Goal: Task Accomplishment & Management: Manage account settings

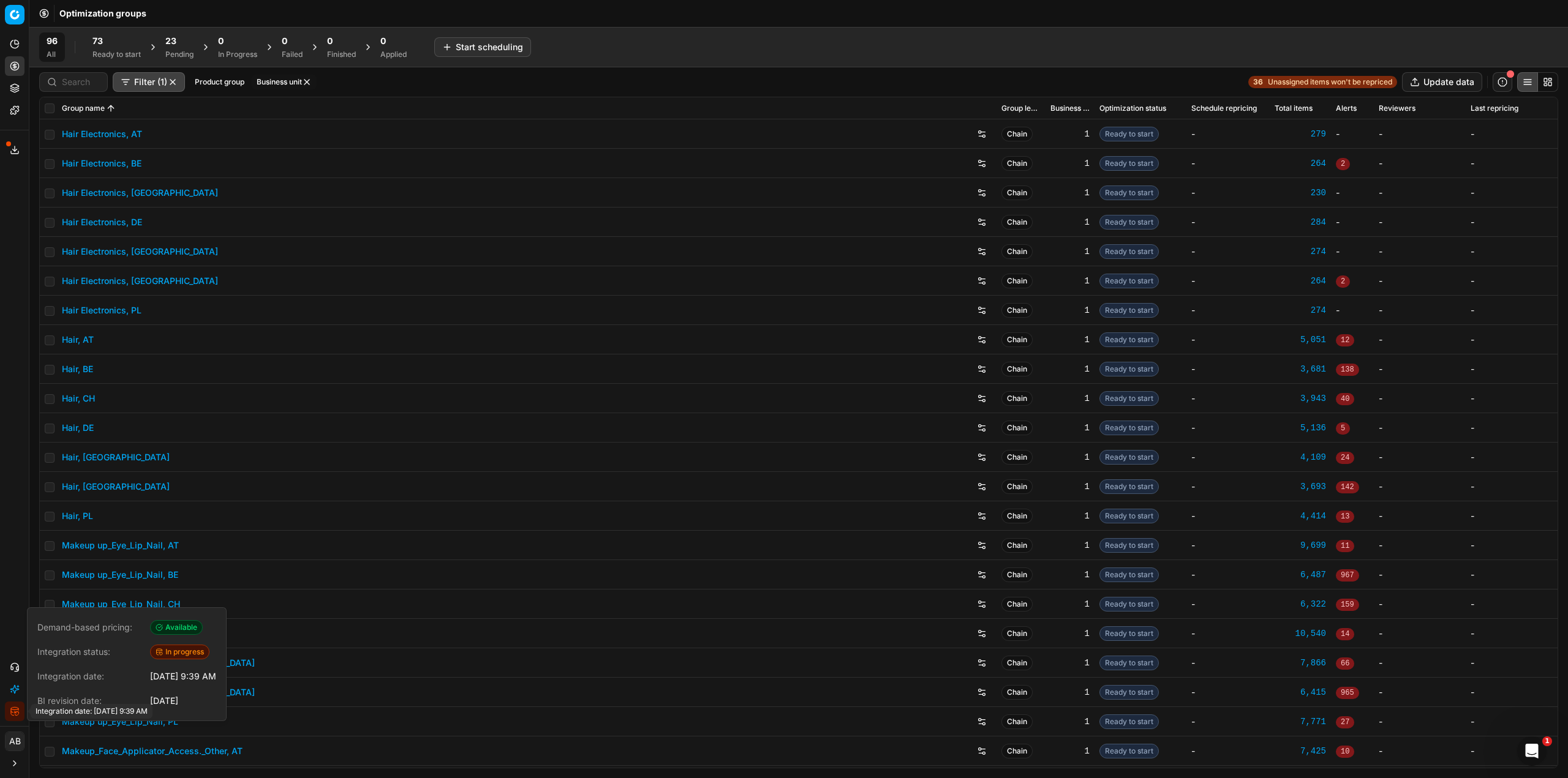
click at [15, 712] on icon "button" at bounding box center [16, 712] width 1 height 1
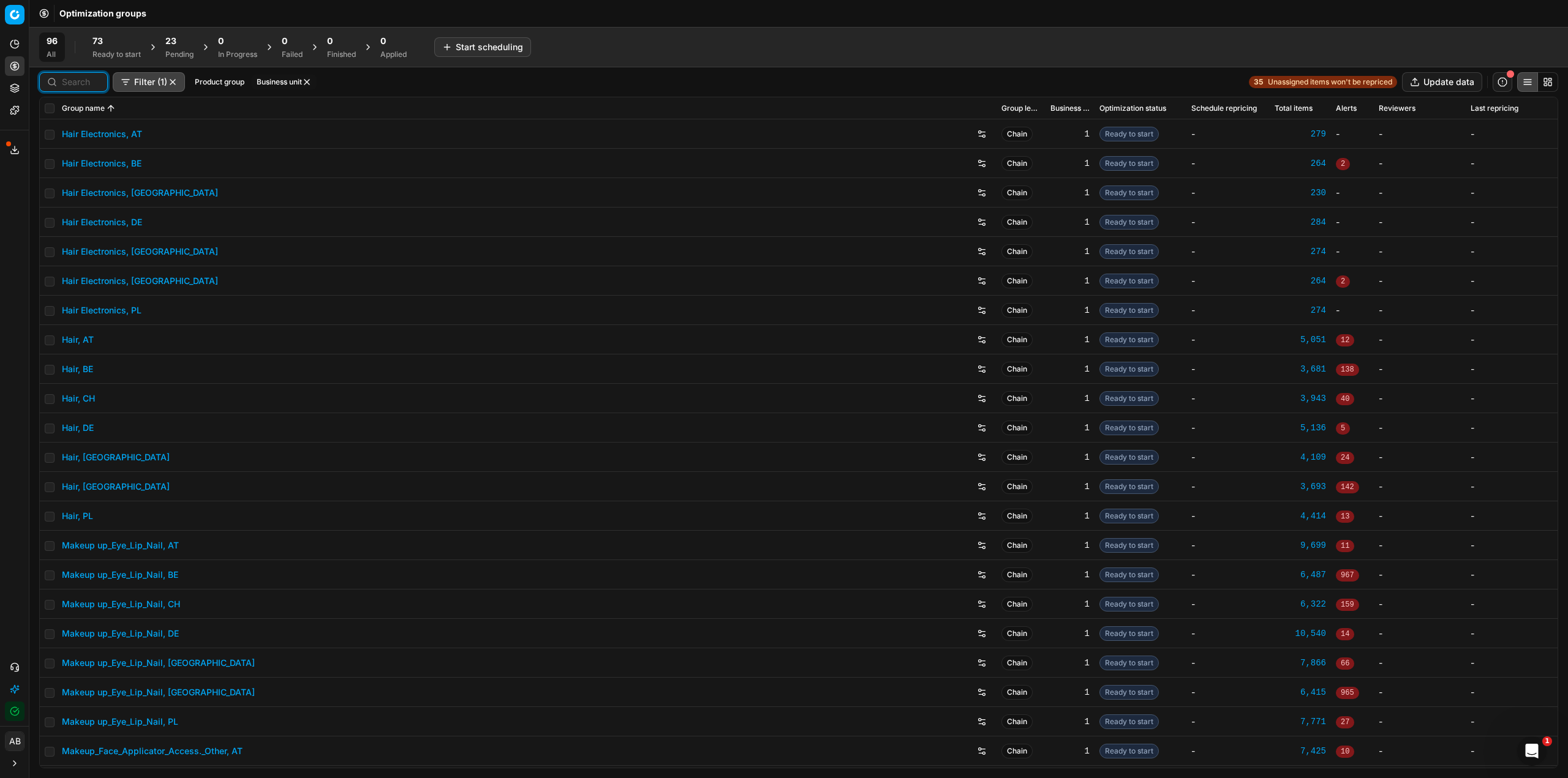
click at [84, 85] on input at bounding box center [81, 82] width 38 height 12
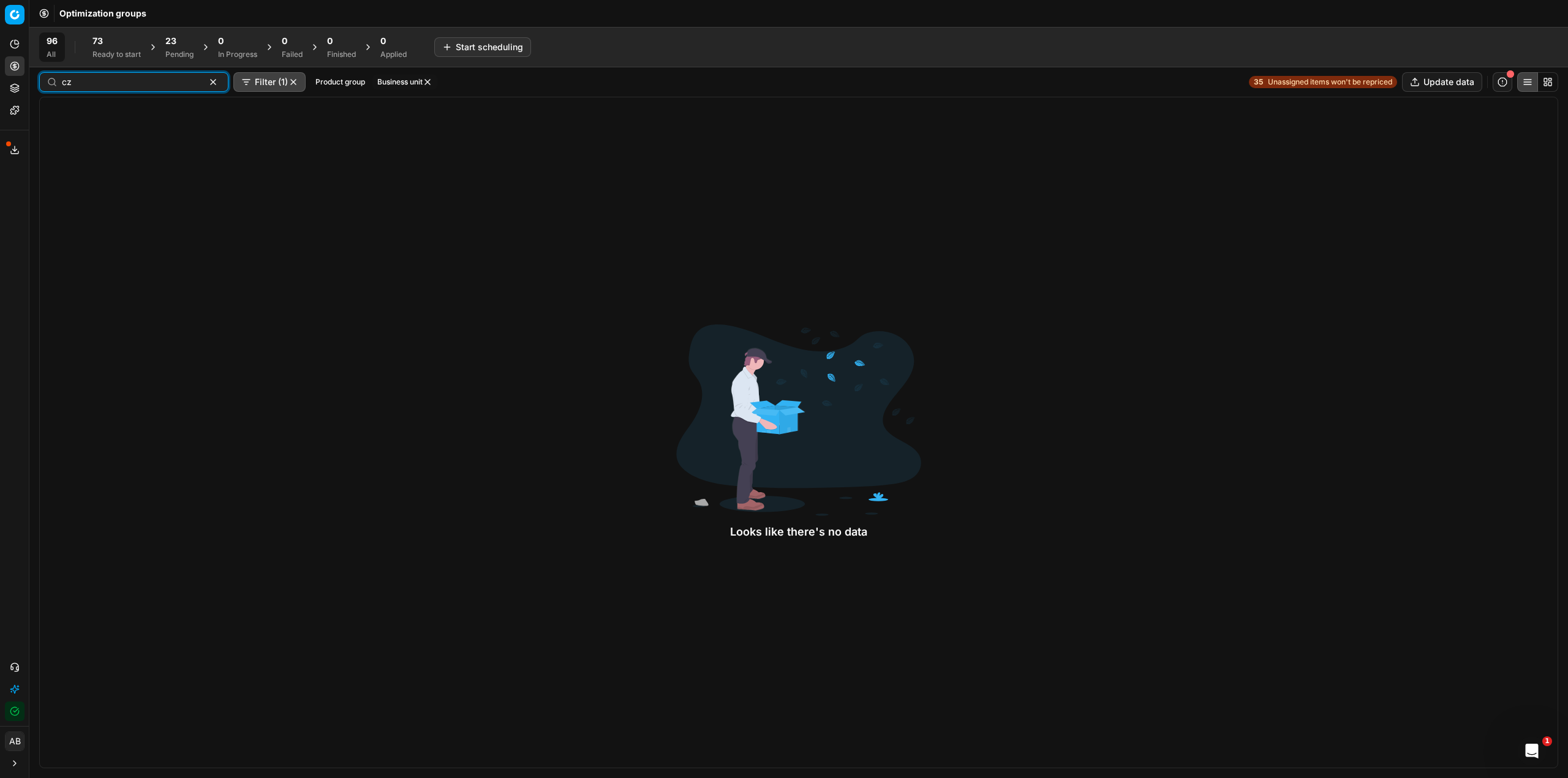
type input "cz"
click at [289, 81] on button "button" at bounding box center [293, 81] width 10 height 10
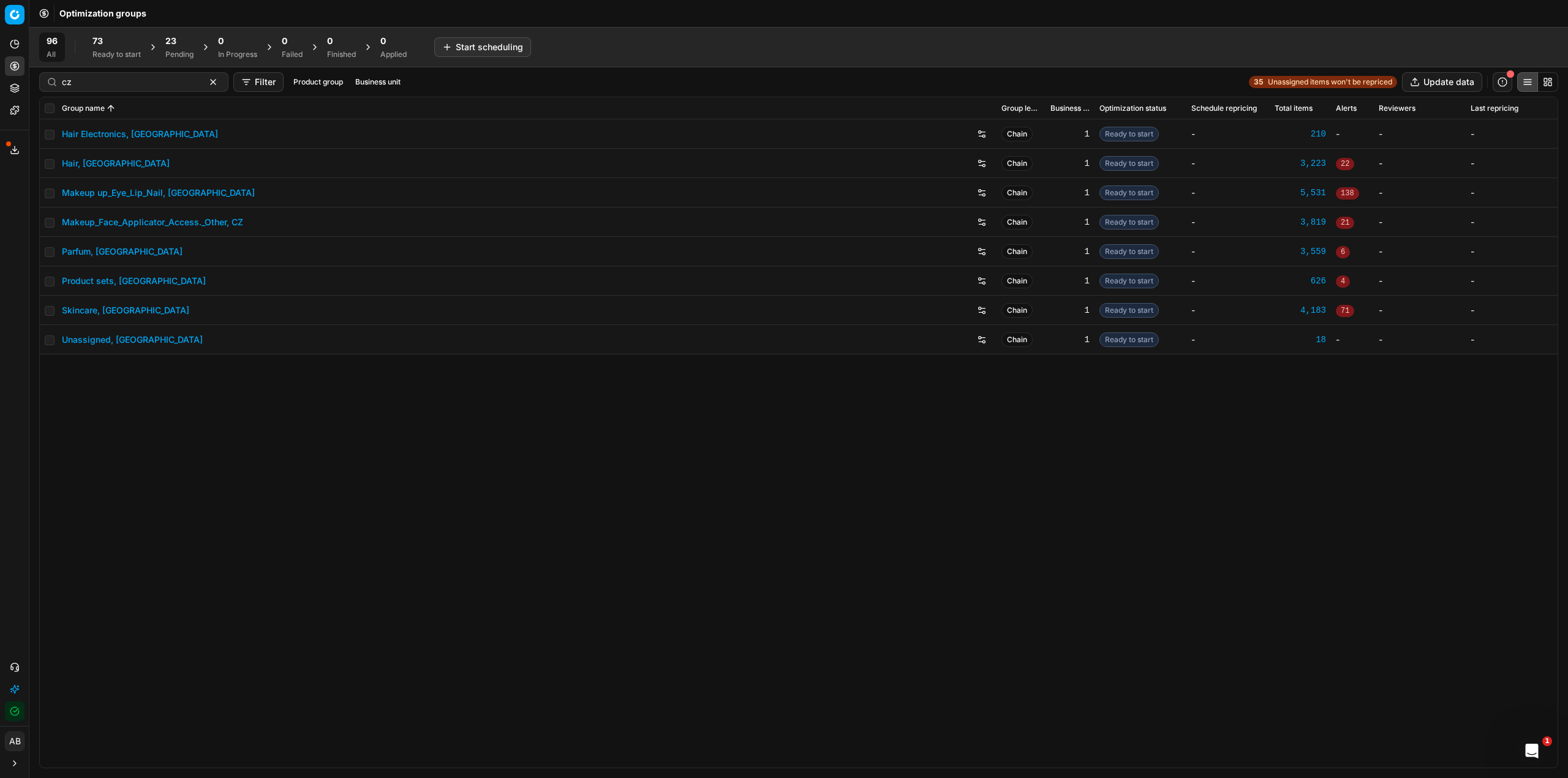
click at [90, 248] on link "Parfum, [GEOGRAPHIC_DATA]" at bounding box center [122, 251] width 121 height 12
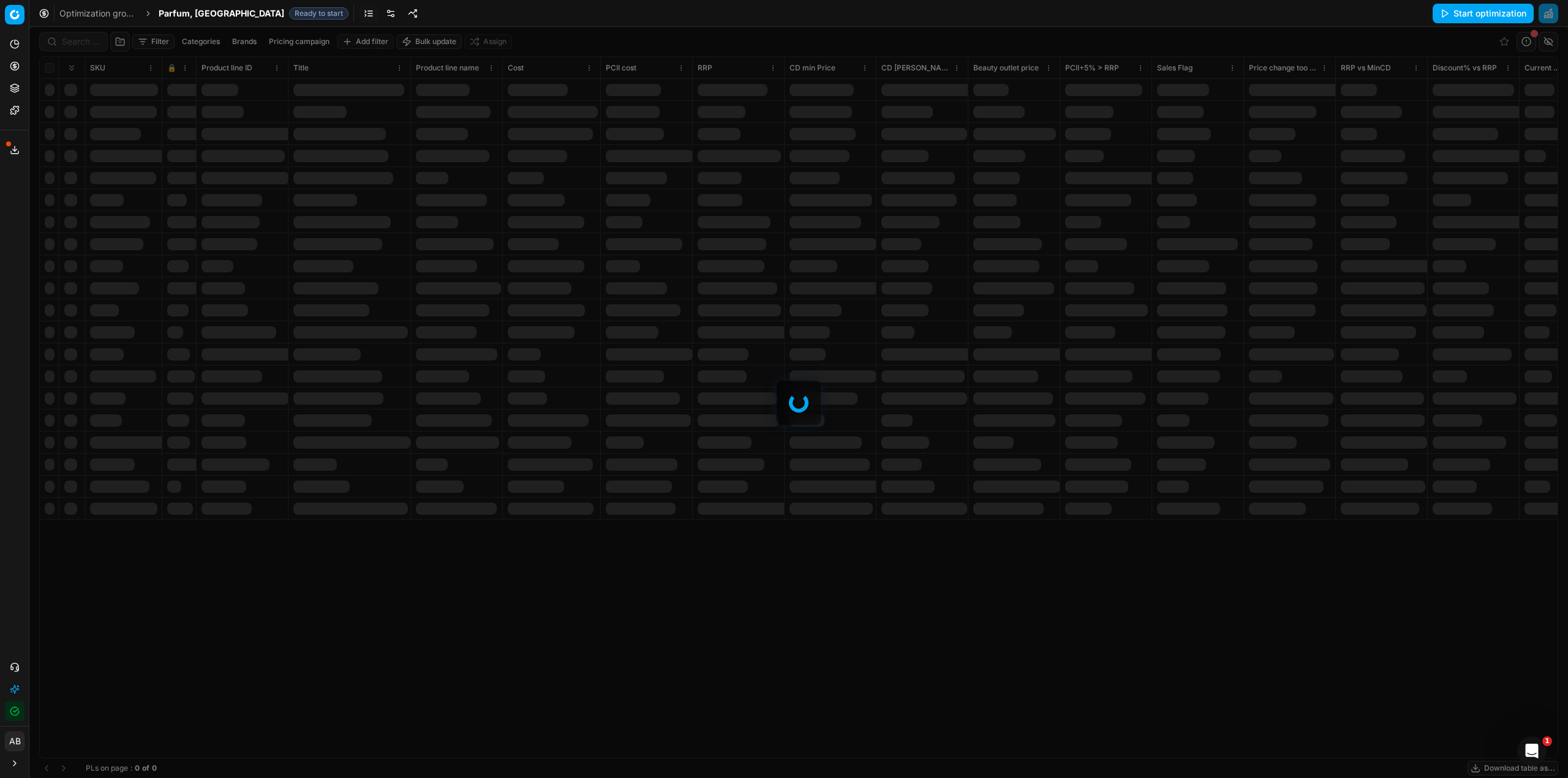
click at [381, 13] on link at bounding box center [391, 13] width 19 height 19
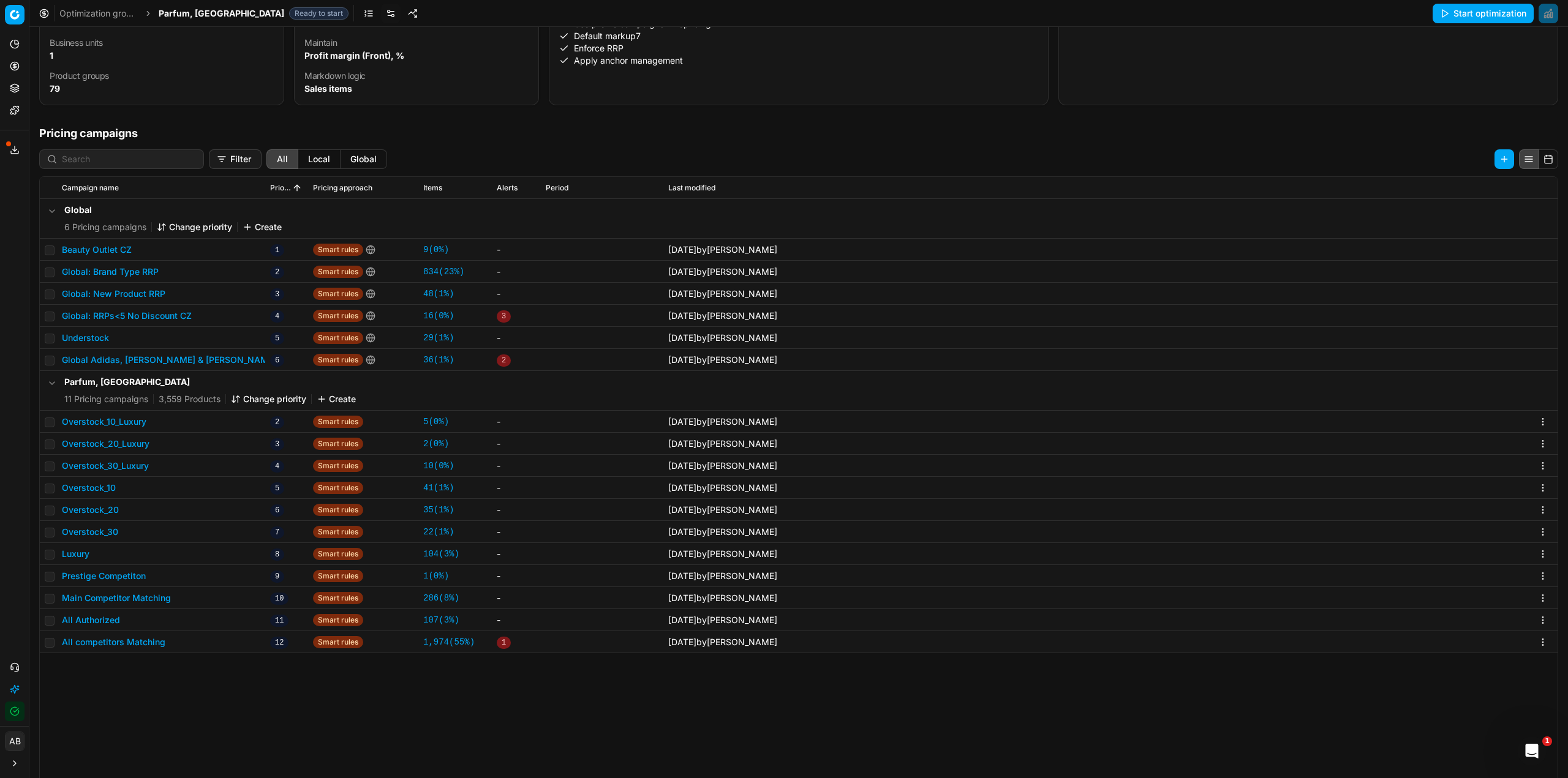
scroll to position [189, 0]
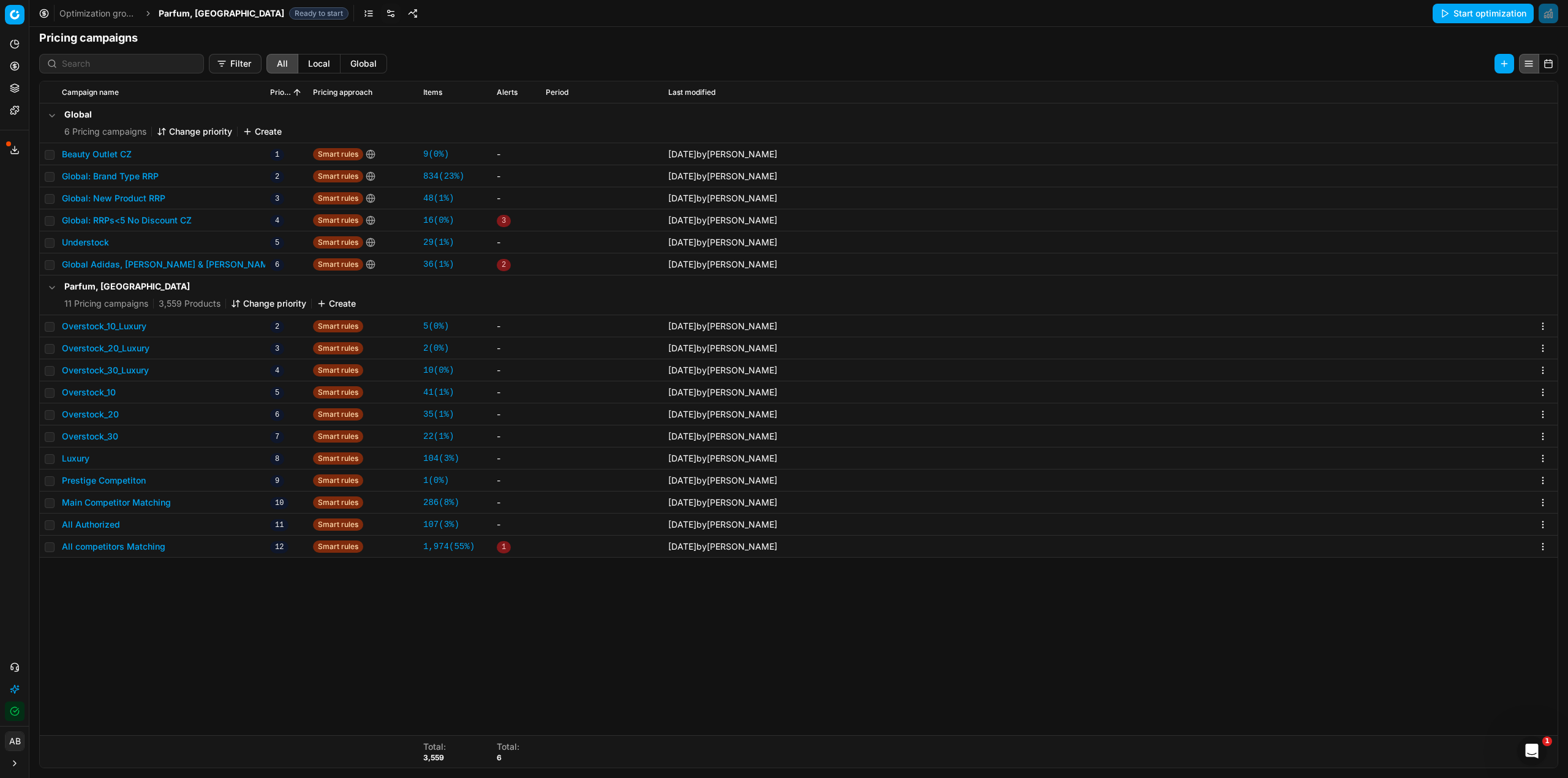
click at [53, 542] on td at bounding box center [48, 547] width 17 height 22
click at [51, 548] on input "checkbox" at bounding box center [49, 547] width 10 height 10
checkbox input "true"
click at [1358, 63] on html "Pricing platform Analytics Pricing Product portfolio Templates Export service 2…" at bounding box center [784, 389] width 1568 height 778
click at [1359, 90] on div "Copy PC..." at bounding box center [1379, 89] width 131 height 19
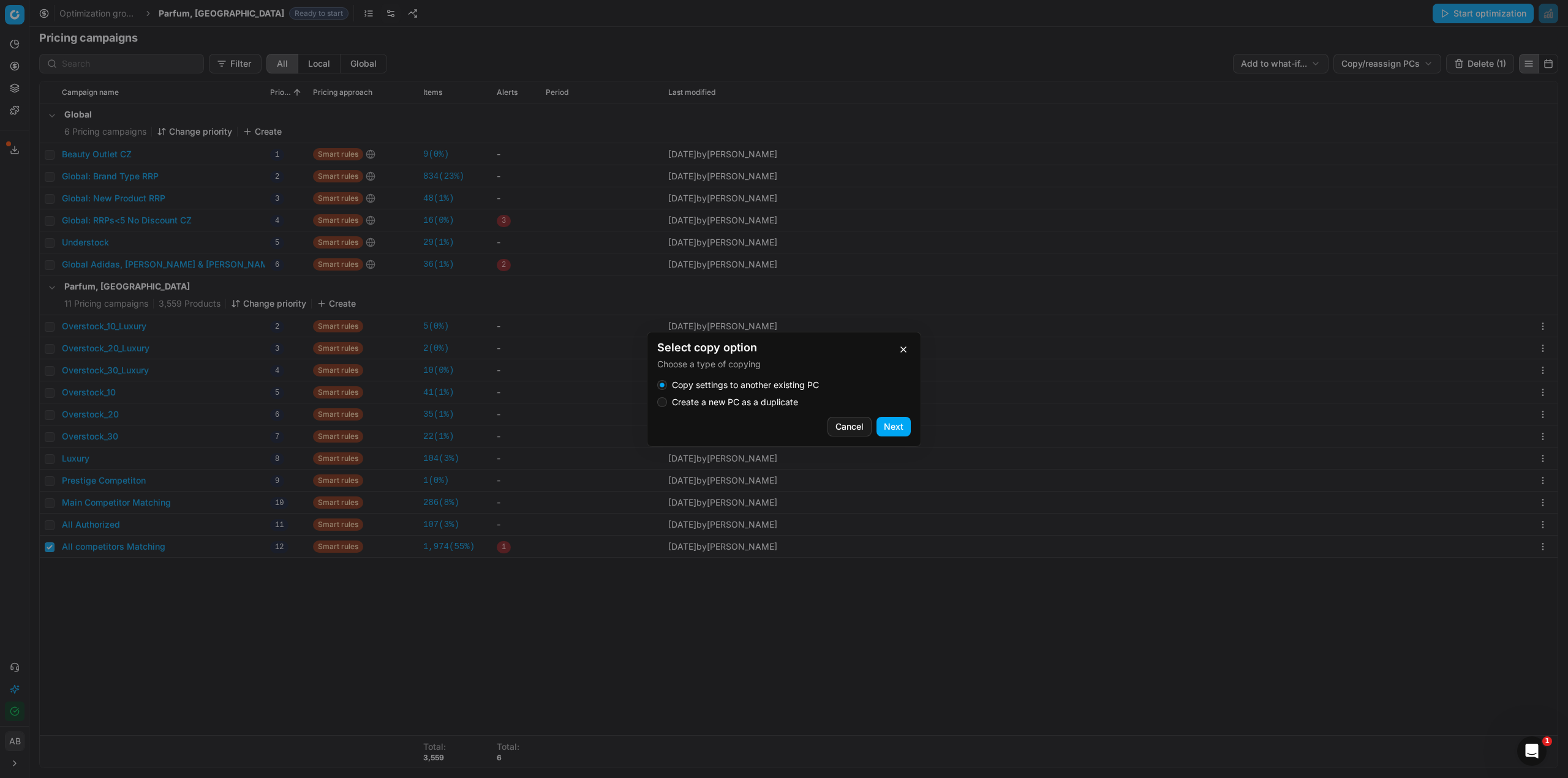
drag, startPoint x: 747, startPoint y: 401, endPoint x: 866, endPoint y: 429, distance: 122.2
click at [748, 401] on label "Create a new PC as a duplicate" at bounding box center [734, 402] width 126 height 8
click at [667, 401] on button "Create a new PC as a duplicate" at bounding box center [662, 402] width 10 height 10
click at [885, 428] on button "Next" at bounding box center [894, 427] width 34 height 19
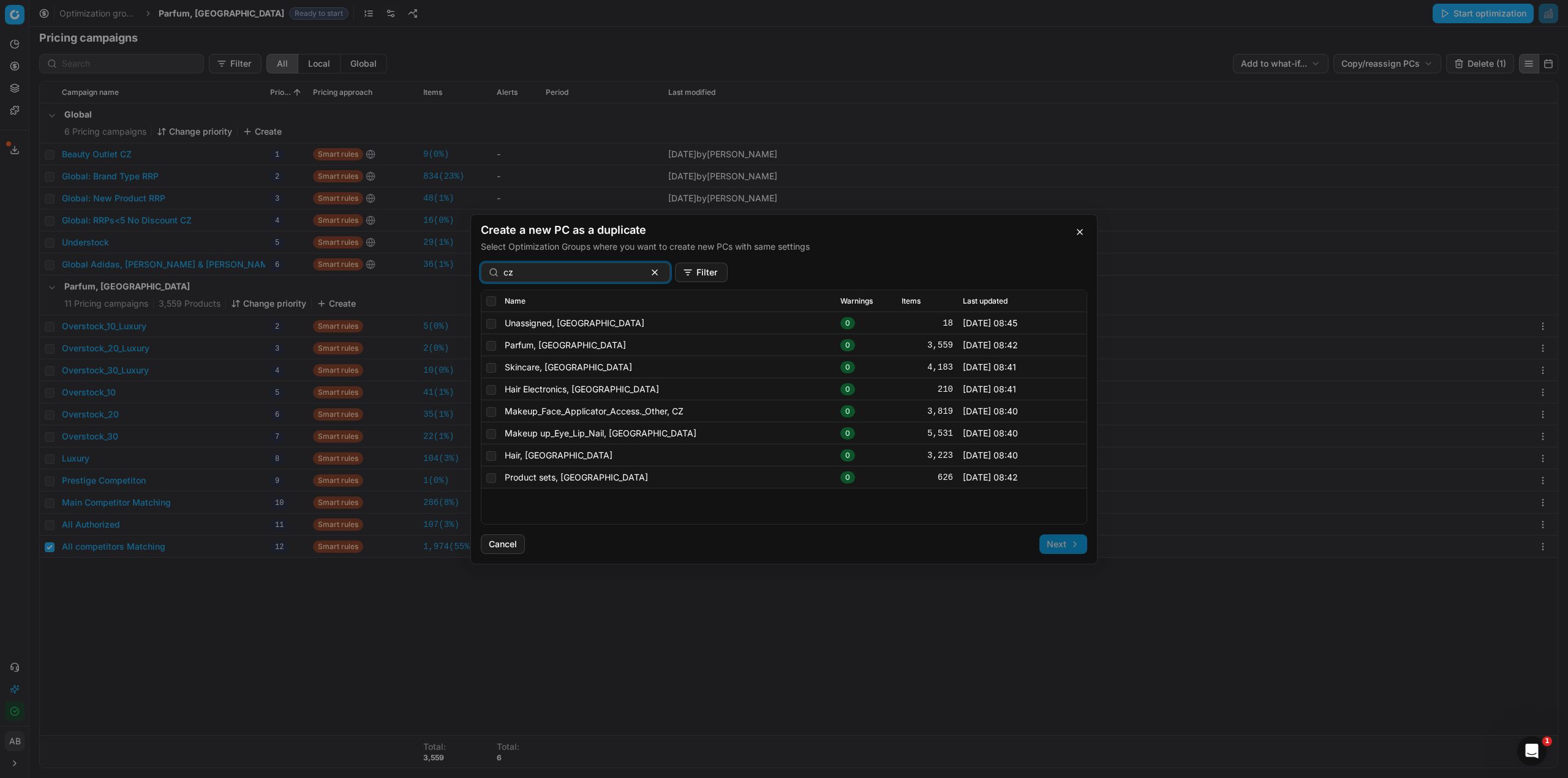
type input "cz"
click at [490, 348] on input "checkbox" at bounding box center [491, 345] width 10 height 10
checkbox input "true"
click at [1062, 539] on button "Next" at bounding box center [1063, 545] width 48 height 19
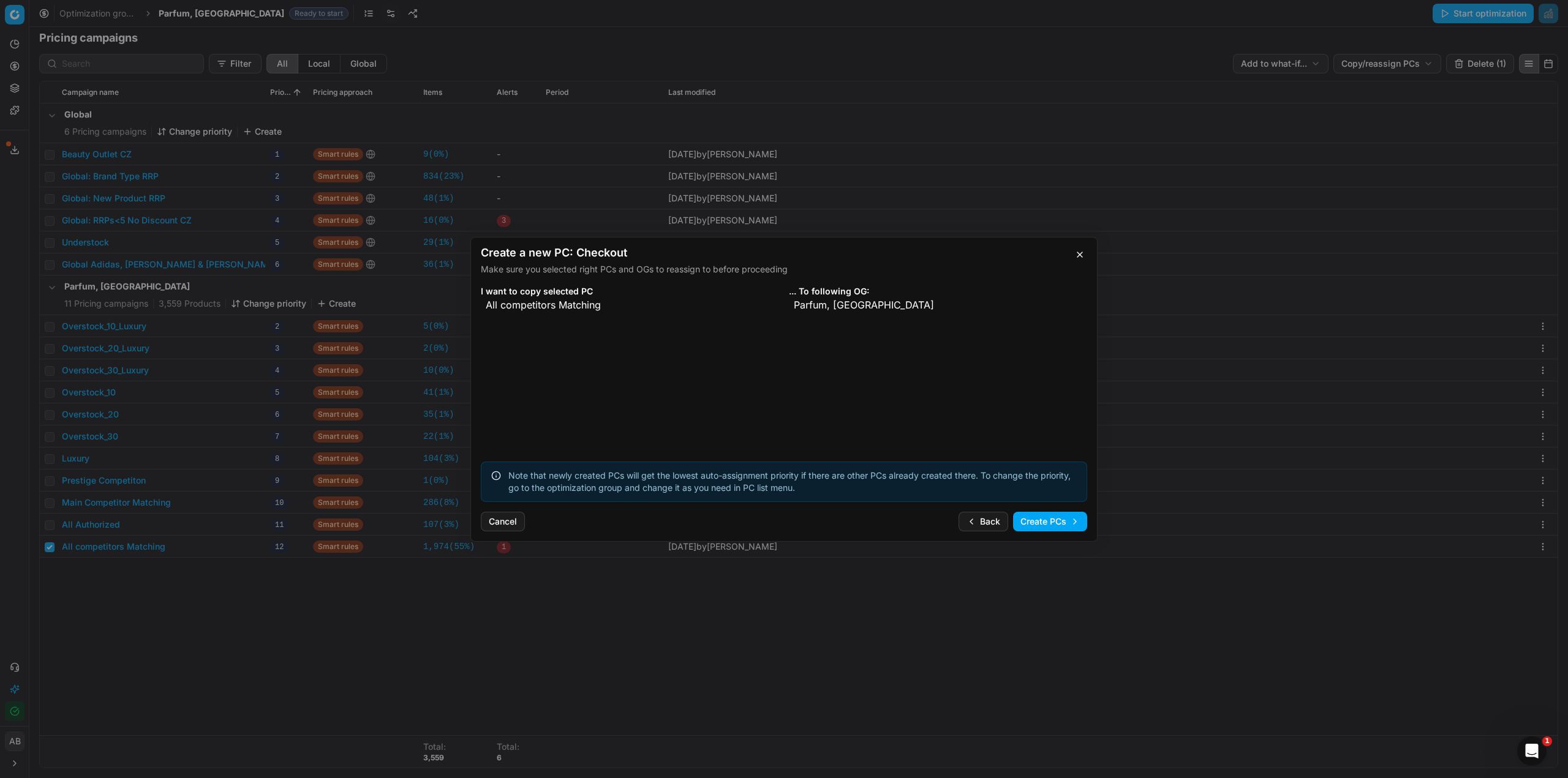
click at [1045, 522] on button "Create PCs" at bounding box center [1050, 521] width 74 height 19
checkbox input "false"
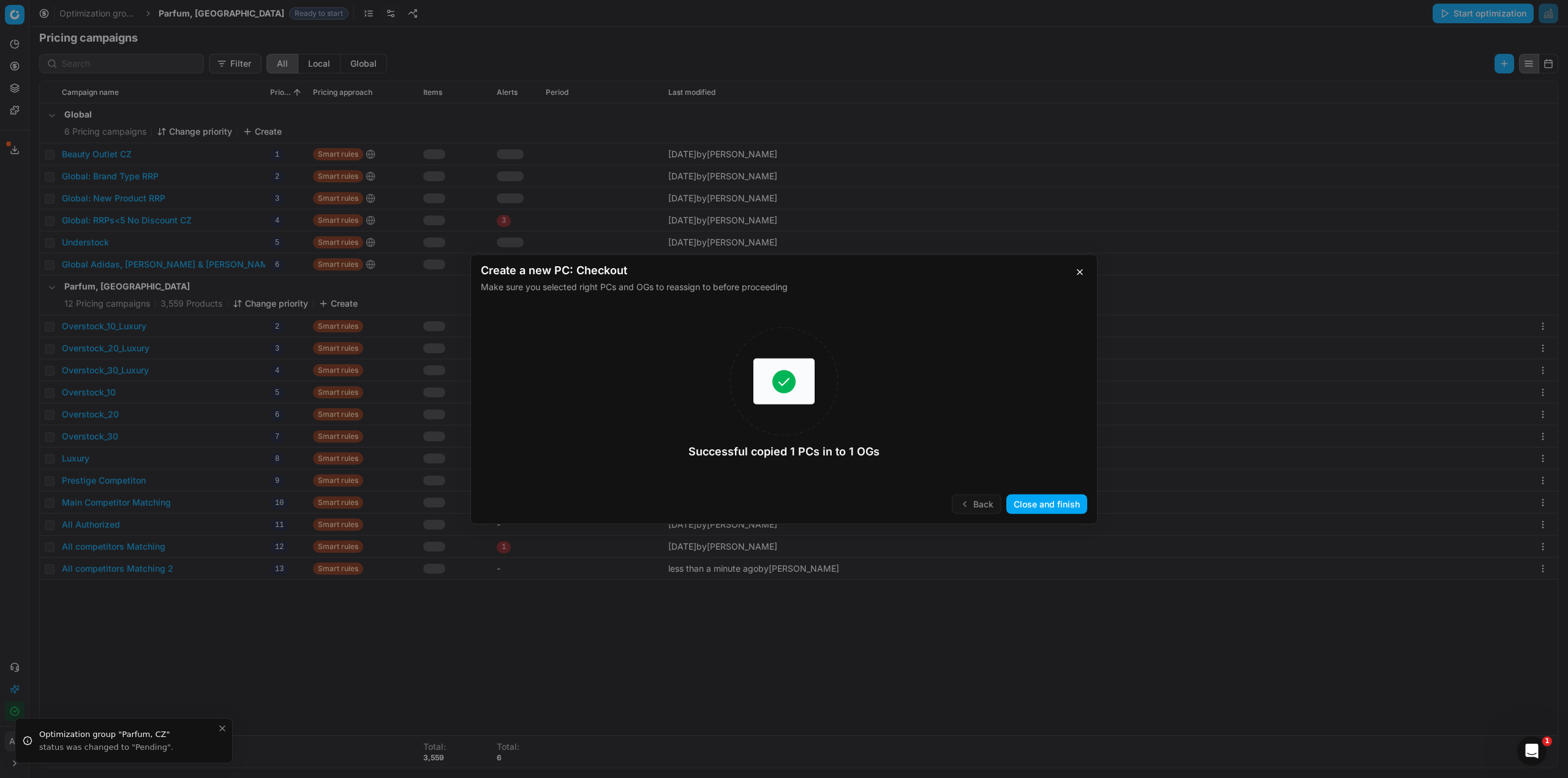
click at [1040, 504] on button "Close and finish" at bounding box center [1047, 503] width 81 height 19
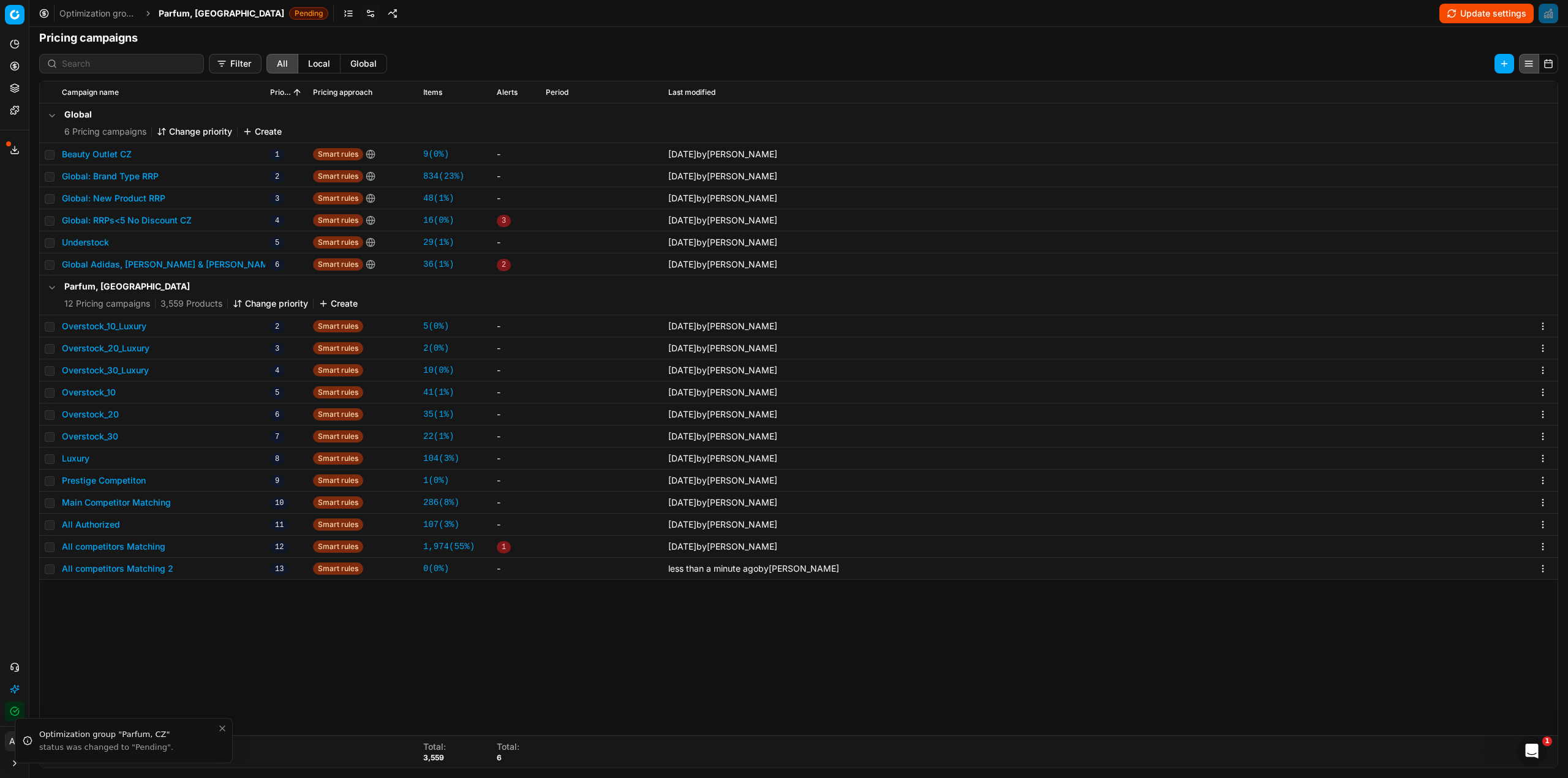
click at [146, 572] on button "All competitors Matching 2" at bounding box center [117, 568] width 111 height 12
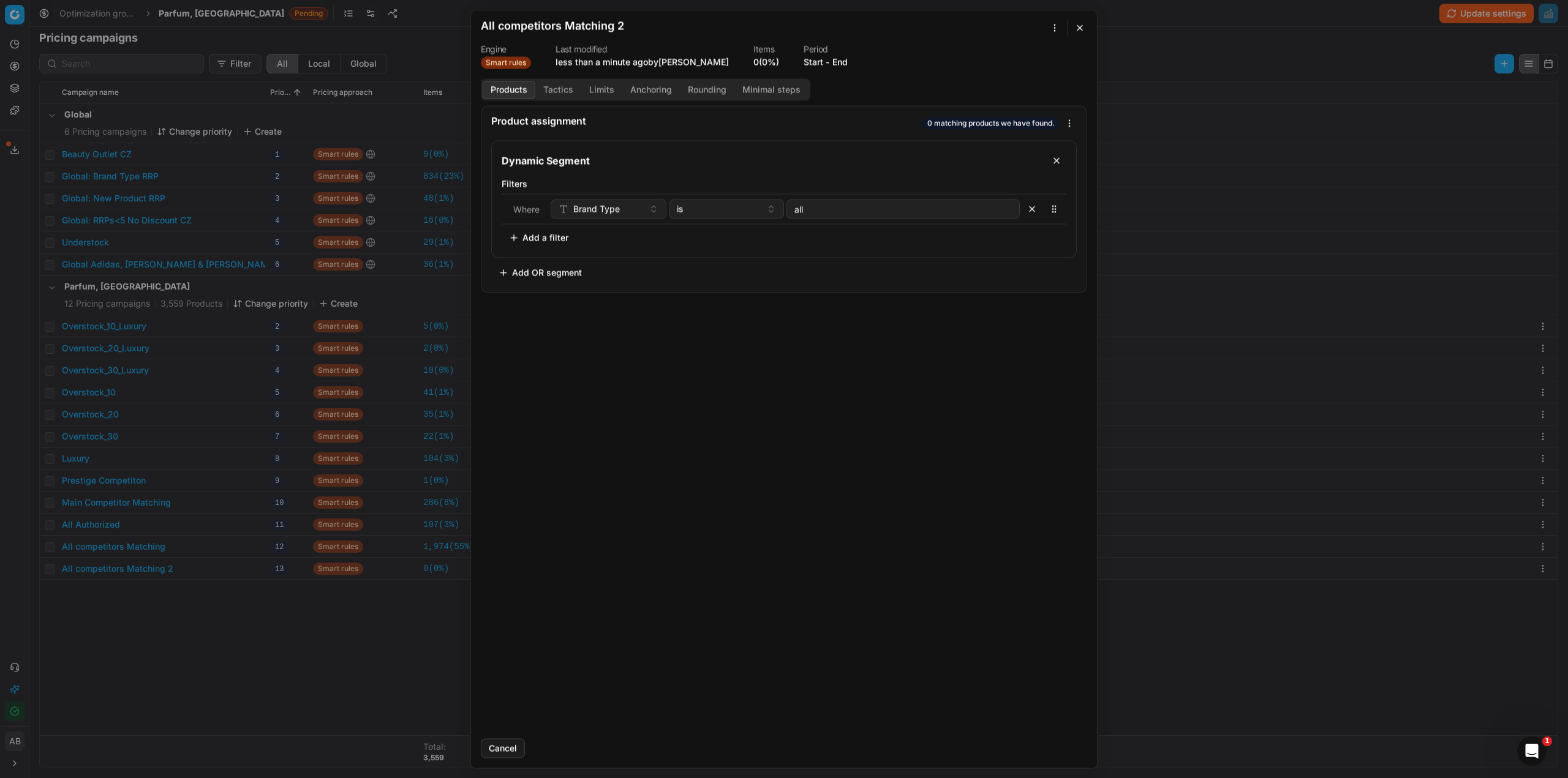
click at [587, 28] on h2 "All competitors Matching 2" at bounding box center [552, 25] width 143 height 11
click at [583, 26] on h2 "All competitors Matching 2" at bounding box center [552, 25] width 143 height 11
click at [584, 26] on h2 "All competitors Matching 2" at bounding box center [552, 25] width 143 height 11
click at [601, 21] on h2 "All competitors Matching 2" at bounding box center [552, 25] width 143 height 11
click at [1055, 28] on div "We are saving PC settings. Please wait, it should take a few minutes All compet…" at bounding box center [784, 389] width 1568 height 778
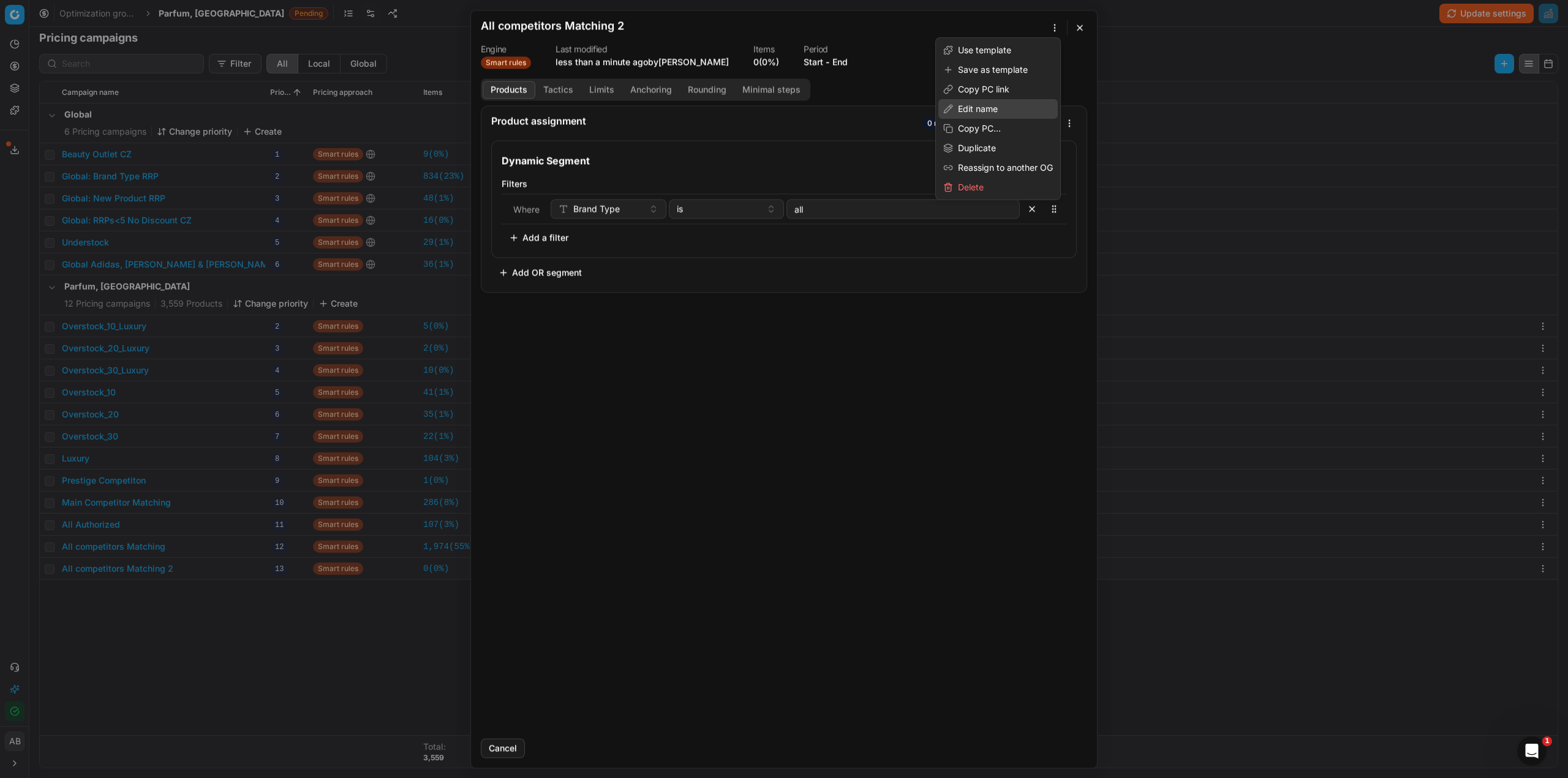
click at [994, 108] on div "Edit name" at bounding box center [998, 109] width 119 height 19
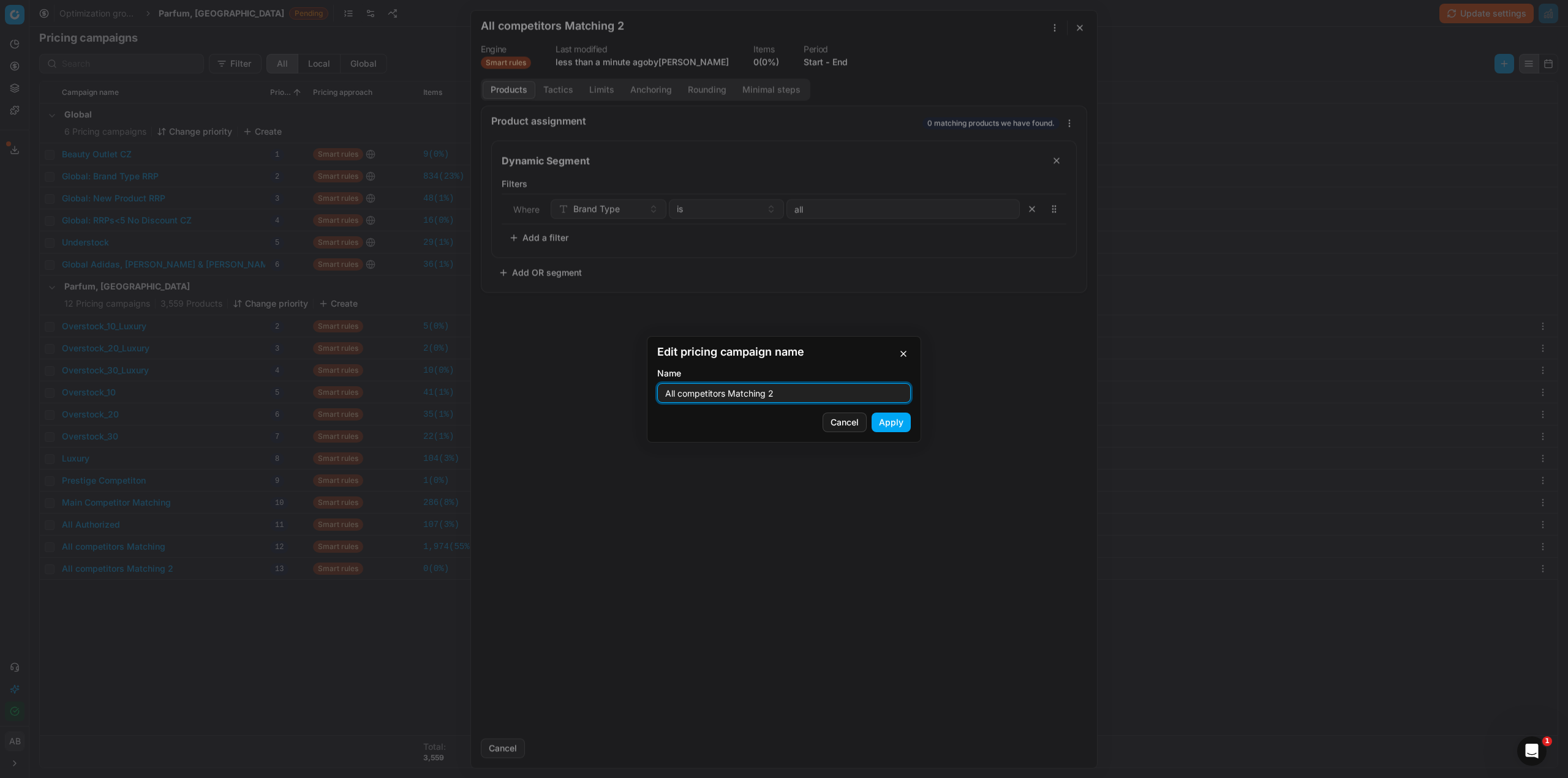
click at [813, 392] on input "All competitors Matching 2" at bounding box center [784, 393] width 243 height 19
click at [813, 393] on input "All competitors Matching 2" at bounding box center [784, 393] width 243 height 19
drag, startPoint x: 705, startPoint y: 401, endPoint x: 712, endPoint y: 397, distance: 8.1
click at [706, 401] on input "All competitors Matching 2" at bounding box center [784, 393] width 243 height 19
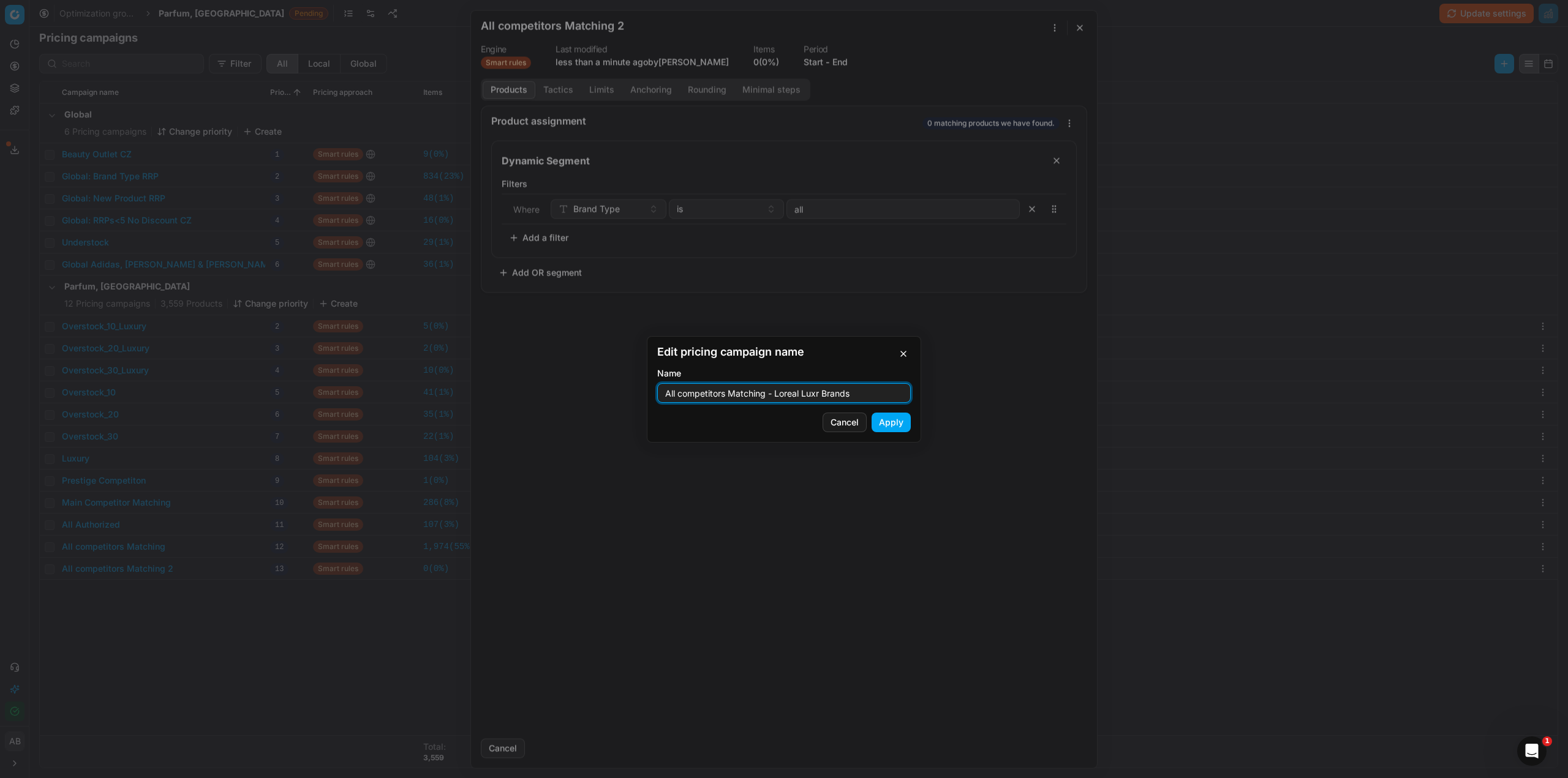
click at [820, 395] on input "All competitors Matching - Loreal Luxr Brands" at bounding box center [784, 393] width 243 height 19
type input "All competitors Matching - Loreal Luxe Brands"
click at [890, 421] on button "Apply" at bounding box center [891, 422] width 40 height 19
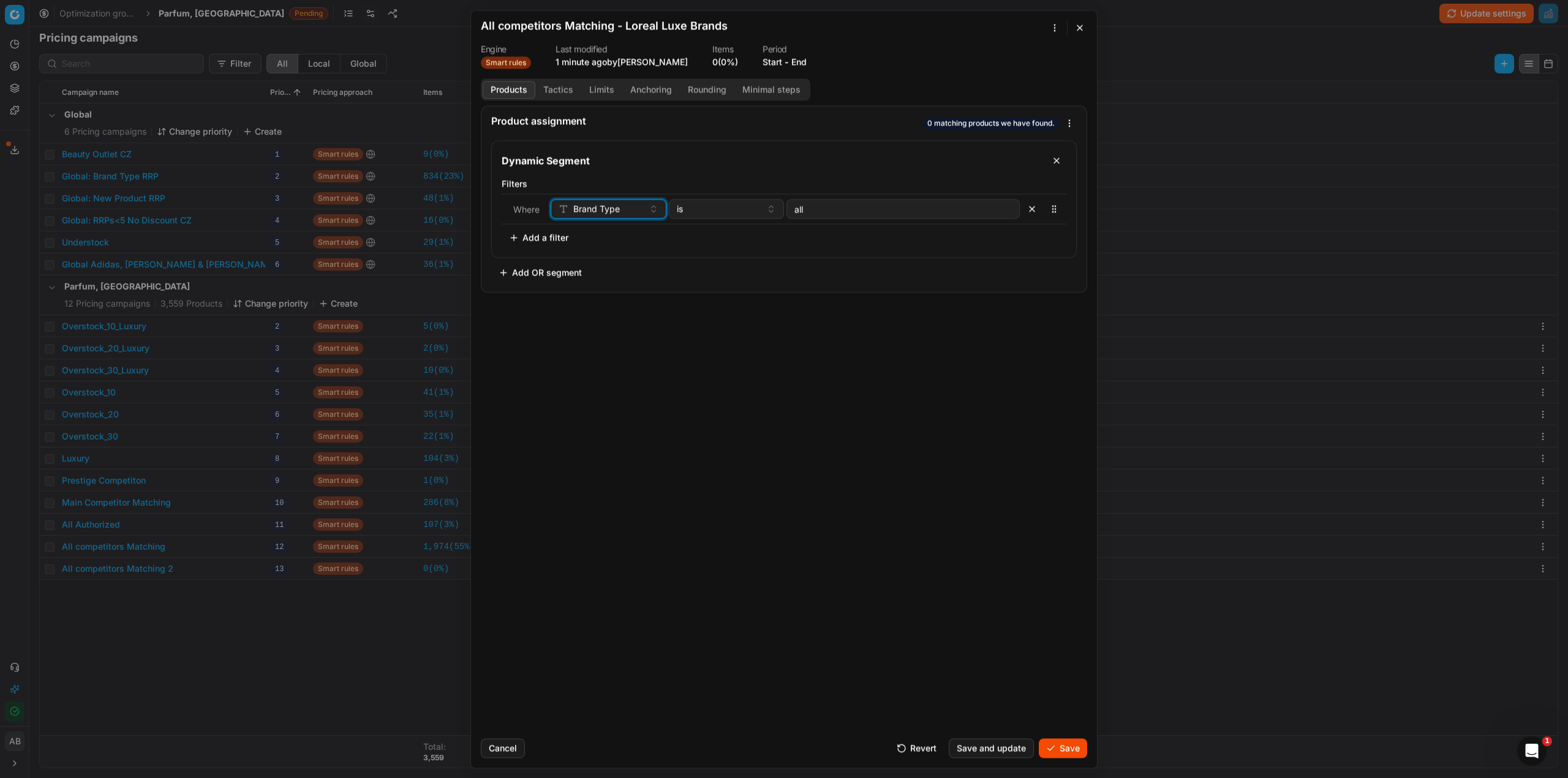
click at [634, 213] on div "Brand Type" at bounding box center [602, 209] width 85 height 12
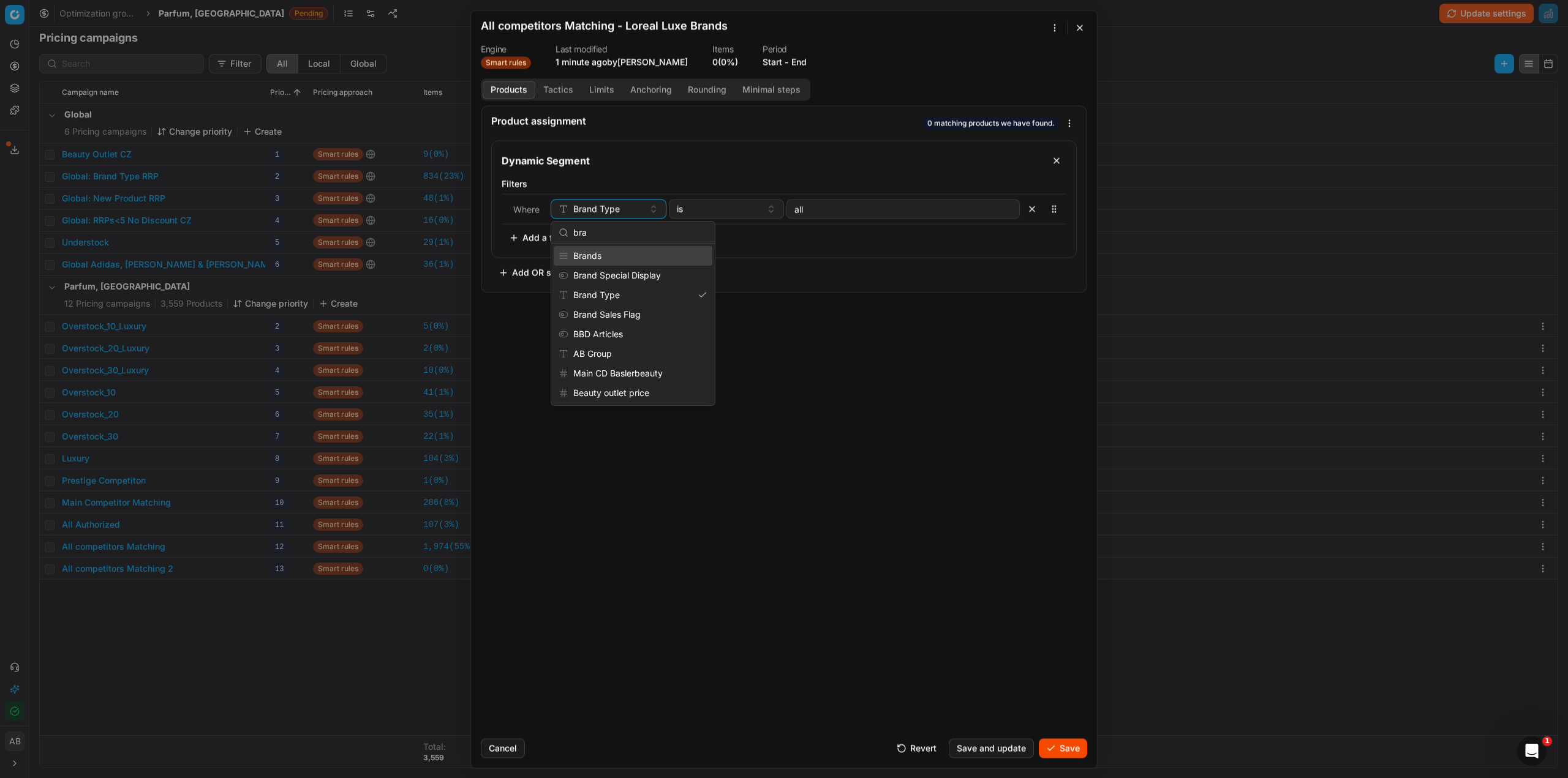
type input "bra"
click at [628, 258] on div "Brands" at bounding box center [633, 256] width 159 height 19
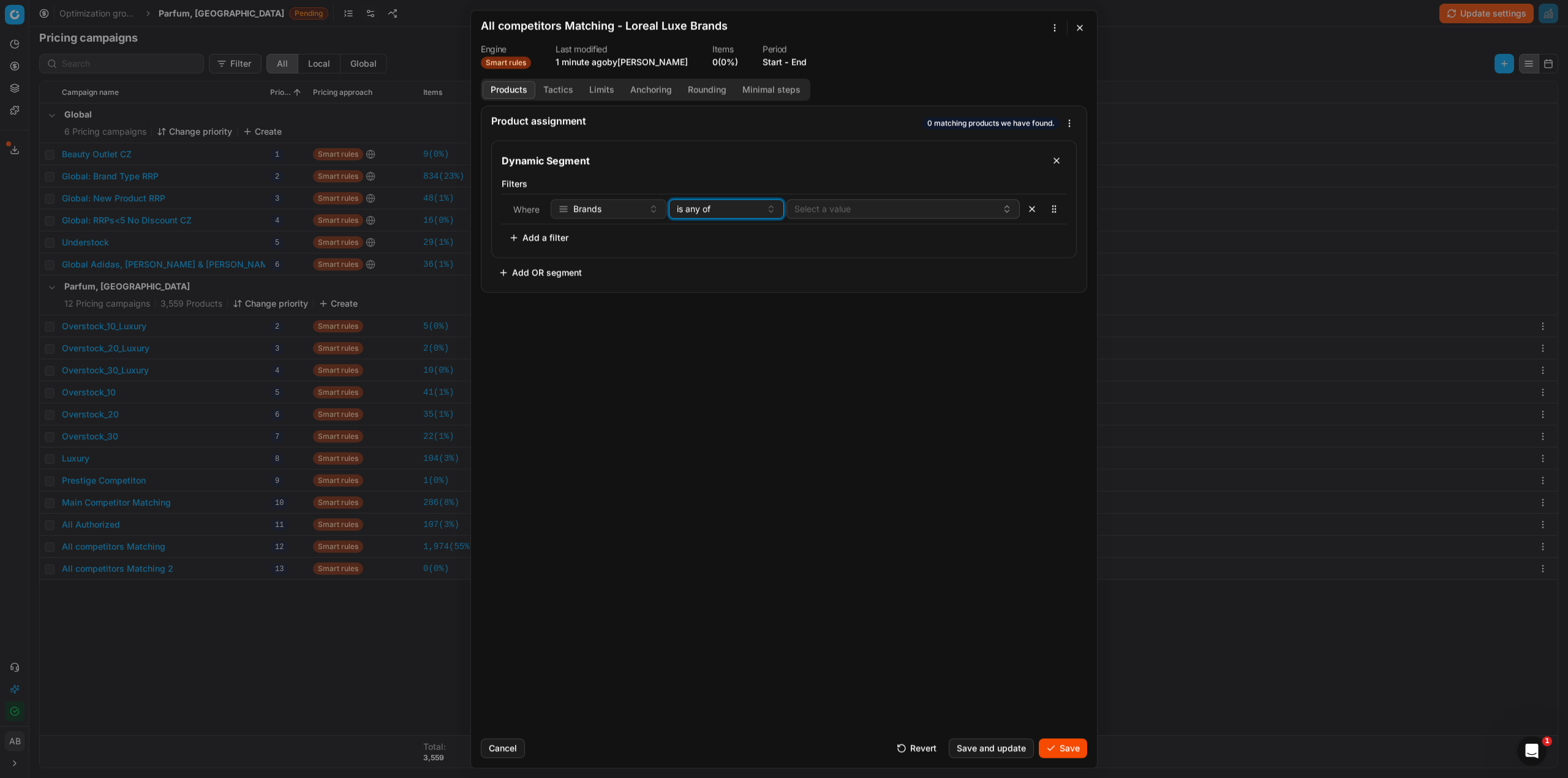
click at [736, 215] on div "is any of" at bounding box center [719, 209] width 85 height 12
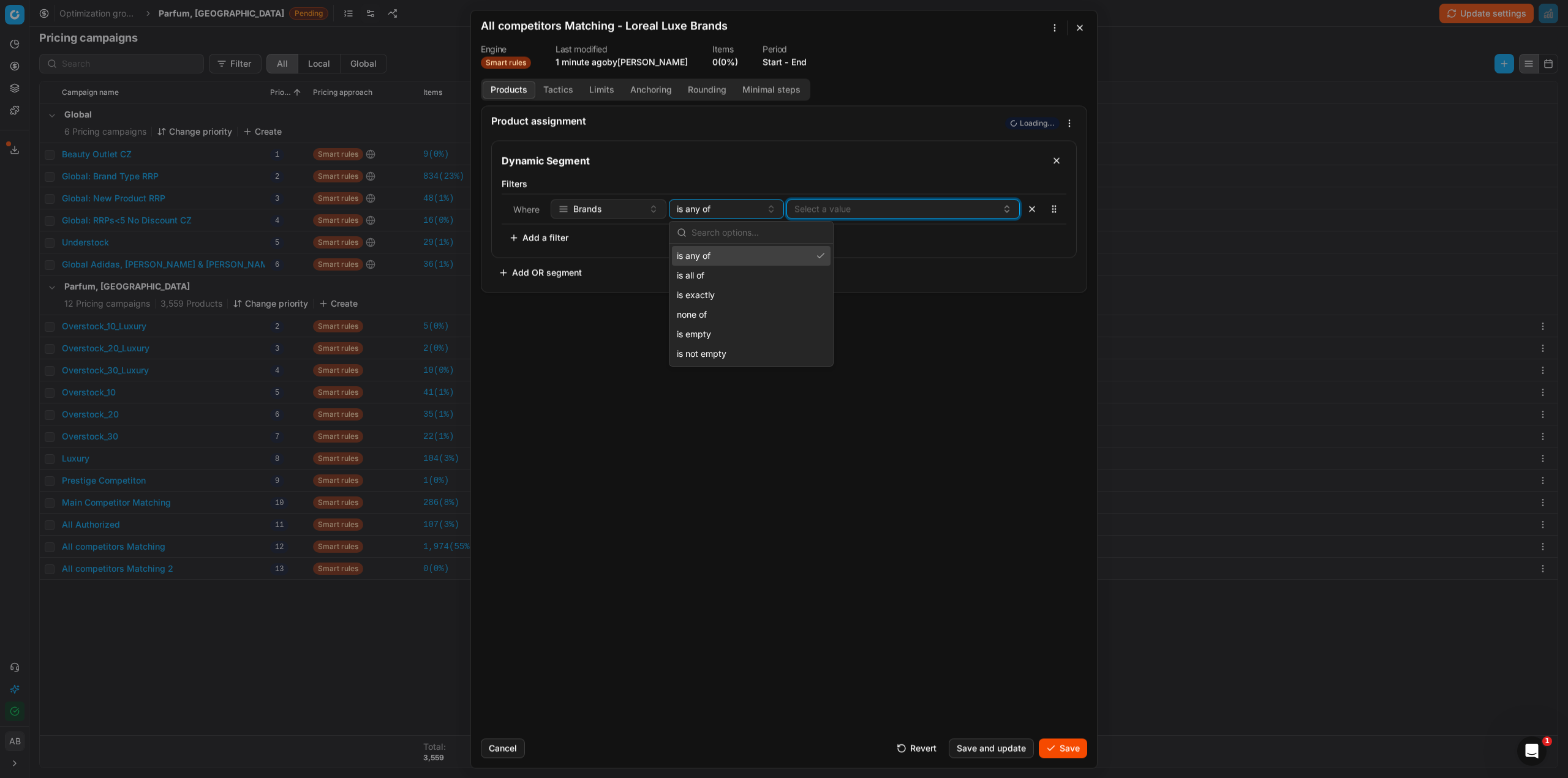
click at [853, 210] on button "Select a value" at bounding box center [903, 209] width 234 height 19
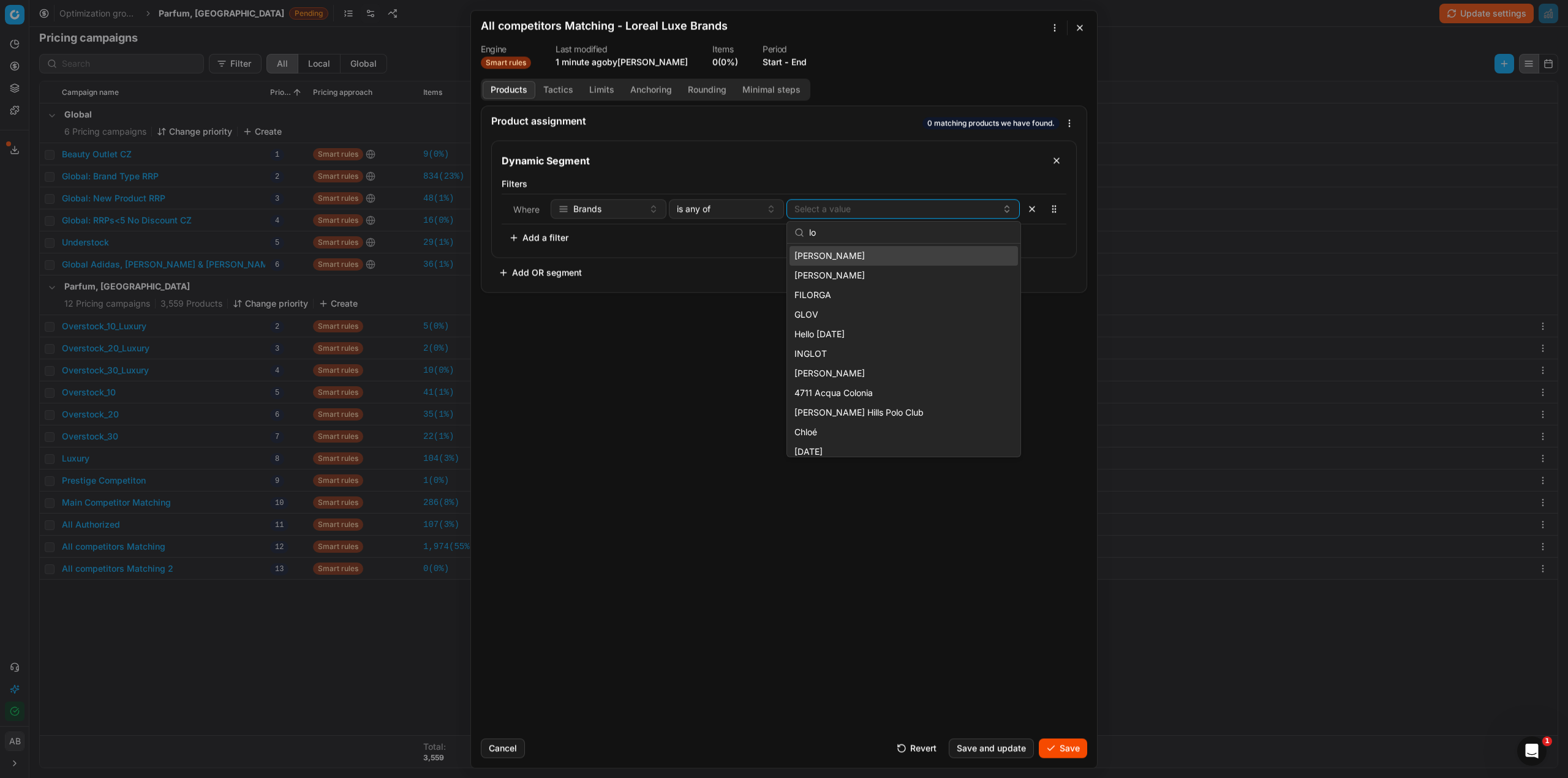
type input "l"
type input "azz"
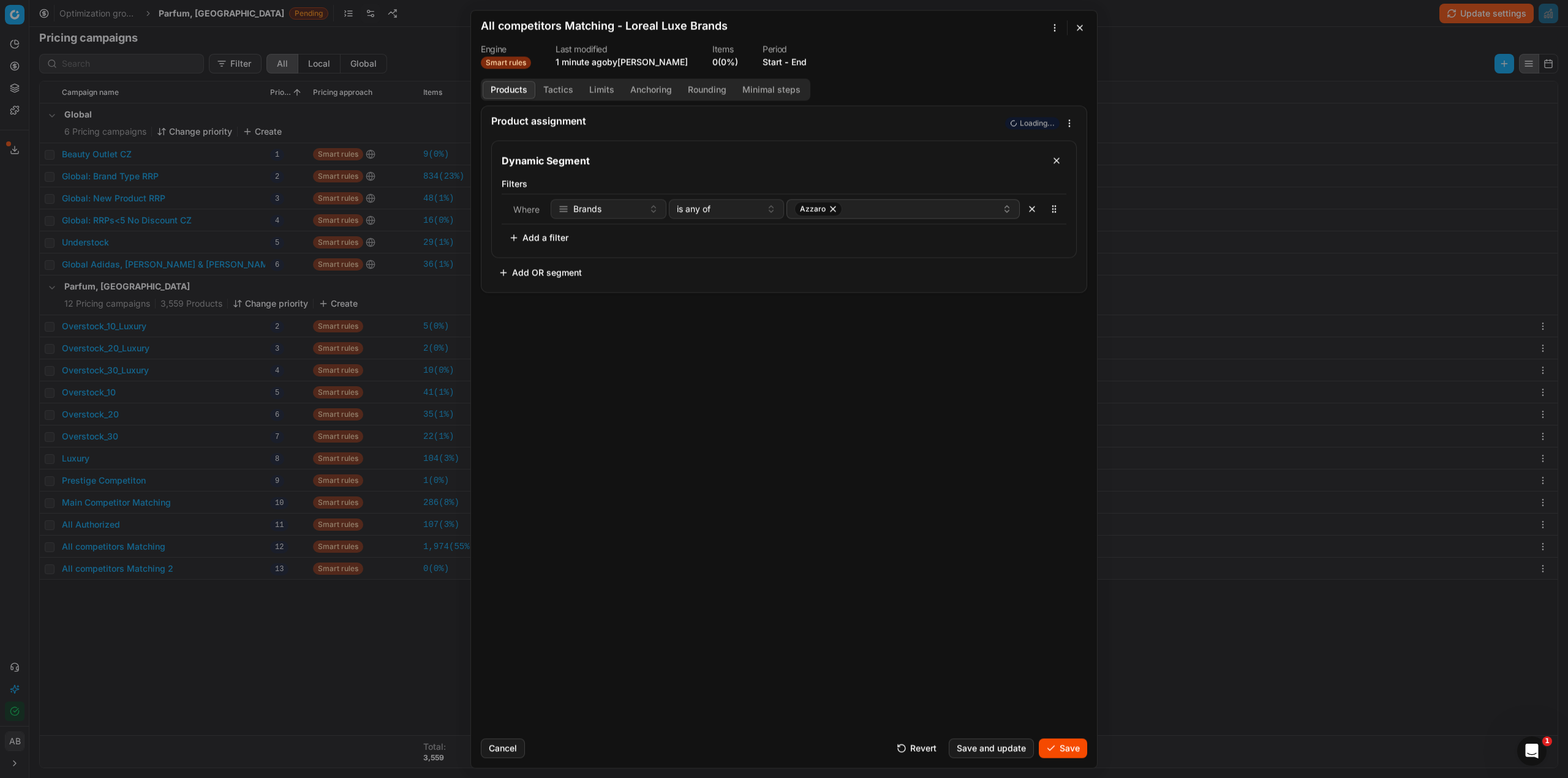
click at [897, 333] on div "Product assignment Loading... Dynamic Segment Filters Where Brands is any of Az…" at bounding box center [784, 417] width 626 height 624
click at [869, 207] on div "Azzaro" at bounding box center [899, 209] width 207 height 15
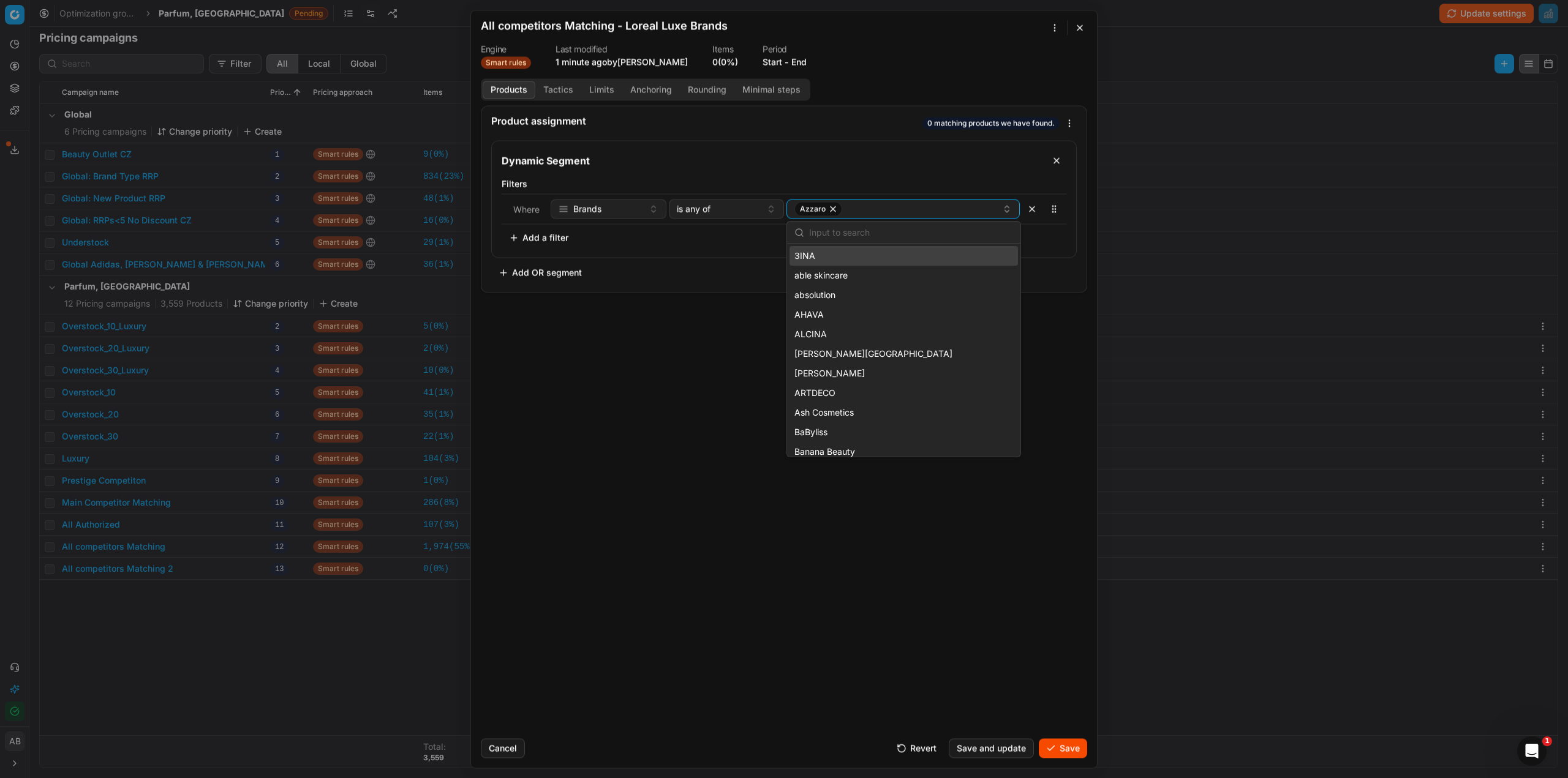
type input "v"
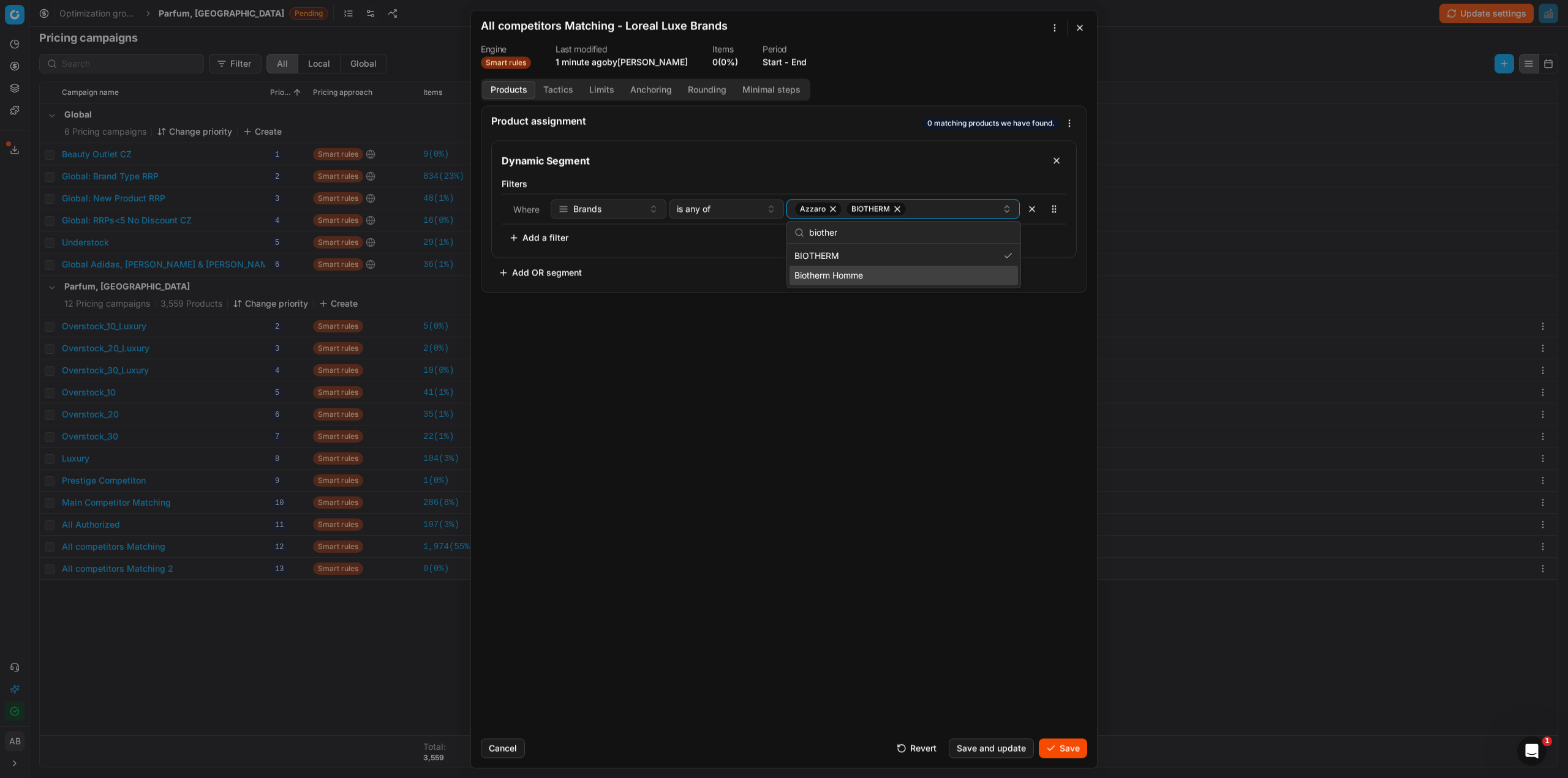
type input "biother"
click at [840, 277] on span "Biotherm Homme" at bounding box center [829, 275] width 69 height 12
click at [944, 213] on div "Azzaro BIOTHERM + 1" at bounding box center [899, 209] width 207 height 15
click at [949, 214] on div "Azzaro BIOTHERM + 1" at bounding box center [899, 209] width 207 height 15
type input "cac"
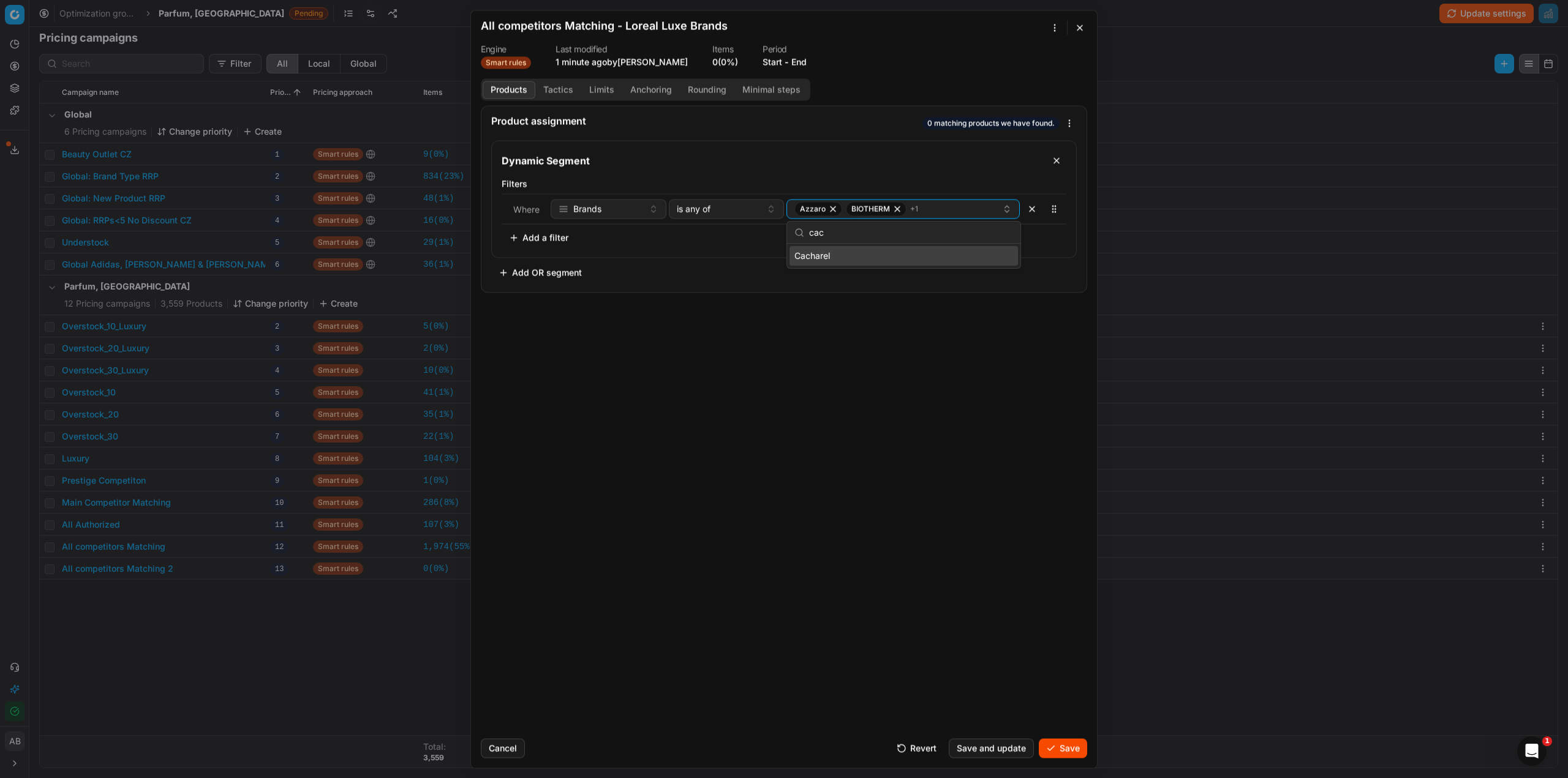
click at [836, 255] on div "Cacharel" at bounding box center [904, 256] width 228 height 19
click at [943, 213] on div "Azzaro BIOTHERM + 2" at bounding box center [899, 209] width 207 height 15
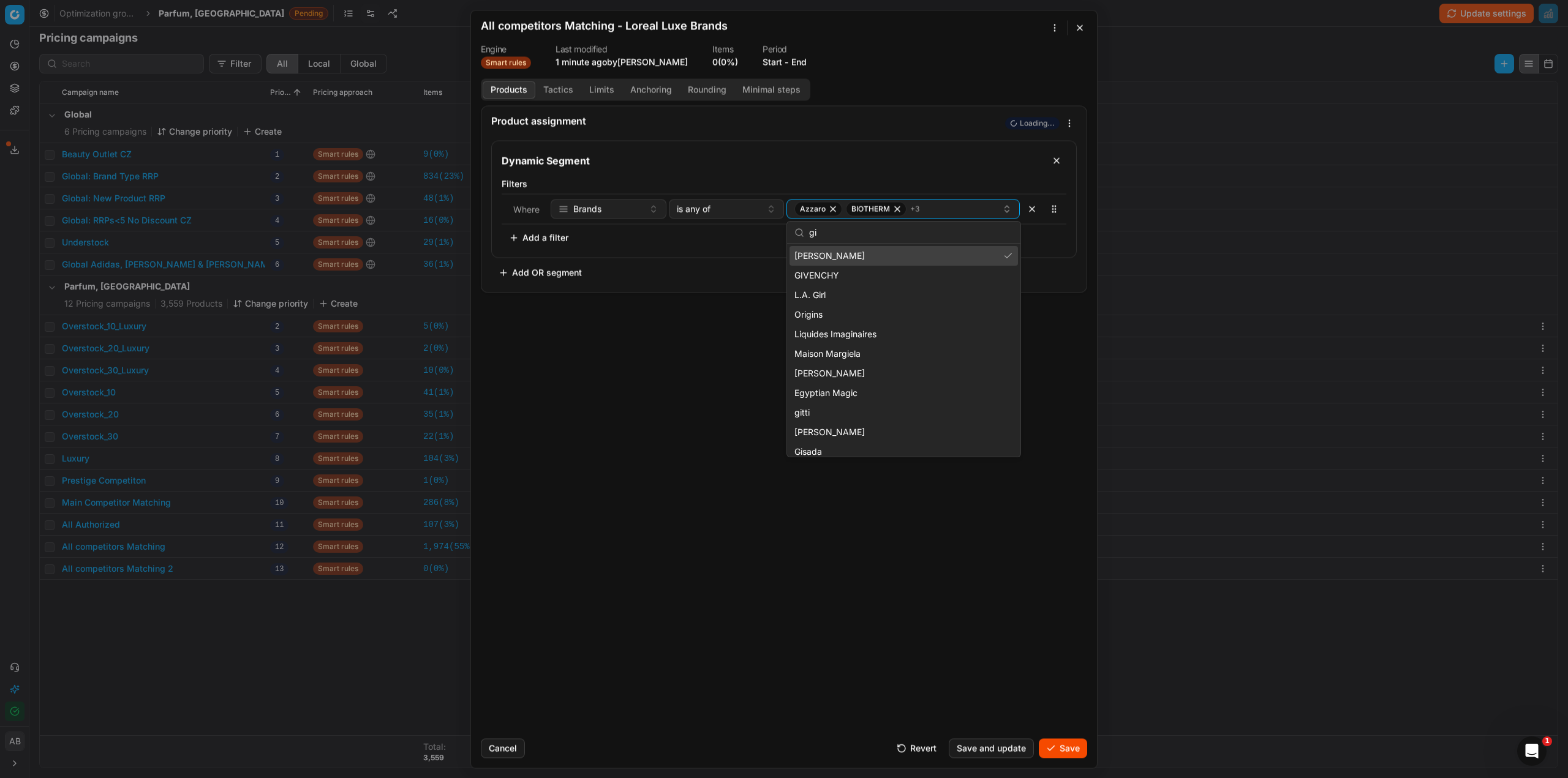
type input "g"
type input "k"
type input "v"
type input "h"
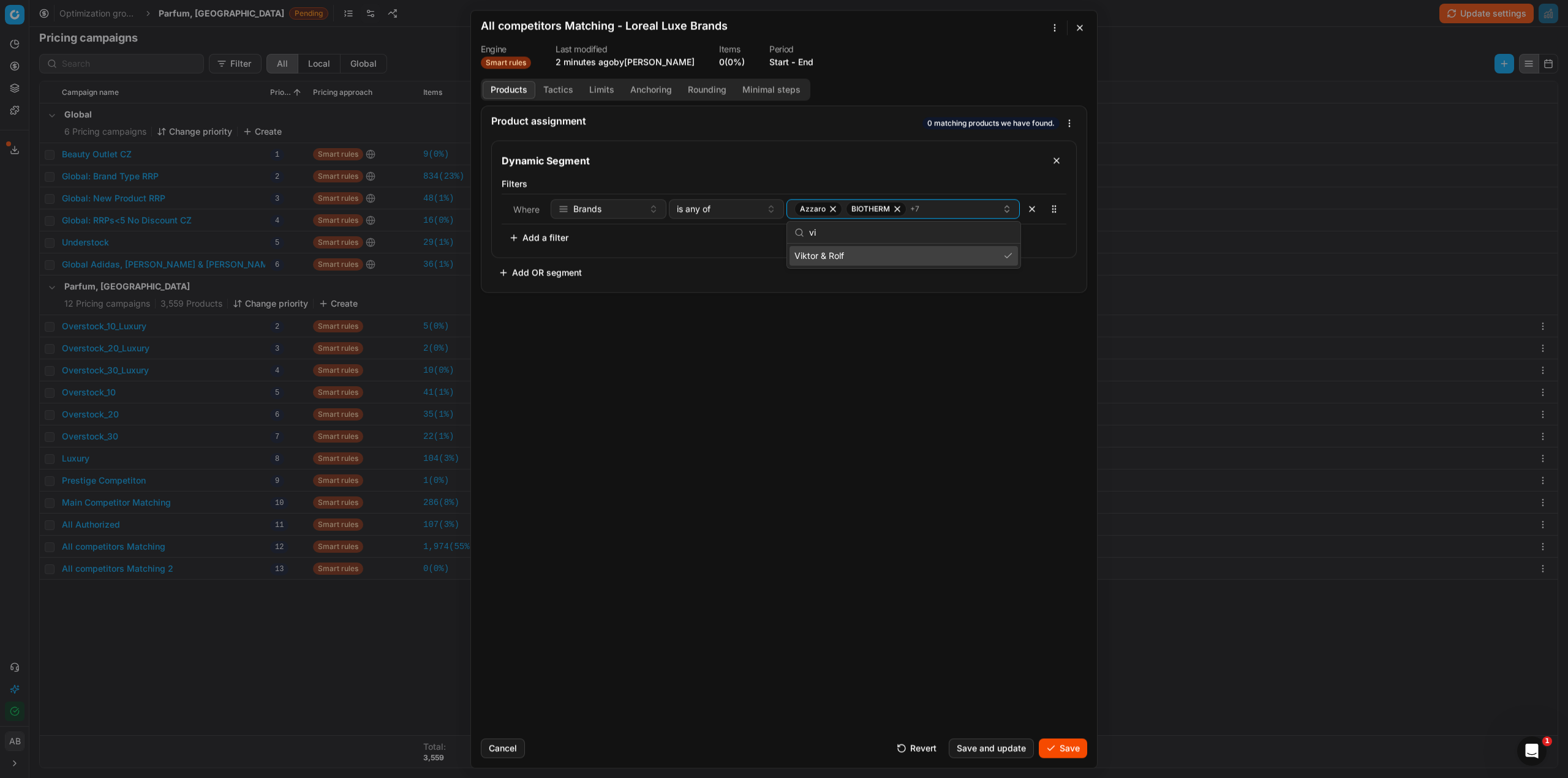
type input "v"
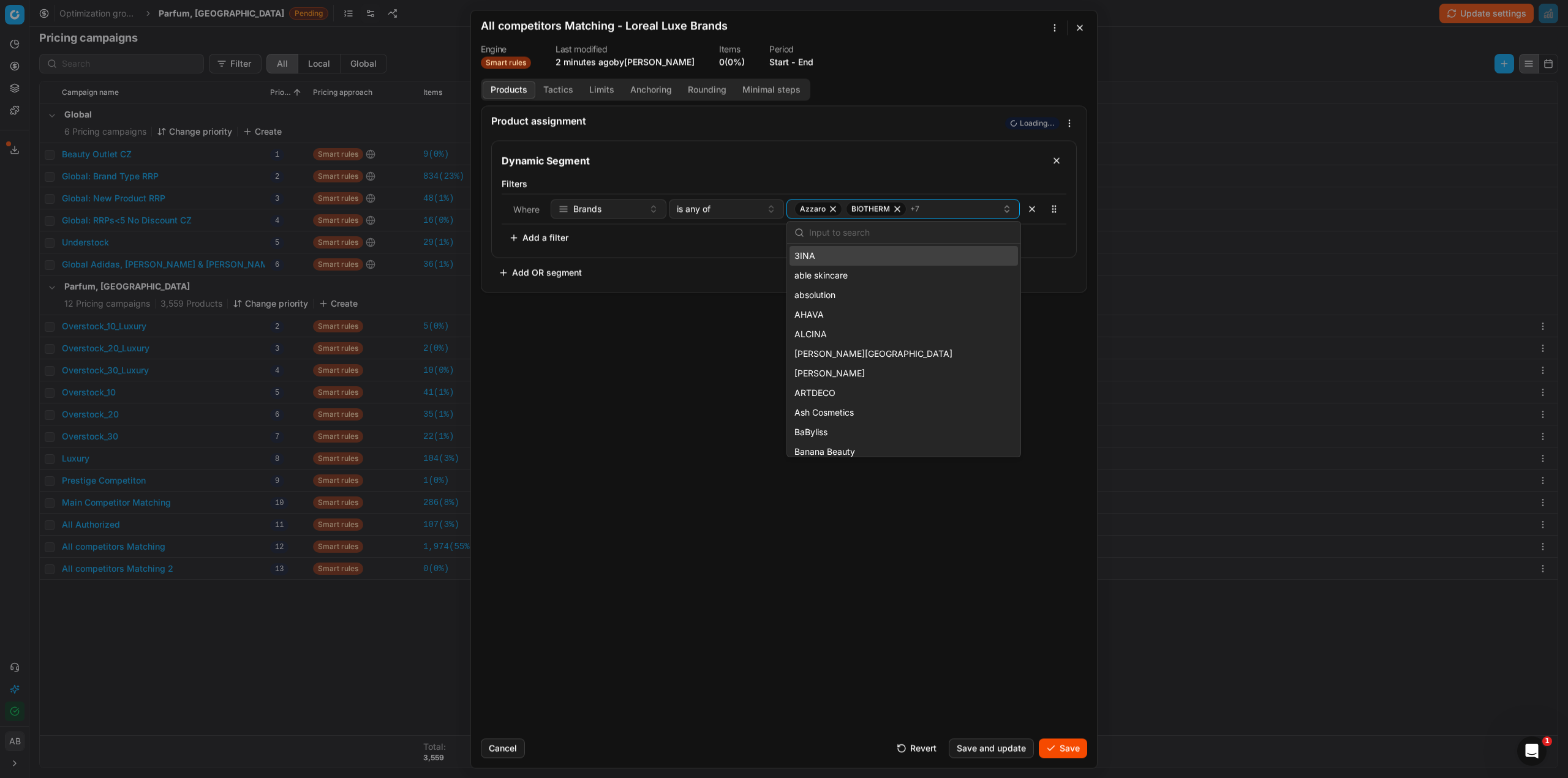
type input "z"
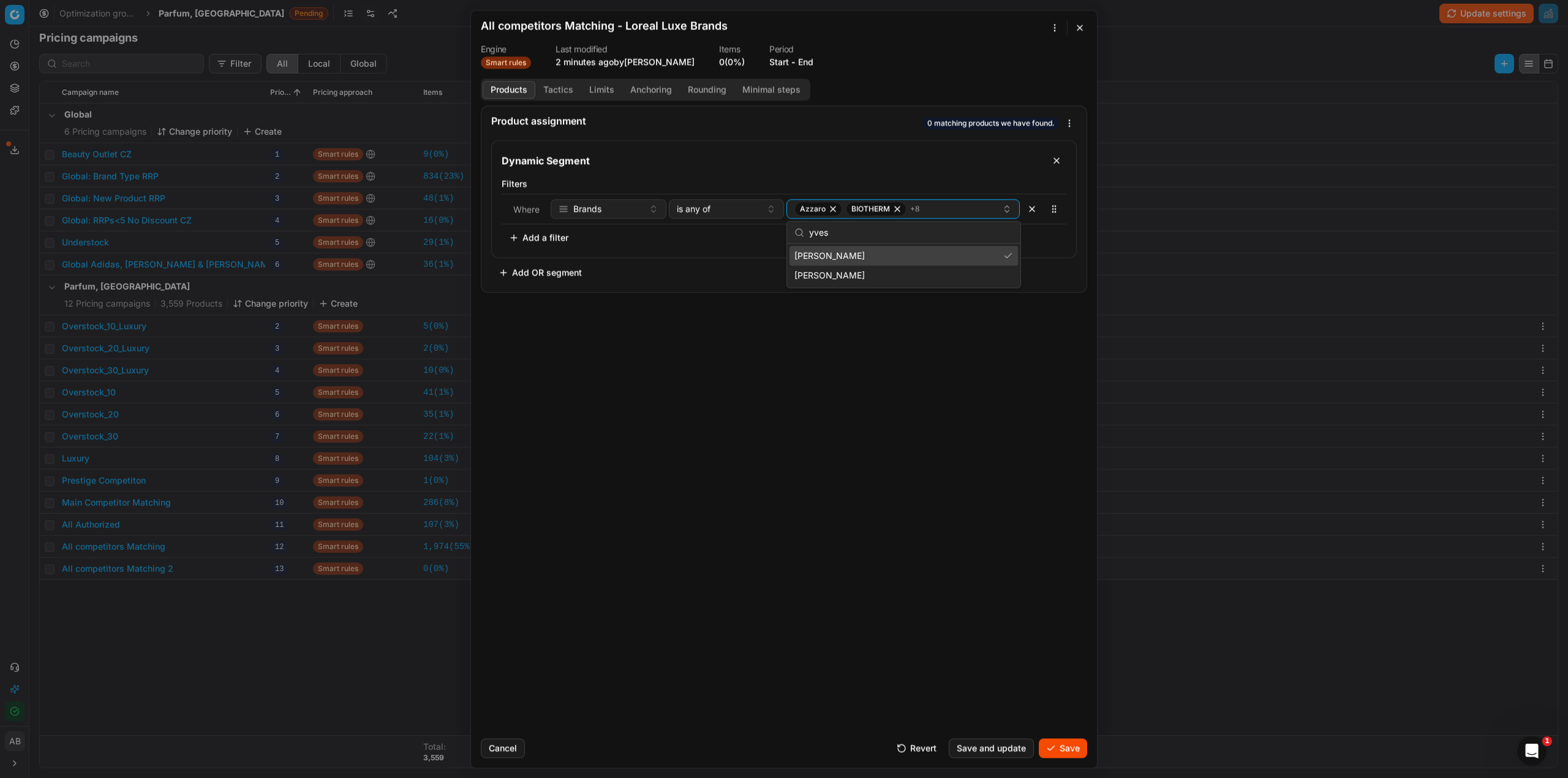
type input "yves"
click at [981, 253] on div "Yves Rocher" at bounding box center [904, 256] width 228 height 19
click at [932, 281] on div "Yves Saint Laurent" at bounding box center [904, 275] width 228 height 19
drag, startPoint x: 856, startPoint y: 233, endPoint x: 805, endPoint y: 230, distance: 51.1
click at [805, 230] on div "yves" at bounding box center [904, 233] width 234 height 22
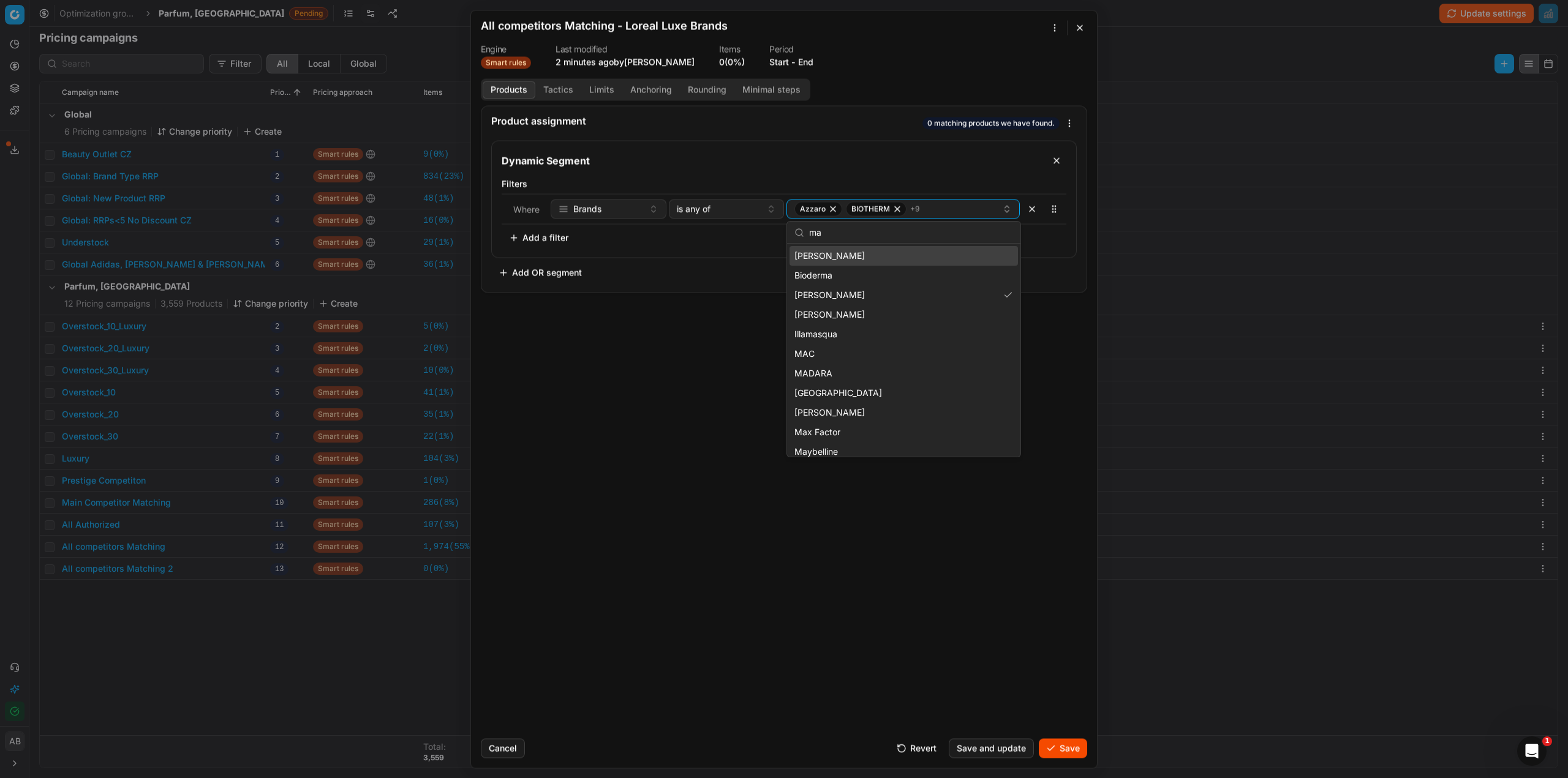
type input "m"
type input "l"
type input "d"
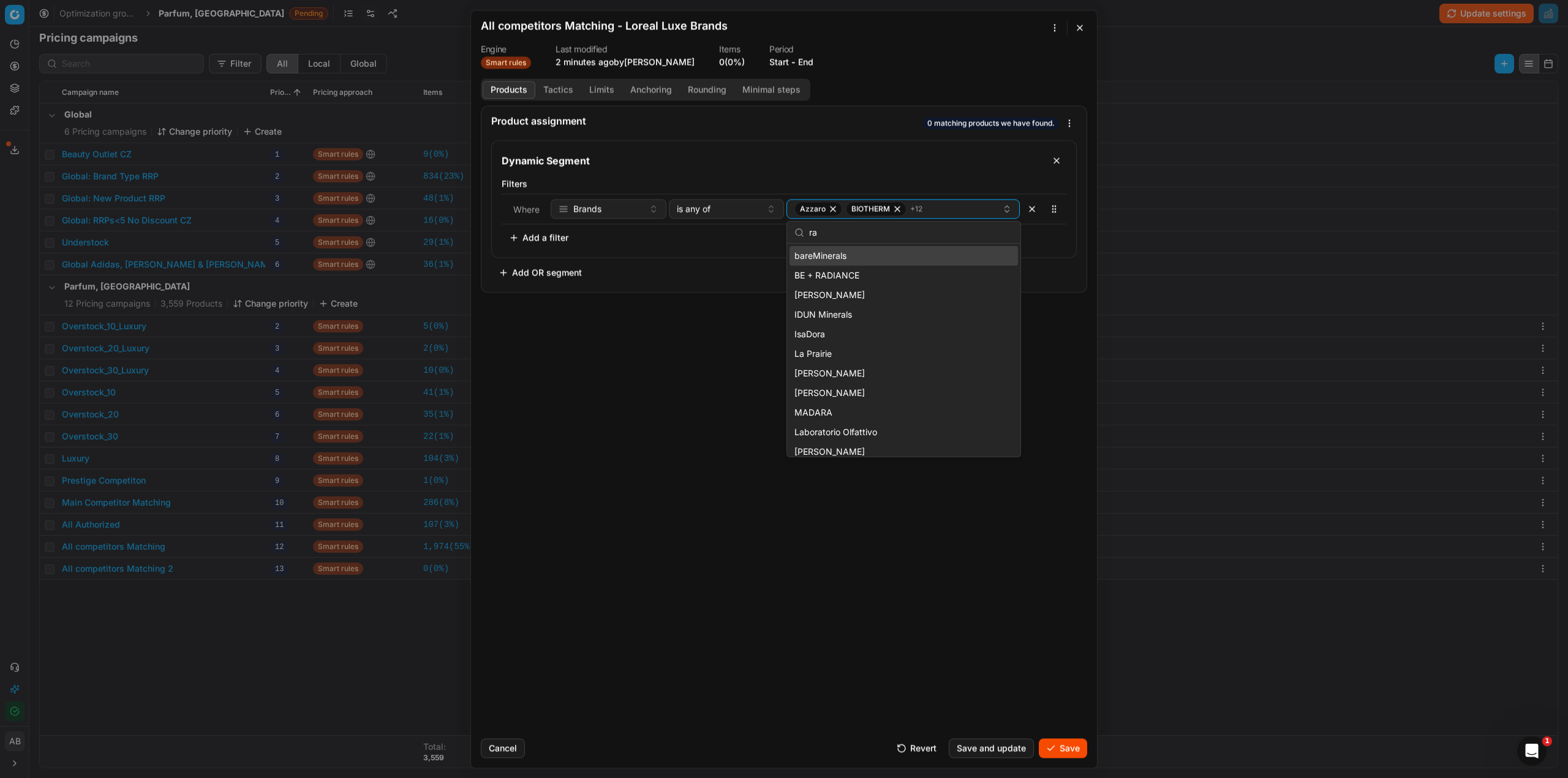
type input "r"
type input "p"
type input "b"
click at [926, 213] on div "Azzaro BIOTHERM + 13" at bounding box center [899, 209] width 207 height 15
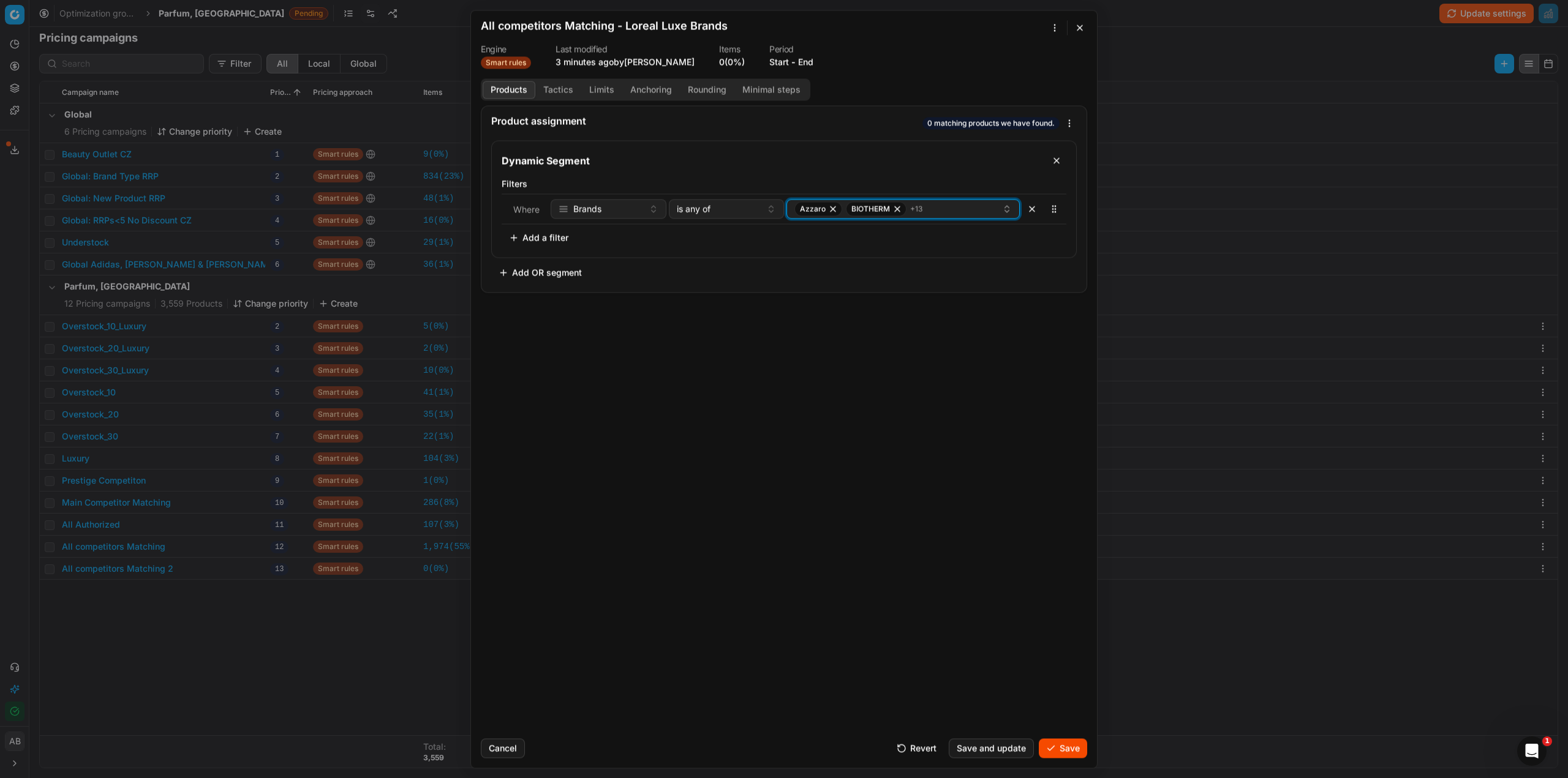
click at [926, 213] on div "Azzaro BIOTHERM + 13" at bounding box center [899, 209] width 207 height 15
type input "mugl"
click at [822, 257] on span "MUGLER" at bounding box center [813, 256] width 36 height 12
click at [863, 325] on div "Product assignment Loading... Dynamic Segment Filters Where Brands is any of Az…" at bounding box center [784, 417] width 626 height 624
click at [557, 92] on button "Tactics" at bounding box center [558, 90] width 46 height 18
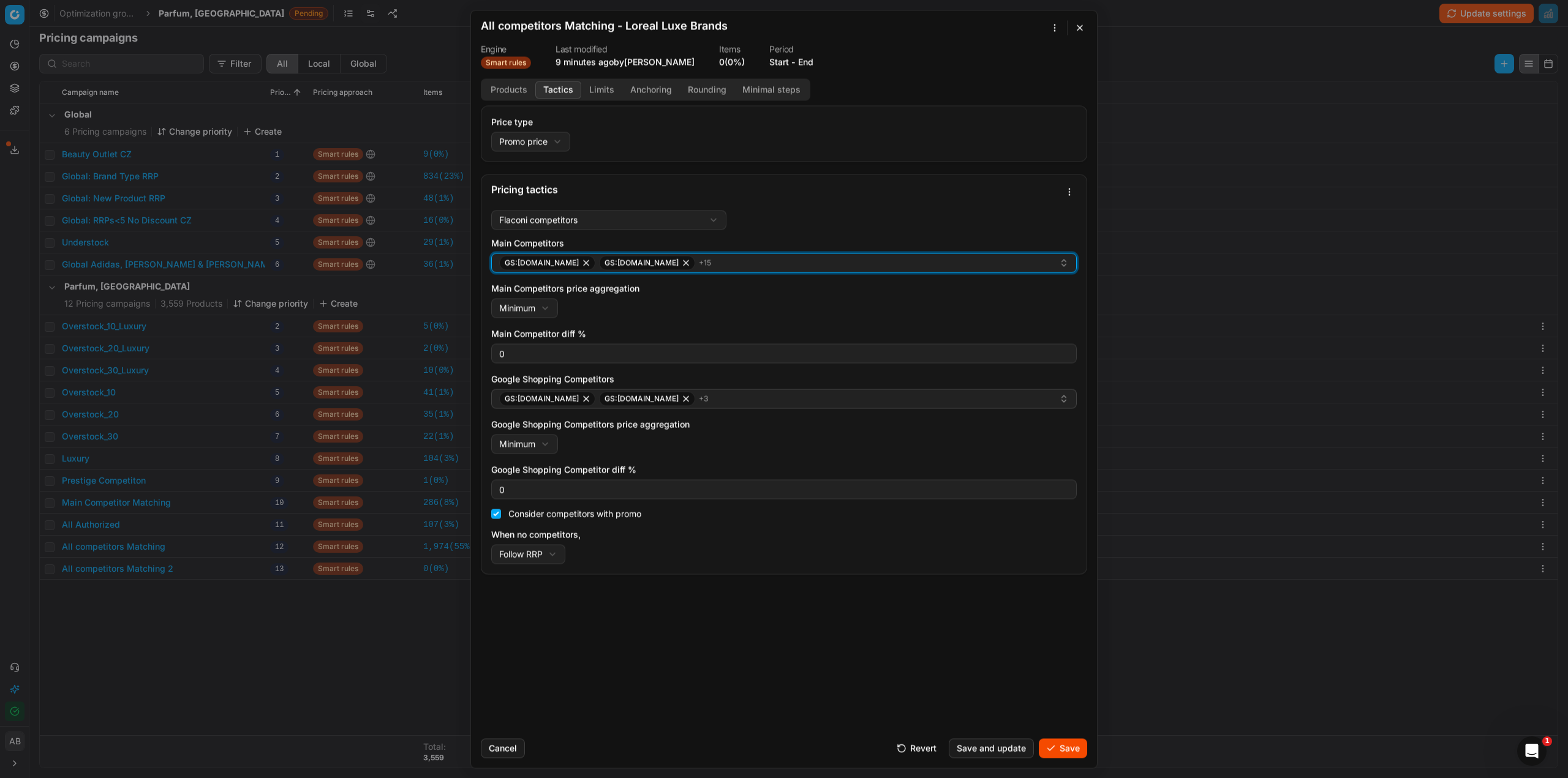
click at [897, 264] on div "GS:Douglas.cz GS:Ecco-Verde.cz + 15" at bounding box center [779, 263] width 560 height 15
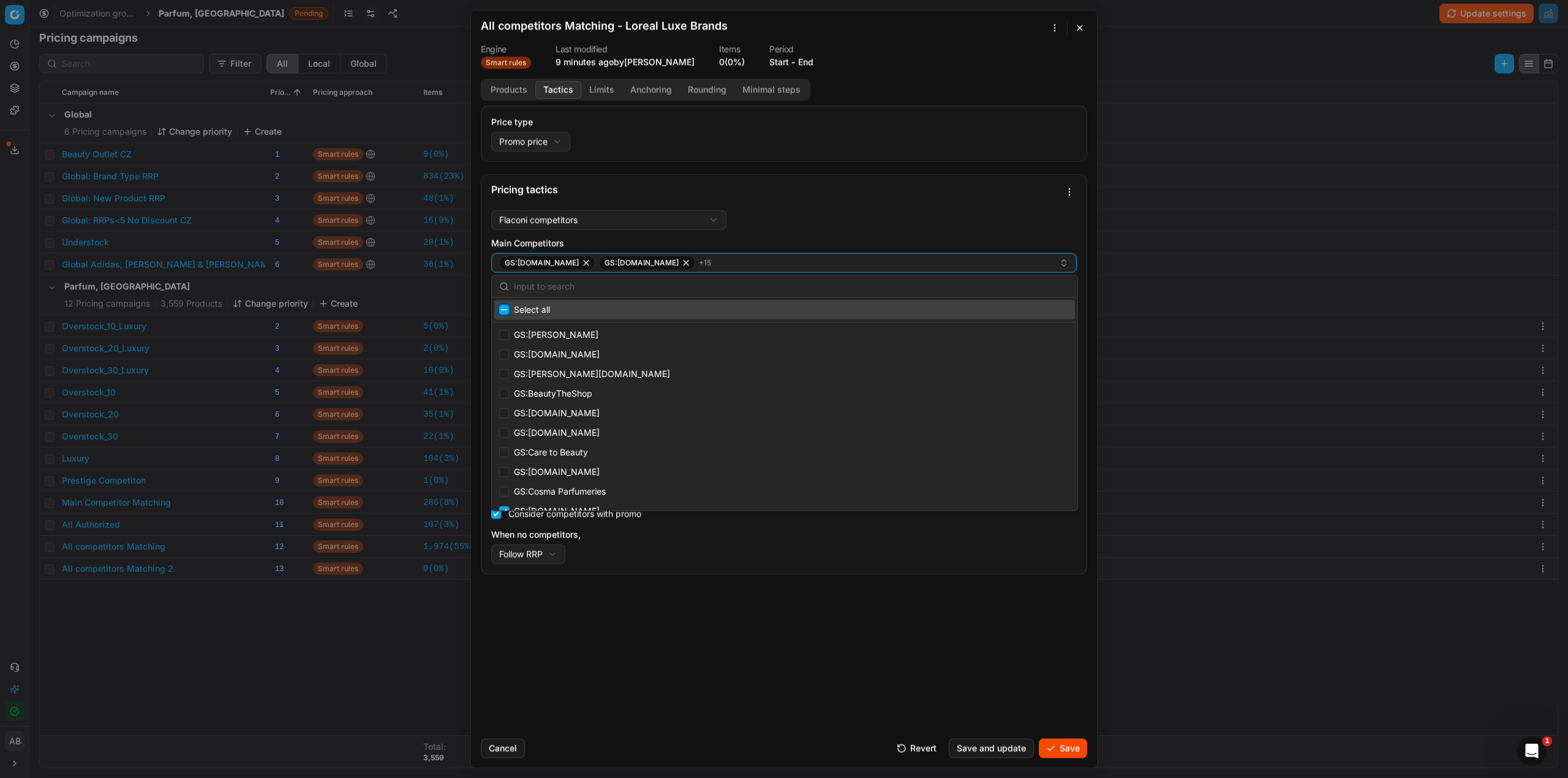
click at [507, 309] on input "Suggestions" at bounding box center [504, 310] width 10 height 10
checkbox input "true"
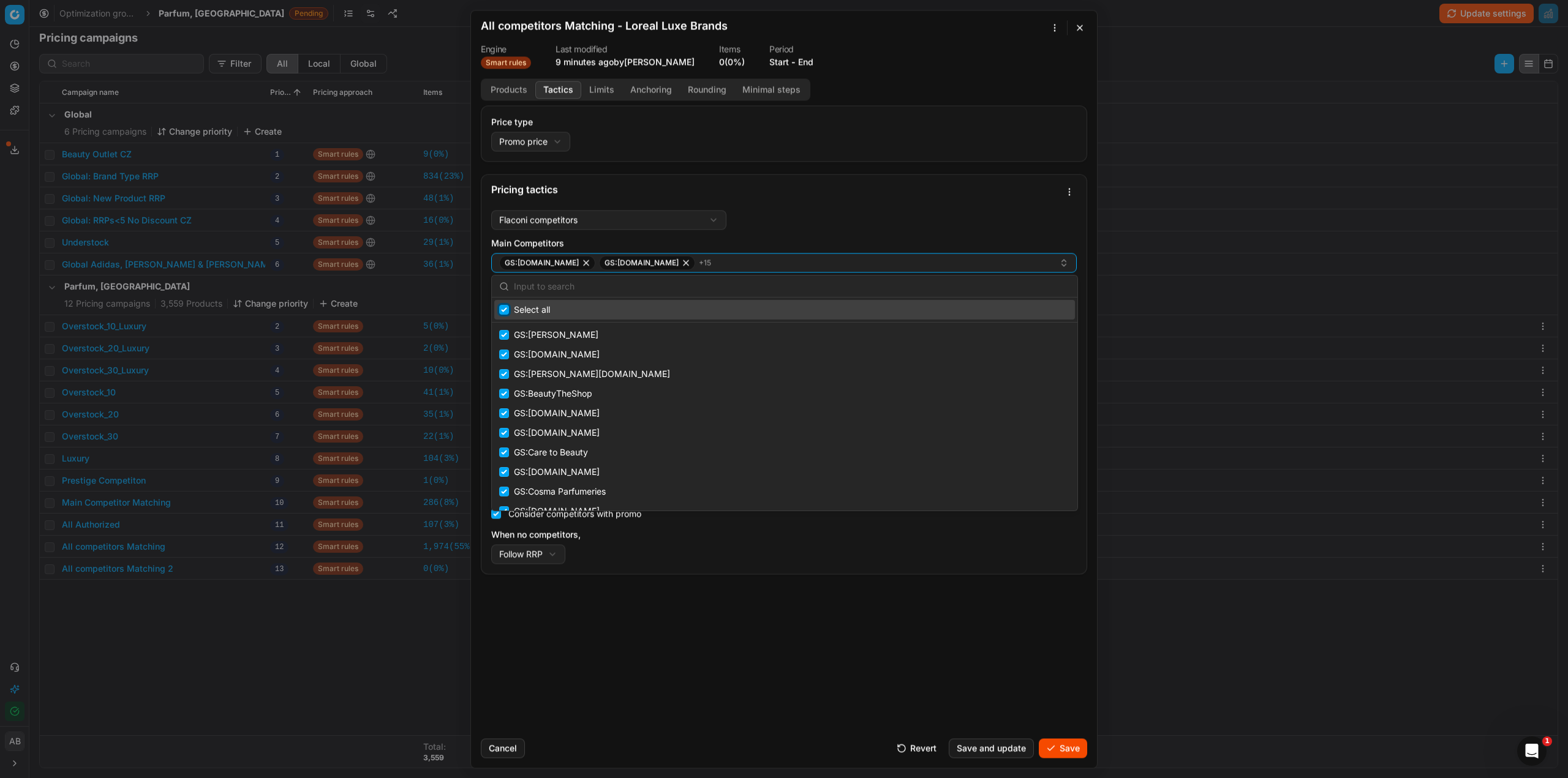
checkbox input "true"
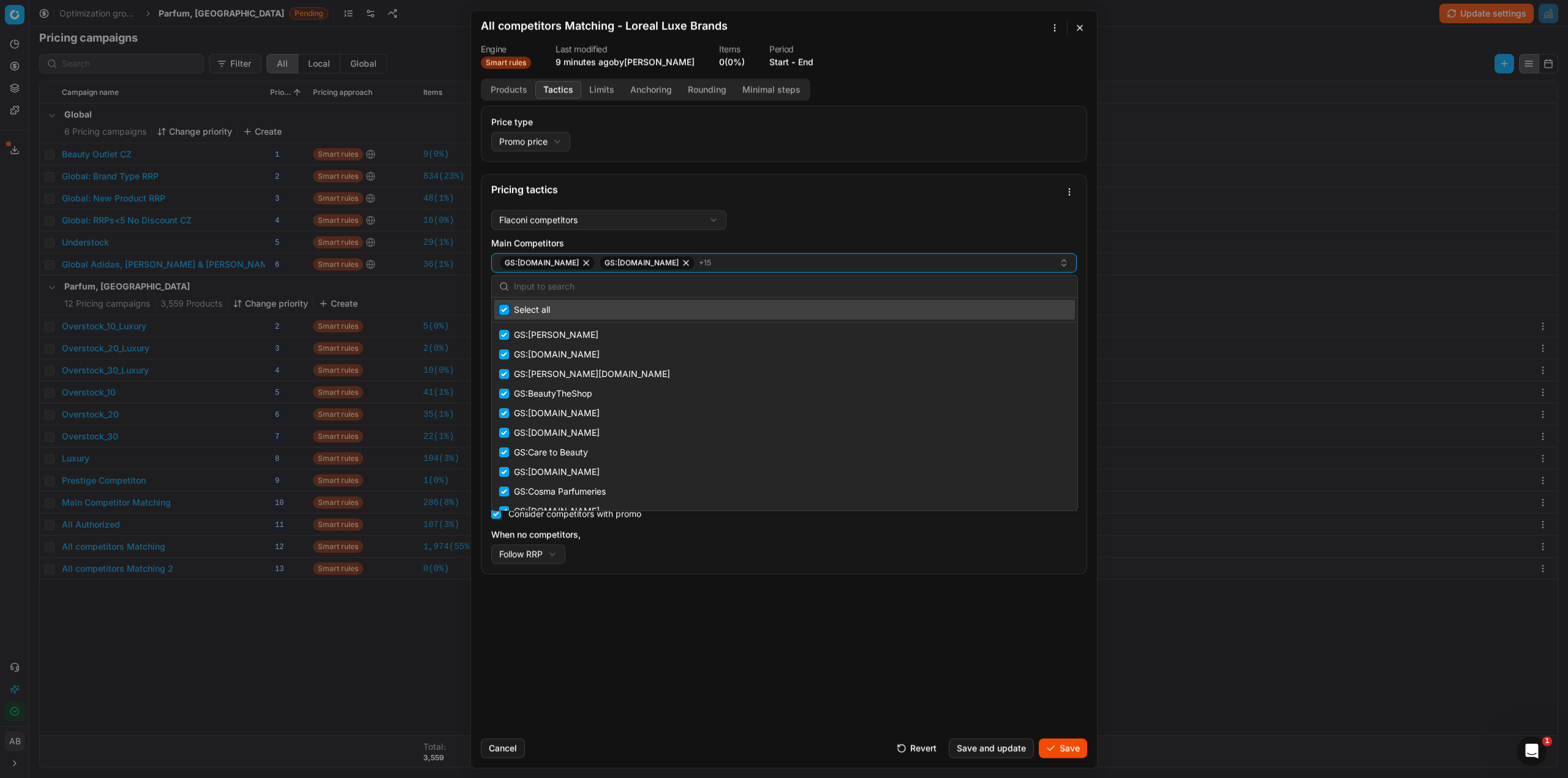
checkbox input "true"
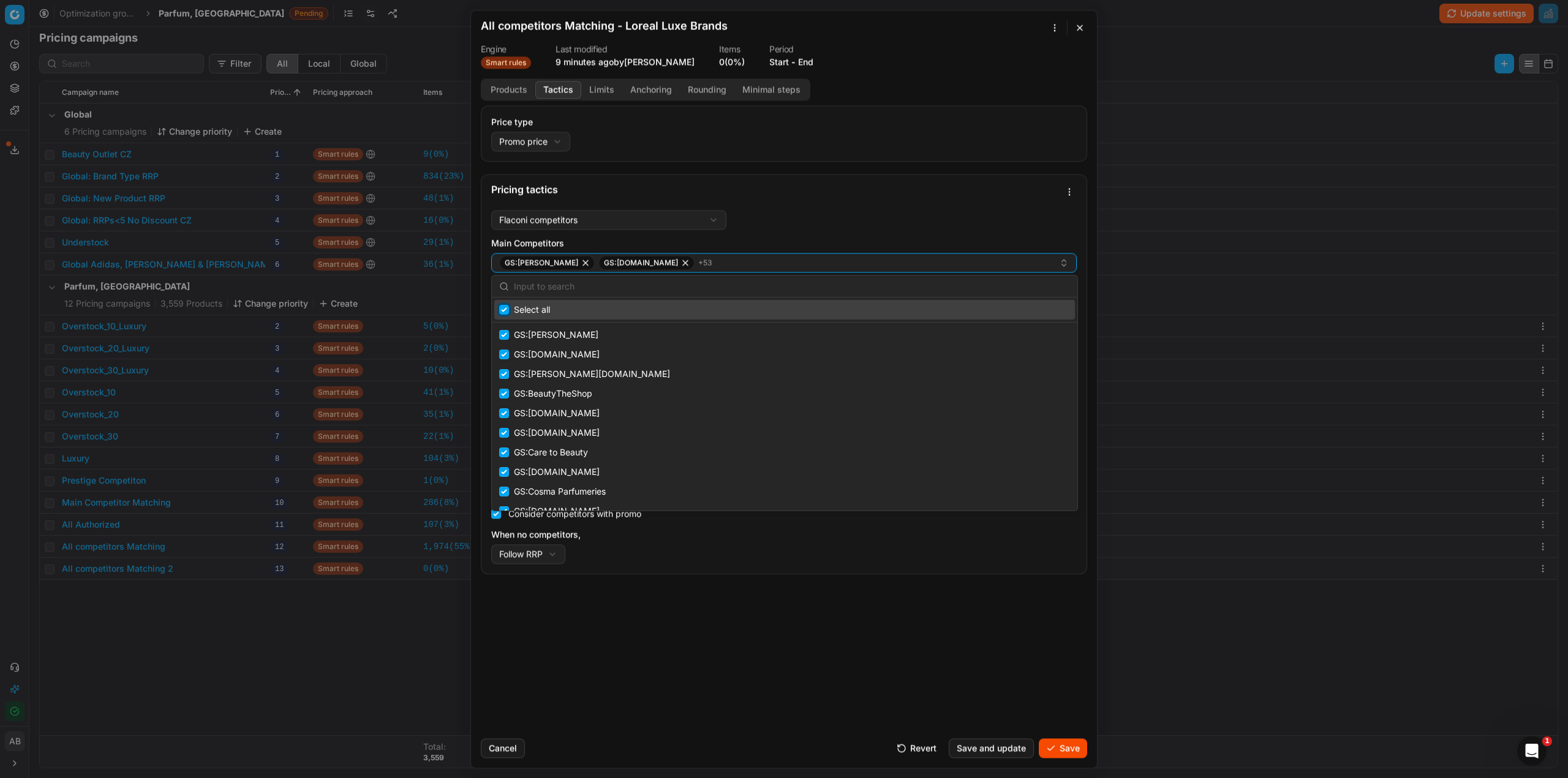
click at [507, 309] on input "Suggestions" at bounding box center [504, 310] width 10 height 10
checkbox input "false"
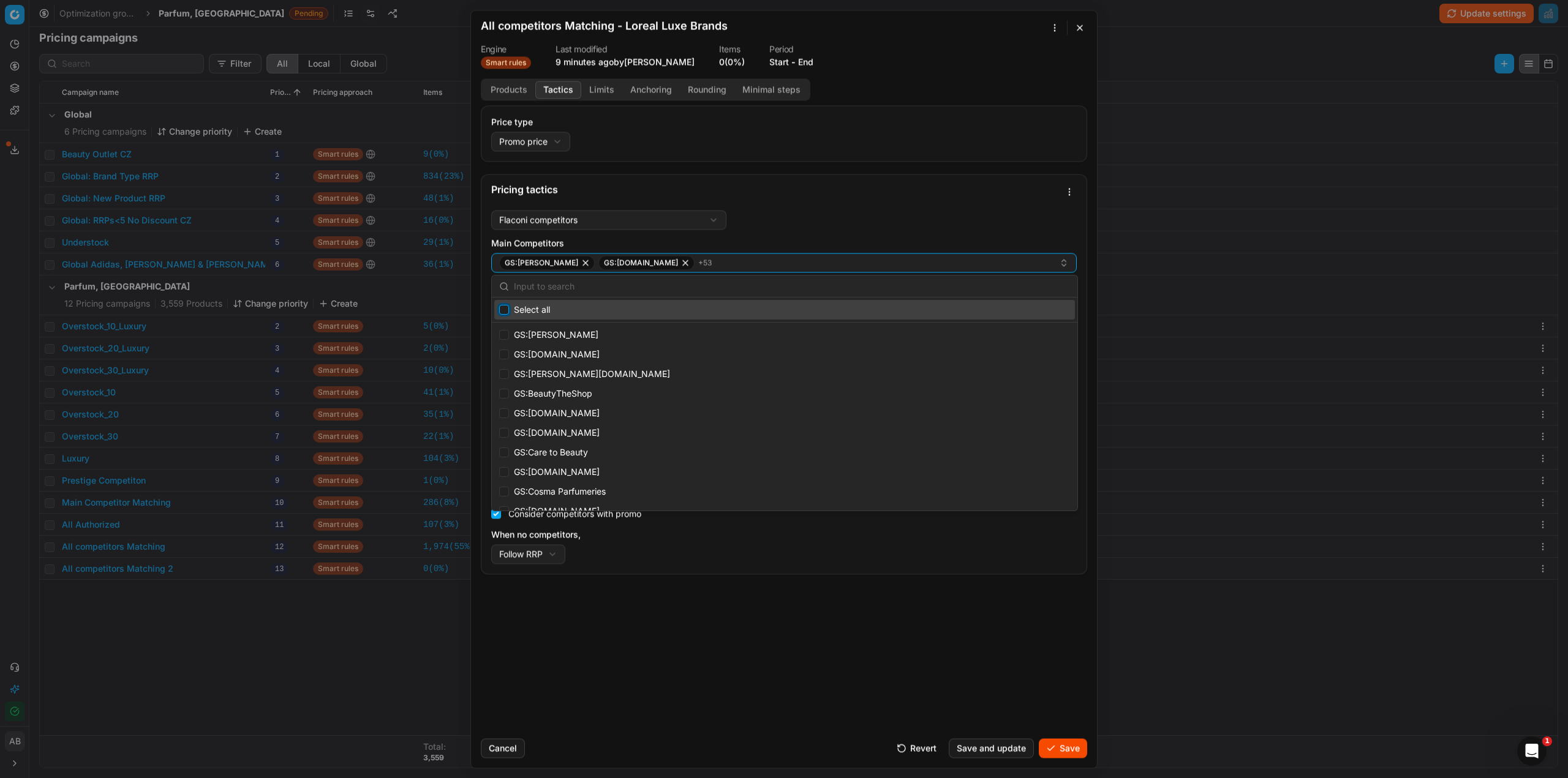
checkbox input "false"
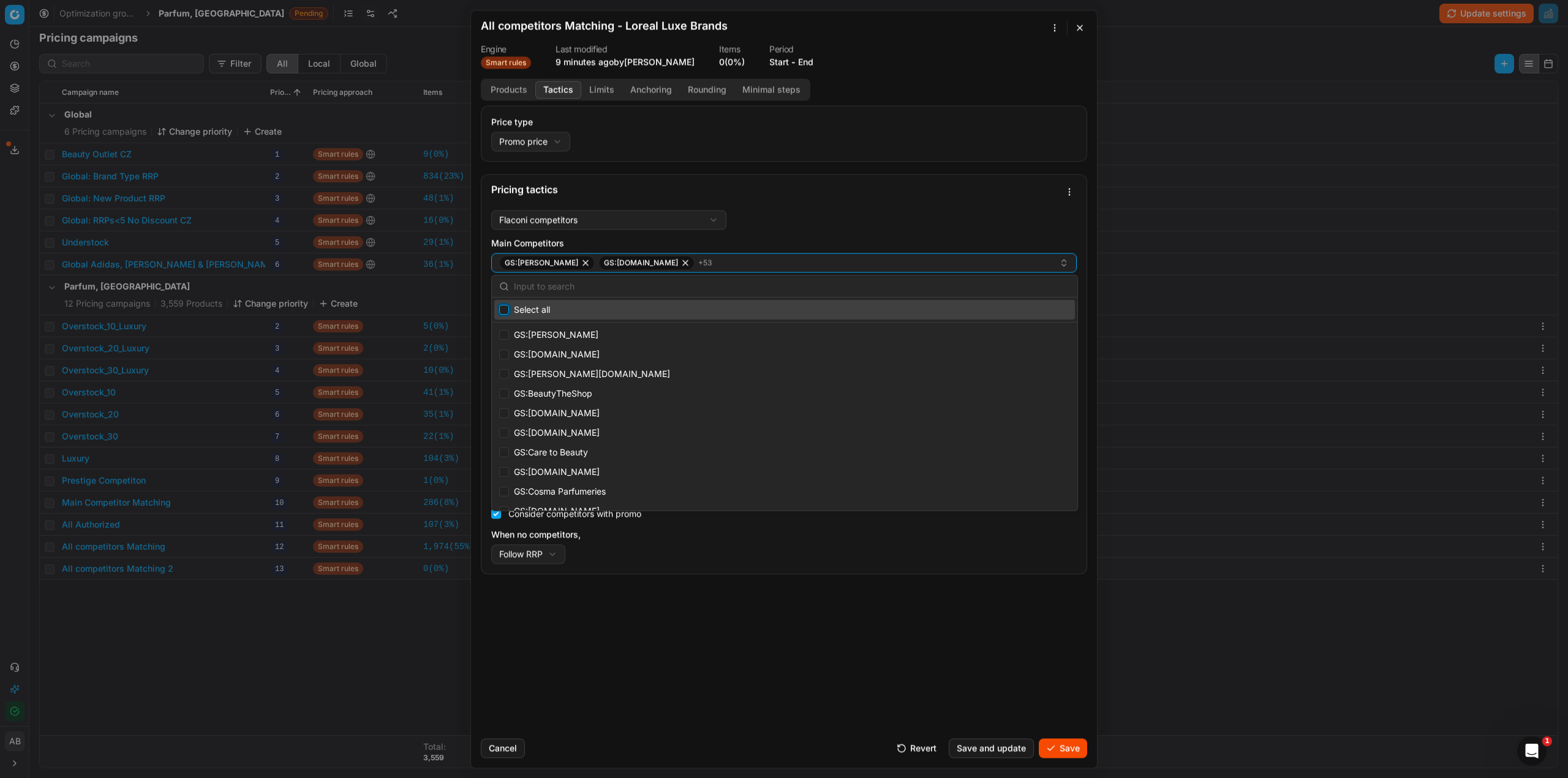
checkbox input "false"
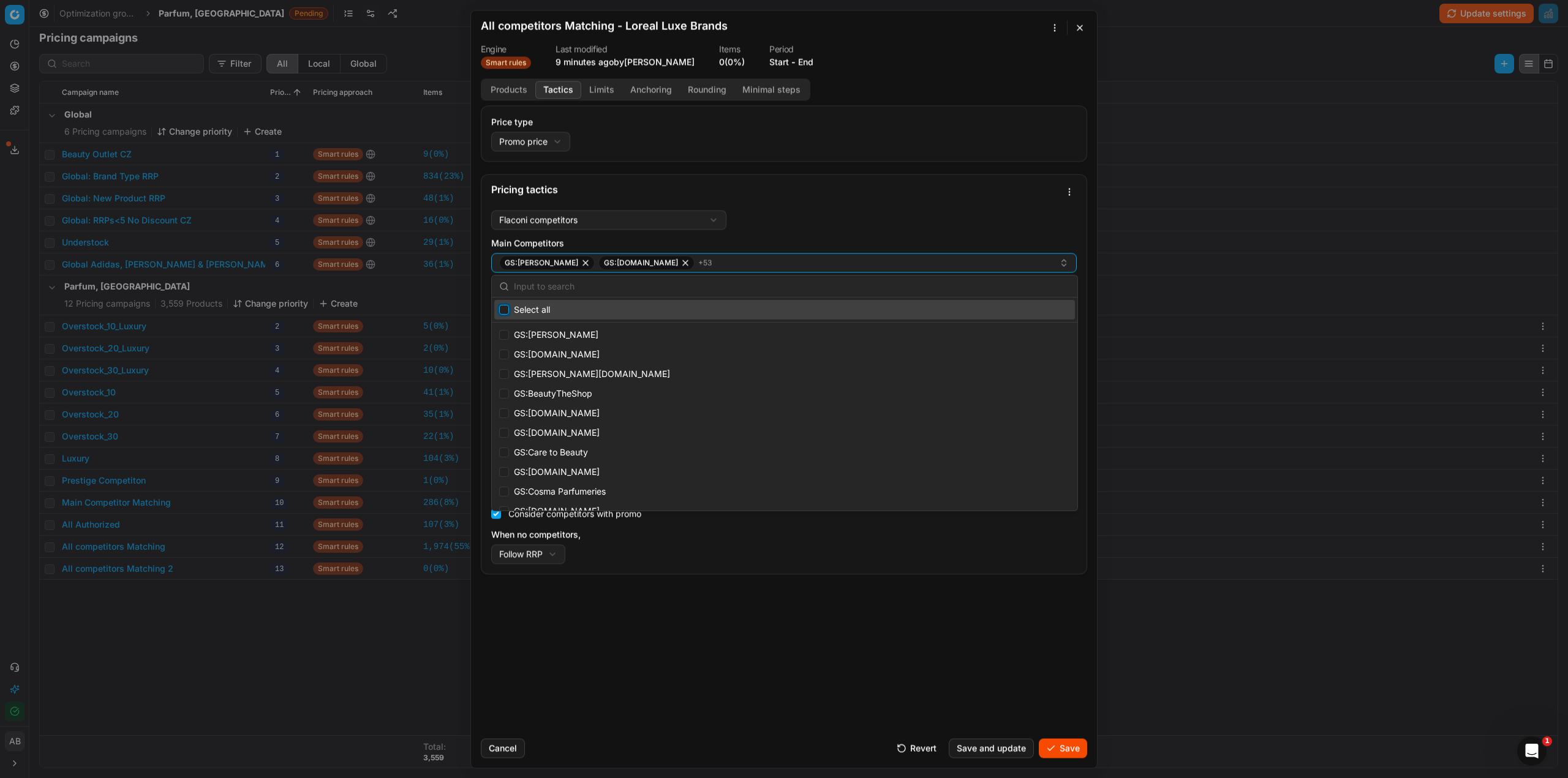
checkbox input "false"
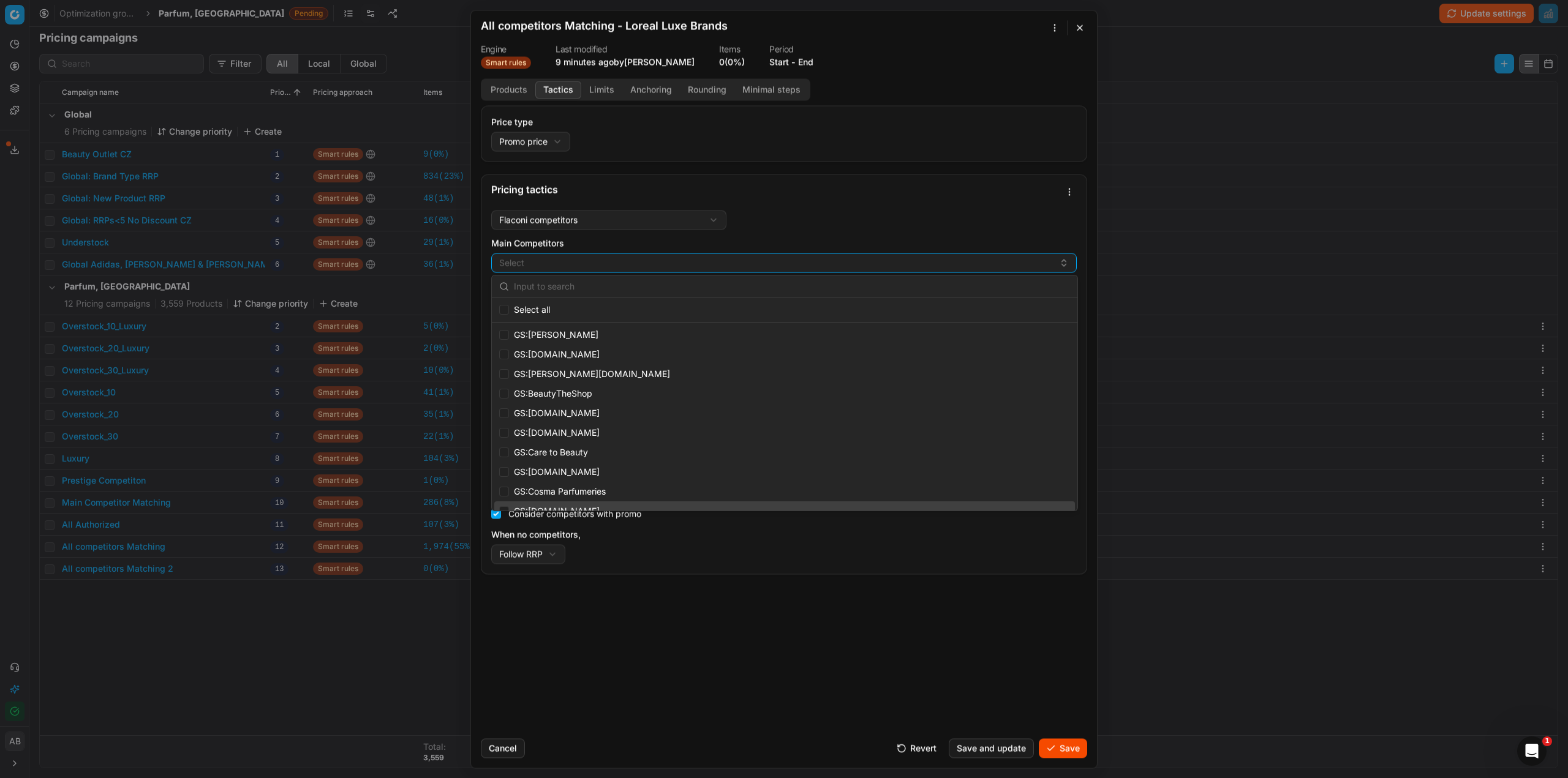
click at [779, 659] on div "Price type Promo price Default Regular price Promo price Pricing tactics Flacon…" at bounding box center [784, 417] width 626 height 624
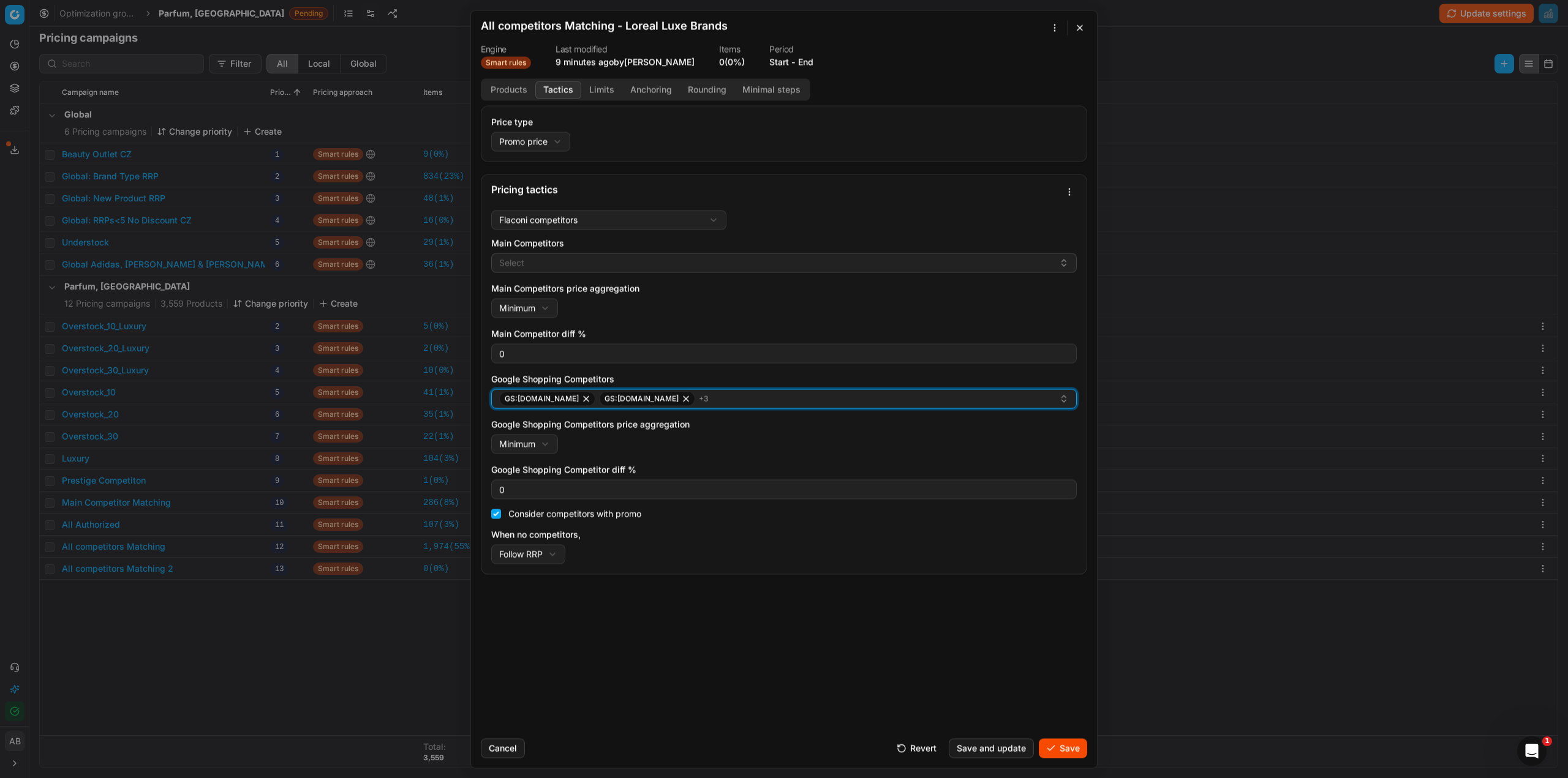
click at [696, 401] on div "GS:Notino.cz GS:Elnino.cz + 3" at bounding box center [779, 399] width 560 height 15
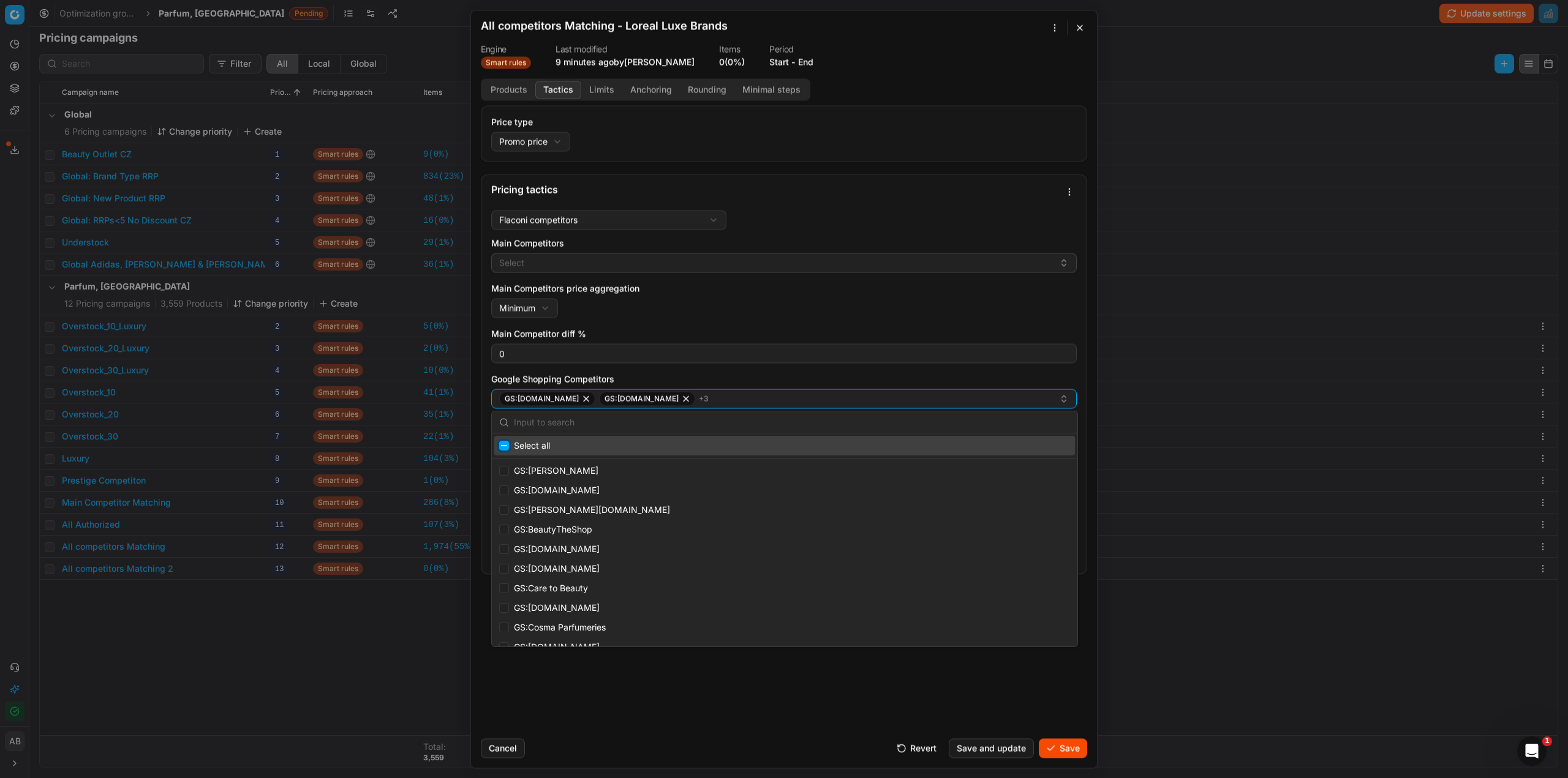
click at [504, 449] on input "Suggestions" at bounding box center [504, 445] width 10 height 10
checkbox input "true"
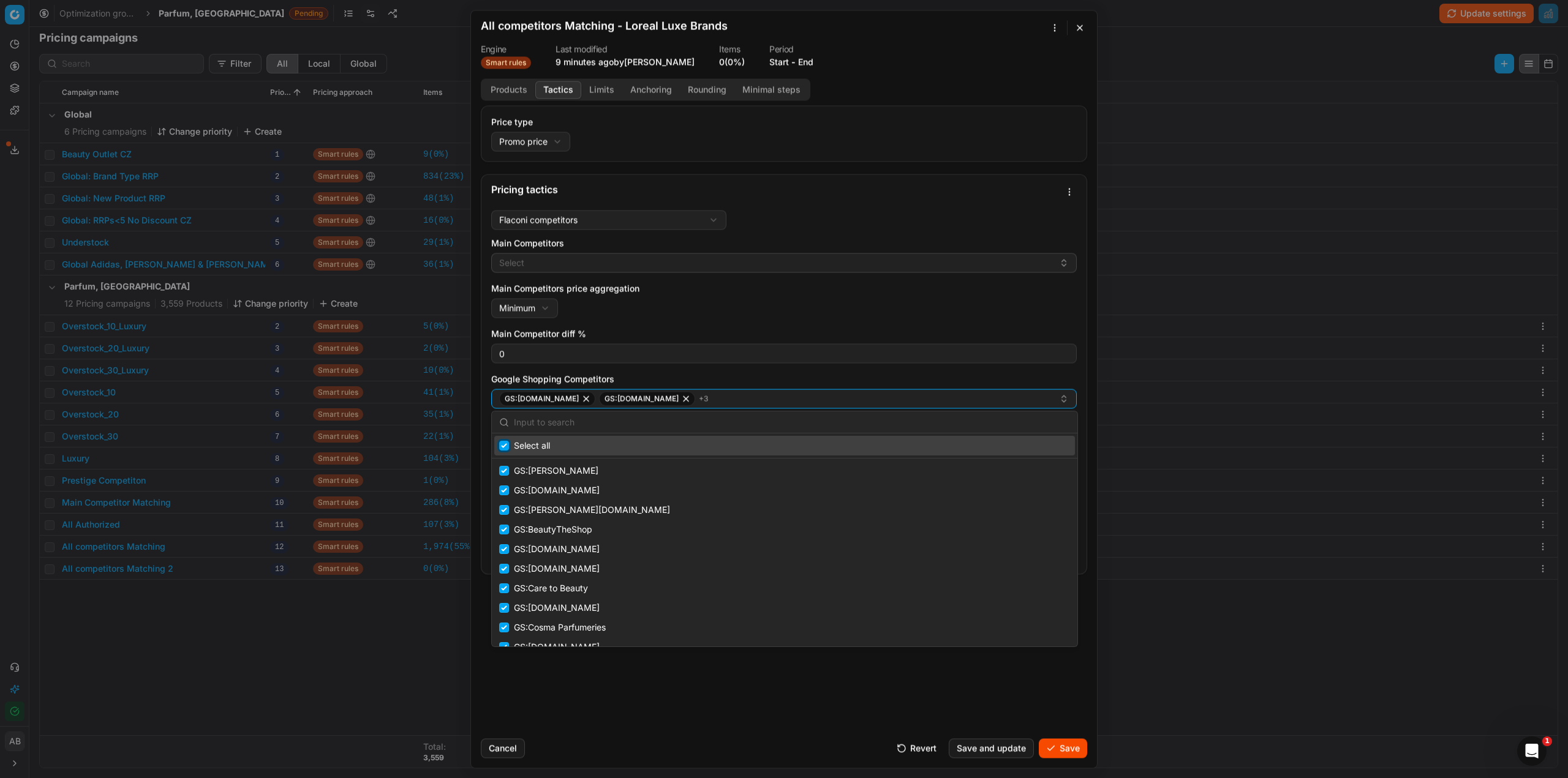
checkbox input "true"
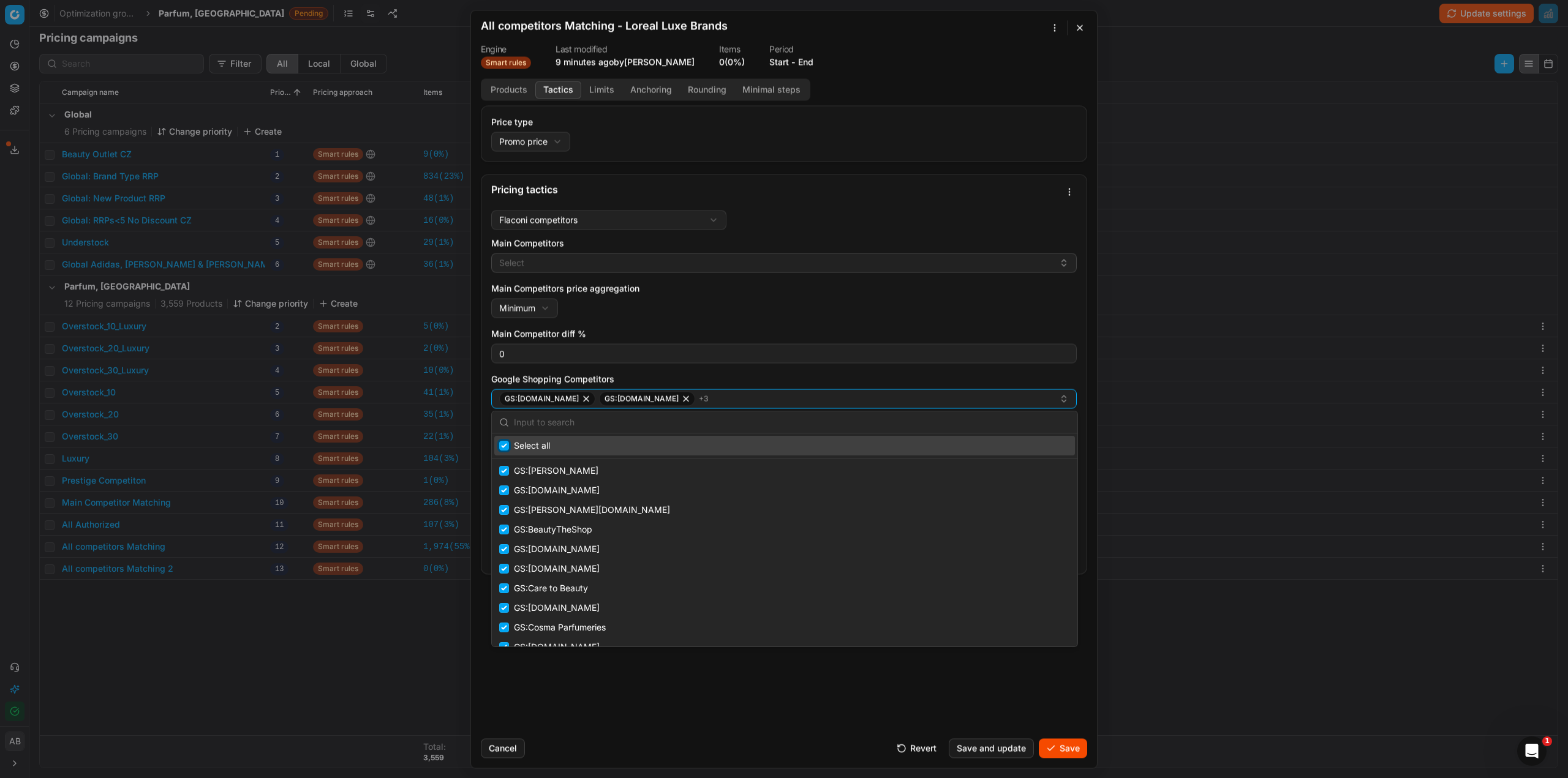
checkbox input "true"
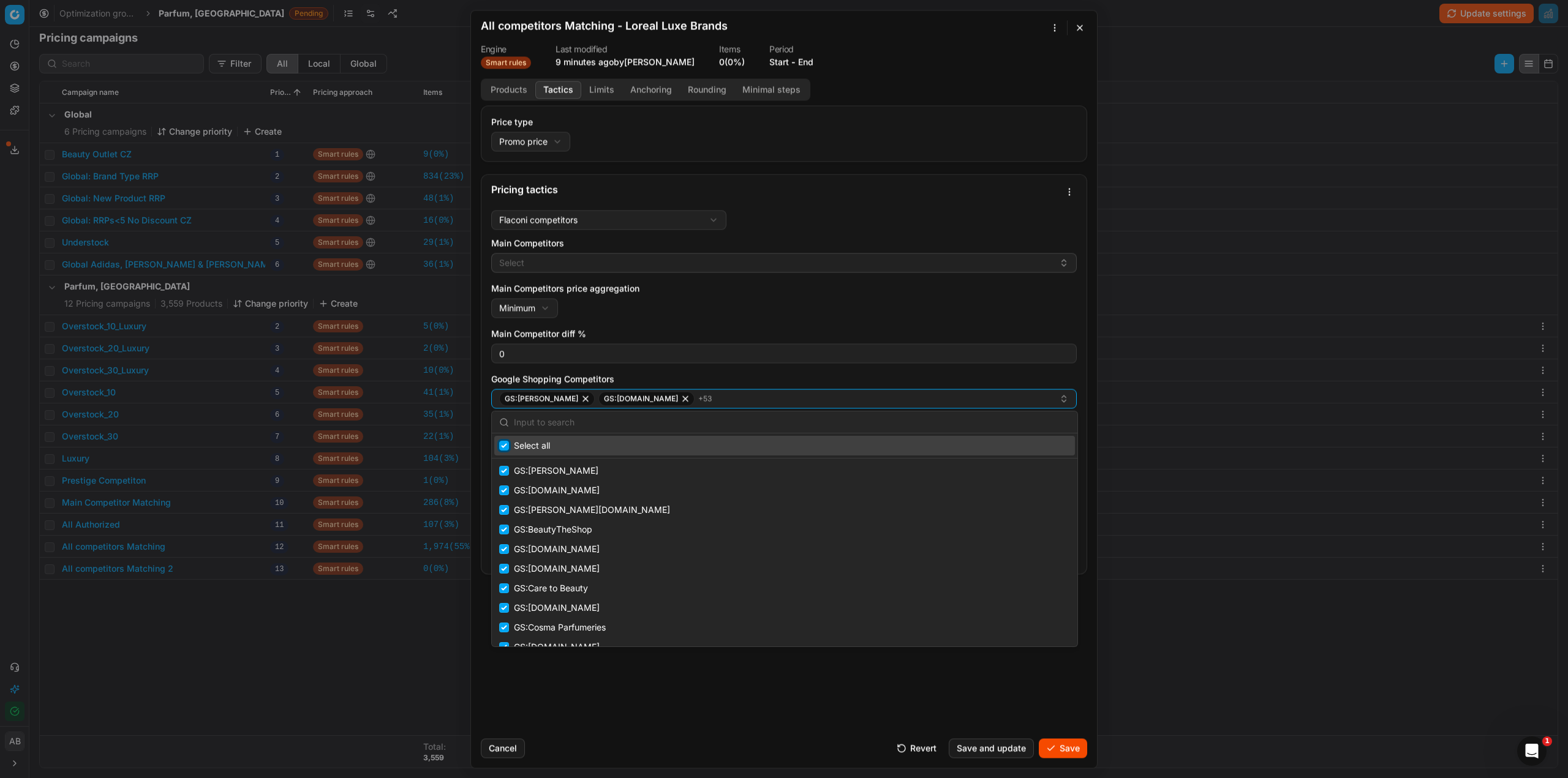
click at [505, 449] on input "Suggestions" at bounding box center [504, 445] width 10 height 10
checkbox input "false"
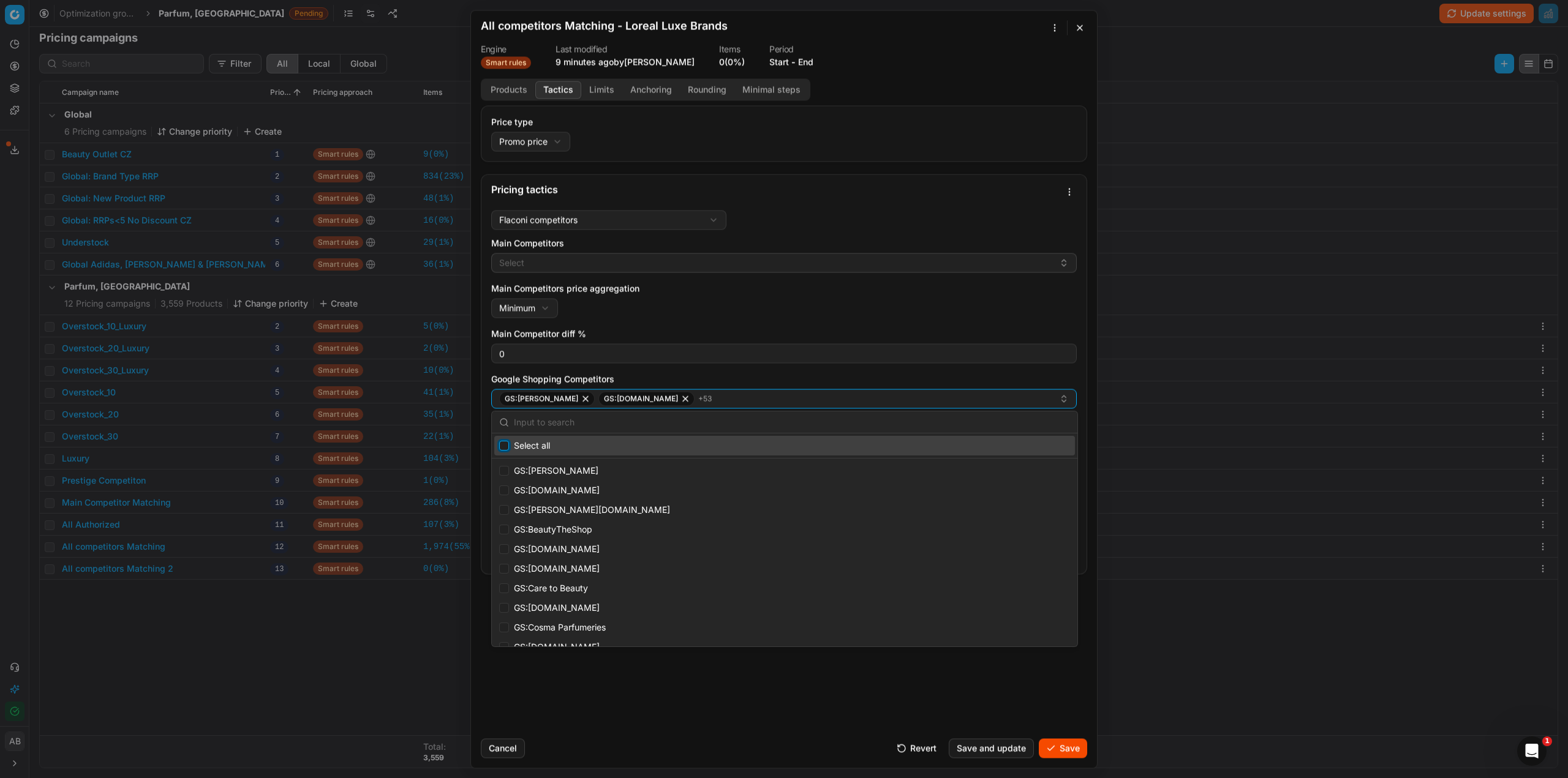
checkbox input "false"
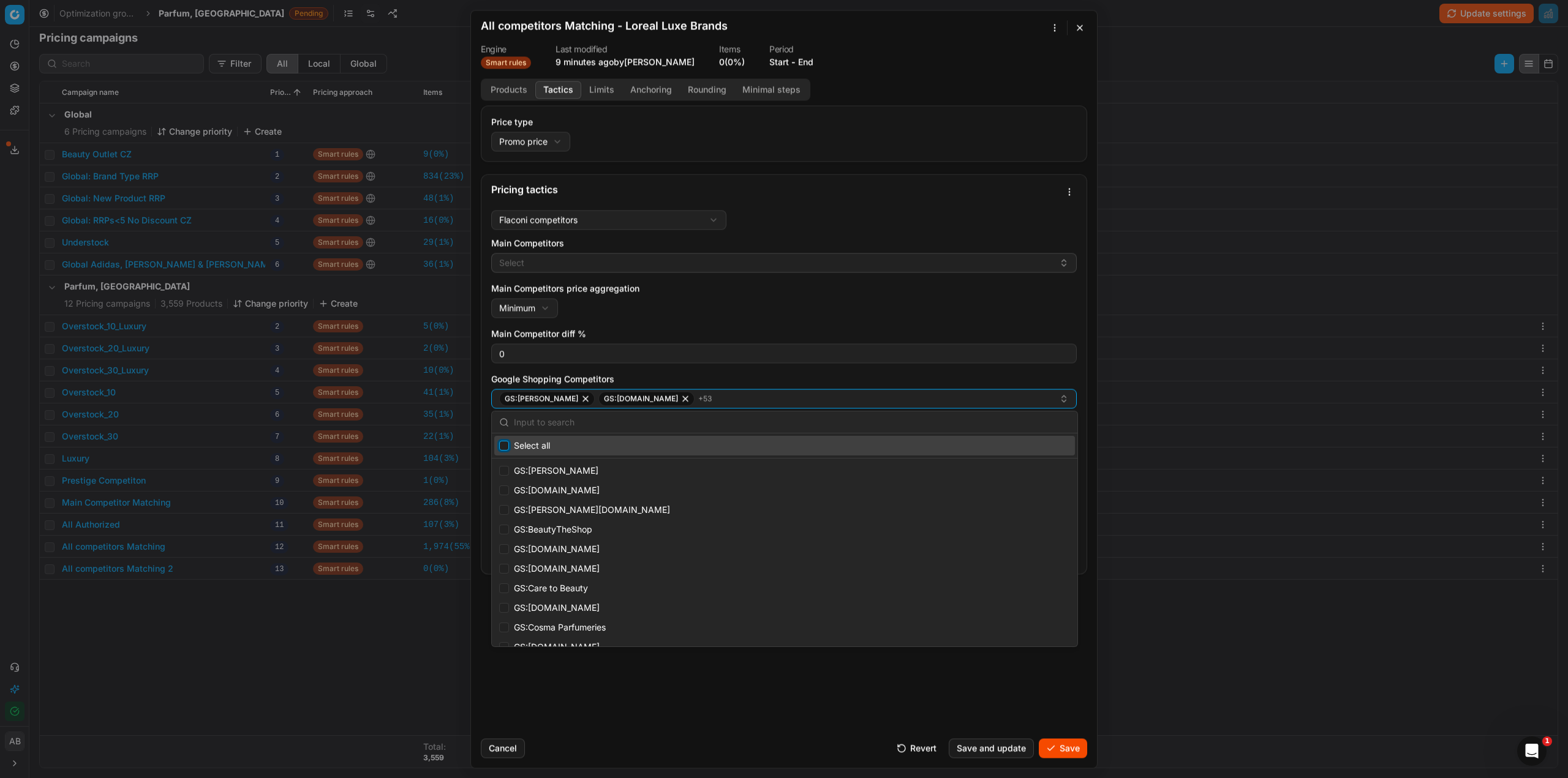
checkbox input "false"
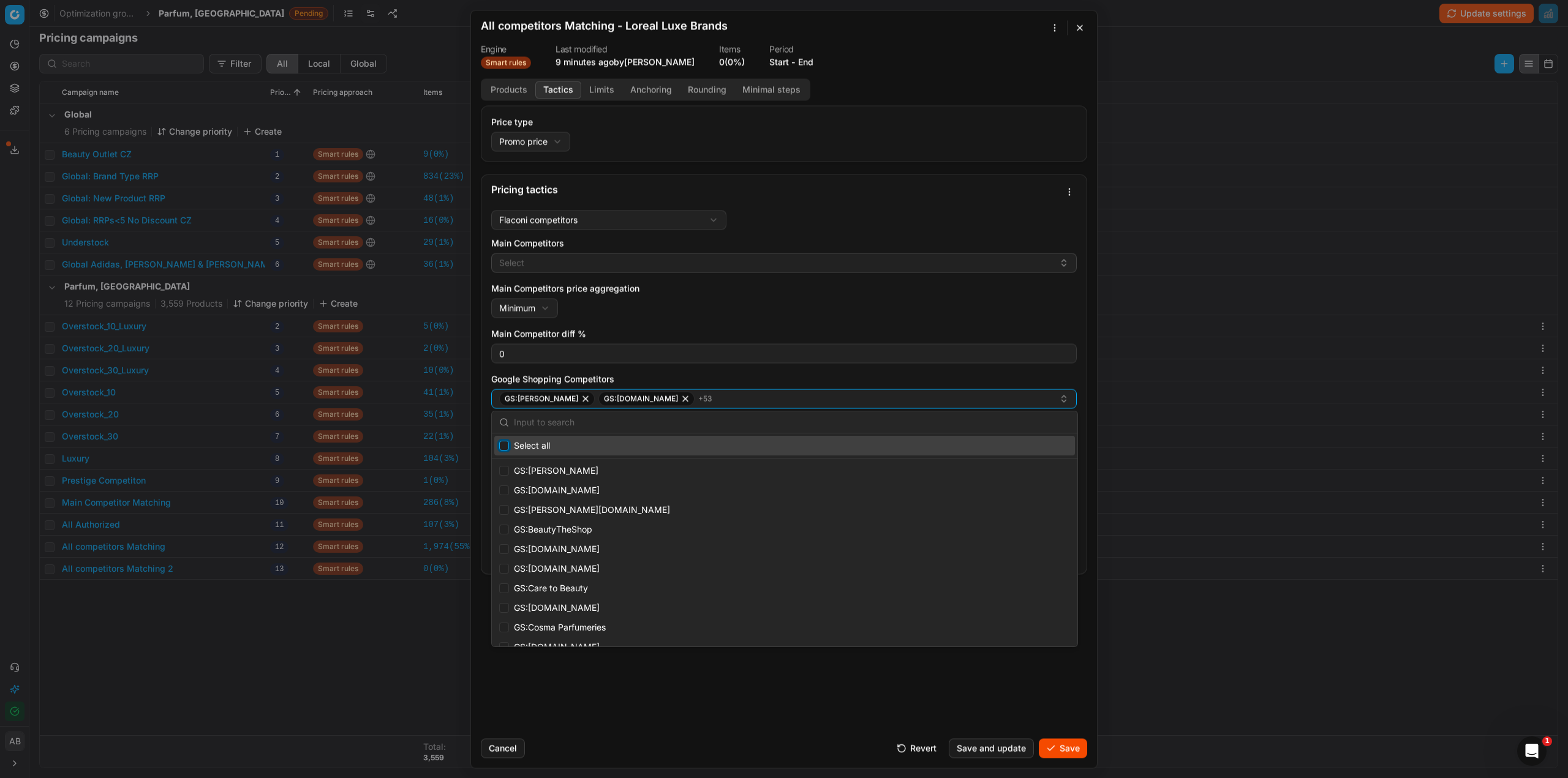
checkbox input "false"
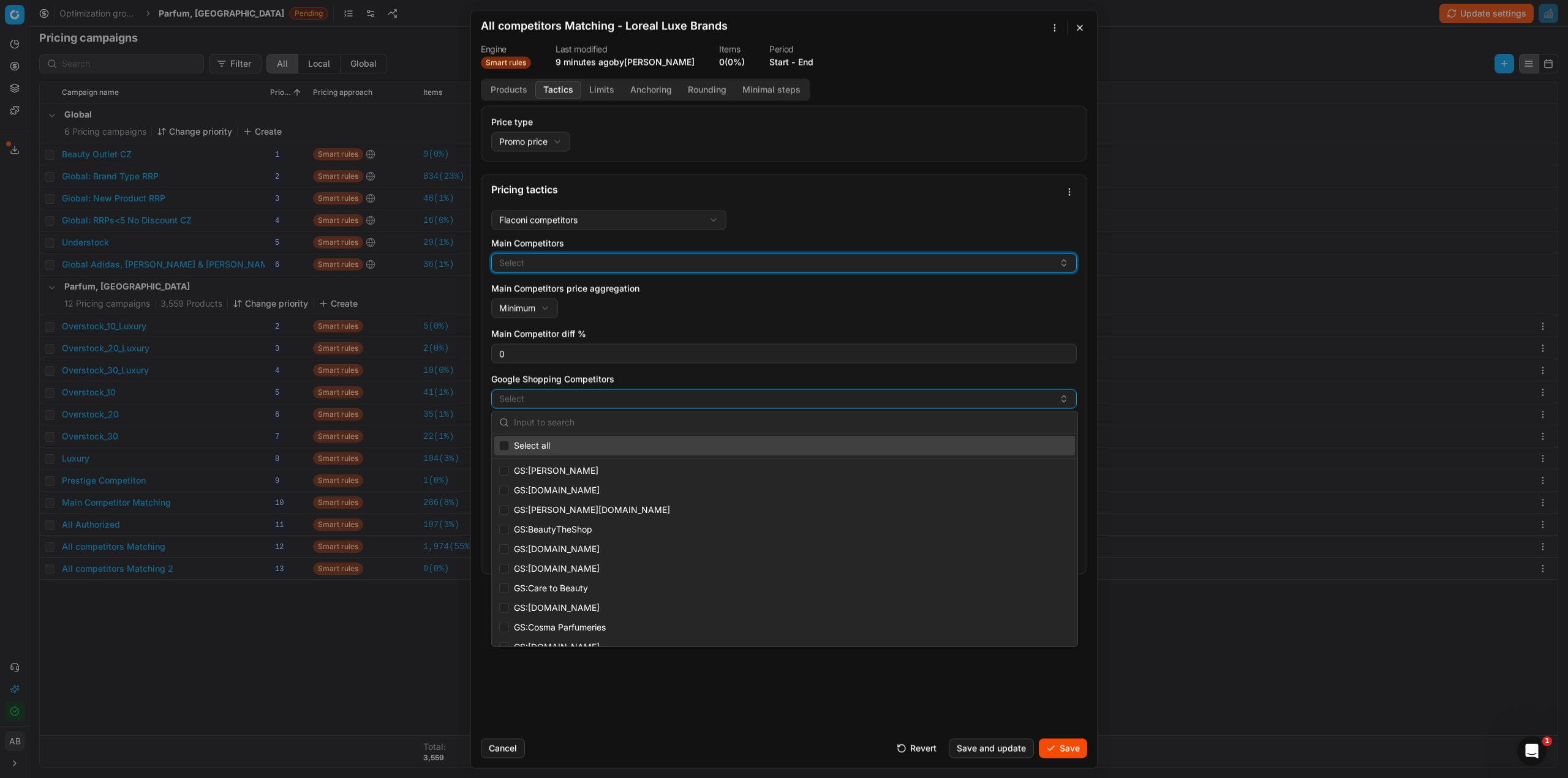
click at [530, 267] on button "Select" at bounding box center [784, 263] width 586 height 19
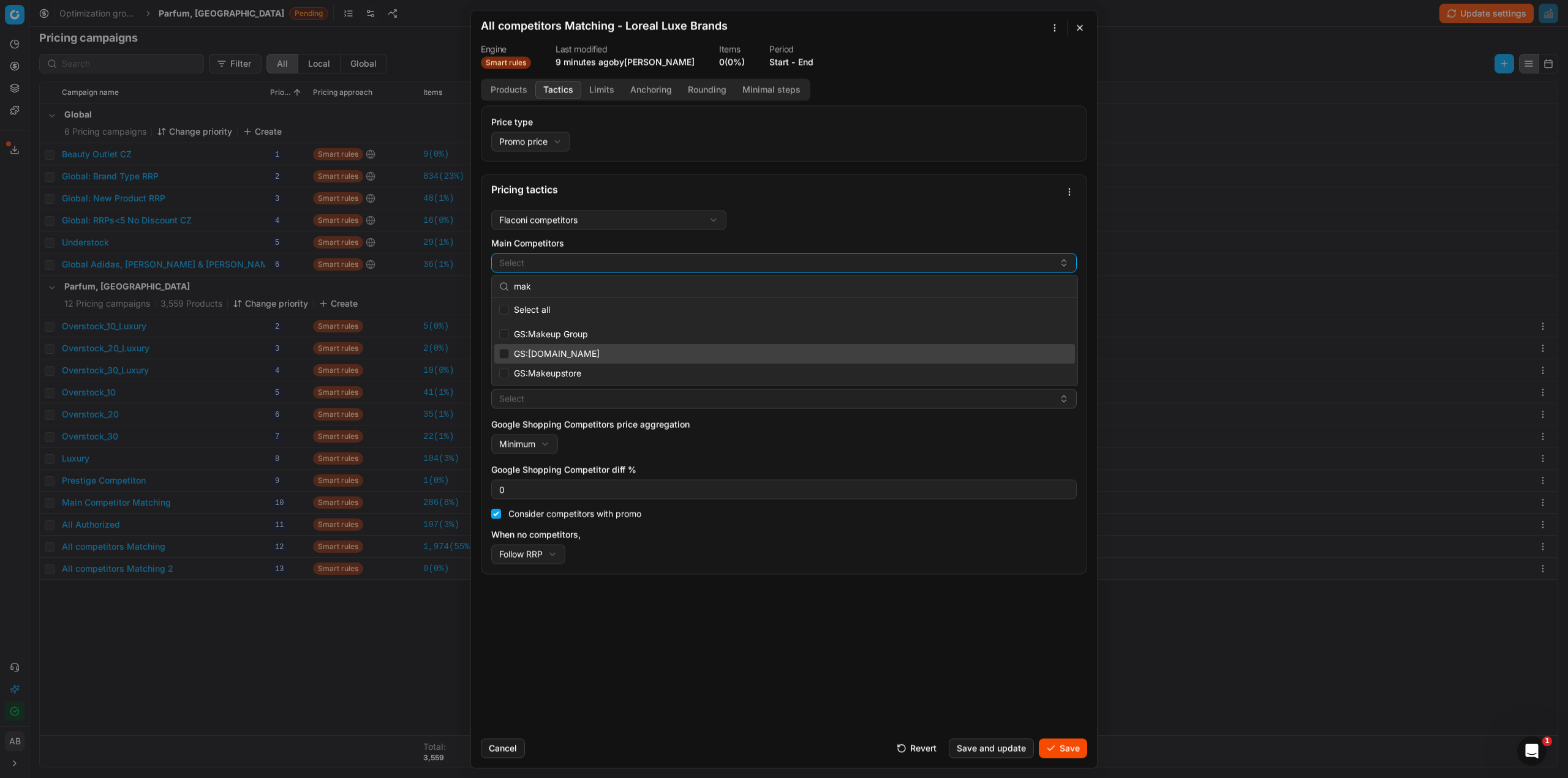
type input "mak"
click at [507, 352] on input "Suggestions" at bounding box center [504, 354] width 10 height 10
checkbox input "true"
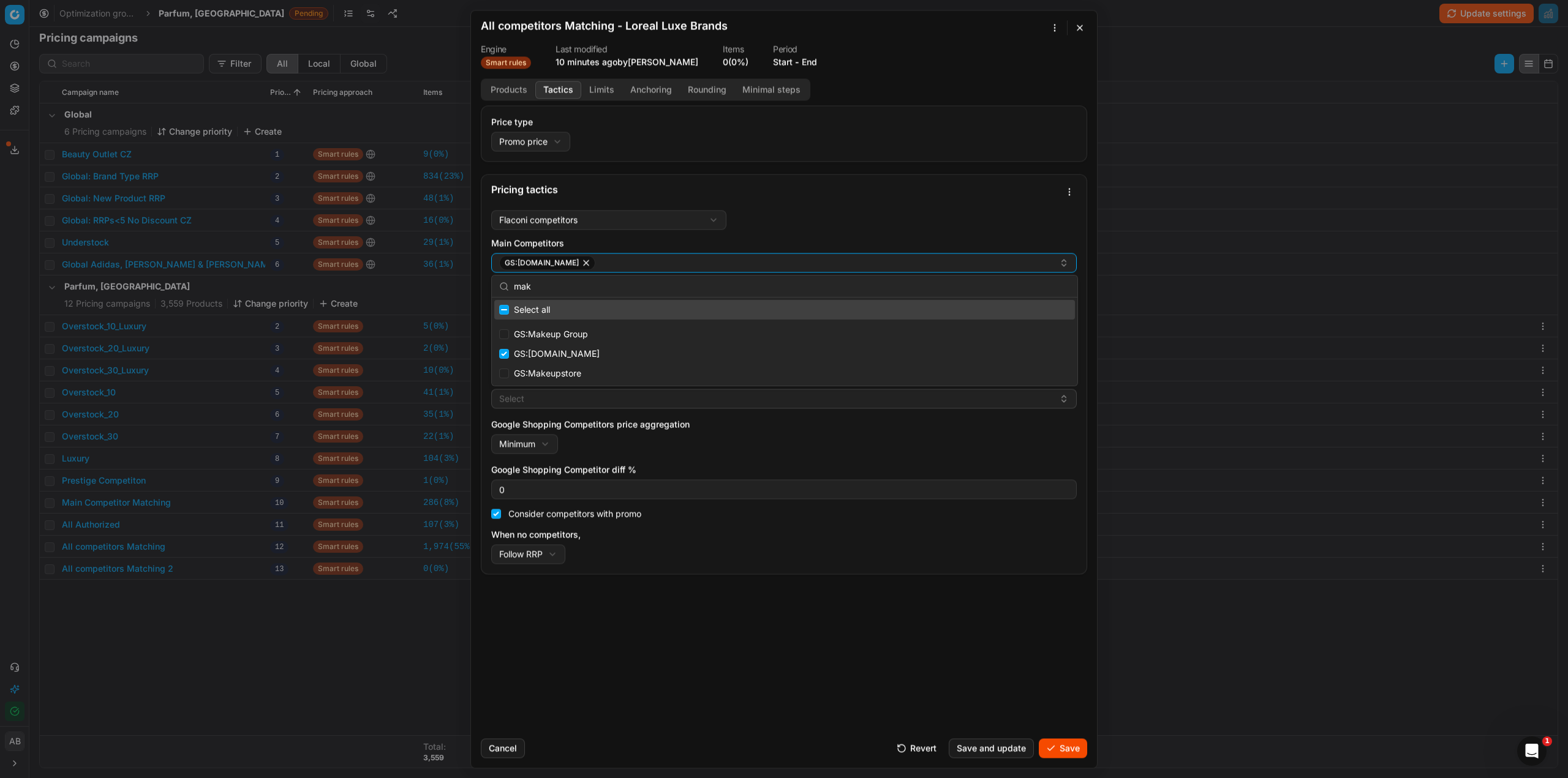
drag, startPoint x: 540, startPoint y: 285, endPoint x: 456, endPoint y: 296, distance: 84.7
click at [456, 296] on body "Pricing platform Analytics Pricing Product portfolio Templates Export service 2…" at bounding box center [784, 389] width 1568 height 778
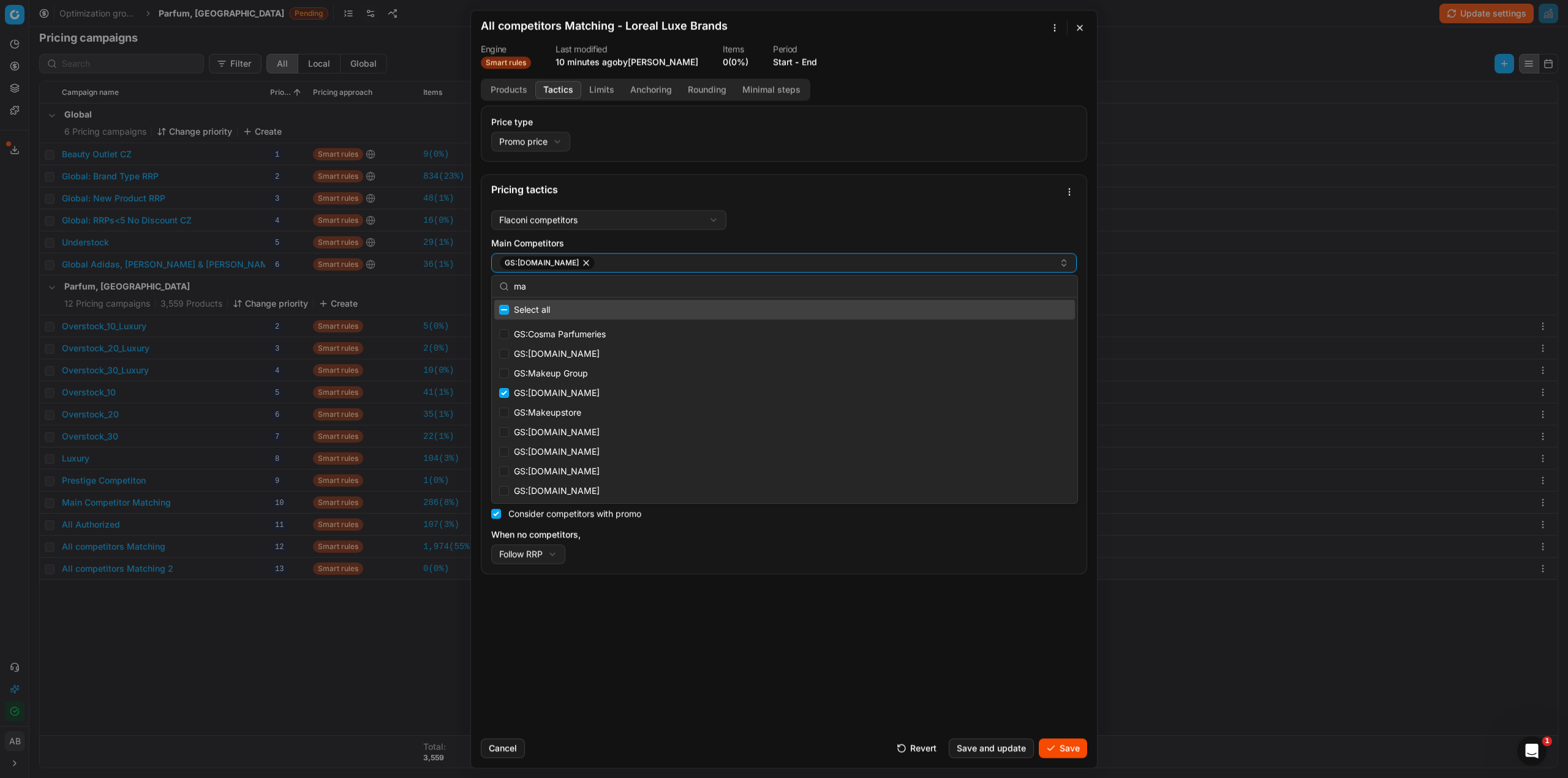
type input "m"
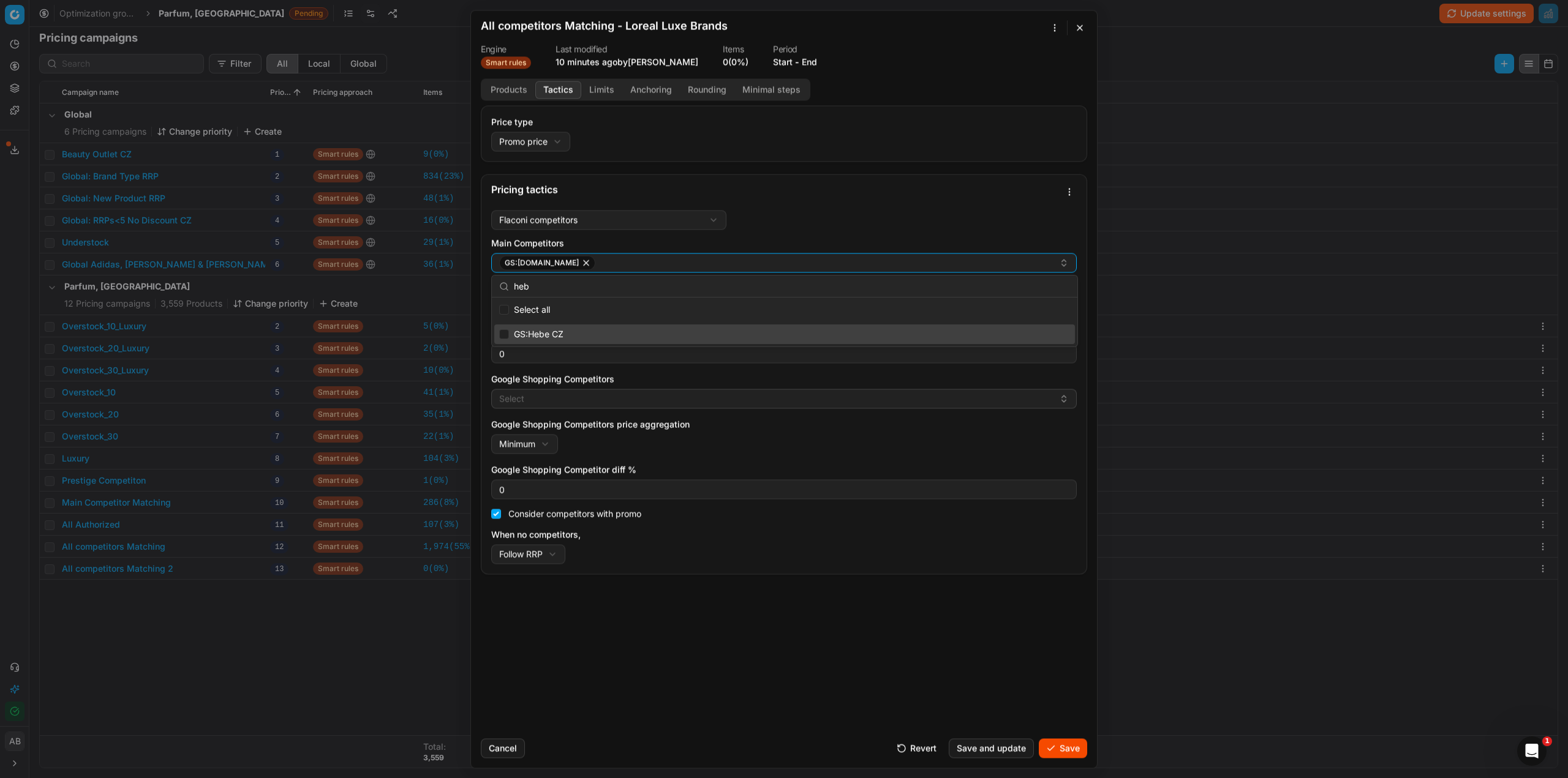
type input "heb"
drag, startPoint x: 505, startPoint y: 333, endPoint x: 516, endPoint y: 320, distance: 17.0
click at [505, 332] on input "Suggestions" at bounding box center [504, 334] width 10 height 10
checkbox input "true"
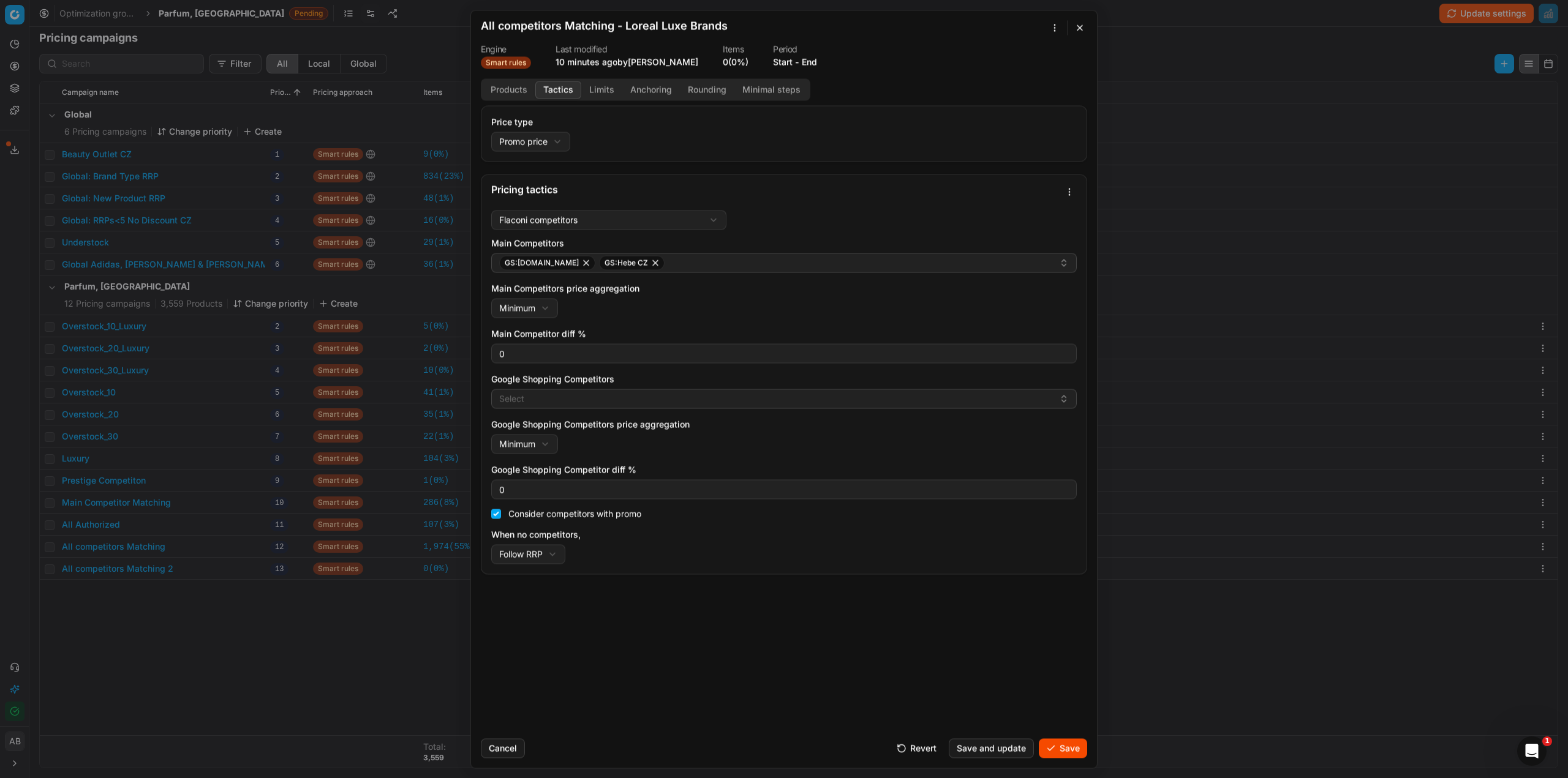
drag, startPoint x: 696, startPoint y: 586, endPoint x: 652, endPoint y: 490, distance: 105.6
click at [696, 586] on div "Price type Promo price Default Regular price Promo price Pricing tactics Flacon…" at bounding box center [784, 417] width 626 height 624
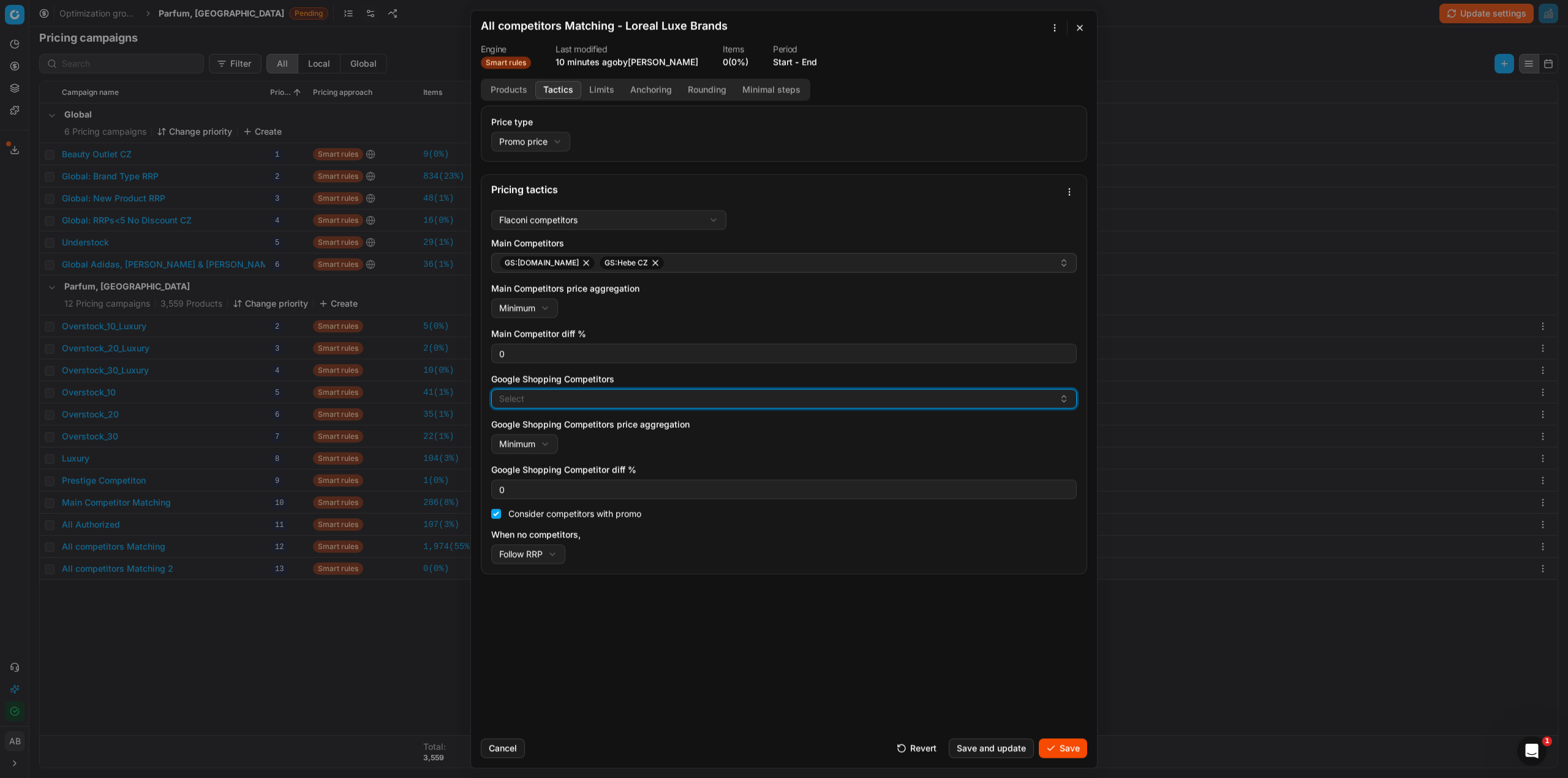
click at [540, 401] on button "Select" at bounding box center [784, 398] width 586 height 19
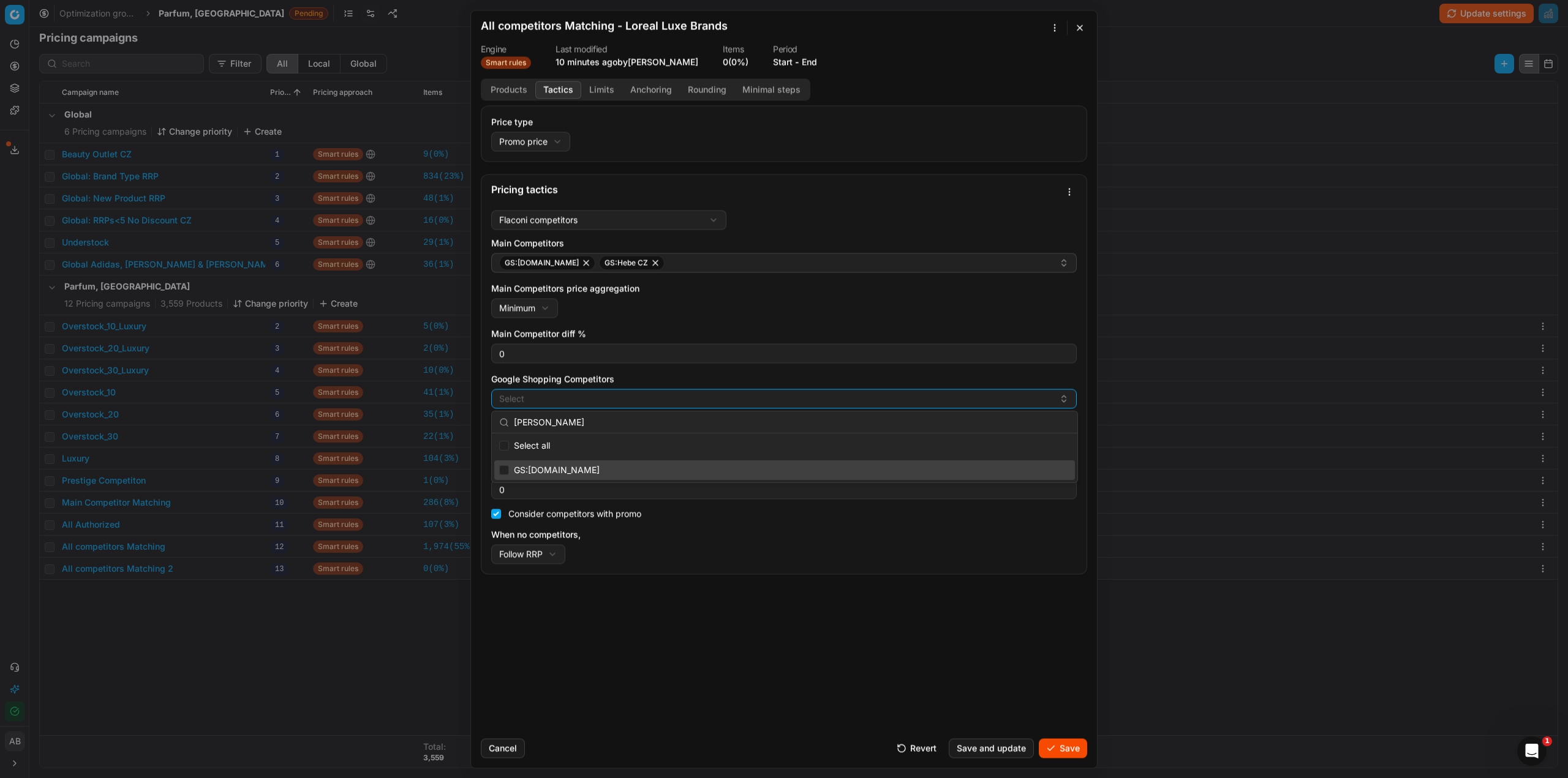
type input "doug"
drag, startPoint x: 505, startPoint y: 473, endPoint x: 512, endPoint y: 459, distance: 15.7
click at [505, 471] on input "Suggestions" at bounding box center [504, 470] width 10 height 10
checkbox input "true"
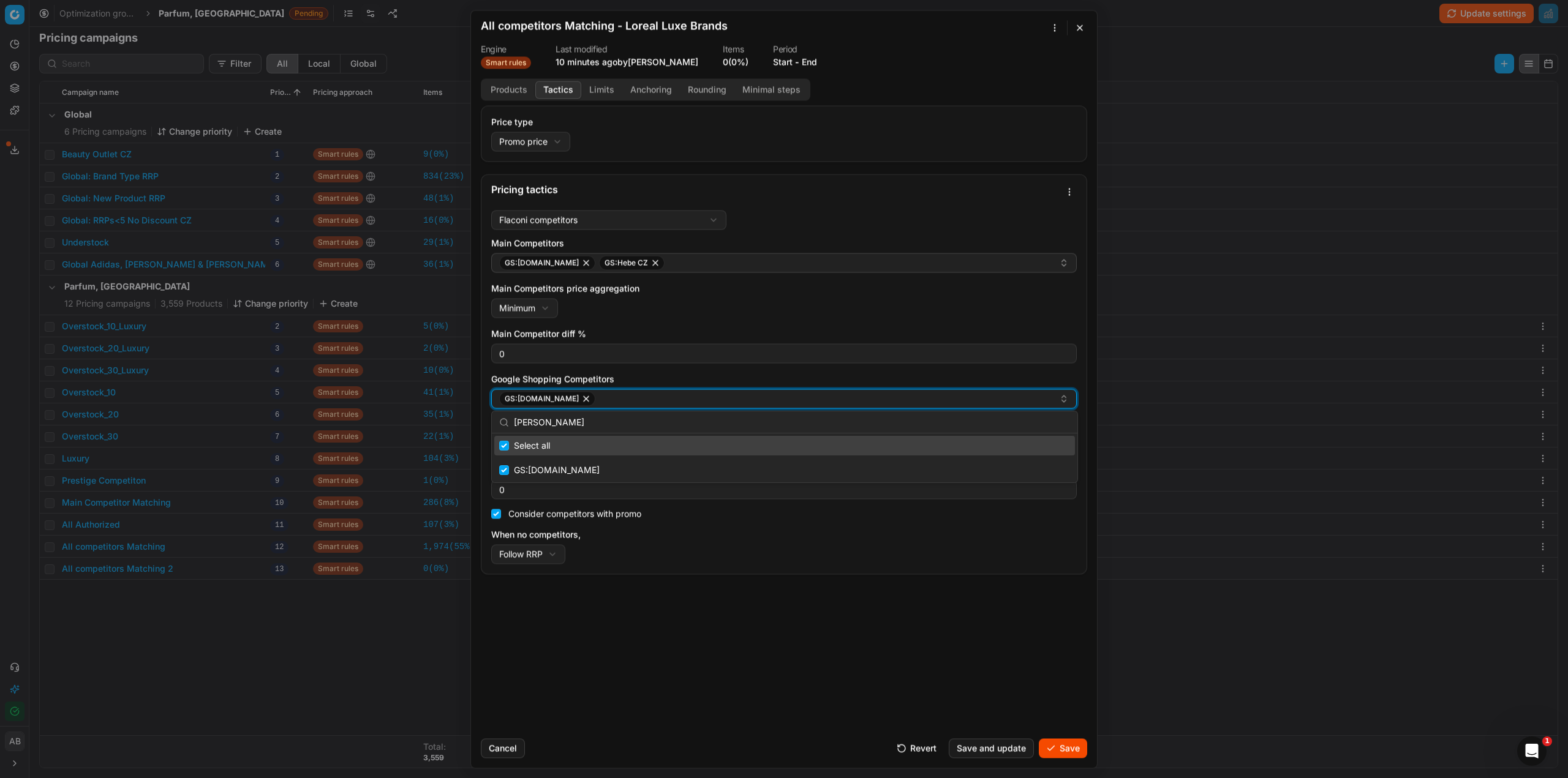
click at [597, 397] on div "GS:Douglas.cz" at bounding box center [779, 399] width 560 height 15
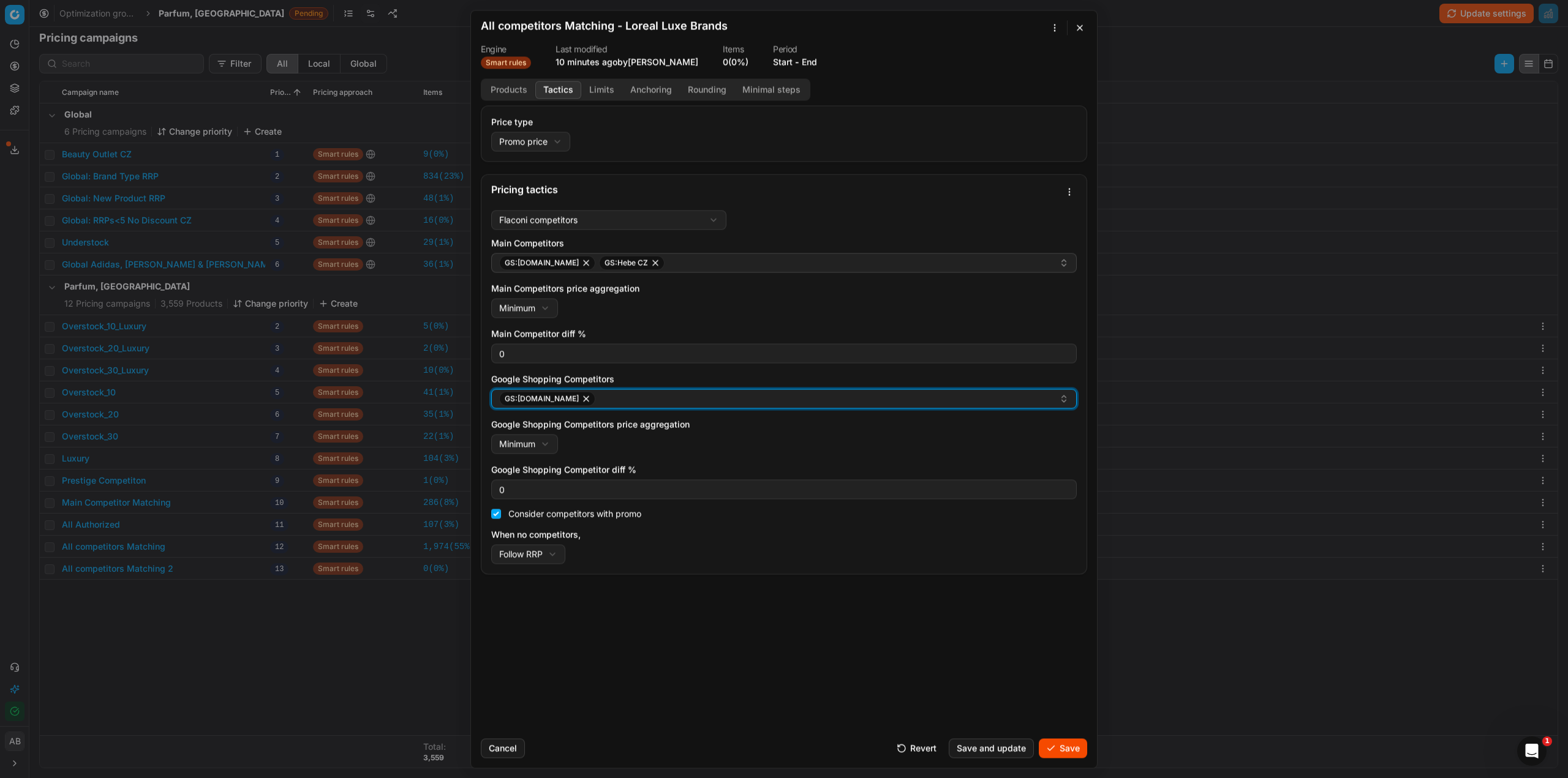
click at [597, 398] on div "GS:Douglas.cz" at bounding box center [779, 399] width 560 height 15
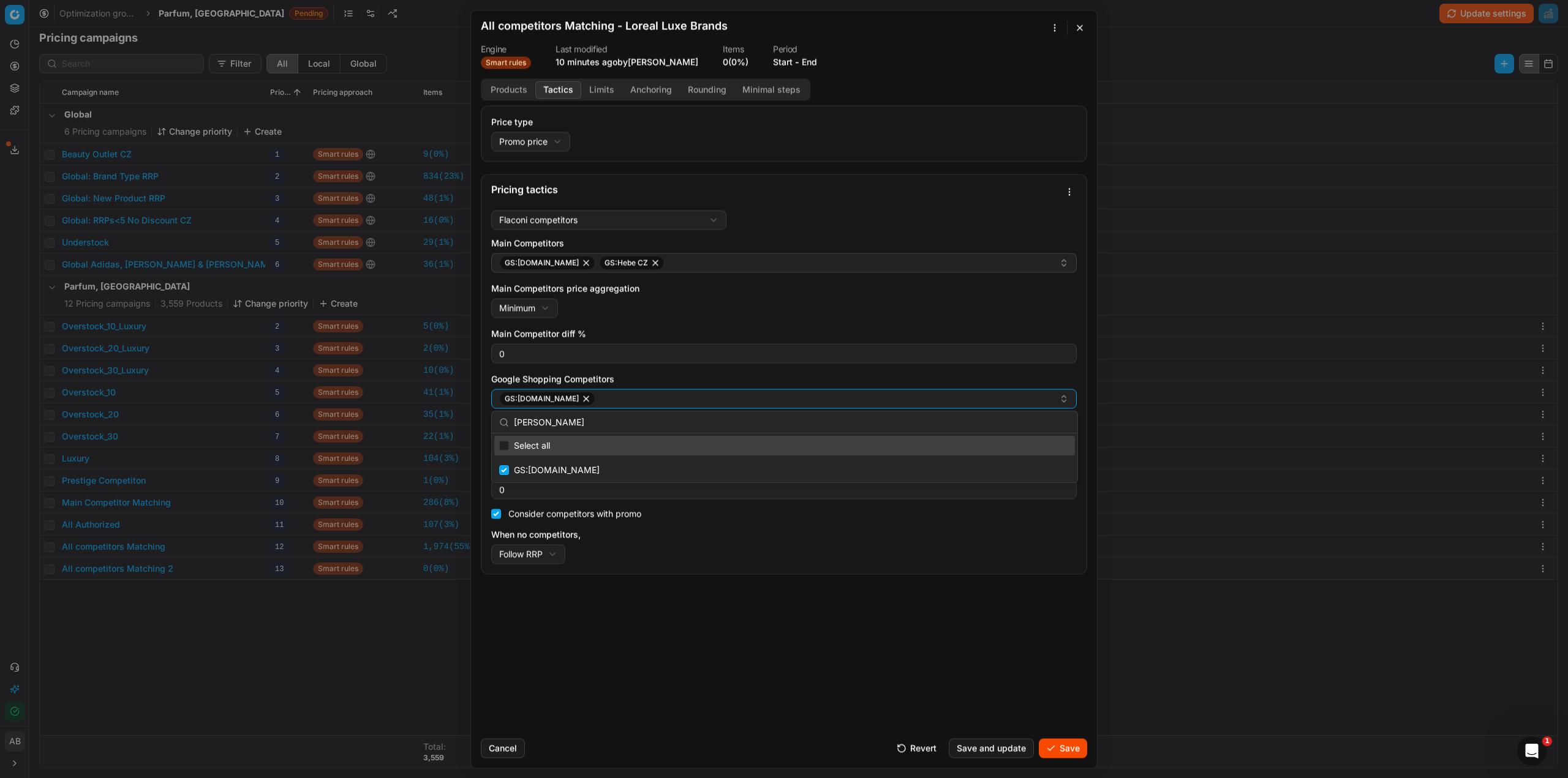
type input "p"
checkbox input "false"
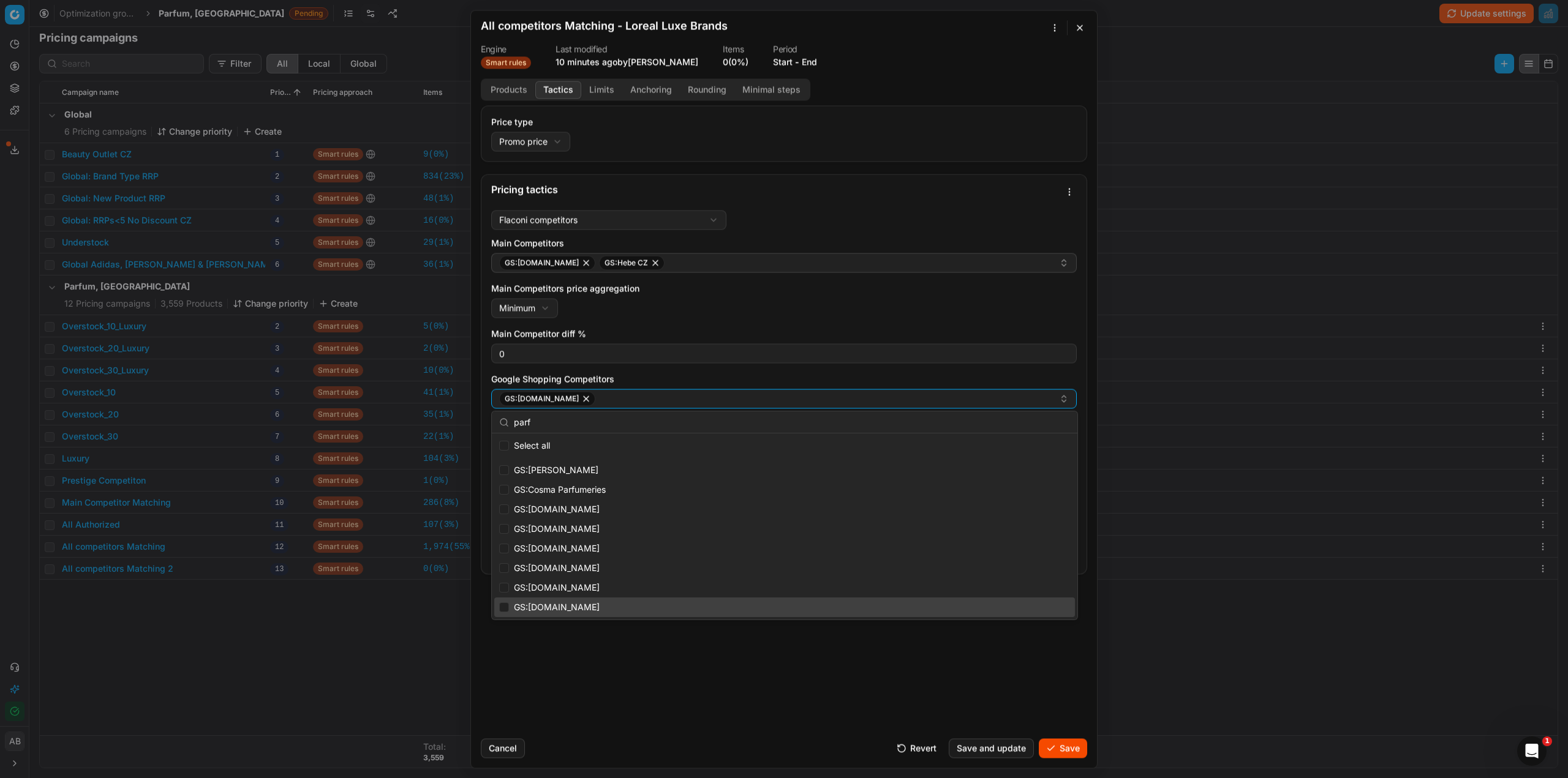
type input "parf"
click at [507, 608] on input "Suggestions" at bounding box center [504, 607] width 10 height 10
checkbox input "true"
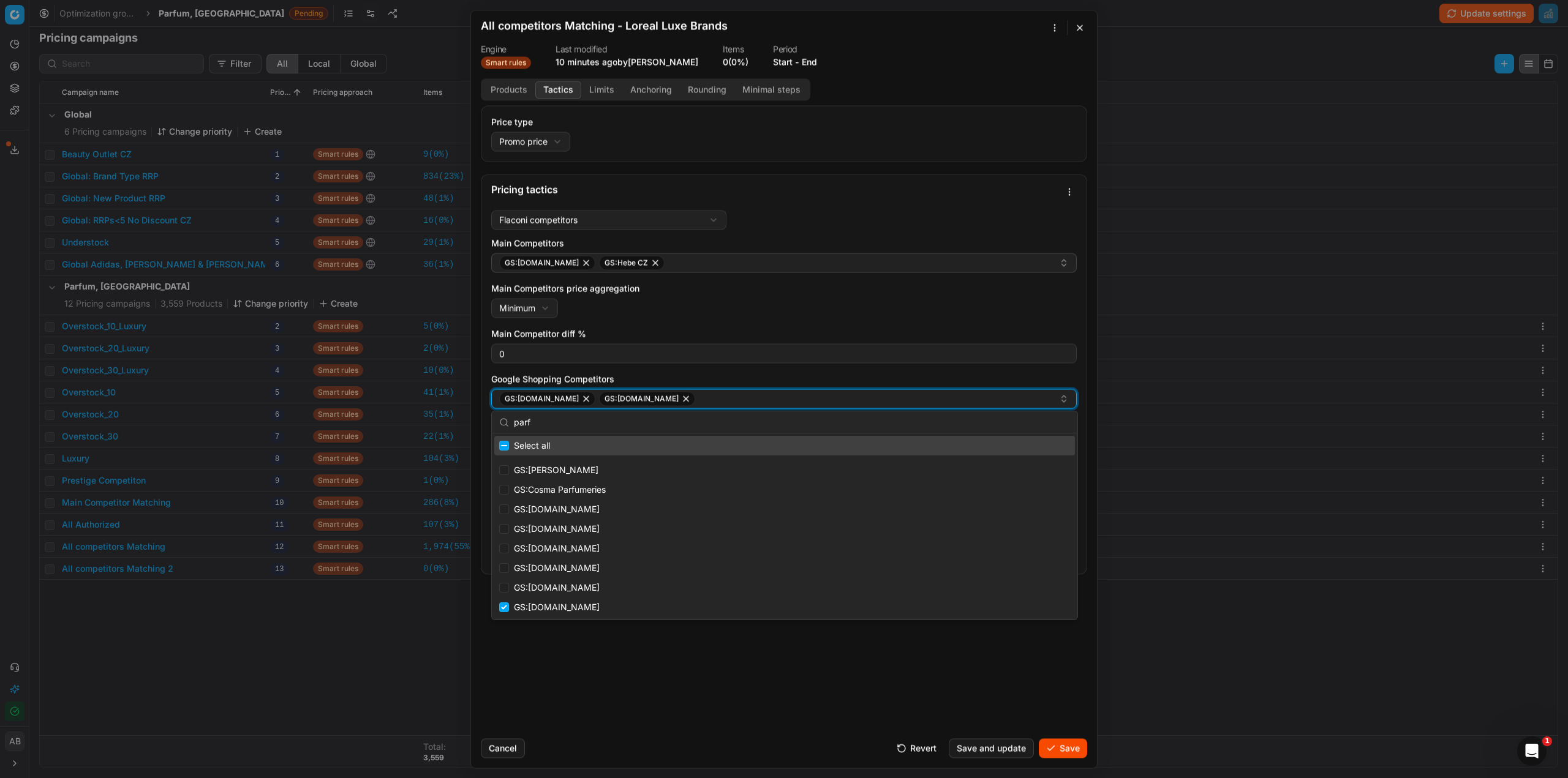
click at [716, 397] on div "GS:Douglas.cz GS:parfumdreams.CZ" at bounding box center [779, 399] width 560 height 15
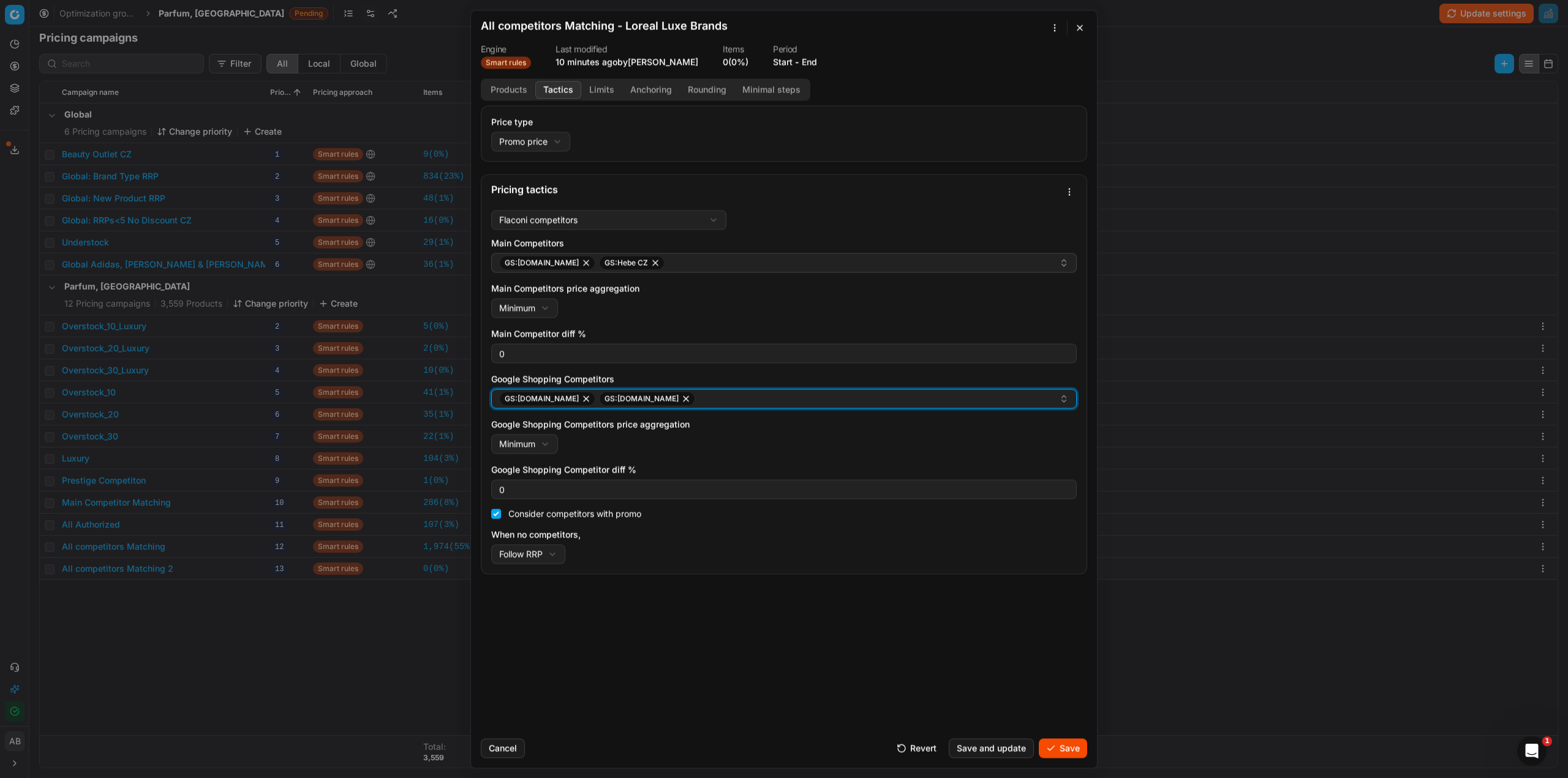
click at [719, 401] on div "GS:Douglas.cz GS:parfumdreams.CZ" at bounding box center [779, 399] width 560 height 15
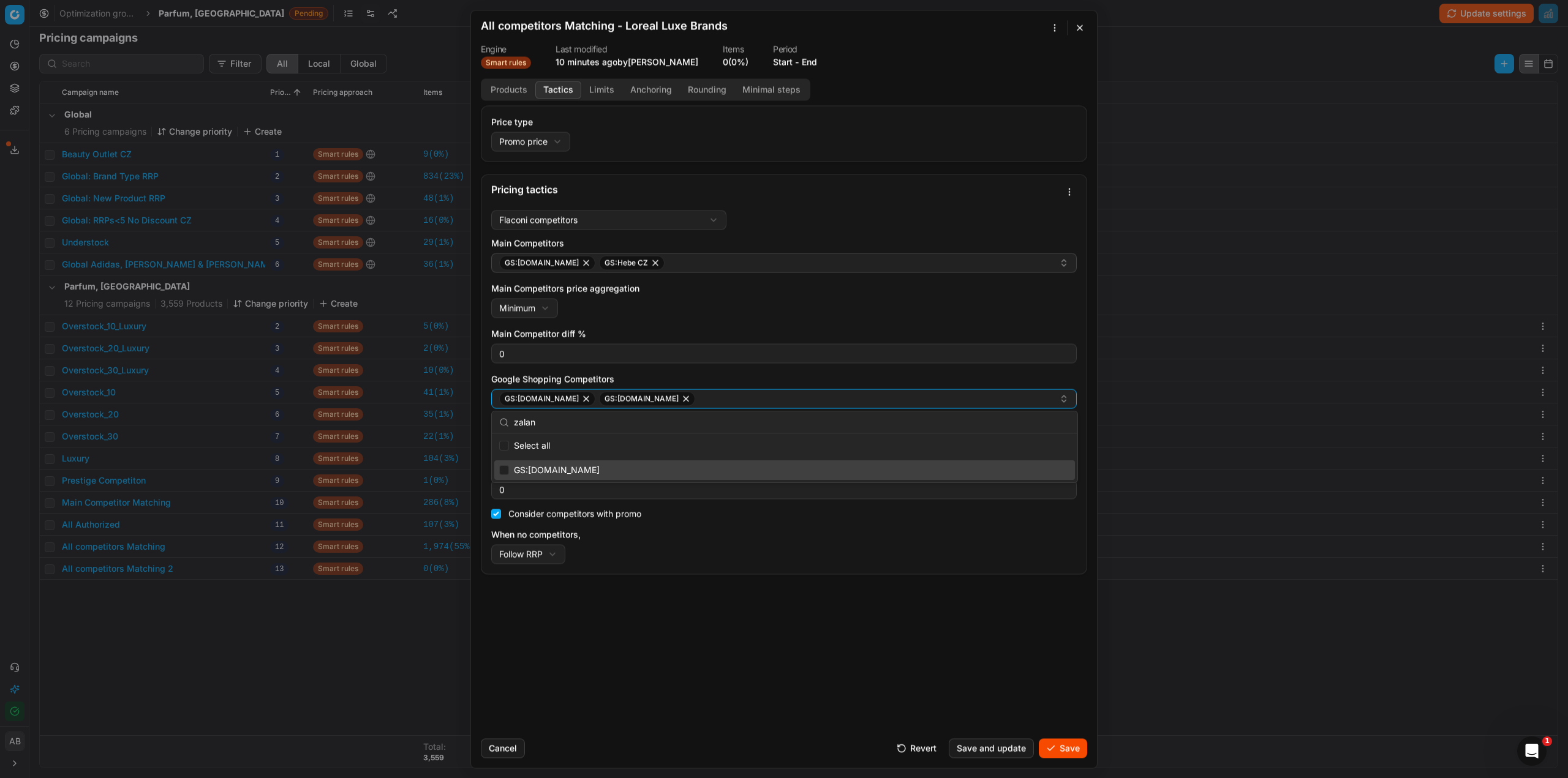
type input "zalan"
click at [505, 470] on input "Suggestions" at bounding box center [504, 470] width 10 height 10
checkbox input "true"
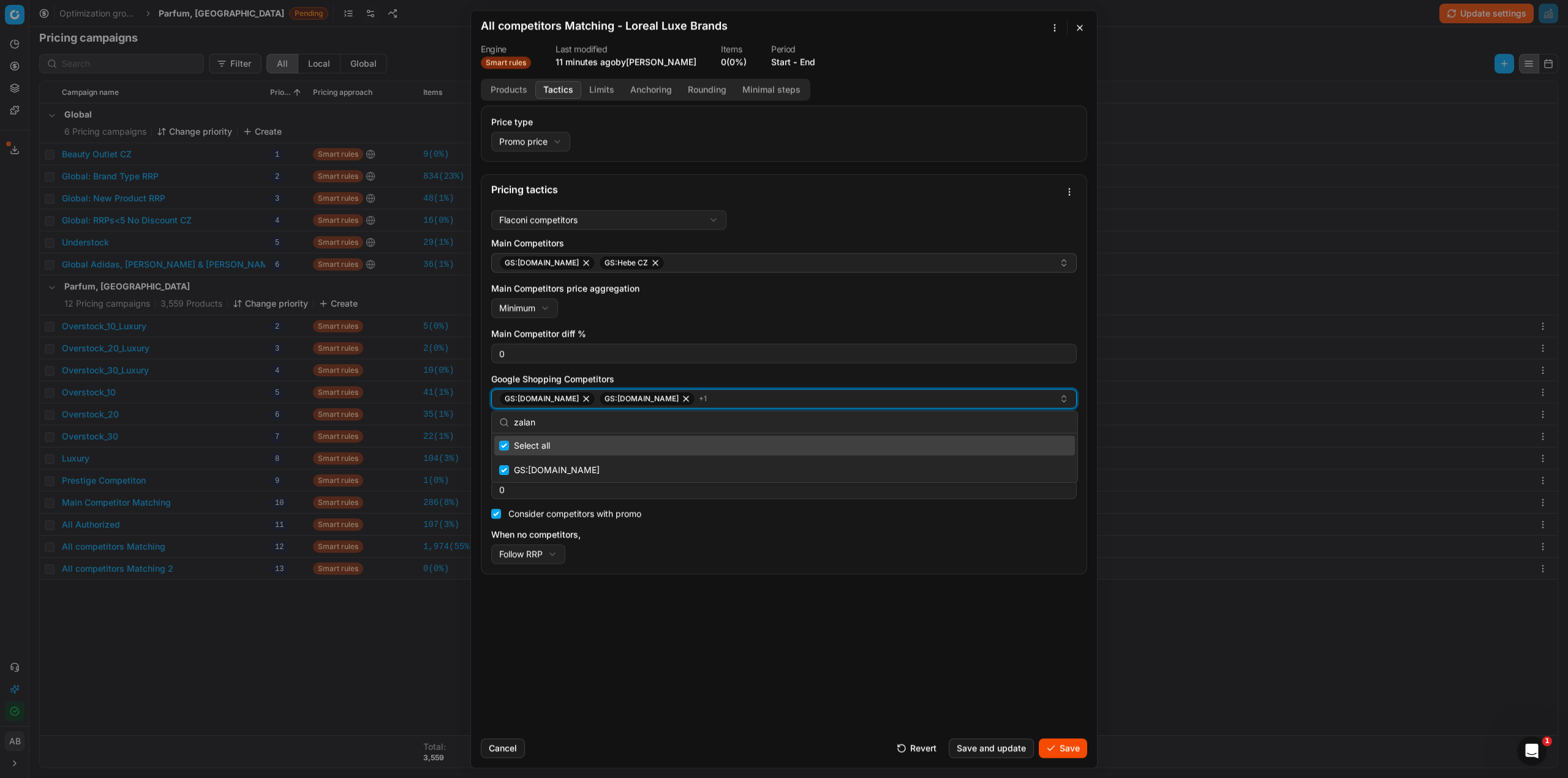
click at [702, 402] on div "GS:Douglas.cz GS:parfumdreams.CZ + 1" at bounding box center [779, 399] width 560 height 15
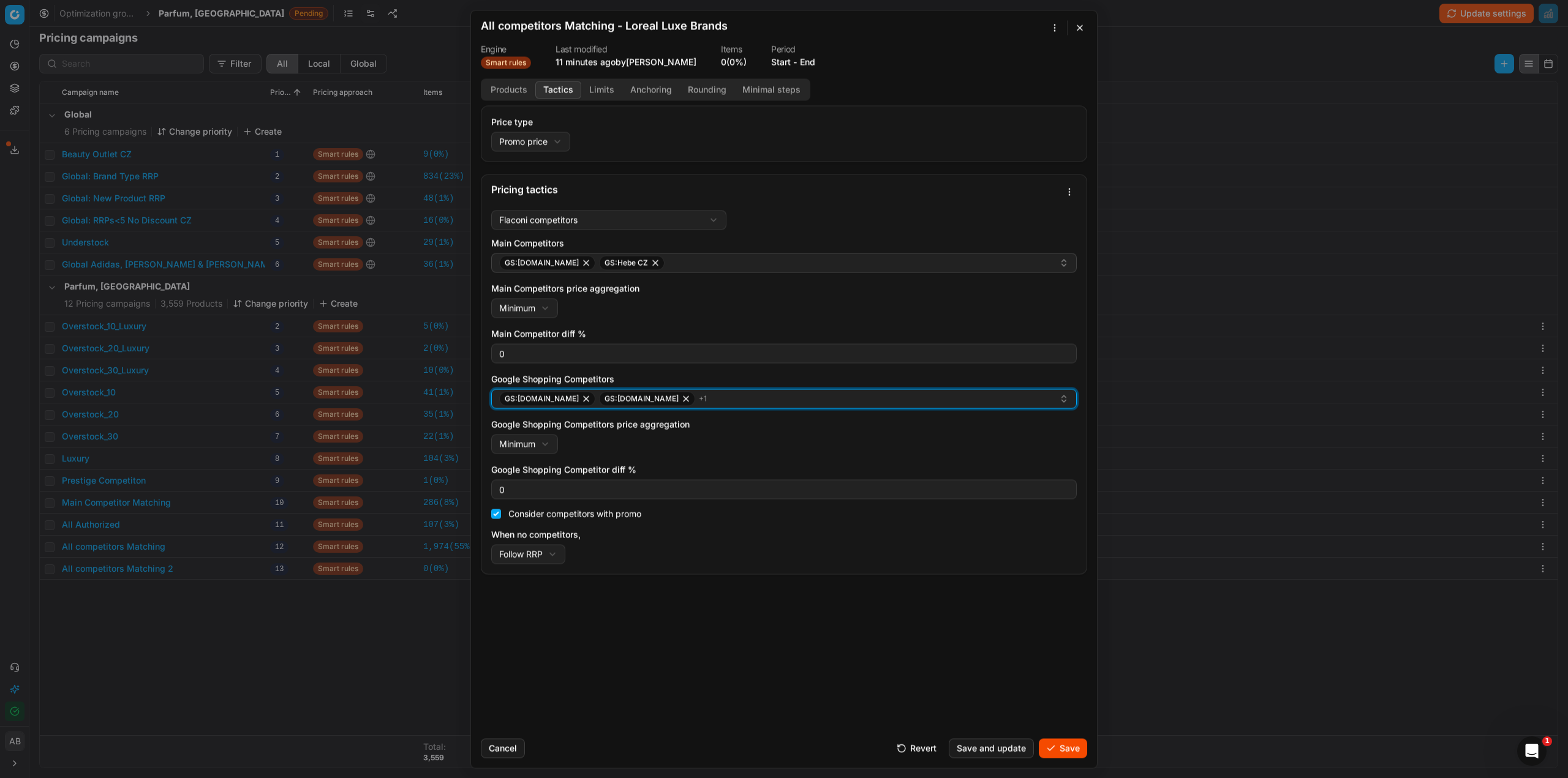
click at [740, 398] on div "GS:Douglas.cz GS:parfumdreams.CZ + 1" at bounding box center [779, 399] width 560 height 15
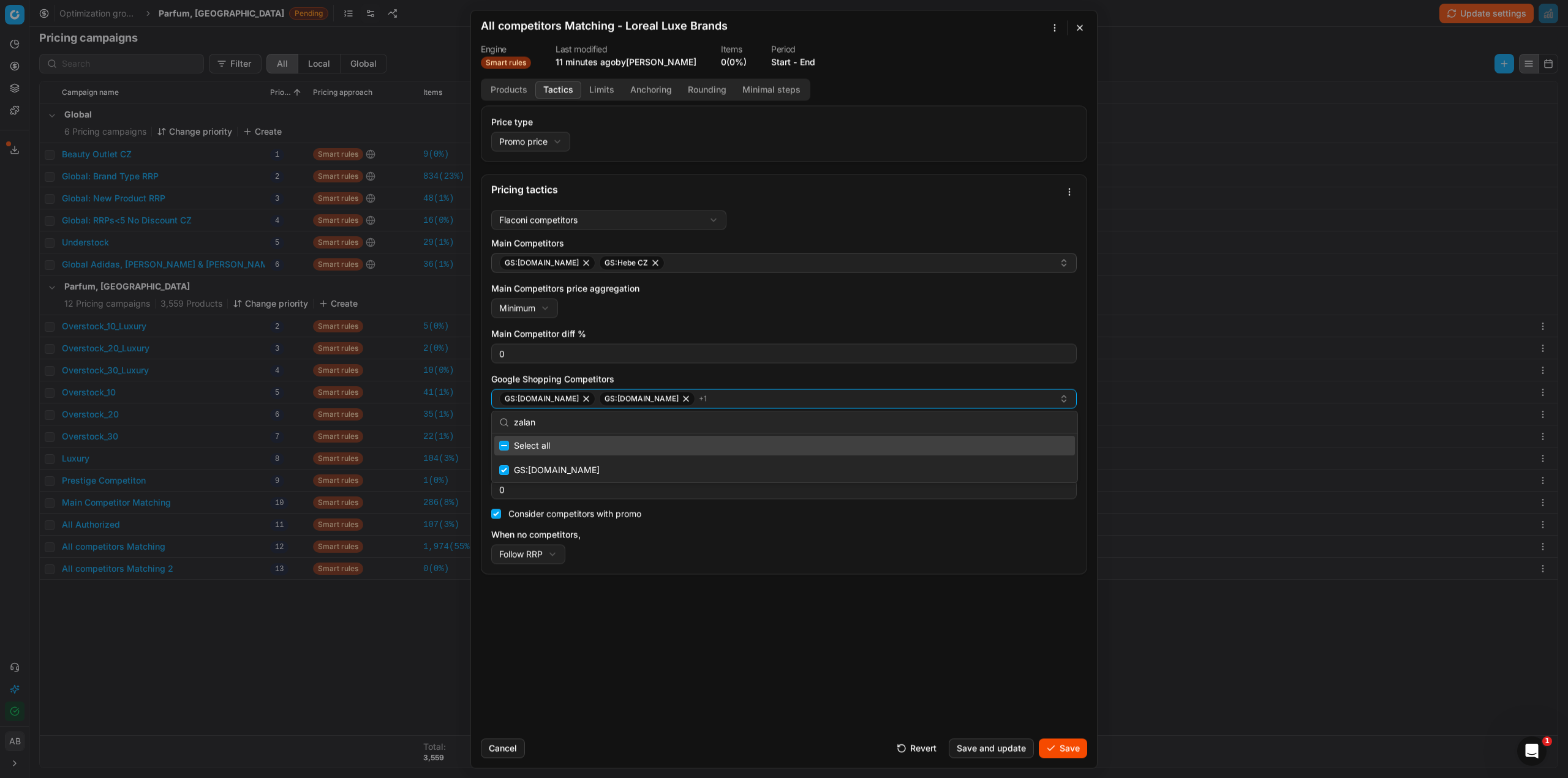
checkbox input "false"
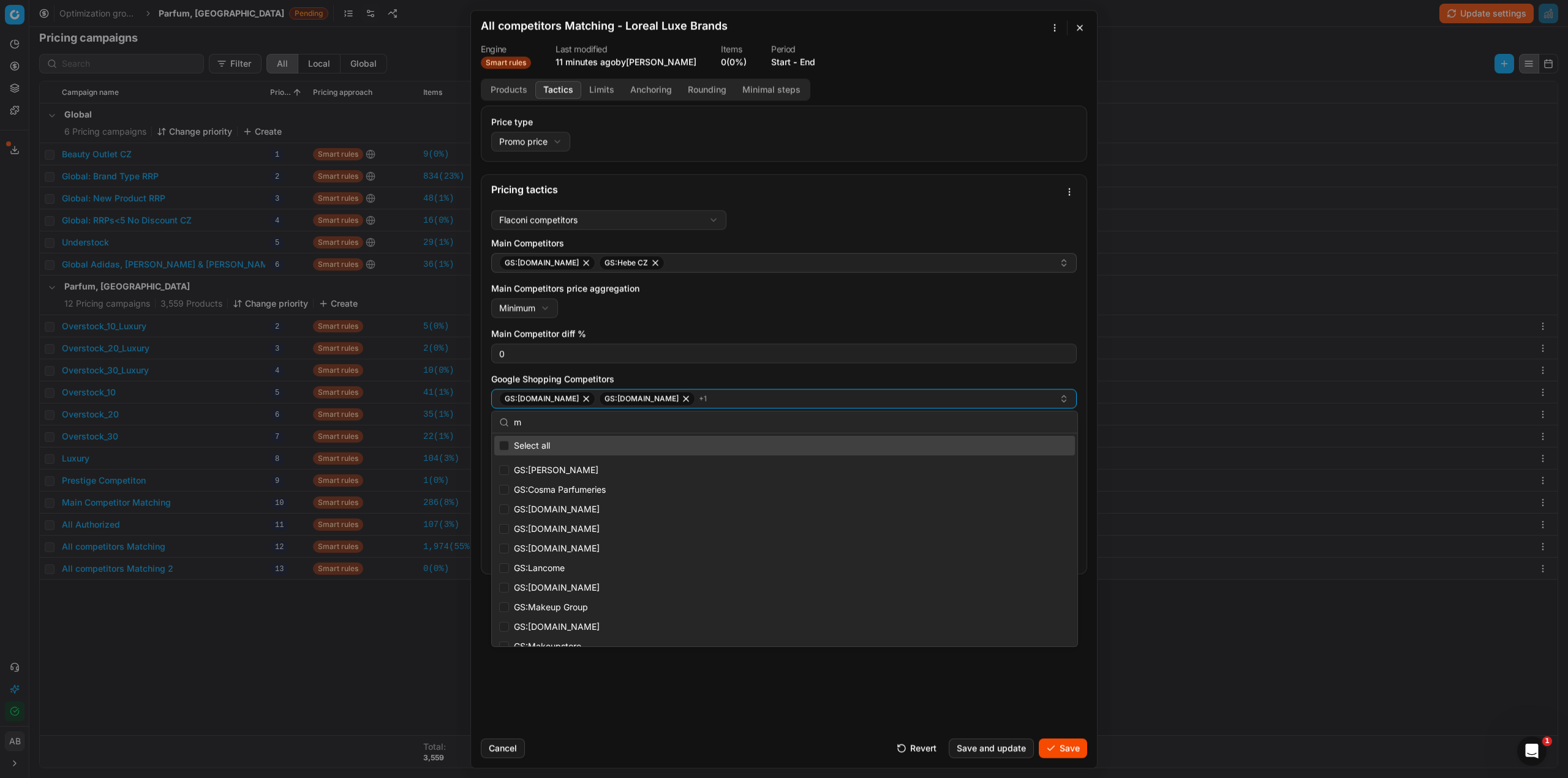
type input "my"
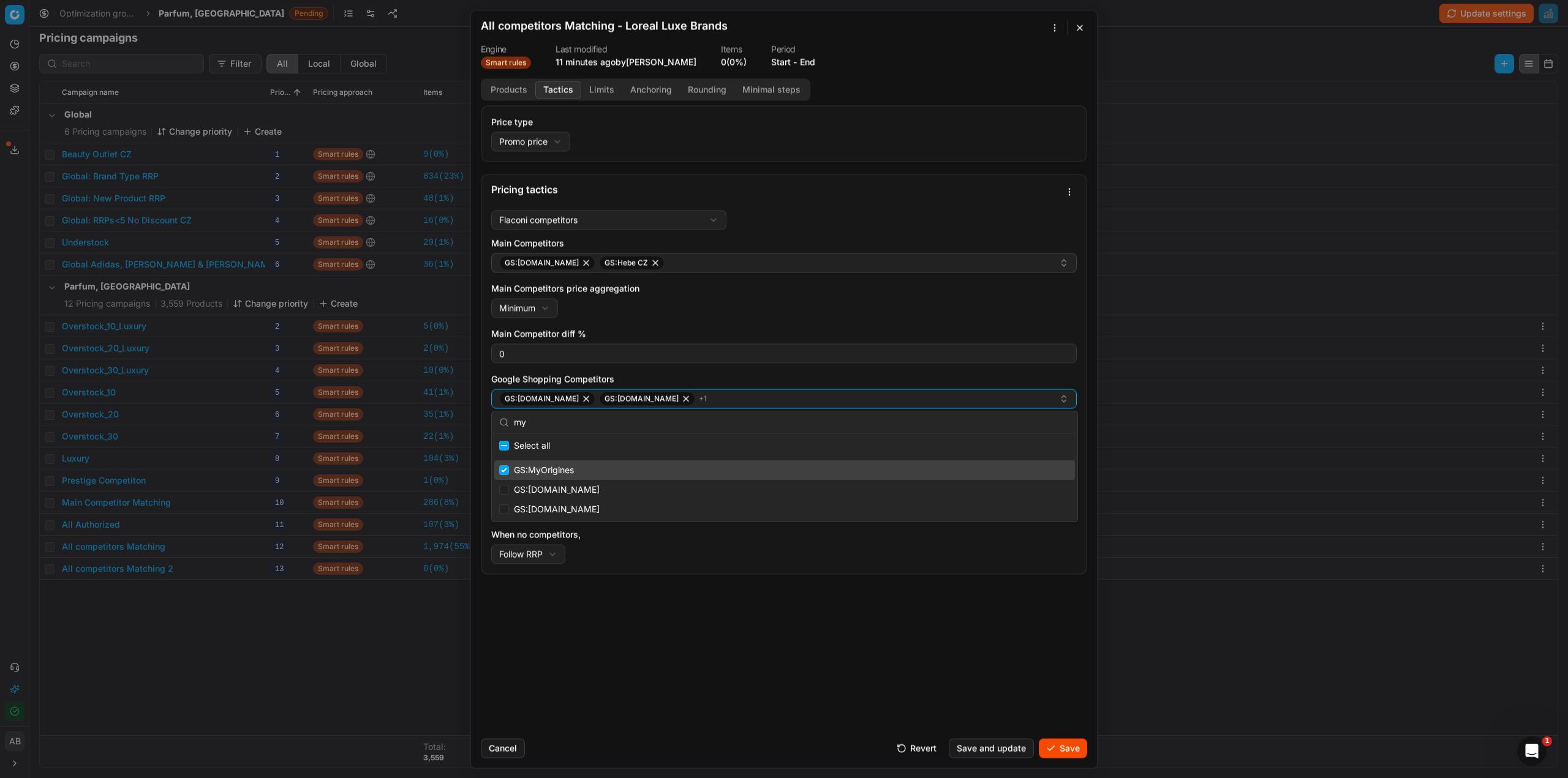
checkbox input "true"
type input "my"
click at [716, 403] on div "GS:Douglas.cz GS:parfumdreams.CZ + 2" at bounding box center [779, 399] width 560 height 15
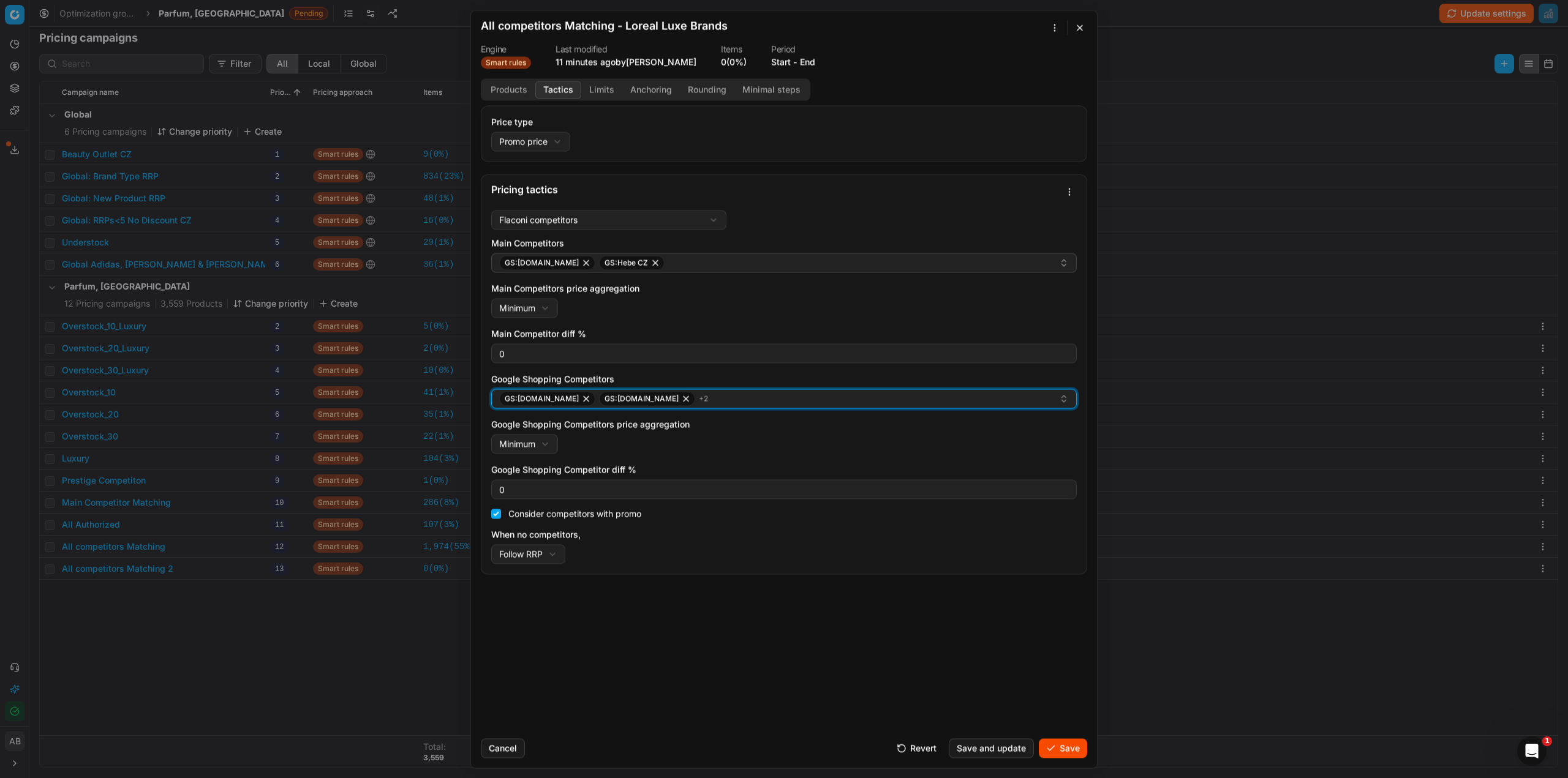
click at [723, 400] on div "GS:Douglas.cz GS:parfumdreams.CZ + 2" at bounding box center [779, 399] width 560 height 15
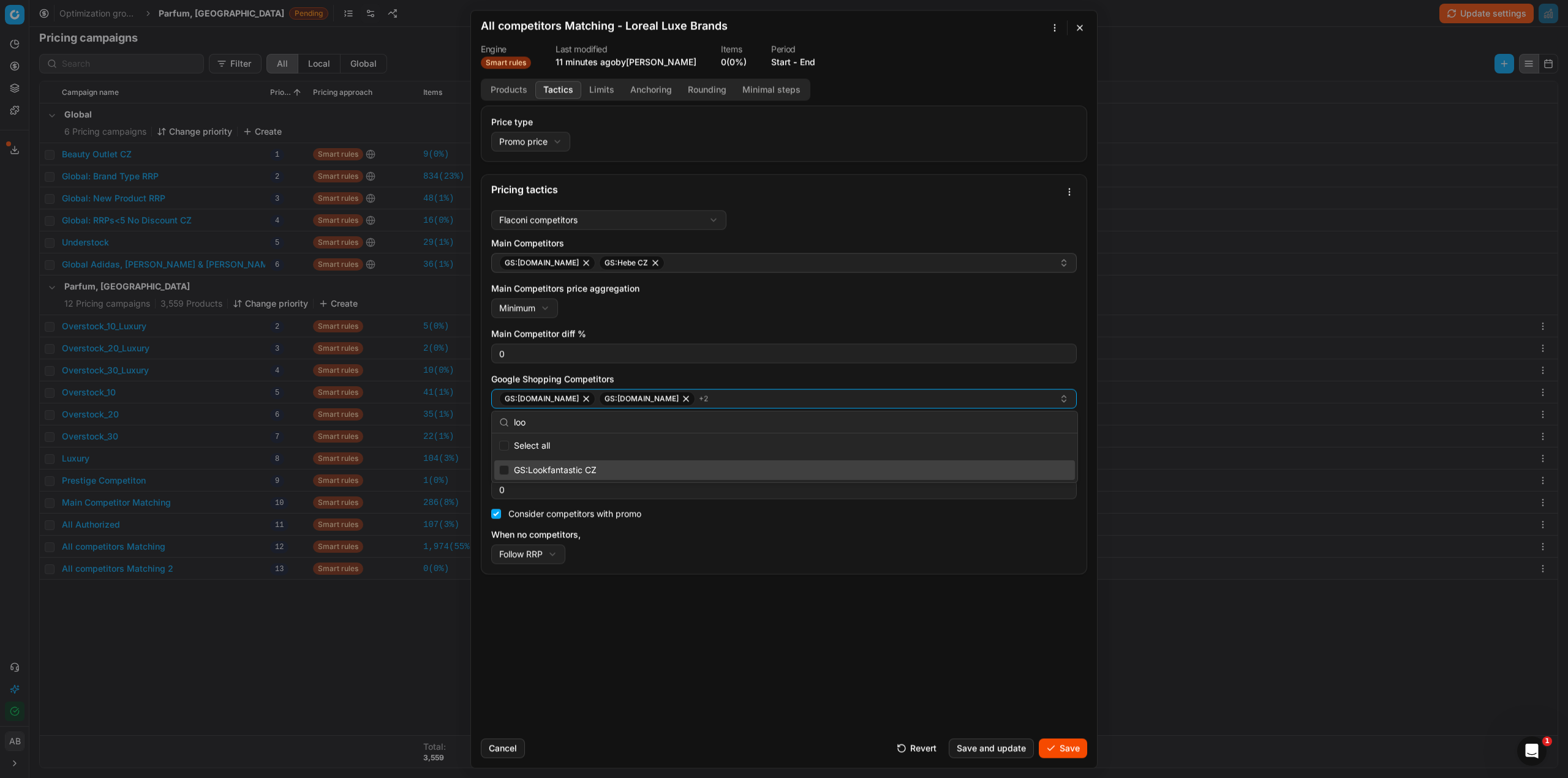
type input "loo"
click at [505, 471] on input "Suggestions" at bounding box center [504, 470] width 10 height 10
checkbox input "true"
drag, startPoint x: 725, startPoint y: 638, endPoint x: 383, endPoint y: 611, distance: 343.1
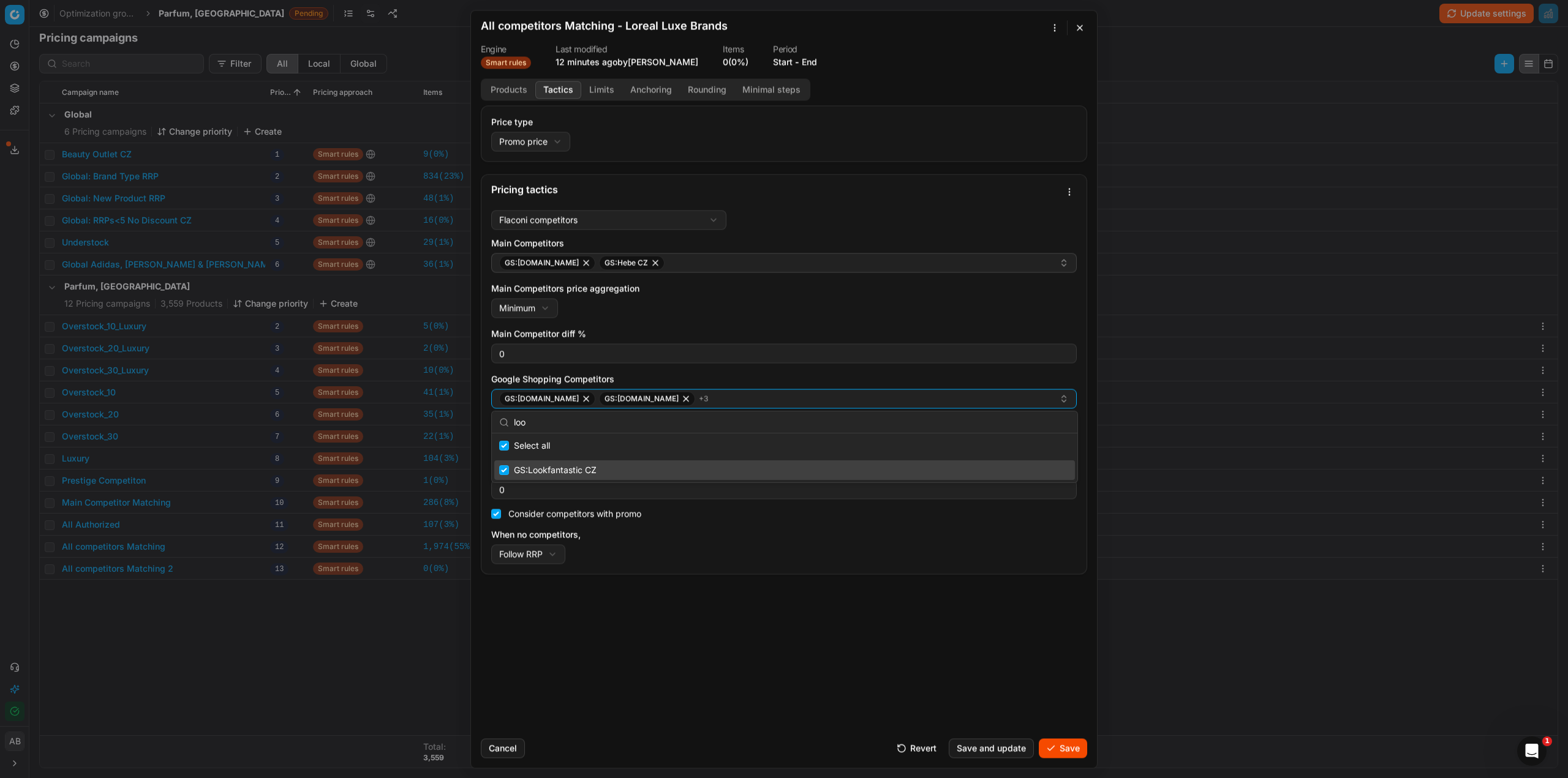
click at [723, 637] on div "Price type Promo price Default Regular price Promo price Pricing tactics Flacon…" at bounding box center [784, 417] width 626 height 624
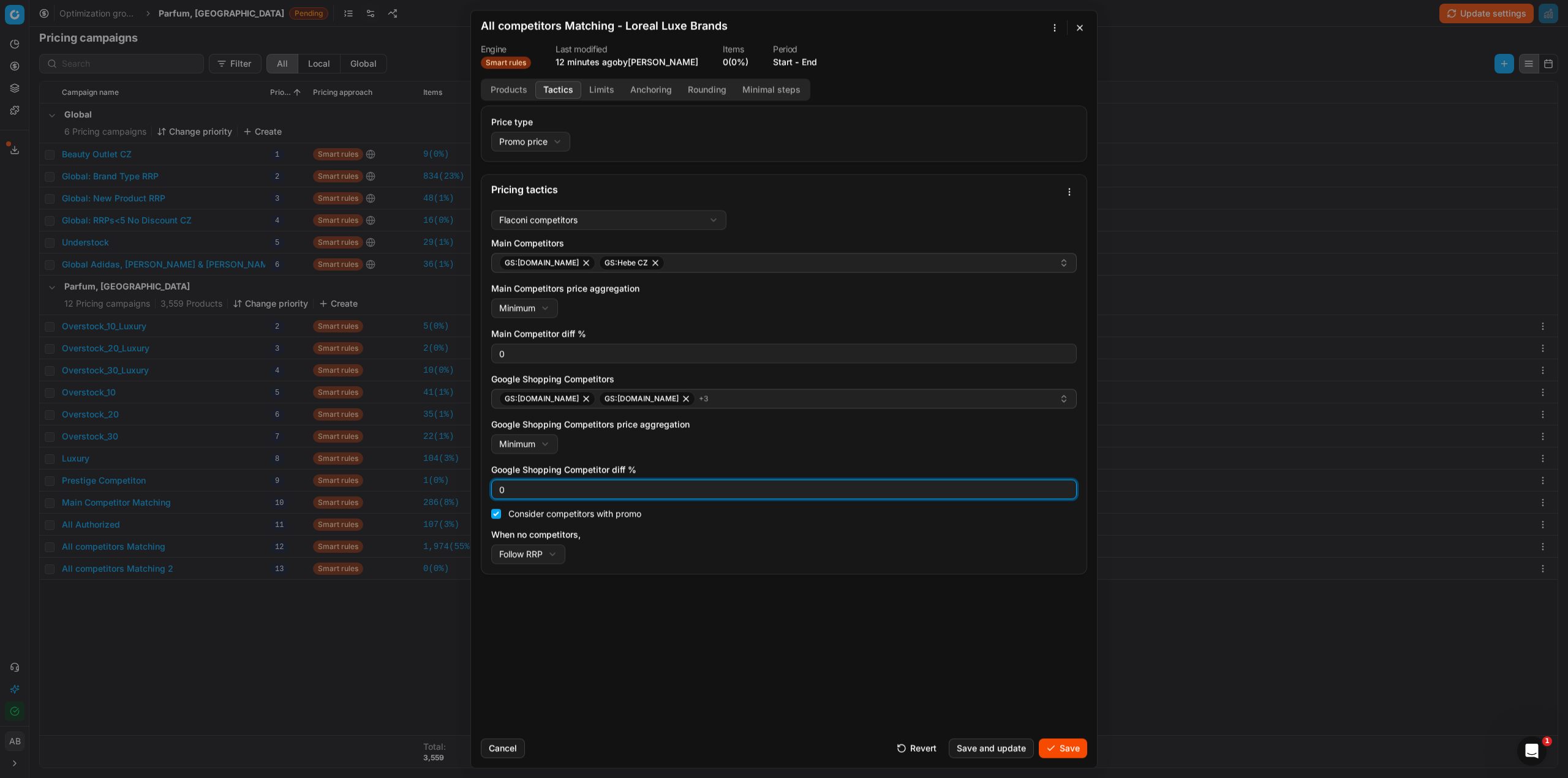
drag, startPoint x: 522, startPoint y: 491, endPoint x: 503, endPoint y: 490, distance: 19.0
click at [504, 490] on input "0" at bounding box center [784, 489] width 575 height 19
type input "5"
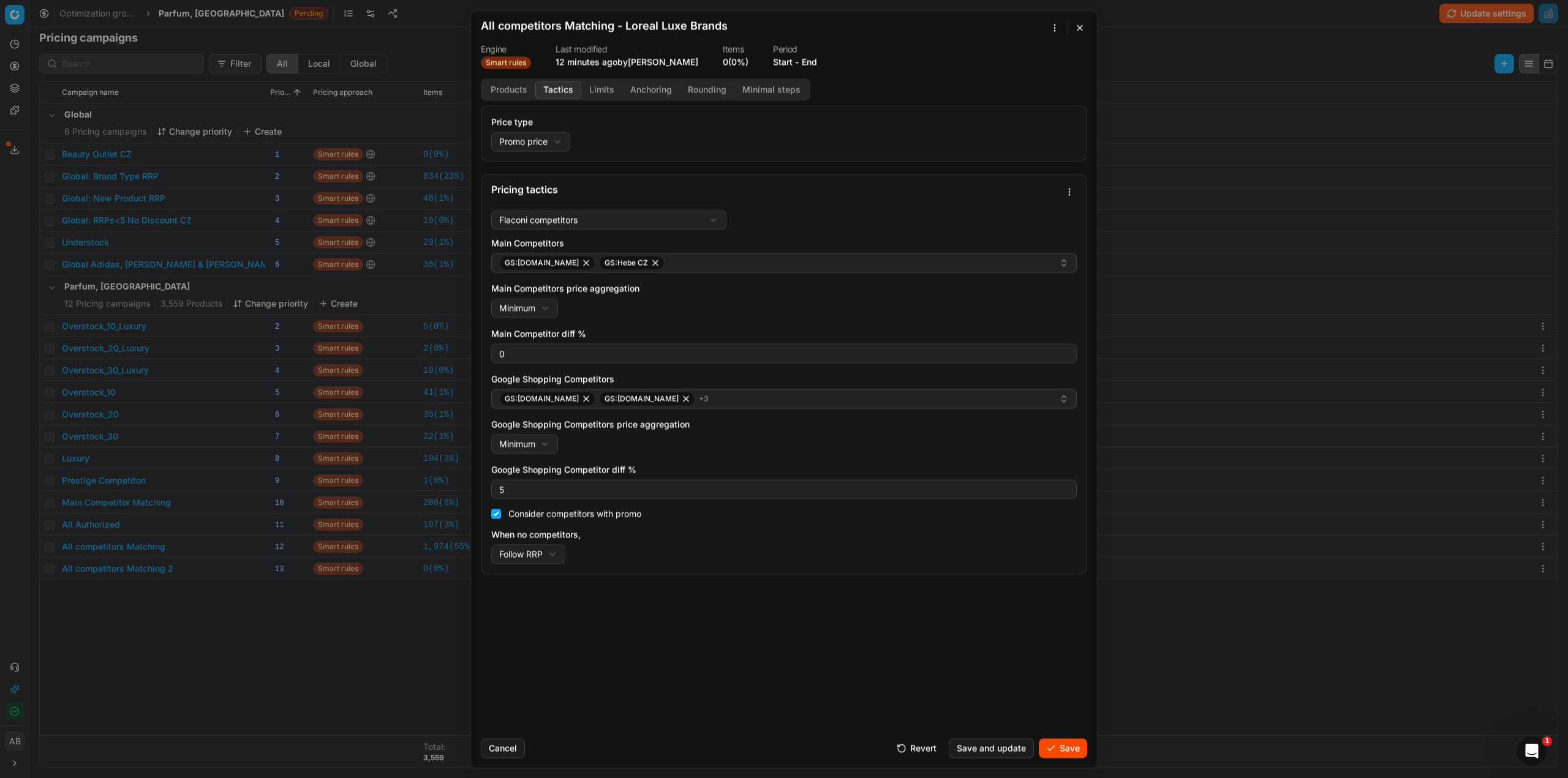
click at [640, 662] on div "Price type Promo price Default Regular price Promo price Pricing tactics Flacon…" at bounding box center [784, 417] width 626 height 624
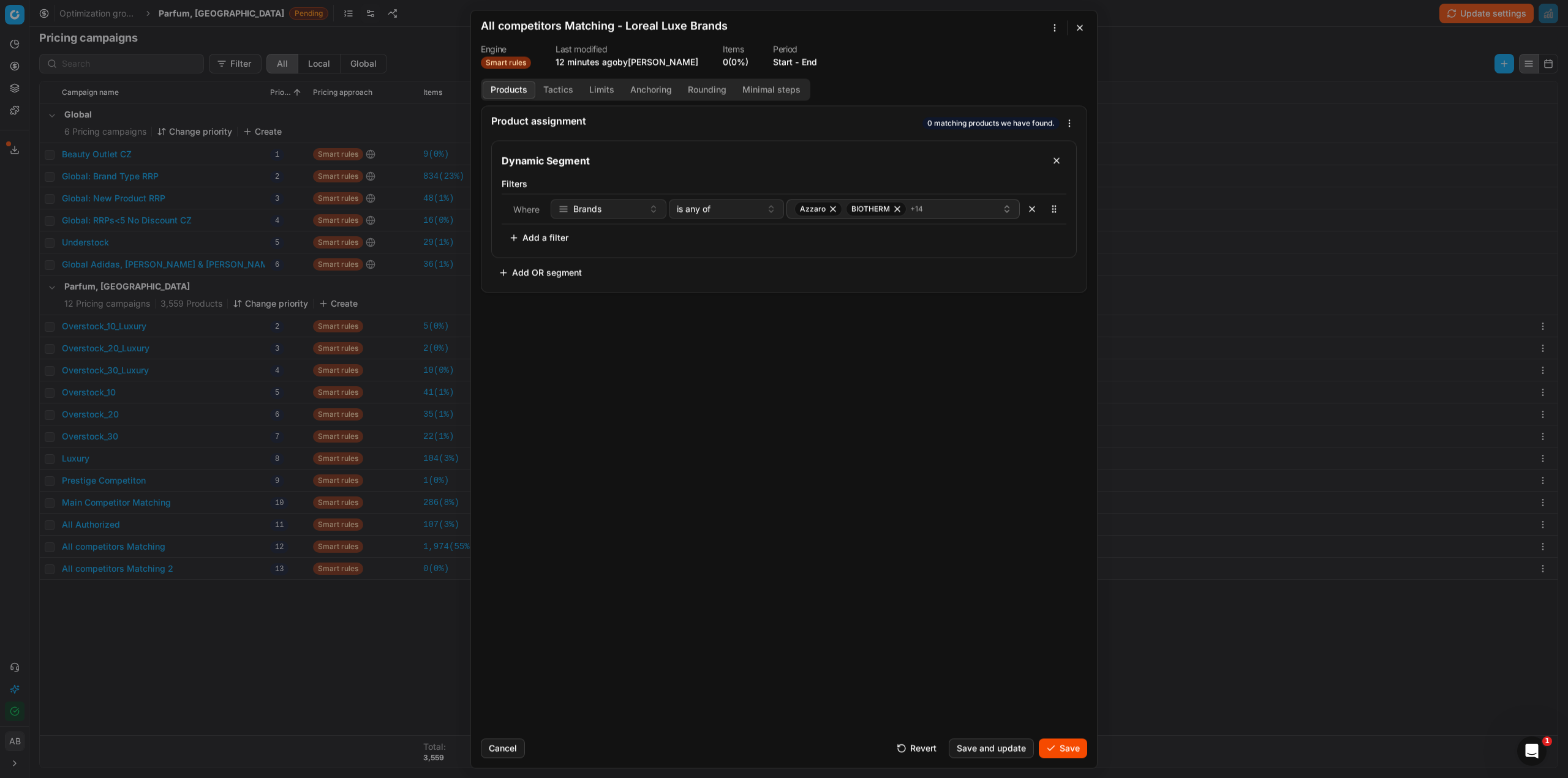
click at [511, 92] on button "Products" at bounding box center [509, 90] width 53 height 18
click at [531, 89] on button "Products" at bounding box center [509, 90] width 53 height 18
click at [564, 90] on button "Tactics" at bounding box center [558, 90] width 46 height 18
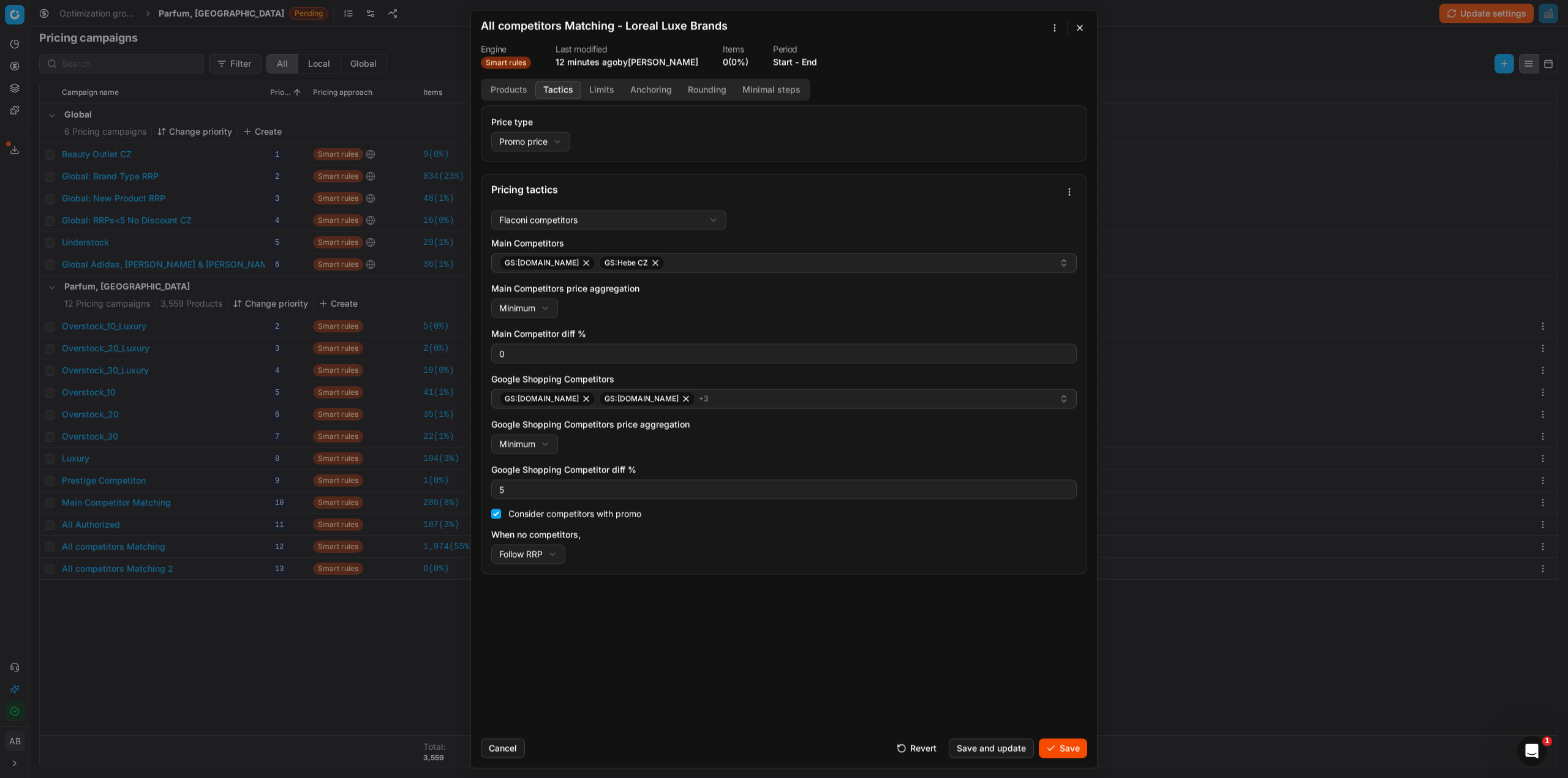
click at [608, 87] on button "Limits" at bounding box center [602, 90] width 41 height 18
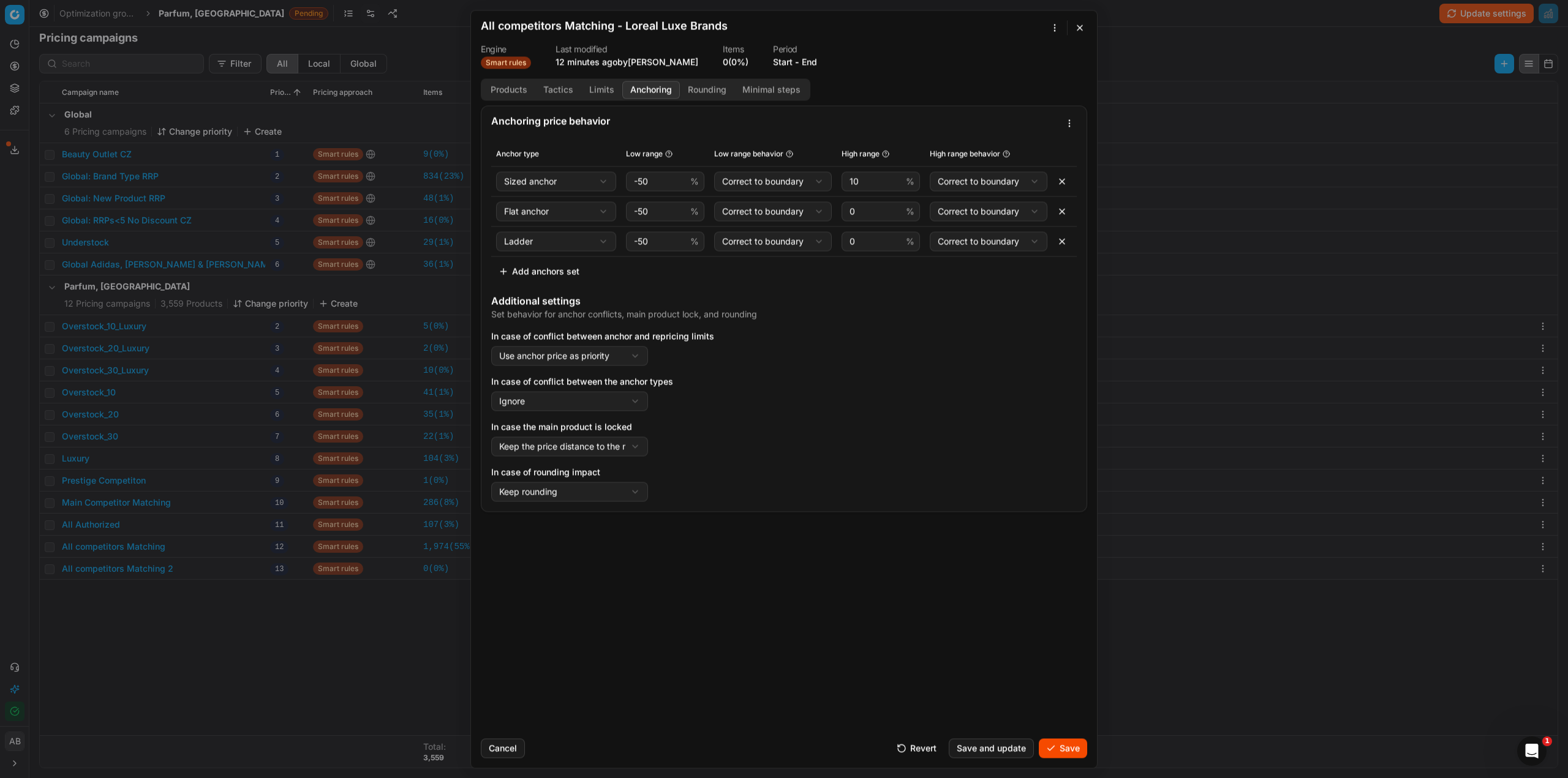
click at [639, 90] on button "Anchoring" at bounding box center [651, 90] width 57 height 18
click at [698, 87] on button "Rounding" at bounding box center [707, 90] width 54 height 18
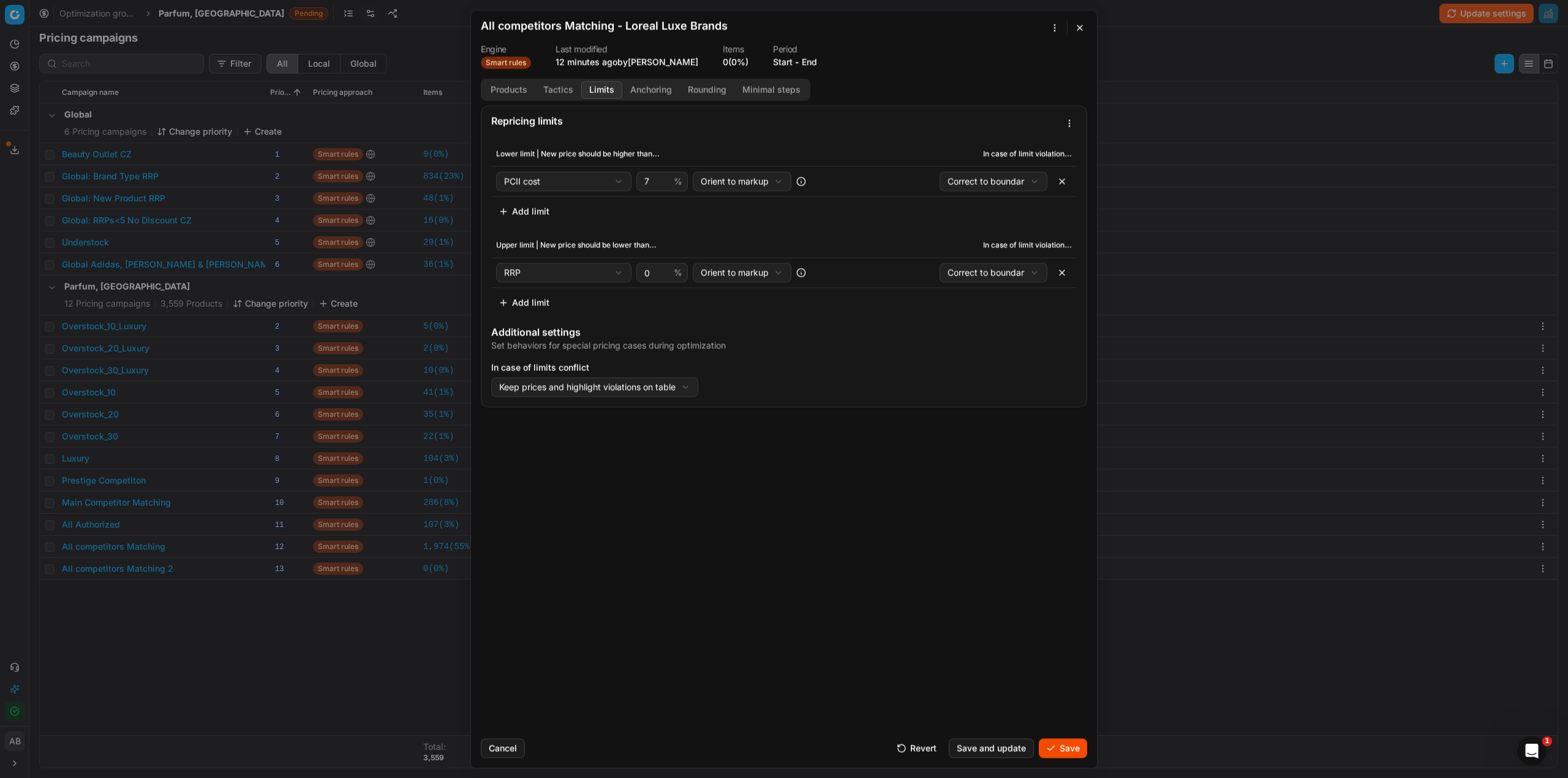
click at [593, 91] on button "Limits" at bounding box center [602, 90] width 41 height 18
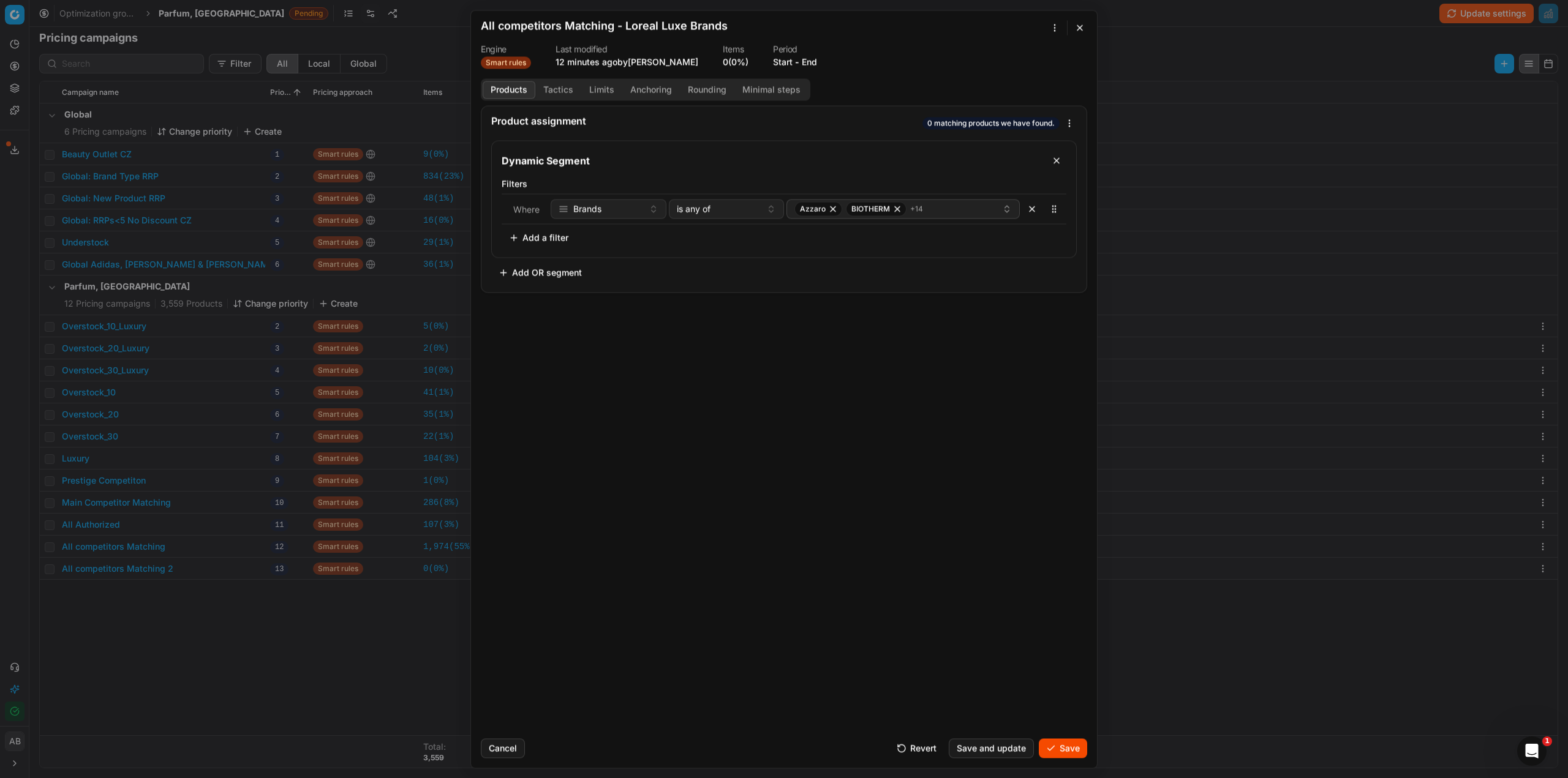
drag, startPoint x: 491, startPoint y: 87, endPoint x: 549, endPoint y: 87, distance: 58.0
click at [498, 87] on button "Products" at bounding box center [509, 90] width 53 height 18
click at [563, 87] on button "Tactics" at bounding box center [558, 90] width 46 height 18
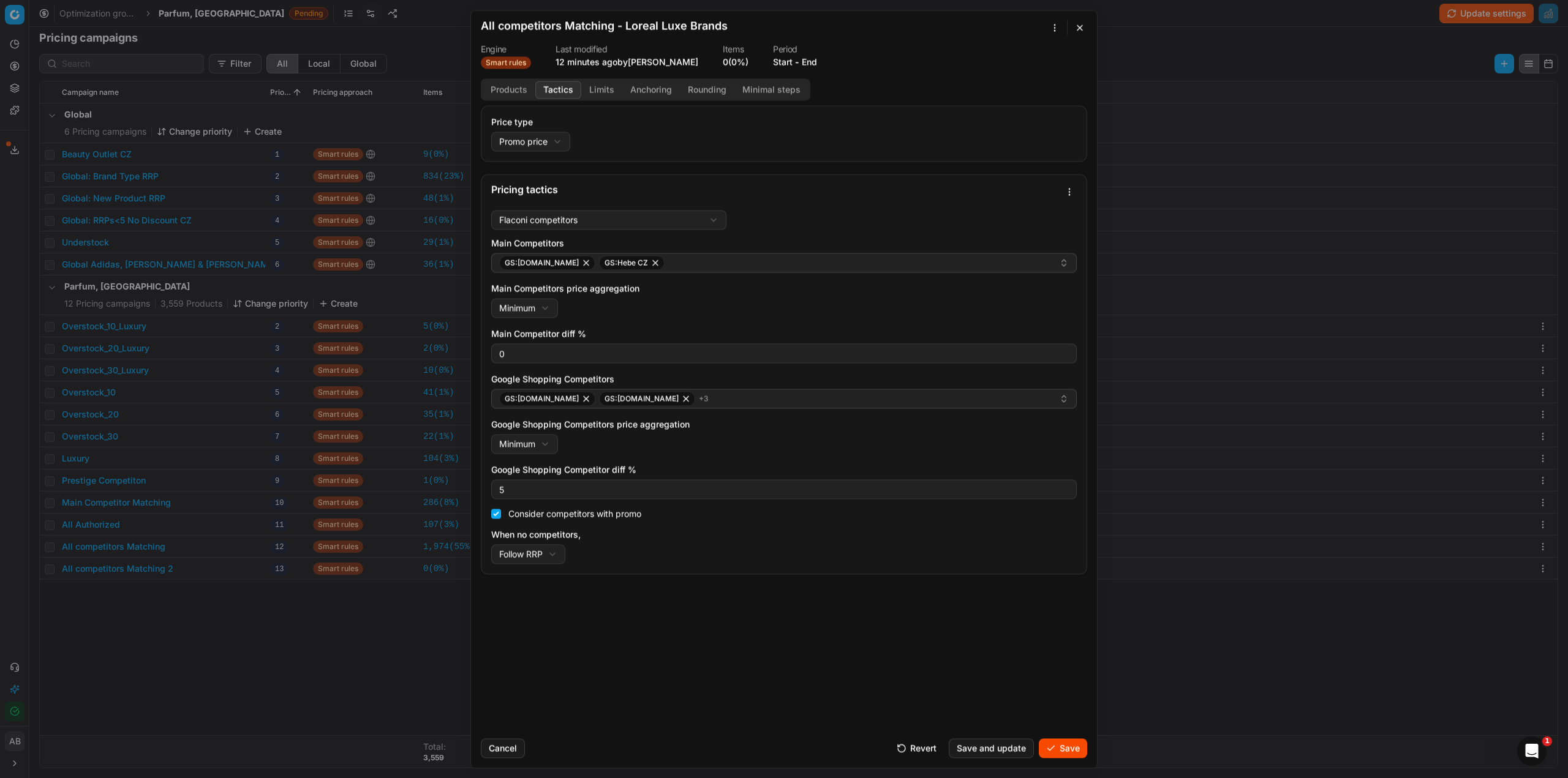
click at [1065, 744] on button "Save" at bounding box center [1063, 748] width 49 height 19
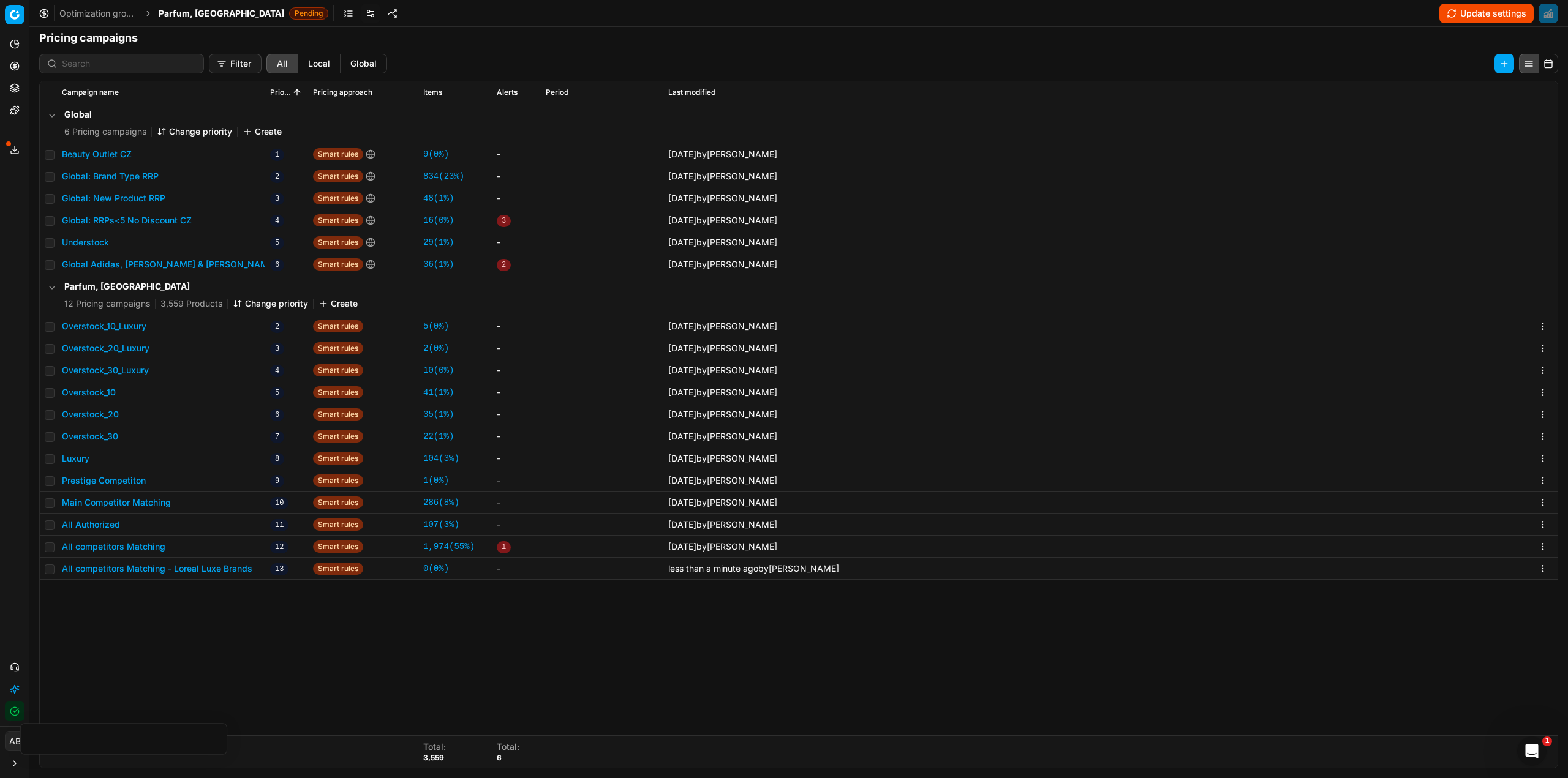
click at [271, 302] on button "Change priority" at bounding box center [270, 304] width 75 height 12
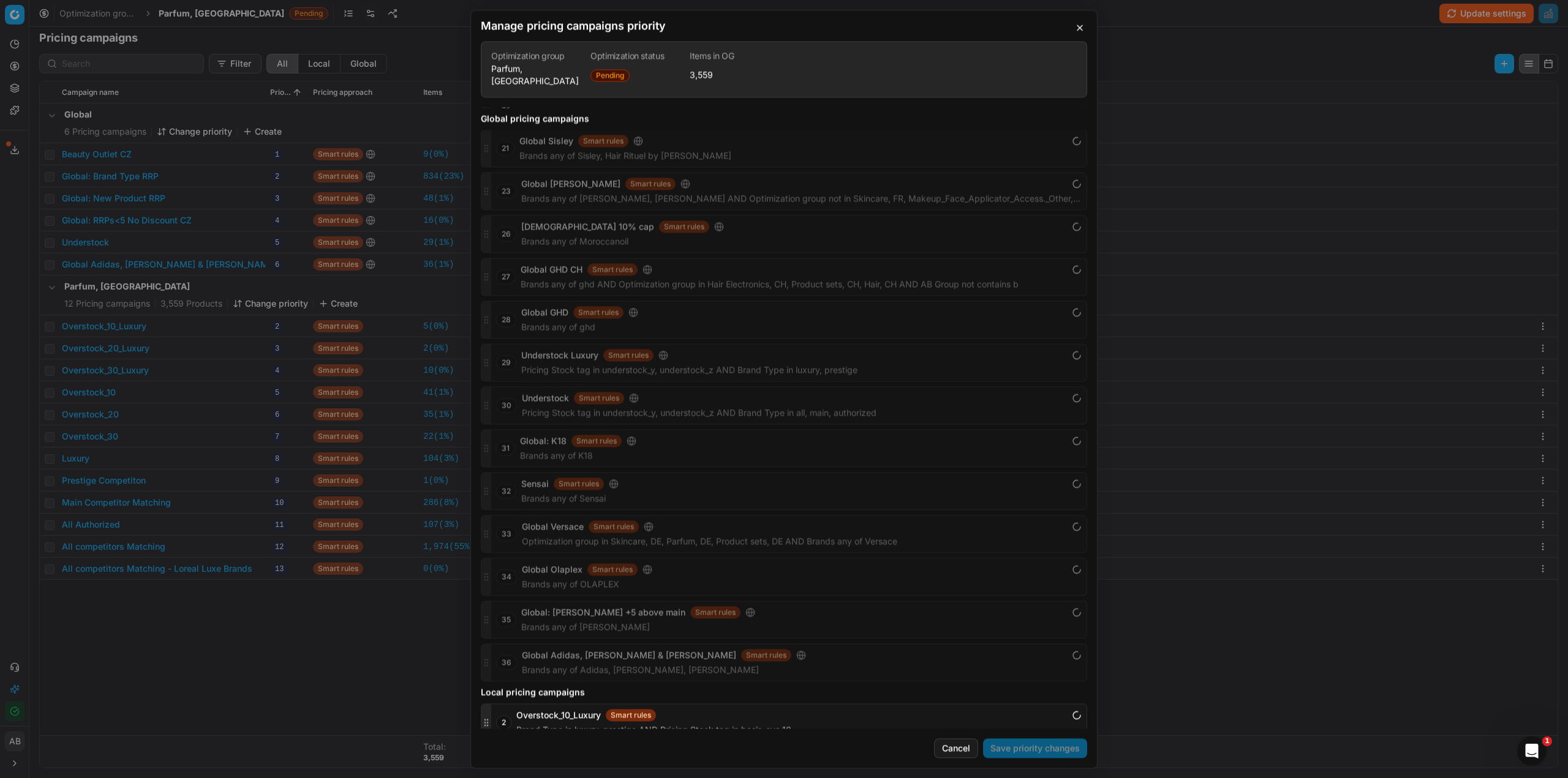
scroll to position [1330, 0]
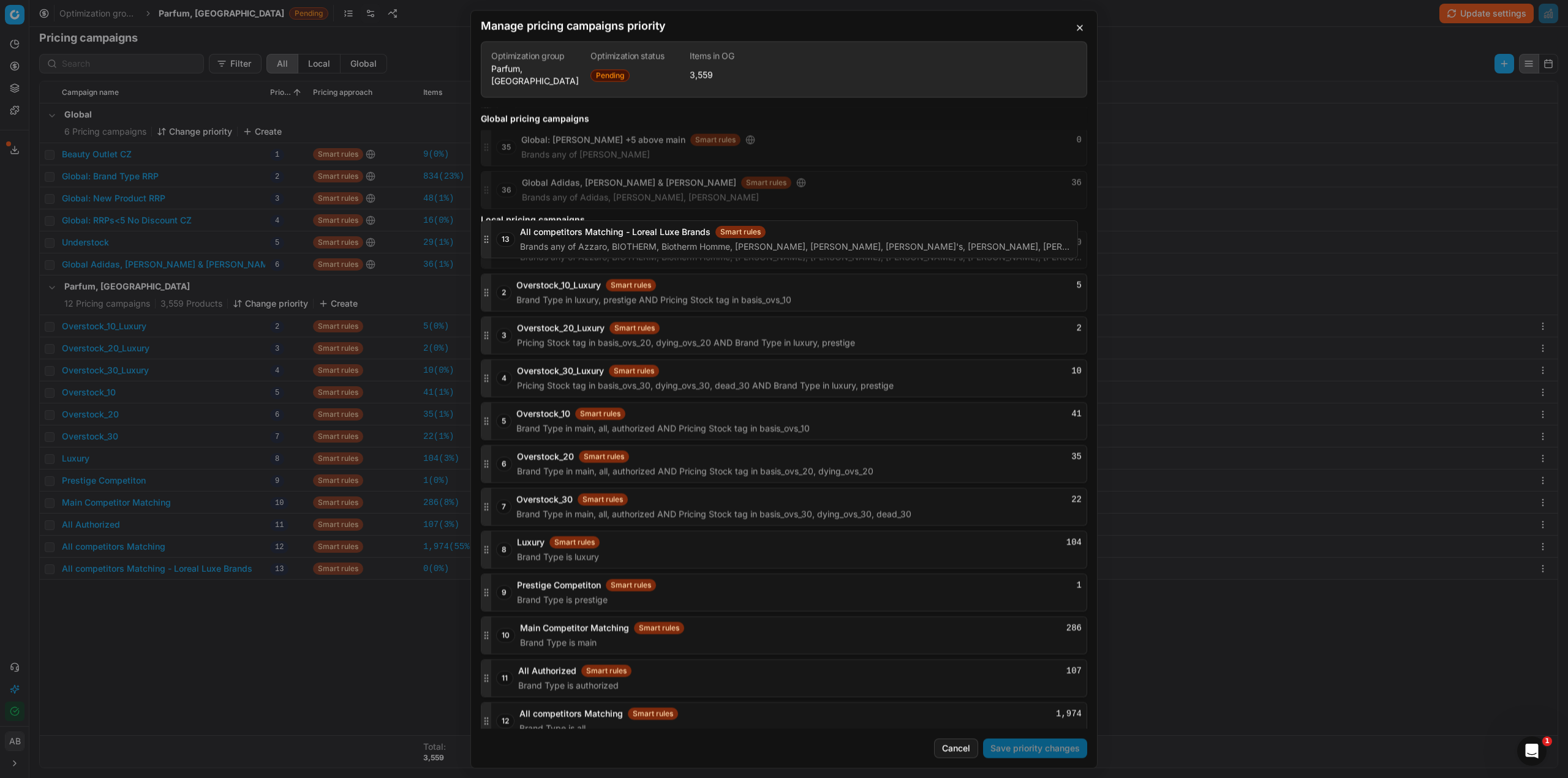
drag, startPoint x: 484, startPoint y: 707, endPoint x: 487, endPoint y: 237, distance: 470.0
click at [487, 245] on icon "button" at bounding box center [486, 249] width 10 height 10
click at [1019, 747] on button "Save priority changes" at bounding box center [1035, 748] width 104 height 19
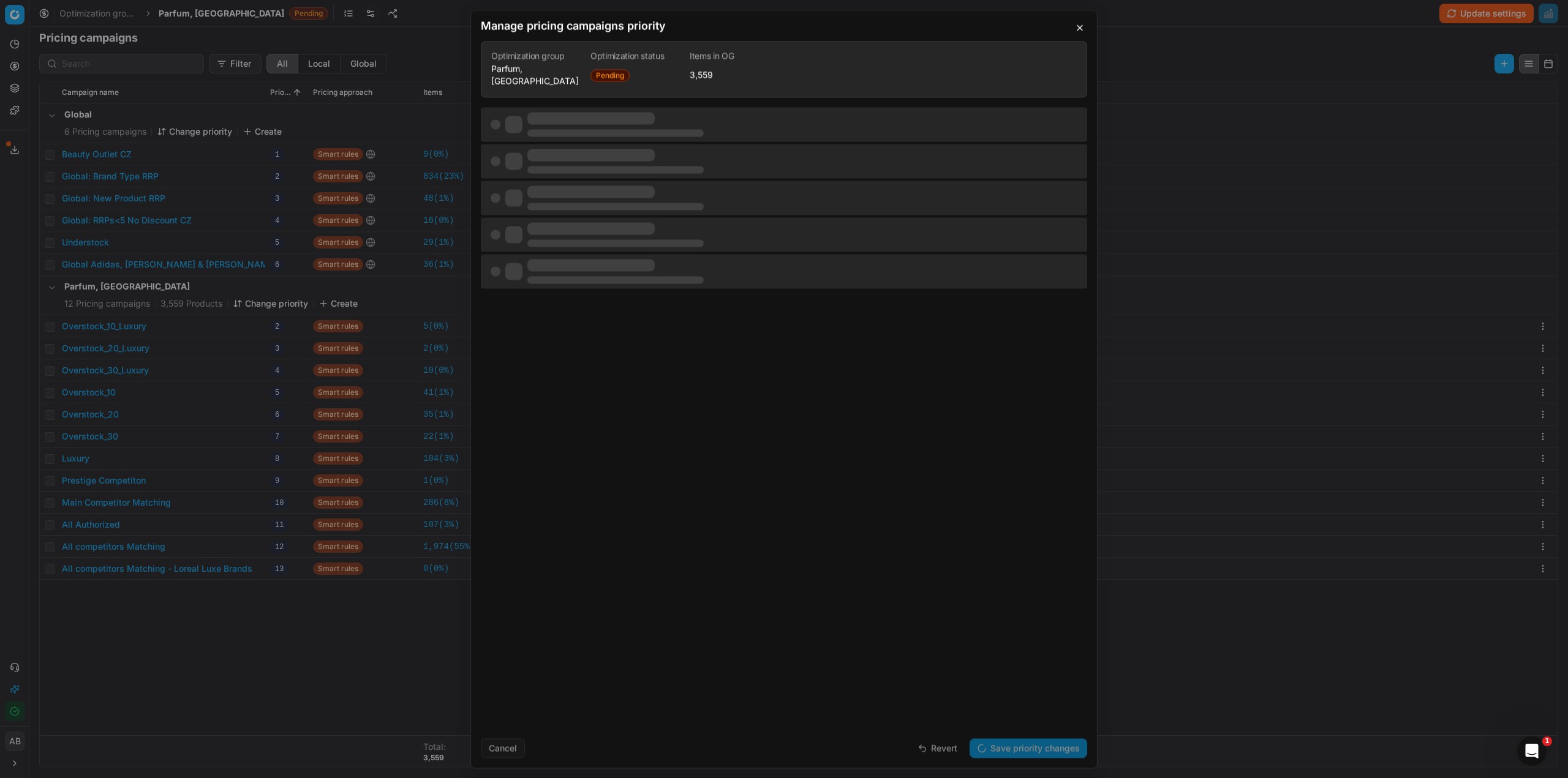
scroll to position [0, 0]
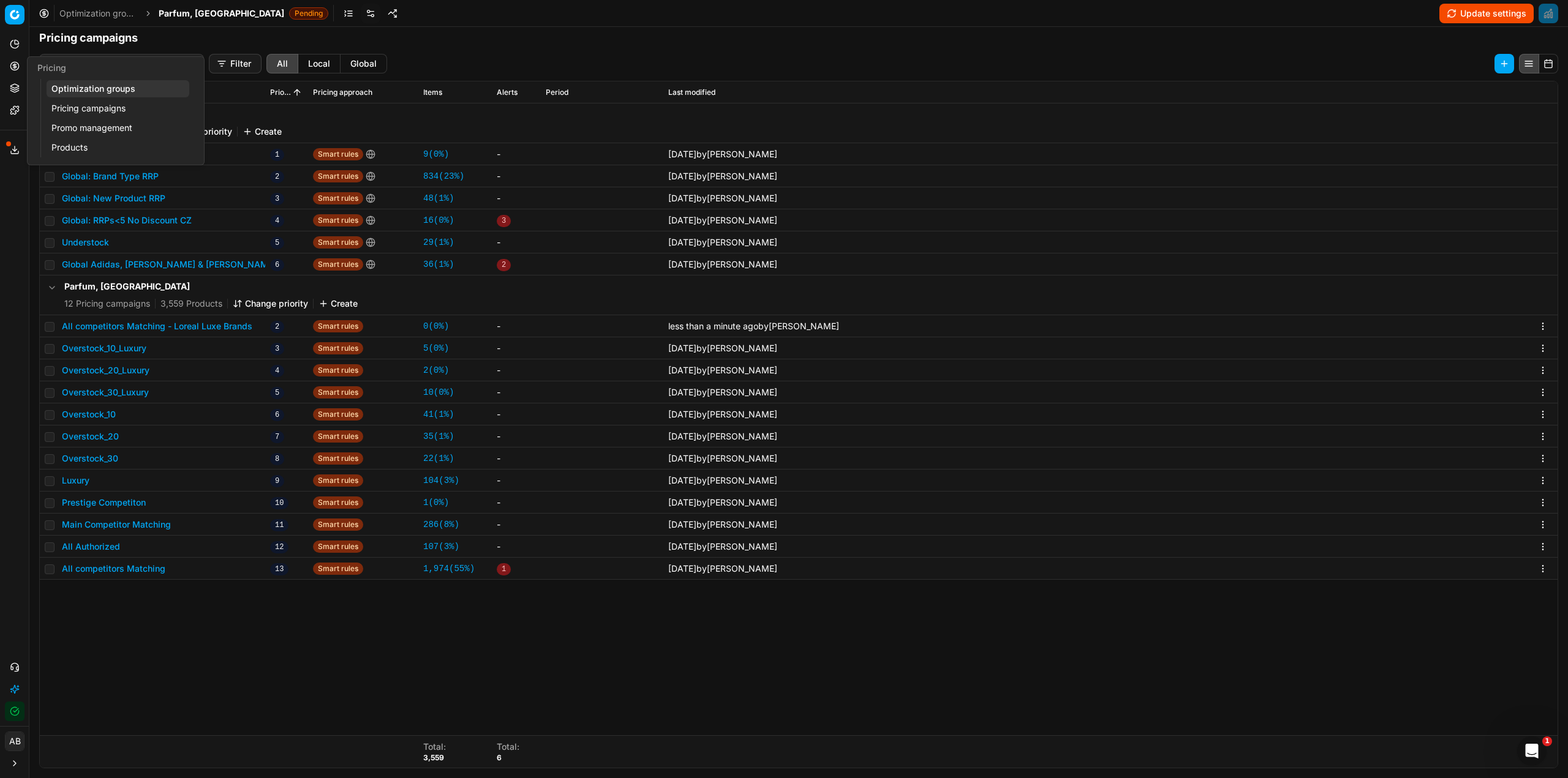
click at [90, 84] on link "Optimization groups" at bounding box center [117, 89] width 143 height 17
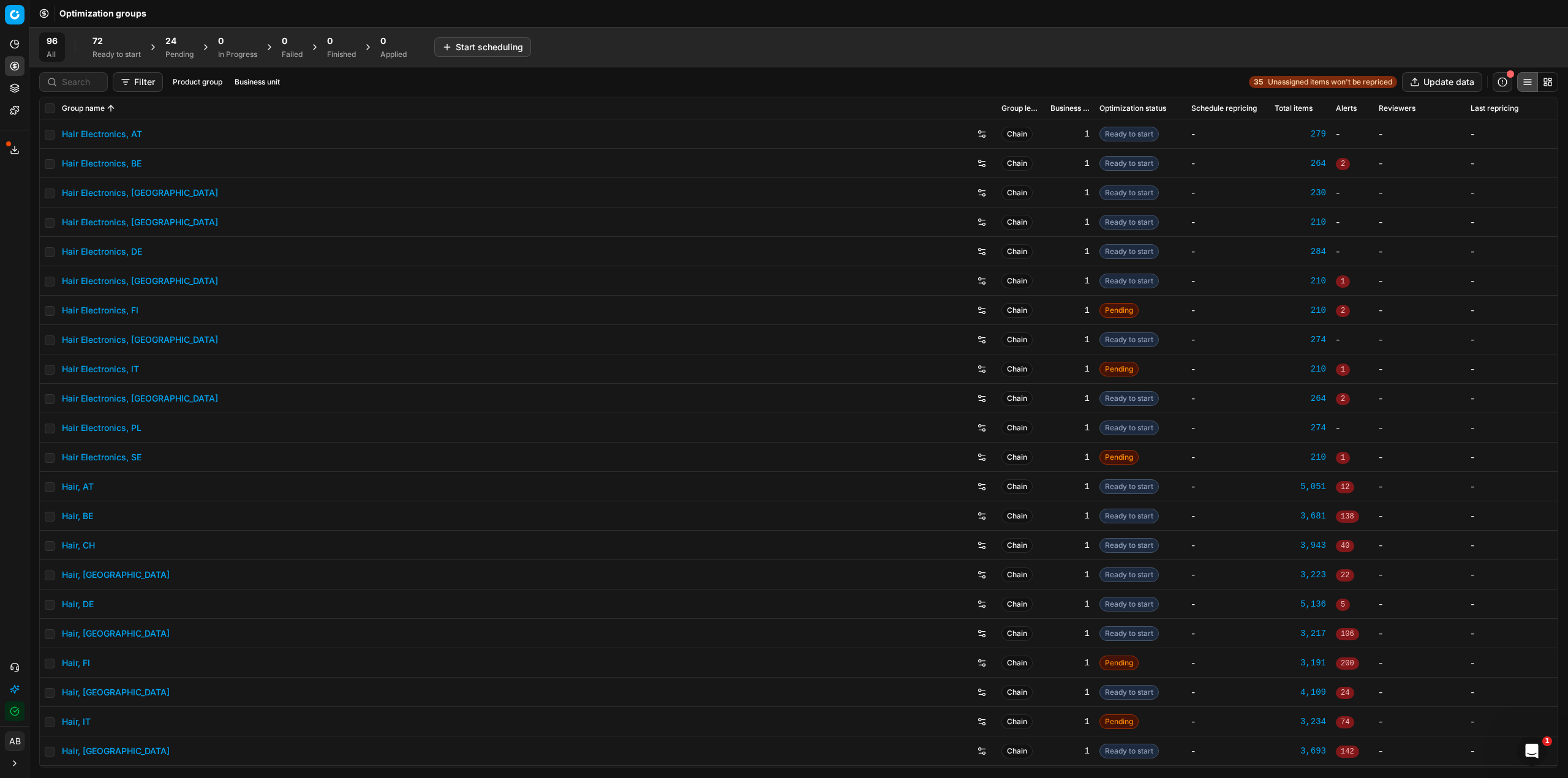
click at [180, 47] on div "24 Pending" at bounding box center [180, 47] width 28 height 25
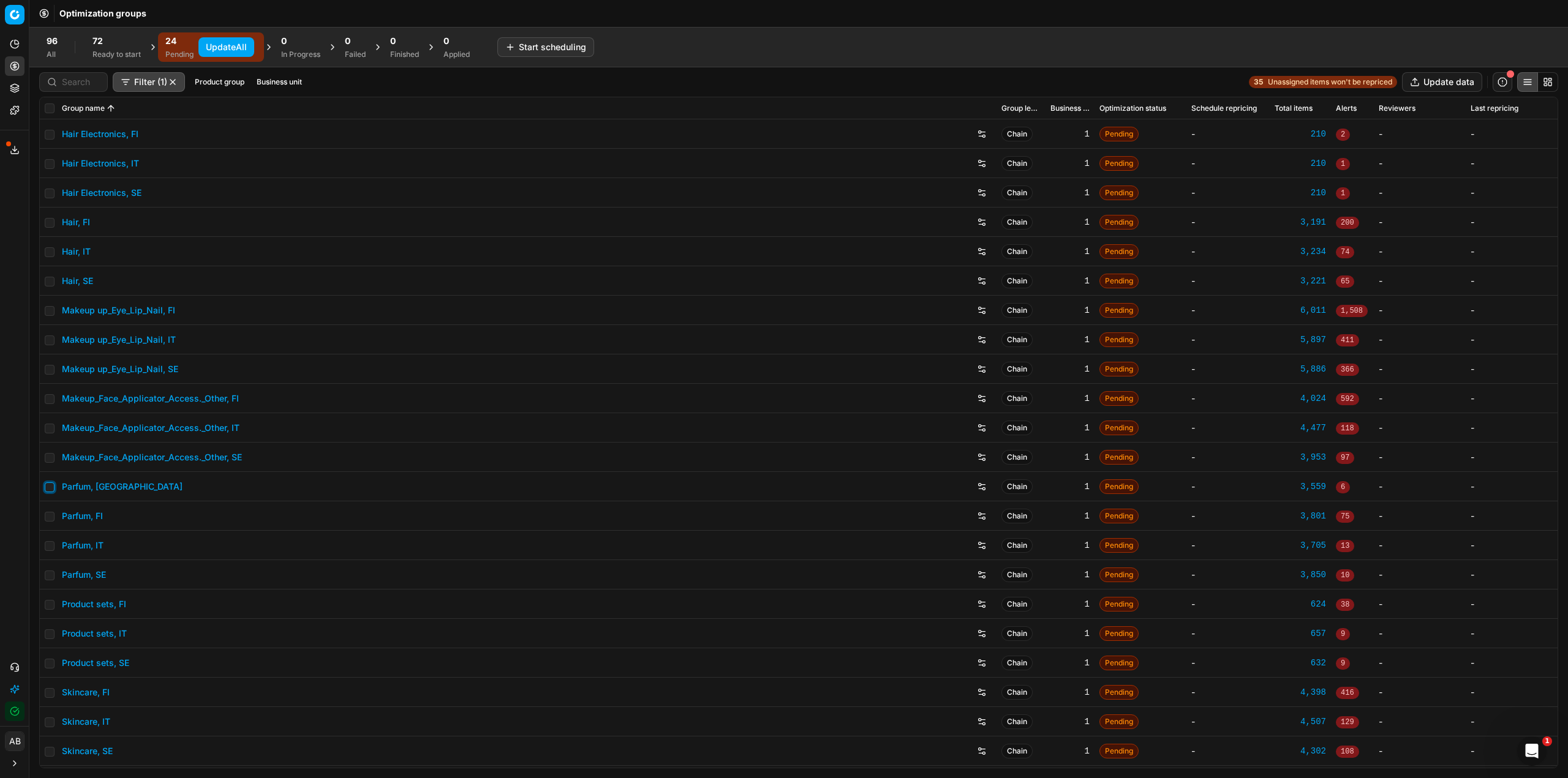
click at [52, 487] on input "checkbox" at bounding box center [49, 487] width 10 height 10
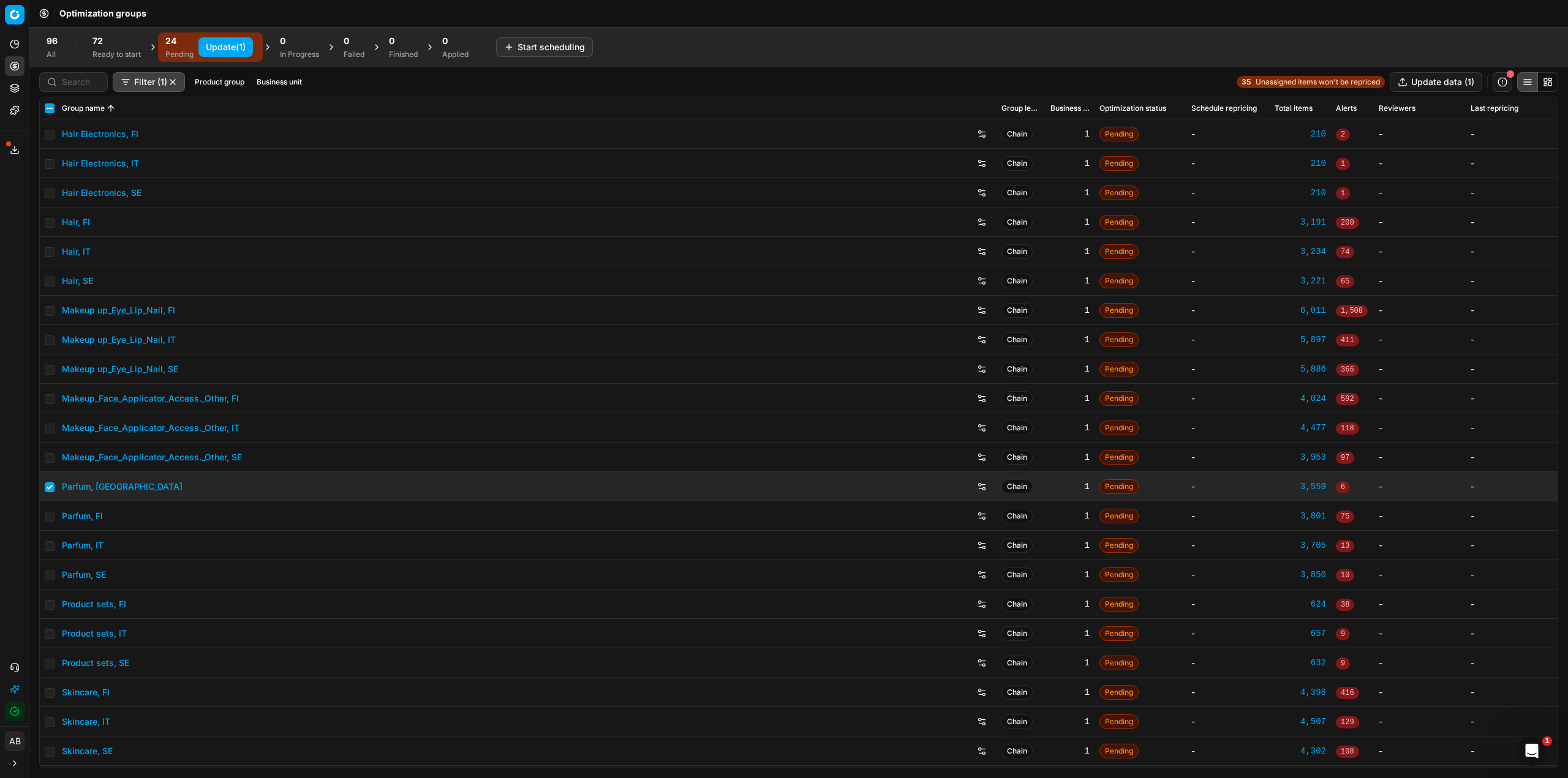
click at [232, 47] on button "Update (1)" at bounding box center [225, 47] width 54 height 19
checkbox input "false"
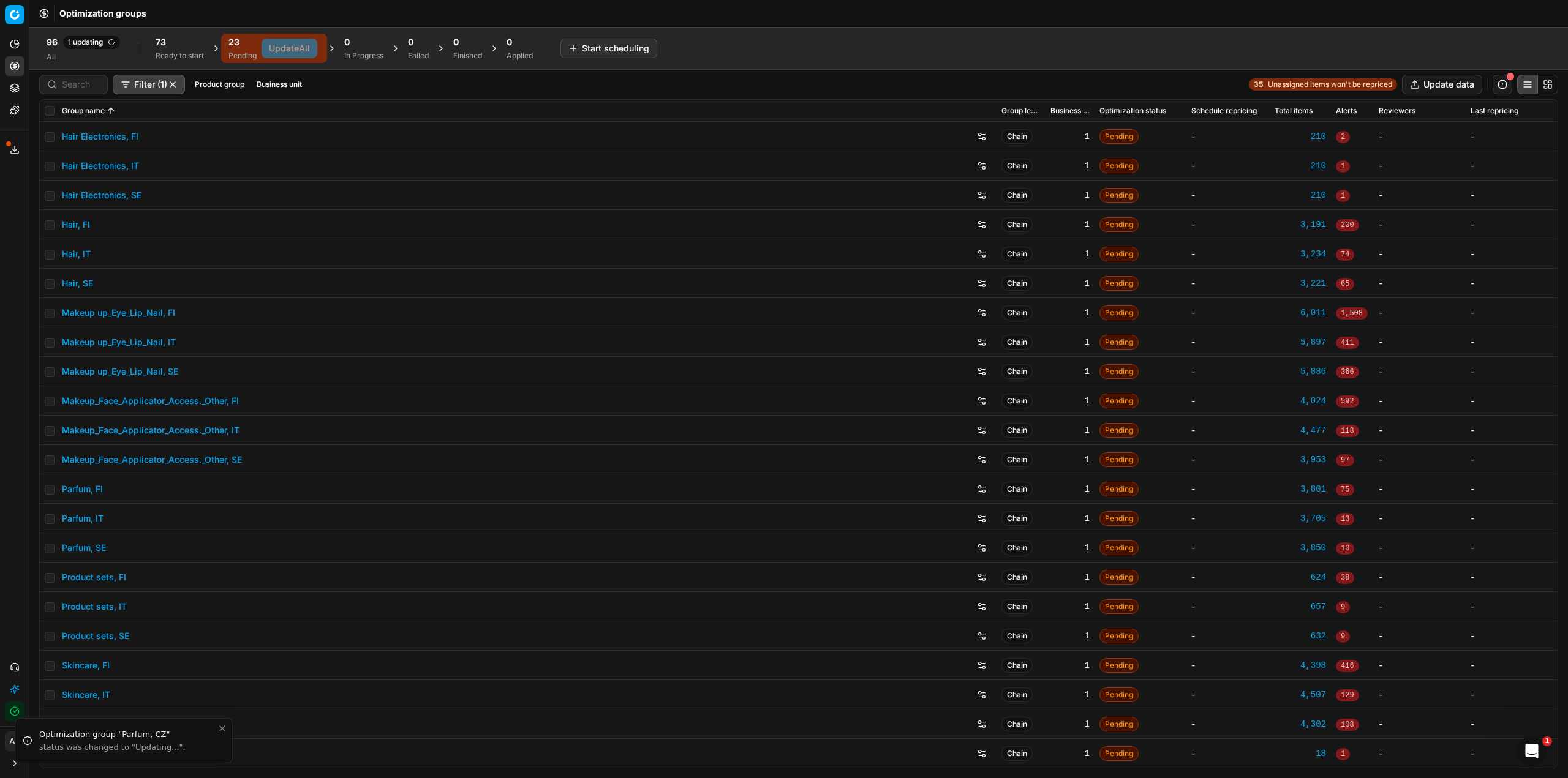
click at [87, 46] on span "1 updating" at bounding box center [92, 43] width 58 height 15
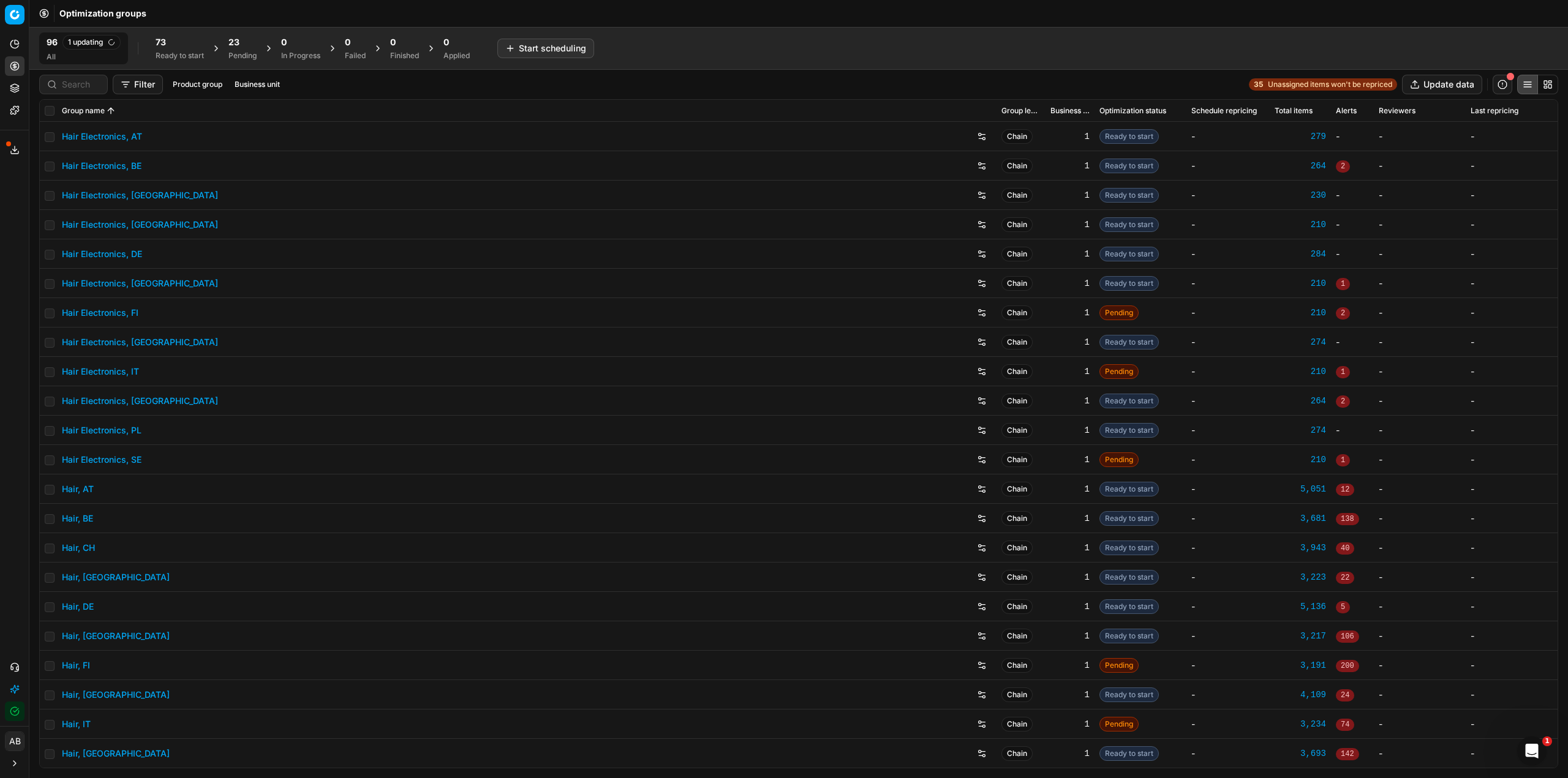
click at [163, 46] on span "73" at bounding box center [160, 42] width 10 height 12
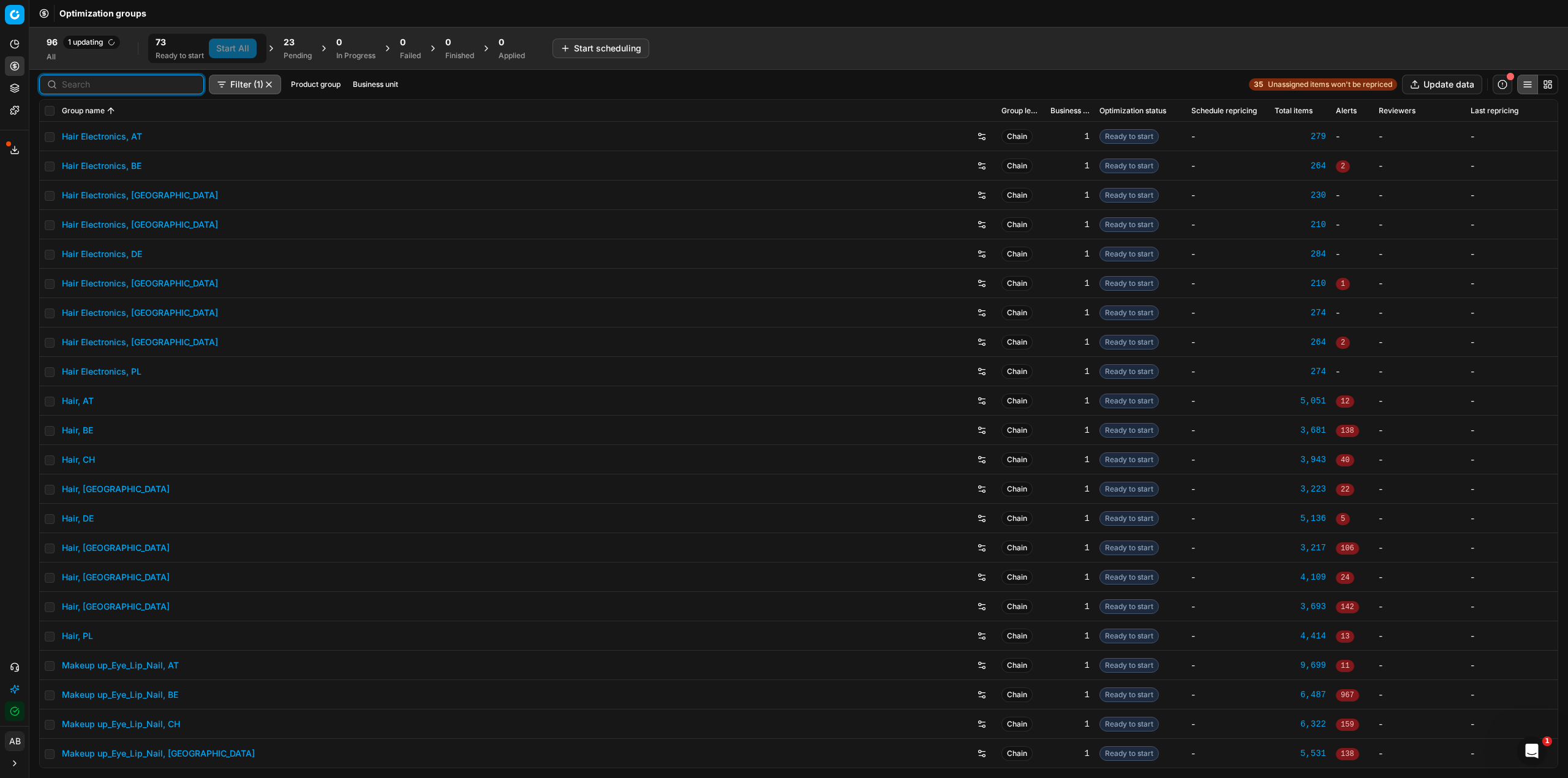
click at [72, 85] on input at bounding box center [129, 84] width 134 height 12
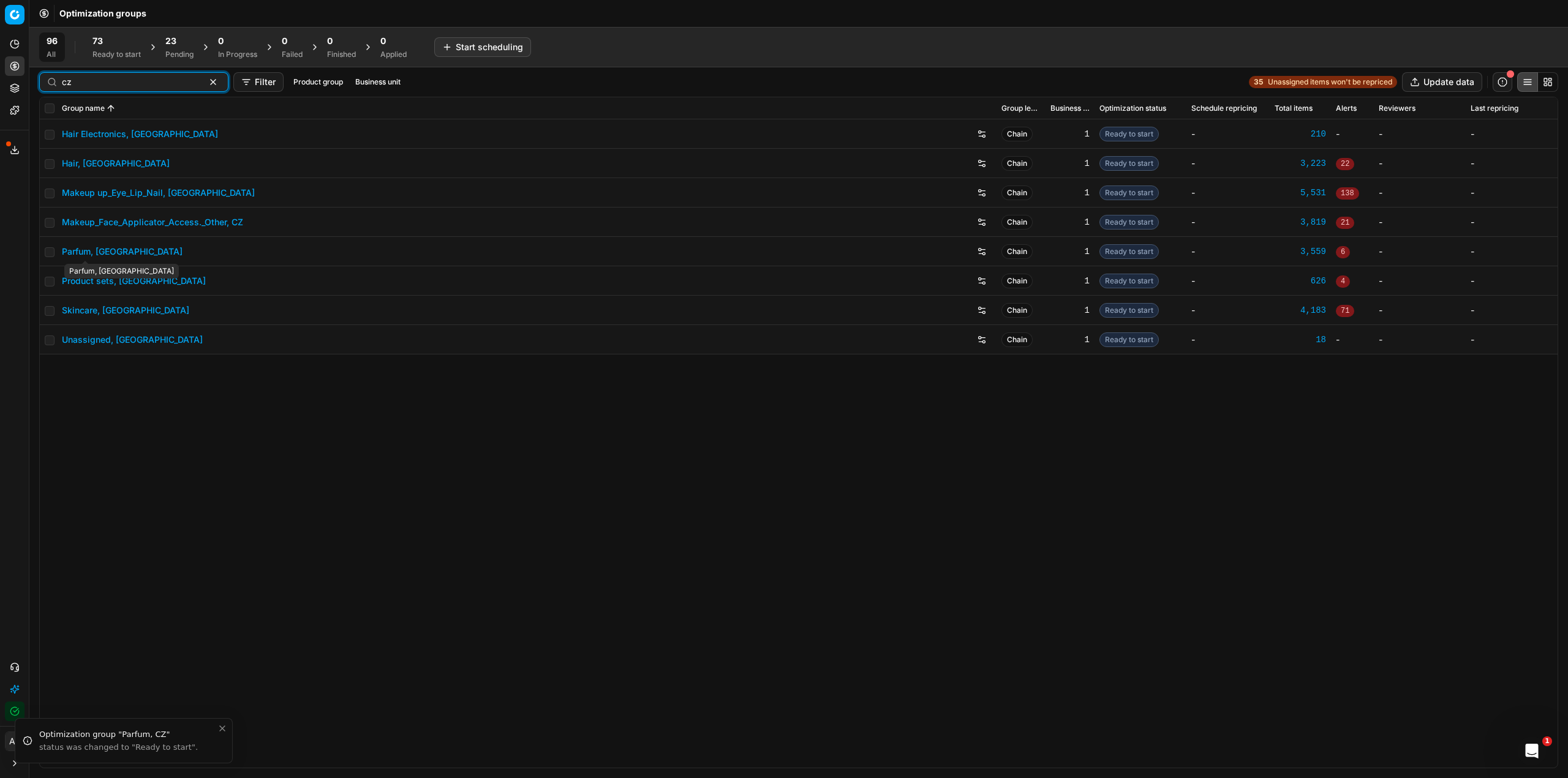
type input "cz"
click at [94, 257] on link "Parfum, [GEOGRAPHIC_DATA]" at bounding box center [122, 251] width 121 height 12
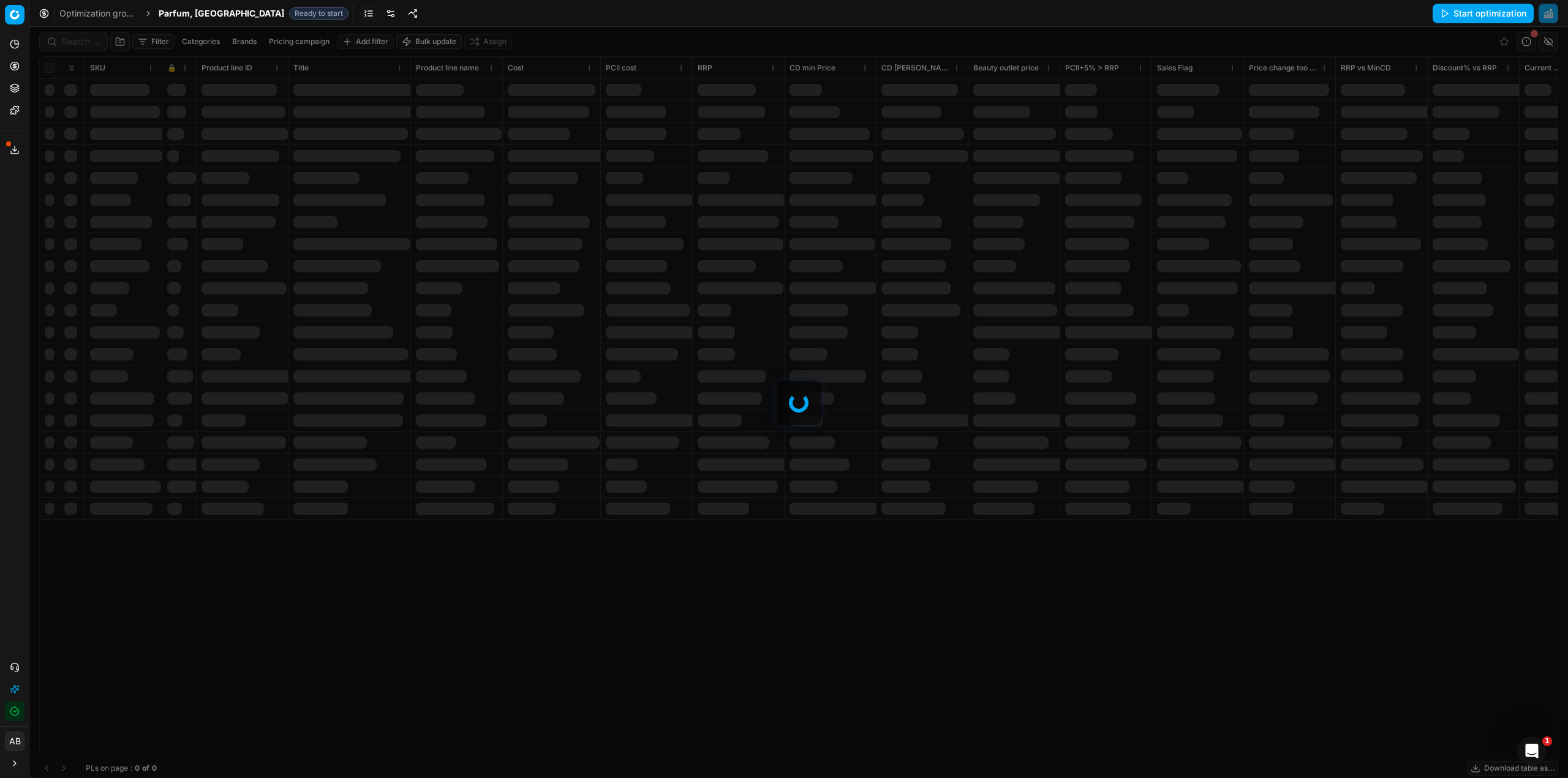
click at [381, 12] on link at bounding box center [391, 13] width 19 height 19
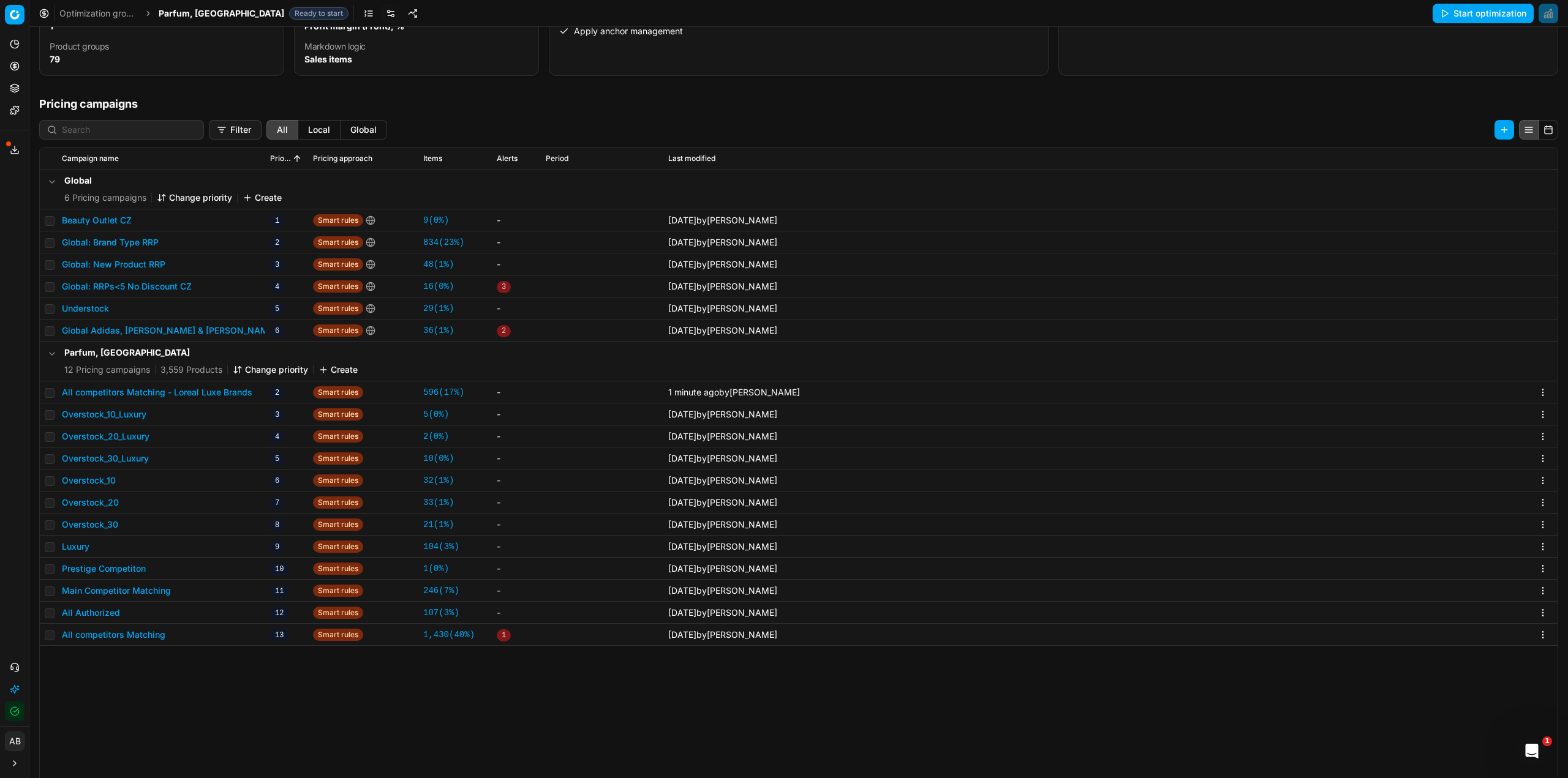
scroll to position [183, 0]
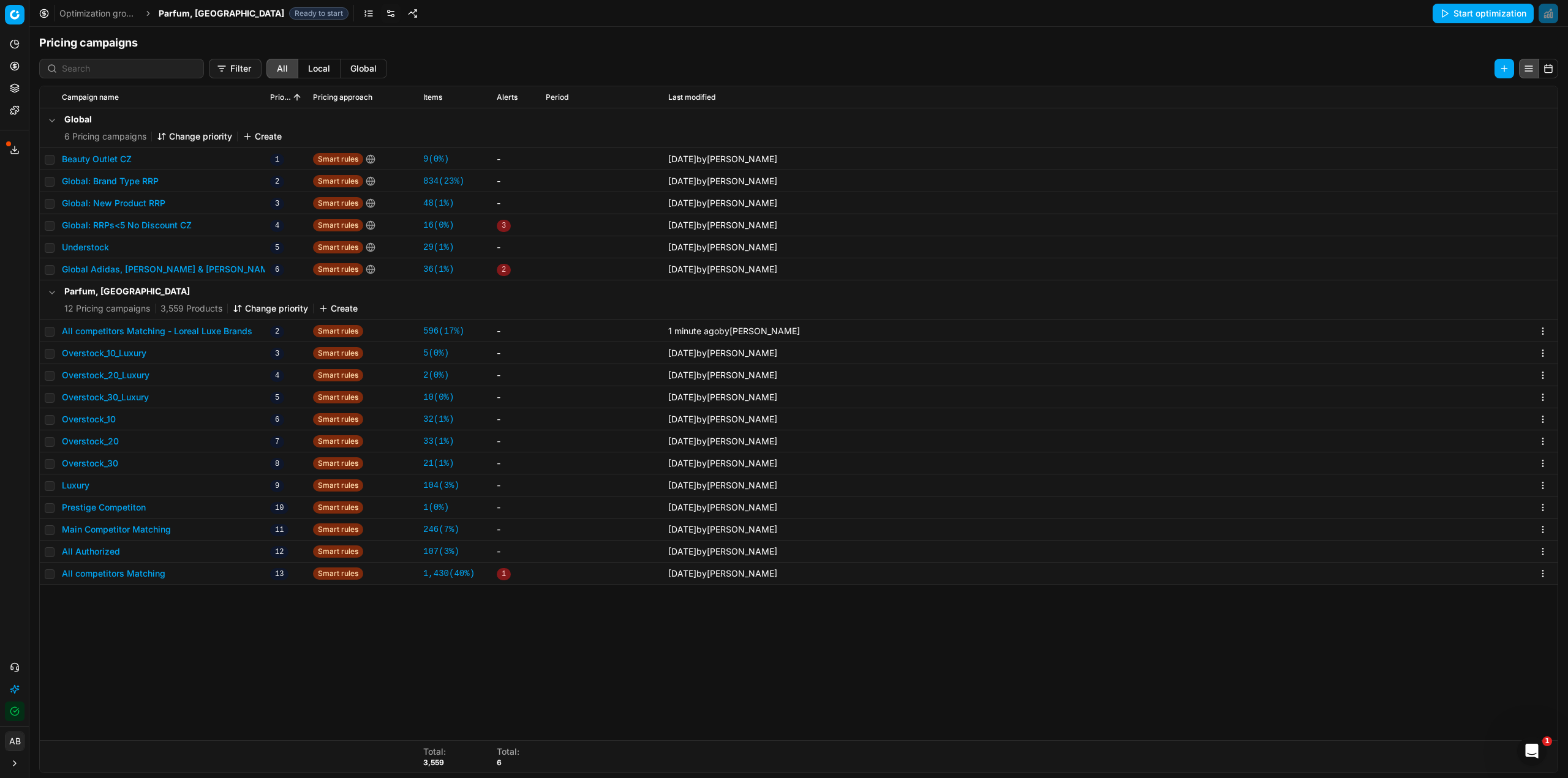
click at [189, 327] on button "All competitors Matching - Loreal Luxe Brands" at bounding box center [157, 331] width 190 height 12
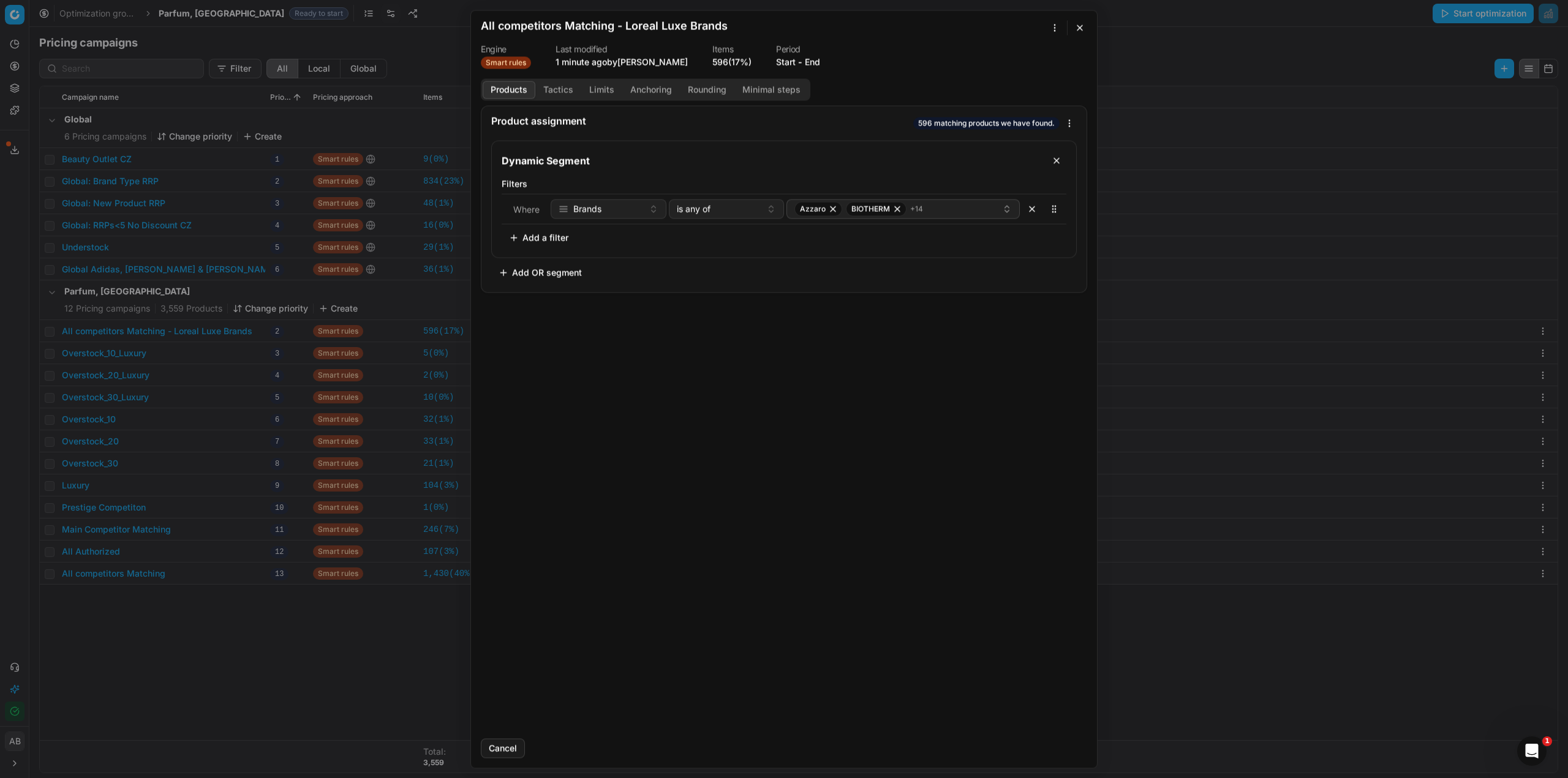
click at [574, 87] on button "Tactics" at bounding box center [558, 90] width 46 height 18
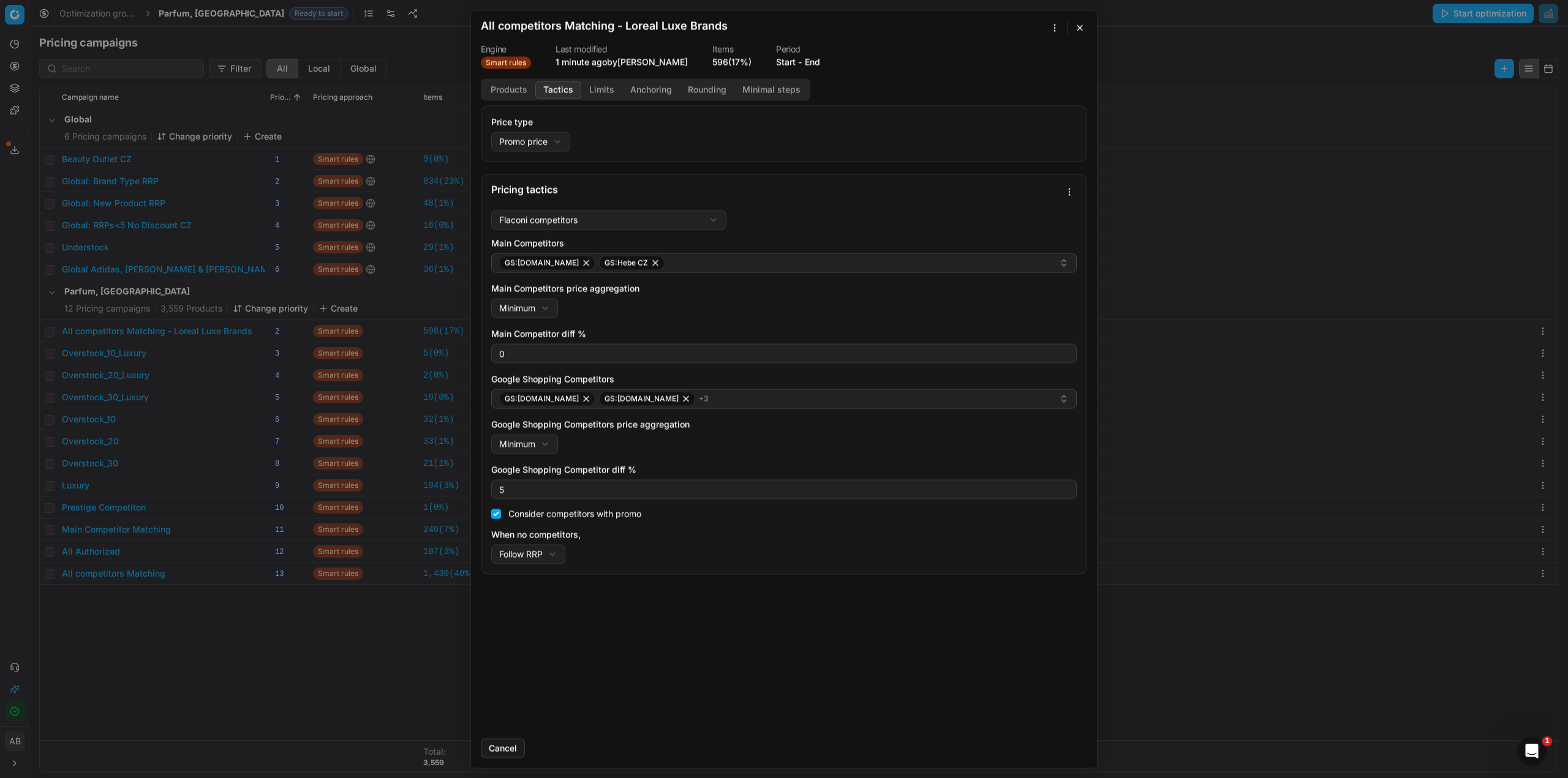
click at [1078, 26] on button "button" at bounding box center [1080, 28] width 15 height 15
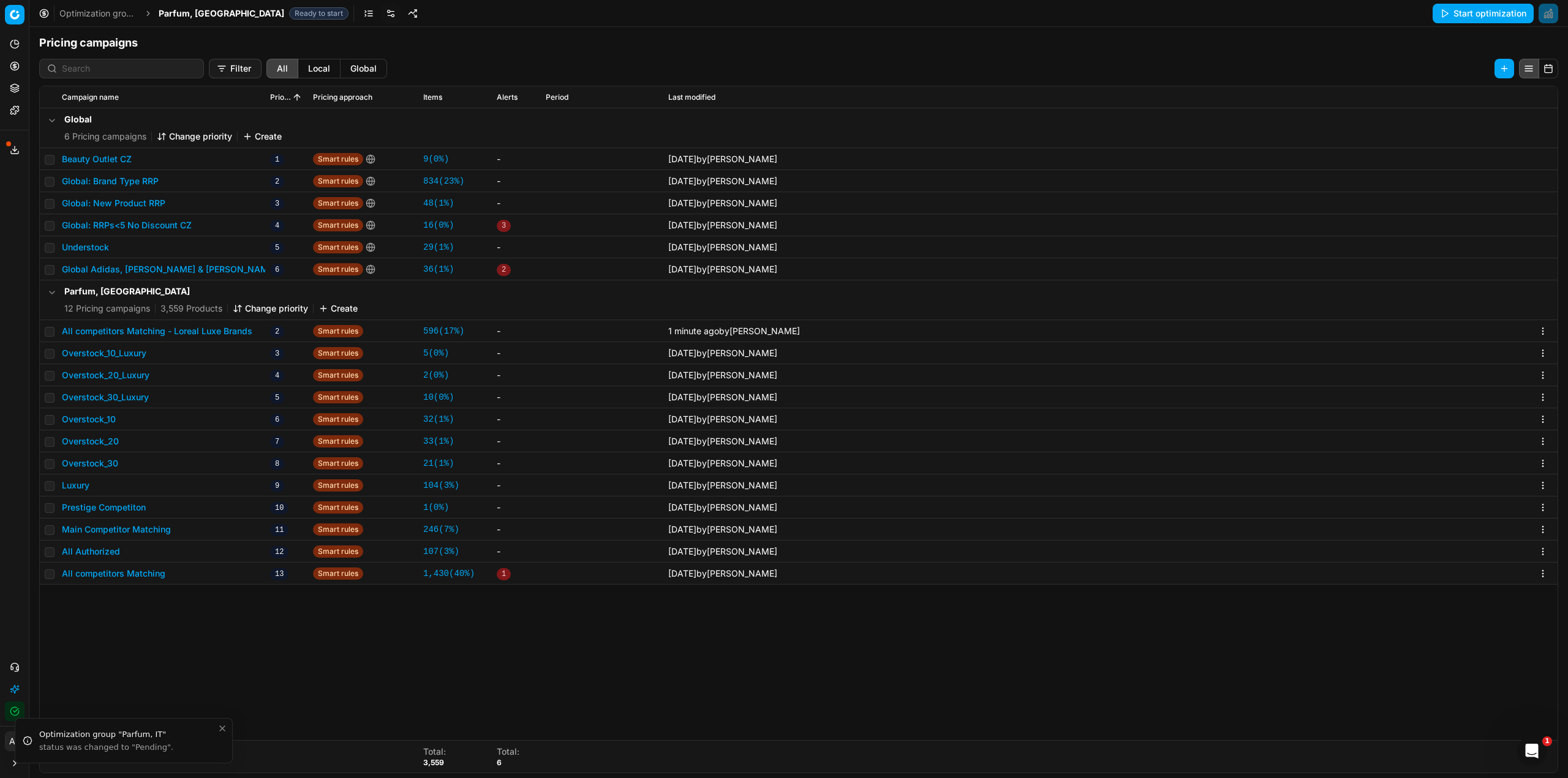
click at [222, 331] on button "All competitors Matching - Loreal Luxe Brands" at bounding box center [157, 331] width 190 height 12
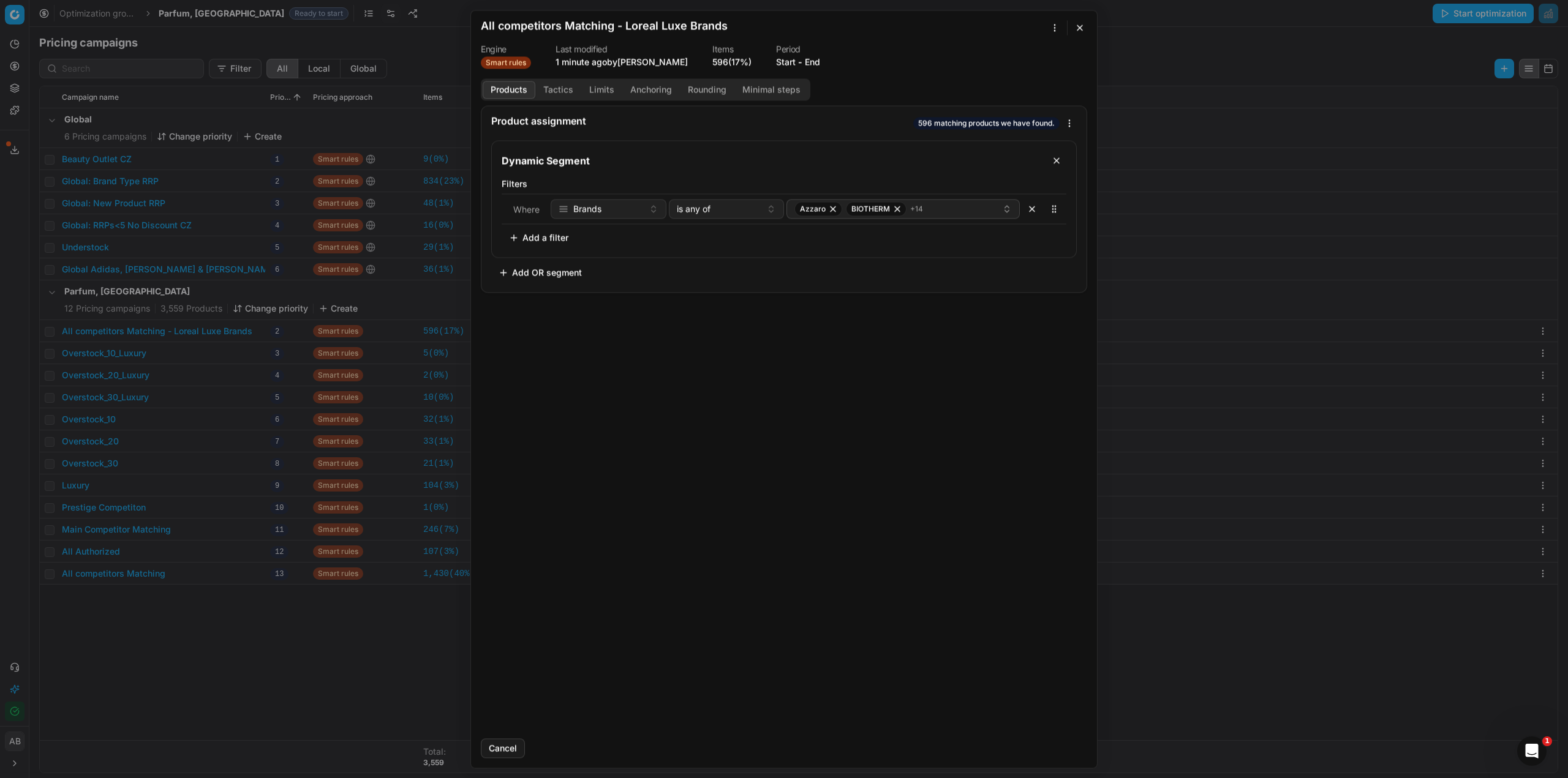
click at [1055, 25] on div "We are saving PC settings. Please wait, it should take a few minutes All compet…" at bounding box center [784, 389] width 1568 height 778
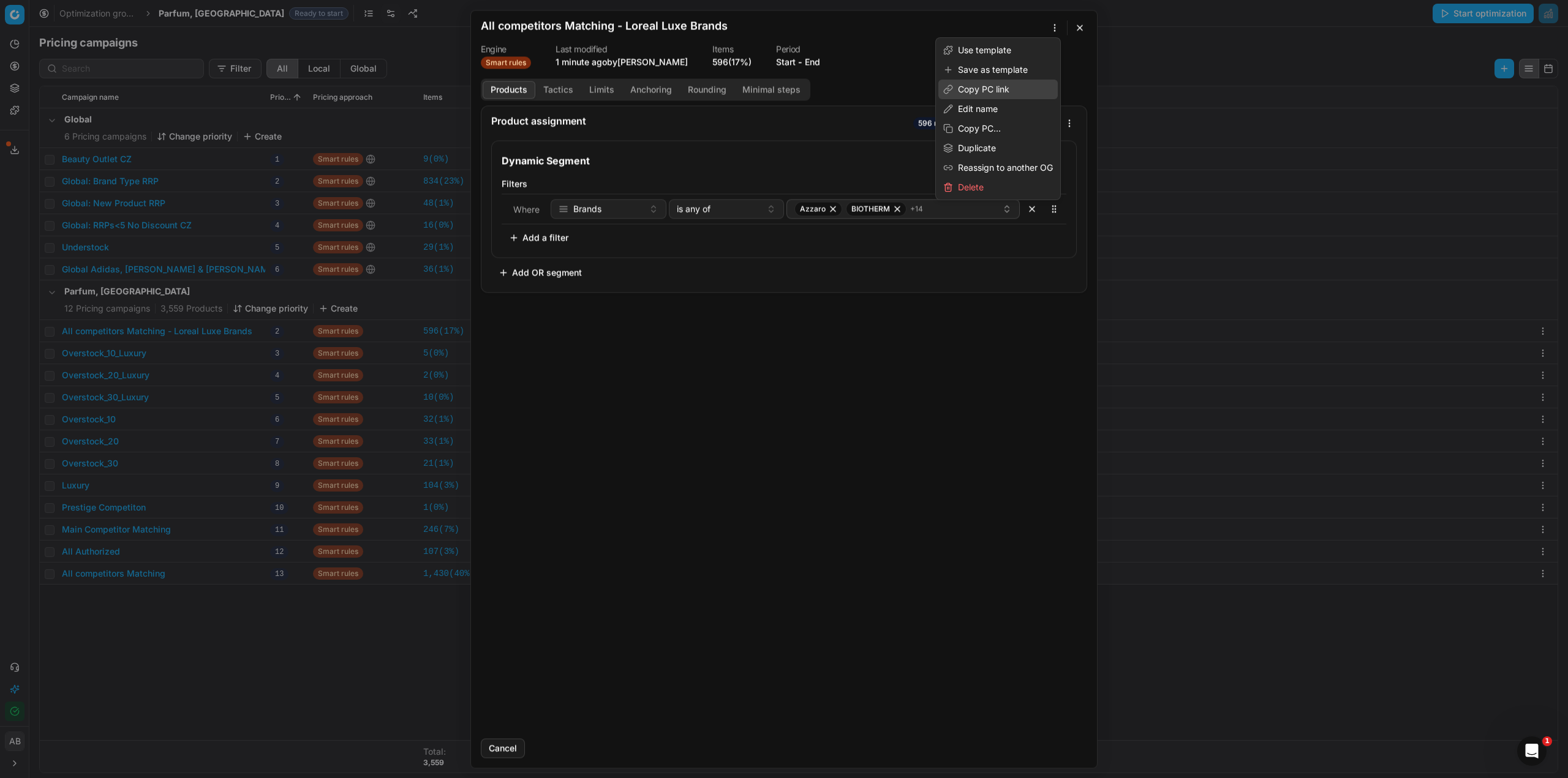
click at [990, 90] on div "Copy PC link" at bounding box center [998, 90] width 119 height 19
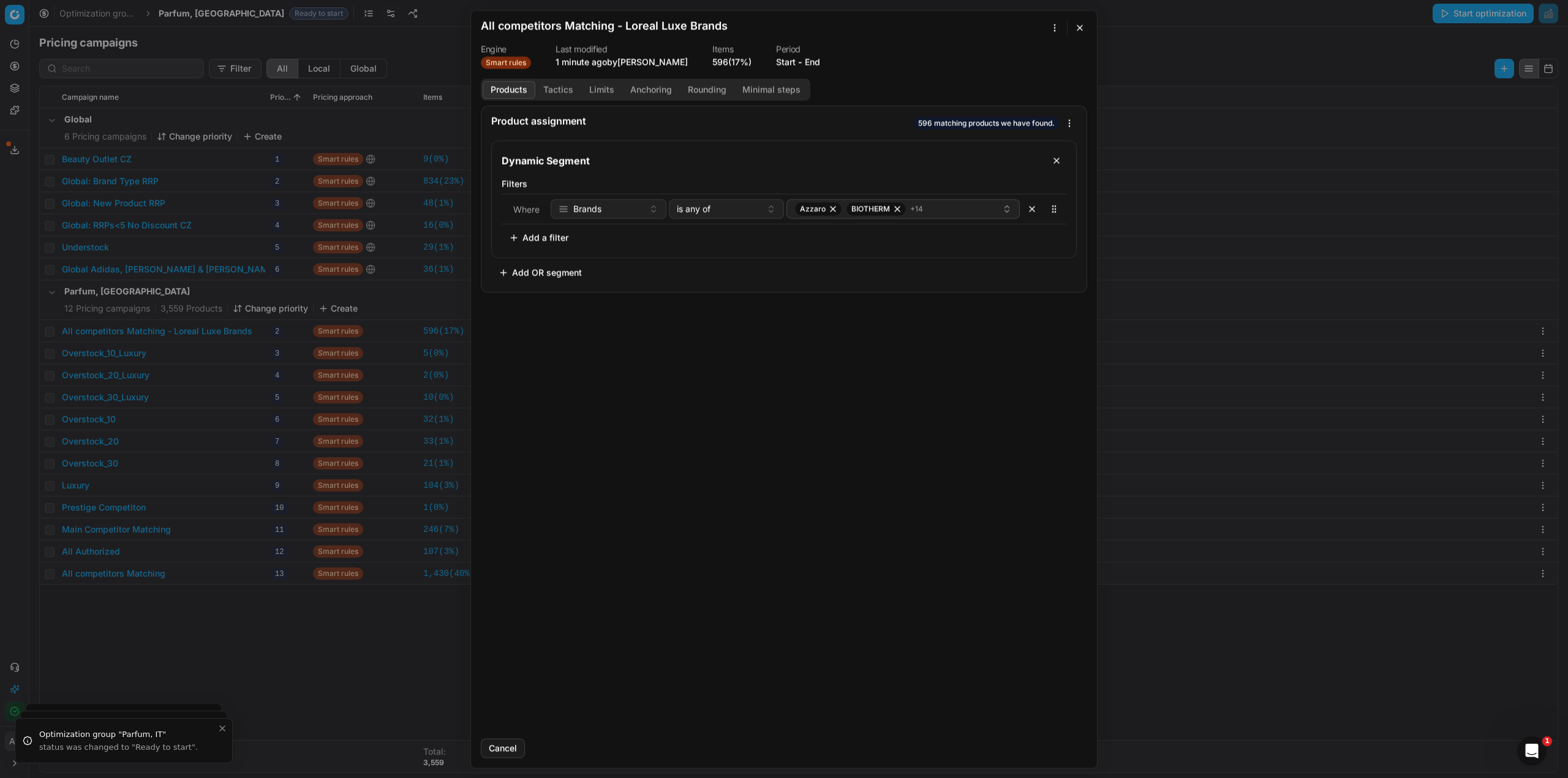
click at [337, 650] on div "We are saving PC settings. Please wait, it should take a few minutes All compet…" at bounding box center [784, 389] width 1568 height 778
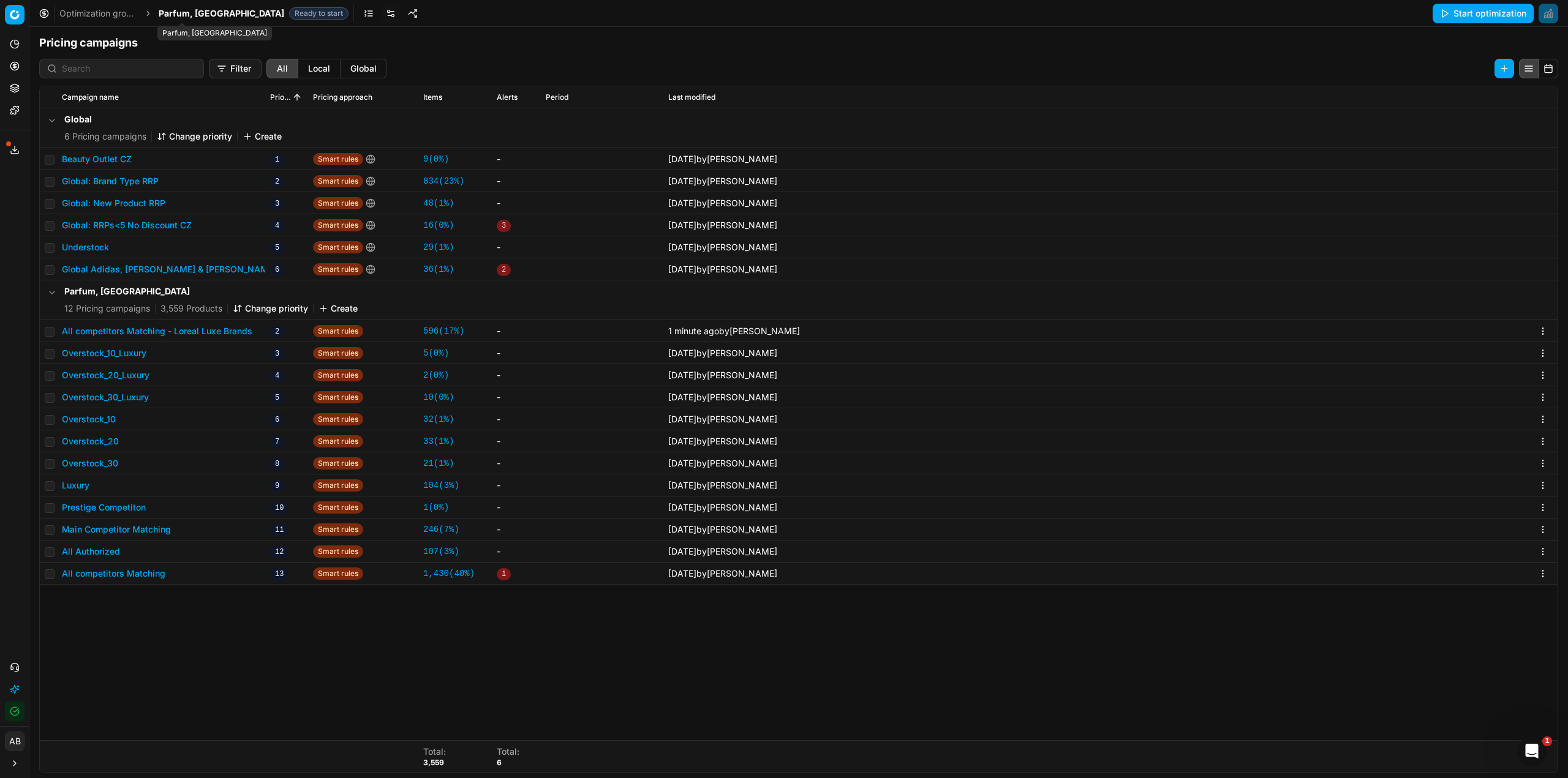
click at [174, 10] on span "Parfum, [GEOGRAPHIC_DATA]" at bounding box center [222, 13] width 125 height 12
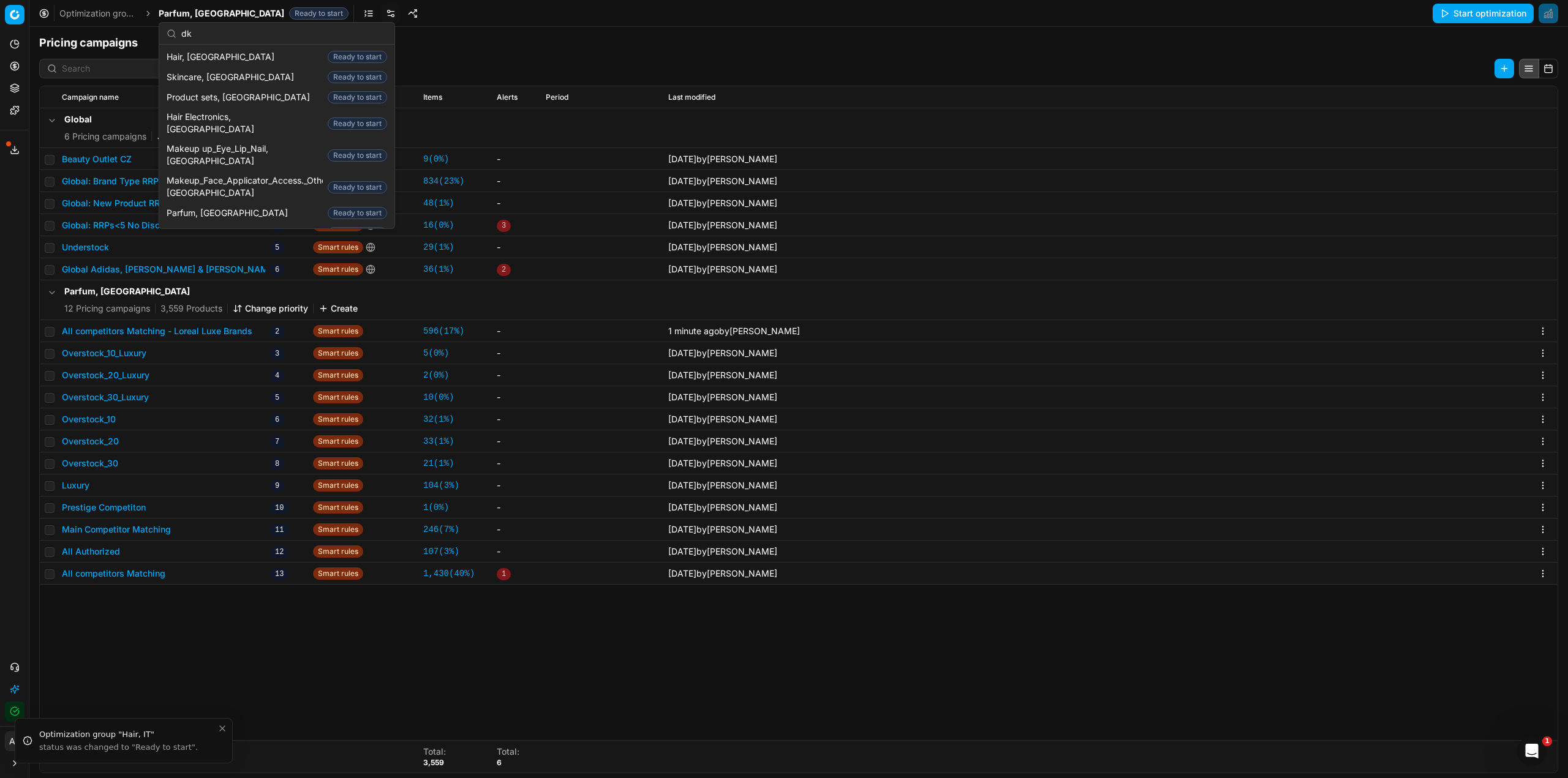
scroll to position [0, 0]
type input "dk"
click at [201, 81] on span "Skincare, [GEOGRAPHIC_DATA]" at bounding box center [232, 78] width 132 height 12
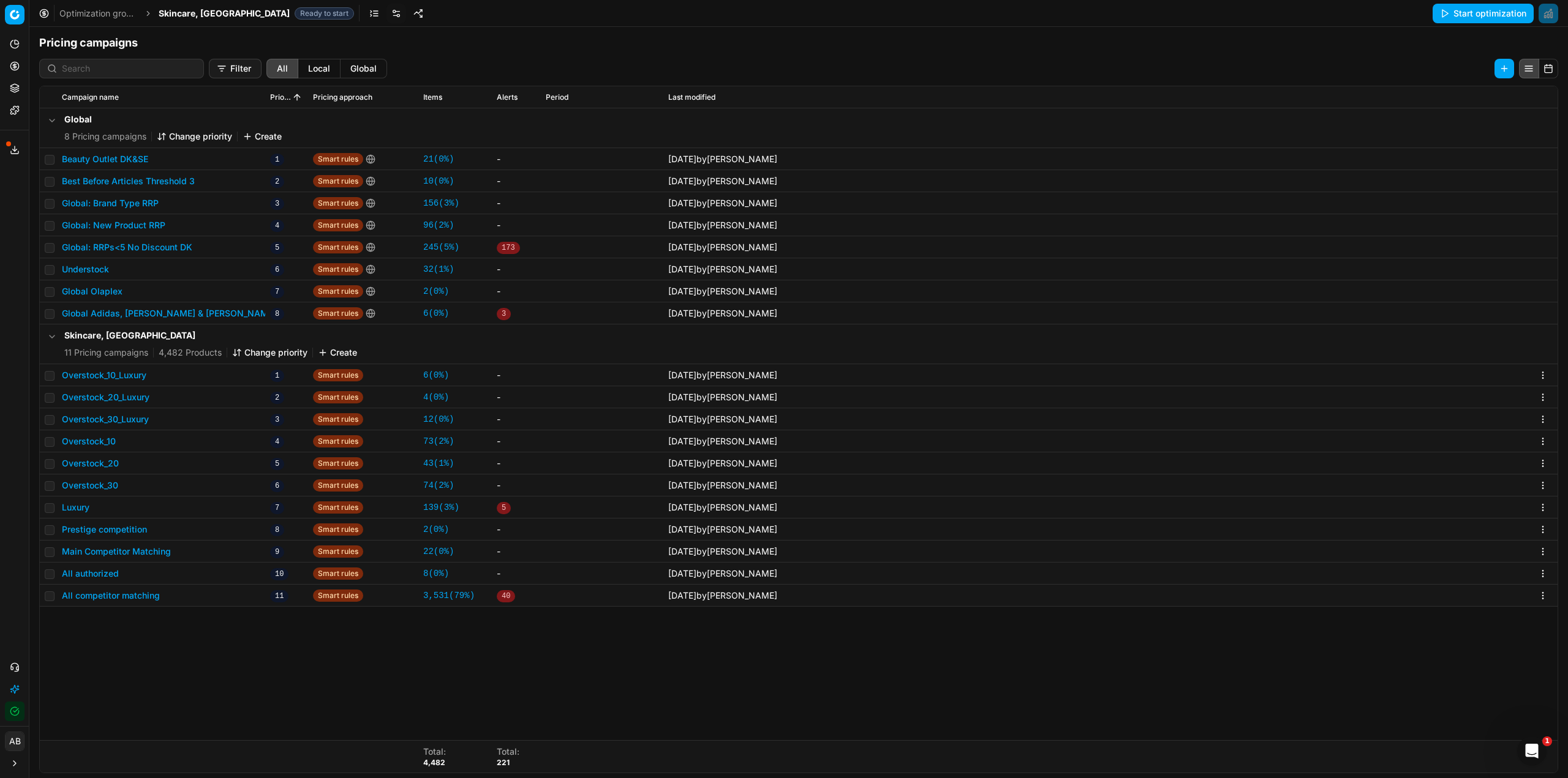
click at [149, 597] on button "All competitor matching" at bounding box center [110, 595] width 98 height 12
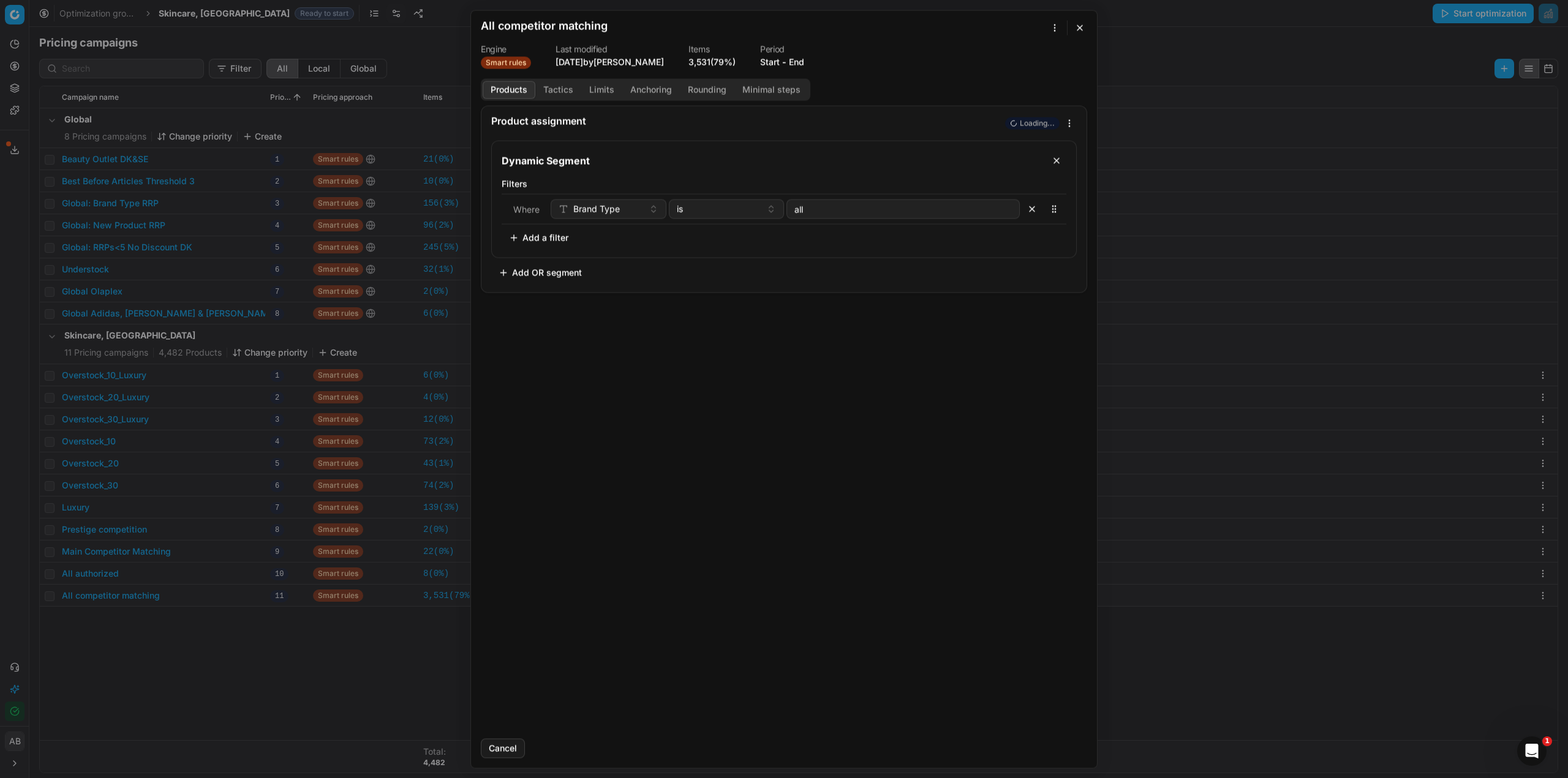
click at [1080, 27] on button "button" at bounding box center [1080, 28] width 15 height 15
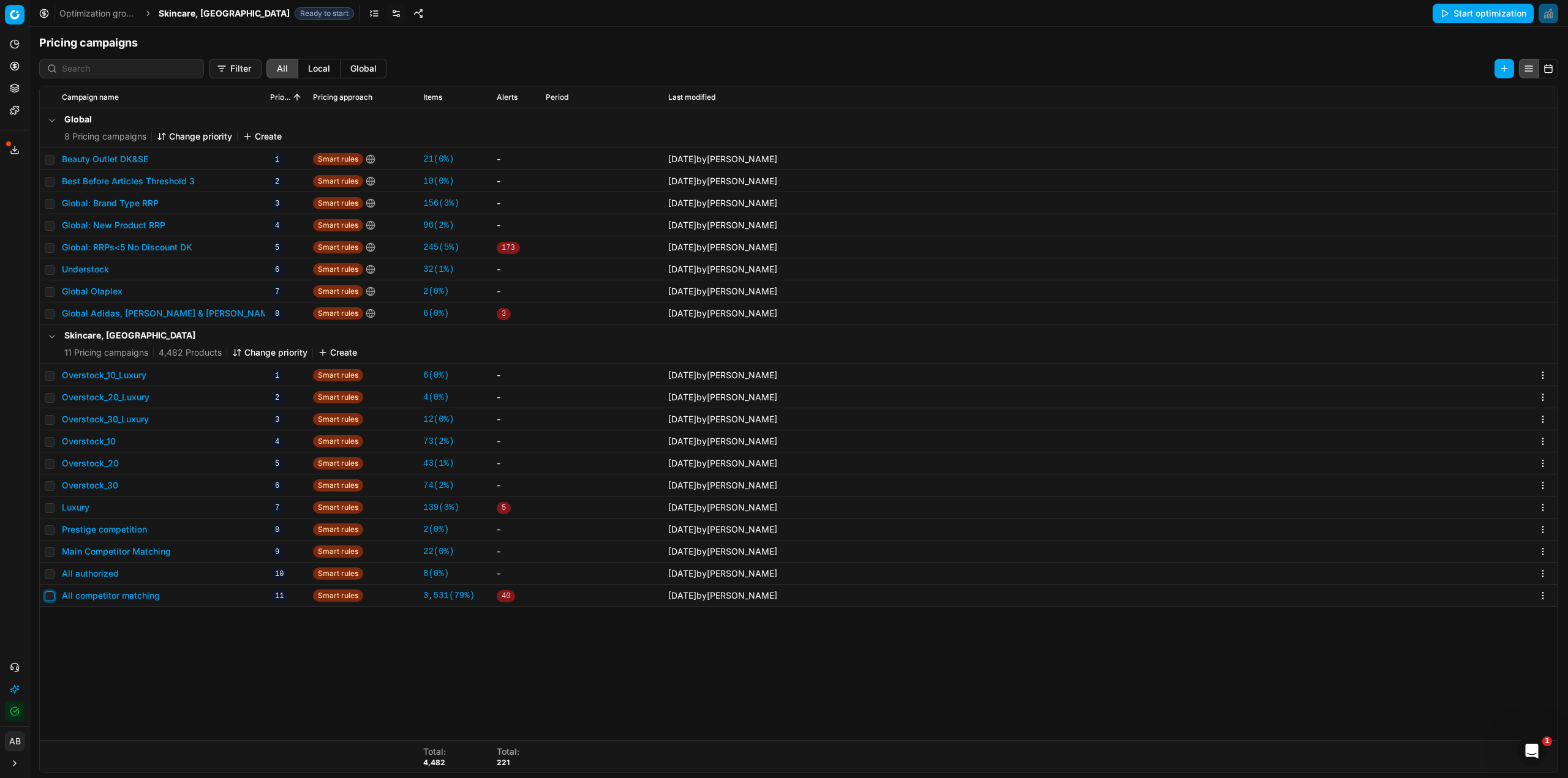
click at [50, 598] on input "checkbox" at bounding box center [49, 596] width 10 height 10
checkbox input "true"
click at [1379, 61] on html "Pricing platform Analytics Pricing Product portfolio Templates Export service 2…" at bounding box center [784, 389] width 1568 height 778
click at [1378, 100] on div "Copy PC..." at bounding box center [1379, 93] width 131 height 19
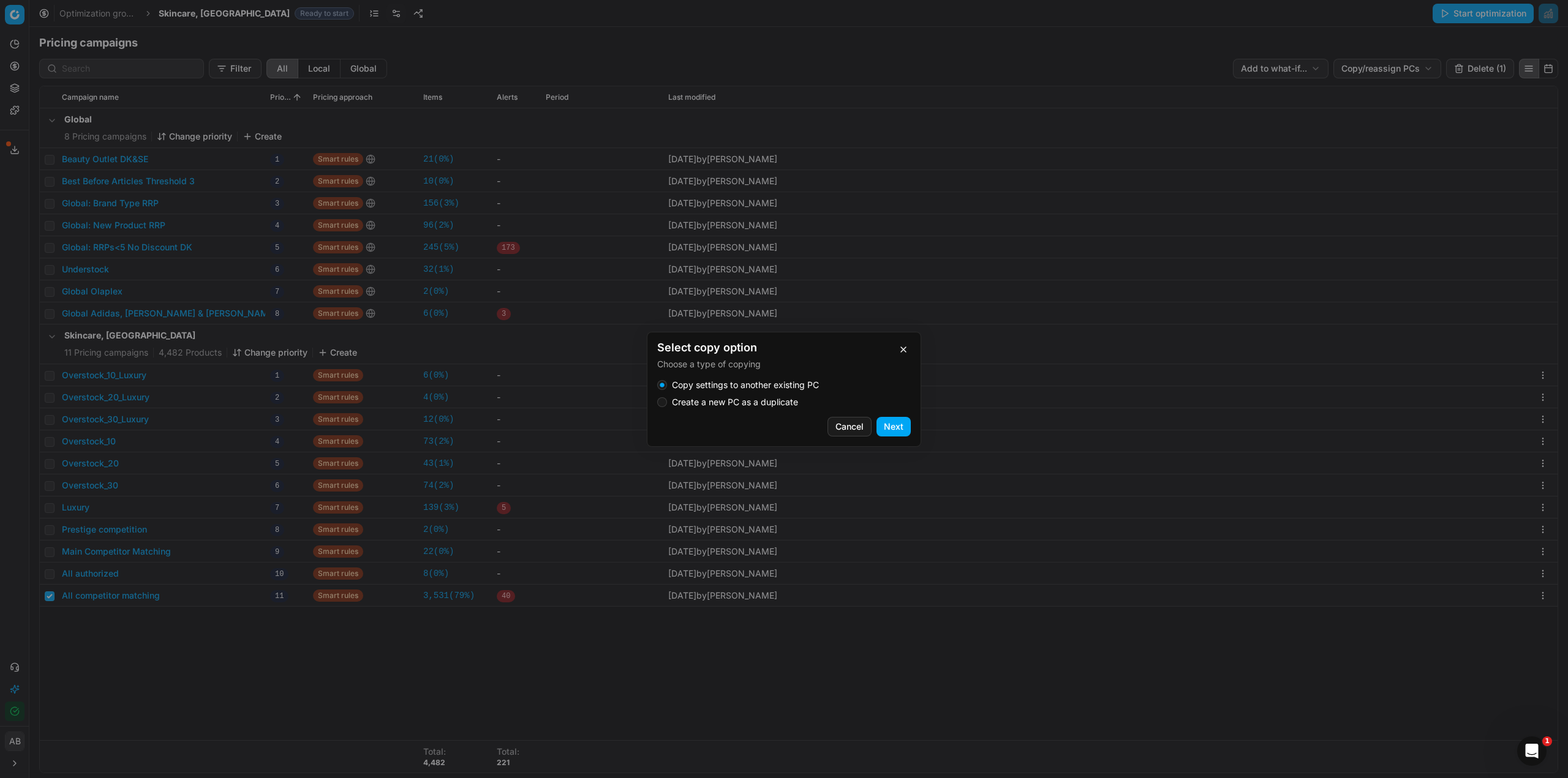
drag, startPoint x: 714, startPoint y: 403, endPoint x: 798, endPoint y: 407, distance: 84.1
click at [718, 404] on label "Create a new PC as a duplicate" at bounding box center [734, 402] width 126 height 8
click at [667, 404] on button "Create a new PC as a duplicate" at bounding box center [662, 402] width 10 height 10
click at [902, 421] on button "Next" at bounding box center [894, 427] width 34 height 19
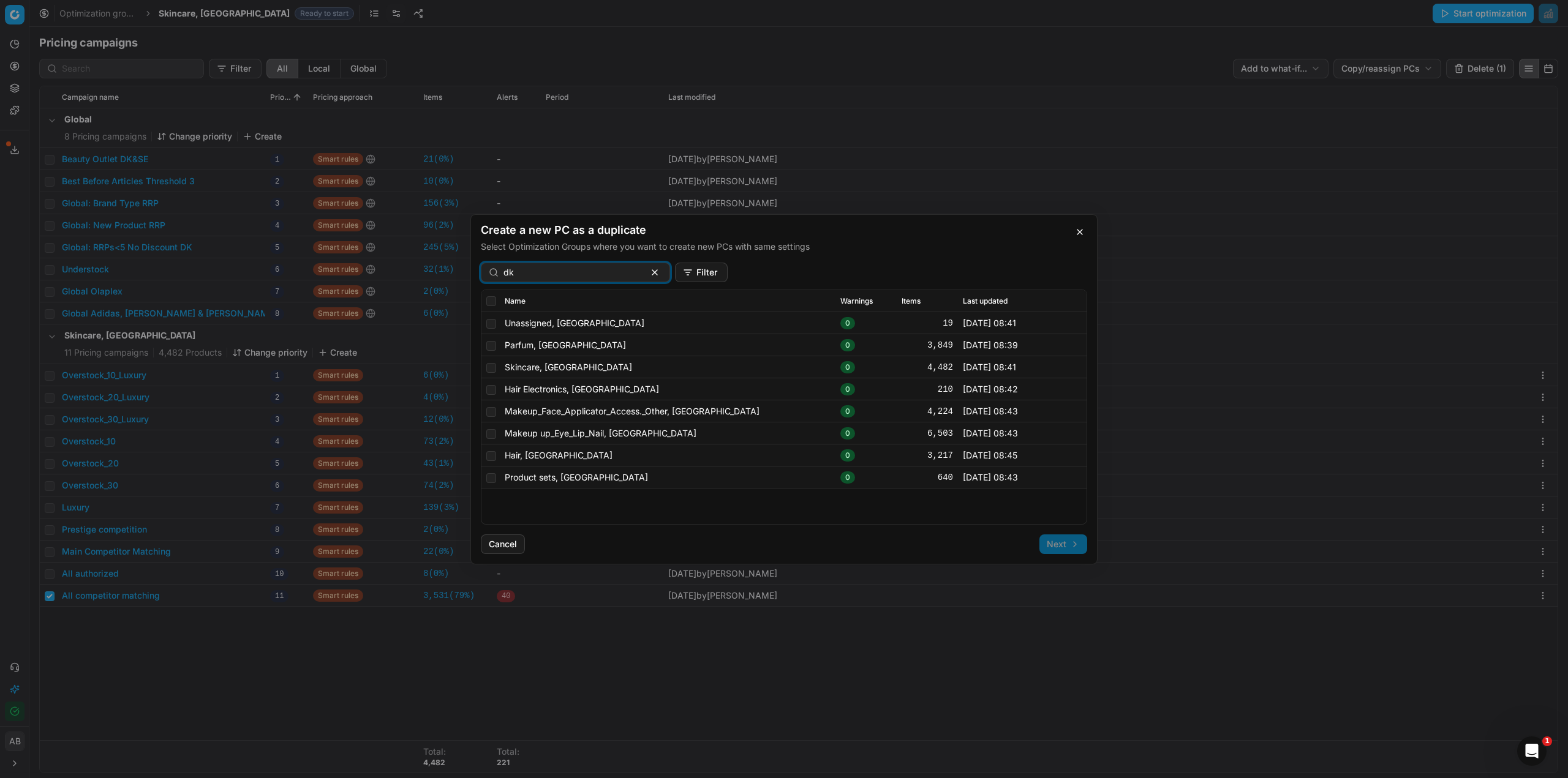
type input "dk"
click at [487, 363] on td at bounding box center [490, 368] width 19 height 22
click at [489, 368] on input "checkbox" at bounding box center [491, 367] width 10 height 10
checkbox input "true"
click at [1069, 542] on button "Next" at bounding box center [1063, 545] width 48 height 19
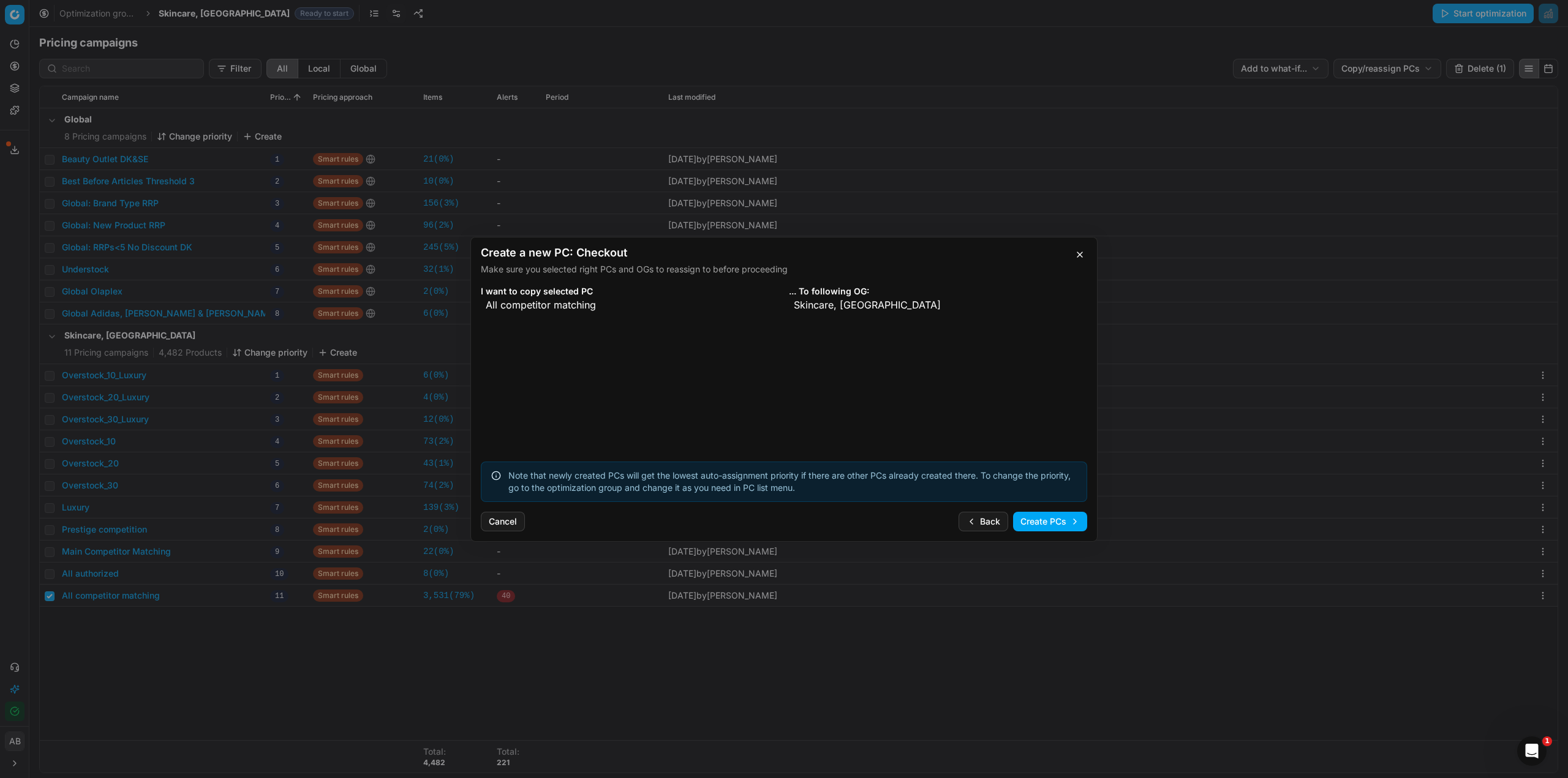
click at [1040, 521] on button "Create PCs" at bounding box center [1050, 521] width 74 height 19
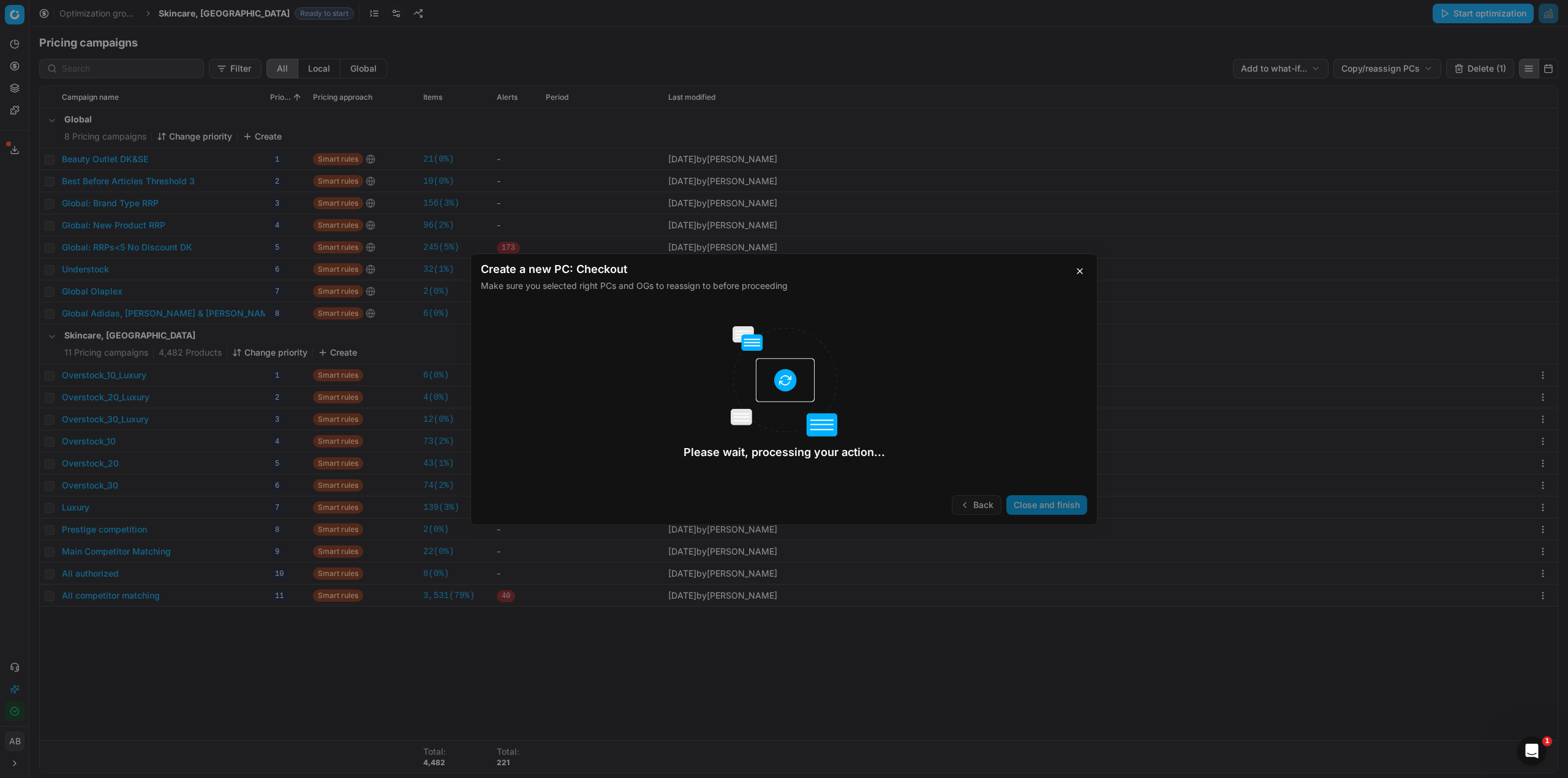
checkbox input "false"
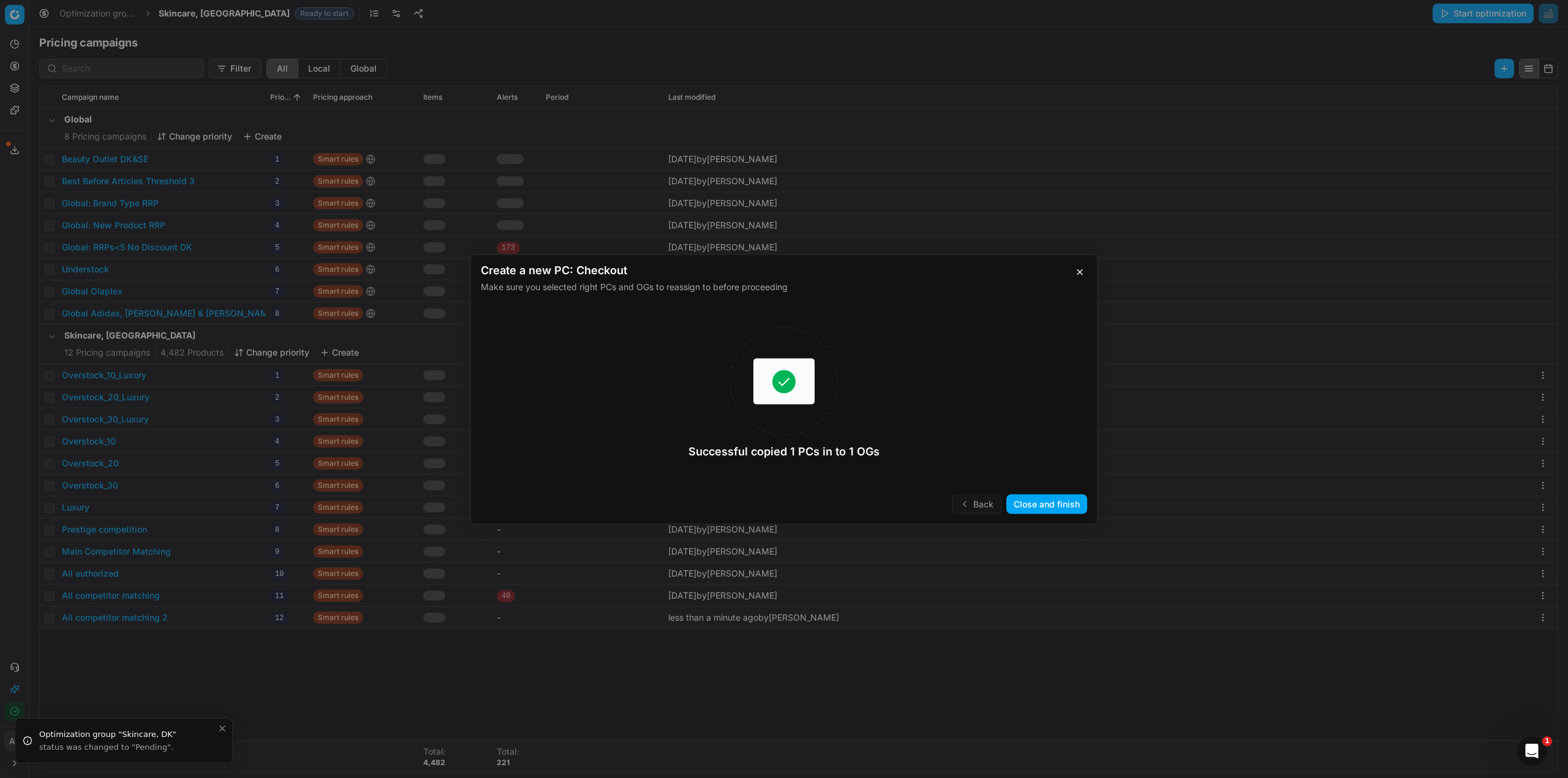
click at [1049, 500] on button "Close and finish" at bounding box center [1047, 503] width 81 height 19
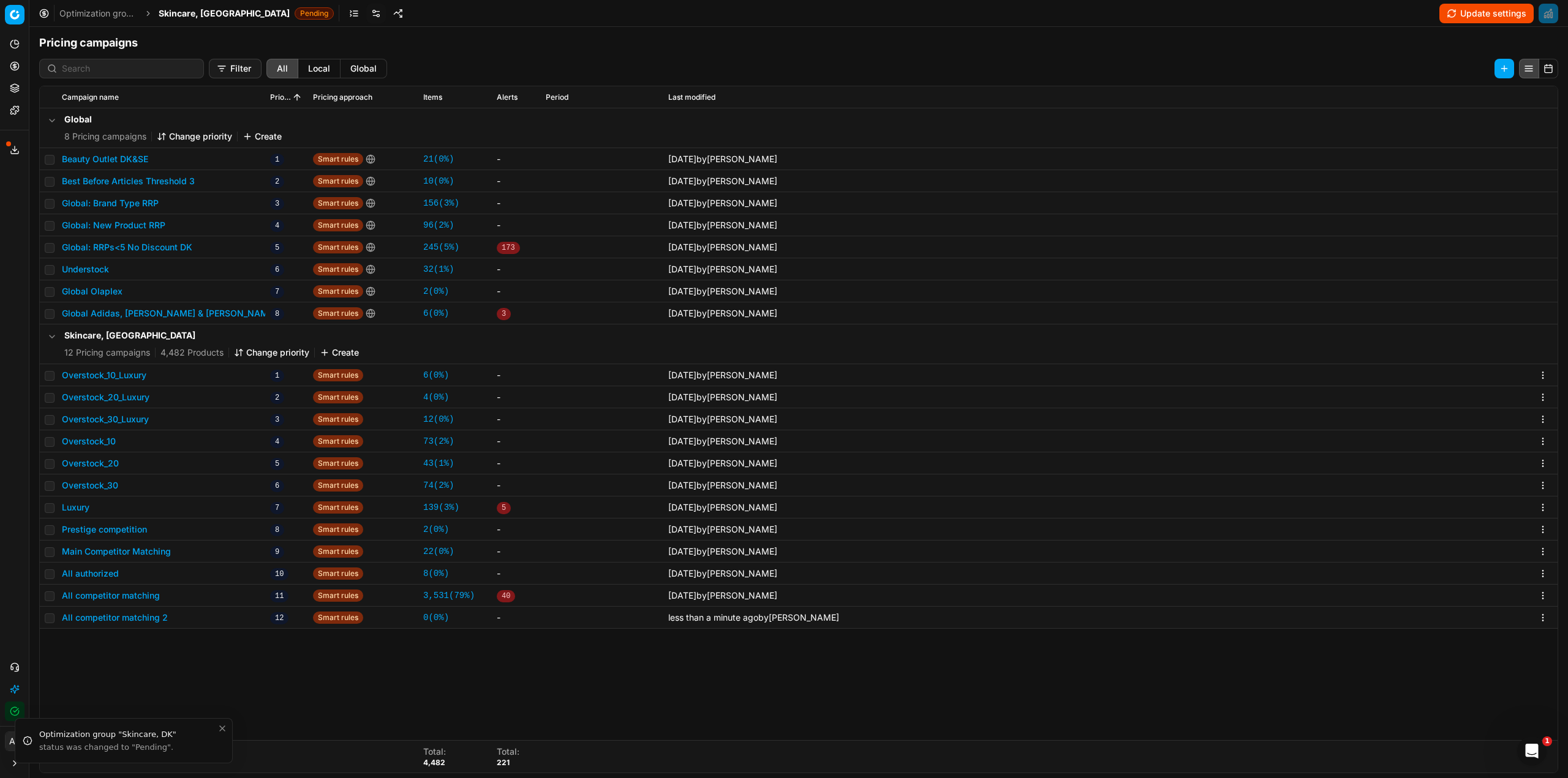
click at [140, 620] on button "All competitor matching 2" at bounding box center [115, 618] width 106 height 12
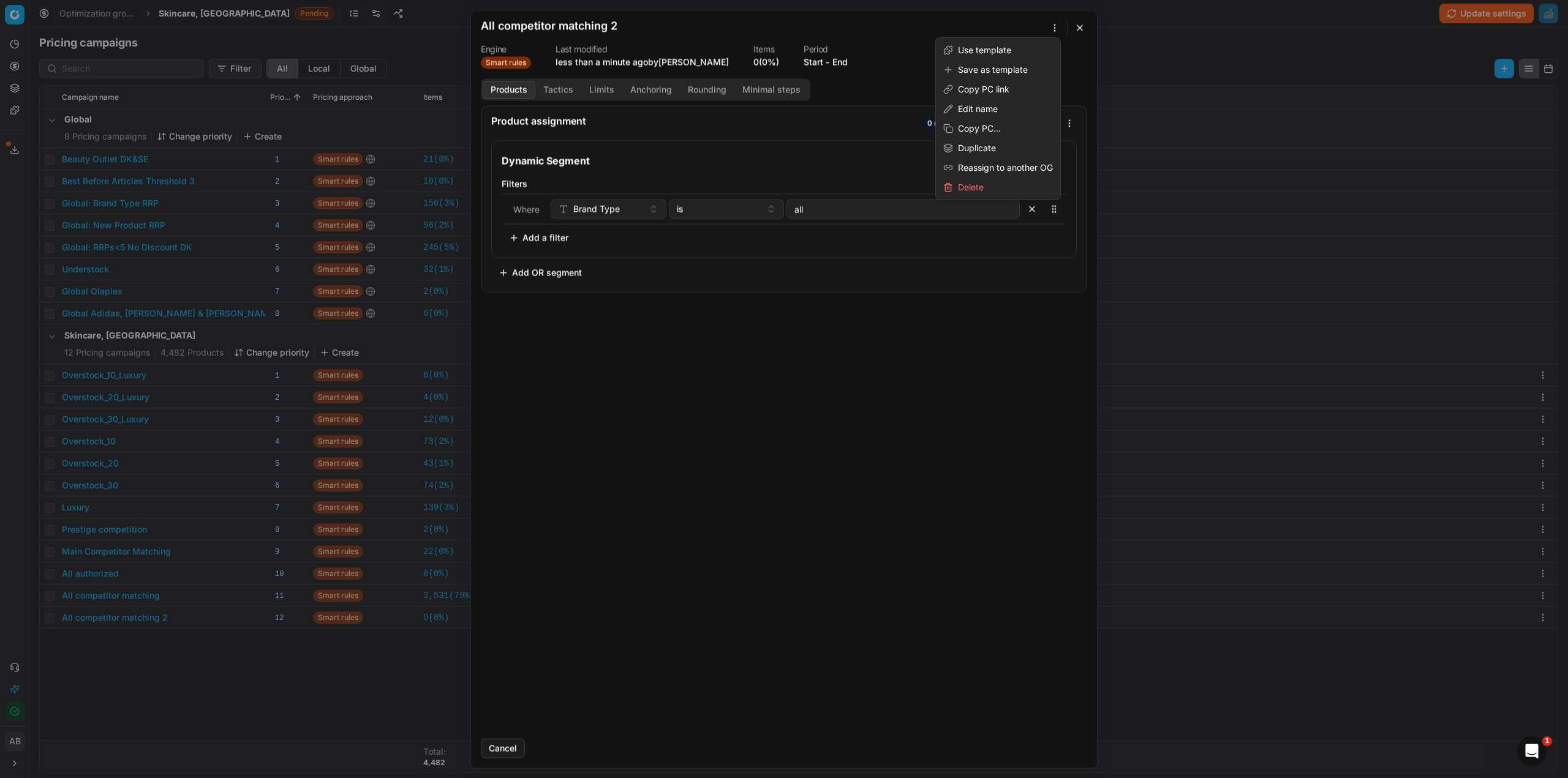
click at [1055, 26] on div "We are saving PC settings. Please wait, it should take a few minutes All compet…" at bounding box center [784, 389] width 1568 height 778
click at [964, 109] on div "Edit name" at bounding box center [998, 109] width 119 height 19
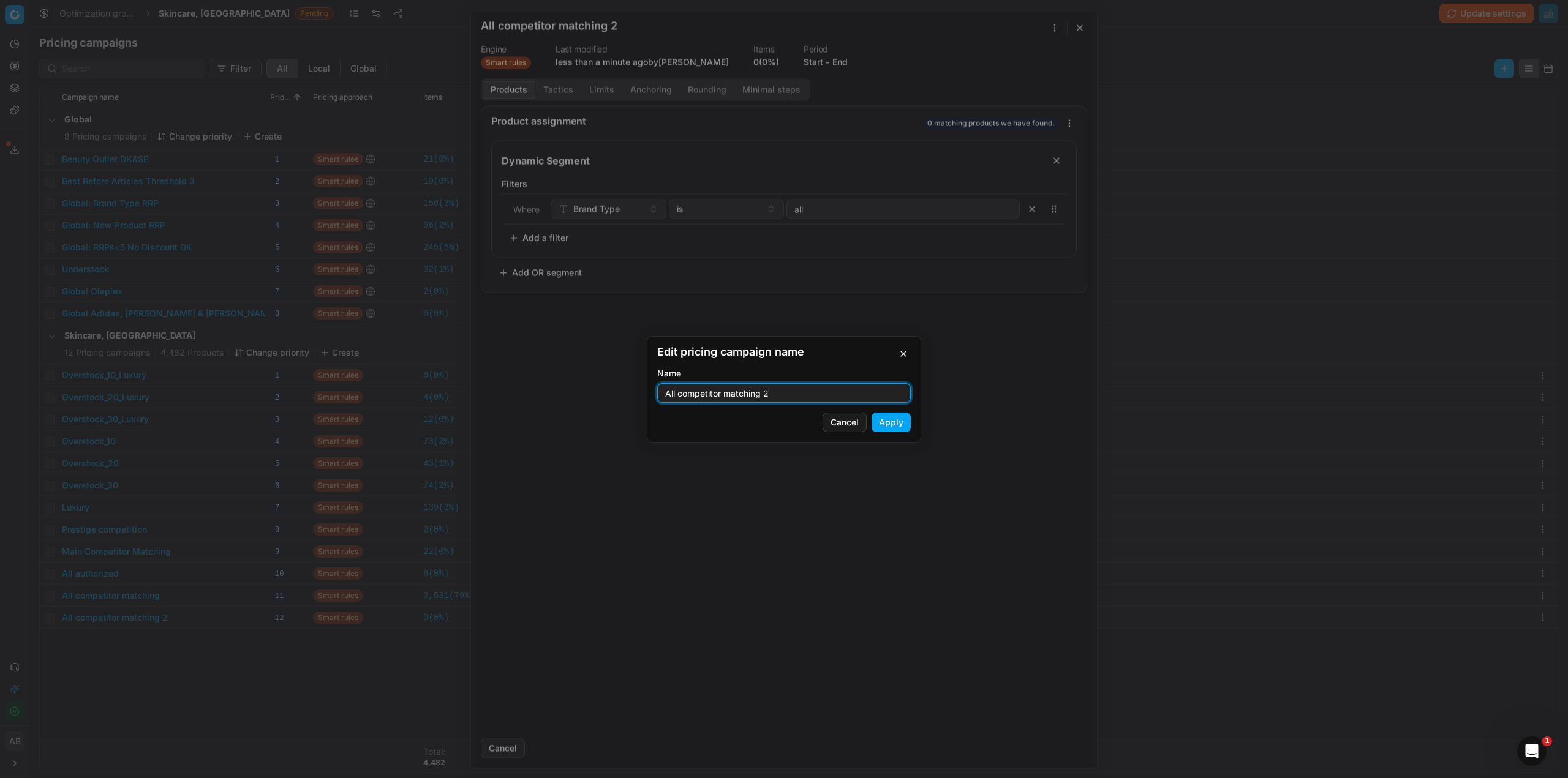
click at [787, 393] on input "All competitor matching 2" at bounding box center [784, 393] width 243 height 19
type input "All competitor matching- Loreal Luxe Brands"
click at [902, 423] on button "Apply" at bounding box center [891, 422] width 40 height 19
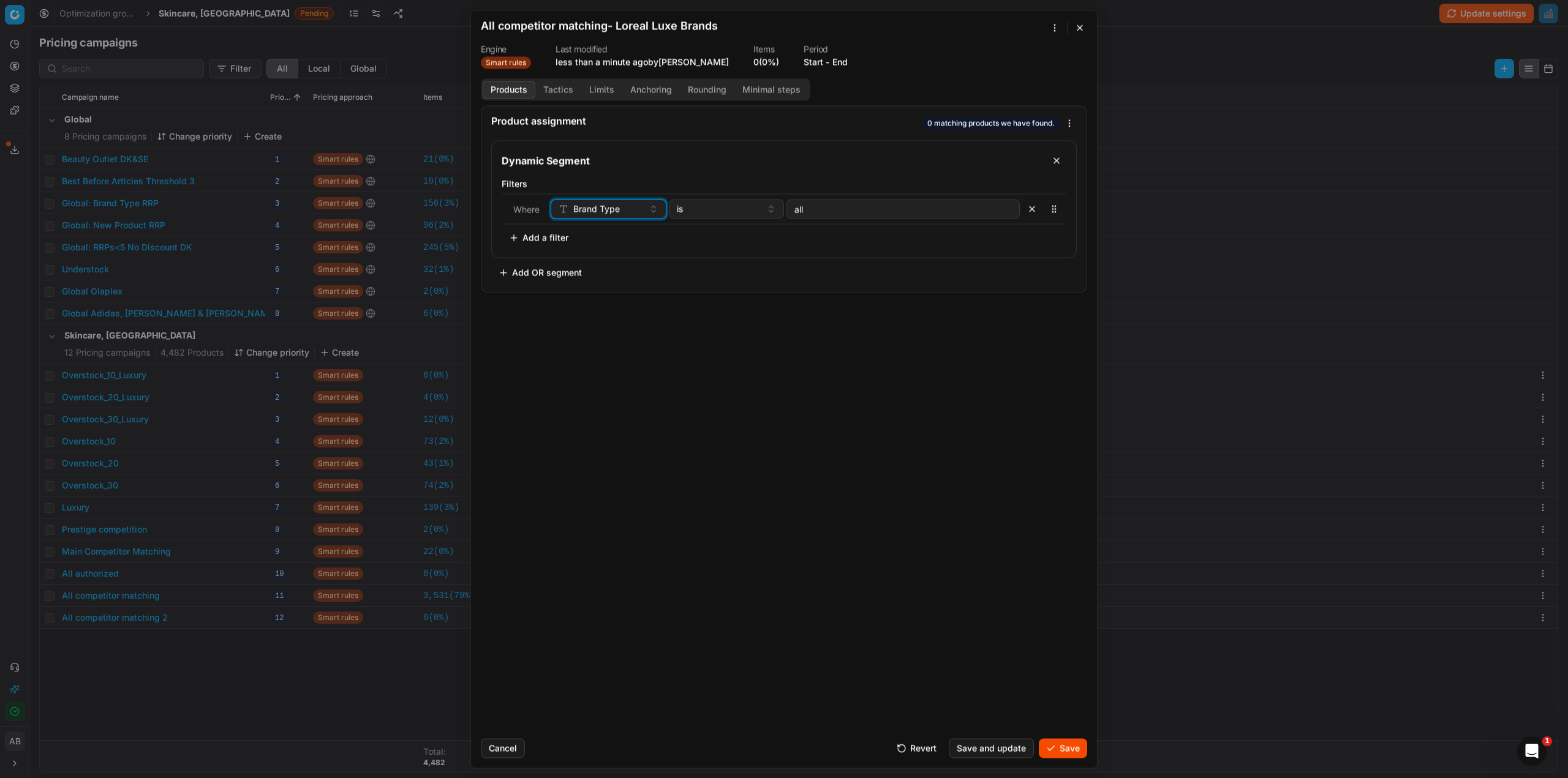
click at [604, 207] on span "Brand Type" at bounding box center [596, 209] width 46 height 12
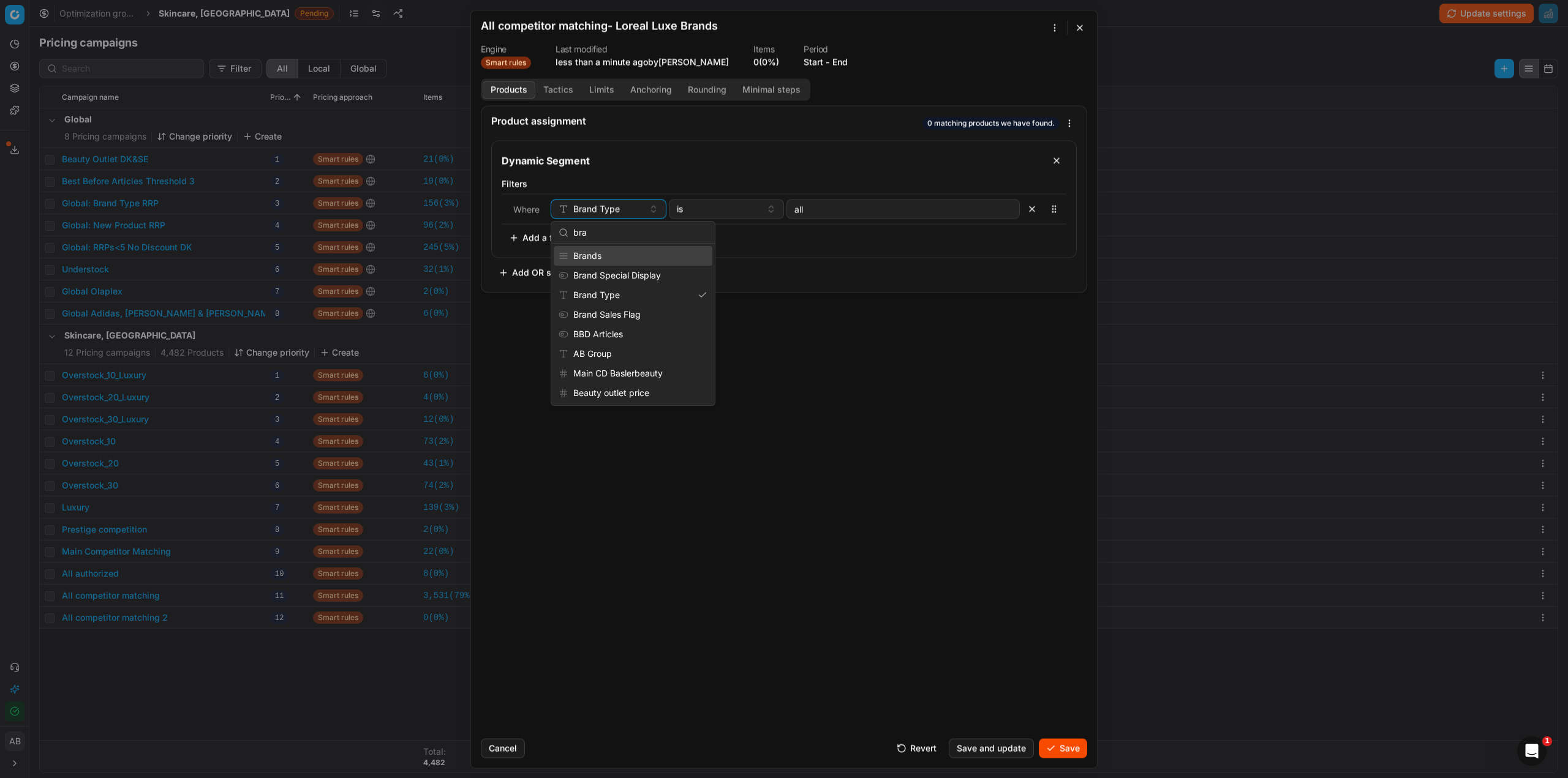
type input "bra"
click at [625, 260] on div "Brands" at bounding box center [633, 256] width 159 height 19
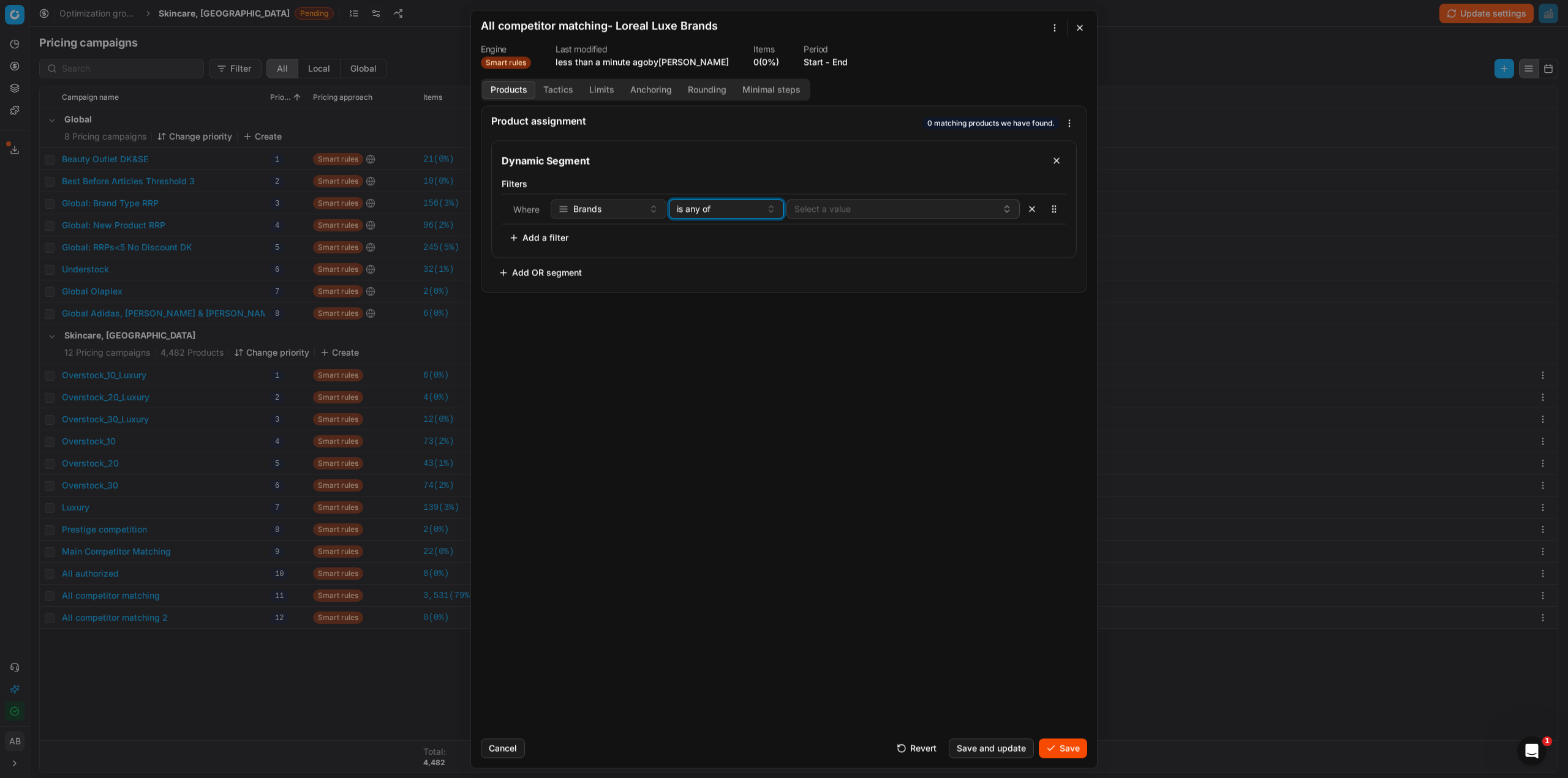
click at [716, 213] on div "is any of" at bounding box center [719, 209] width 85 height 12
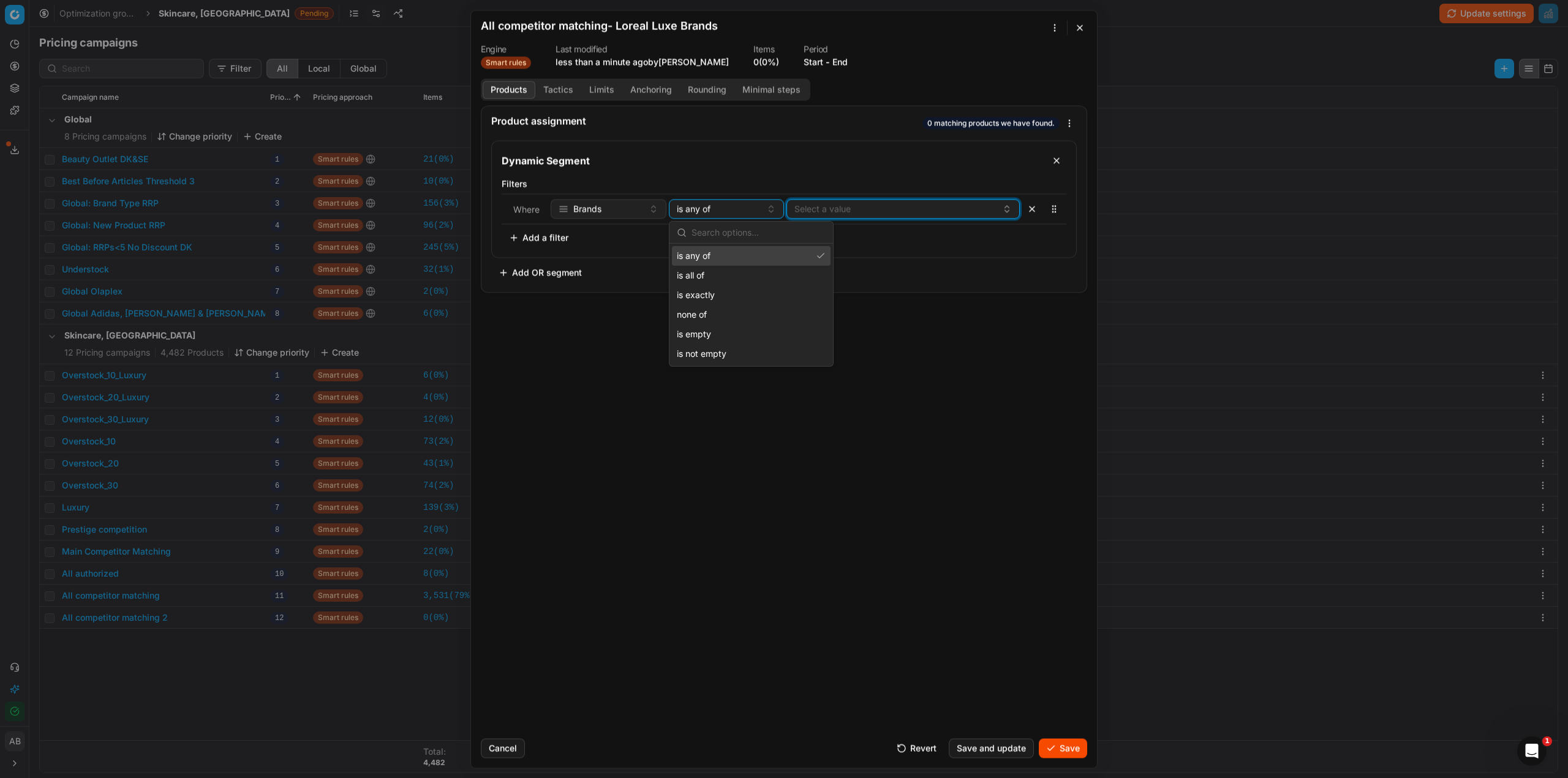
click at [810, 213] on button "Select a value" at bounding box center [903, 209] width 234 height 19
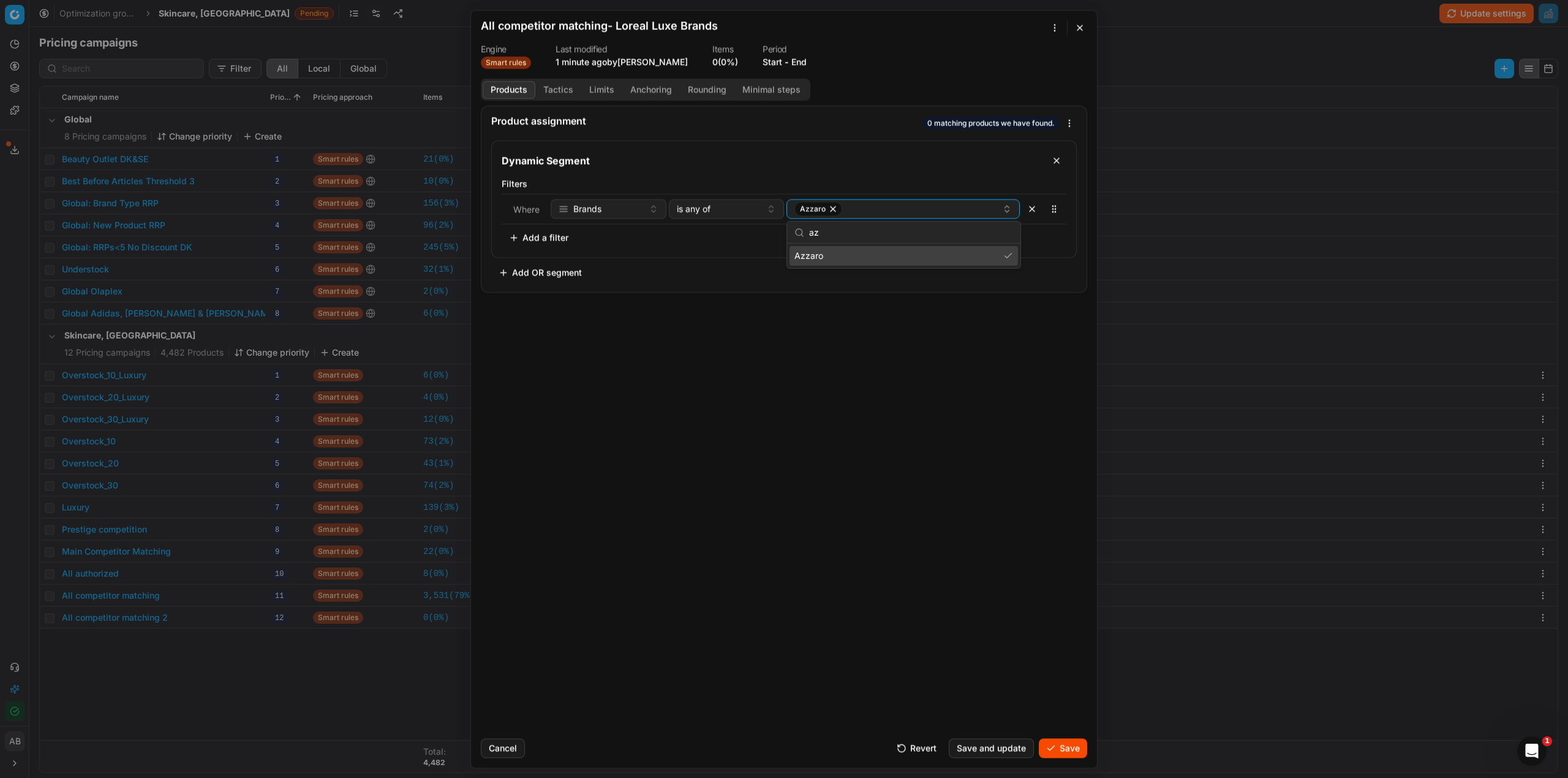
type input "a"
type input "biother"
click at [866, 257] on div "BIOTHERM" at bounding box center [904, 256] width 228 height 19
click at [866, 274] on div "Biotherm Homme" at bounding box center [904, 275] width 228 height 19
click at [922, 210] on div "Azzaro BIOTHERM + 1" at bounding box center [899, 209] width 207 height 15
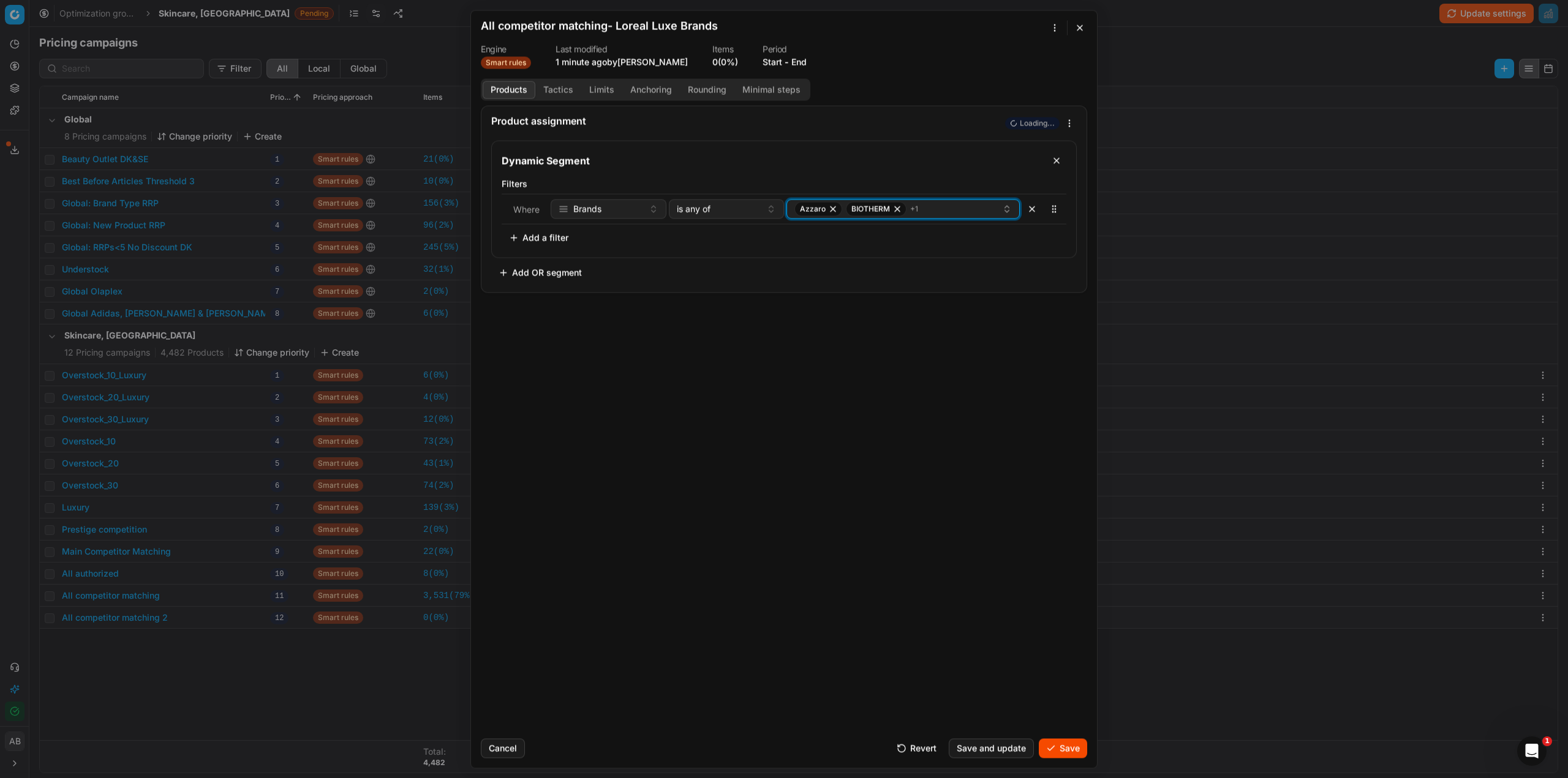
click at [938, 216] on div "Azzaro BIOTHERM + 1" at bounding box center [899, 209] width 207 height 15
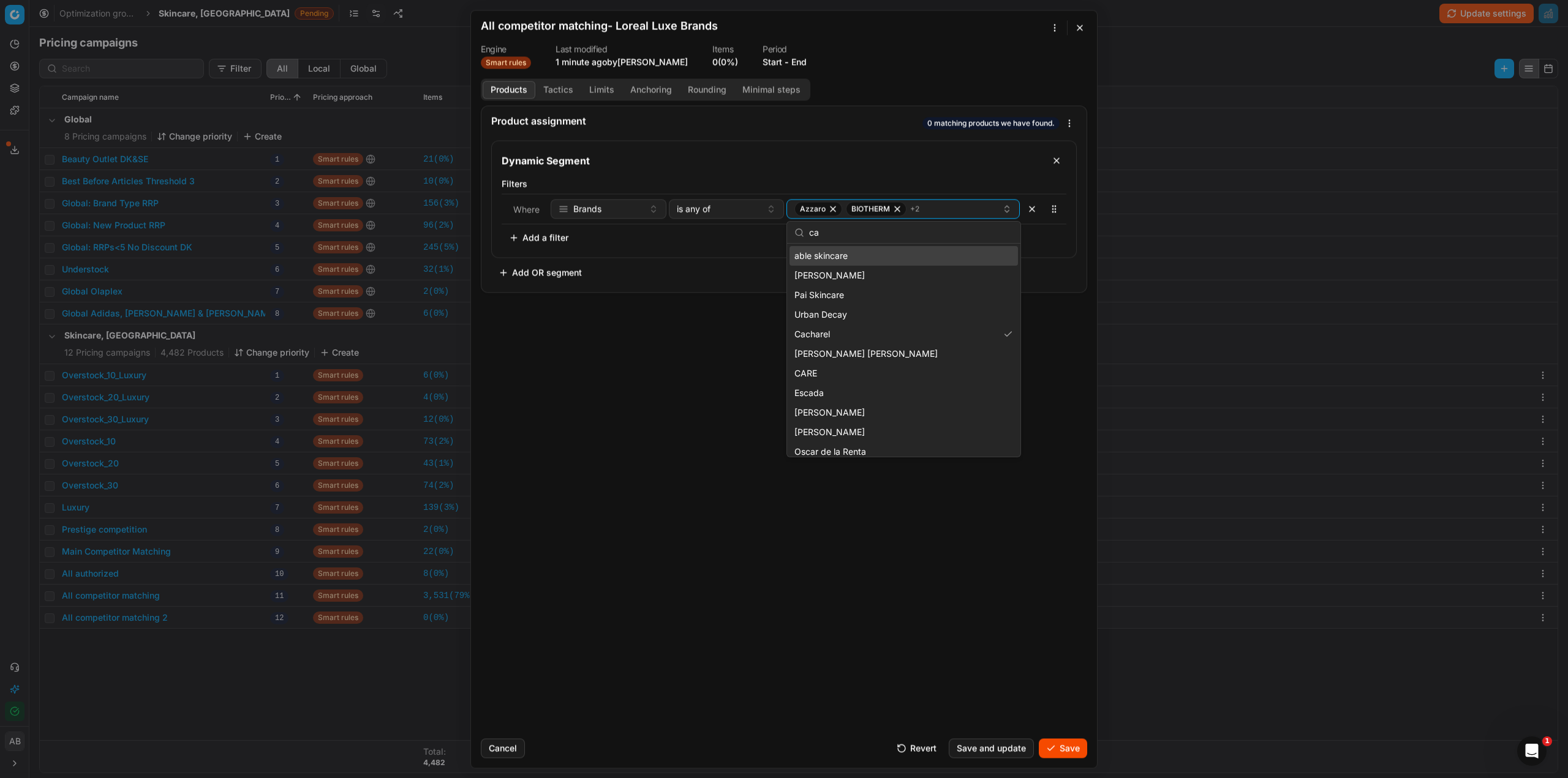
type input "c"
type input "d"
type input "a"
type input "h"
type input "k"
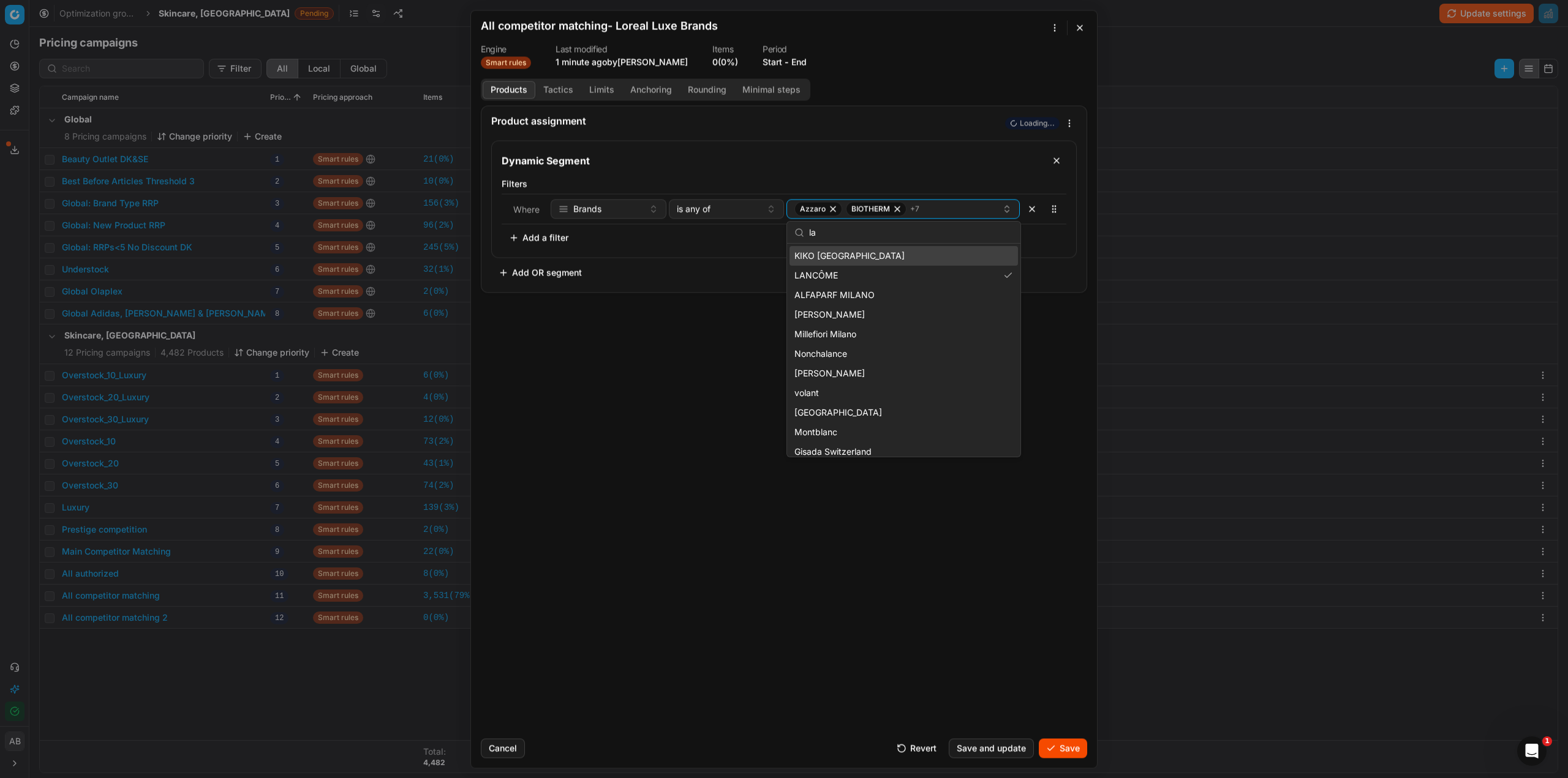
type input "l"
type input "m"
type input "p"
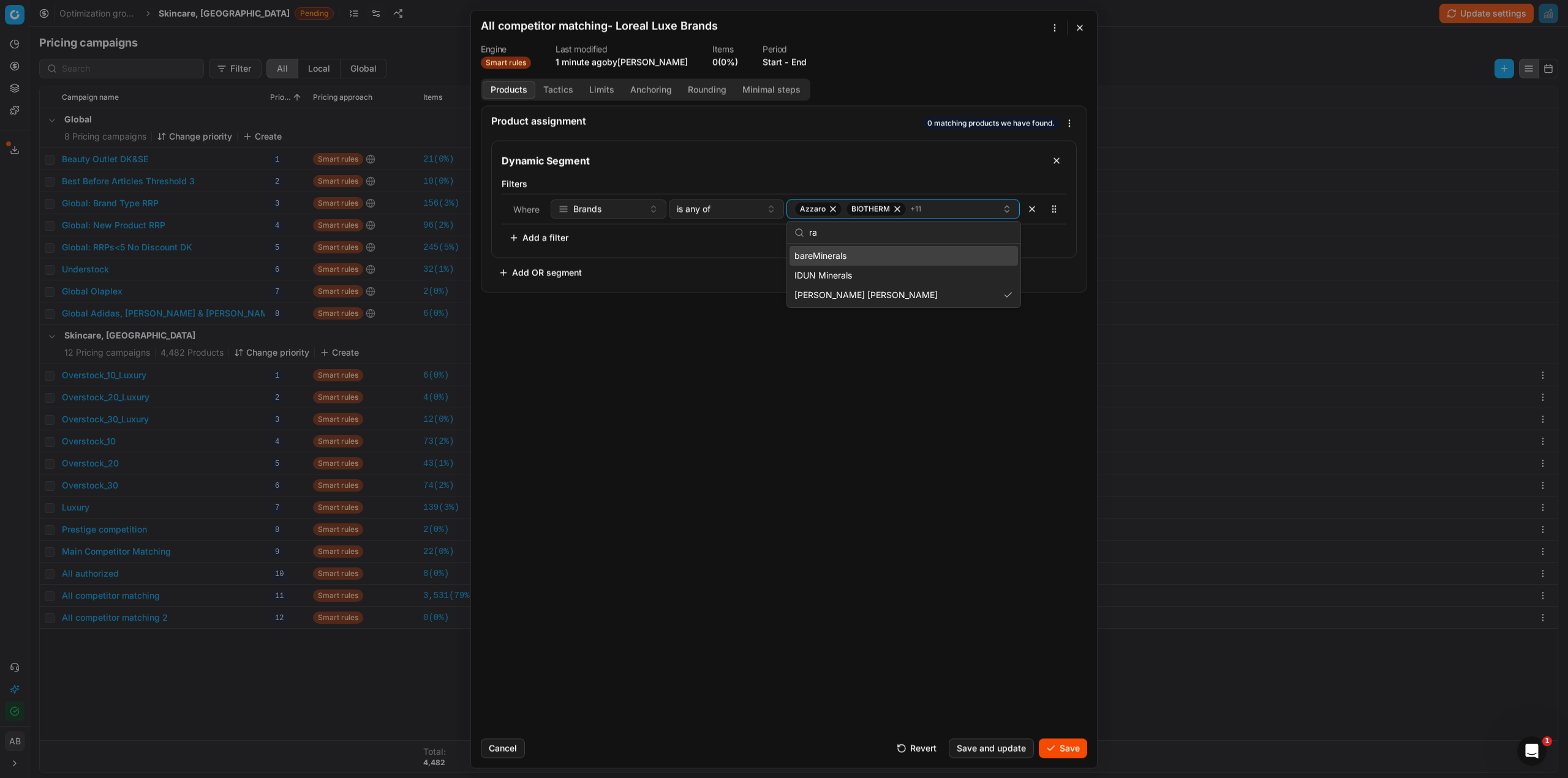
type input "r"
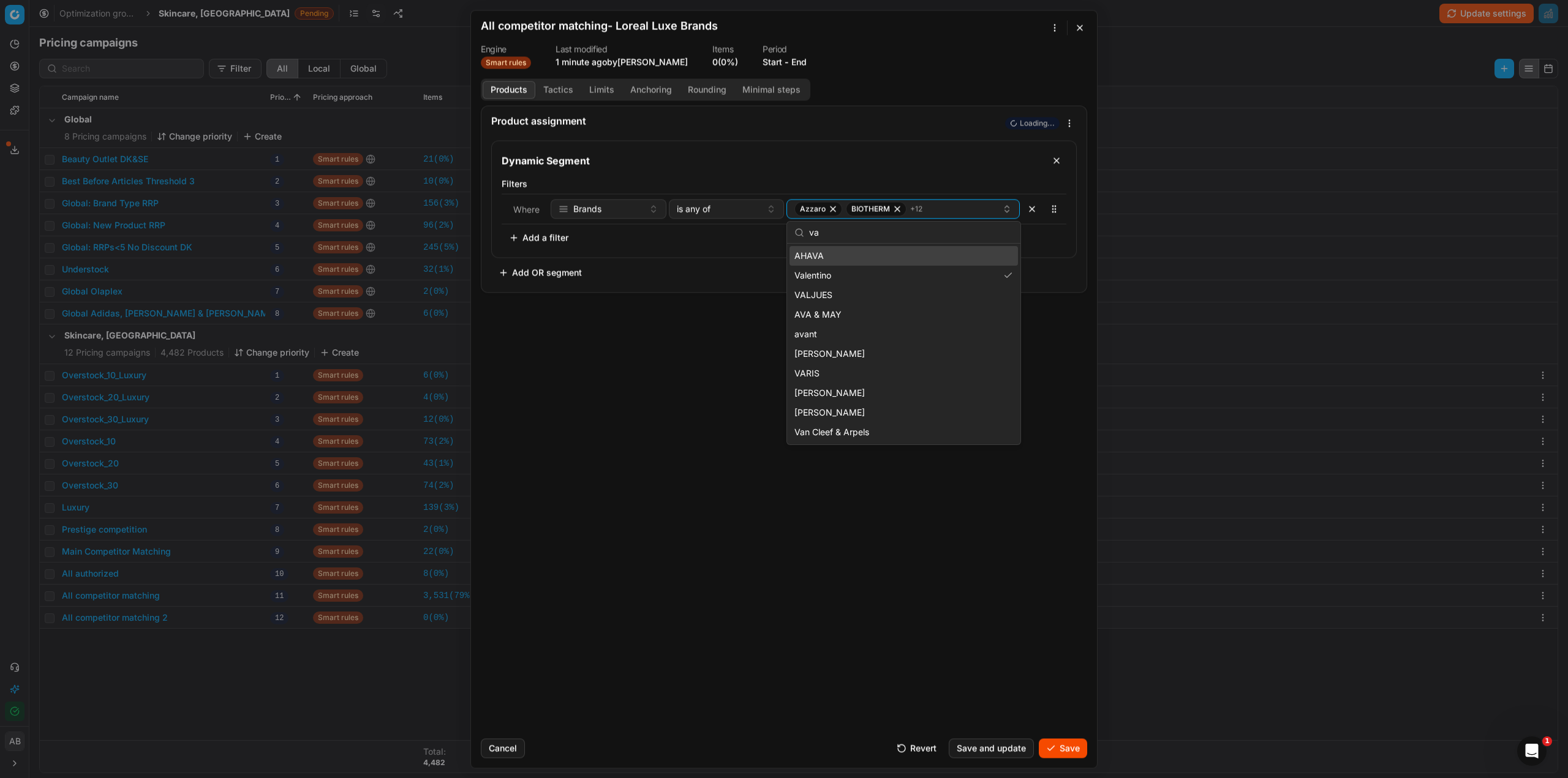
type input "v"
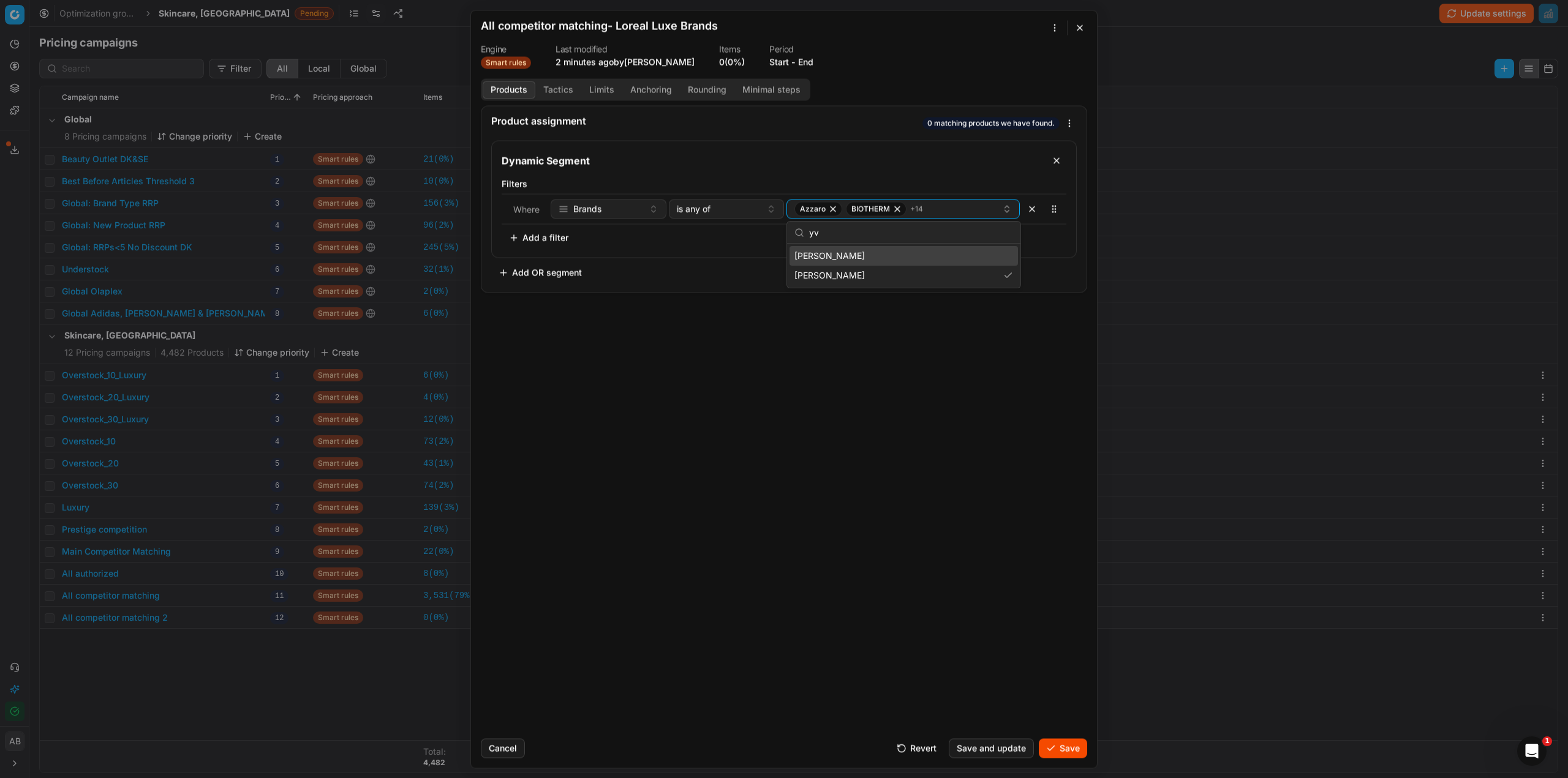
type input "y"
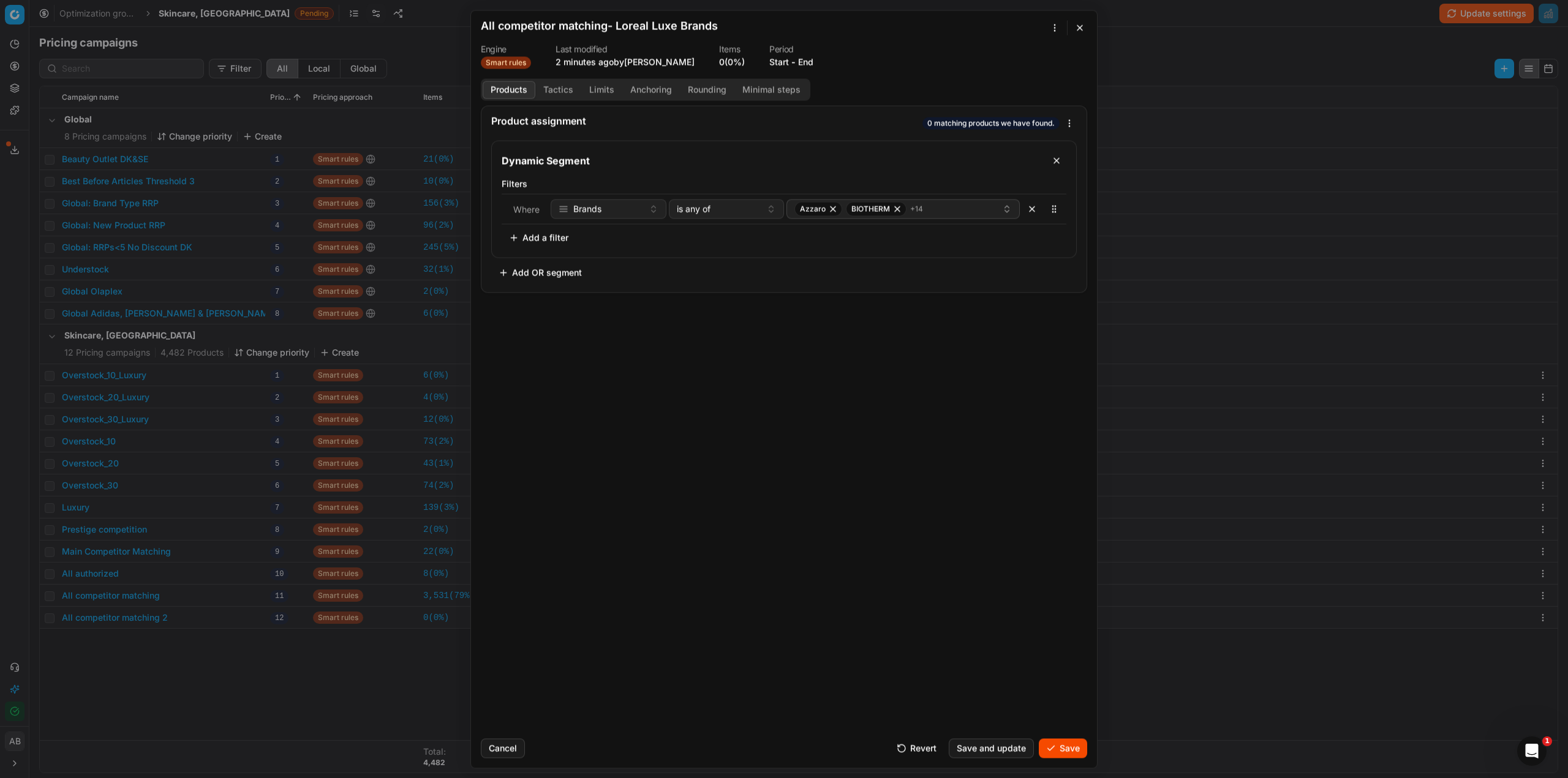
click at [674, 442] on div "Product assignment 0 matching products we have found. Dynamic Segment Filters W…" at bounding box center [784, 417] width 626 height 624
click at [562, 95] on button "Tactics" at bounding box center [558, 90] width 46 height 18
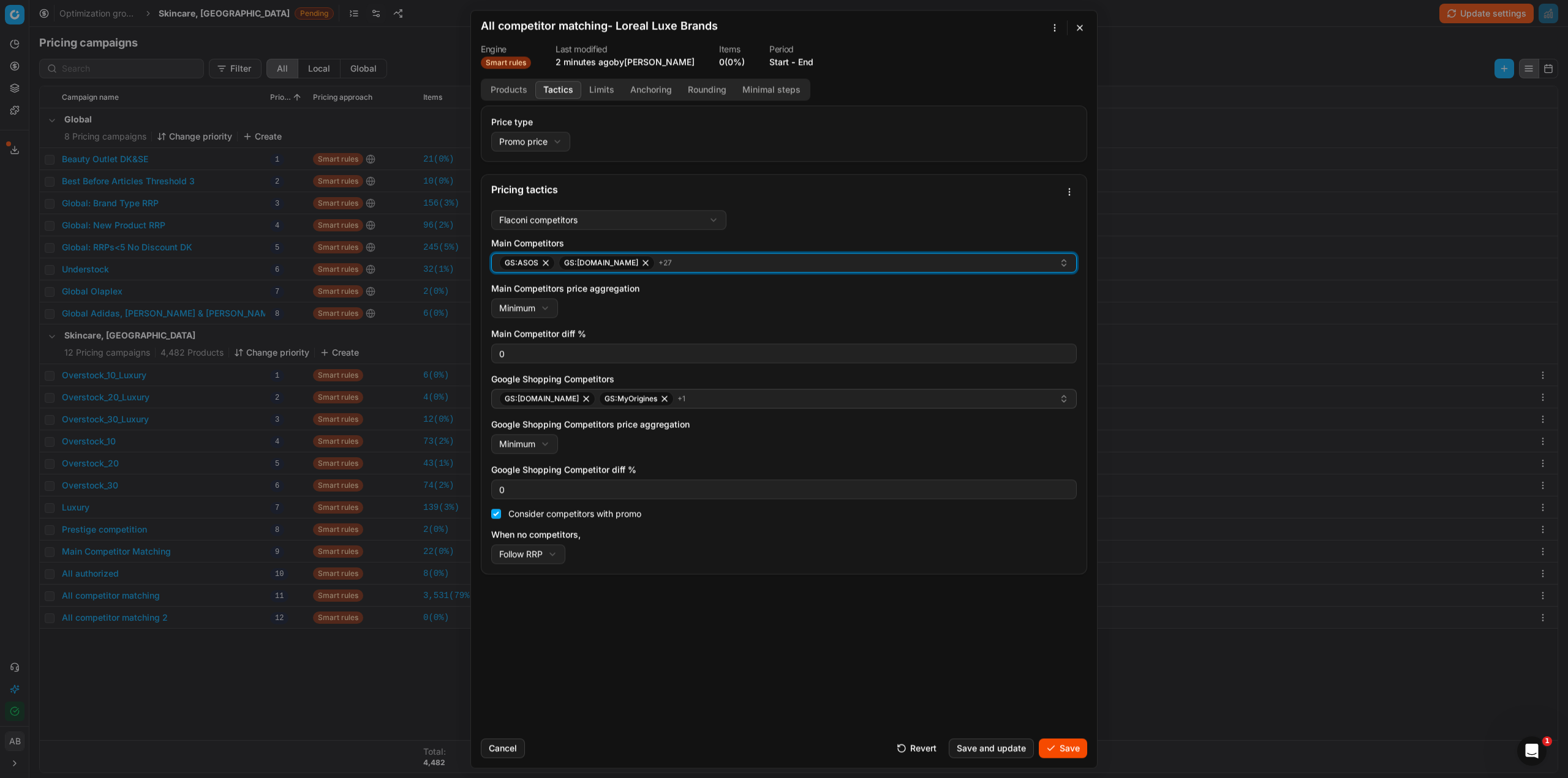
click at [996, 266] on div "GS:ASOS GS:Beautycos.dk + 27" at bounding box center [779, 263] width 560 height 15
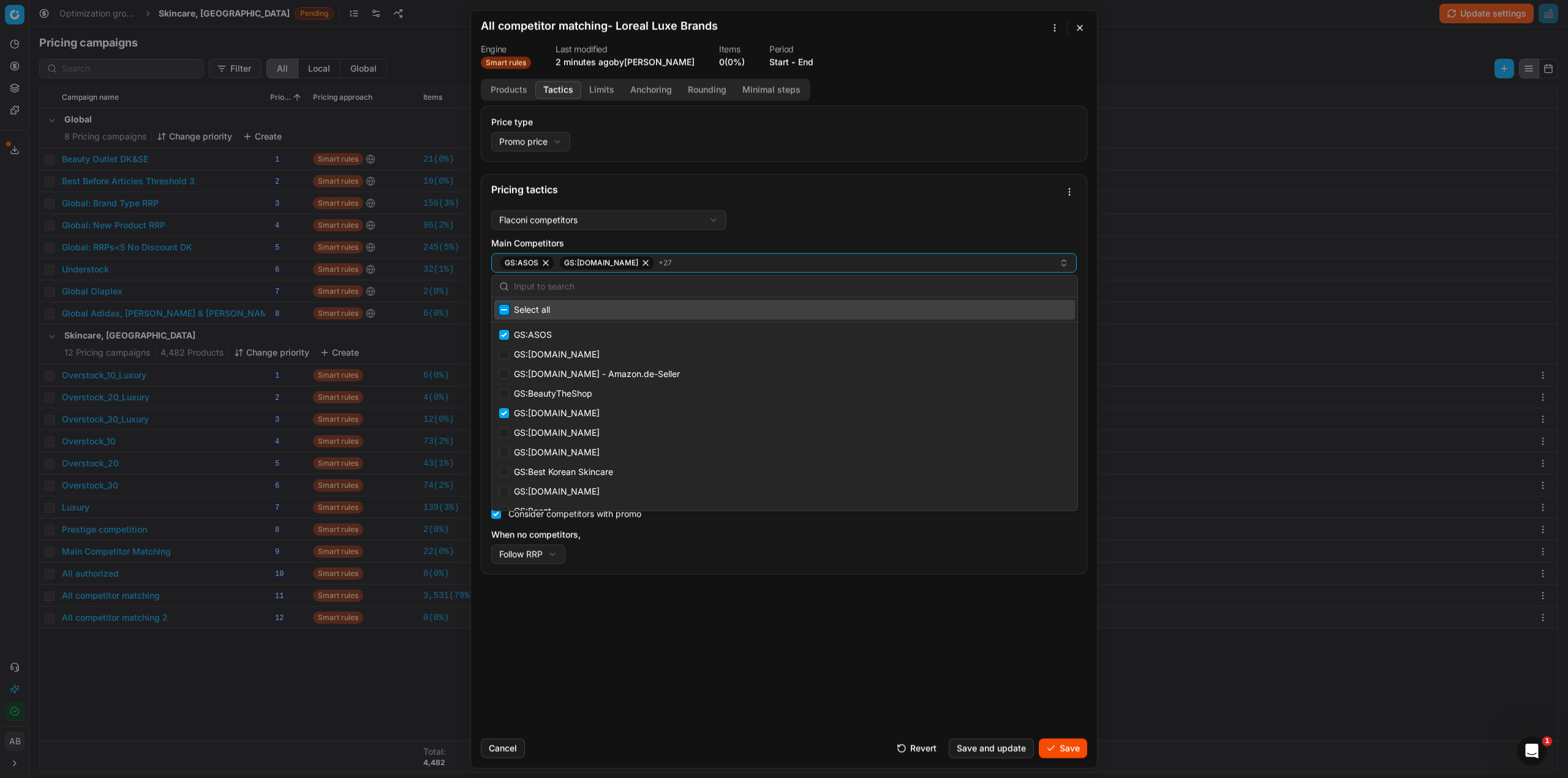
click at [505, 311] on input "Suggestions" at bounding box center [504, 310] width 10 height 10
checkbox input "true"
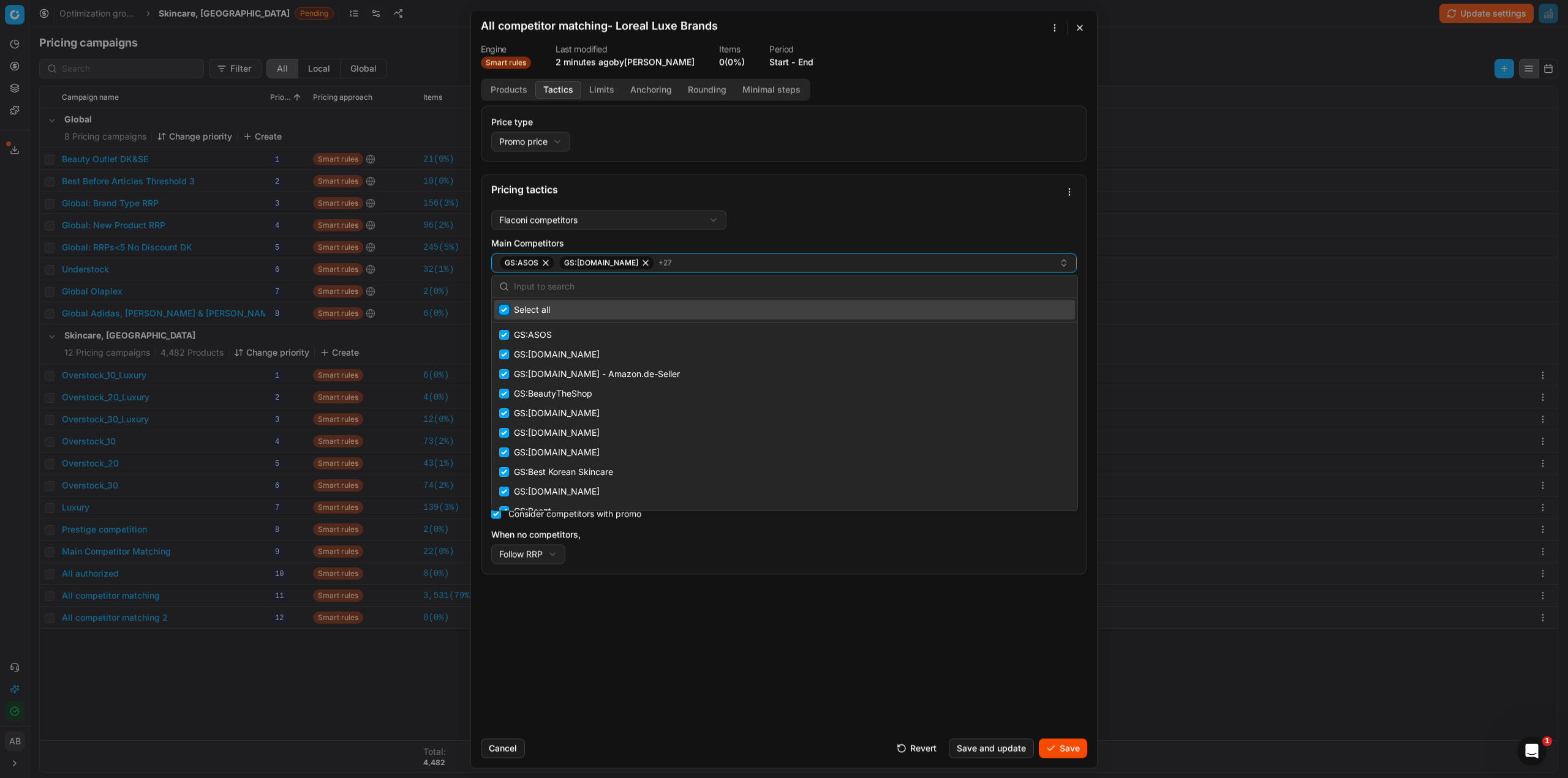
checkbox input "true"
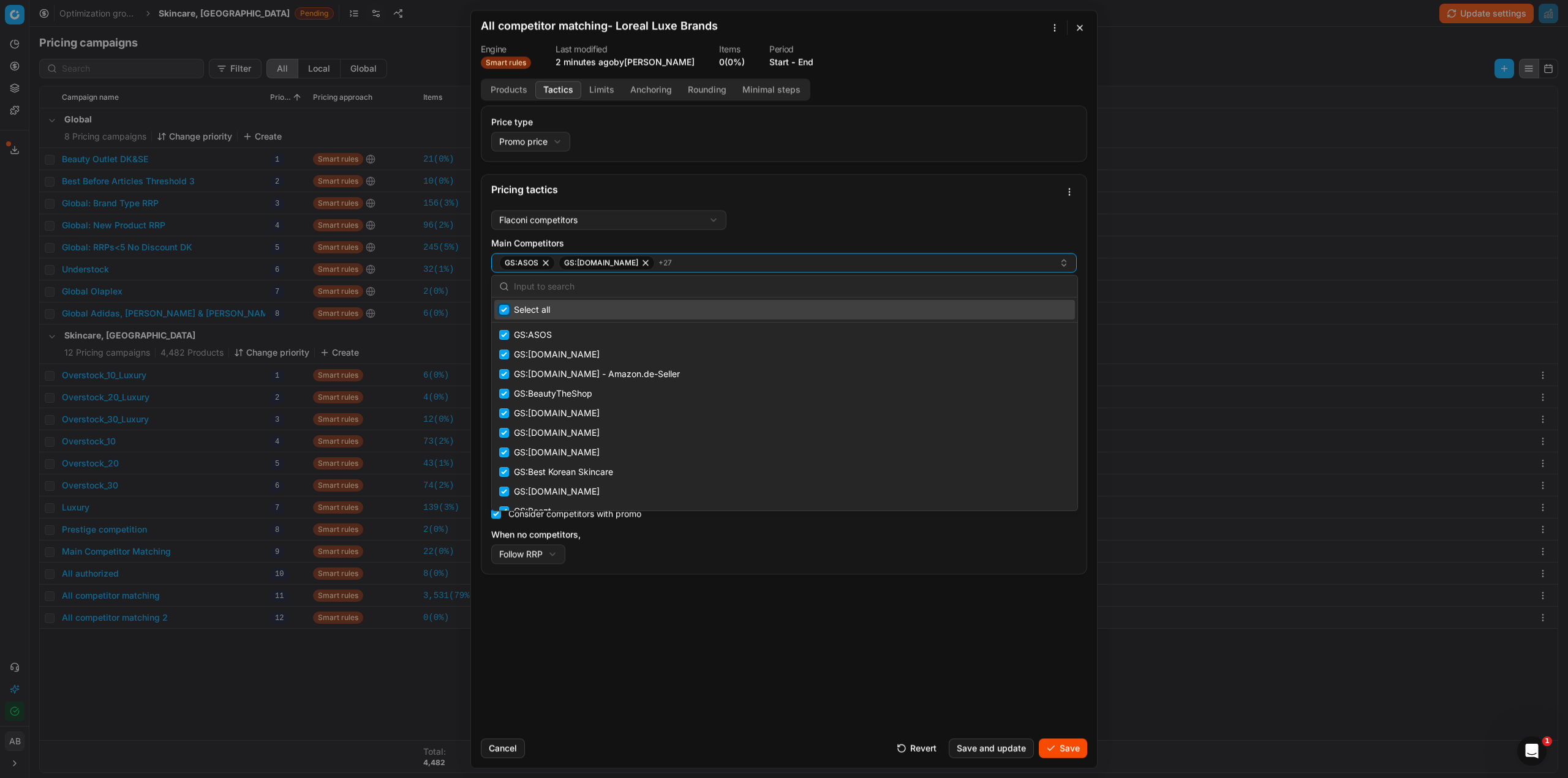
checkbox input "true"
click at [505, 310] on input "Suggestions" at bounding box center [504, 310] width 10 height 10
checkbox input "false"
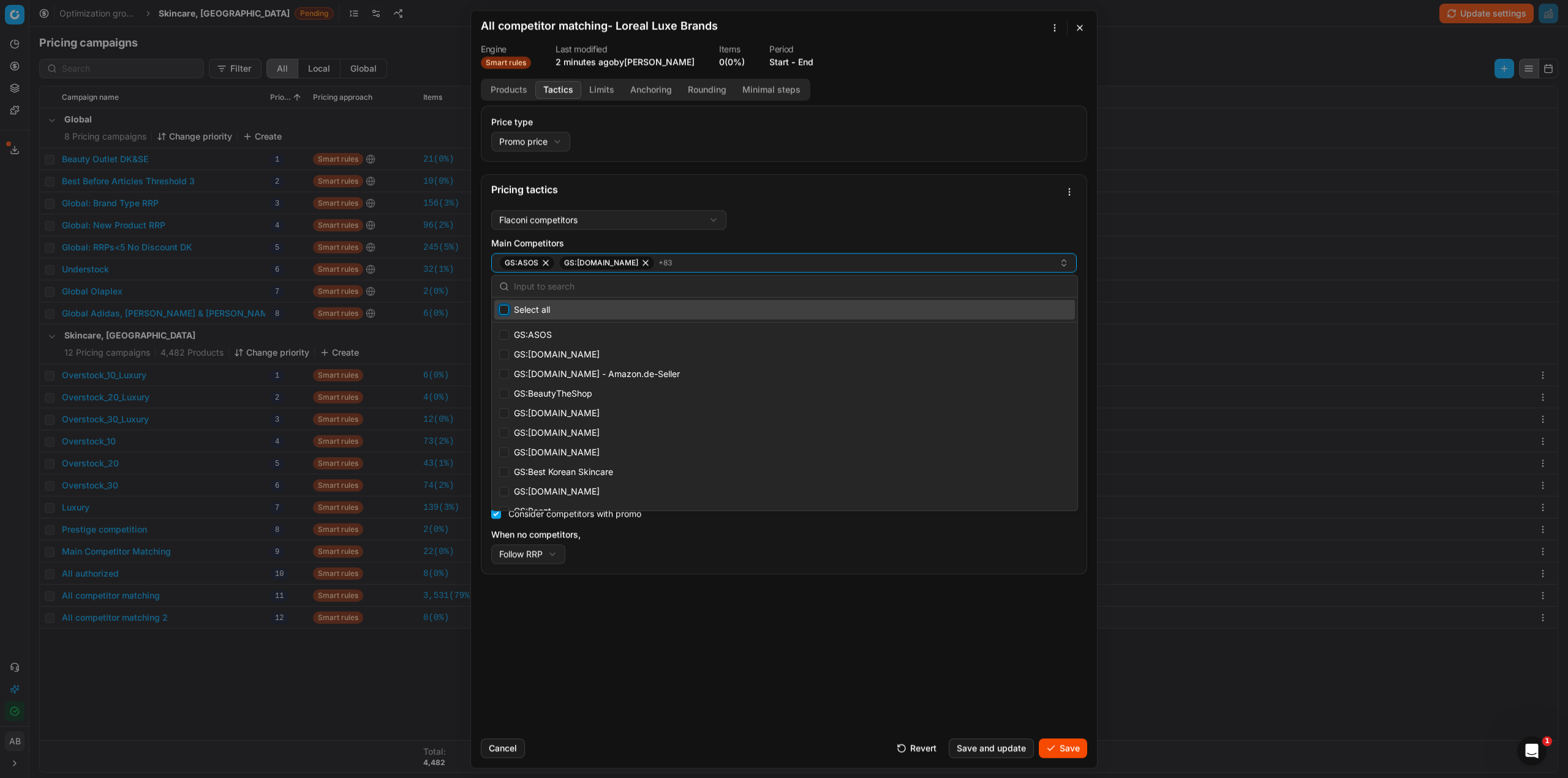
checkbox input "false"
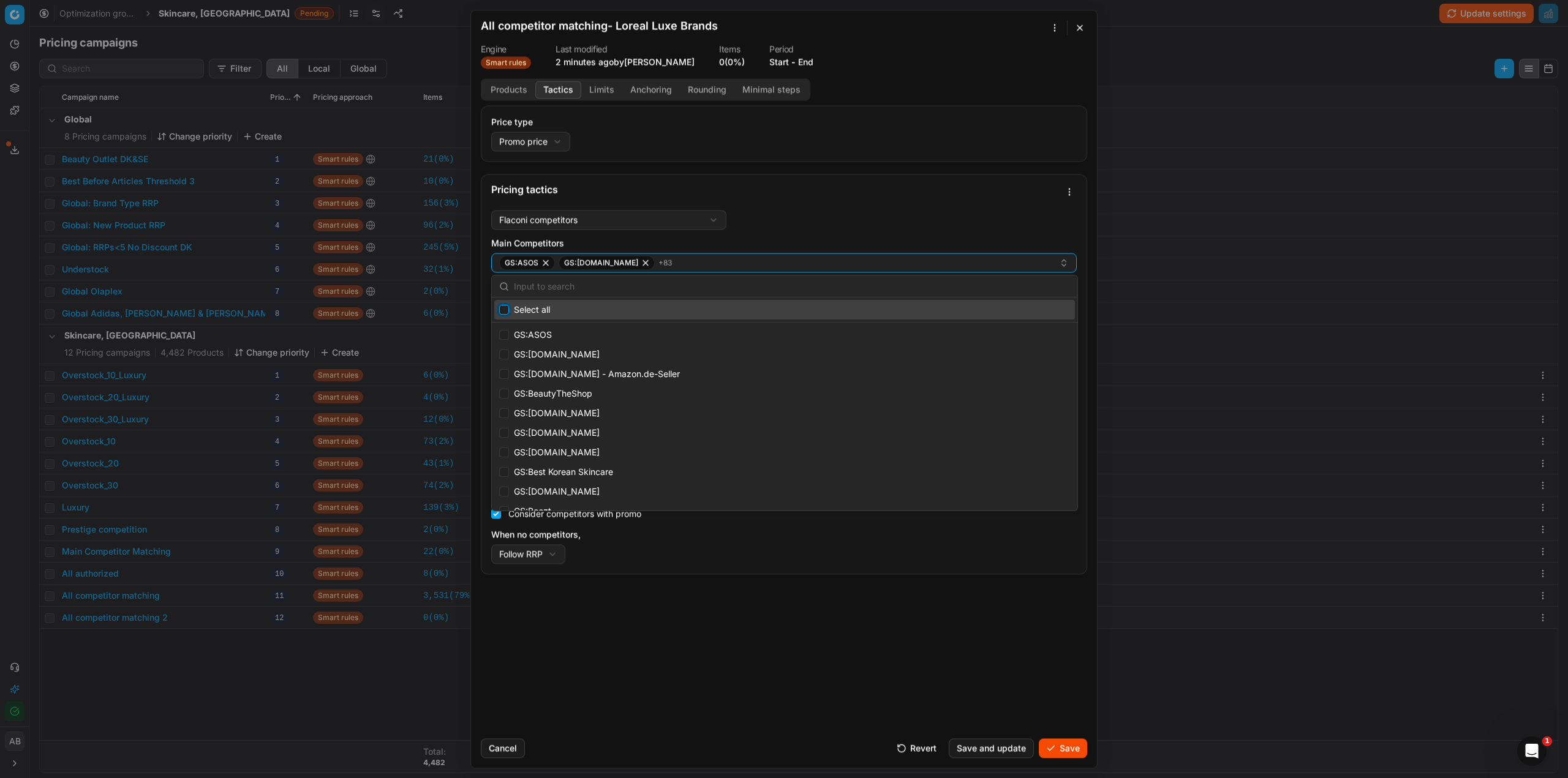
checkbox input "false"
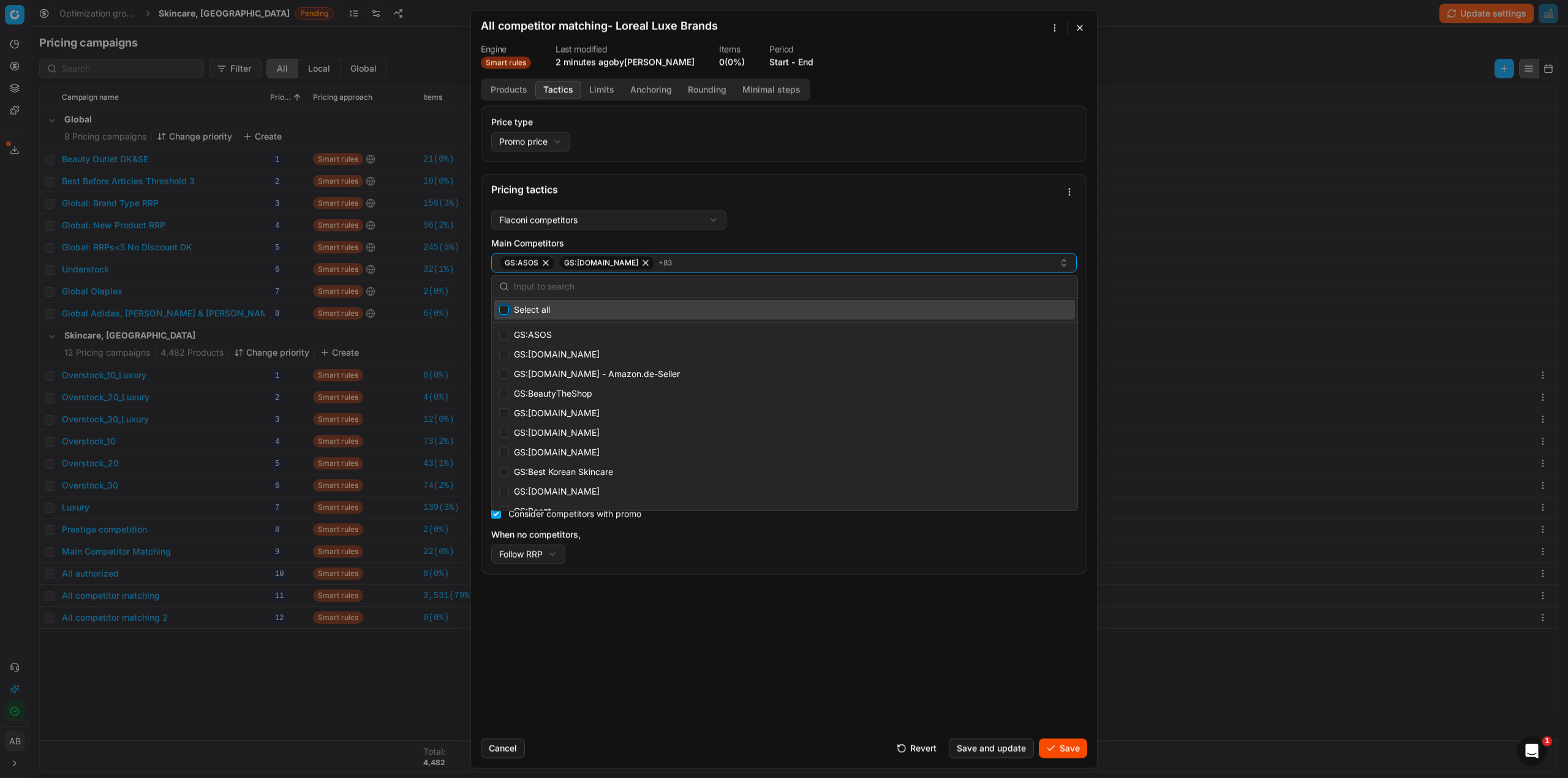
checkbox input "false"
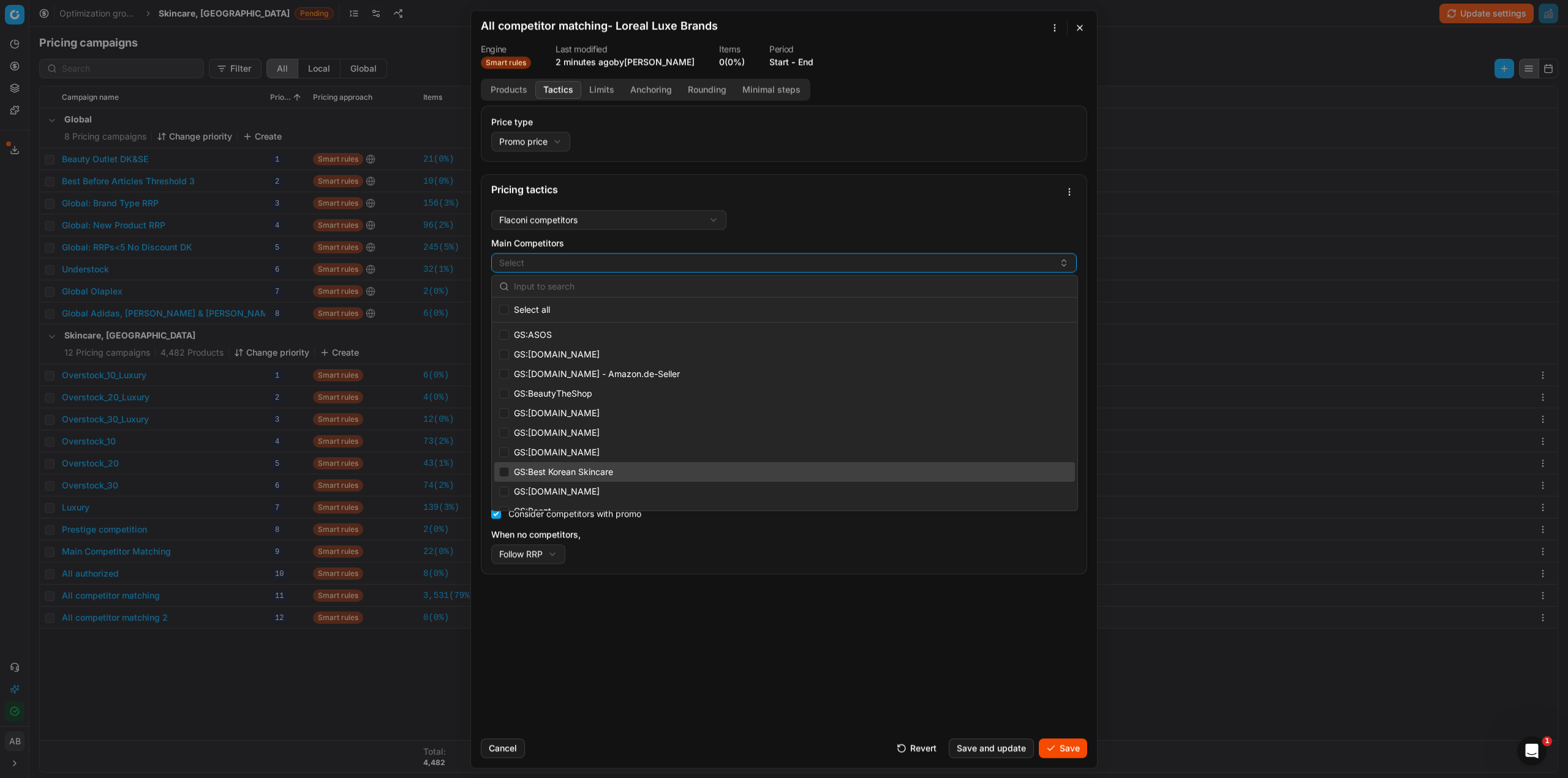
click at [661, 592] on div "Price type Promo price Default Regular price Promo price Pricing tactics Flacon…" at bounding box center [784, 417] width 626 height 624
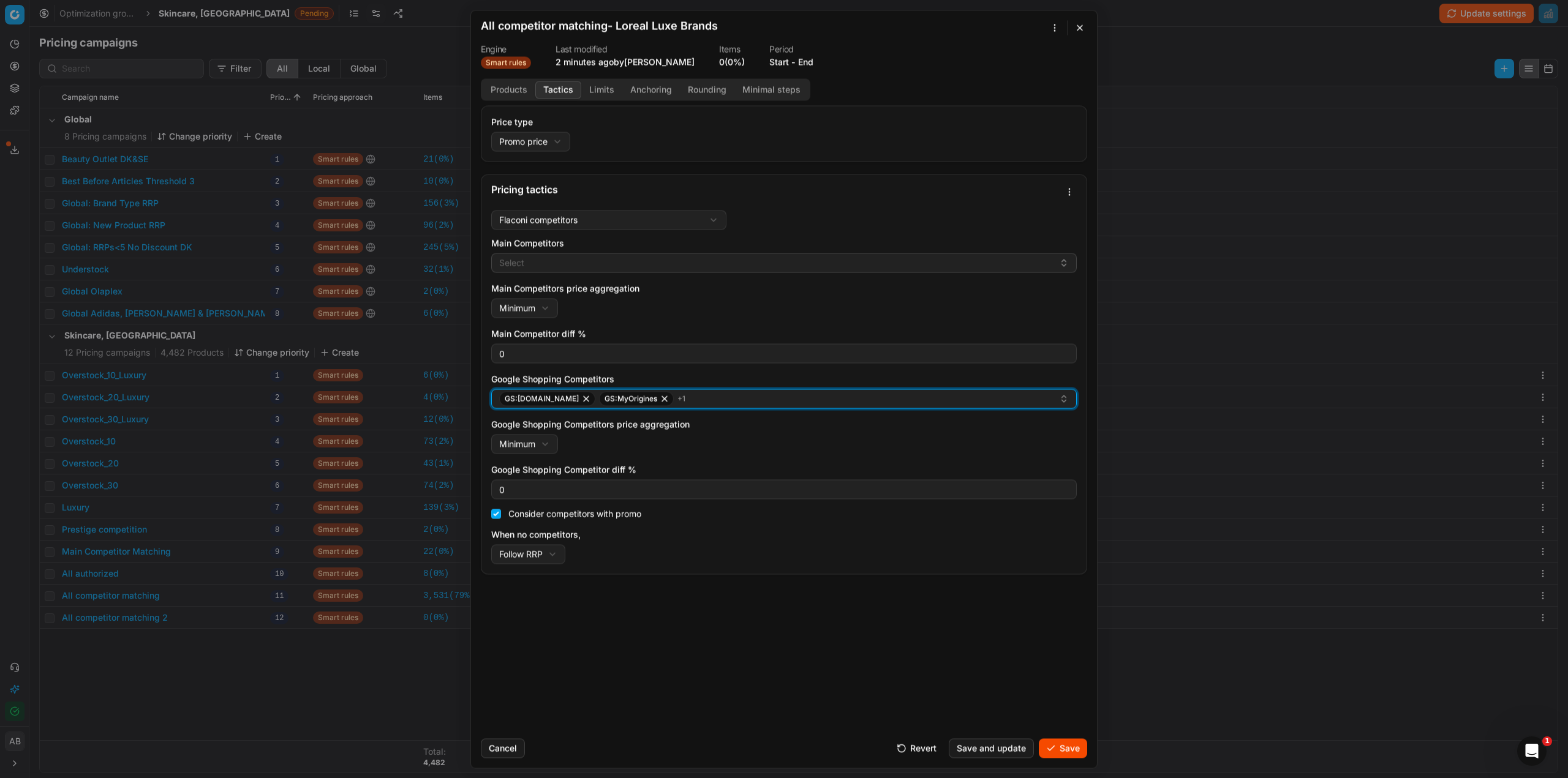
click at [703, 406] on div "GS:bangerhead.dk GS:MyOrigines + 1" at bounding box center [779, 399] width 560 height 15
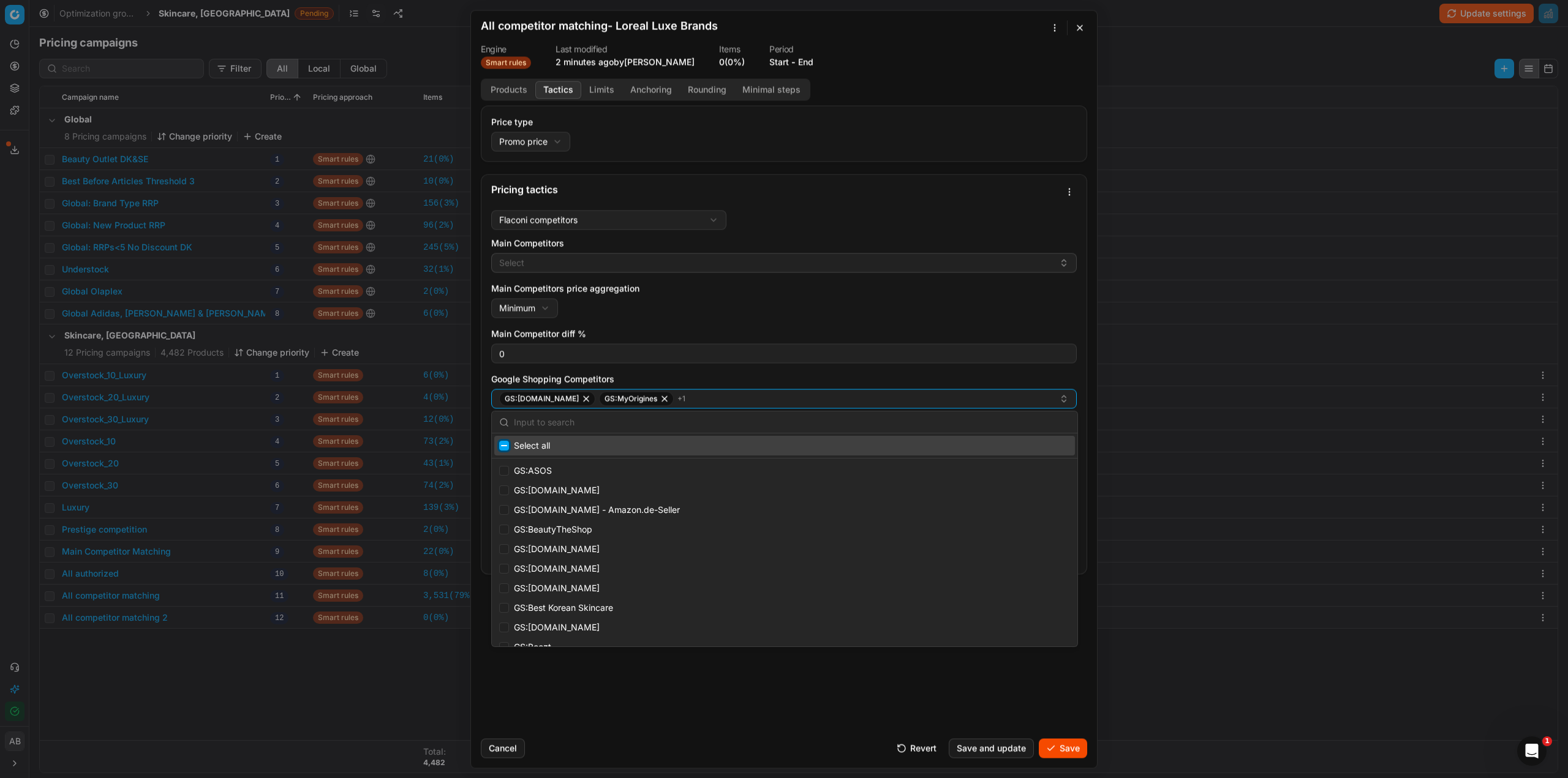
click at [505, 445] on input "Suggestions" at bounding box center [504, 445] width 10 height 10
checkbox input "true"
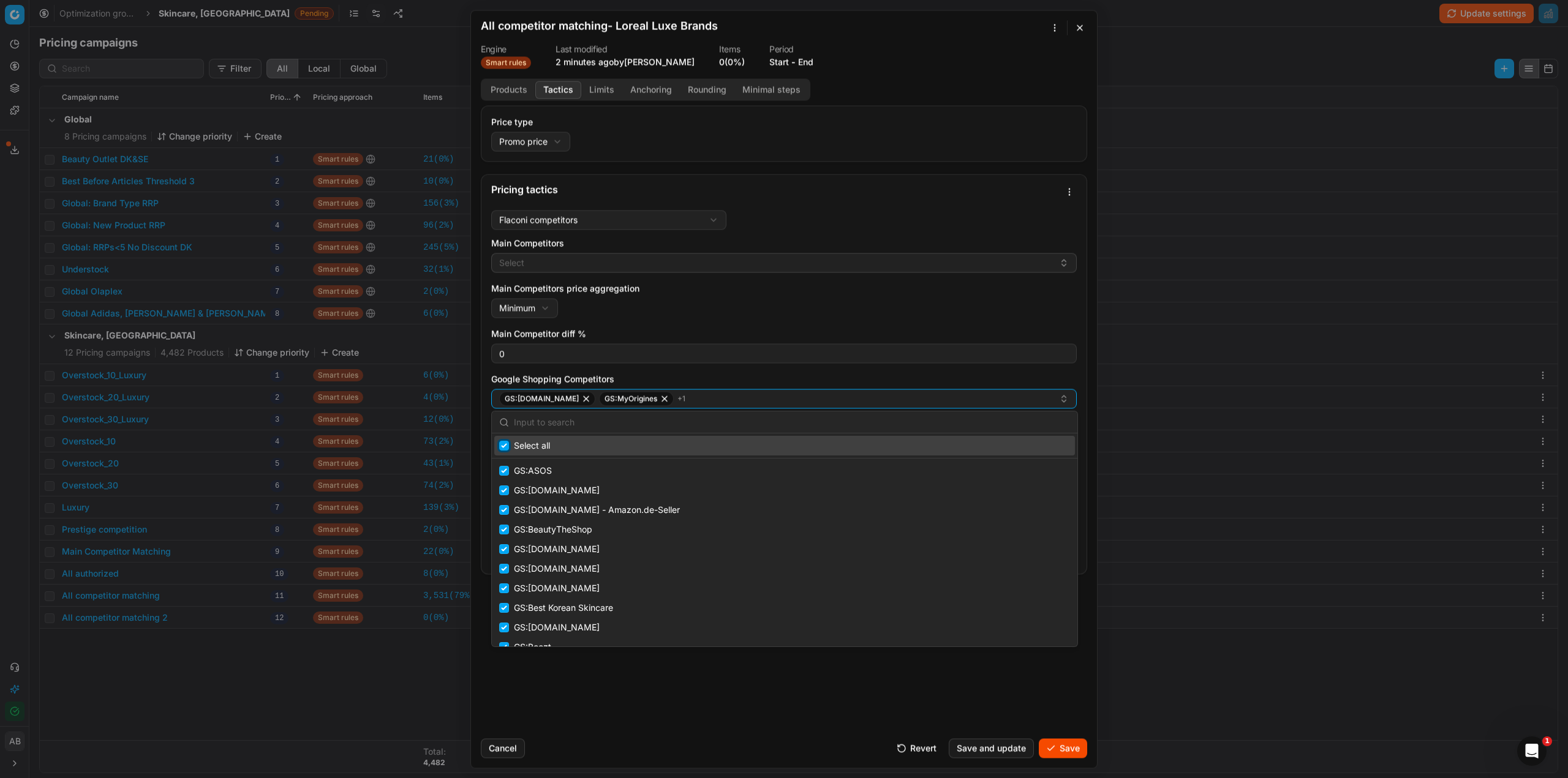
checkbox input "true"
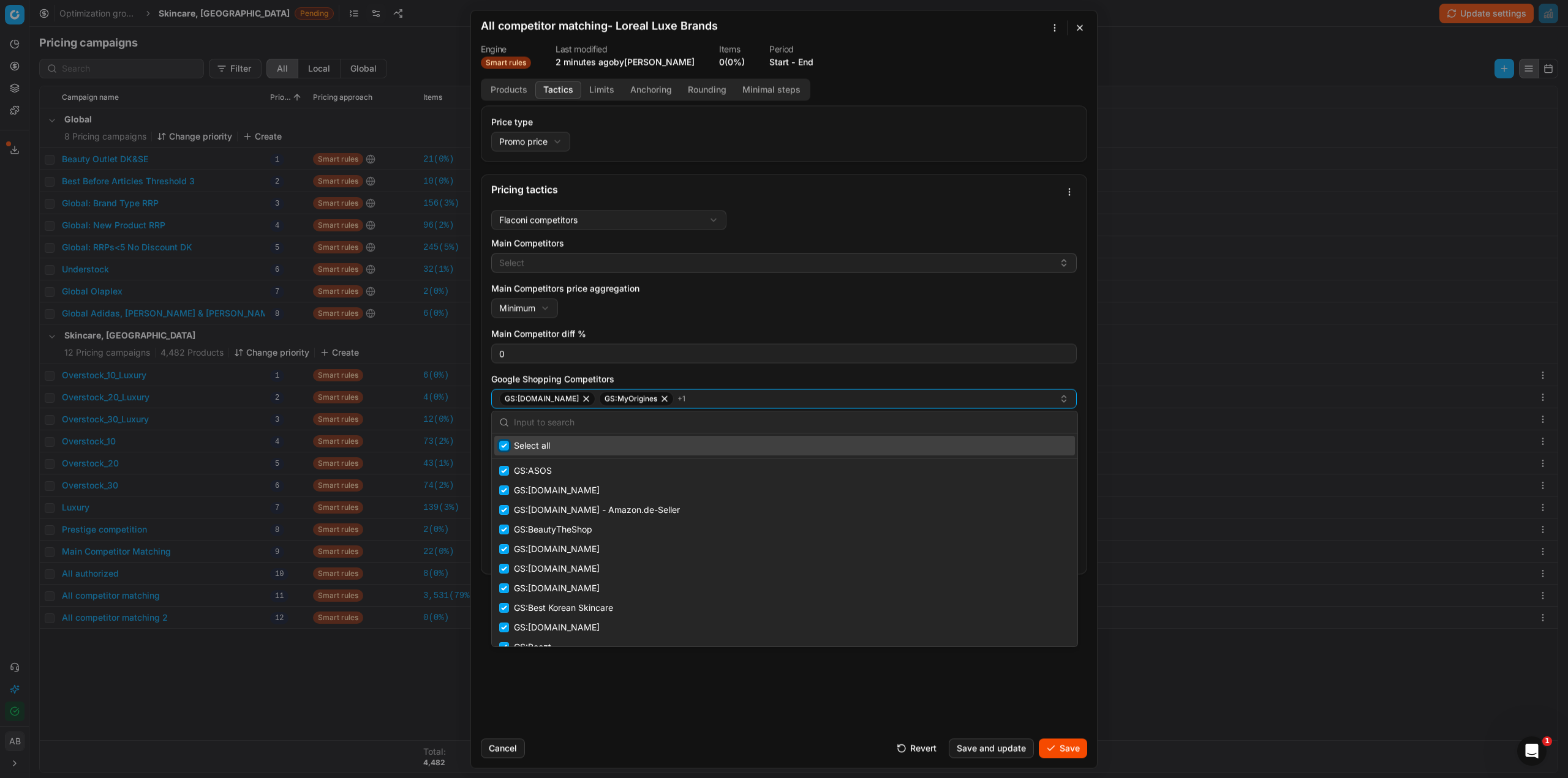
checkbox input "true"
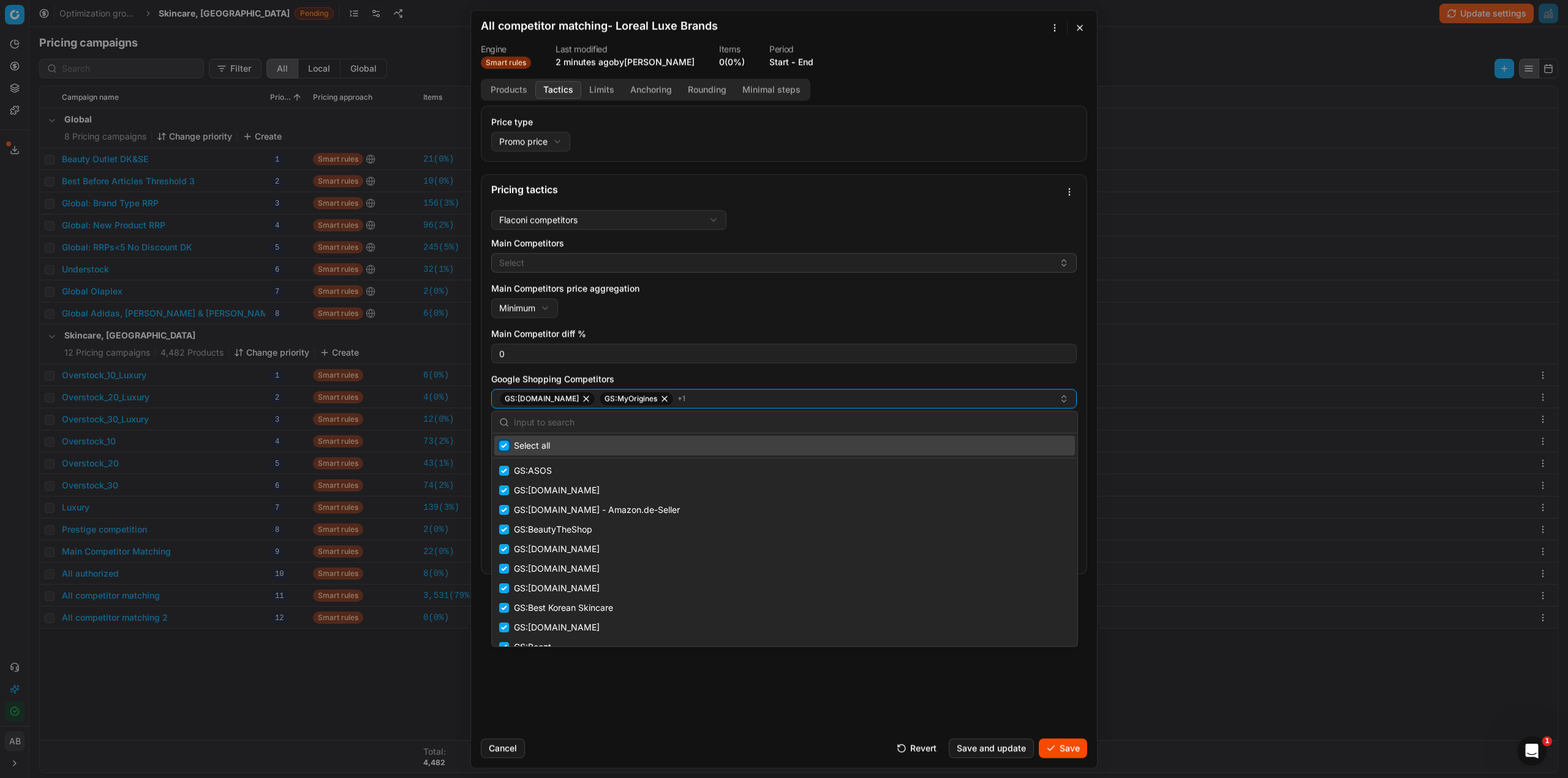
checkbox input "true"
click at [505, 445] on input "Suggestions" at bounding box center [504, 445] width 10 height 10
checkbox input "false"
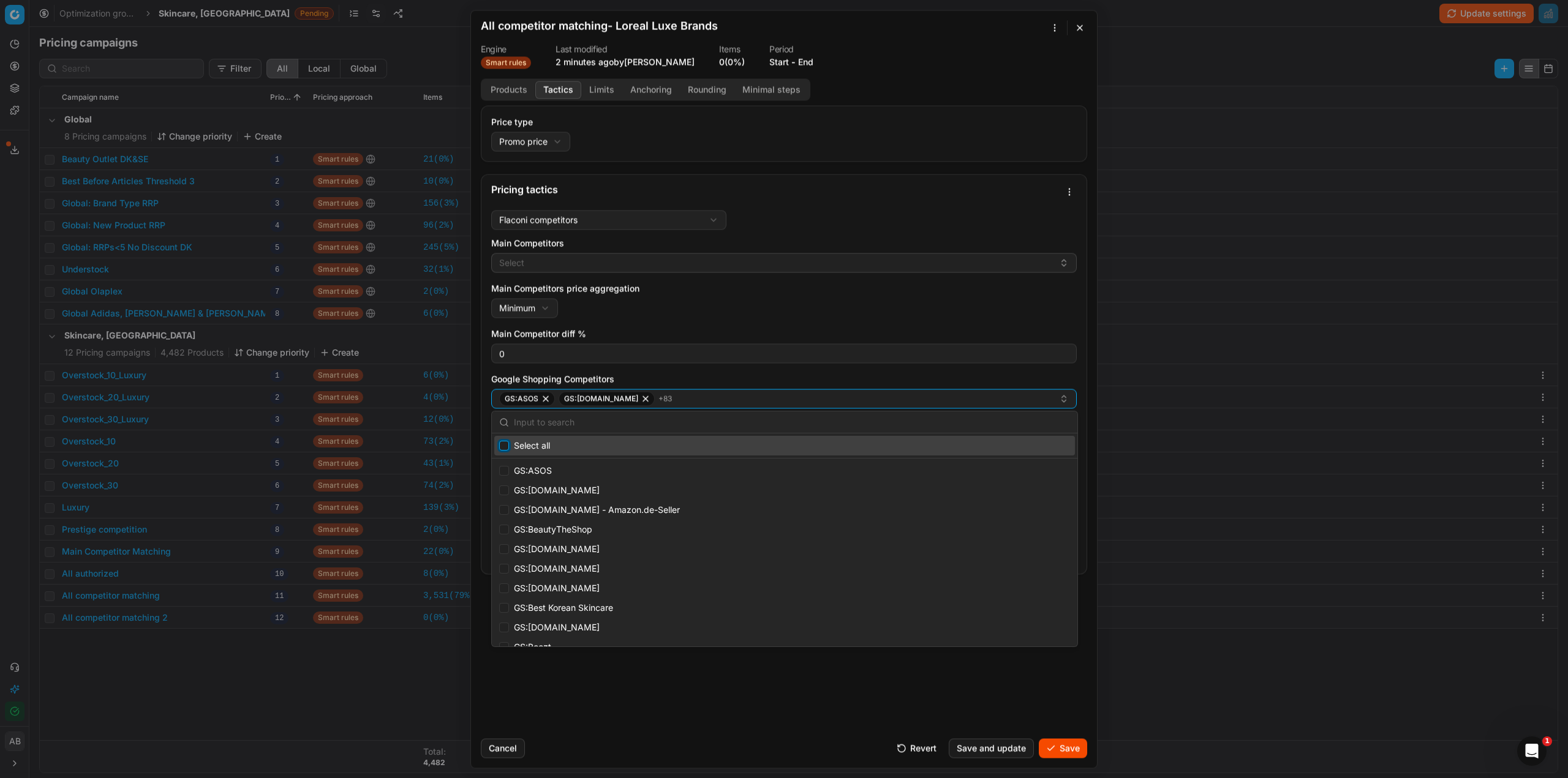
checkbox input "false"
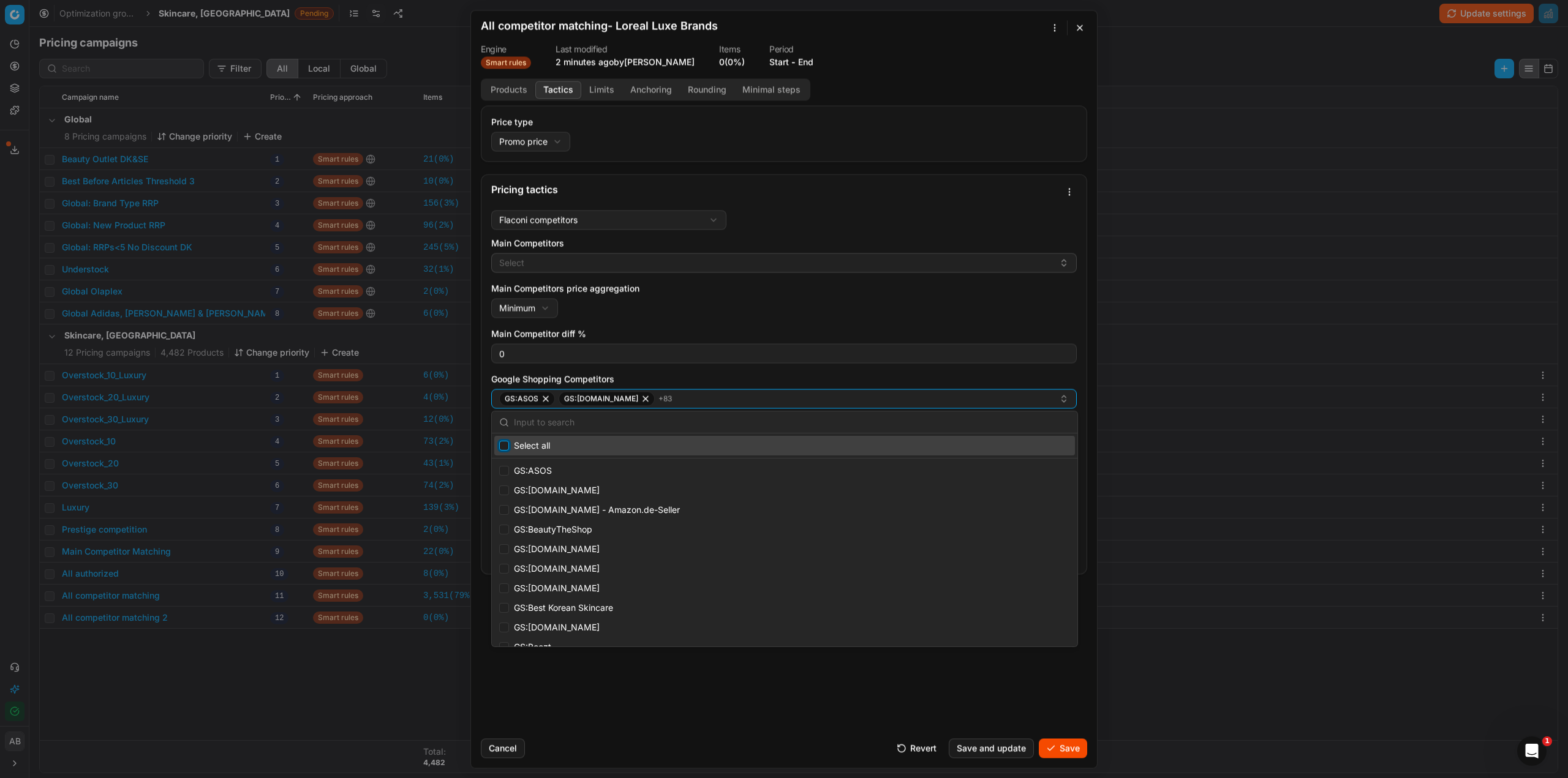
checkbox input "false"
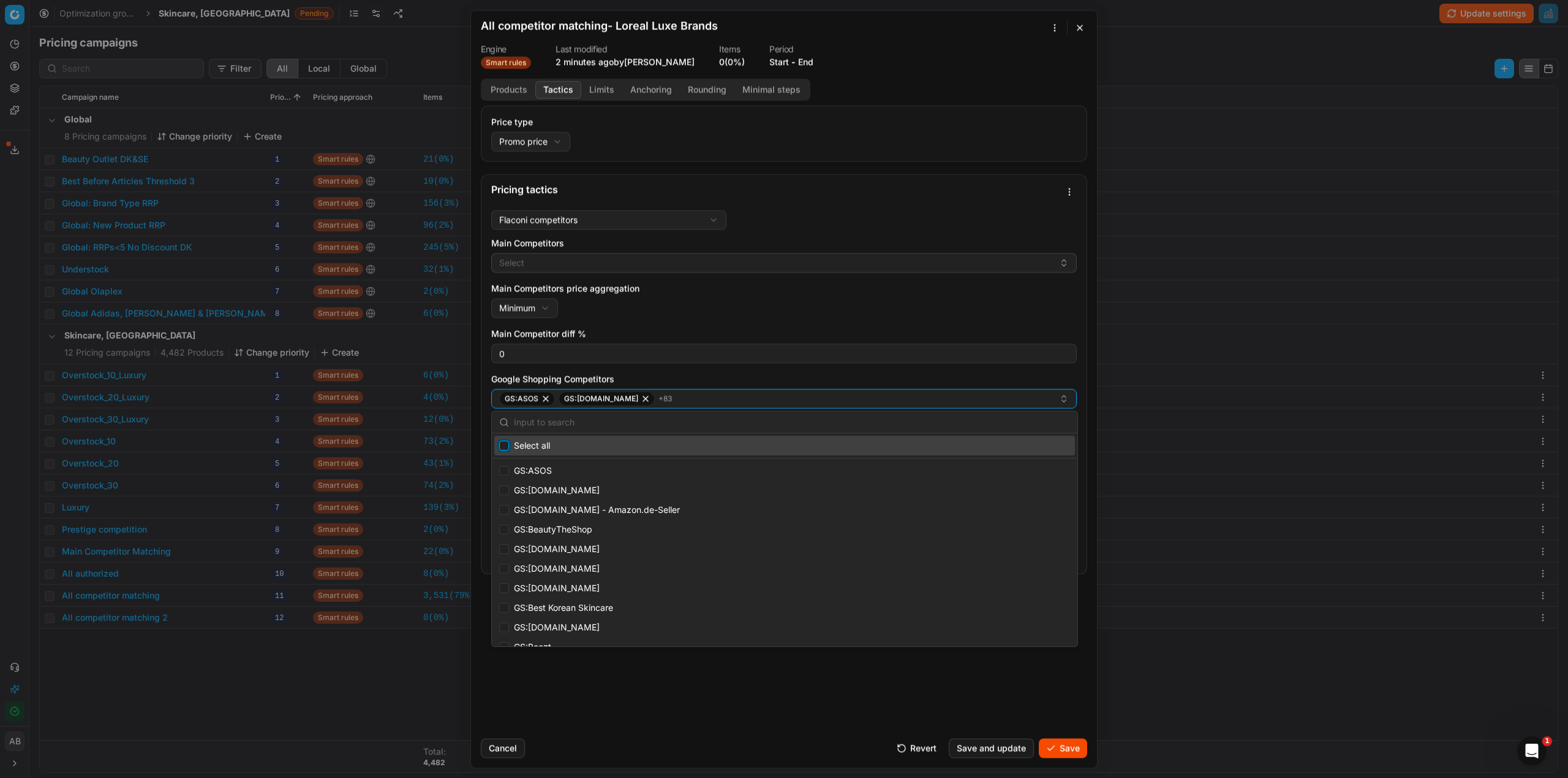
checkbox input "false"
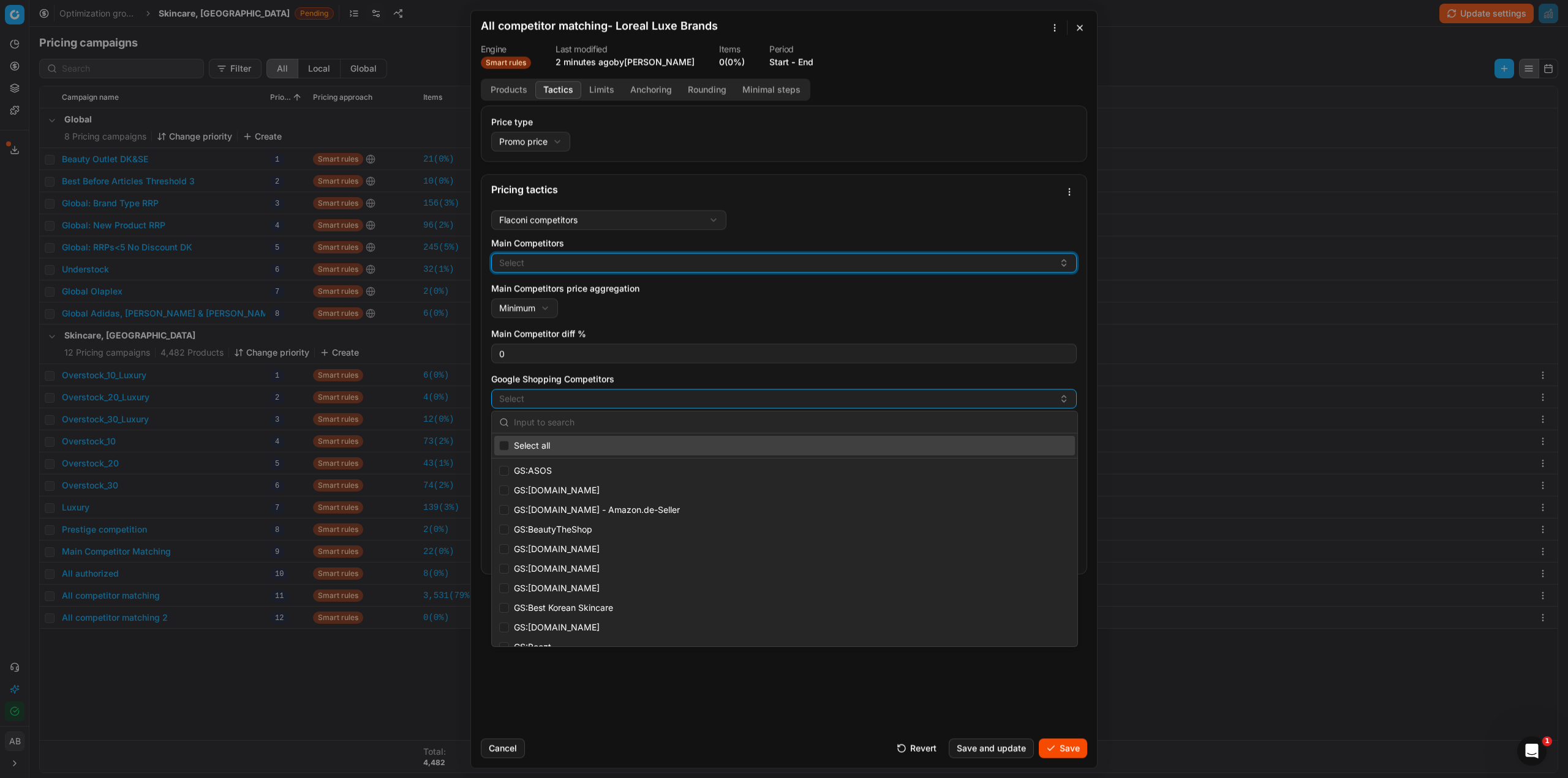
click at [537, 265] on button "Select" at bounding box center [784, 263] width 586 height 19
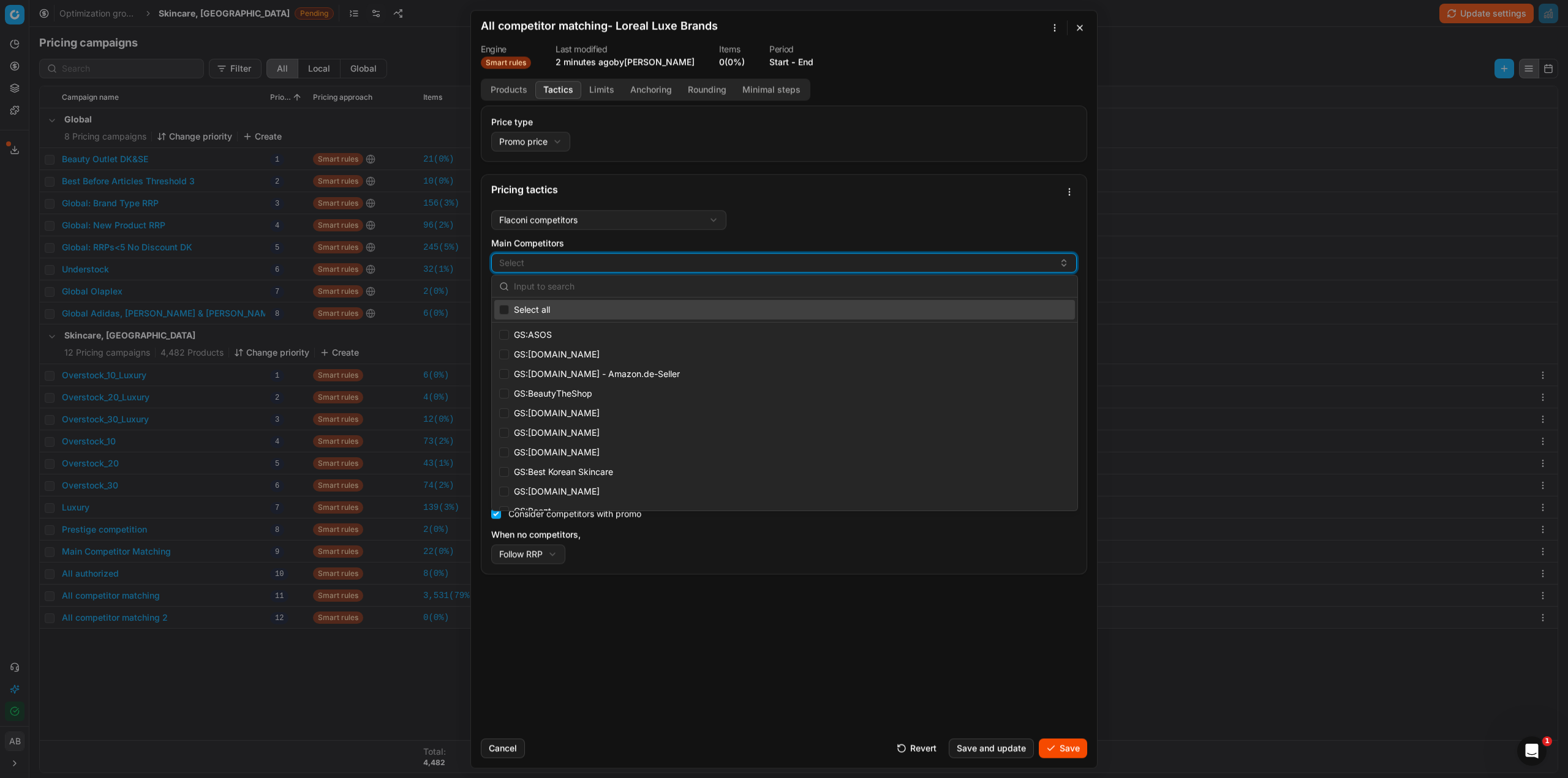
click at [550, 264] on button "Select" at bounding box center [784, 263] width 586 height 19
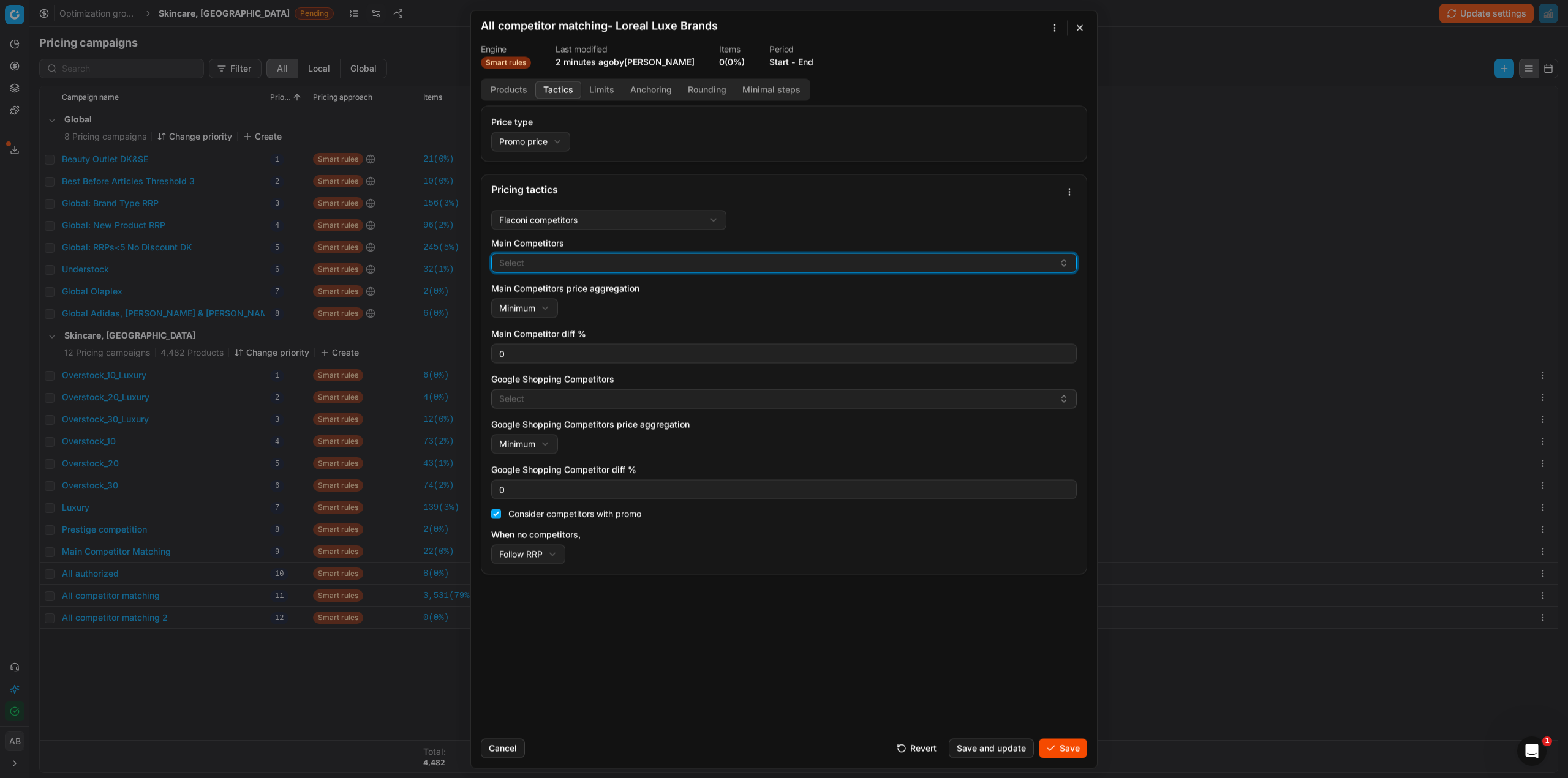
click at [549, 264] on button "Select" at bounding box center [784, 263] width 586 height 19
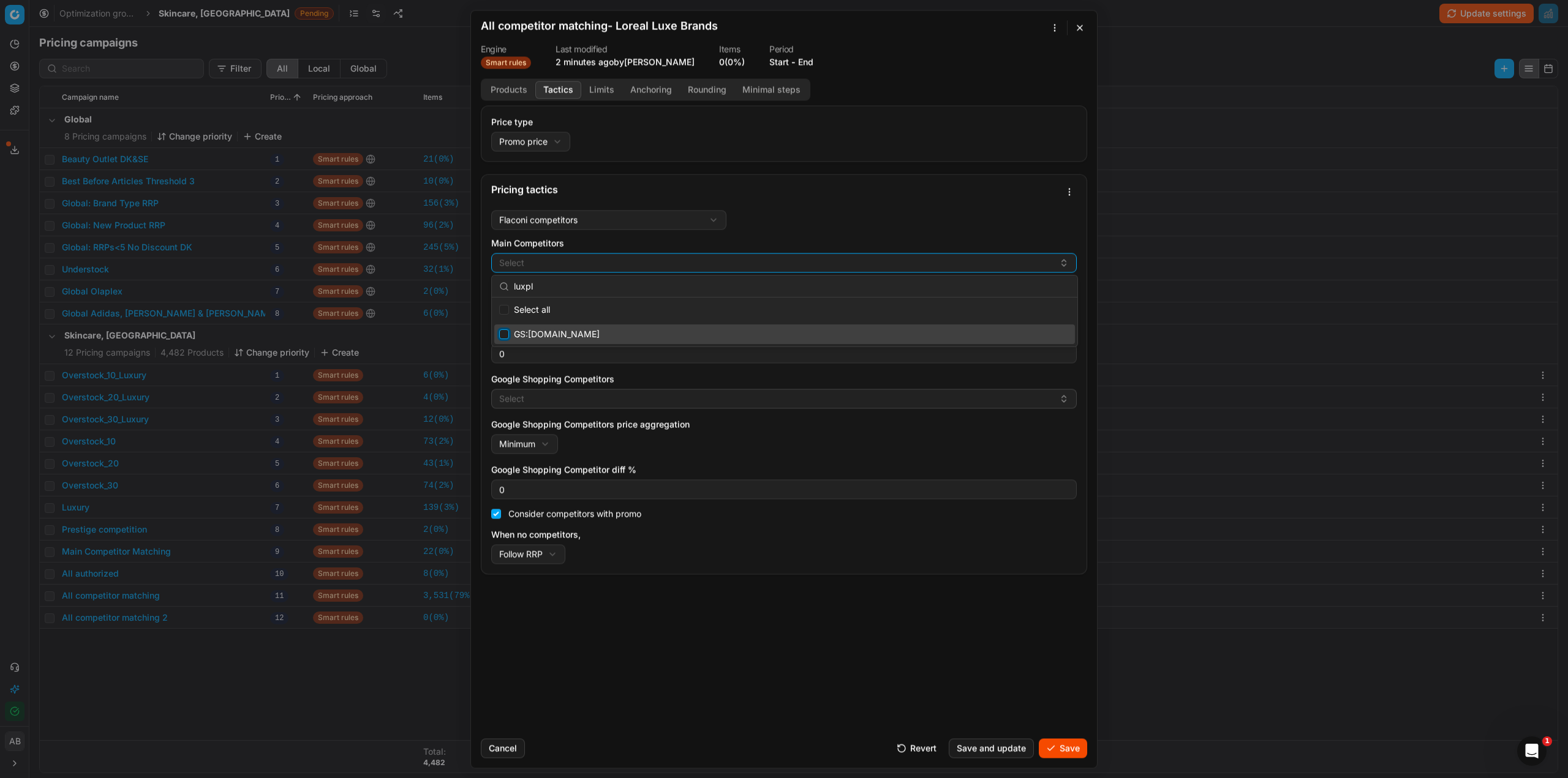
click at [504, 330] on input "Suggestions" at bounding box center [504, 334] width 10 height 10
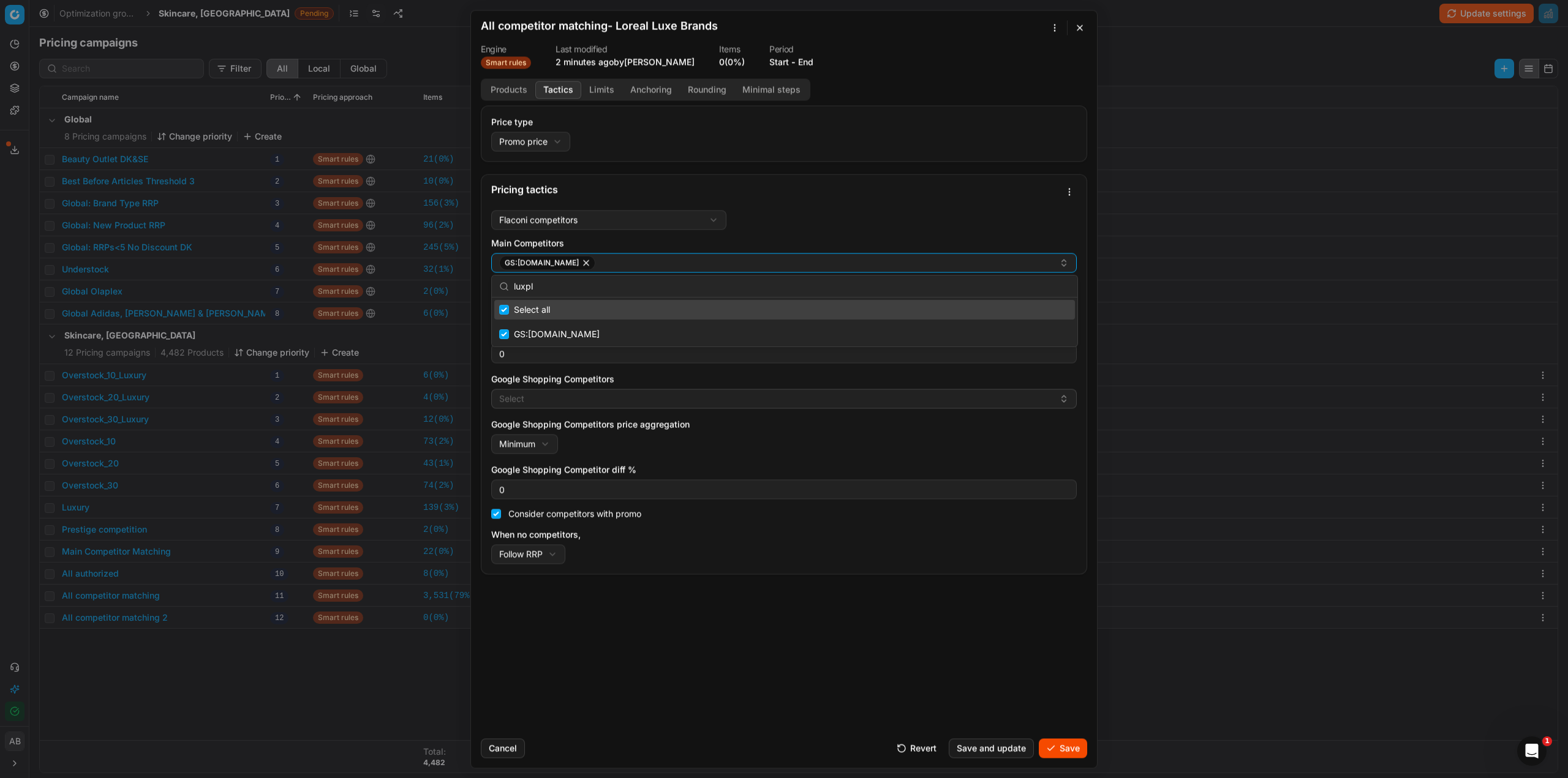
drag, startPoint x: 532, startPoint y: 292, endPoint x: 514, endPoint y: 292, distance: 18.0
click at [514, 292] on input "luxpl" at bounding box center [792, 286] width 556 height 25
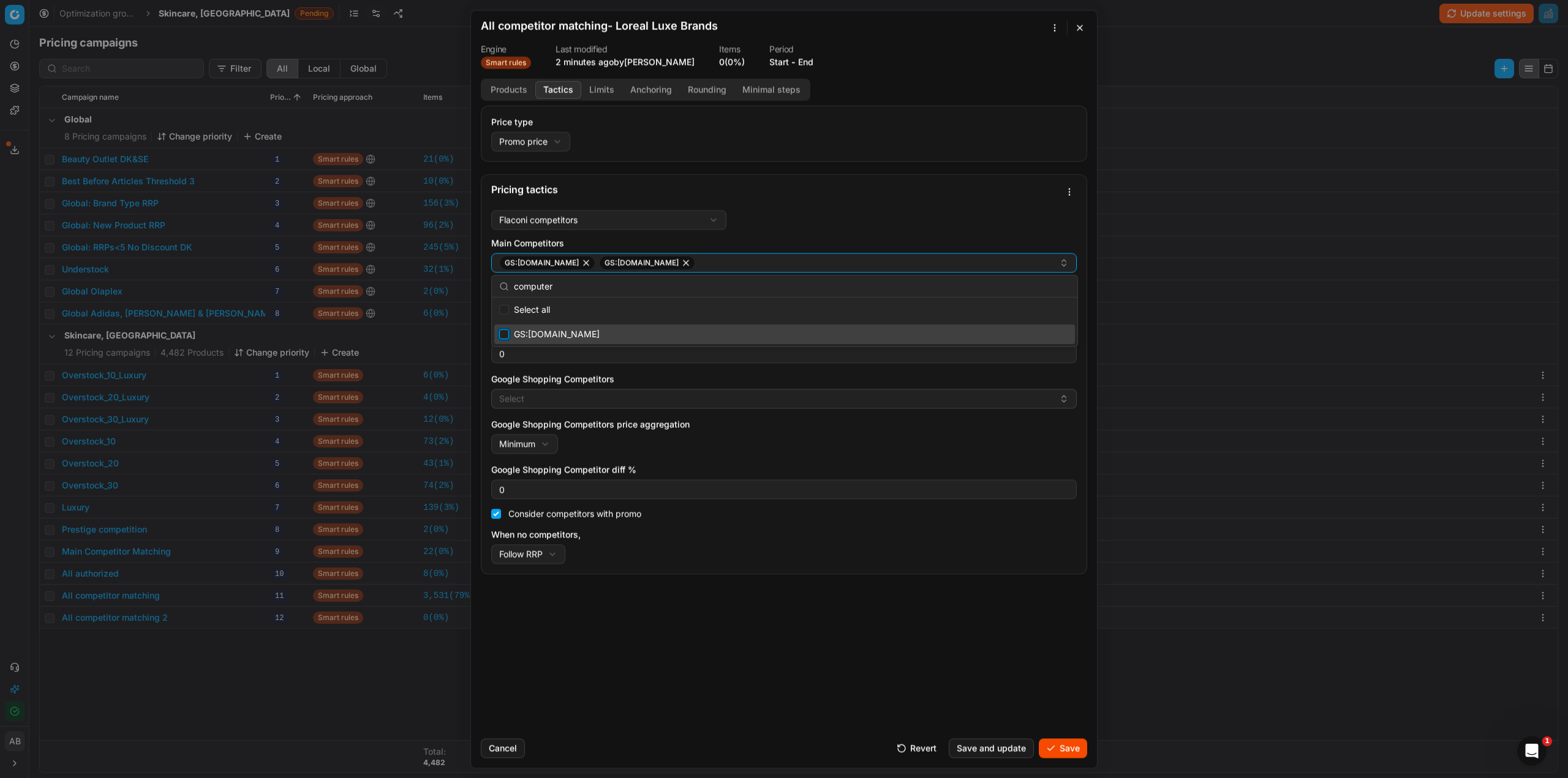
click at [507, 333] on input "Suggestions" at bounding box center [504, 334] width 10 height 10
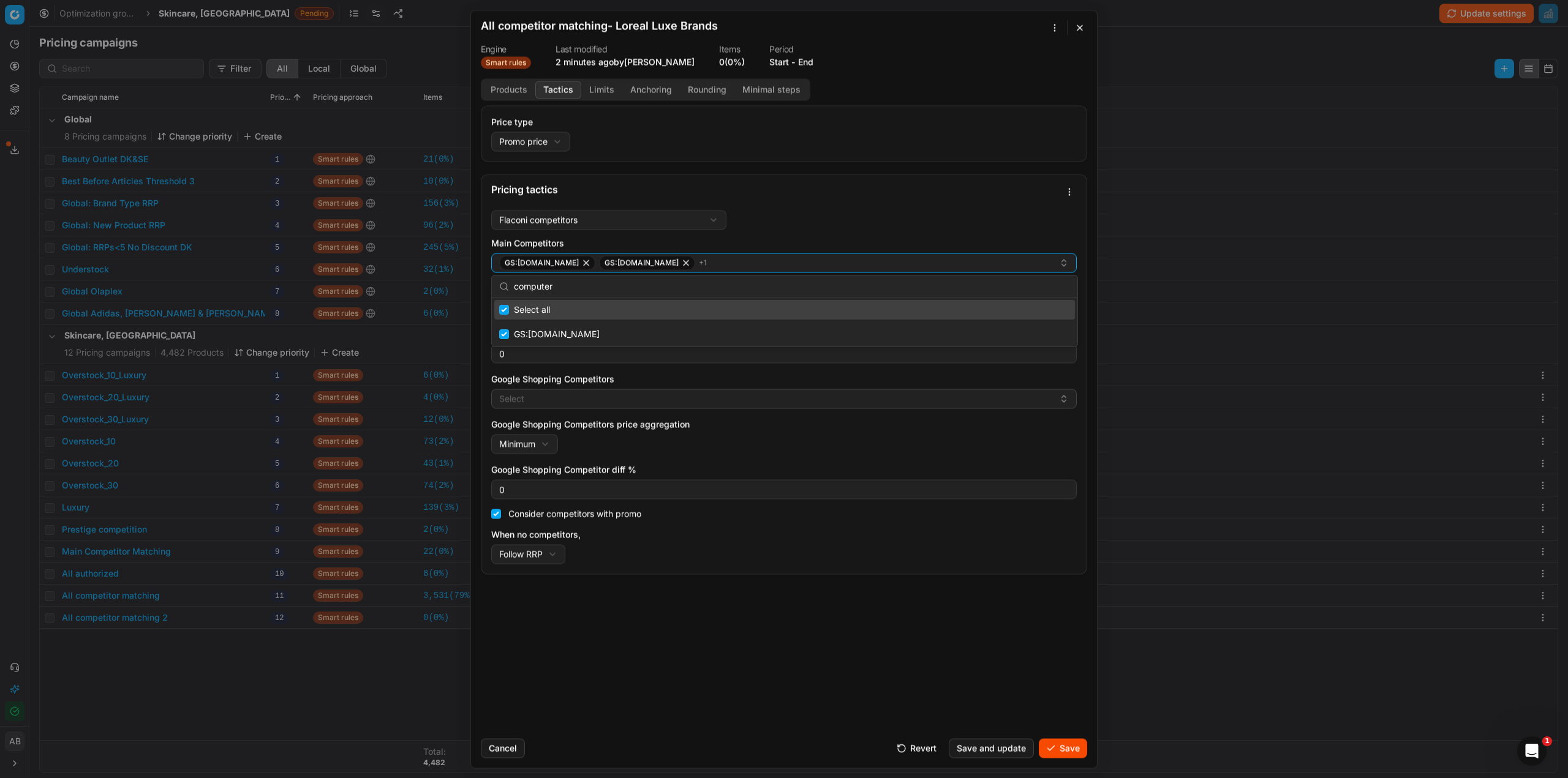
drag, startPoint x: 566, startPoint y: 292, endPoint x: 481, endPoint y: 295, distance: 85.1
click at [481, 295] on body "Pricing platform Analytics Pricing Product portfolio Templates Export service 2…" at bounding box center [784, 389] width 1568 height 778
click at [553, 288] on input "computer" at bounding box center [792, 286] width 556 height 25
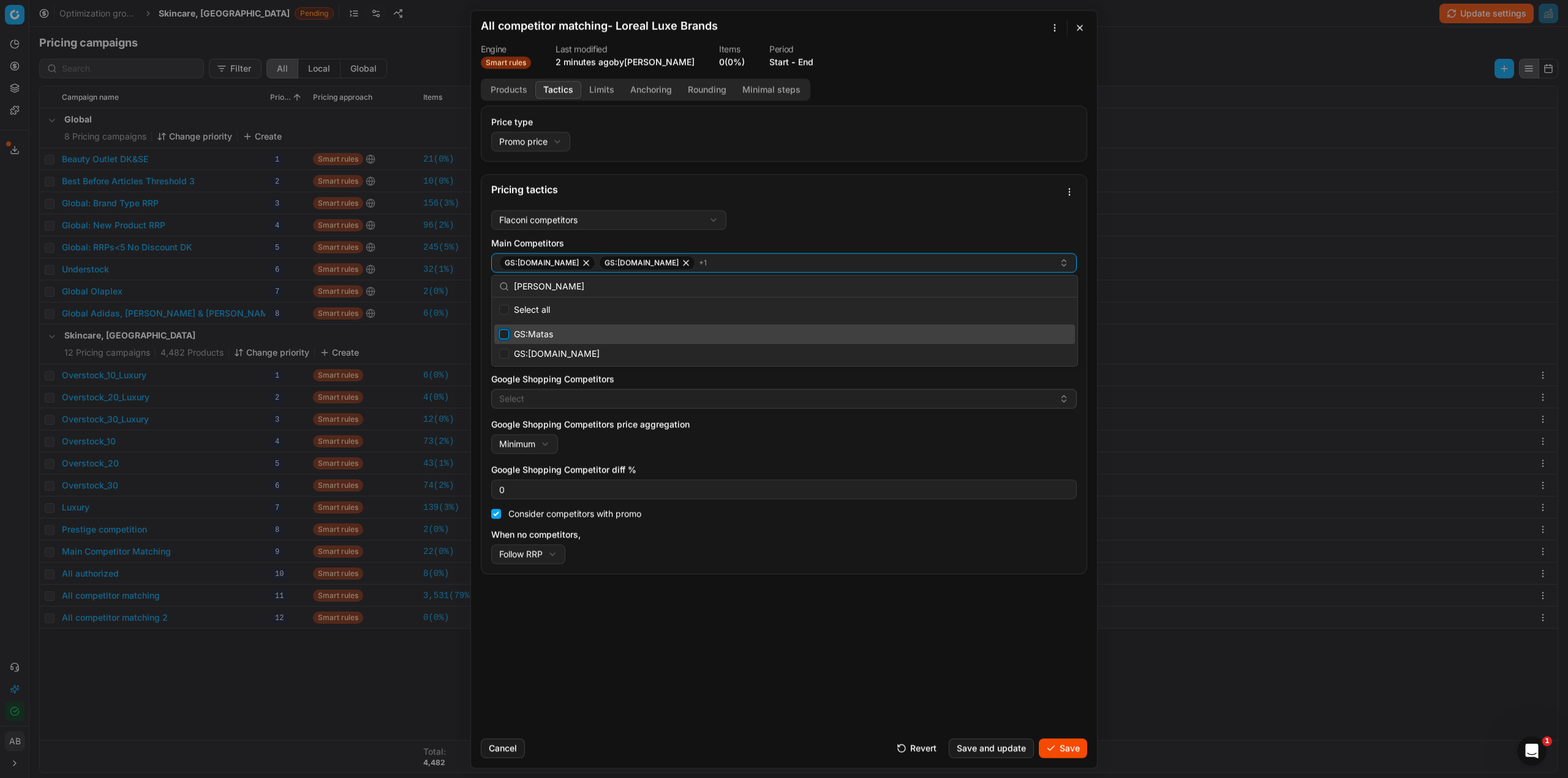
click at [507, 333] on input "Suggestions" at bounding box center [504, 334] width 10 height 10
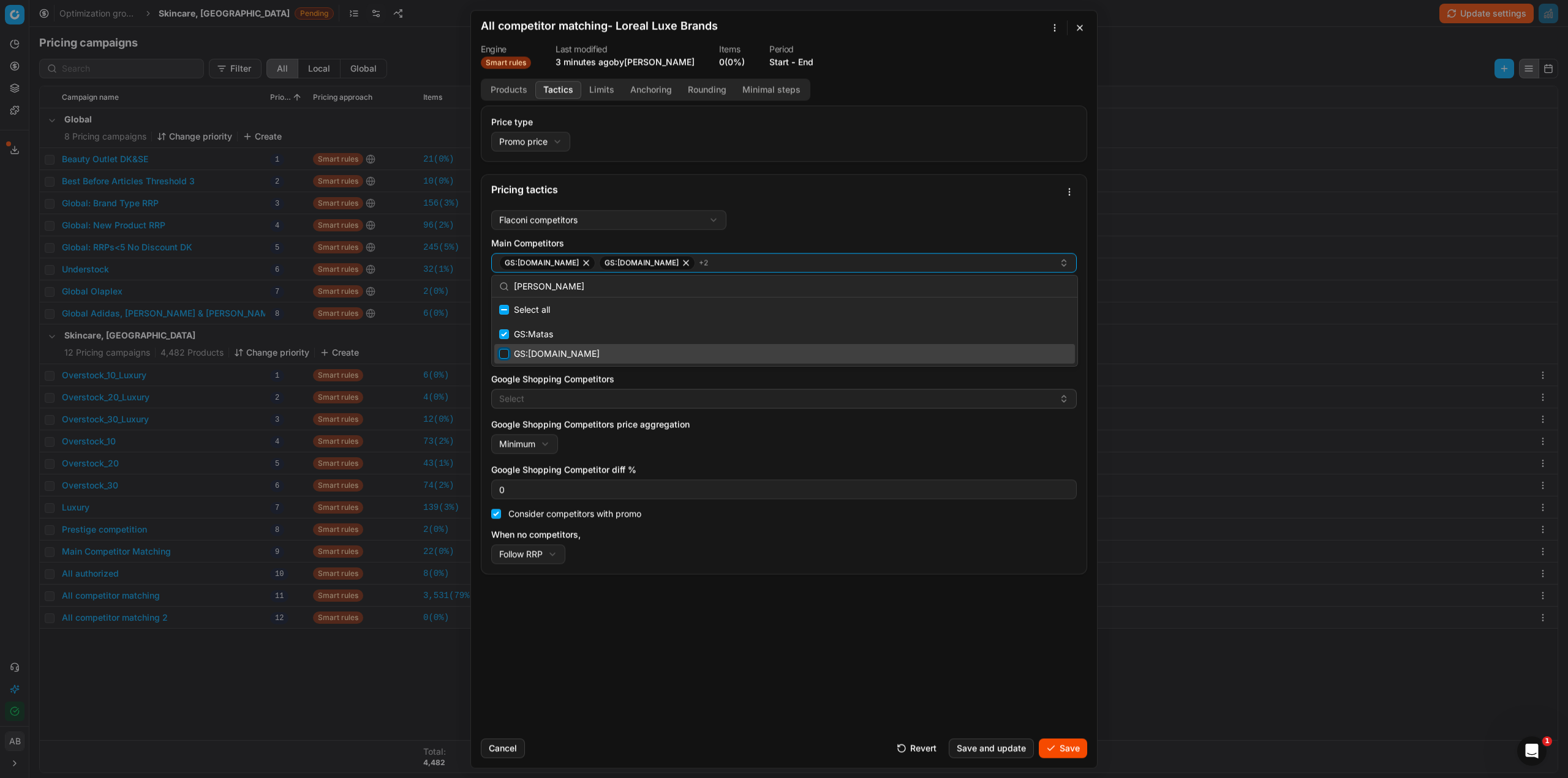
click at [502, 354] on input "Suggestions" at bounding box center [504, 354] width 10 height 10
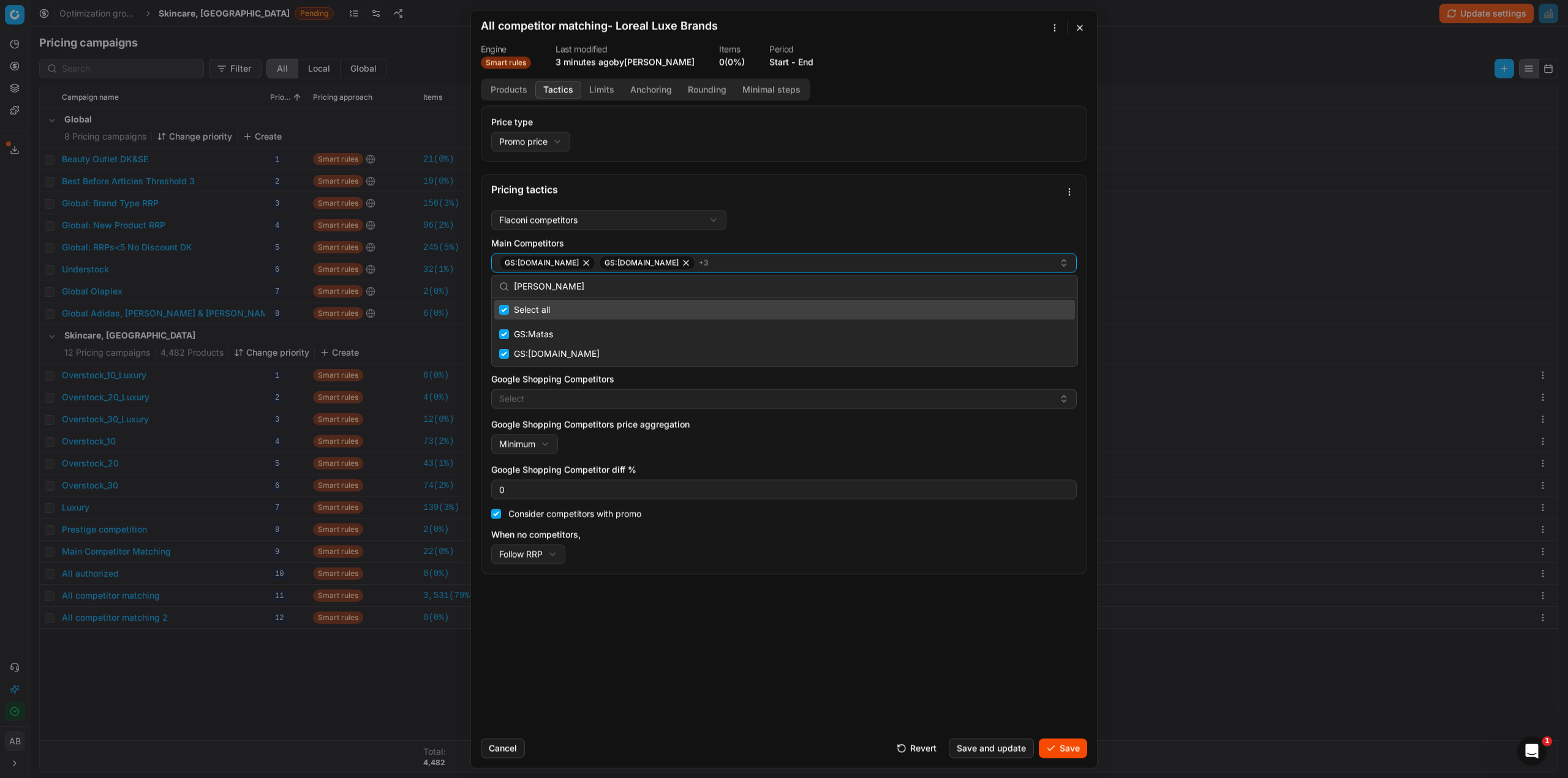
drag, startPoint x: 554, startPoint y: 289, endPoint x: 508, endPoint y: 289, distance: 46.0
click at [508, 289] on div "mata" at bounding box center [784, 286] width 586 height 22
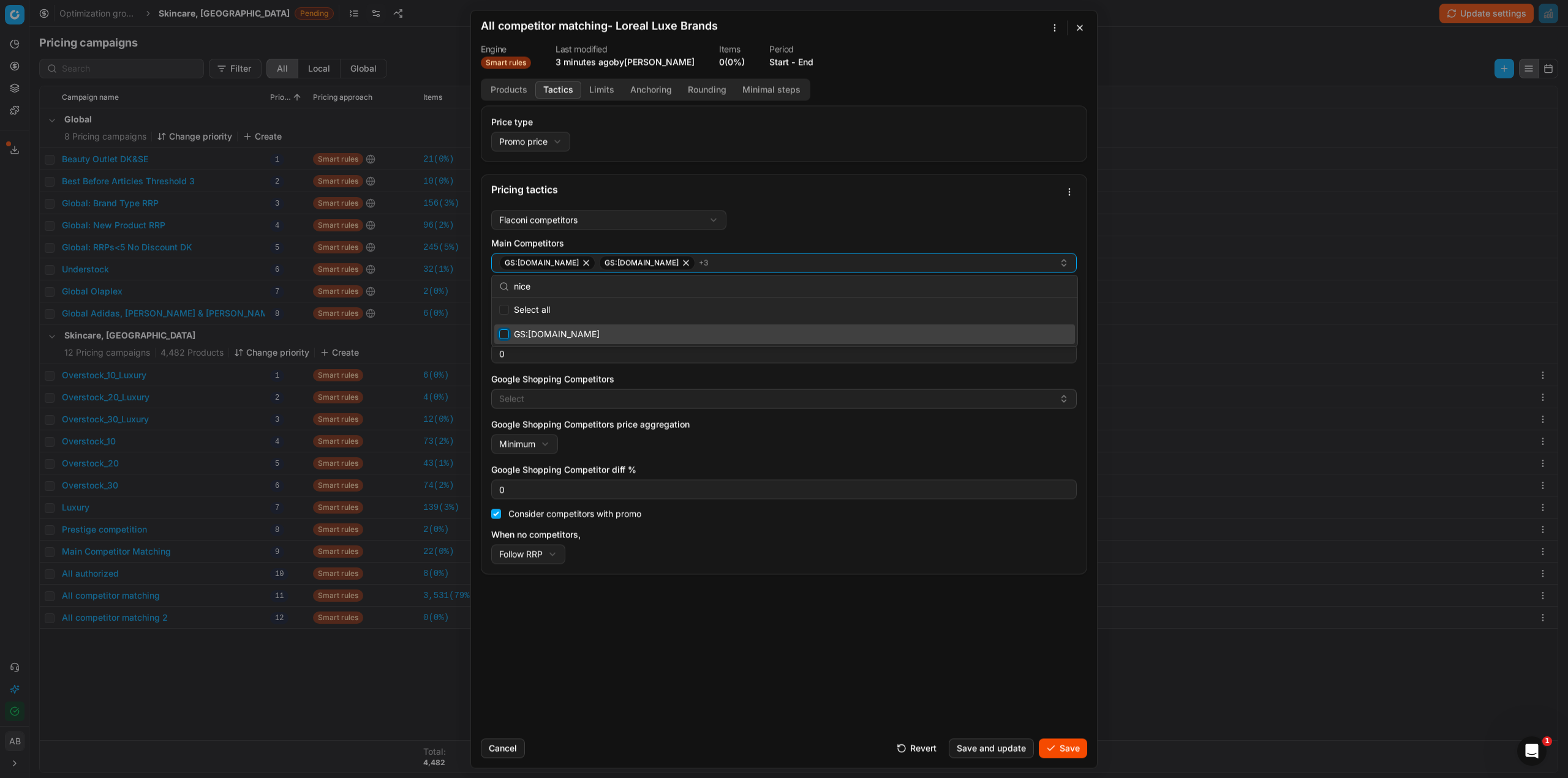
click at [502, 331] on input "Suggestions" at bounding box center [504, 334] width 10 height 10
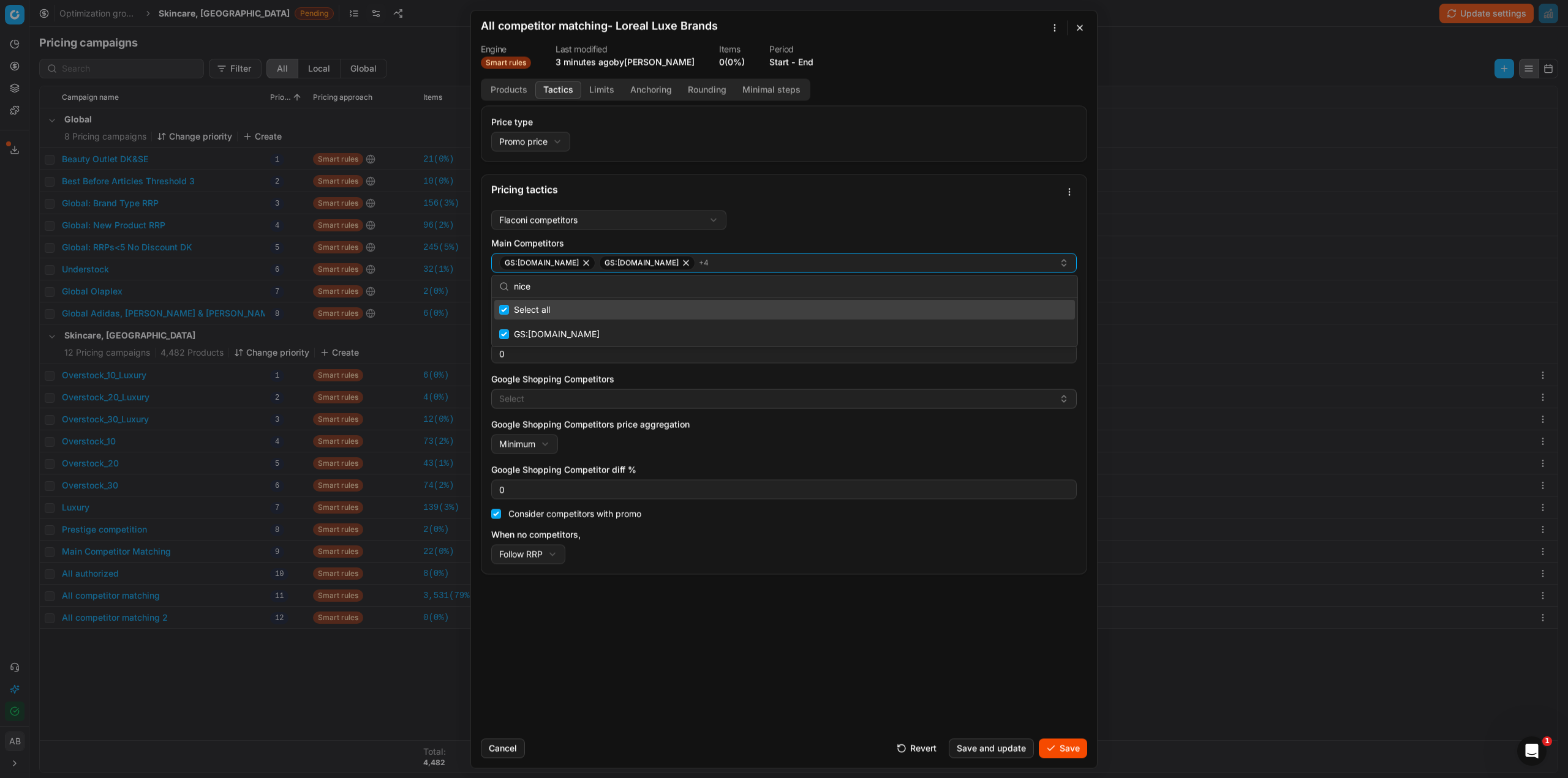
drag, startPoint x: 538, startPoint y: 289, endPoint x: 498, endPoint y: 289, distance: 40.0
click at [498, 289] on div "nice" at bounding box center [784, 286] width 586 height 22
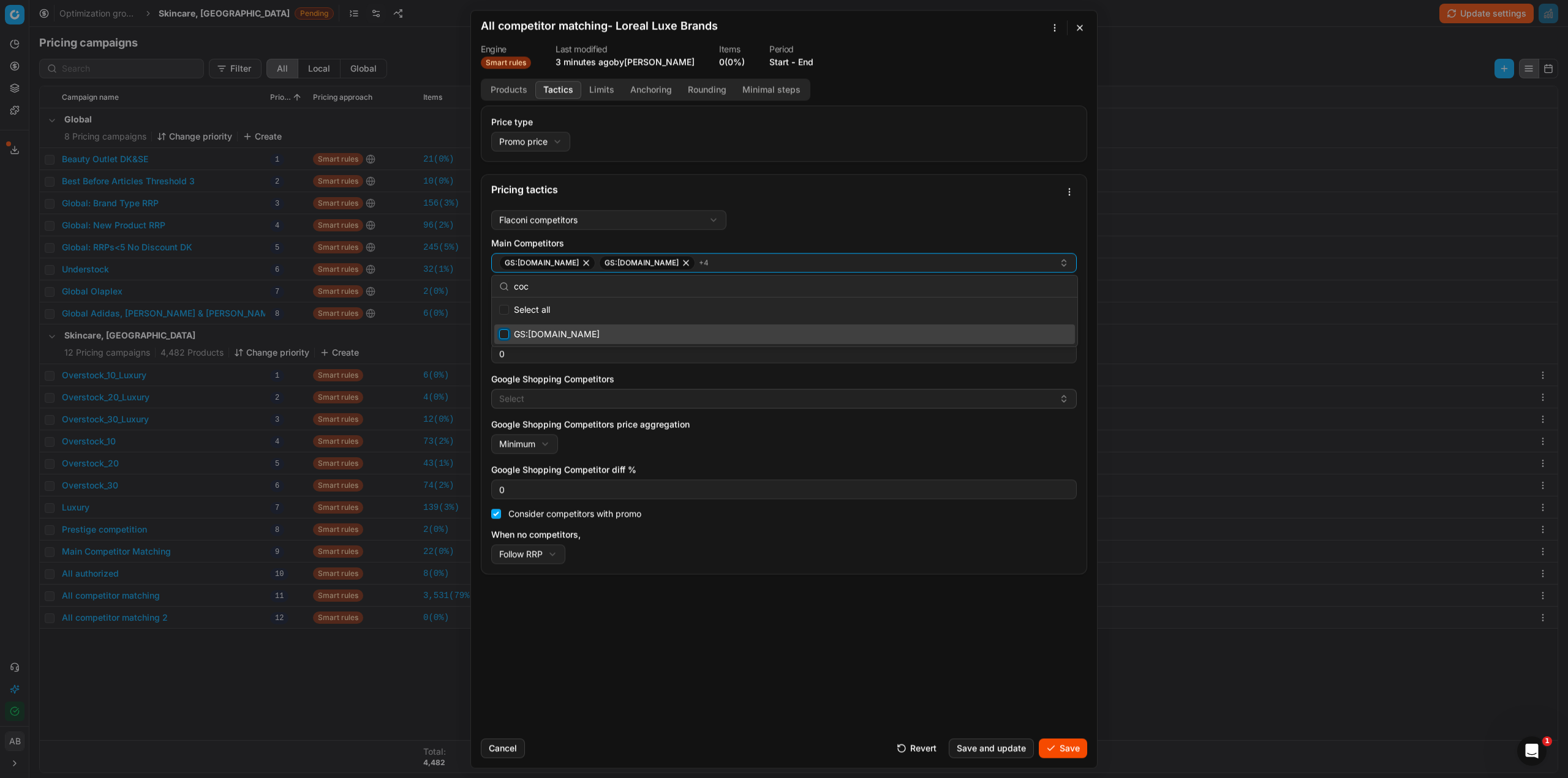
click at [507, 330] on input "Suggestions" at bounding box center [504, 334] width 10 height 10
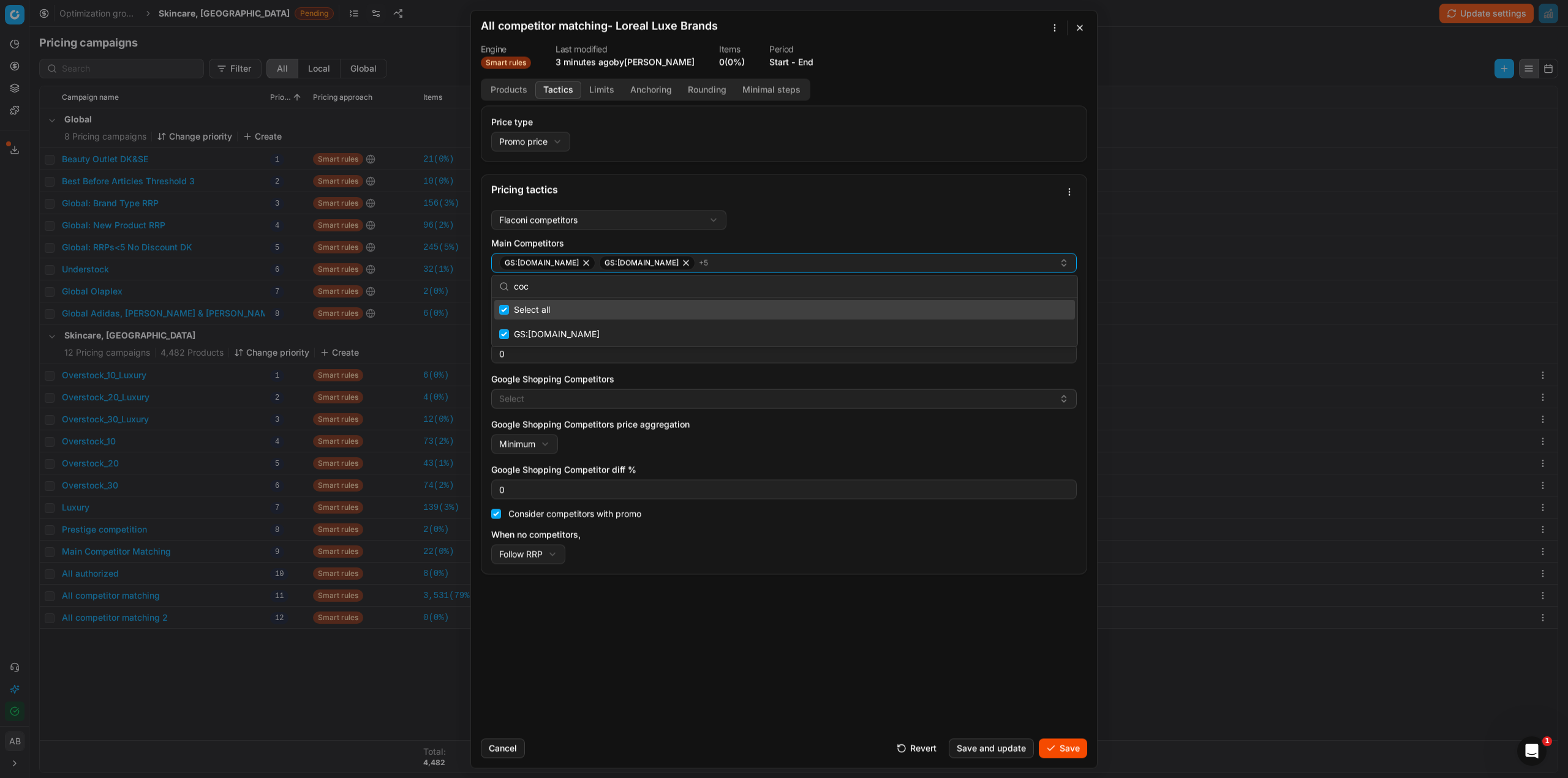
drag, startPoint x: 539, startPoint y: 289, endPoint x: 494, endPoint y: 289, distance: 45.0
click at [494, 289] on div "coc" at bounding box center [784, 286] width 586 height 22
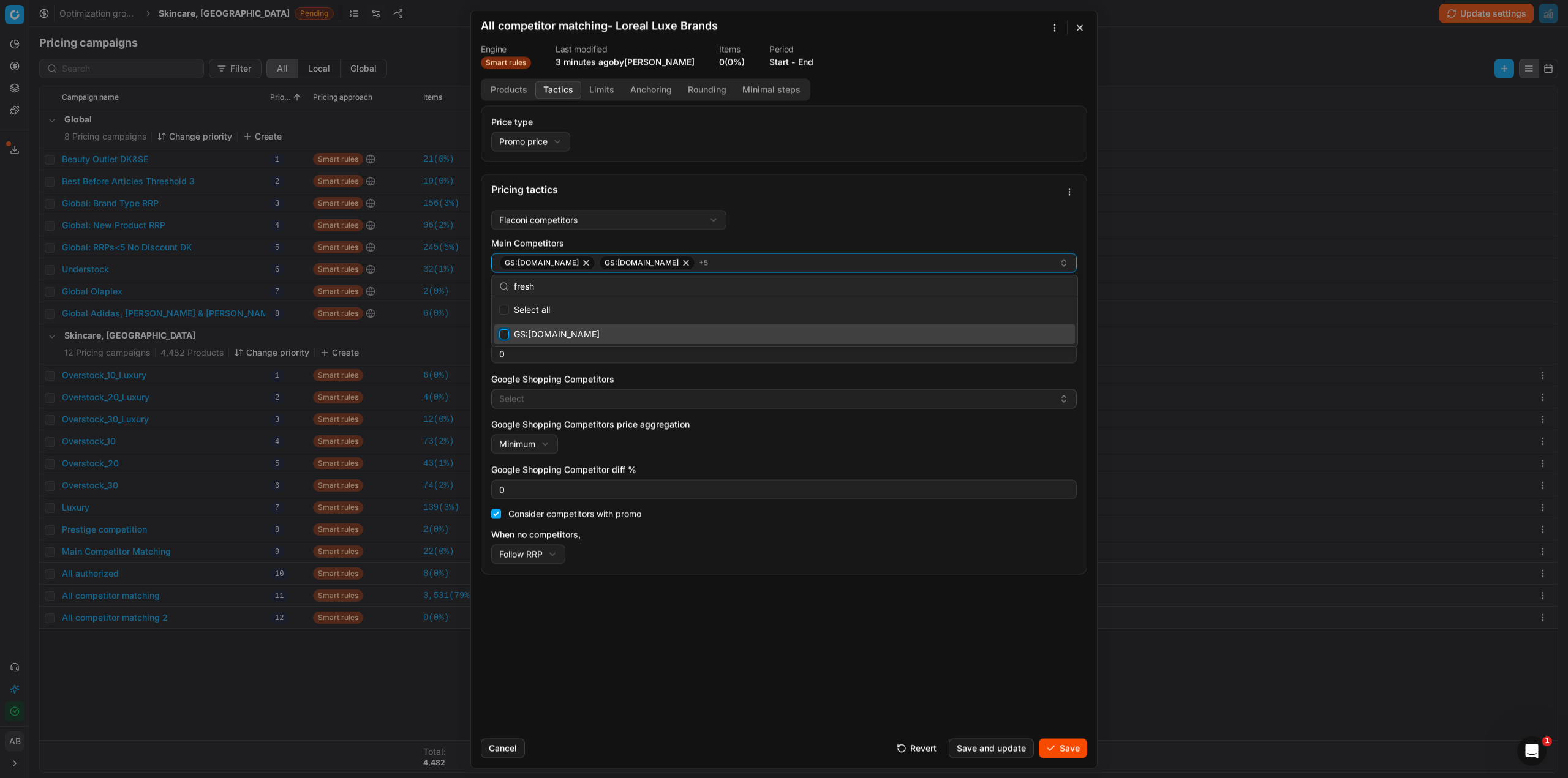
drag, startPoint x: 501, startPoint y: 332, endPoint x: 534, endPoint y: 296, distance: 48.8
click at [501, 332] on input "Suggestions" at bounding box center [504, 334] width 10 height 10
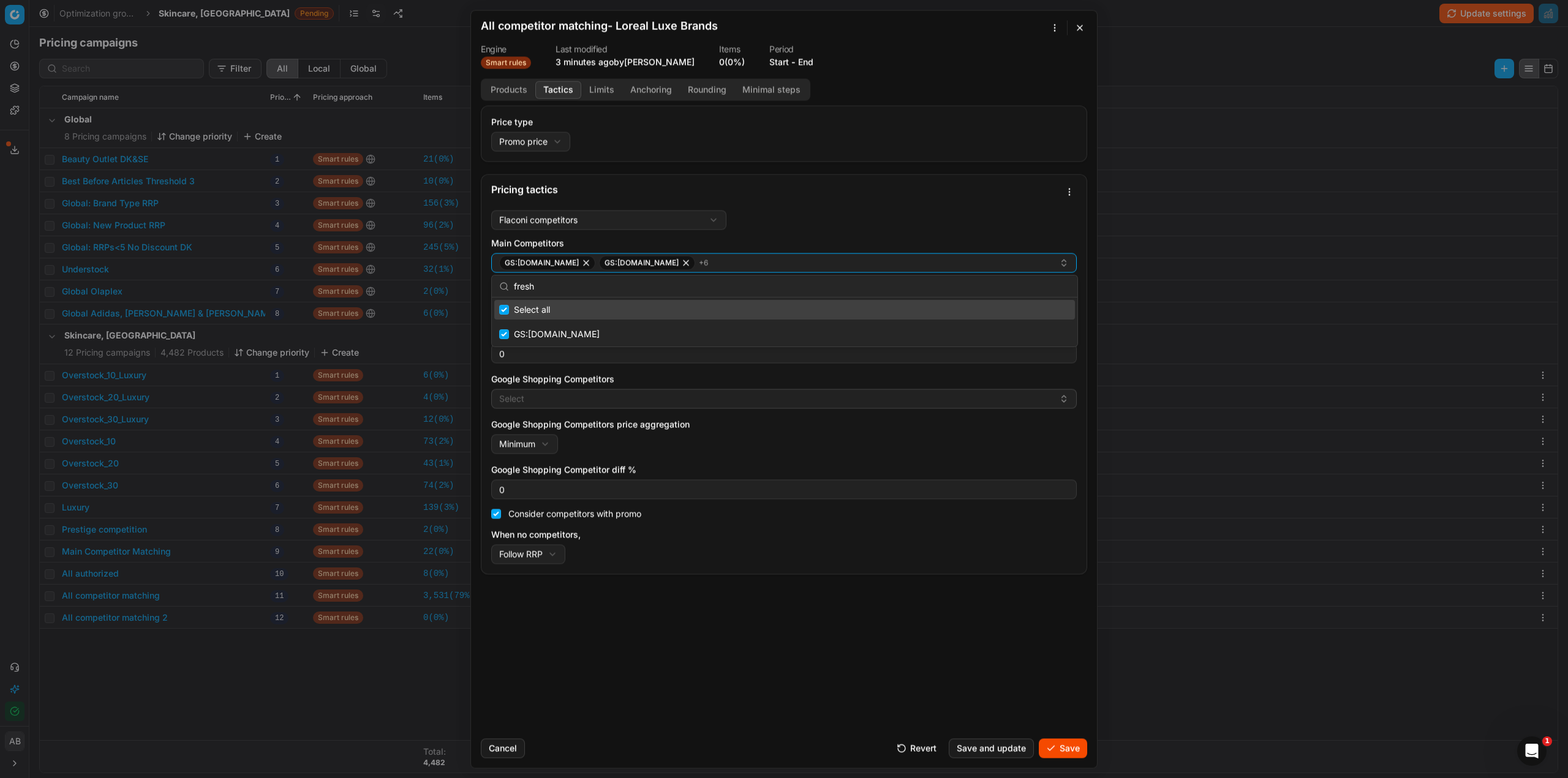
drag, startPoint x: 539, startPoint y: 289, endPoint x: 512, endPoint y: 288, distance: 27.0
click at [512, 288] on div "fresh" at bounding box center [784, 286] width 586 height 22
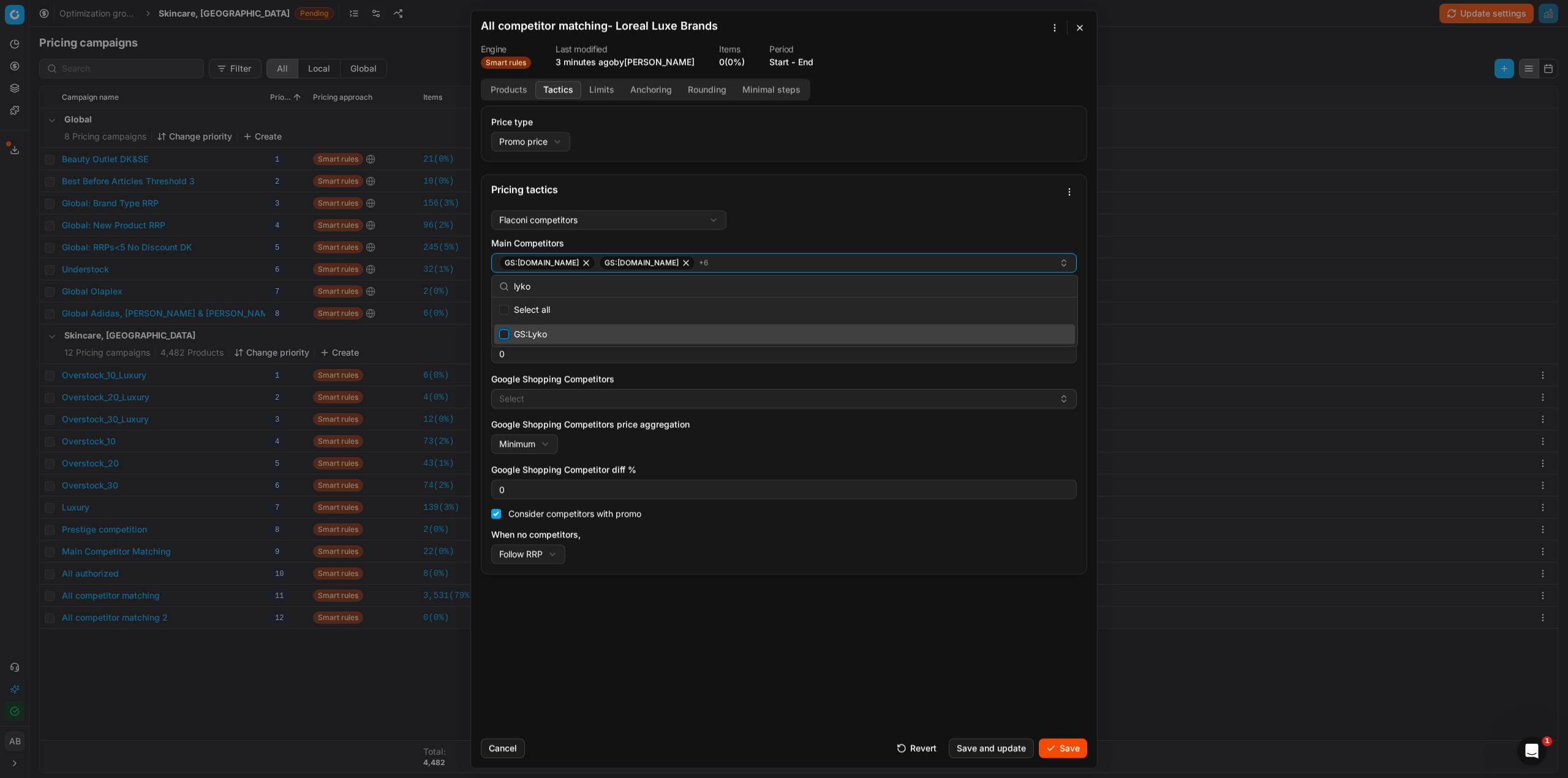
click at [507, 331] on input "Suggestions" at bounding box center [504, 334] width 10 height 10
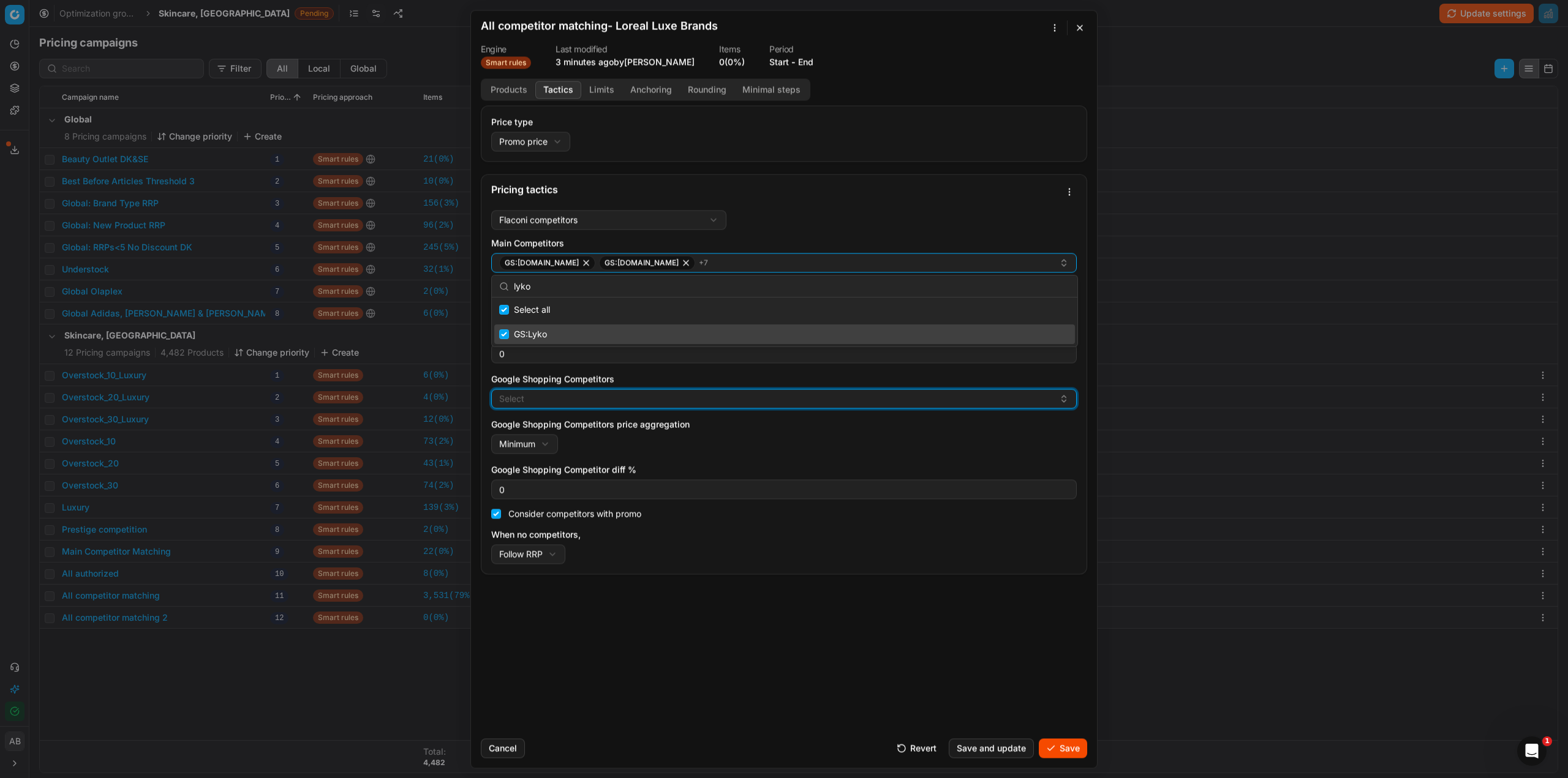
click at [560, 392] on button "Select" at bounding box center [784, 398] width 586 height 19
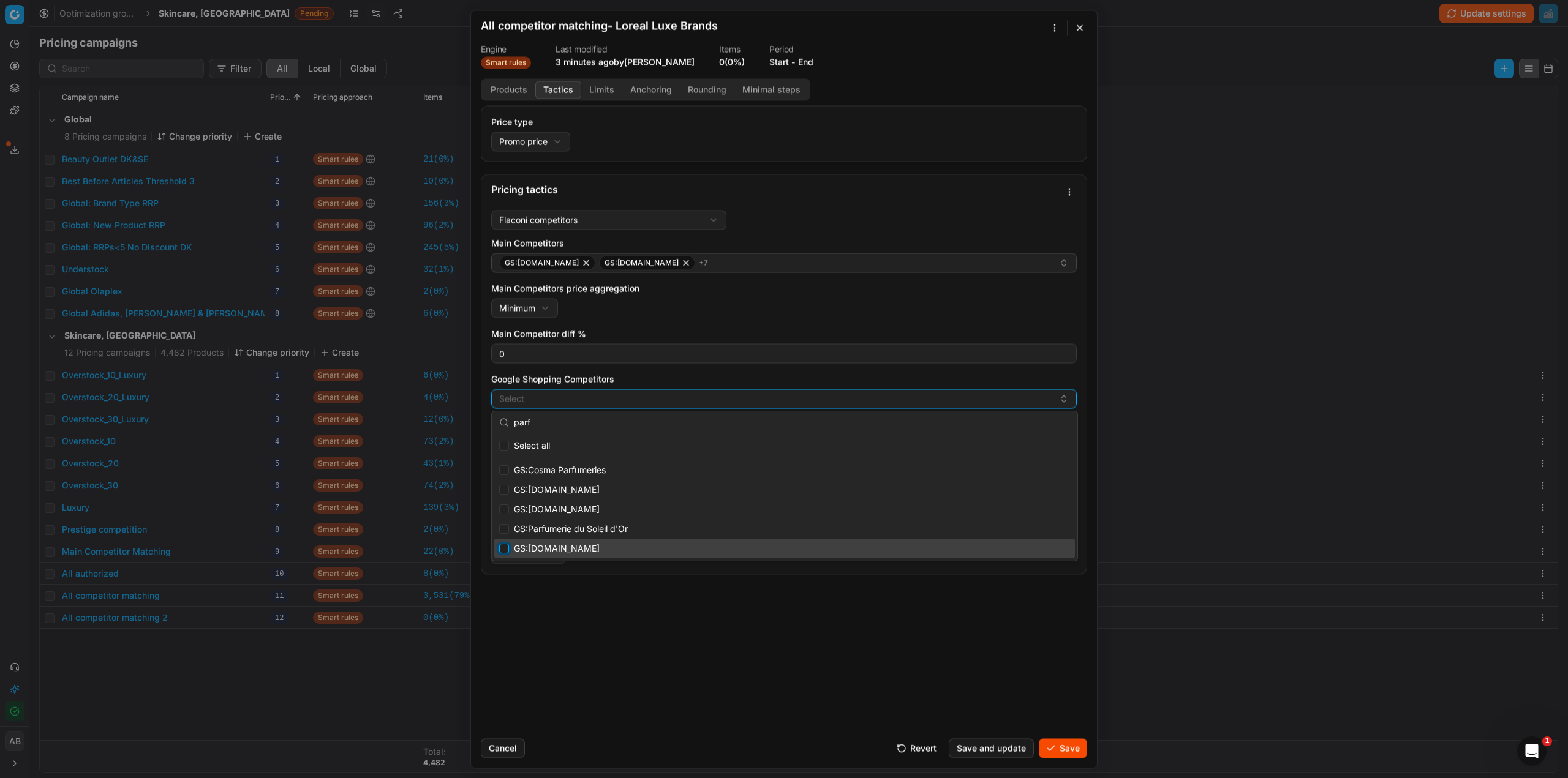
click at [505, 548] on input "Suggestions" at bounding box center [504, 548] width 10 height 10
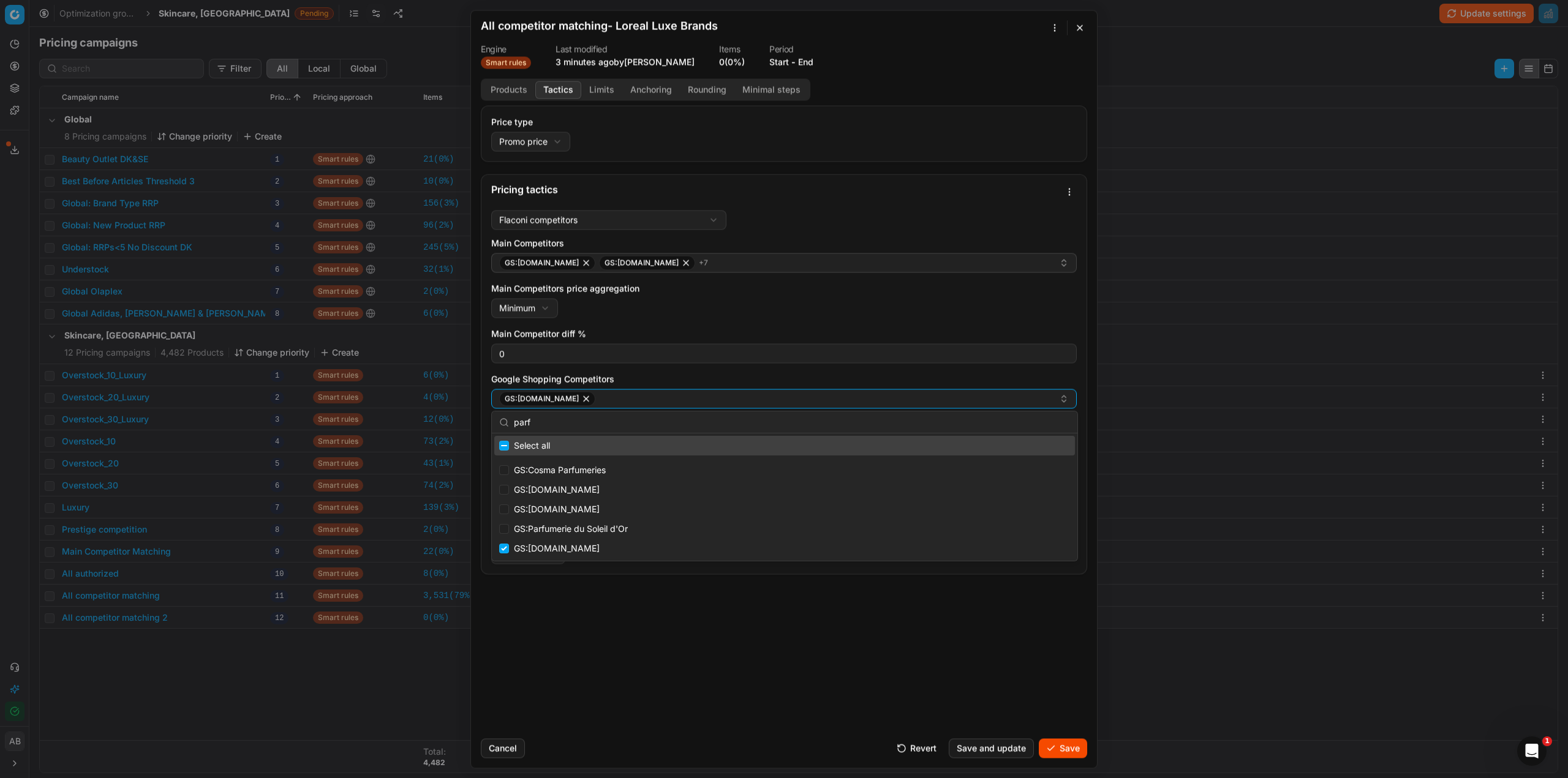
drag, startPoint x: 539, startPoint y: 420, endPoint x: 490, endPoint y: 418, distance: 49.0
click at [490, 418] on body "Pricing platform Analytics Pricing Product portfolio Templates Export service 2…" at bounding box center [784, 389] width 1568 height 778
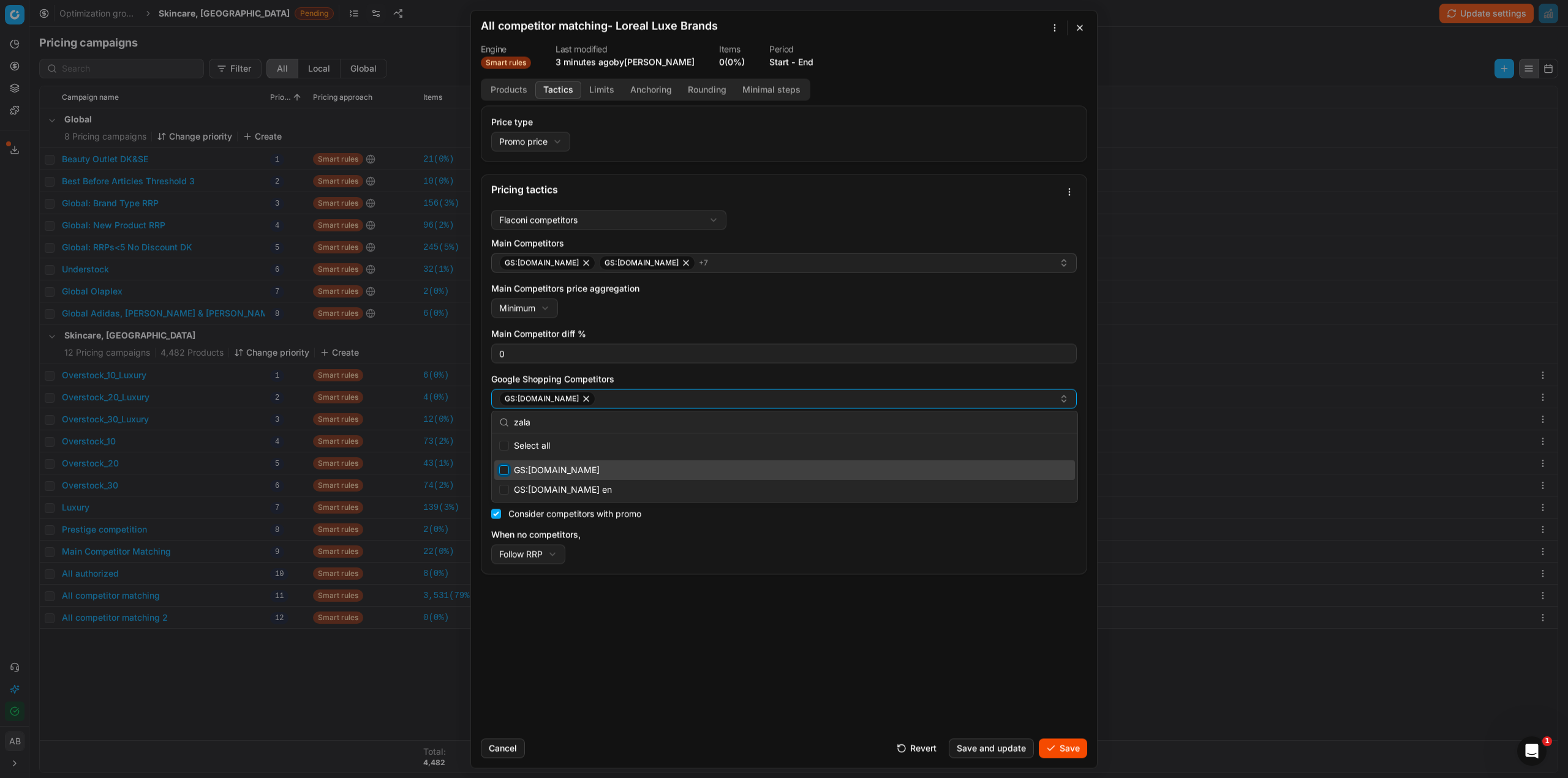
click at [505, 468] on input "Suggestions" at bounding box center [504, 470] width 10 height 10
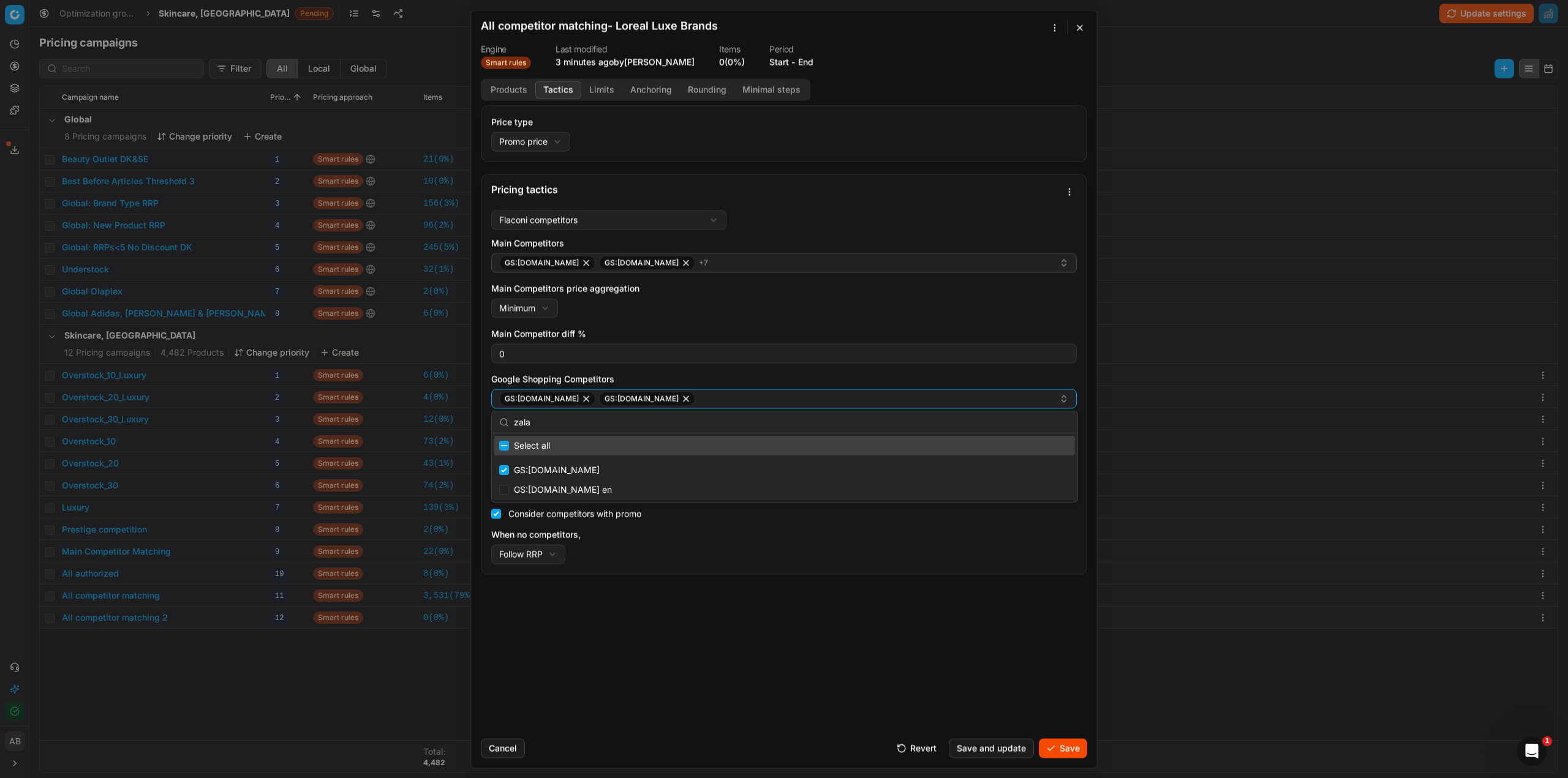
drag, startPoint x: 543, startPoint y: 421, endPoint x: 507, endPoint y: 423, distance: 36.1
click at [507, 423] on div "zala" at bounding box center [784, 423] width 586 height 22
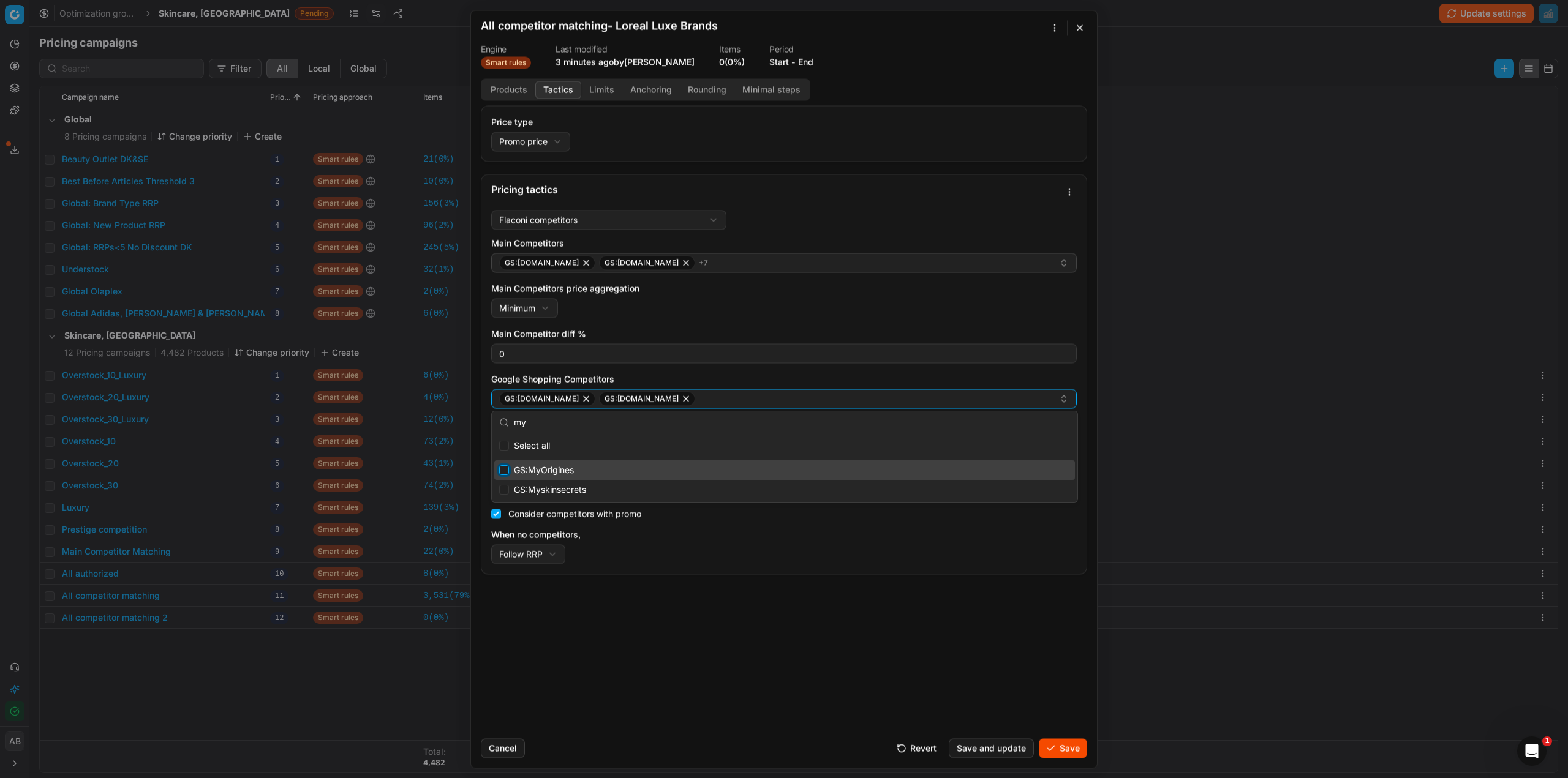
click at [505, 468] on input "Suggestions" at bounding box center [504, 470] width 10 height 10
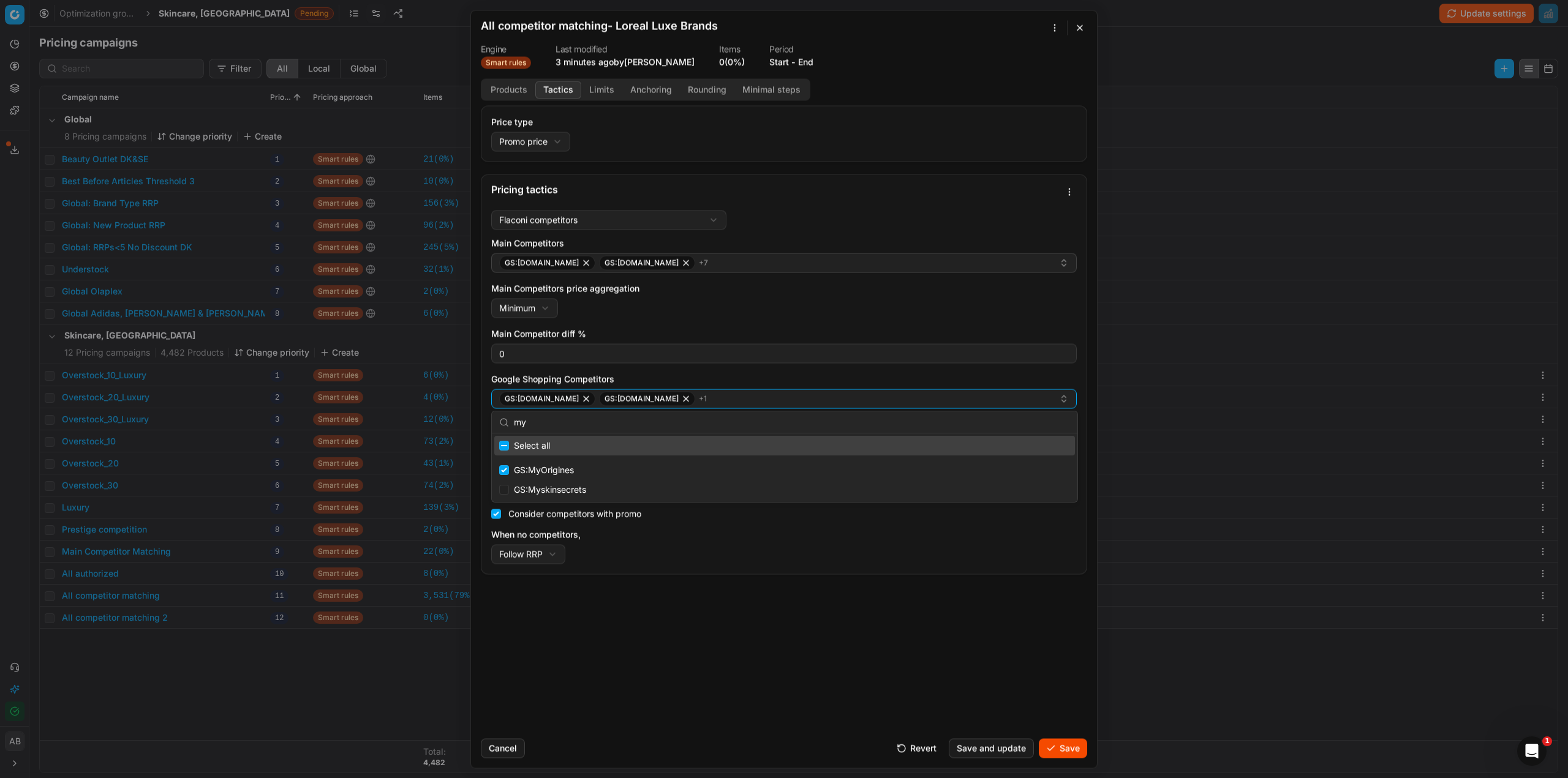
drag, startPoint x: 534, startPoint y: 421, endPoint x: 503, endPoint y: 421, distance: 31.0
click at [503, 421] on div "my" at bounding box center [784, 423] width 586 height 22
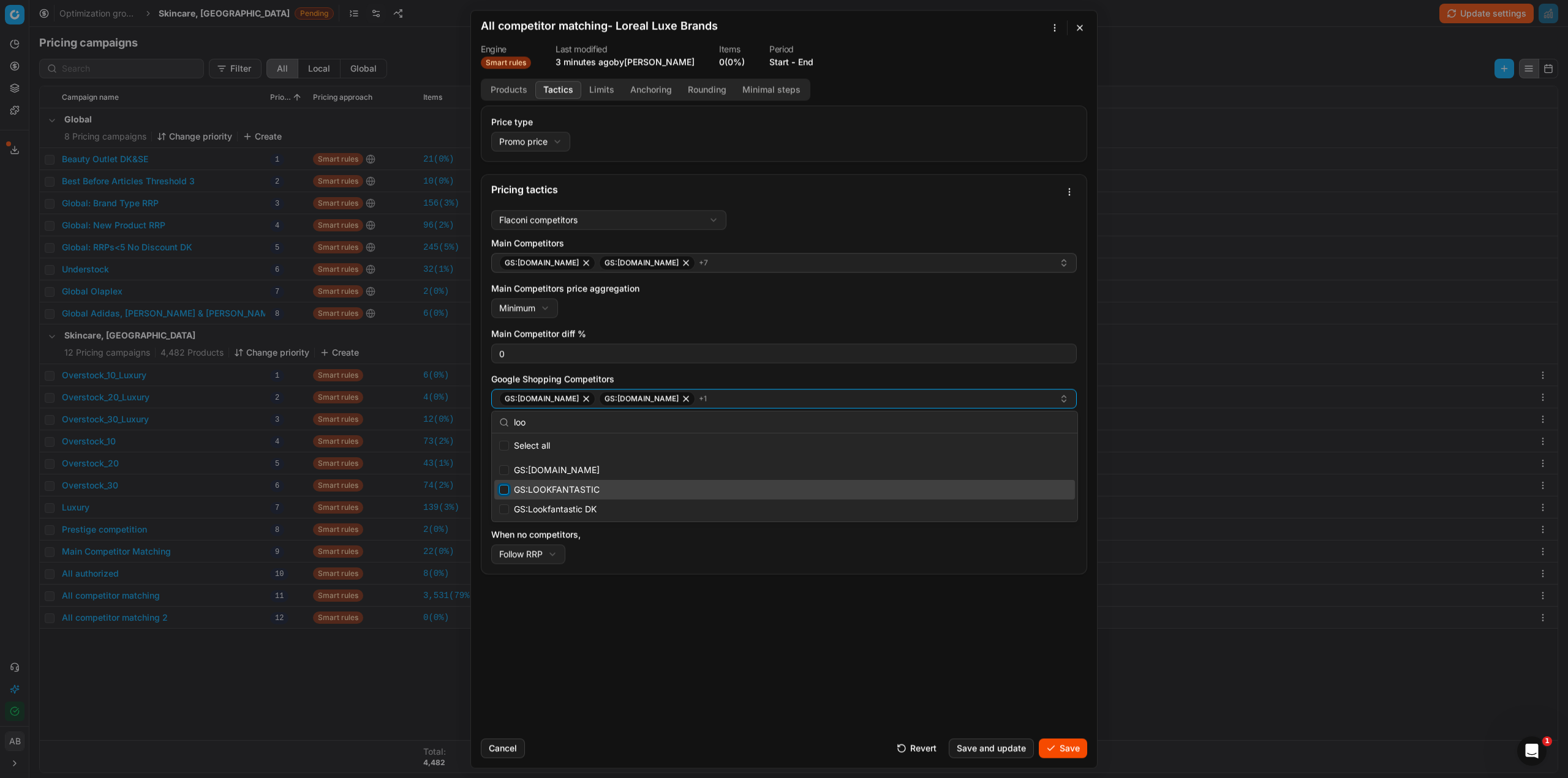
click at [503, 492] on input "Suggestions" at bounding box center [504, 489] width 10 height 10
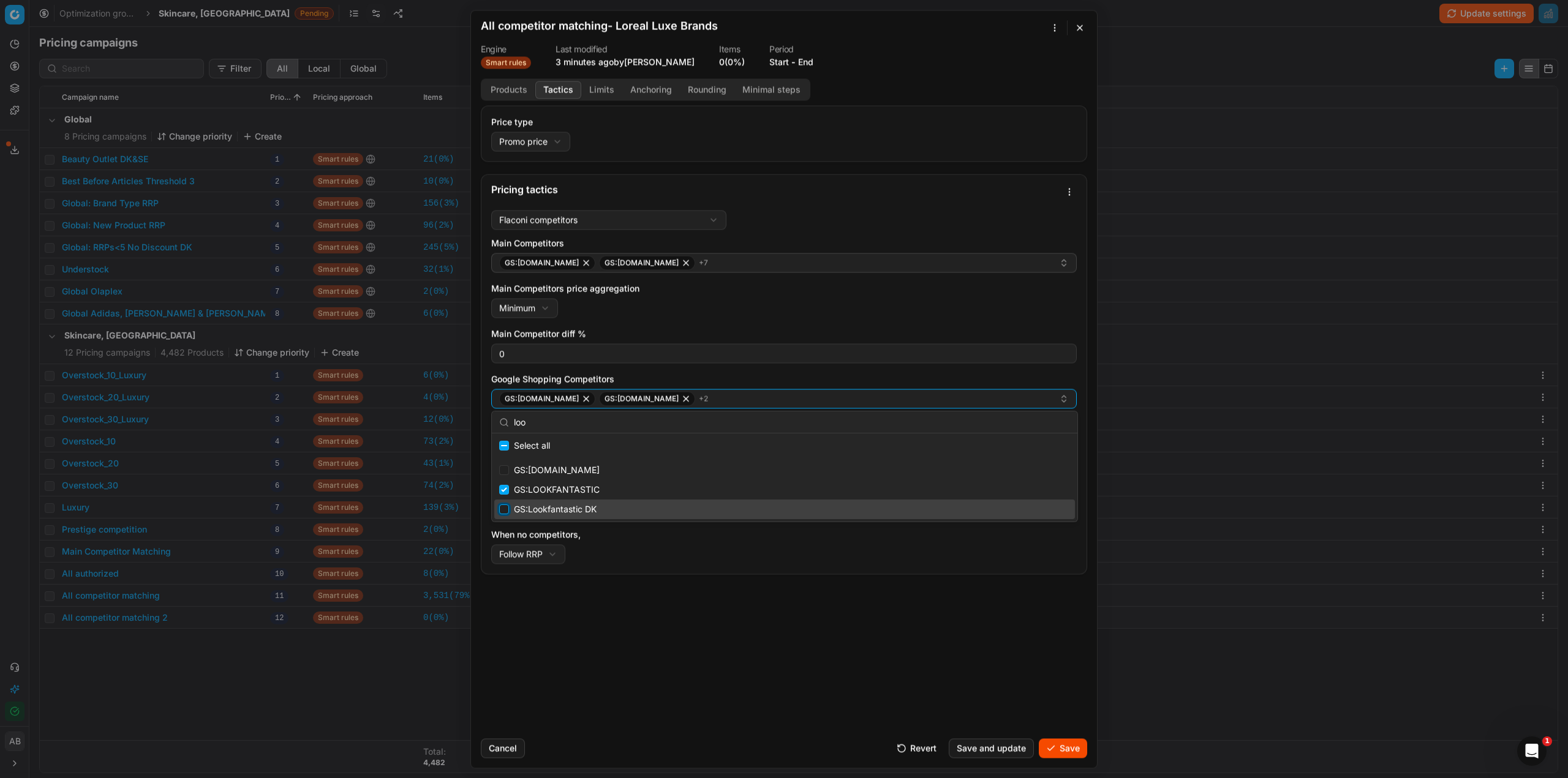
click at [504, 509] on input "Suggestions" at bounding box center [504, 509] width 10 height 10
click at [531, 424] on input "loo" at bounding box center [792, 422] width 556 height 25
drag, startPoint x: 519, startPoint y: 424, endPoint x: 505, endPoint y: 424, distance: 14.0
click at [505, 424] on div "loo" at bounding box center [784, 423] width 586 height 22
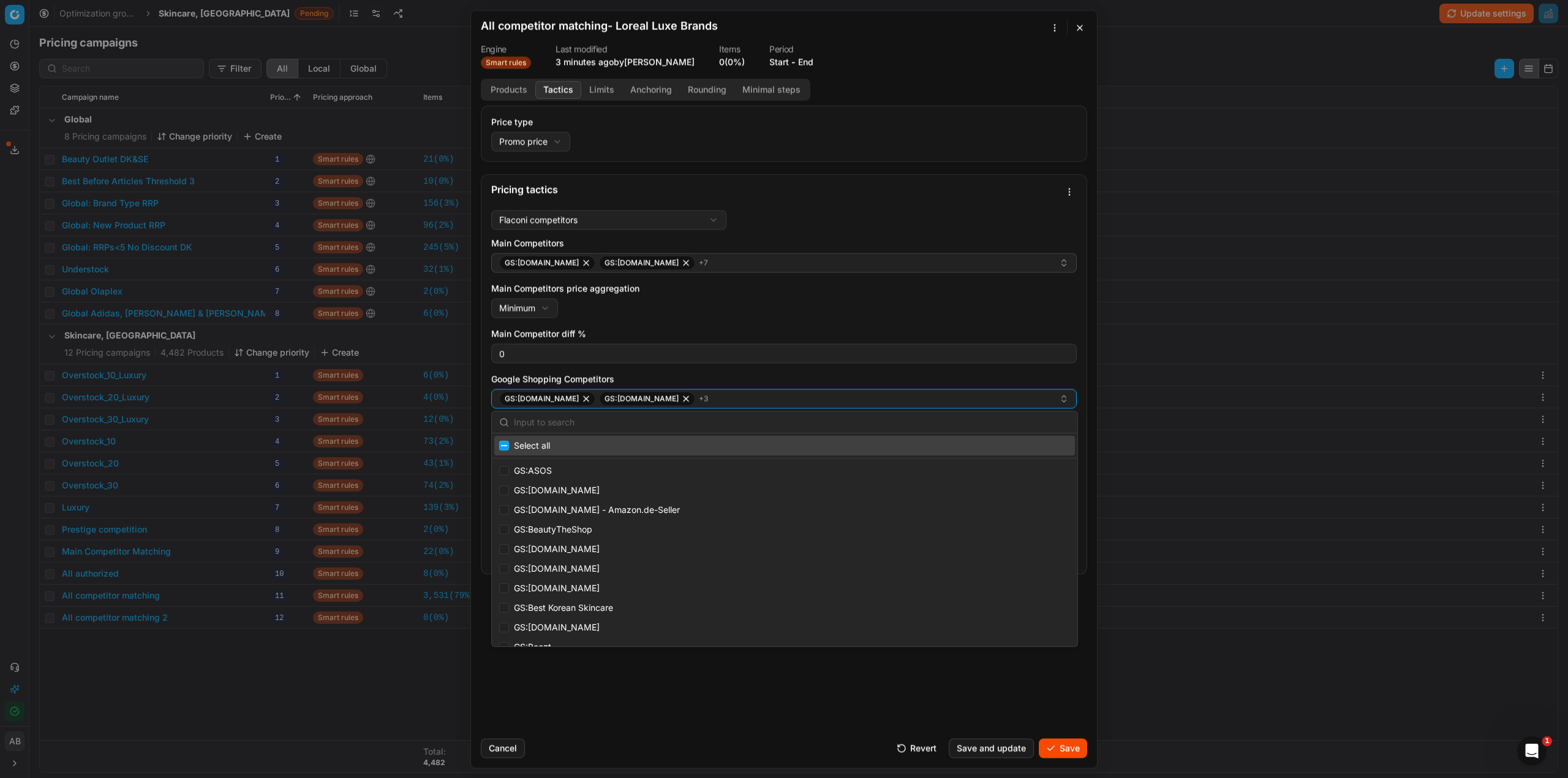
click at [587, 427] on input "text" at bounding box center [792, 422] width 556 height 25
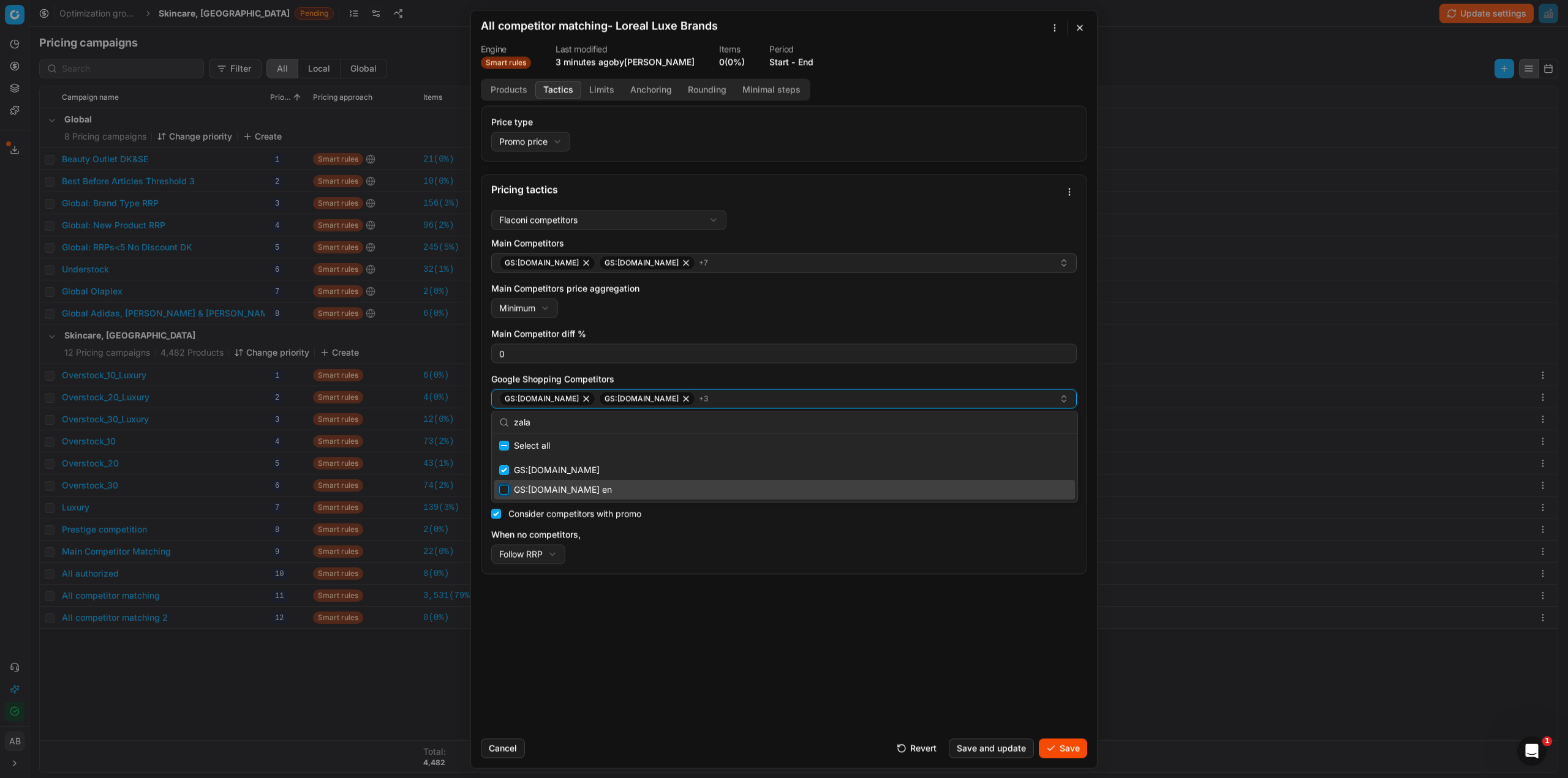
click at [506, 492] on input "Suggestions" at bounding box center [504, 489] width 10 height 10
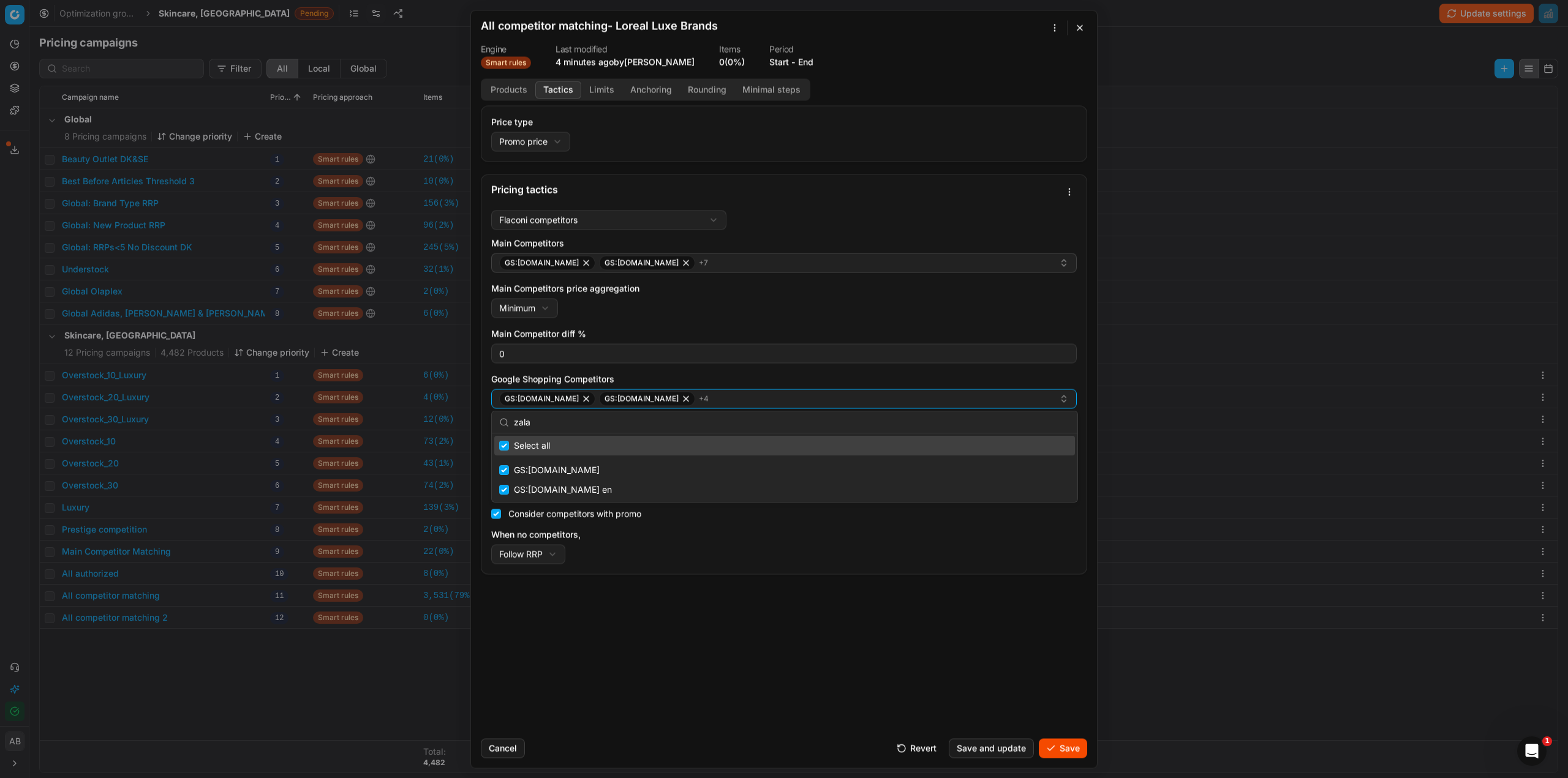
drag, startPoint x: 535, startPoint y: 426, endPoint x: 515, endPoint y: 424, distance: 20.1
click at [515, 424] on input "zala" at bounding box center [792, 422] width 556 height 25
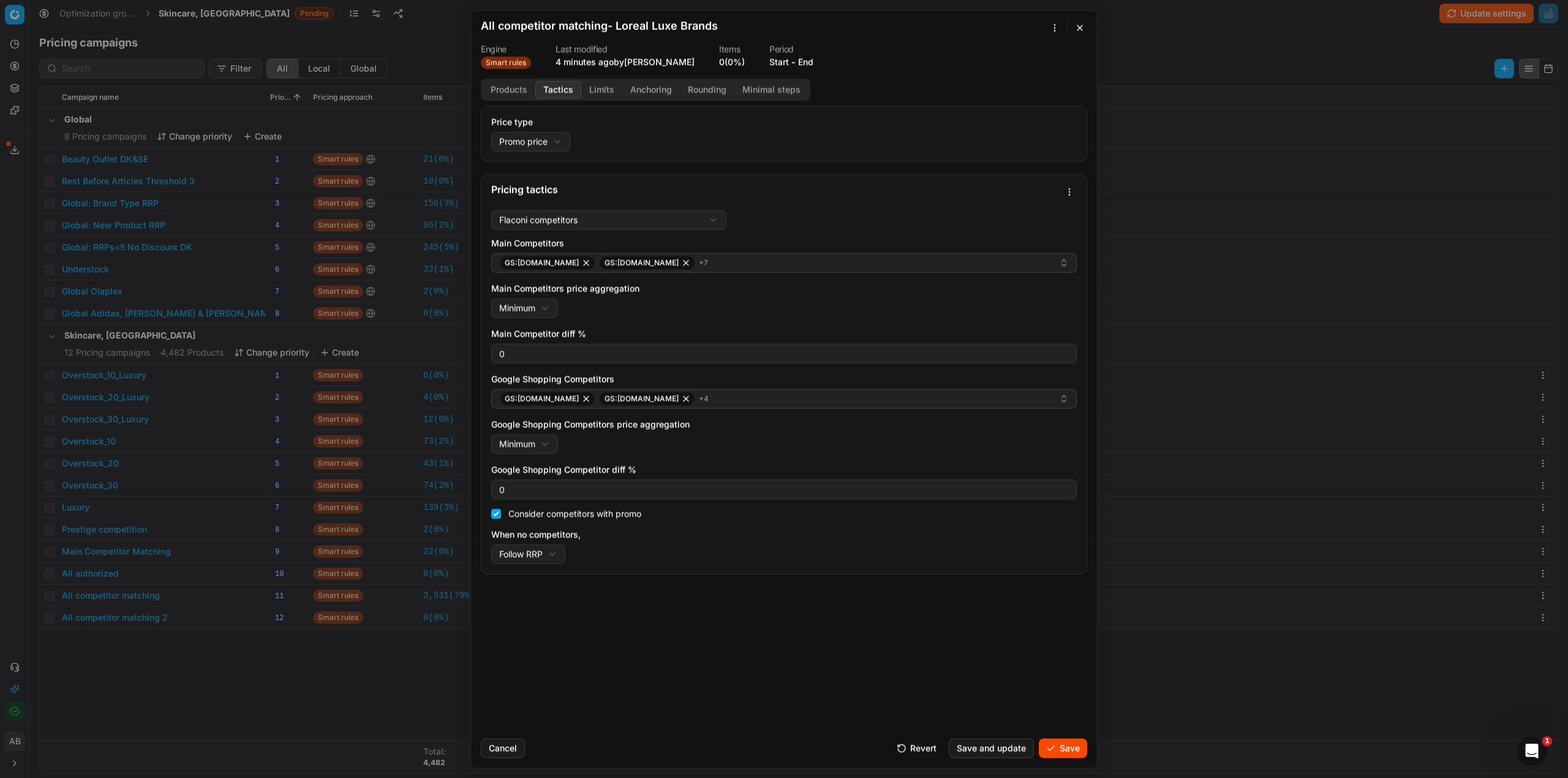
click at [1078, 750] on button "Save" at bounding box center [1063, 748] width 49 height 19
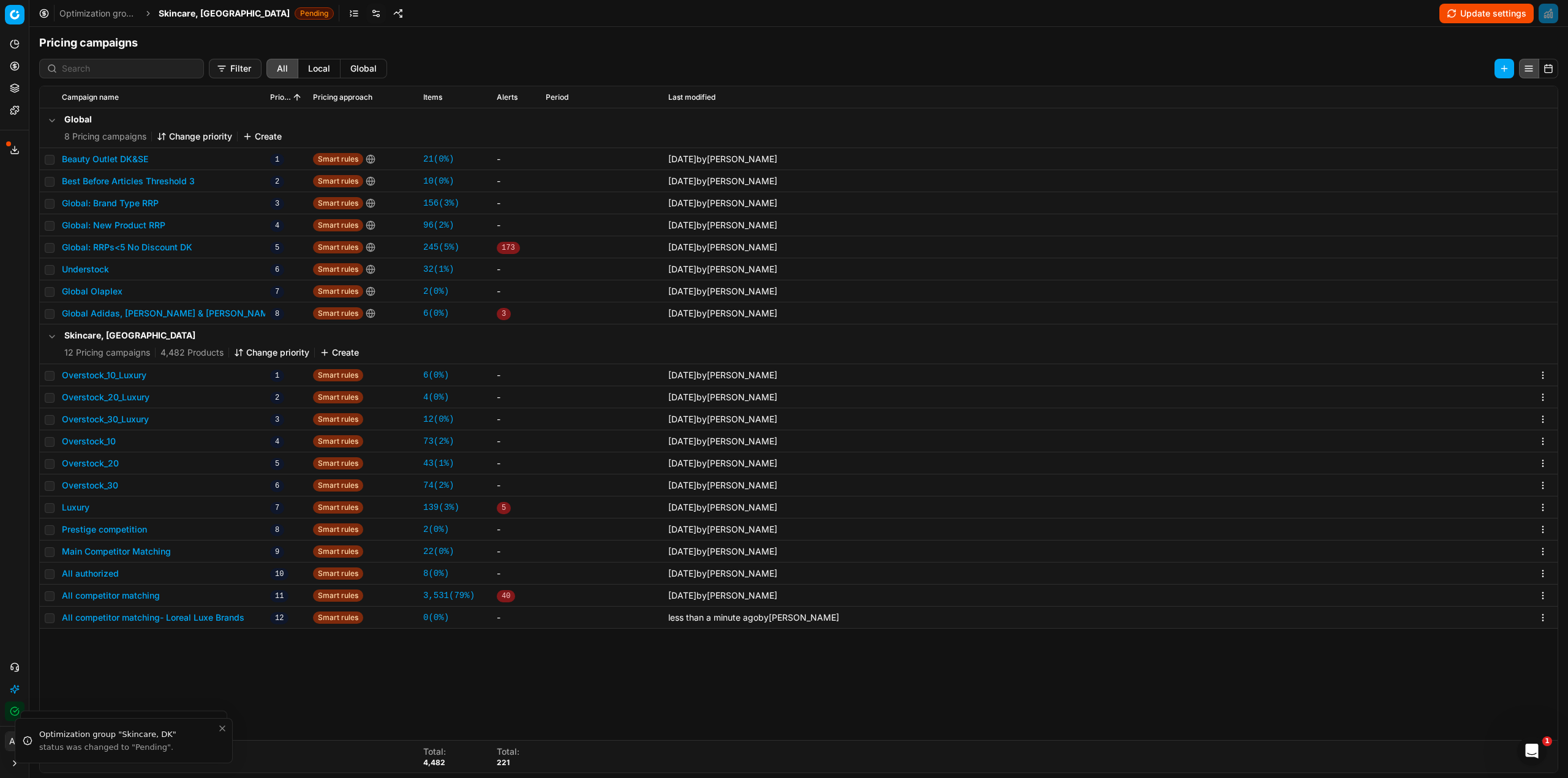
click at [253, 353] on button "Change priority" at bounding box center [272, 353] width 75 height 12
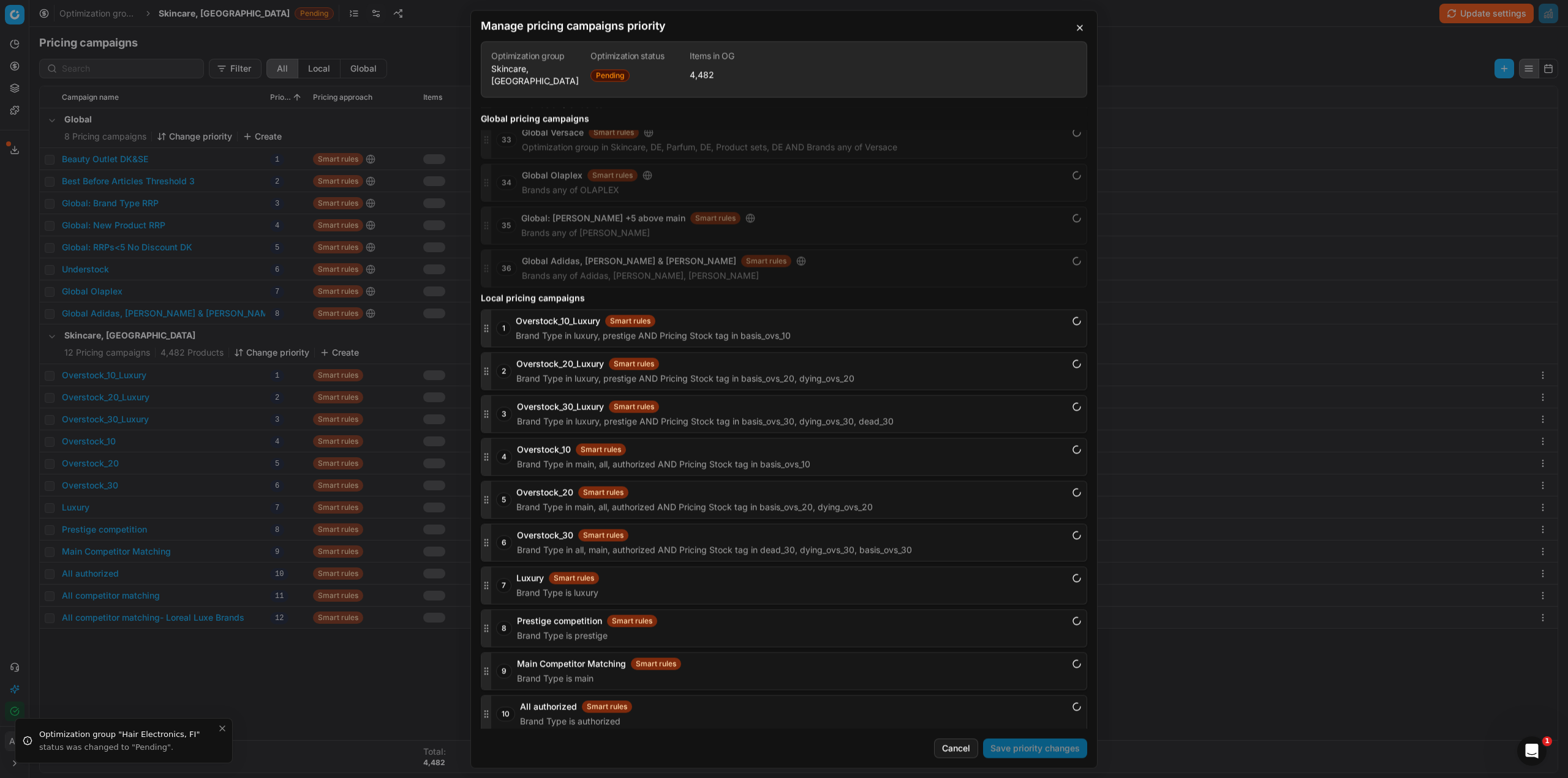
scroll to position [1330, 0]
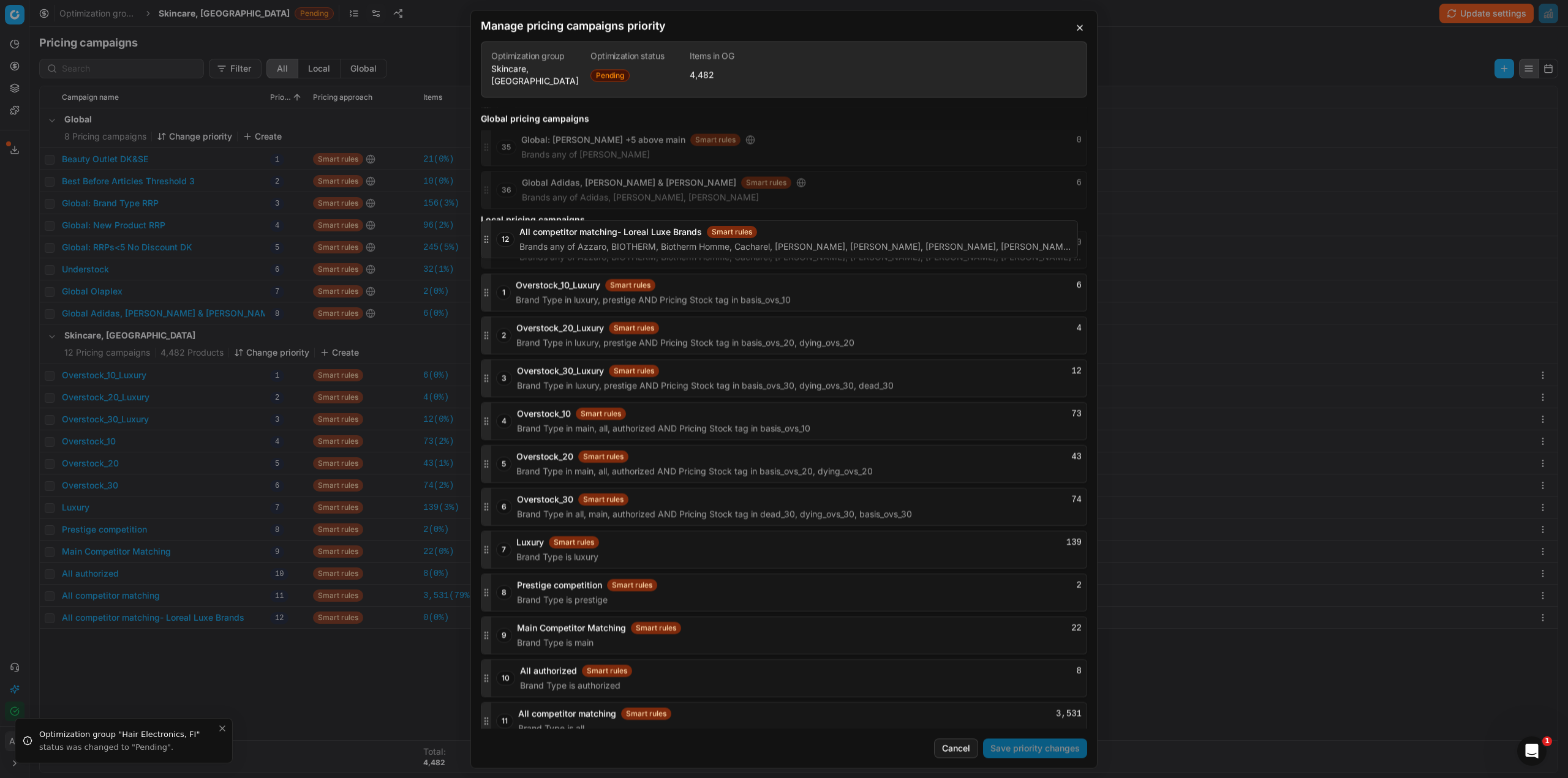
drag, startPoint x: 487, startPoint y: 714, endPoint x: 511, endPoint y: 265, distance: 449.6
click at [513, 248] on div "12 All competitor matching- Loreal Luxe Brands Smart rules 0 Brands any of Azza…" at bounding box center [784, 249] width 607 height 38
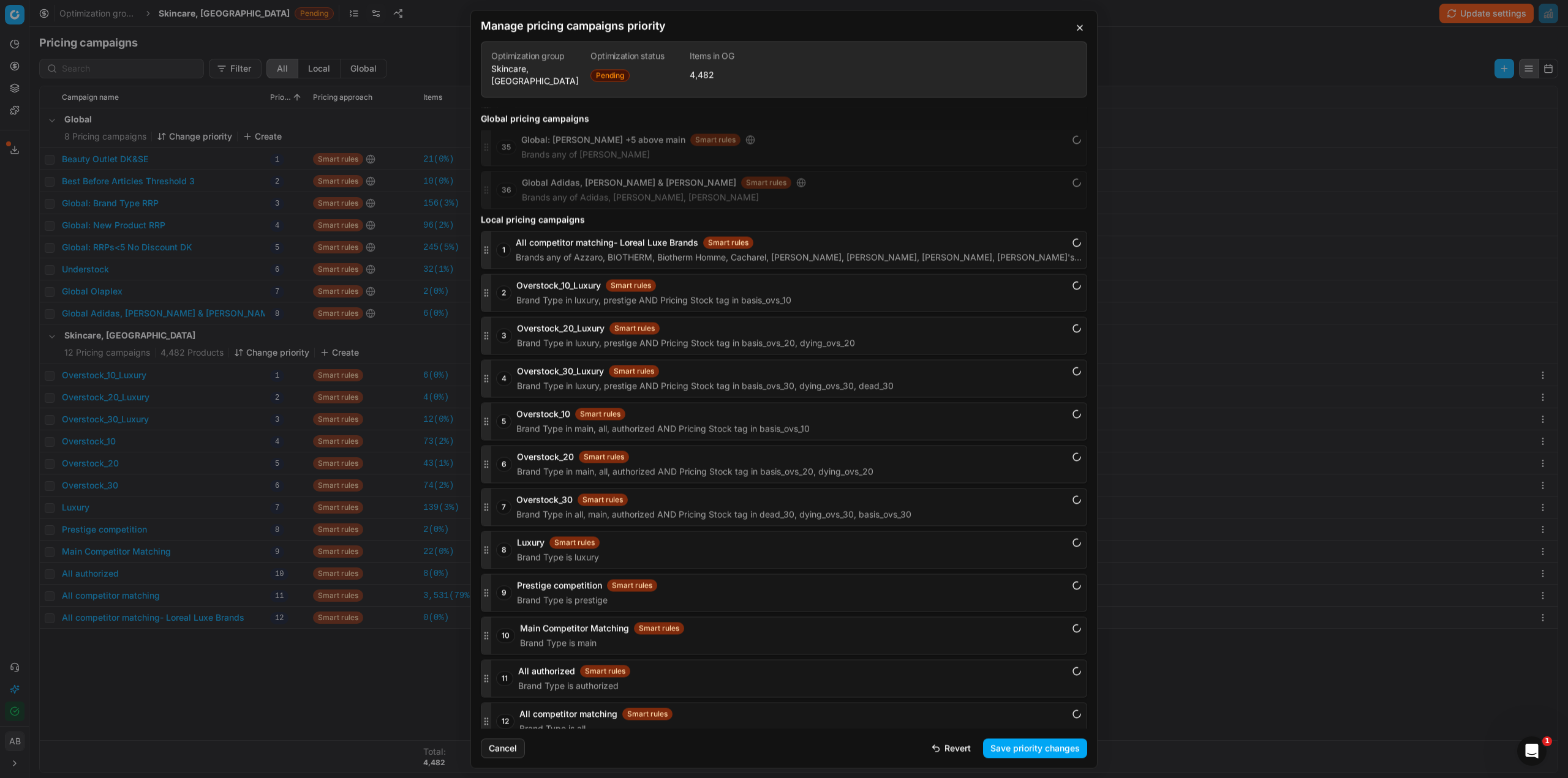
click at [1020, 749] on button "Save priority changes" at bounding box center [1035, 748] width 104 height 19
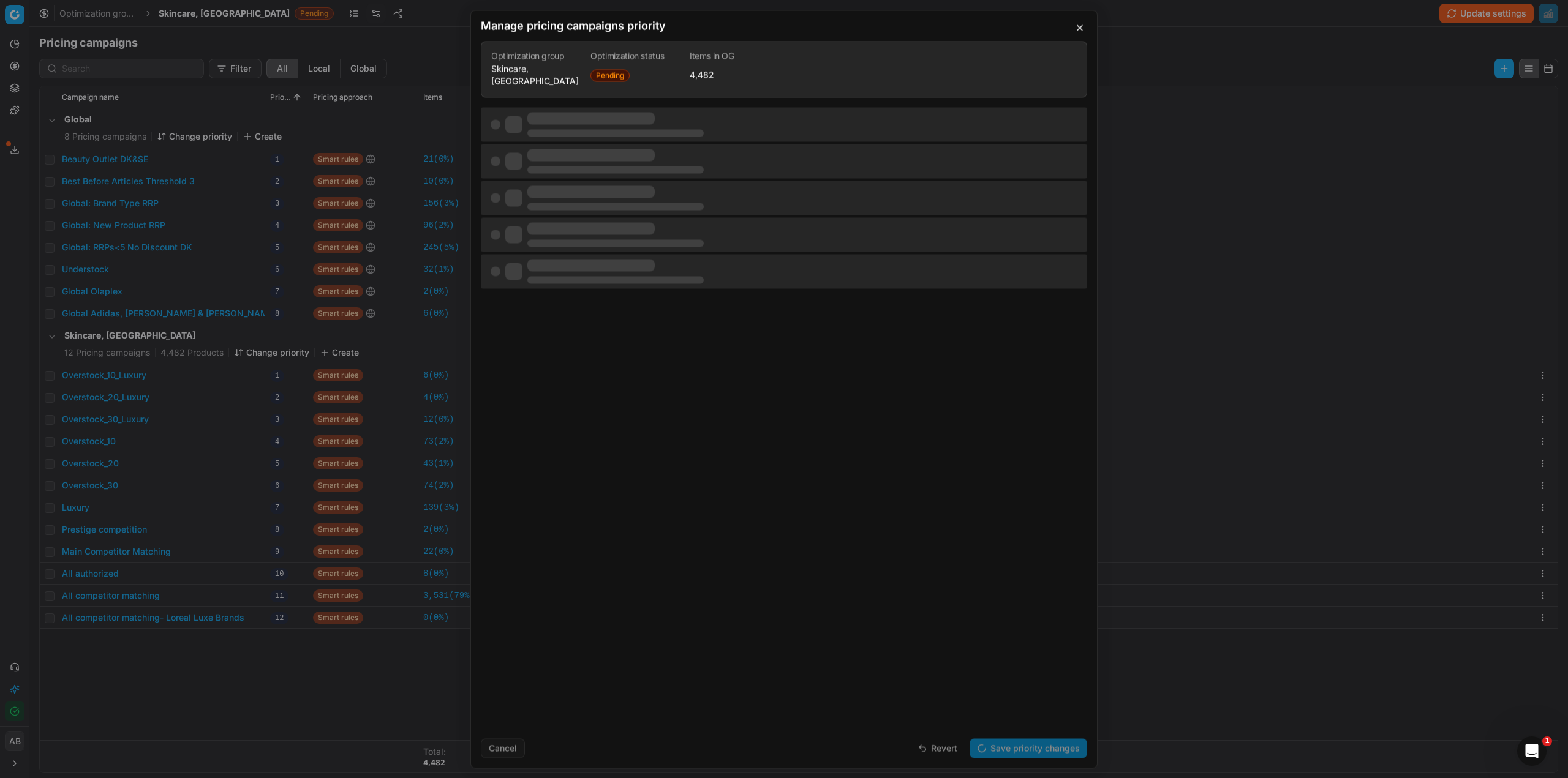
scroll to position [0, 0]
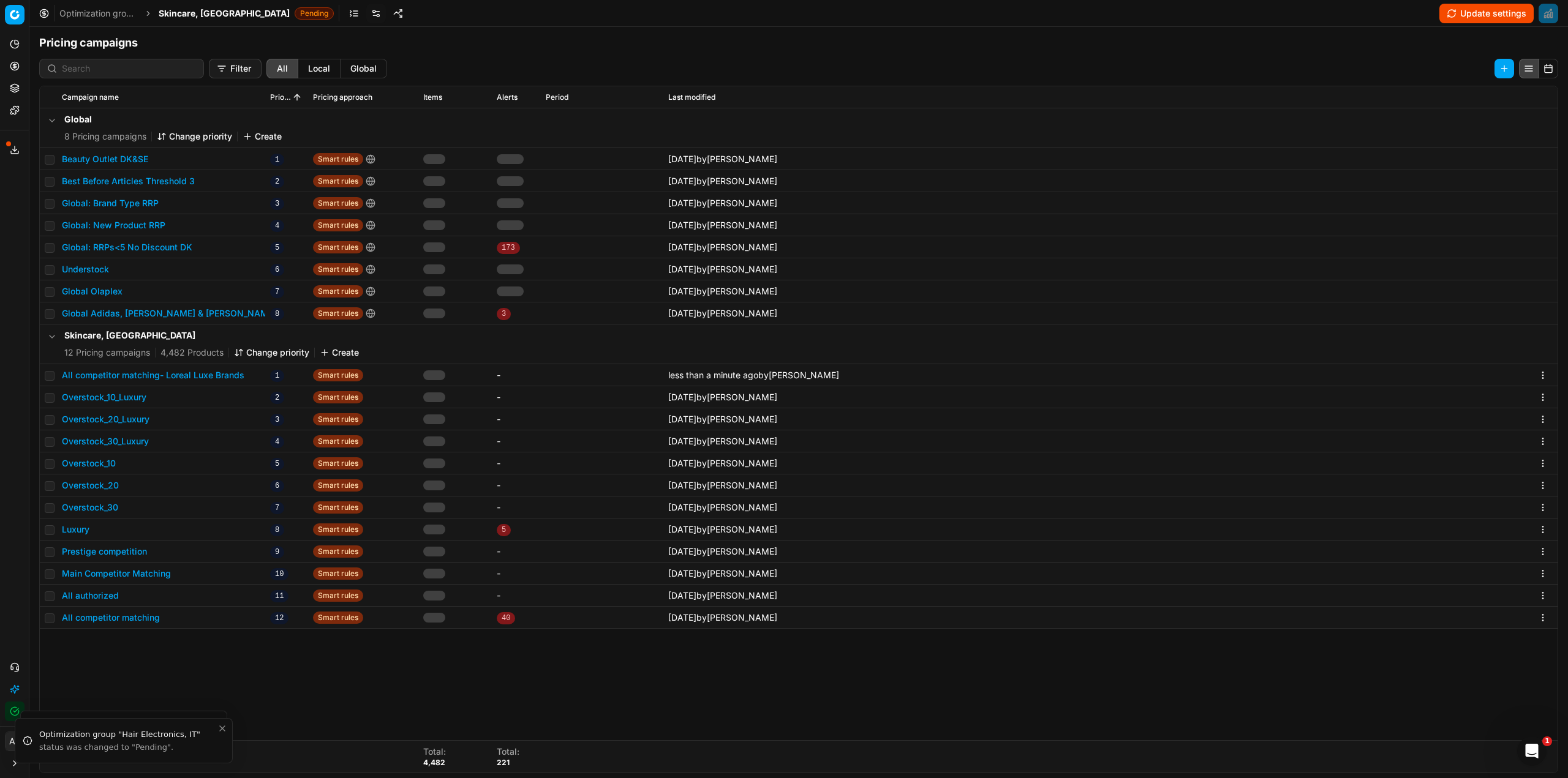
click at [238, 373] on button "All competitor matching- Loreal Luxe Brands" at bounding box center [153, 375] width 183 height 12
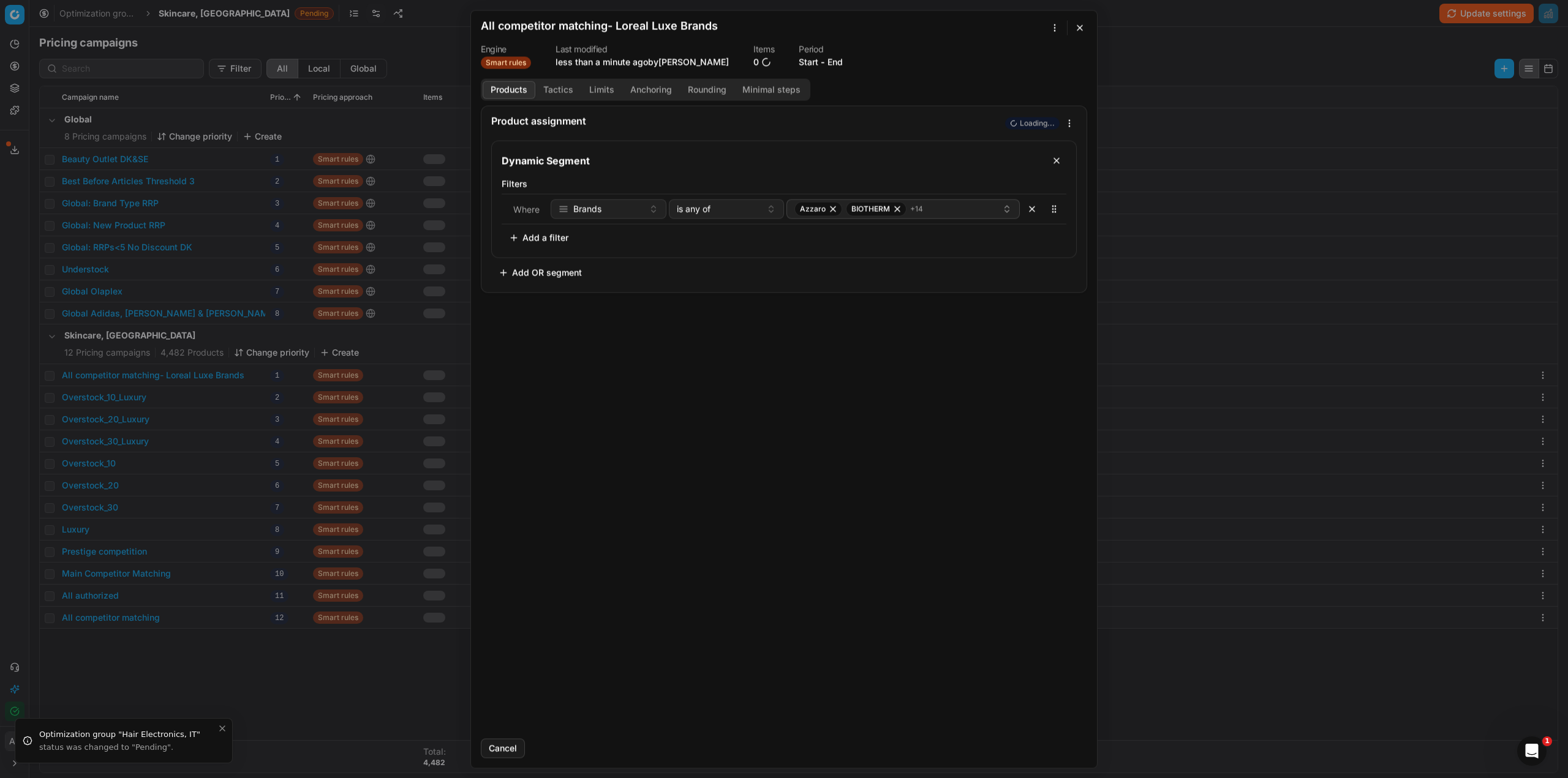
click at [555, 87] on button "Tactics" at bounding box center [558, 90] width 46 height 18
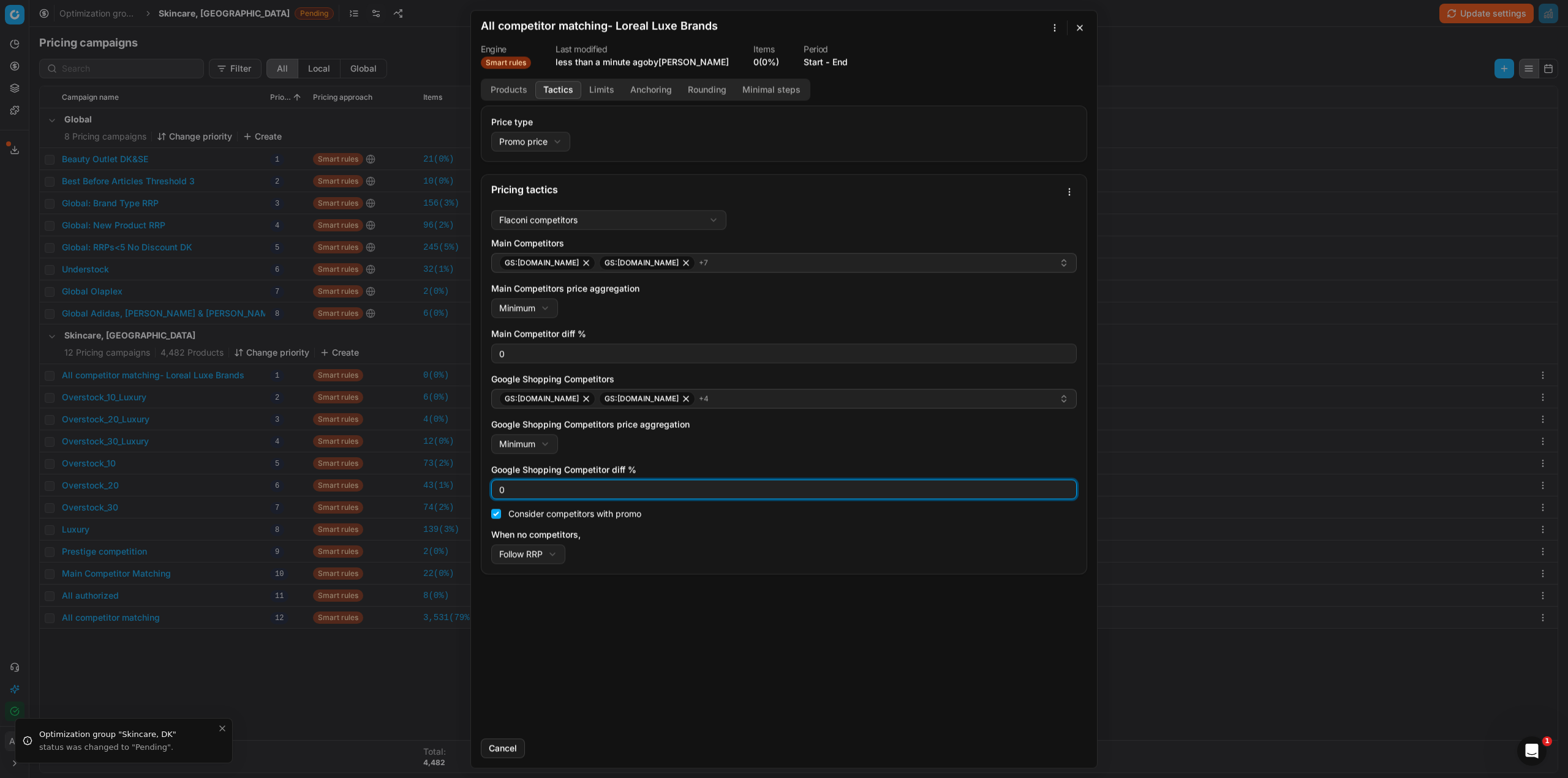
drag, startPoint x: 543, startPoint y: 492, endPoint x: 500, endPoint y: 492, distance: 43.0
click at [500, 492] on input "0" at bounding box center [784, 489] width 575 height 19
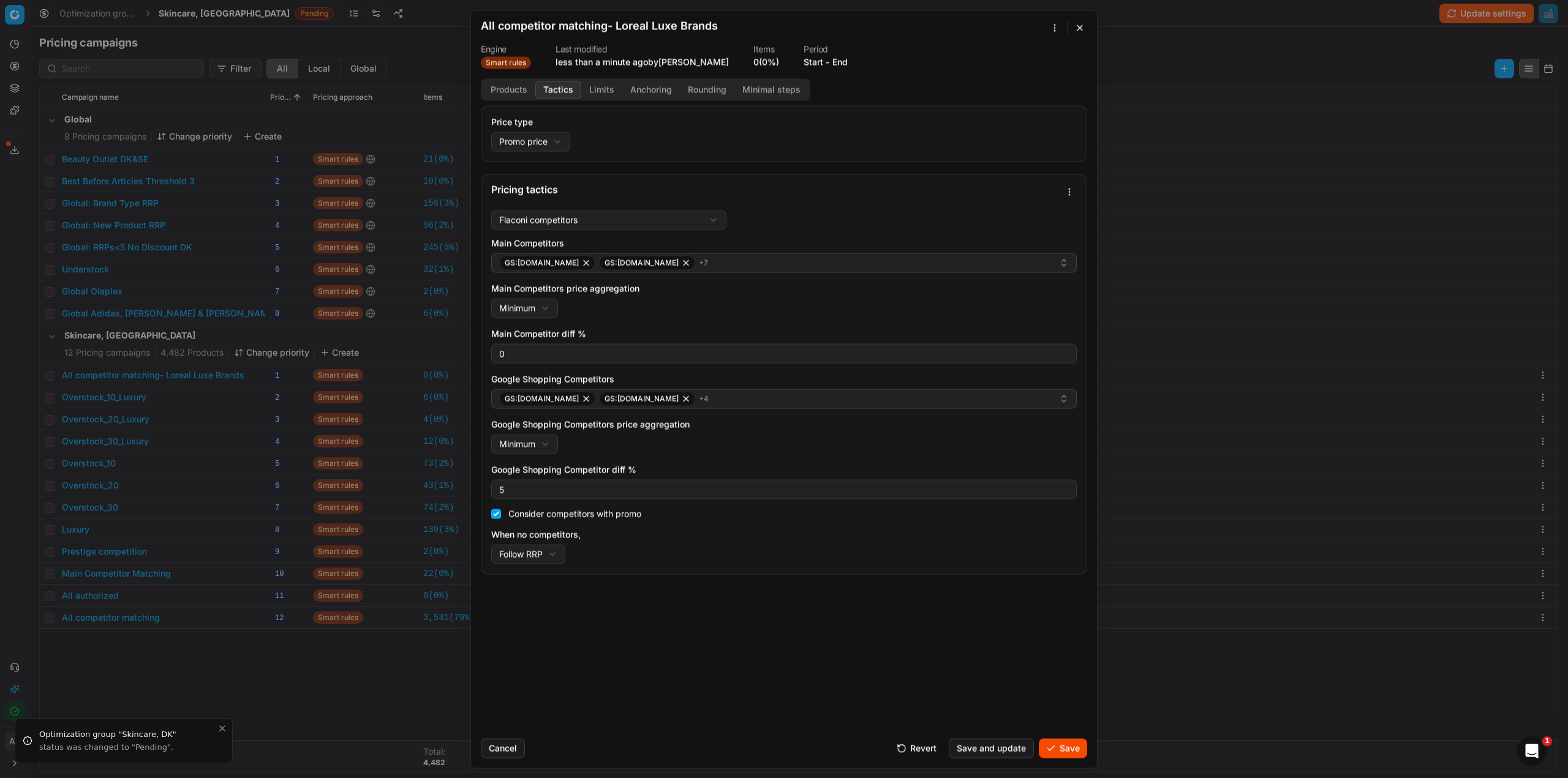
click at [1048, 751] on button "Save" at bounding box center [1063, 748] width 49 height 19
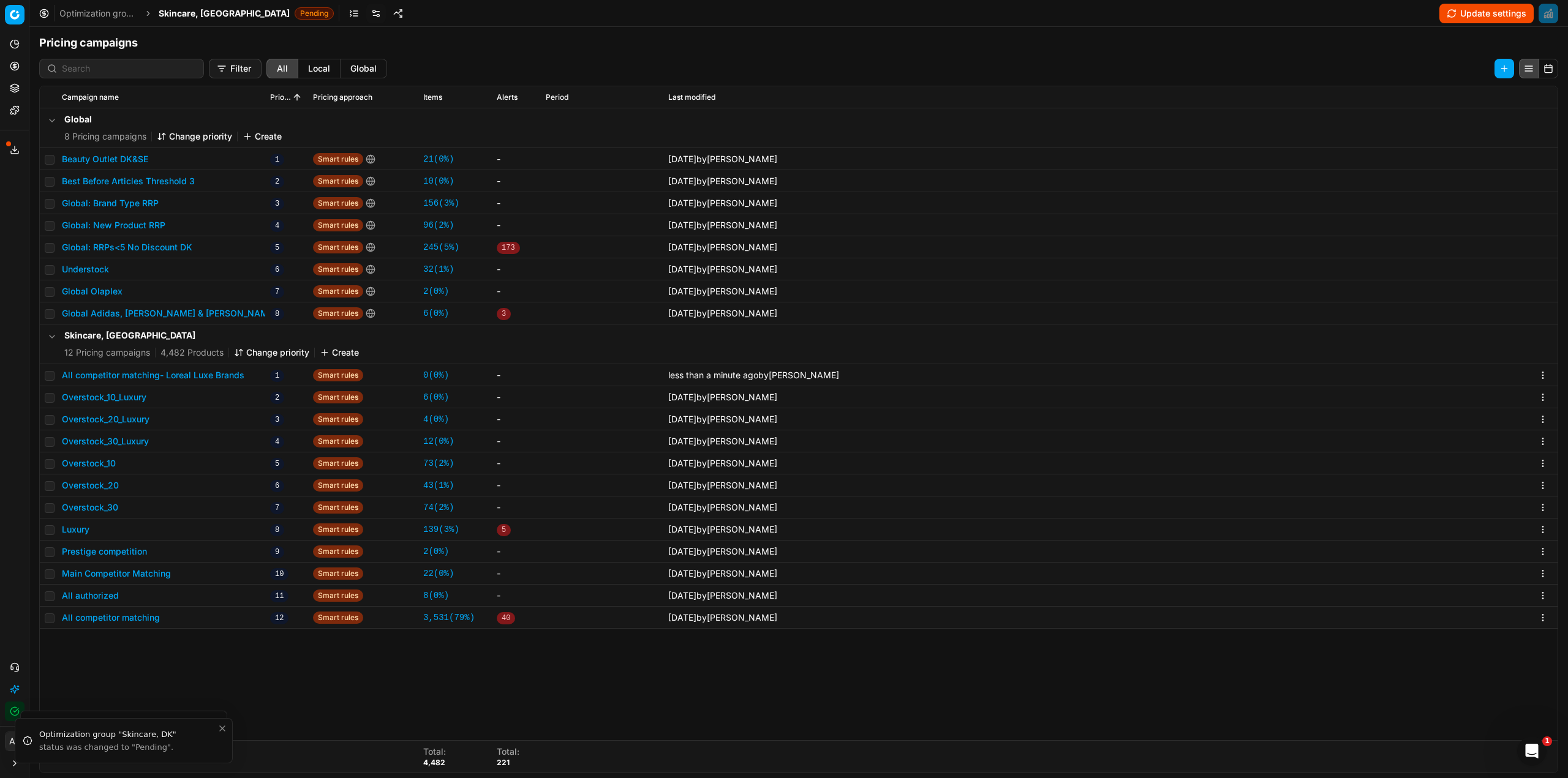
click at [1472, 4] on button "Update settings" at bounding box center [1487, 13] width 94 height 19
click at [193, 374] on button "All competitor matching- Loreal Luxe Brands" at bounding box center [153, 375] width 183 height 12
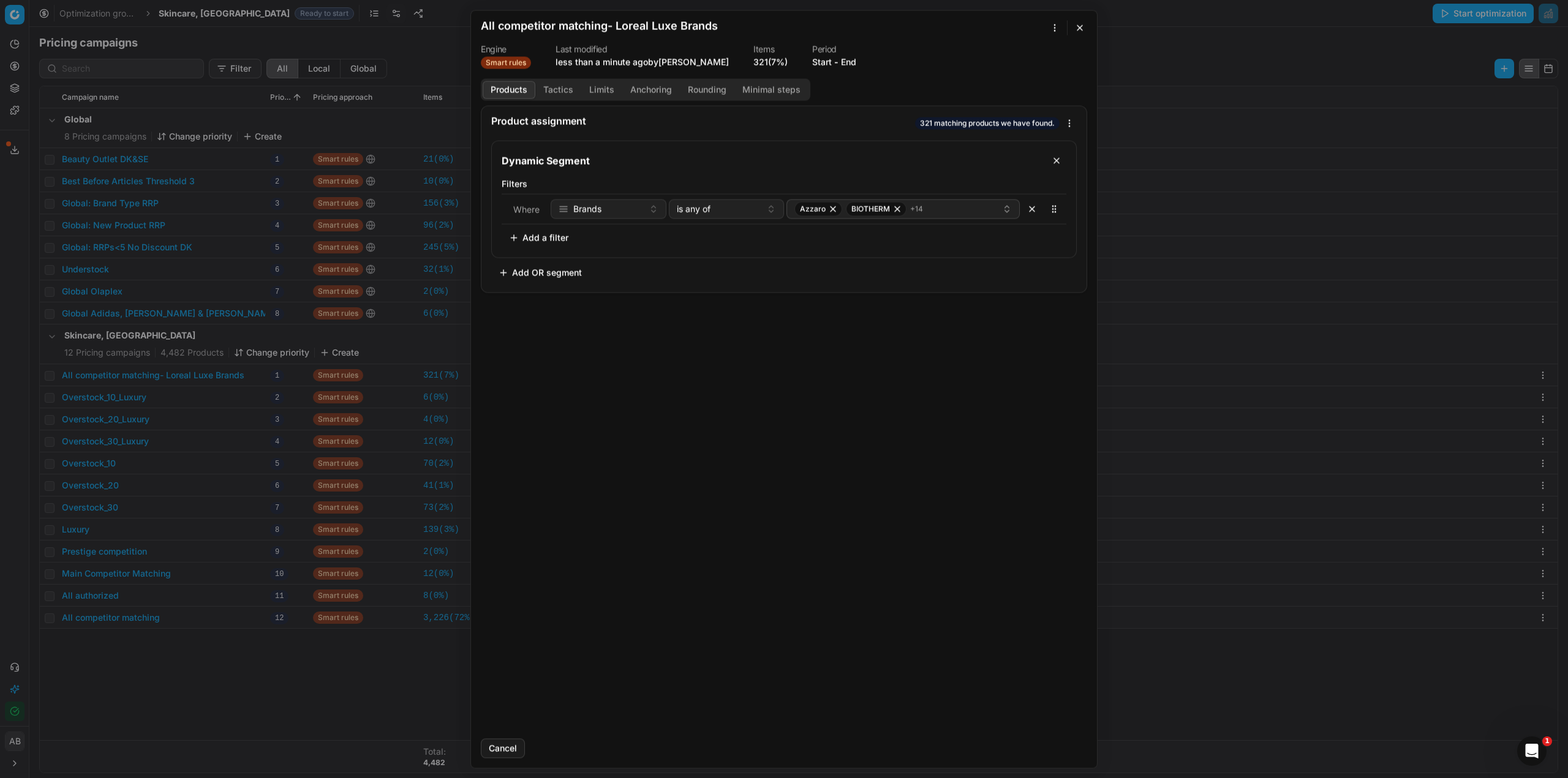
click at [1055, 27] on div "We are saving PC settings. Please wait, it should take a few minutes All compet…" at bounding box center [784, 389] width 1568 height 778
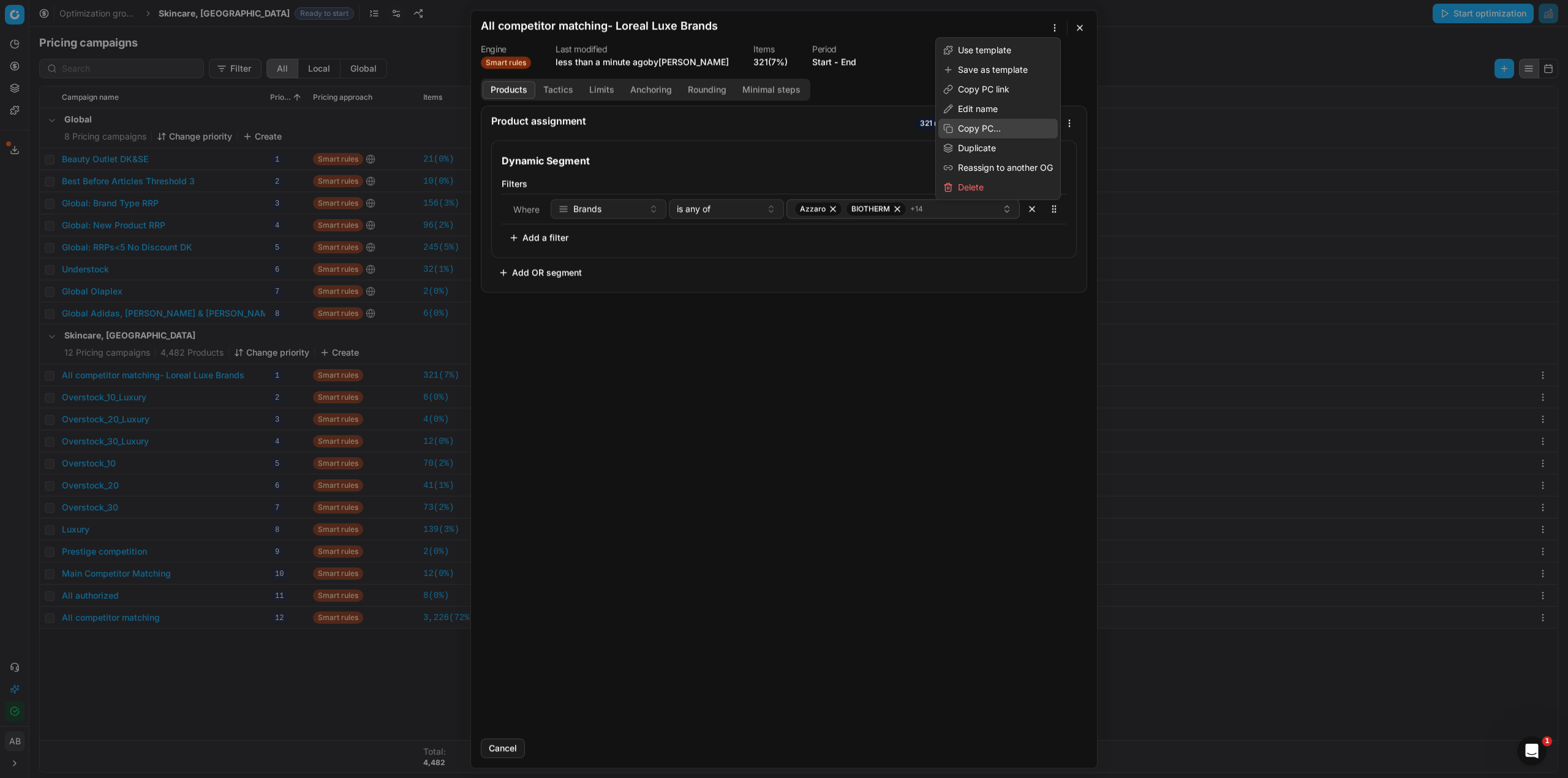
click at [975, 127] on div "Copy PC..." at bounding box center [998, 128] width 119 height 19
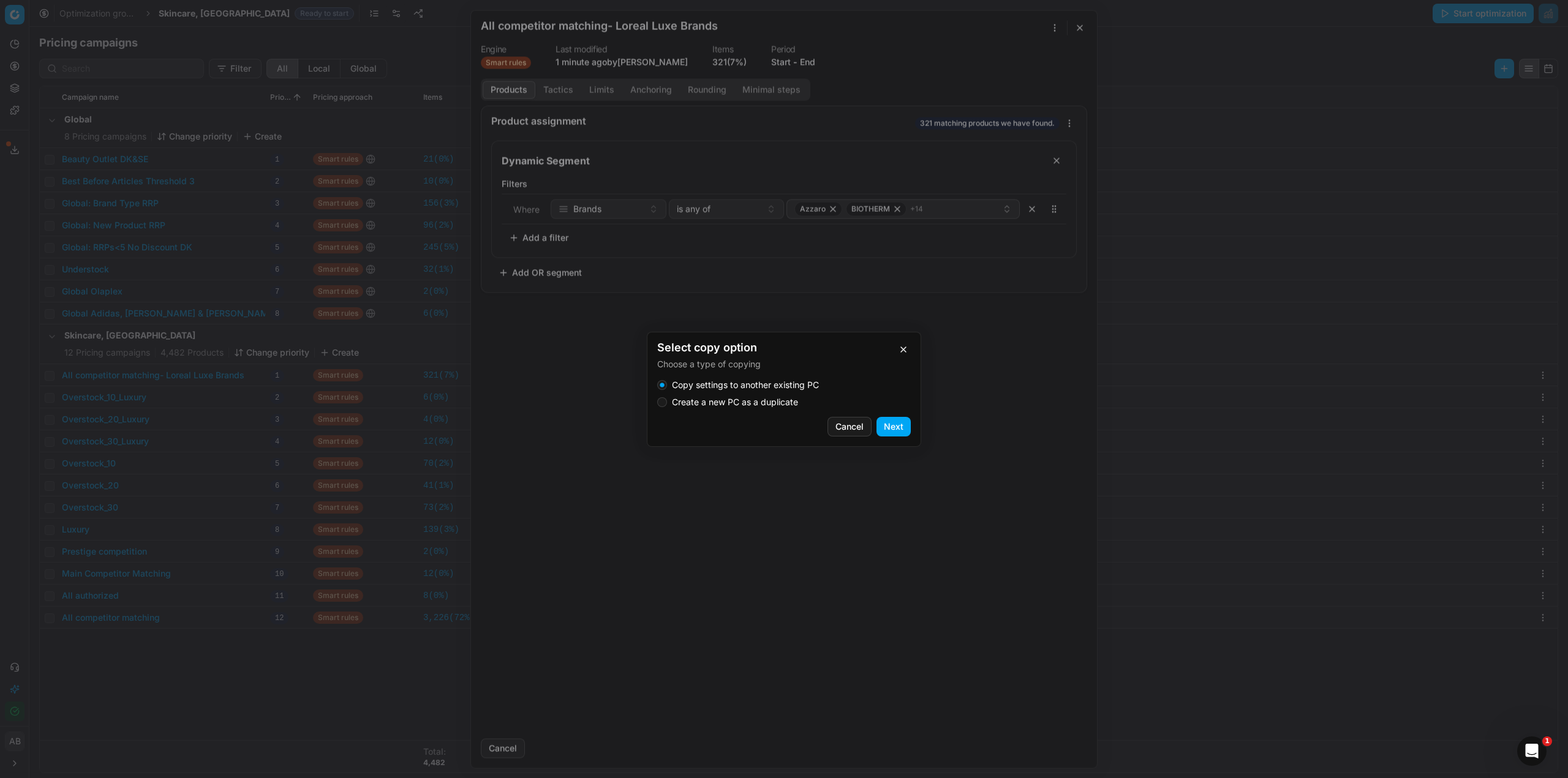
drag, startPoint x: 900, startPoint y: 351, endPoint x: 894, endPoint y: 354, distance: 6.7
click at [901, 351] on button "button" at bounding box center [904, 350] width 15 height 15
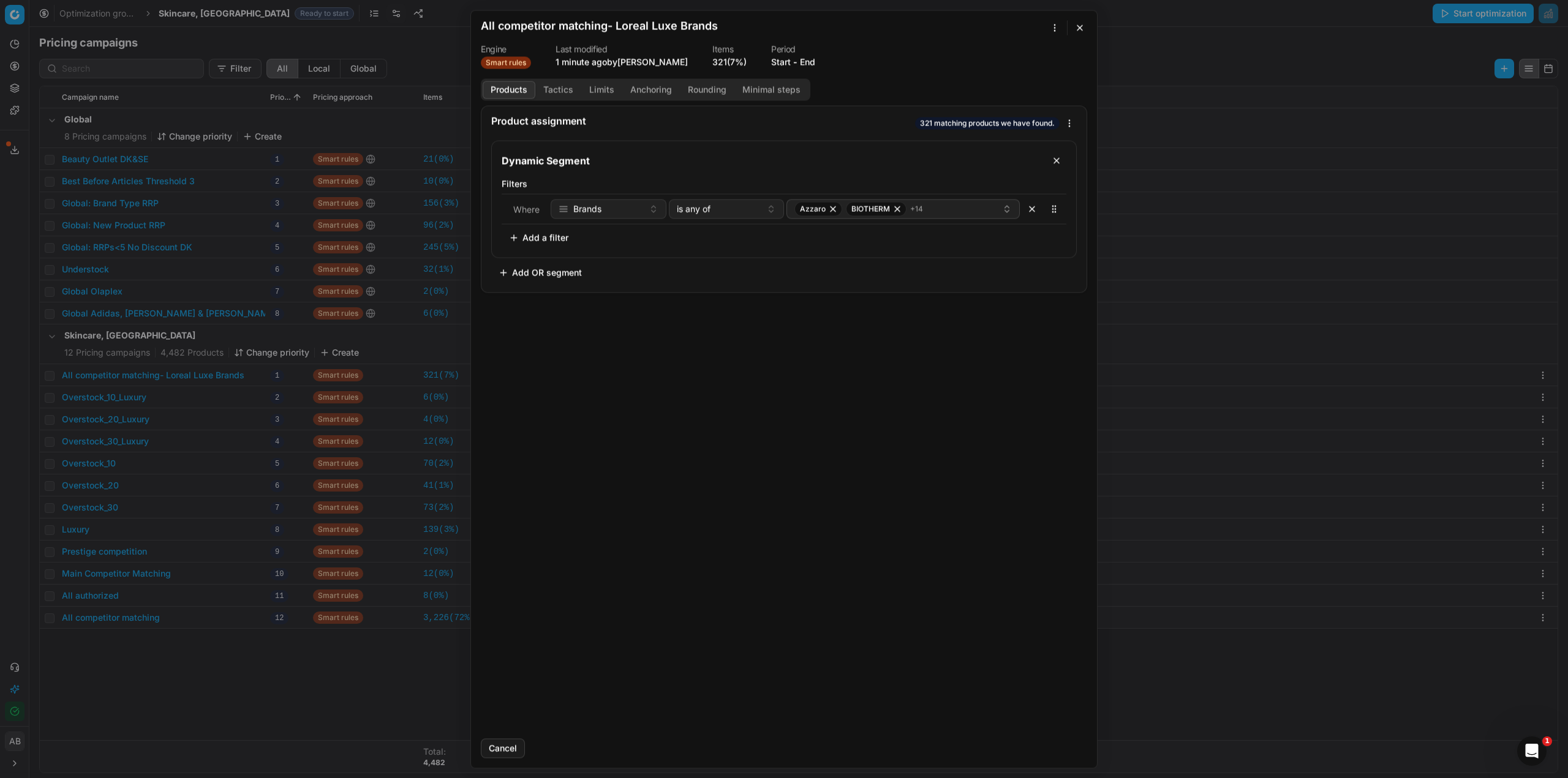
click at [278, 678] on div "We are saving PC settings. Please wait, it should take a few minutes All compet…" at bounding box center [784, 389] width 1568 height 778
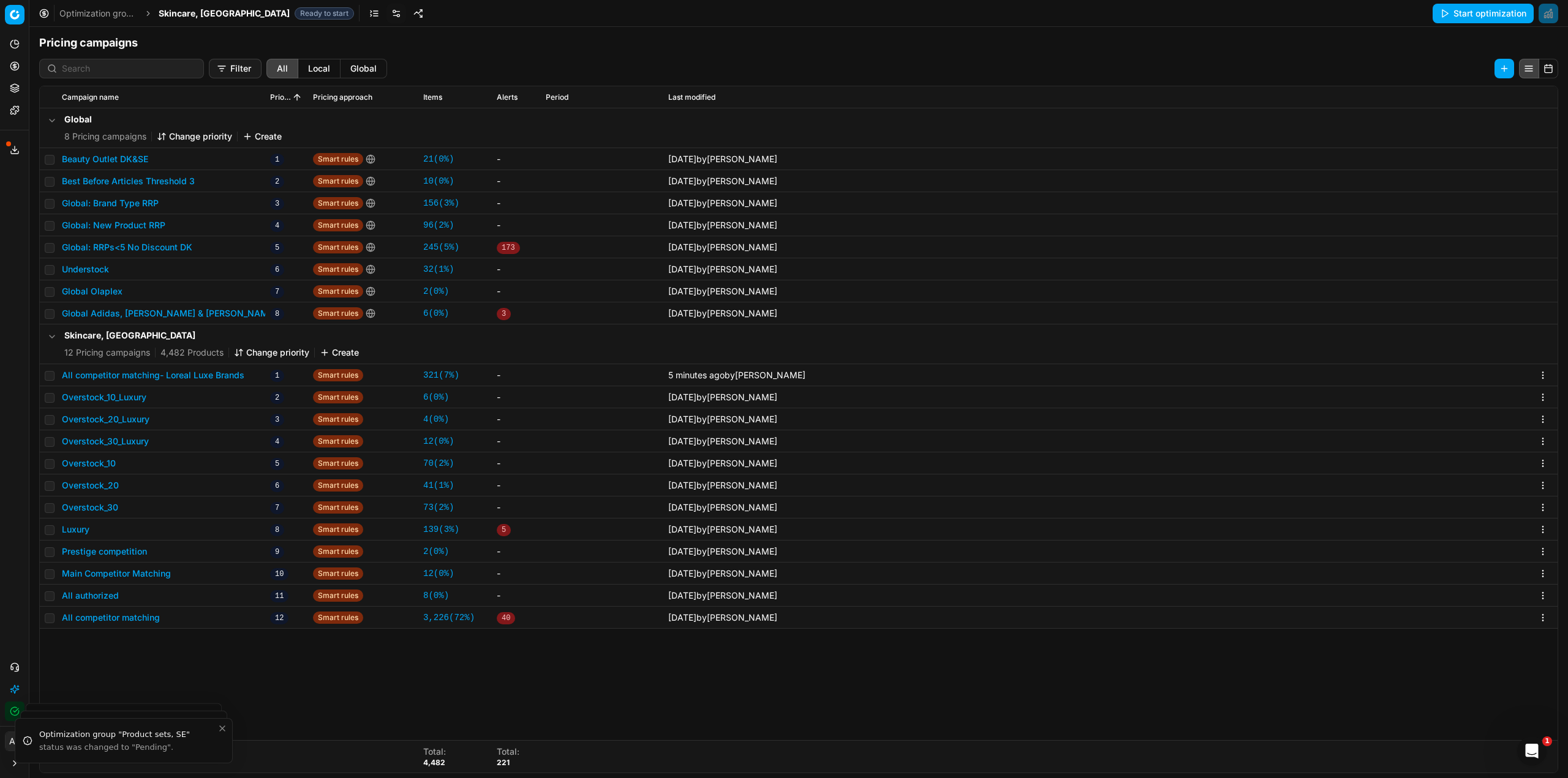
scroll to position [189, 0]
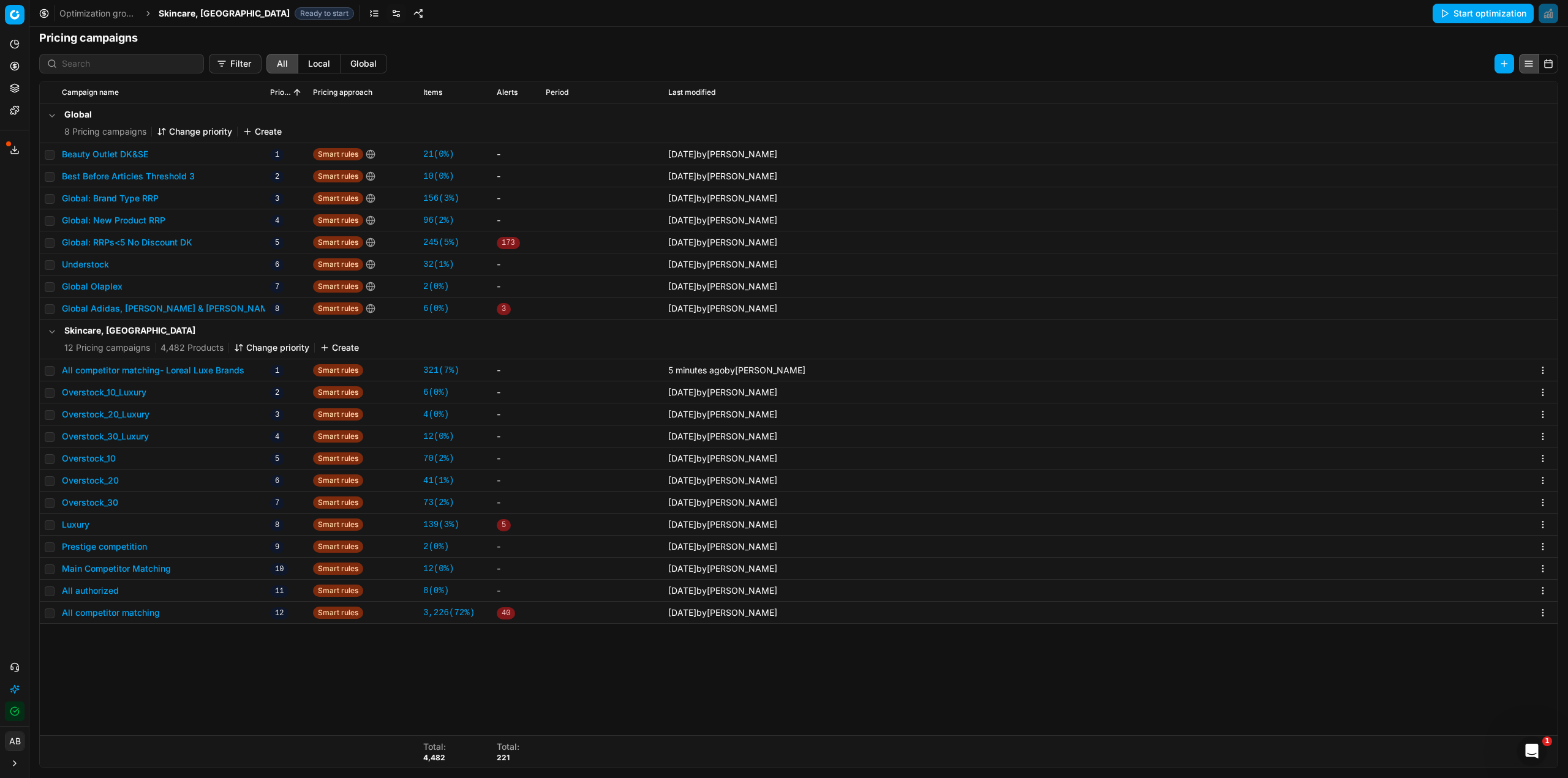
click at [236, 374] on button "All competitor matching- Loreal Luxe Brands" at bounding box center [153, 370] width 183 height 12
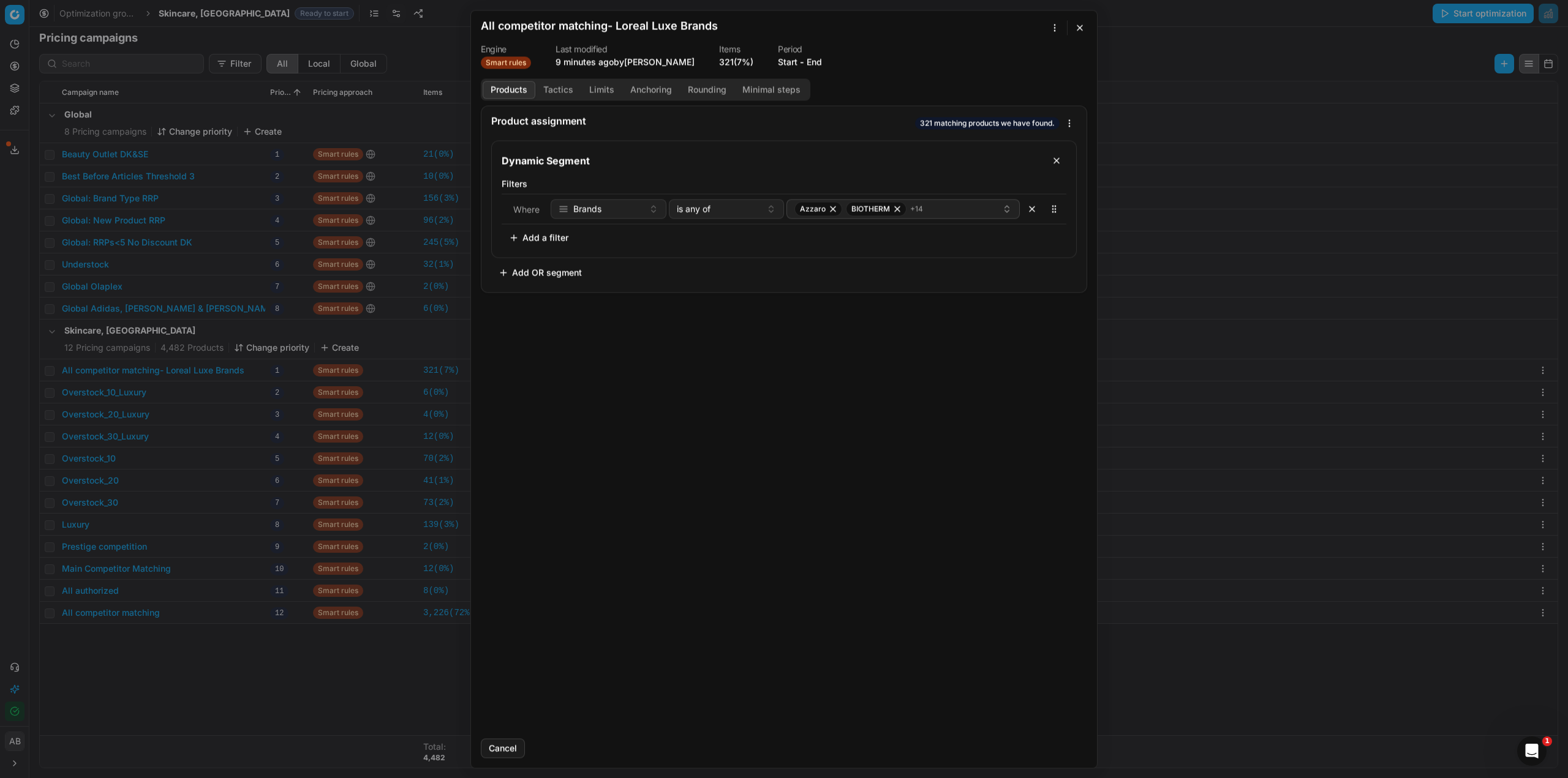
click at [562, 90] on button "Tactics" at bounding box center [558, 90] width 46 height 18
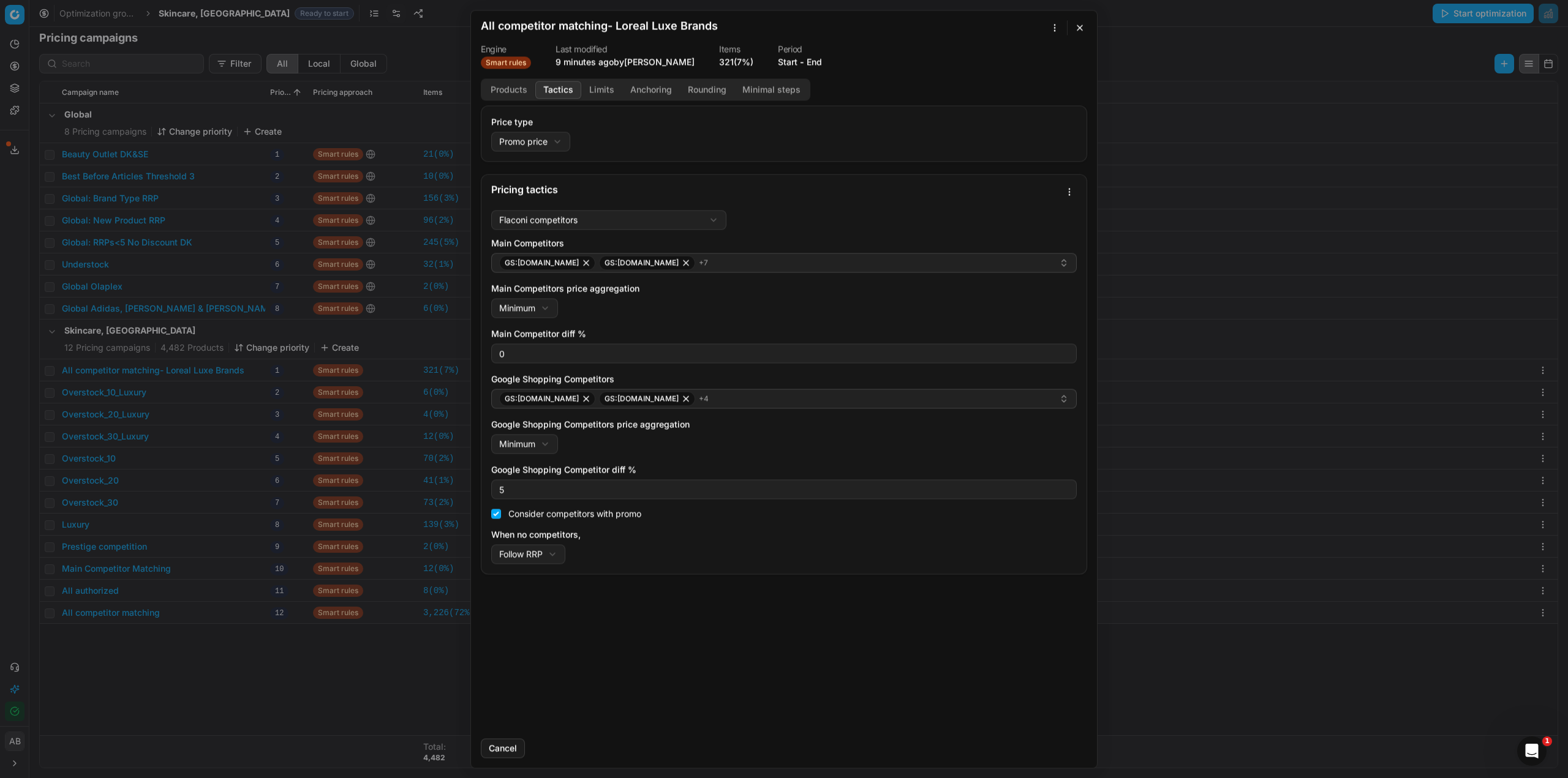
click at [517, 90] on button "Products" at bounding box center [509, 90] width 53 height 18
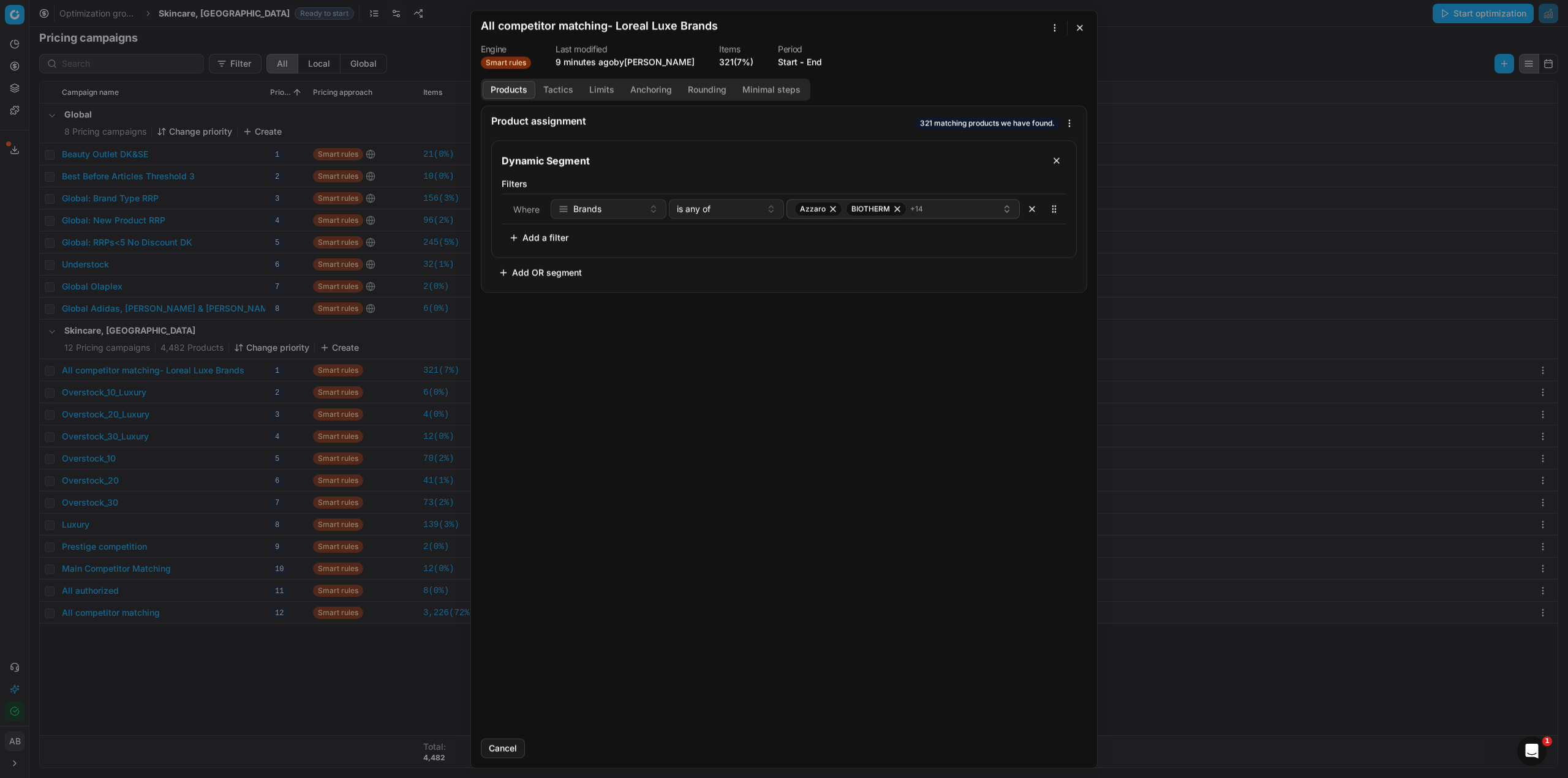
click at [1067, 122] on div "We are saving PC settings. Please wait, it should take a few minutes All compet…" at bounding box center [784, 389] width 1568 height 778
click at [1050, 29] on div "We are saving PC settings. Please wait, it should take a few minutes All compet…" at bounding box center [784, 389] width 1568 height 778
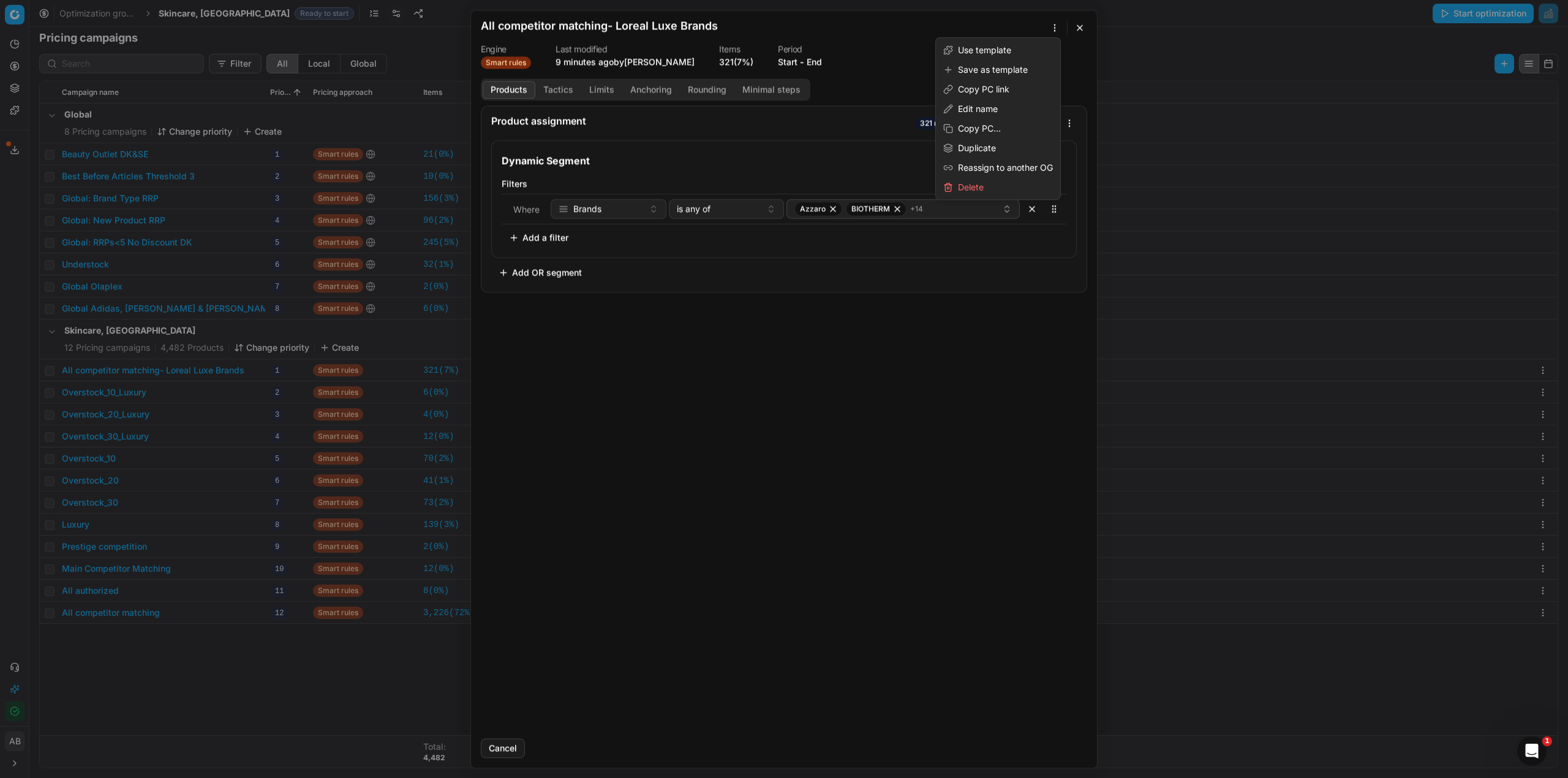
click at [1055, 29] on div "We are saving PC settings. Please wait, it should take a few minutes All compet…" at bounding box center [784, 389] width 1568 height 778
click at [978, 91] on div "Copy PC link" at bounding box center [998, 90] width 119 height 19
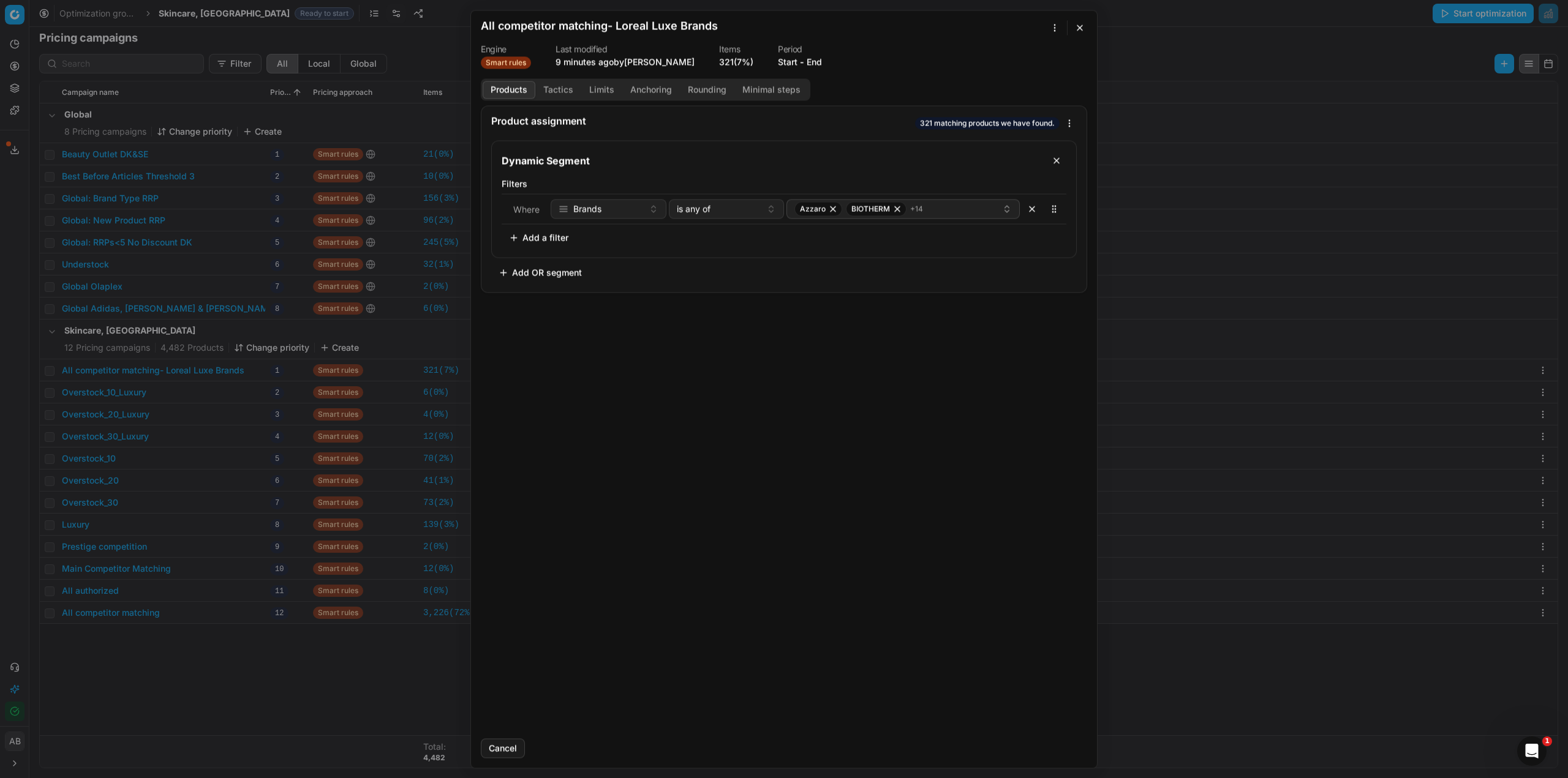
click at [1082, 29] on button "button" at bounding box center [1080, 28] width 15 height 15
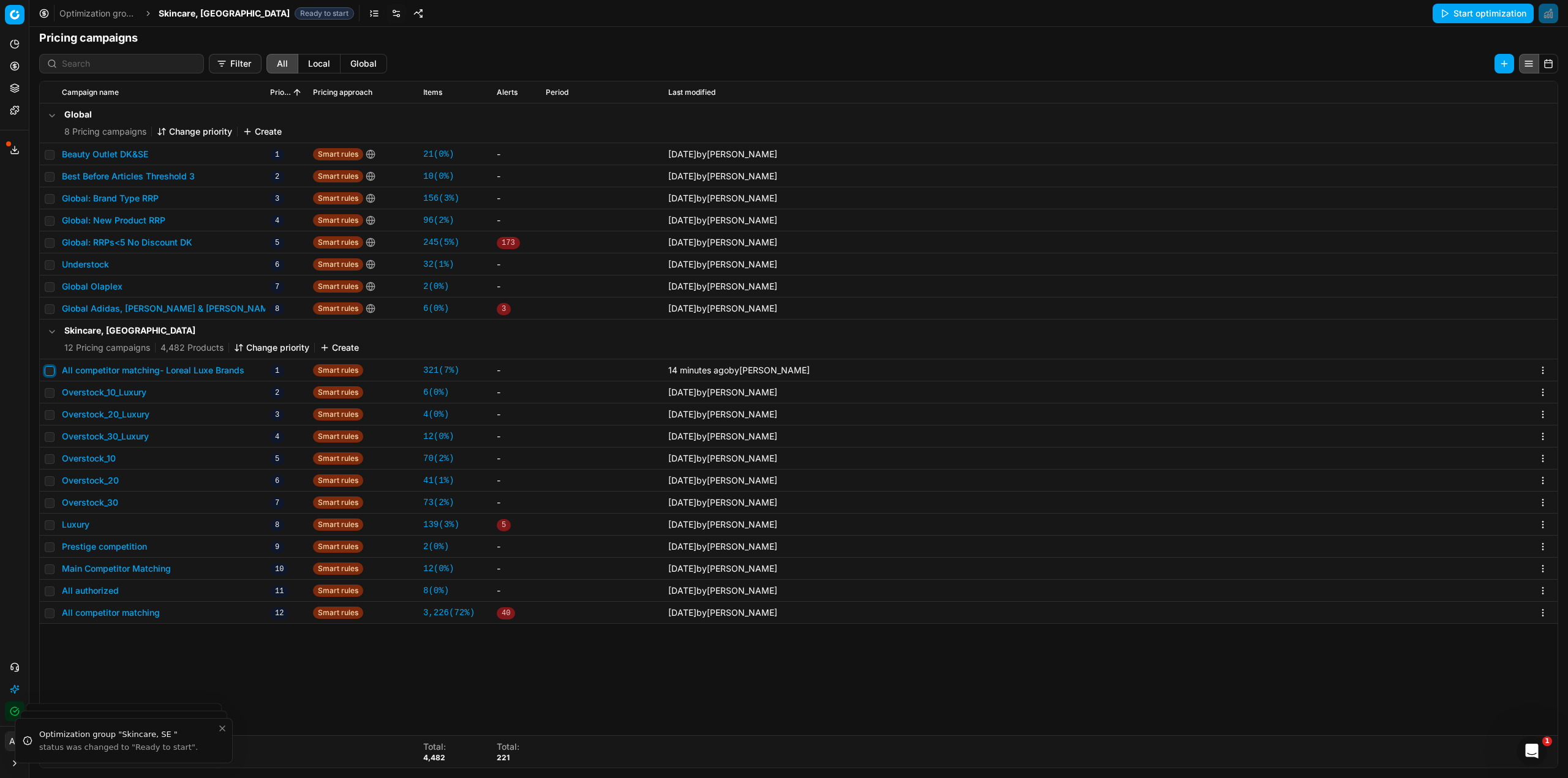
click at [49, 369] on input "checkbox" at bounding box center [49, 371] width 10 height 10
click at [1356, 63] on html "Pricing platform Analytics Pricing Product portfolio Templates Export service 2…" at bounding box center [784, 389] width 1568 height 778
click at [1353, 91] on div "Copy PC..." at bounding box center [1379, 89] width 131 height 19
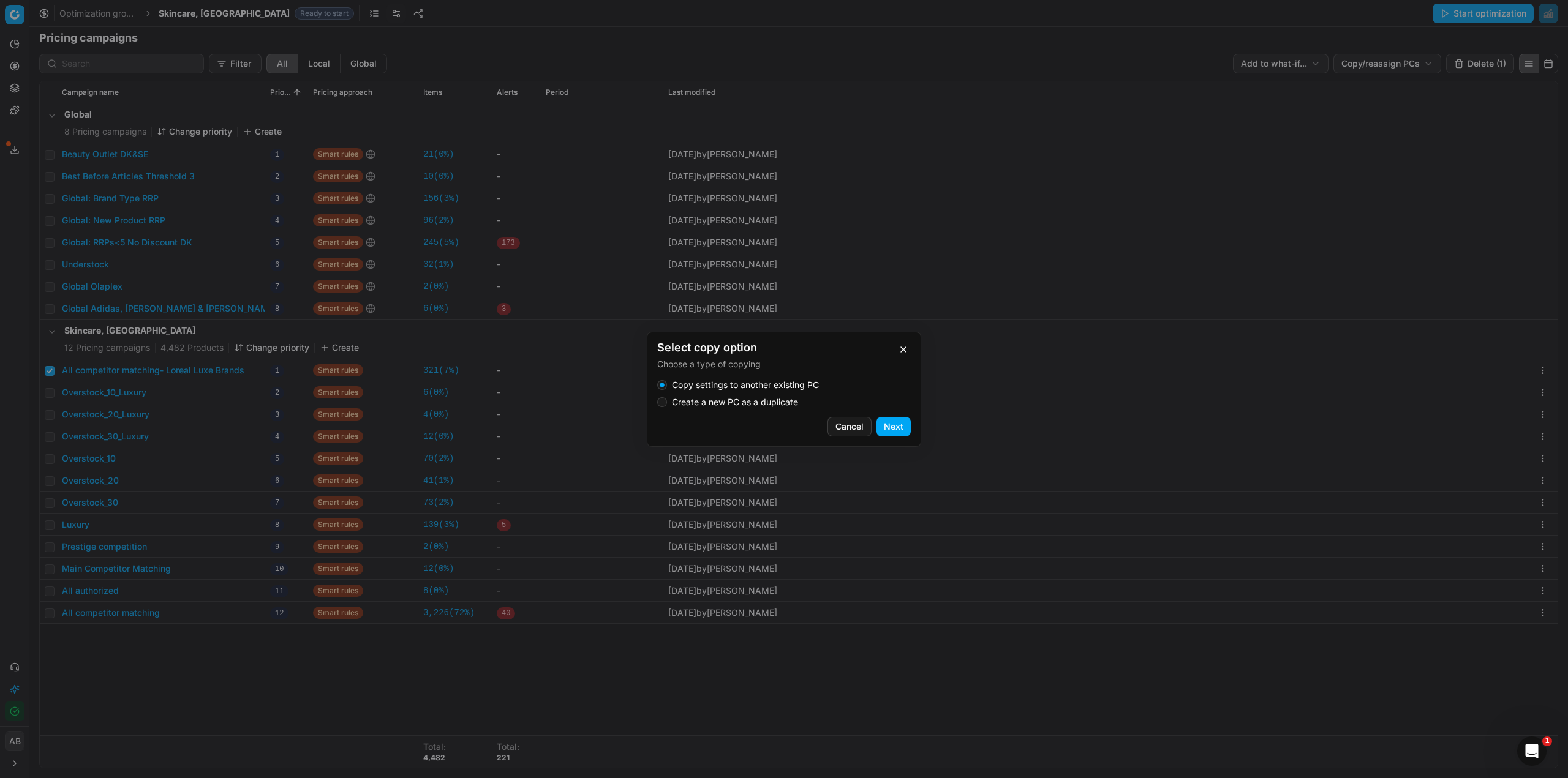
click at [778, 404] on label "Create a new PC as a duplicate" at bounding box center [734, 402] width 126 height 8
click at [667, 404] on button "Create a new PC as a duplicate" at bounding box center [662, 402] width 10 height 10
click at [899, 427] on button "Next" at bounding box center [894, 427] width 34 height 19
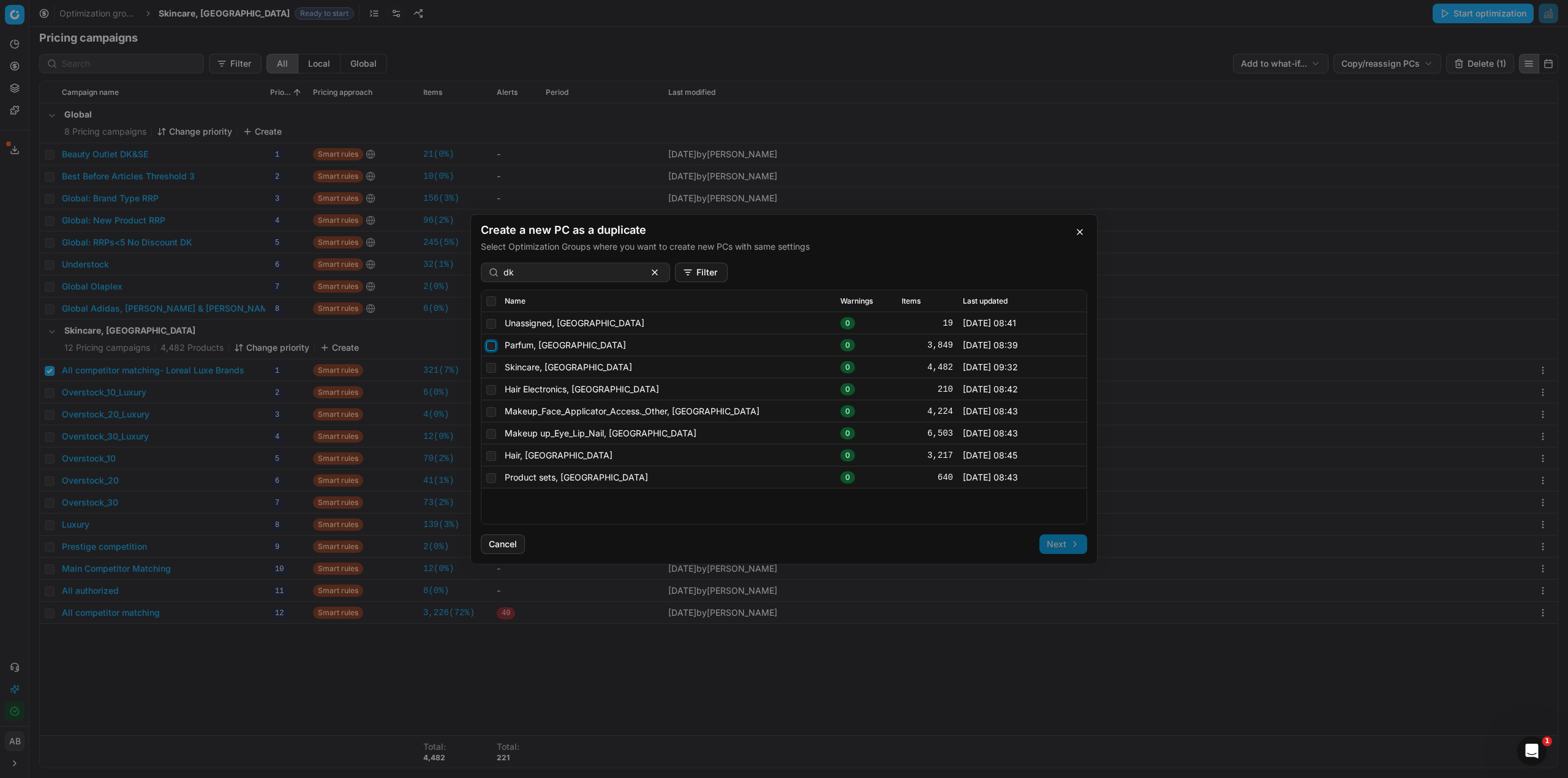
click at [493, 345] on input "checkbox" at bounding box center [491, 345] width 10 height 10
click at [493, 391] on input "checkbox" at bounding box center [491, 389] width 10 height 10
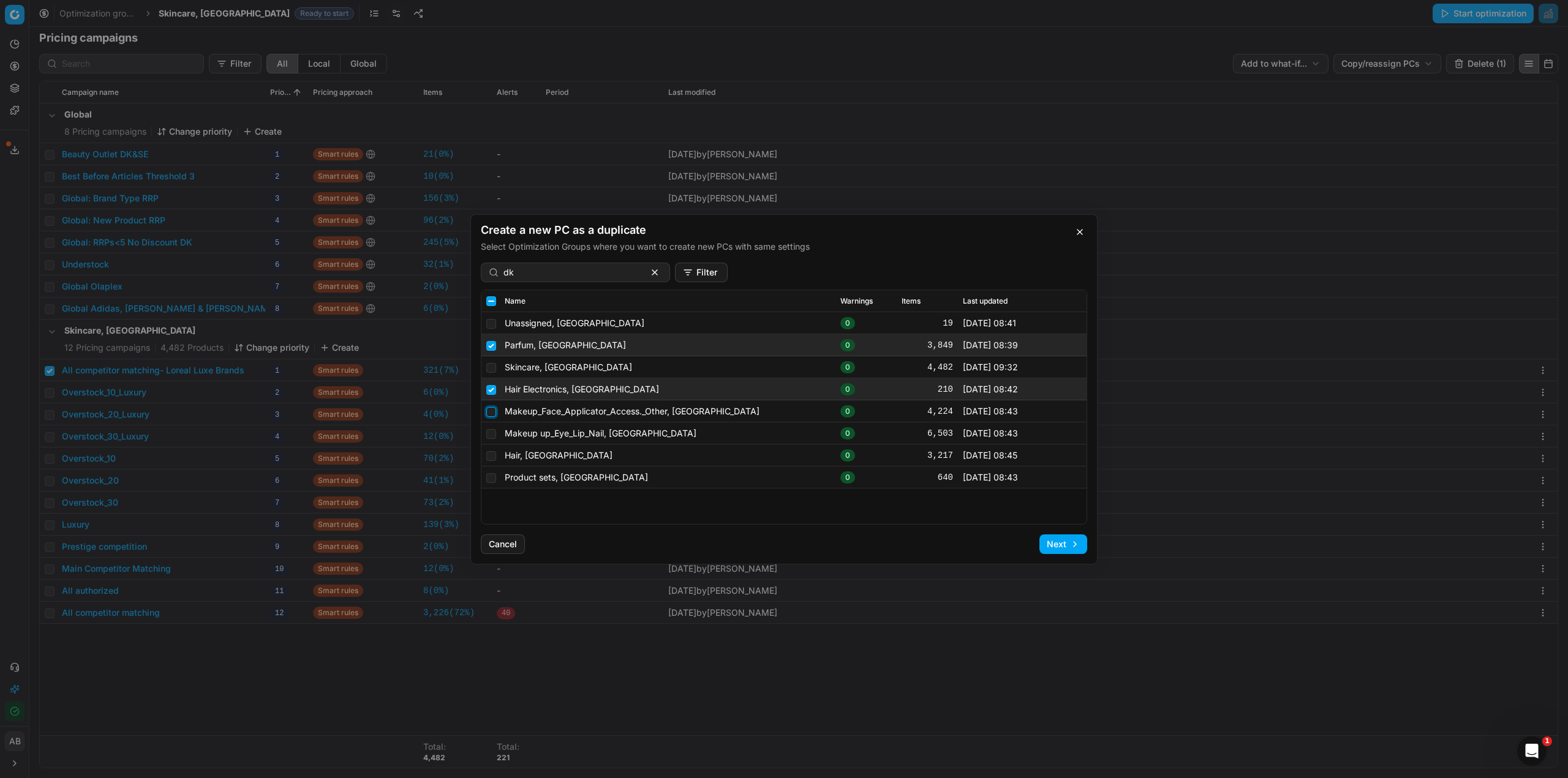
click at [490, 415] on input "checkbox" at bounding box center [491, 411] width 10 height 10
click at [490, 439] on td at bounding box center [490, 433] width 19 height 22
click at [493, 434] on input "checkbox" at bounding box center [491, 433] width 10 height 10
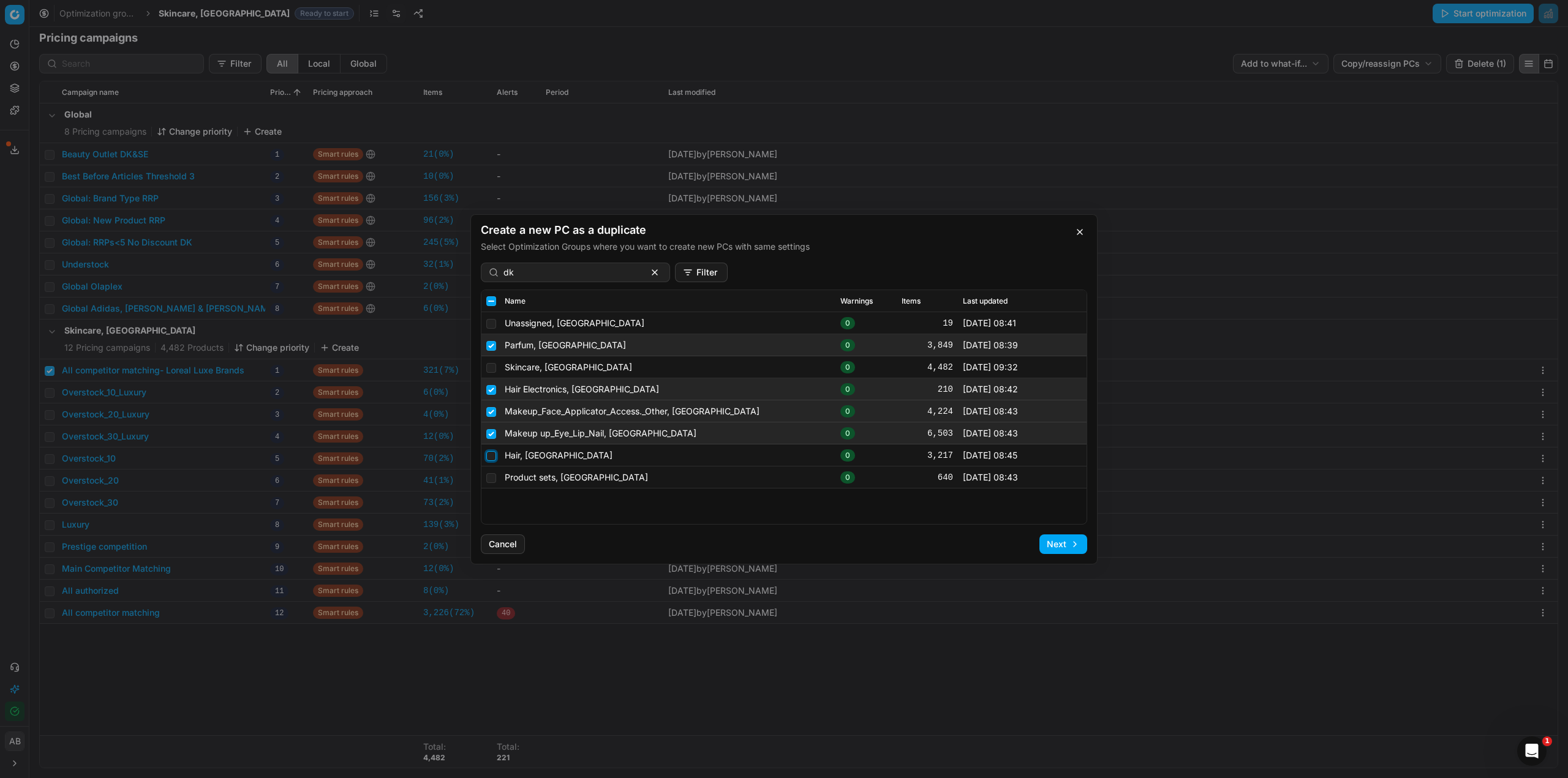
drag, startPoint x: 491, startPoint y: 453, endPoint x: 490, endPoint y: 468, distance: 15.0
click at [491, 454] on input "checkbox" at bounding box center [491, 455] width 10 height 10
click at [490, 473] on input "checkbox" at bounding box center [491, 477] width 10 height 10
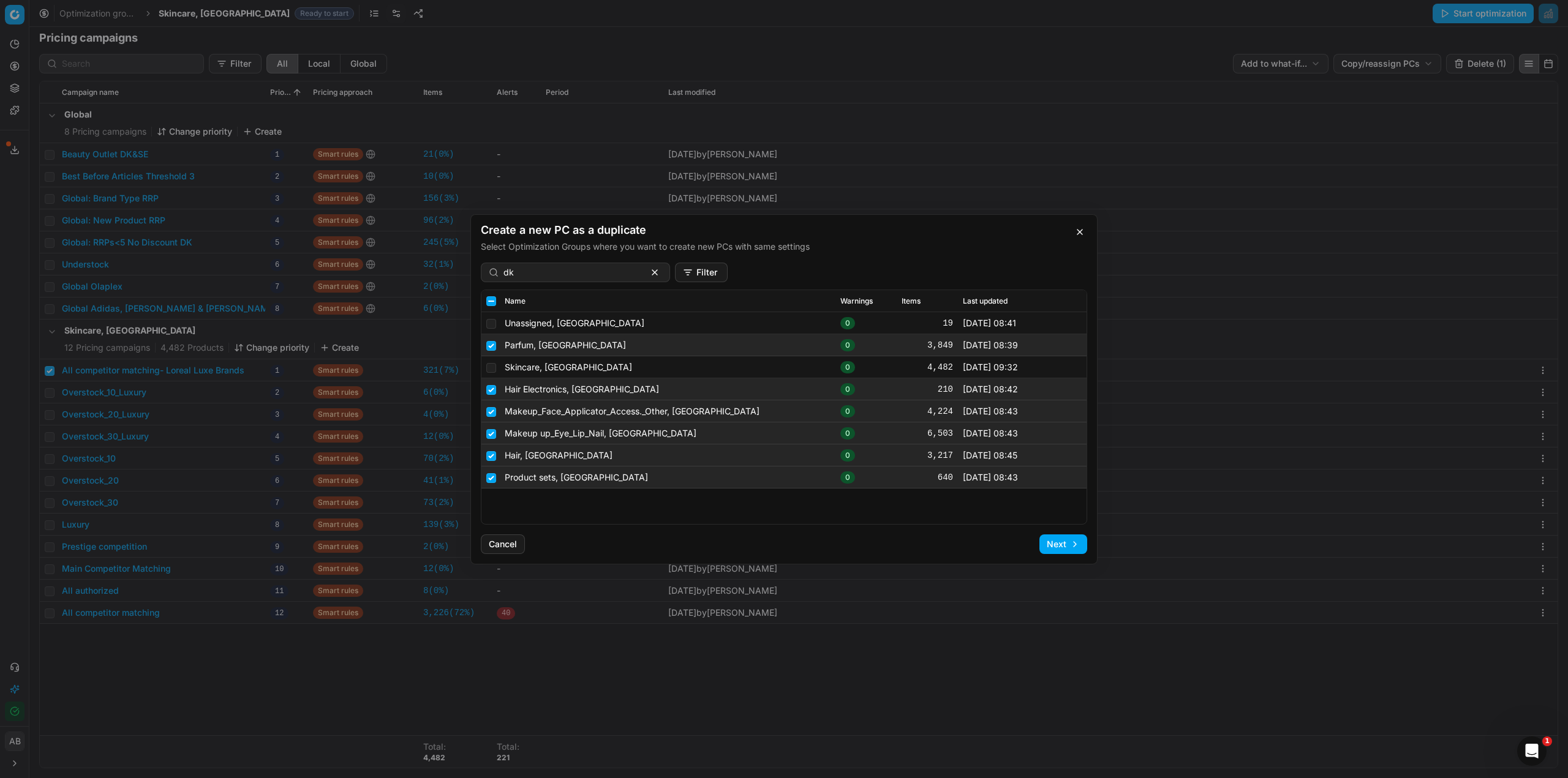
click at [1061, 536] on button "Next" at bounding box center [1063, 545] width 48 height 19
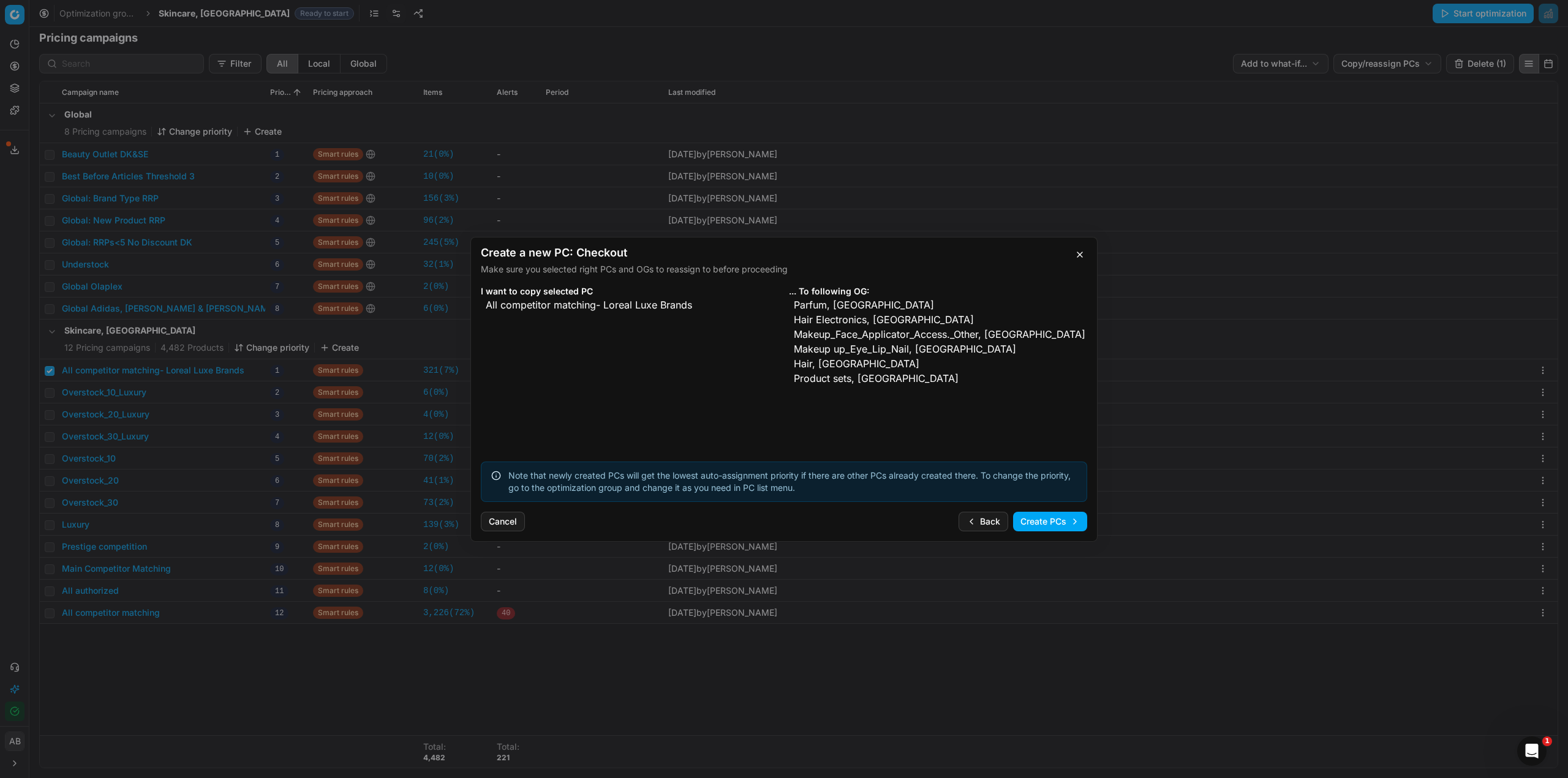
click at [1062, 526] on button "Create PCs" at bounding box center [1050, 521] width 74 height 19
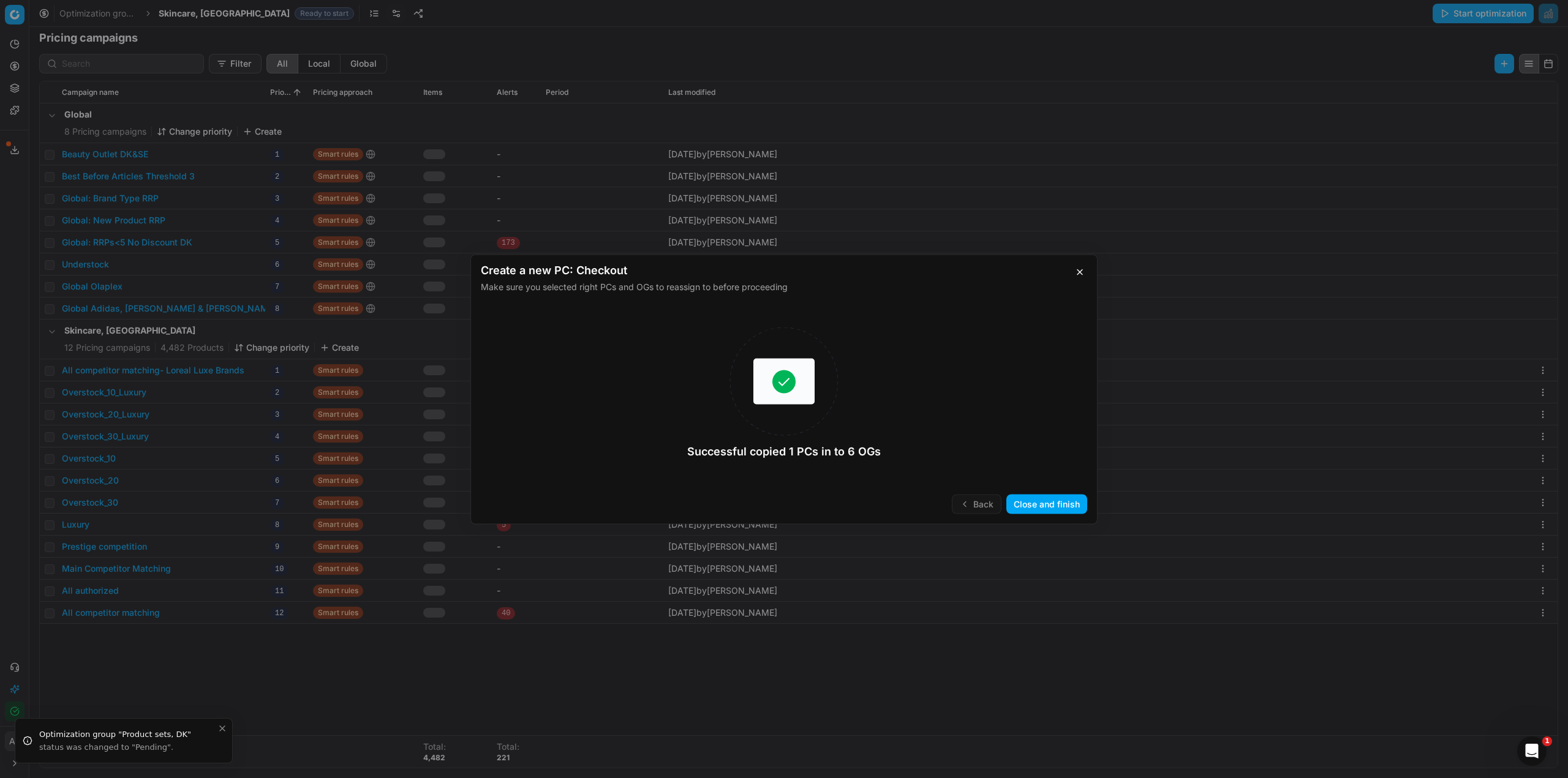
click at [1055, 510] on button "Close and finish" at bounding box center [1047, 503] width 81 height 19
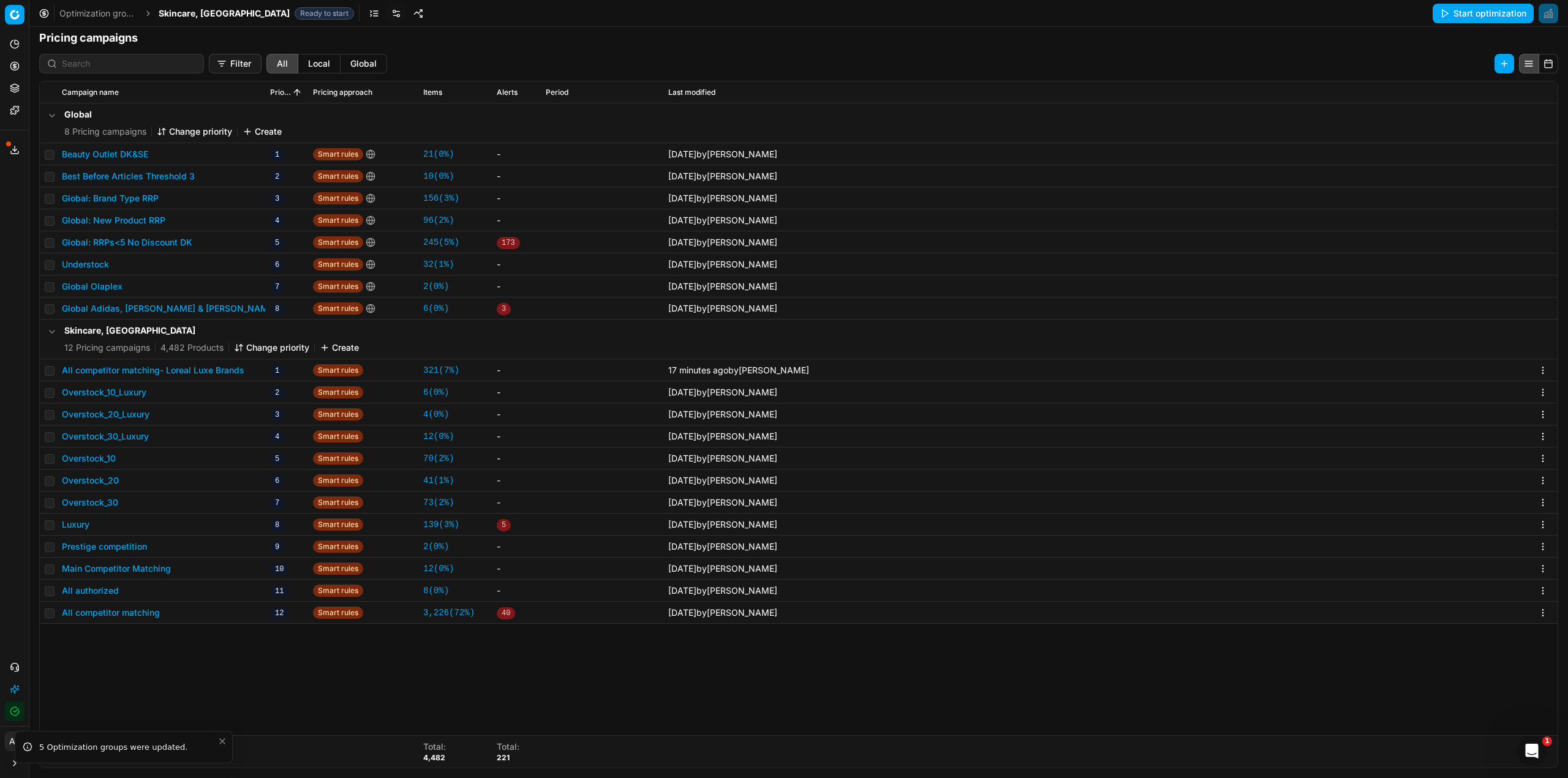
click at [180, 13] on span "Skincare, [GEOGRAPHIC_DATA]" at bounding box center [225, 13] width 131 height 12
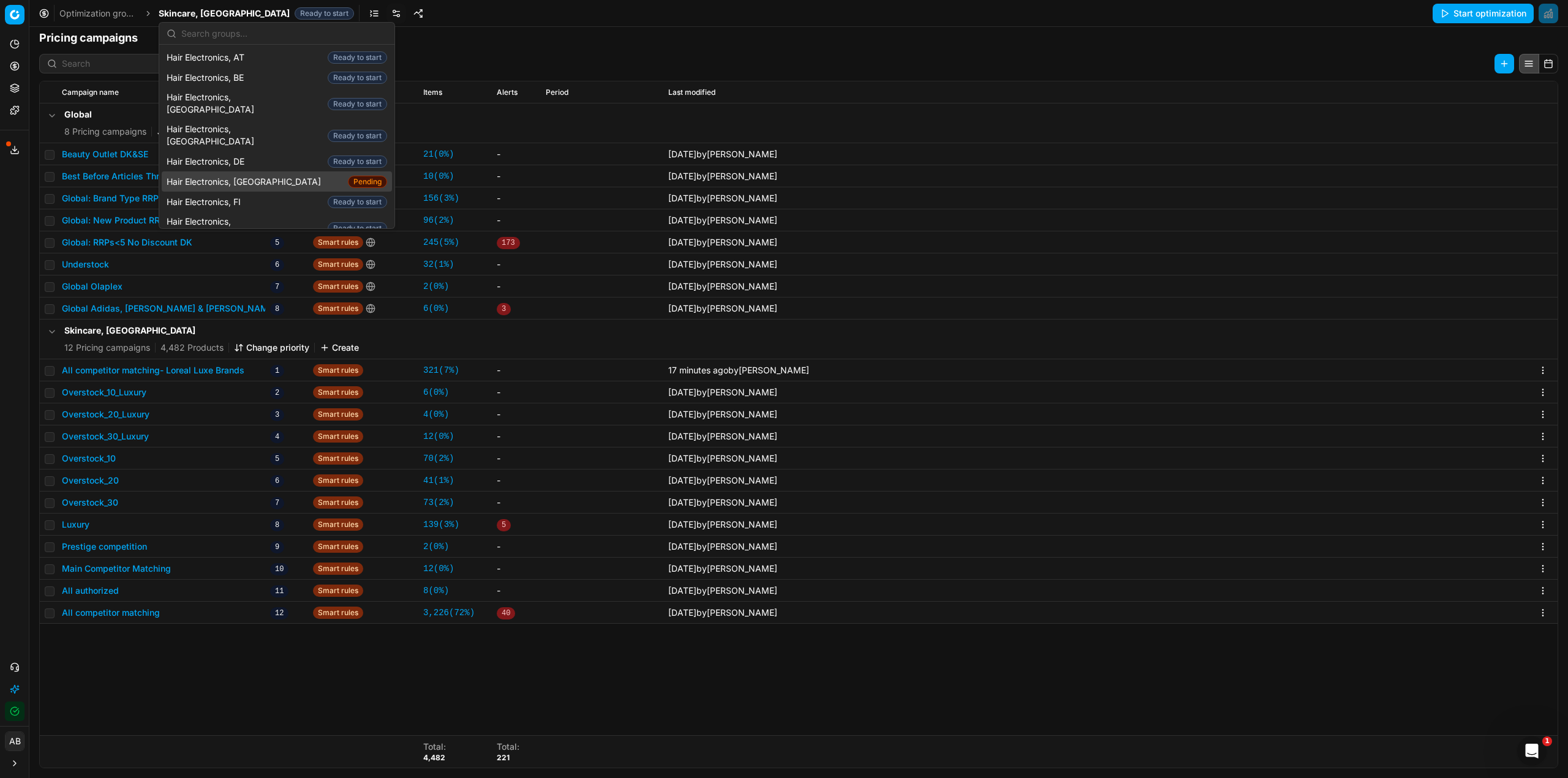
click at [231, 176] on span "Hair Electronics, [GEOGRAPHIC_DATA]" at bounding box center [246, 182] width 159 height 12
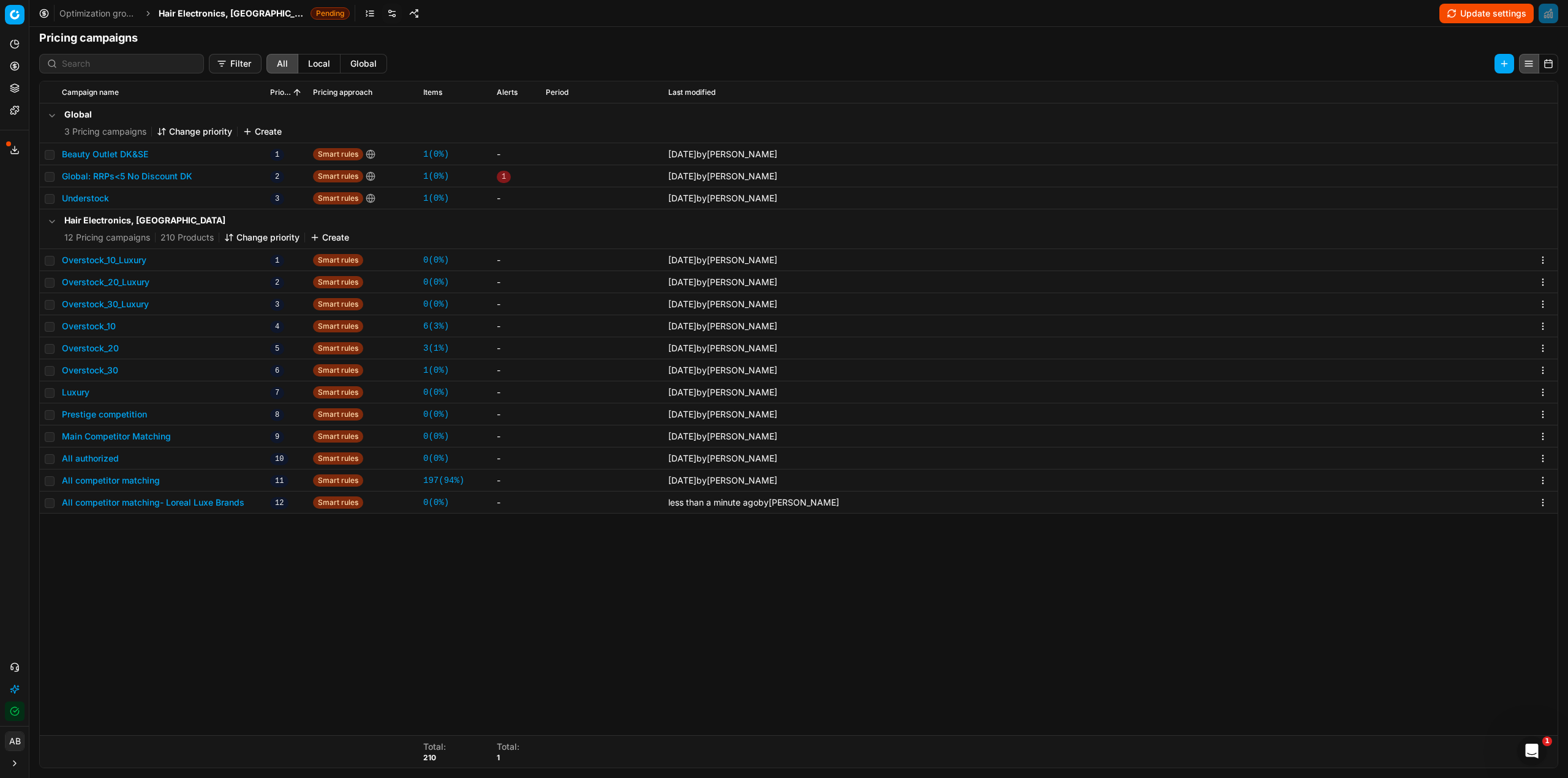
click at [257, 232] on button "Change priority" at bounding box center [261, 237] width 75 height 12
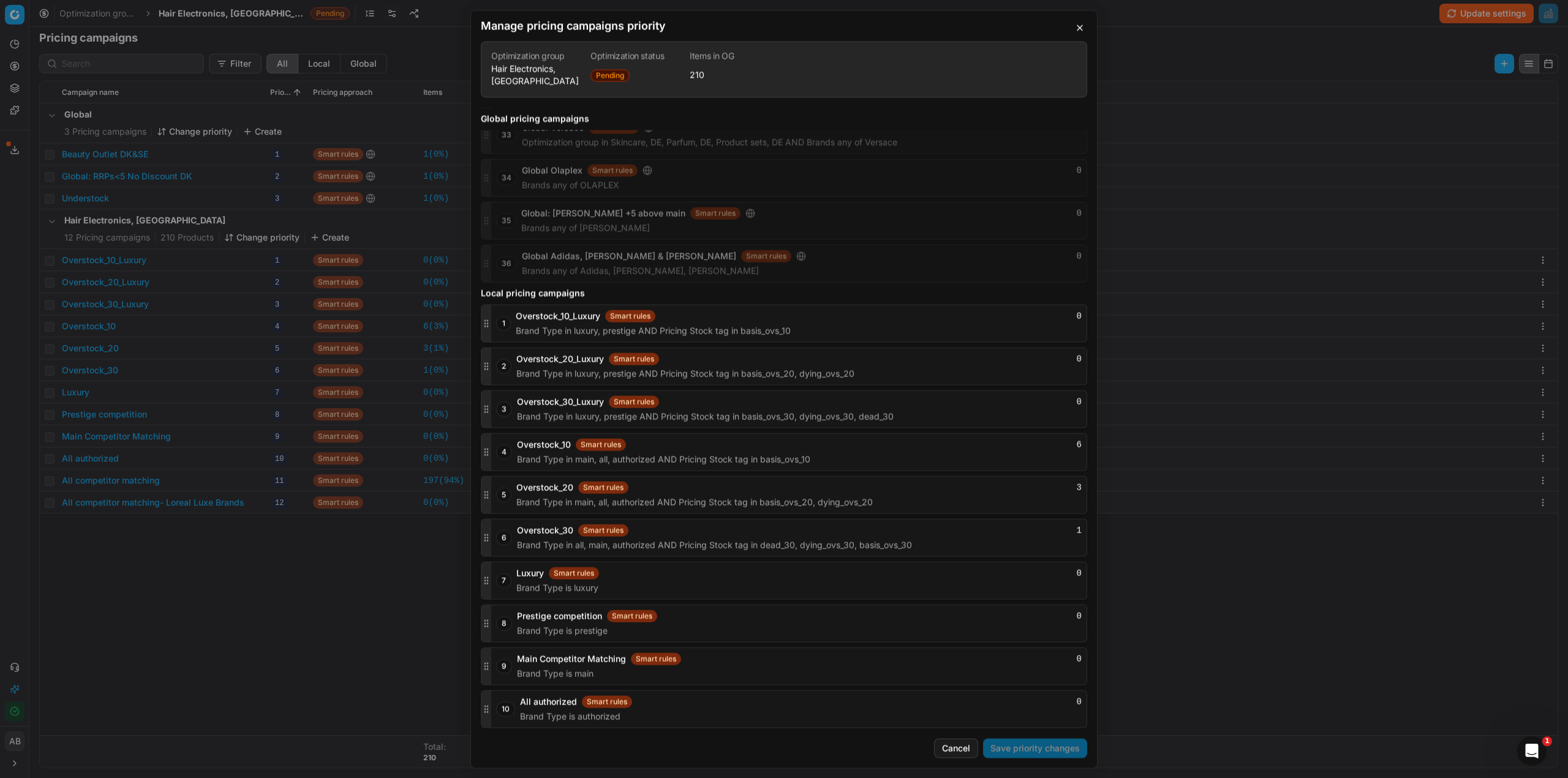
scroll to position [1330, 0]
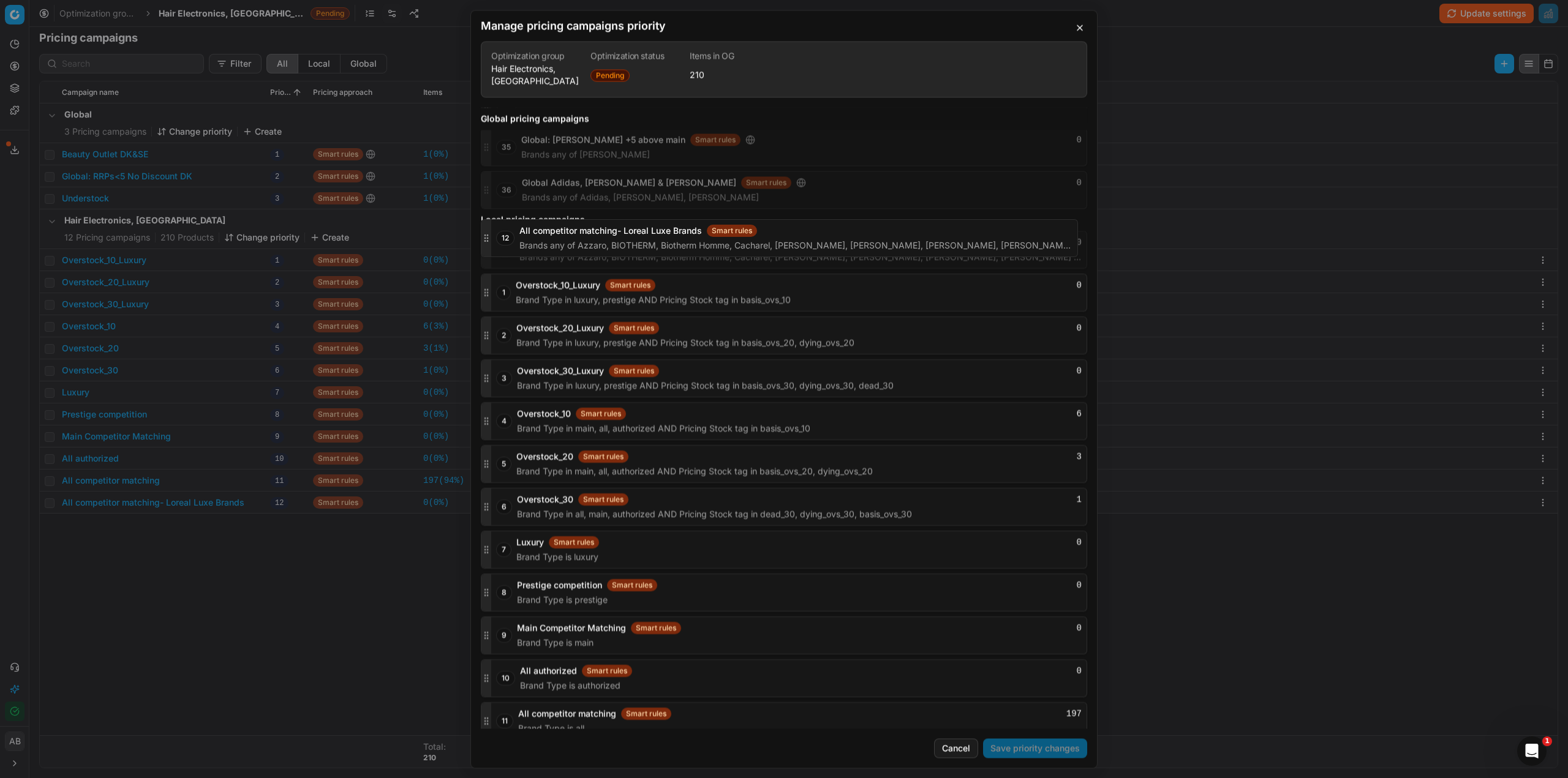
drag, startPoint x: 488, startPoint y: 711, endPoint x: 489, endPoint y: 237, distance: 474.0
click at [489, 245] on icon "button" at bounding box center [486, 249] width 10 height 10
click at [1023, 751] on button "Save priority changes" at bounding box center [1035, 748] width 104 height 19
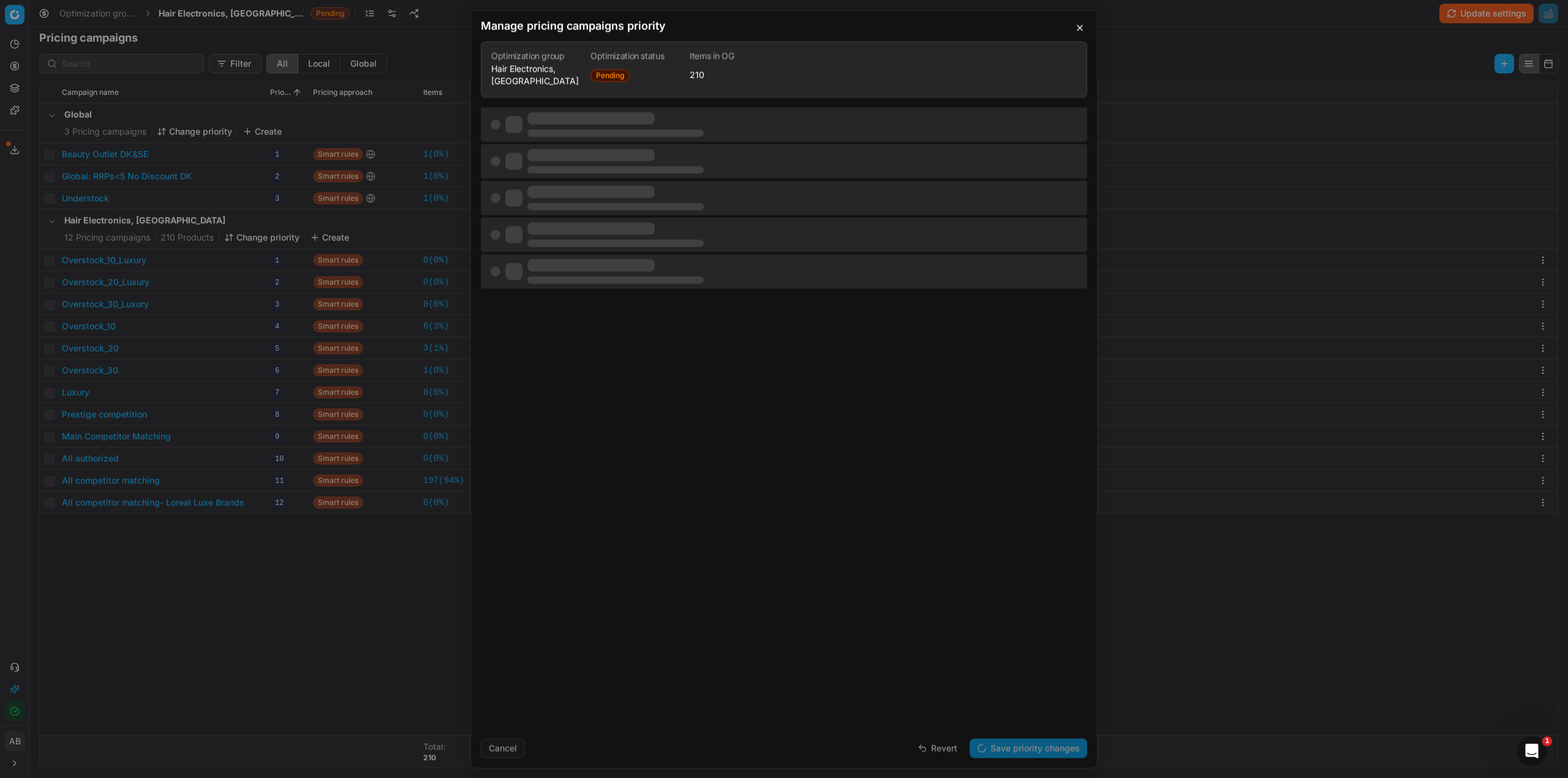
scroll to position [0, 0]
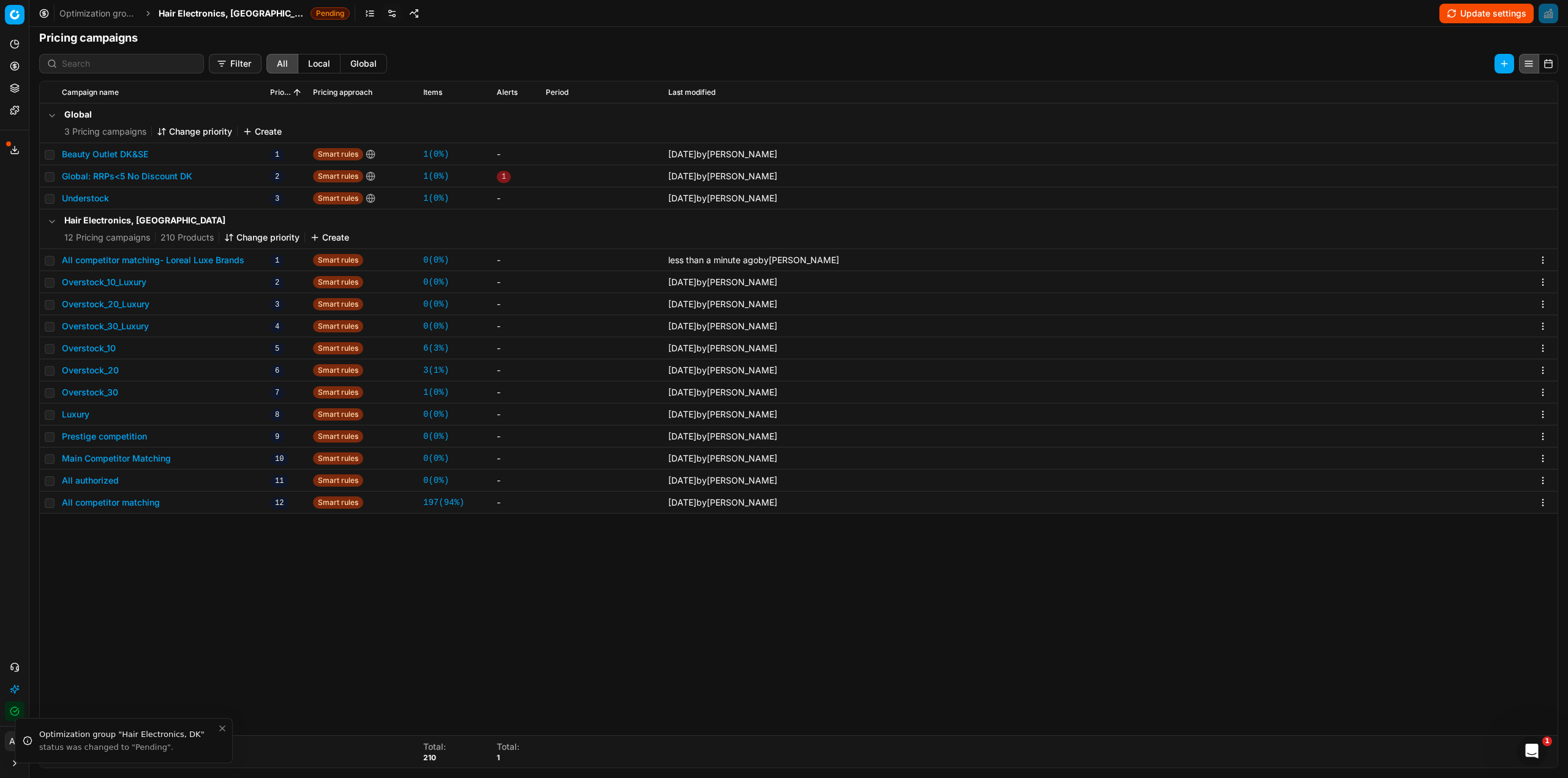
click at [215, 13] on span "Hair Electronics, [GEOGRAPHIC_DATA]" at bounding box center [232, 13] width 147 height 12
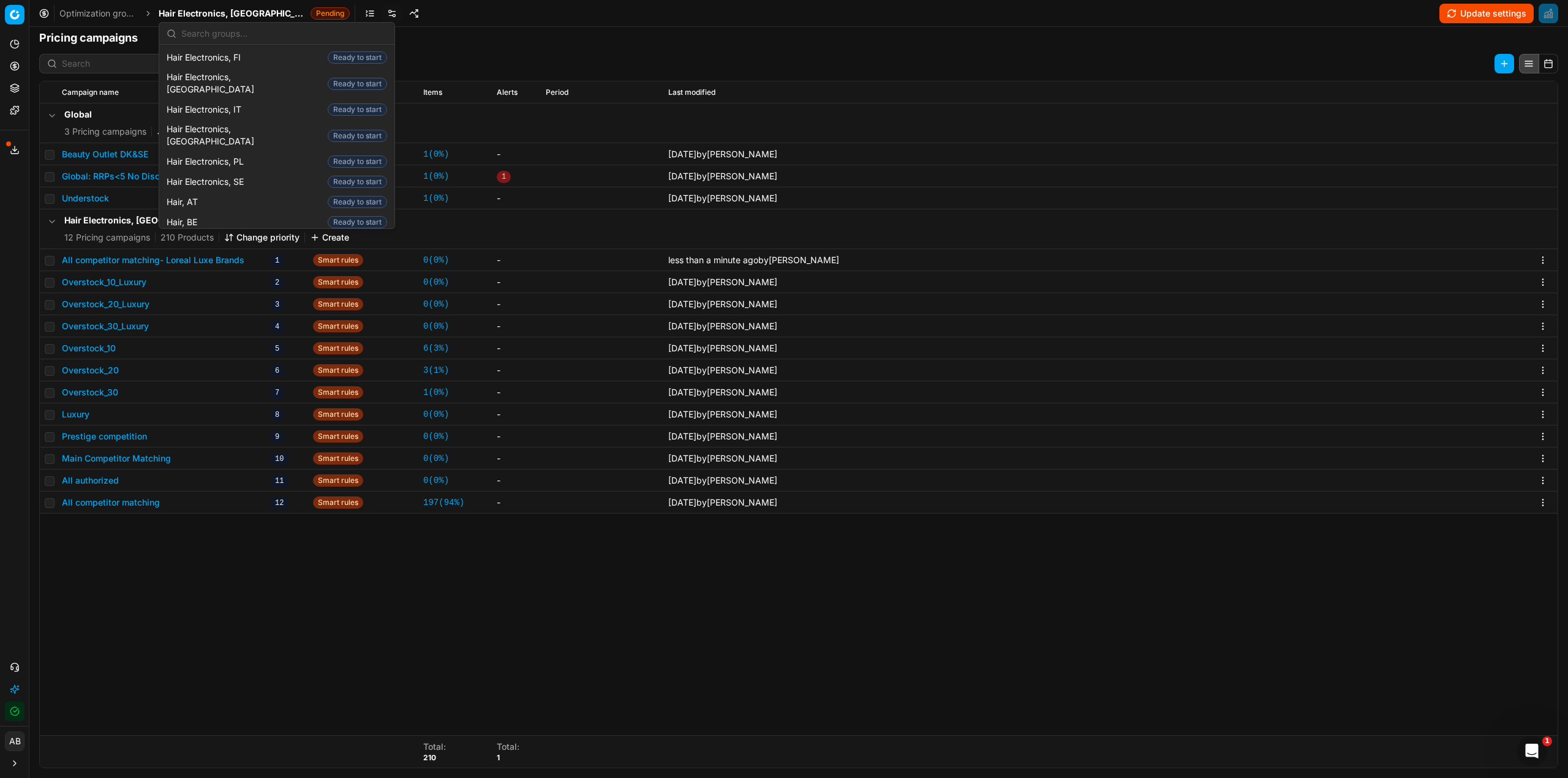
scroll to position [245, 0]
click at [192, 196] on span "Hair, [GEOGRAPHIC_DATA]" at bounding box center [222, 202] width 113 height 12
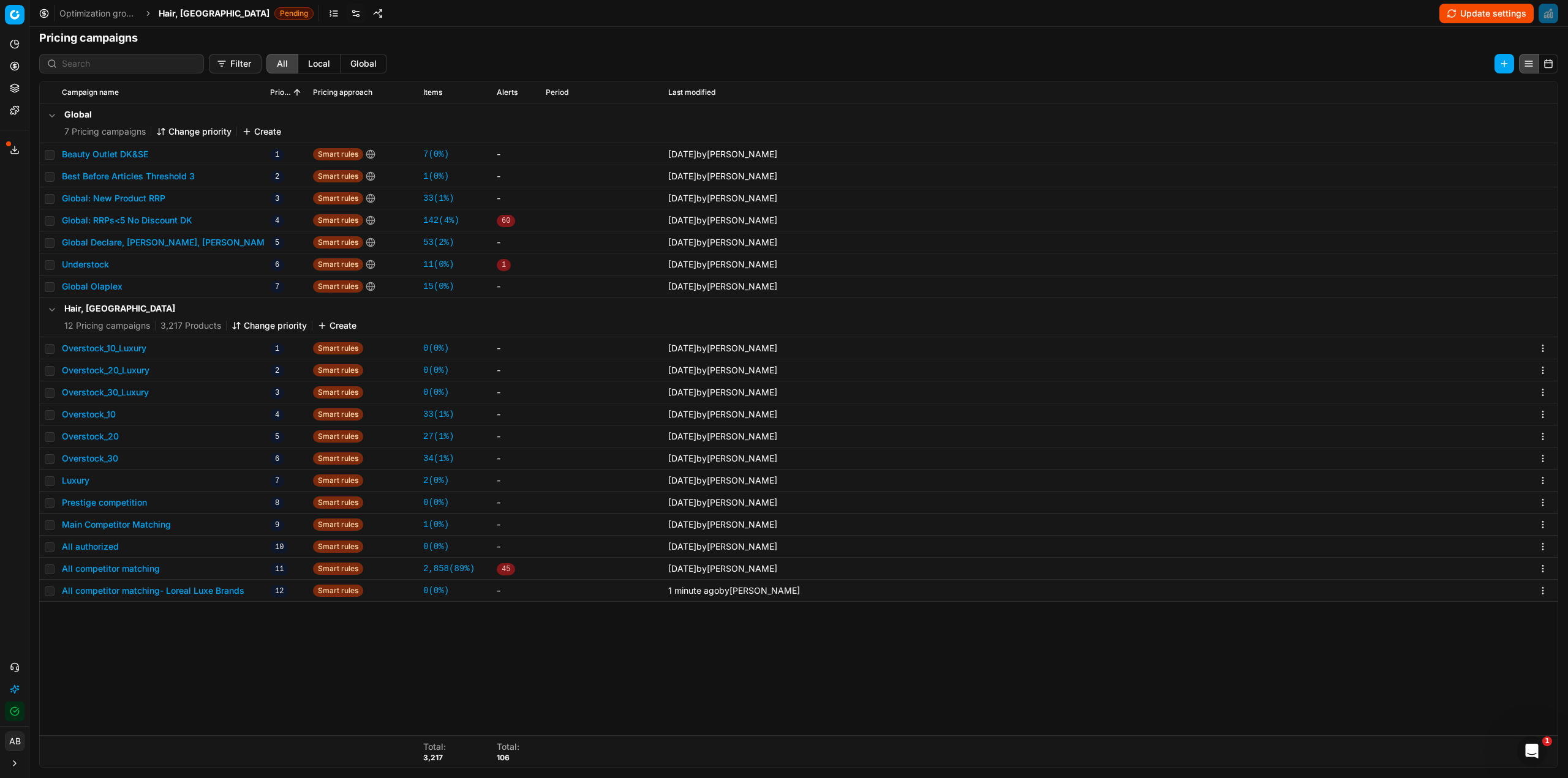
click at [251, 322] on button "Change priority" at bounding box center [269, 325] width 75 height 12
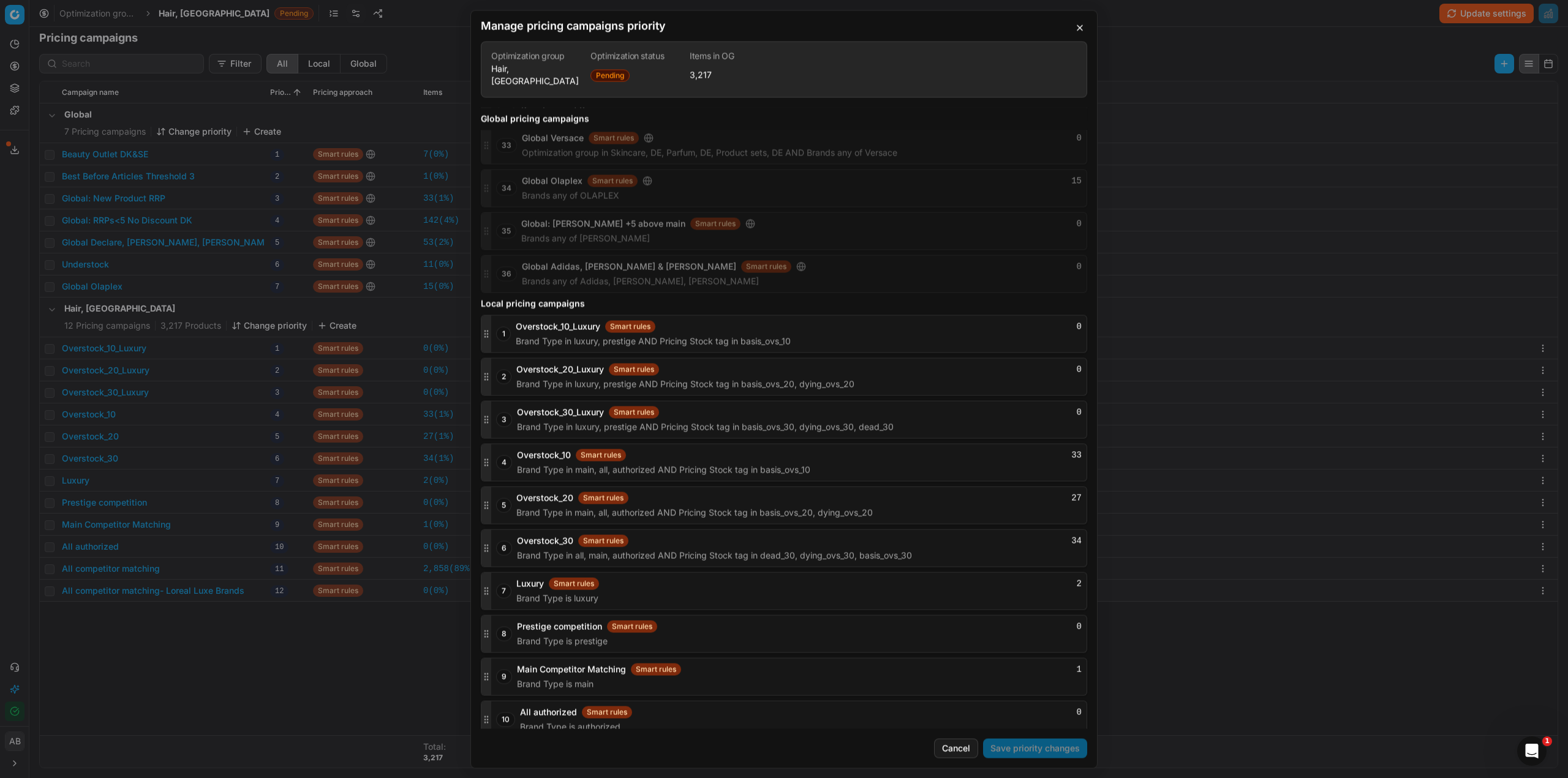
scroll to position [1330, 0]
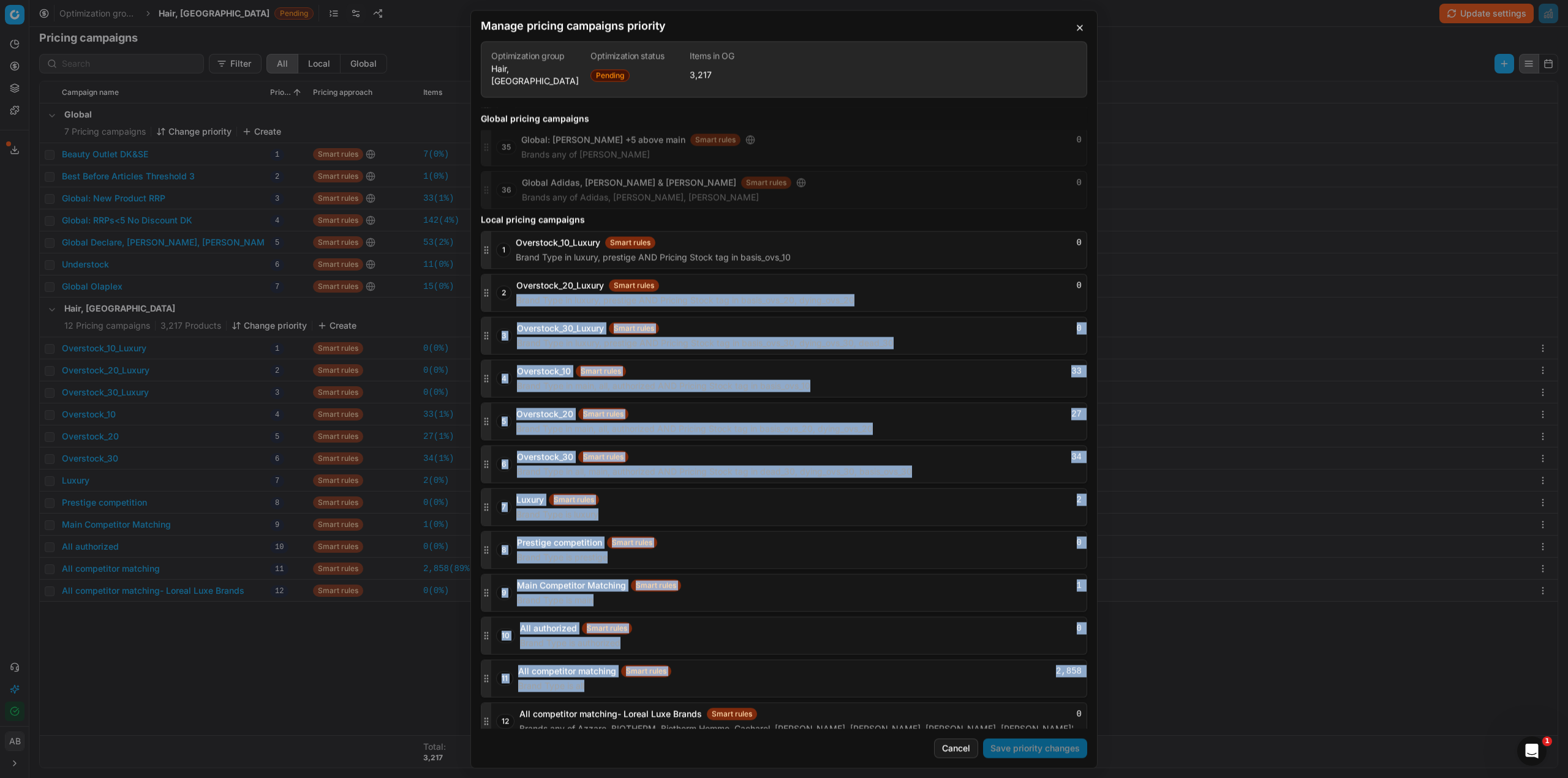
drag, startPoint x: 490, startPoint y: 703, endPoint x: 510, endPoint y: 304, distance: 399.5
click at [511, 299] on div "1 Overstock_10_Luxury Smart rules 0 Brand Type in luxury, prestige AND Pricing …" at bounding box center [784, 485] width 607 height 509
click at [480, 716] on div "Global pricing campaigns 1 Global: Gisada CH Smart rules 0 Brands is exactly Gi…" at bounding box center [784, 418] width 626 height 621
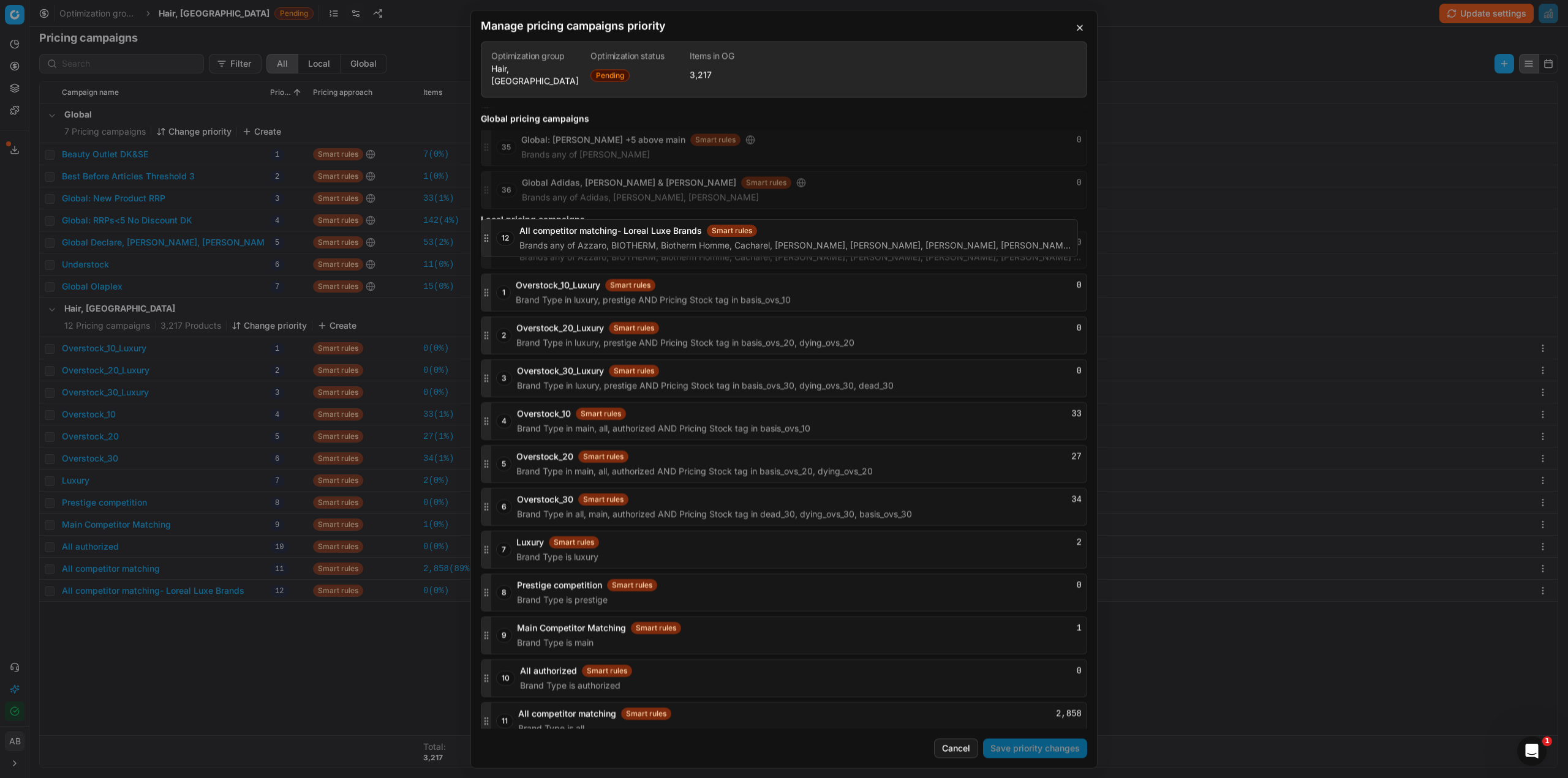
drag, startPoint x: 485, startPoint y: 712, endPoint x: 488, endPoint y: 228, distance: 484.0
click at [488, 231] on div at bounding box center [486, 249] width 10 height 37
click at [1015, 747] on button "Save priority changes" at bounding box center [1035, 748] width 104 height 19
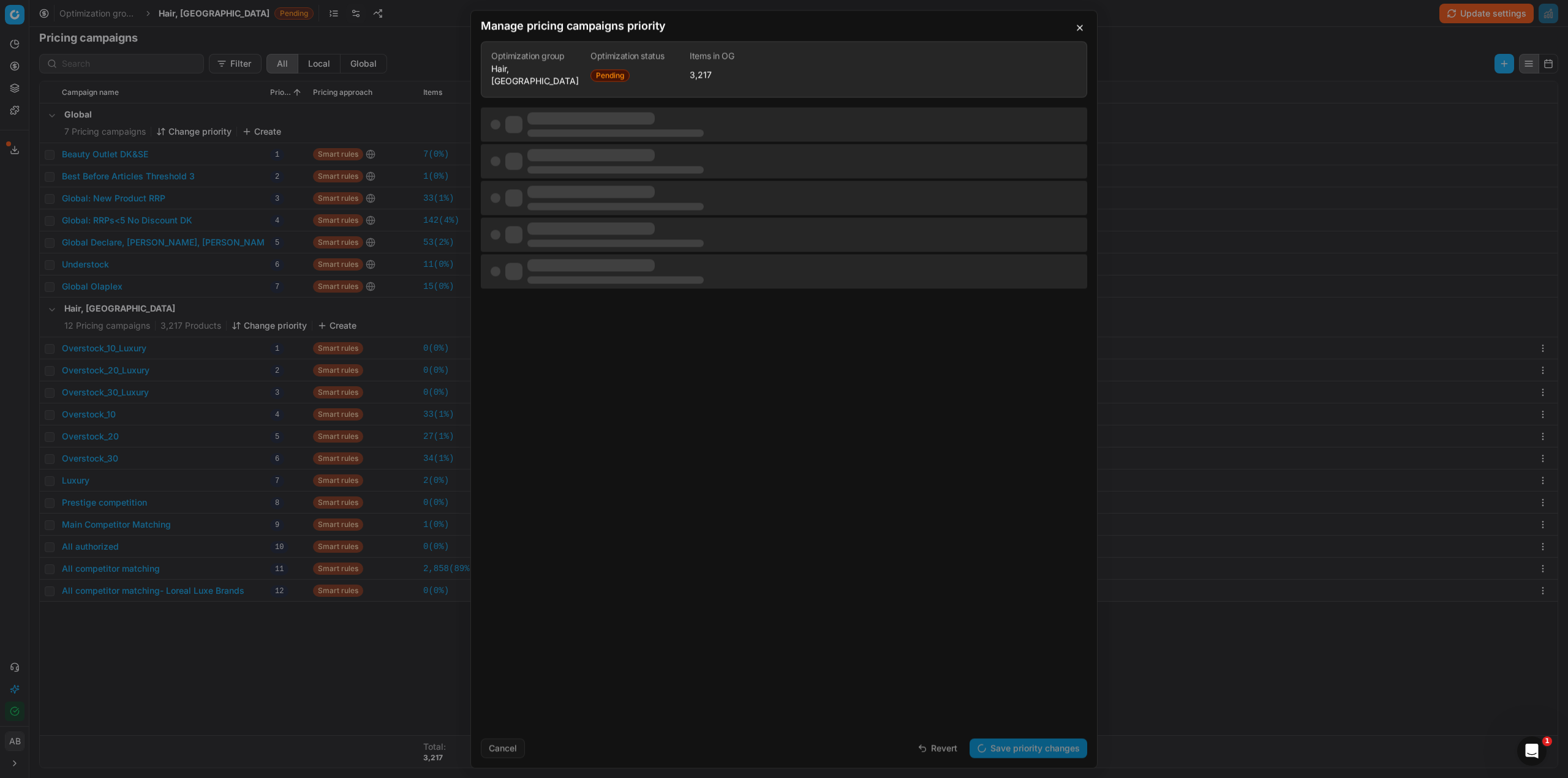
scroll to position [0, 0]
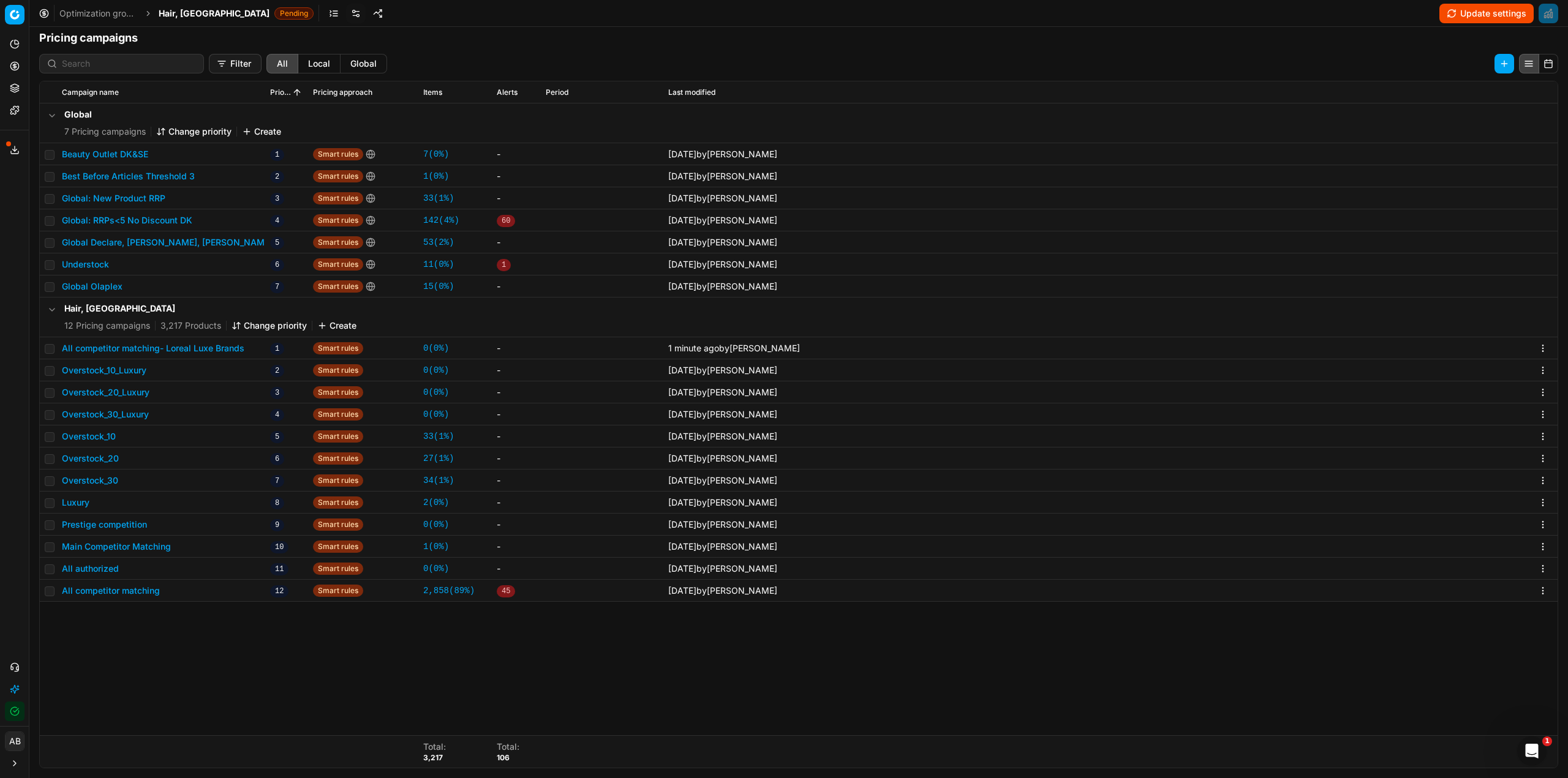
click at [193, 12] on div "Hair, DK Pending" at bounding box center [237, 13] width 155 height 12
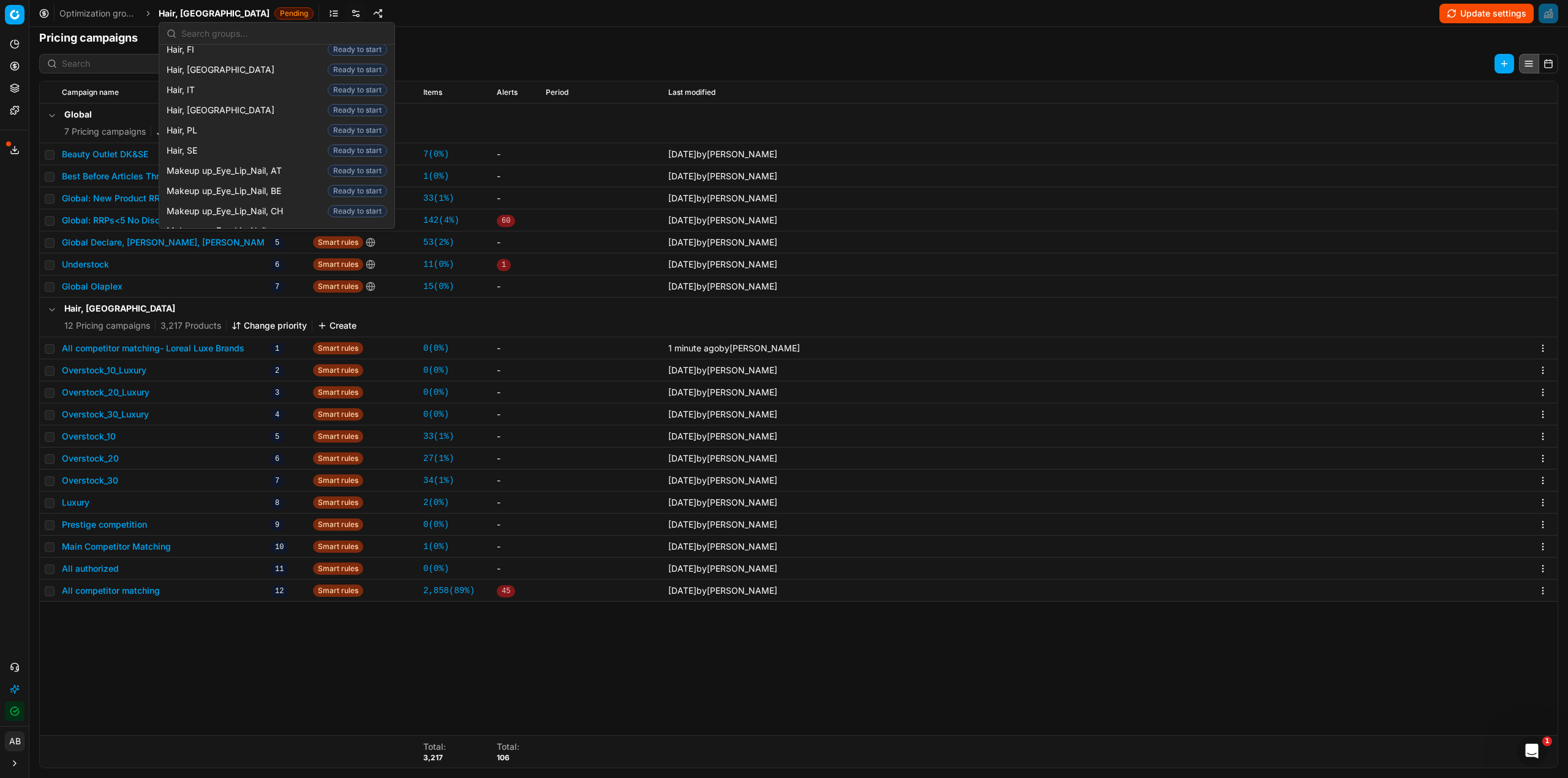
scroll to position [429, 0]
drag, startPoint x: 265, startPoint y: 210, endPoint x: 260, endPoint y: 244, distance: 34.4
click at [265, 266] on span "Makeup up_Eye_Lip_Nail, [GEOGRAPHIC_DATA]" at bounding box center [254, 278] width 176 height 25
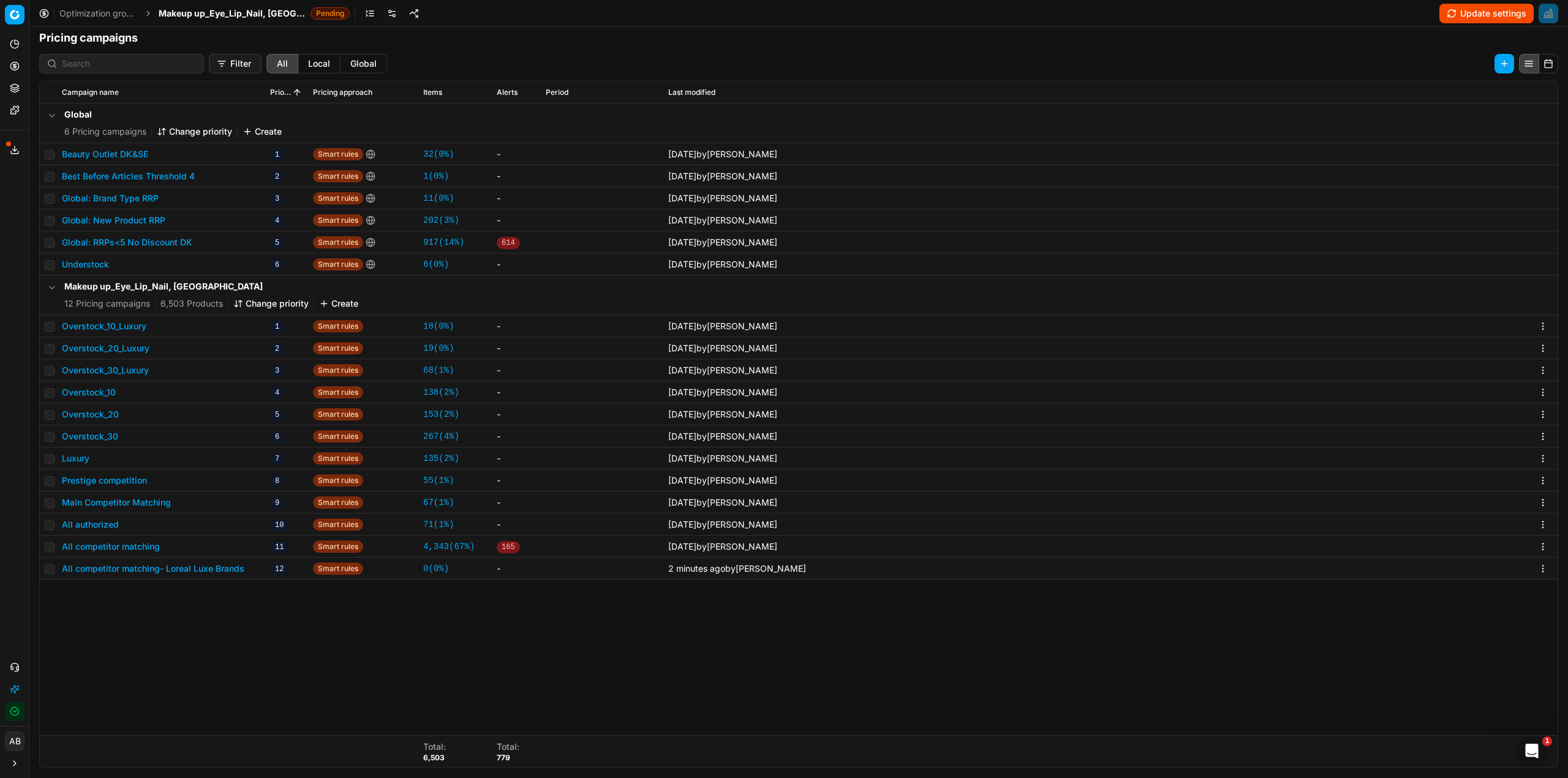
click at [262, 307] on button "Change priority" at bounding box center [271, 304] width 75 height 12
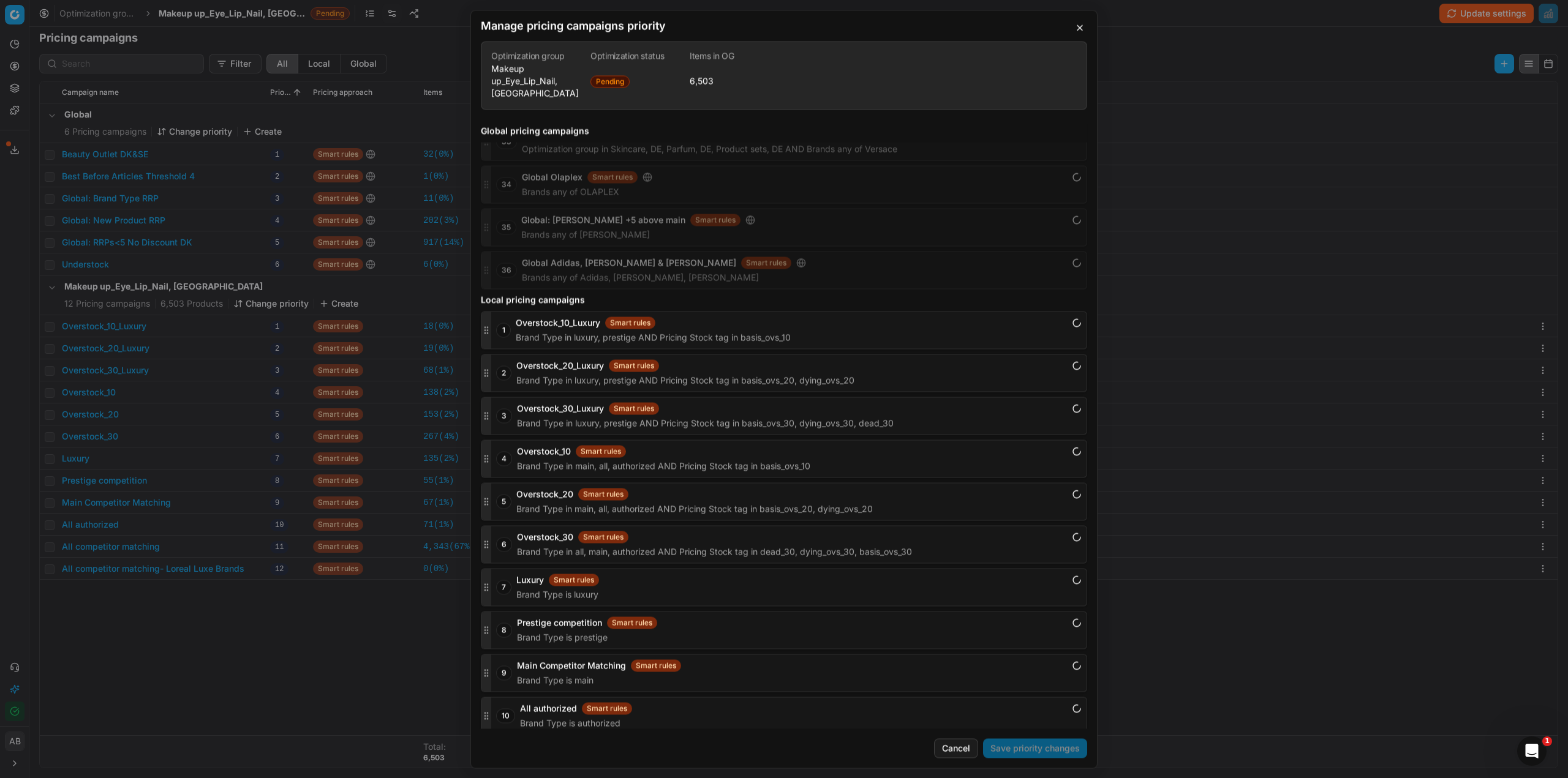
scroll to position [1341, 0]
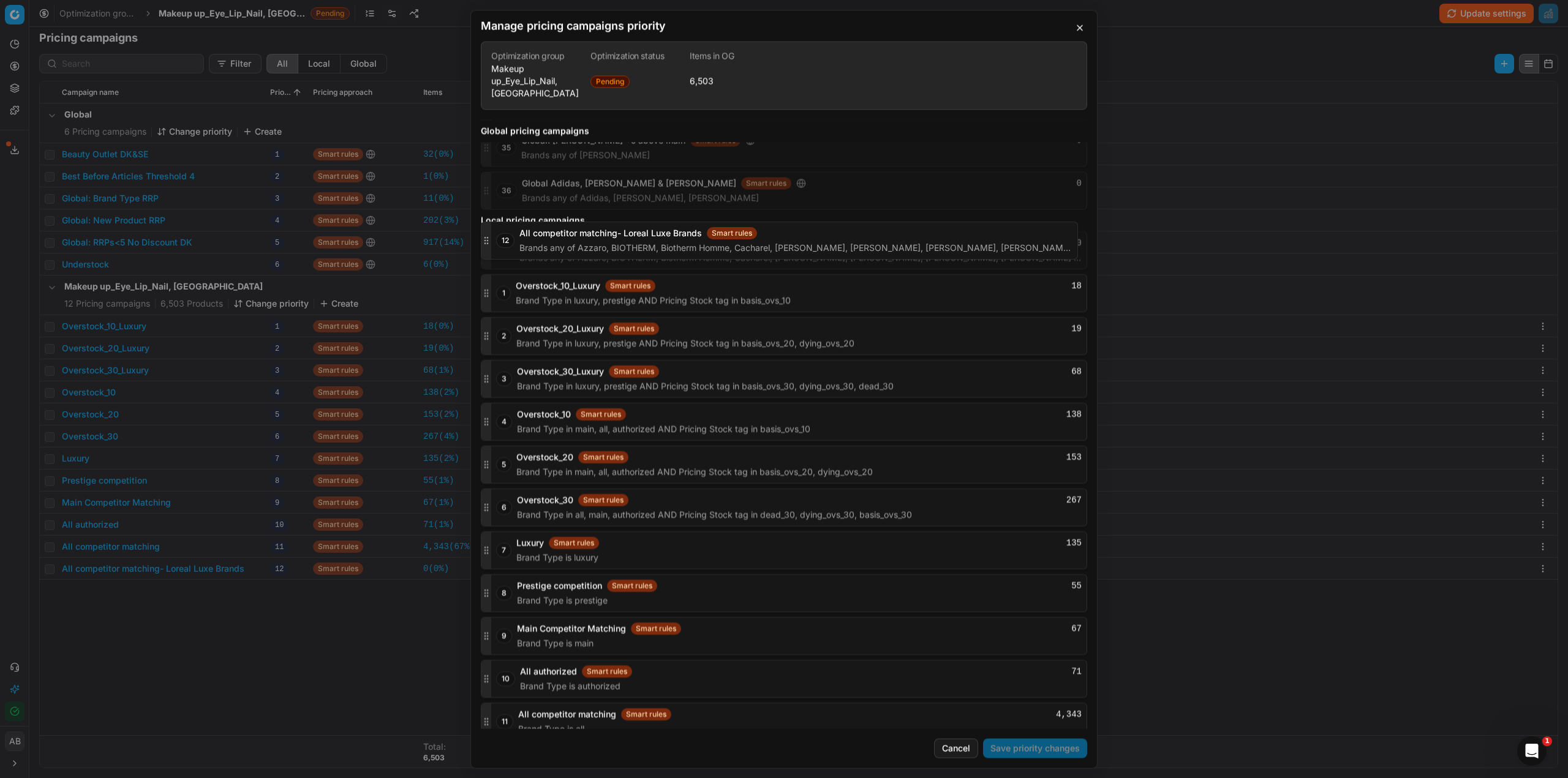
drag, startPoint x: 486, startPoint y: 709, endPoint x: 502, endPoint y: 241, distance: 468.3
click at [502, 241] on div "12 All competitor matching- Loreal Luxe Brands Smart rules 0 Brands any of Azza…" at bounding box center [784, 250] width 607 height 38
click at [1007, 747] on button "Save priority changes" at bounding box center [1035, 748] width 104 height 19
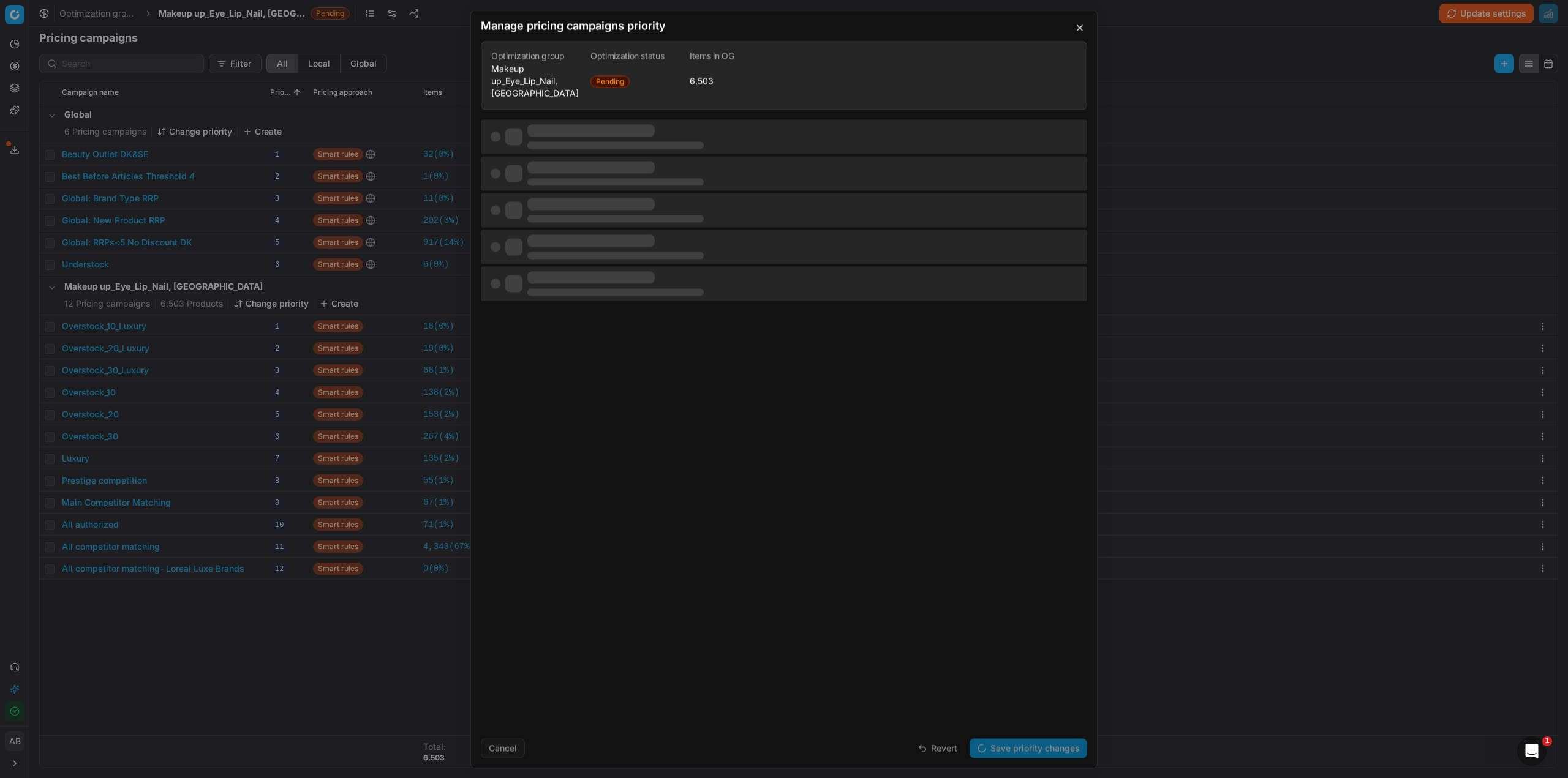
scroll to position [0, 0]
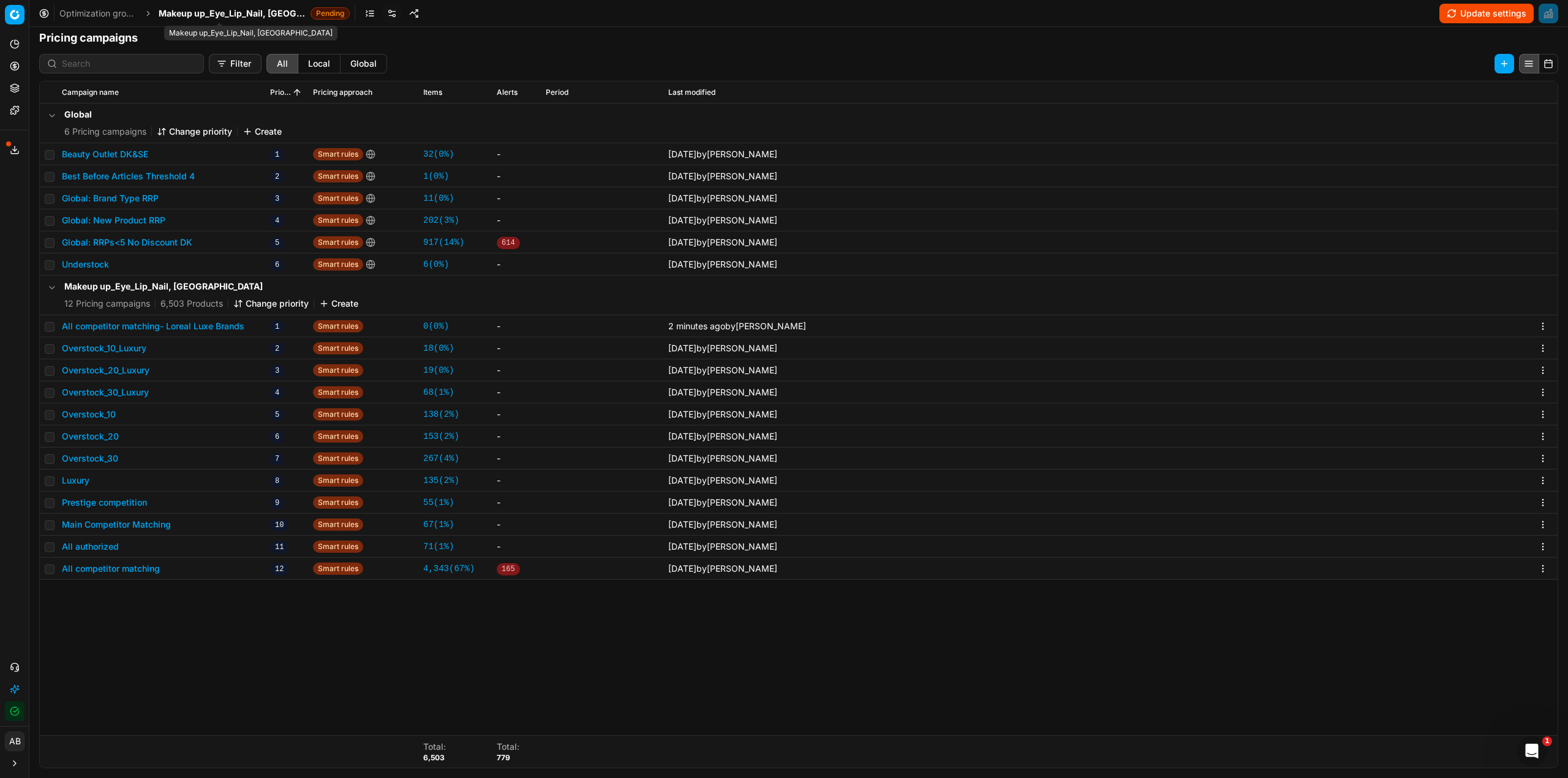
drag, startPoint x: 249, startPoint y: 10, endPoint x: 249, endPoint y: 17, distance: 7.0
click at [249, 11] on span "Makeup up_Eye_Lip_Nail, [GEOGRAPHIC_DATA]" at bounding box center [232, 13] width 147 height 12
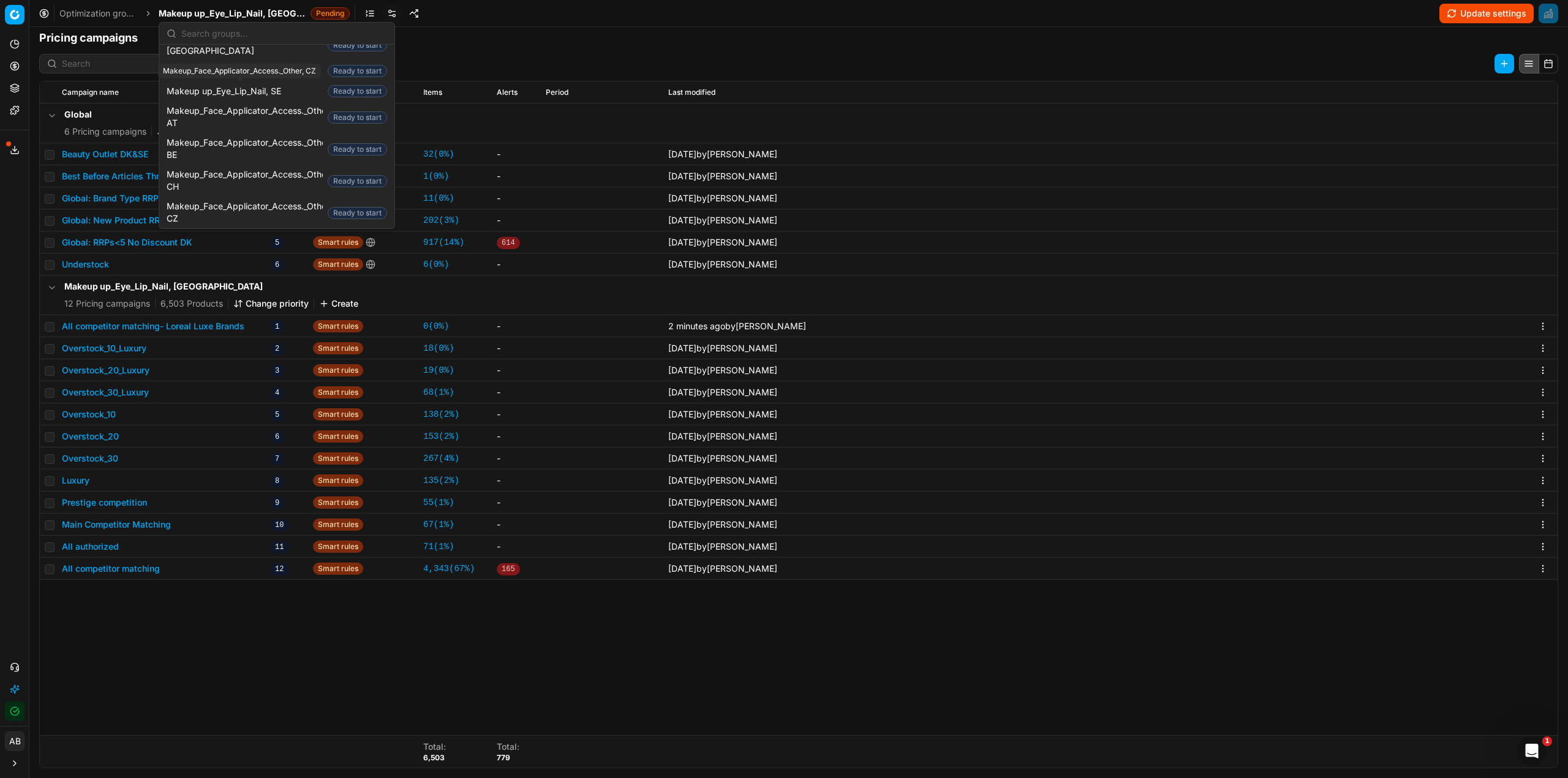
scroll to position [796, 0]
click at [287, 234] on span "Makeup_Face_Applicator_Access._Other, [GEOGRAPHIC_DATA]" at bounding box center [254, 246] width 176 height 25
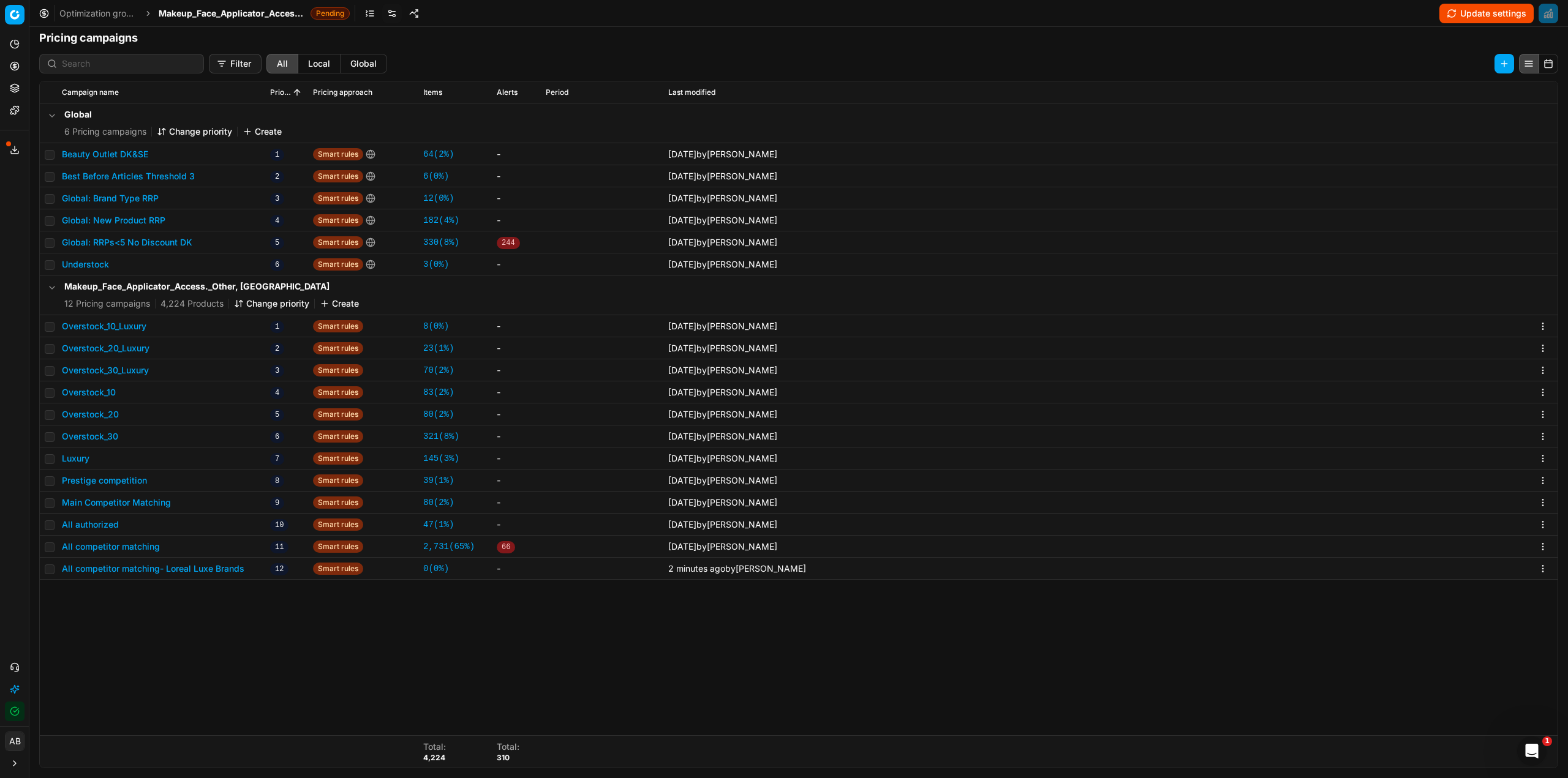
click at [281, 304] on button "Change priority" at bounding box center [272, 304] width 75 height 12
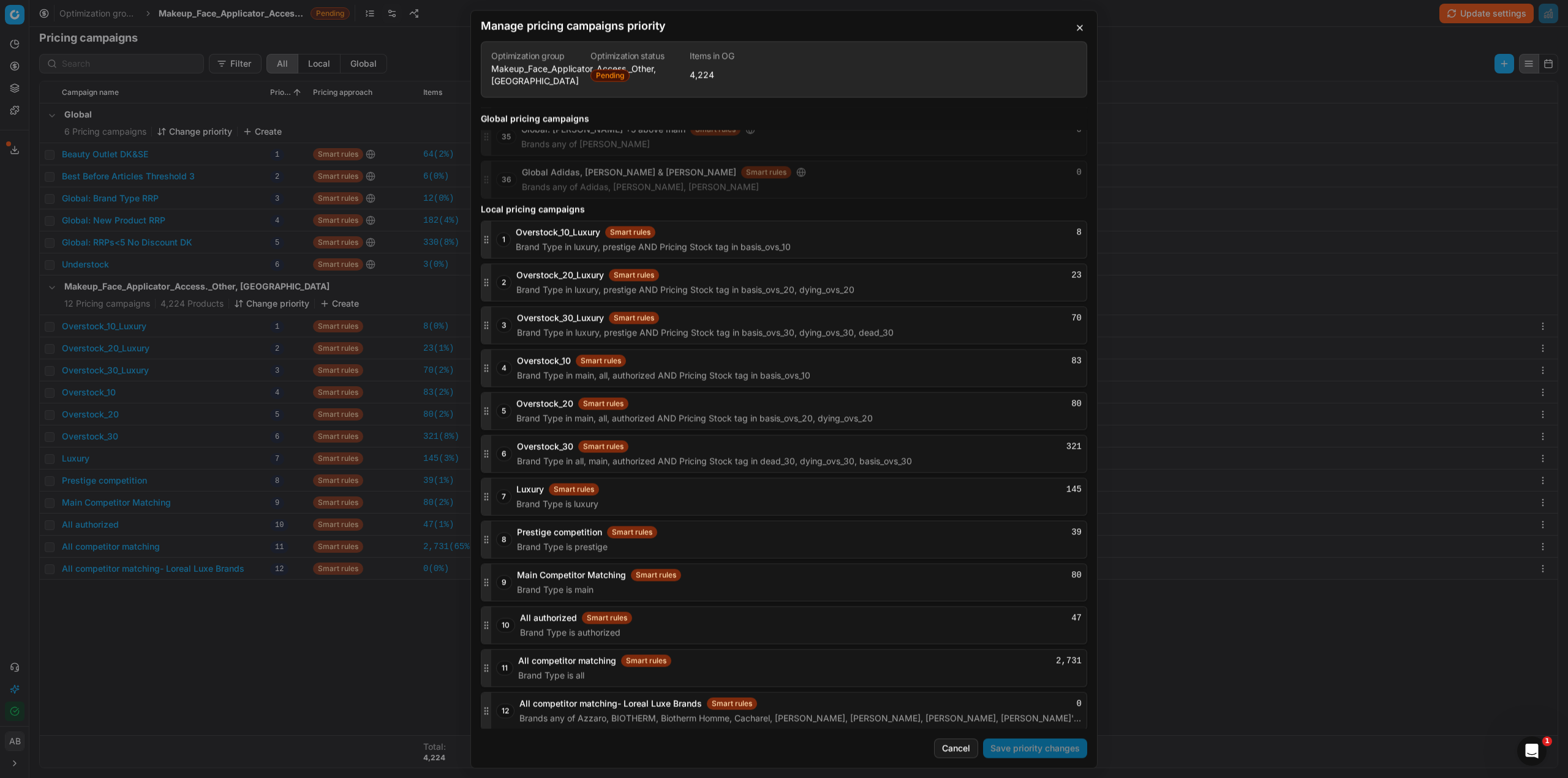
scroll to position [1341, 0]
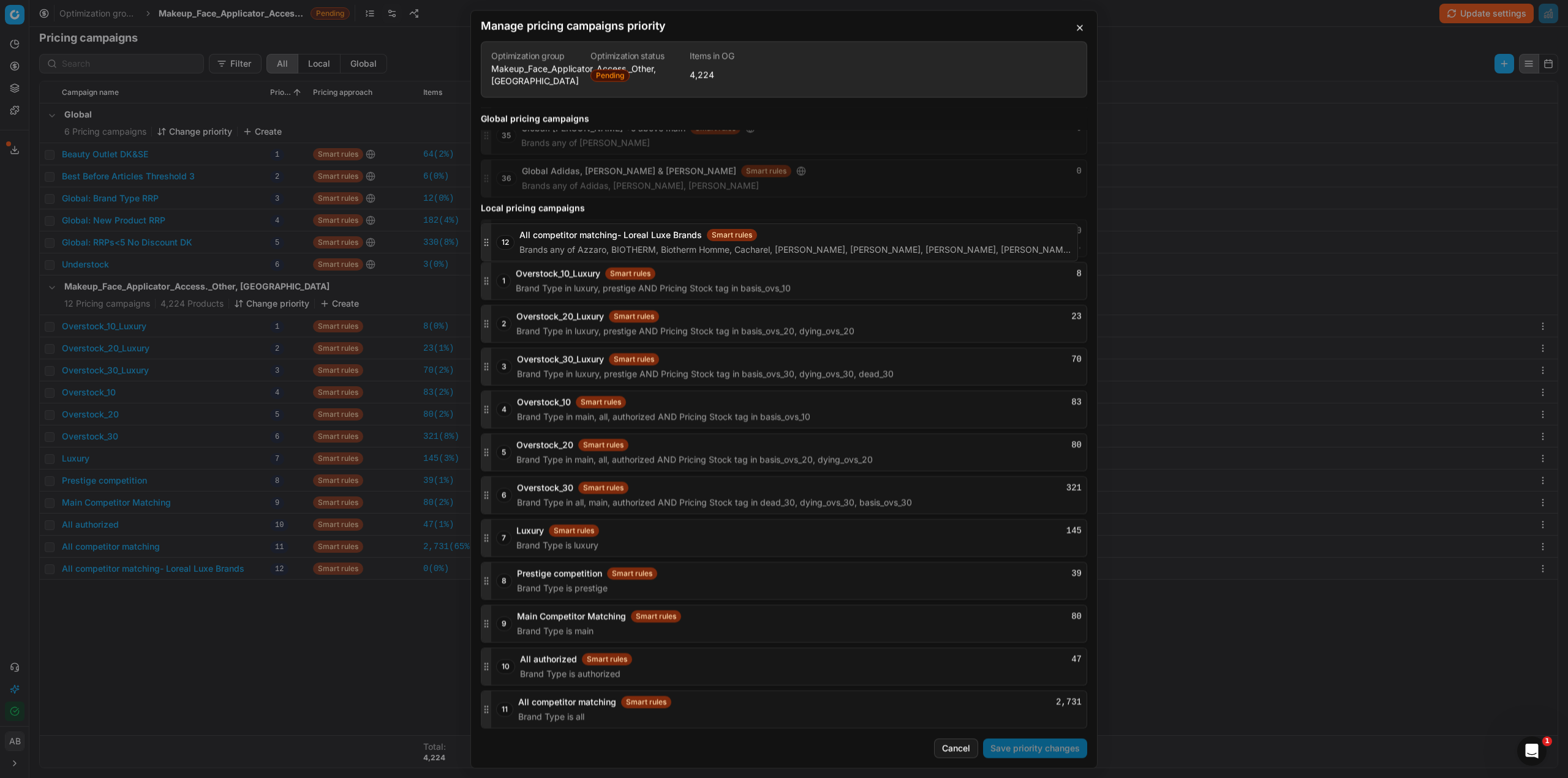
drag, startPoint x: 487, startPoint y: 707, endPoint x: 522, endPoint y: 240, distance: 468.3
click at [522, 240] on div "12 All competitor matching- Loreal Luxe Brands Smart rules 0 Brands any of Azza…" at bounding box center [784, 238] width 607 height 38
click at [1013, 749] on button "Save priority changes" at bounding box center [1035, 748] width 104 height 19
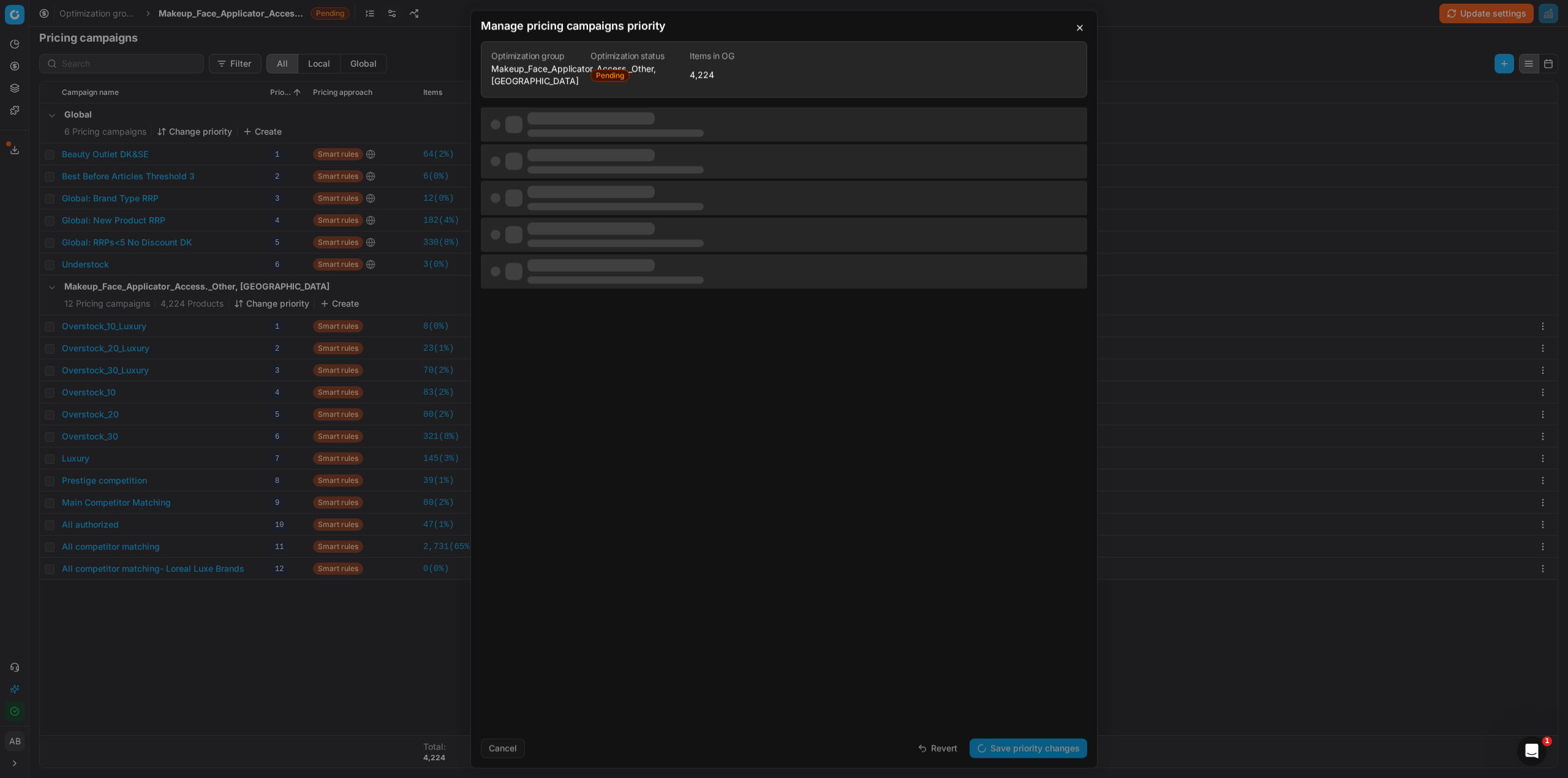
scroll to position [0, 0]
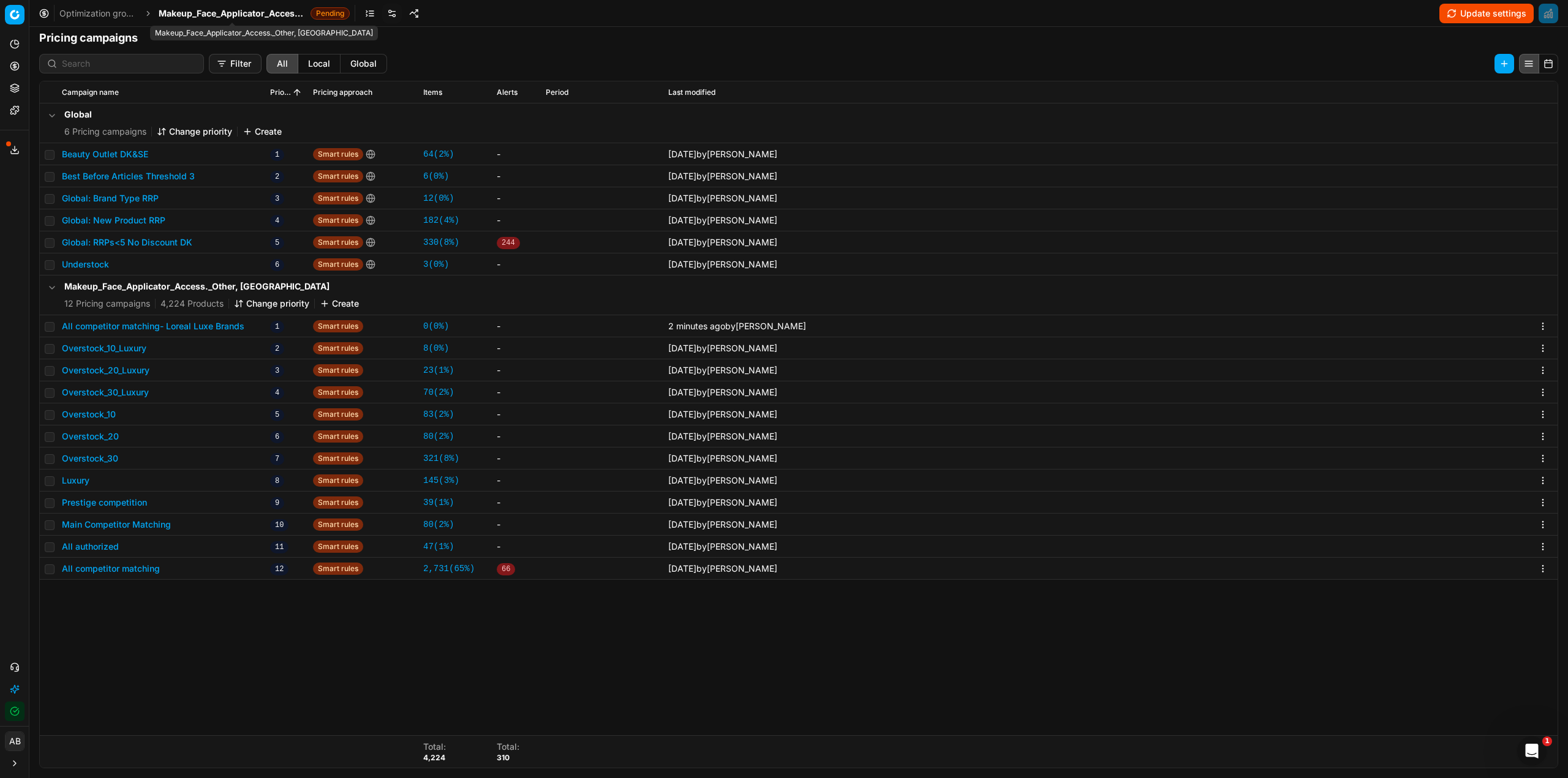
click at [210, 8] on span "Makeup_Face_Applicator_Access._Other, [GEOGRAPHIC_DATA]" at bounding box center [232, 13] width 147 height 12
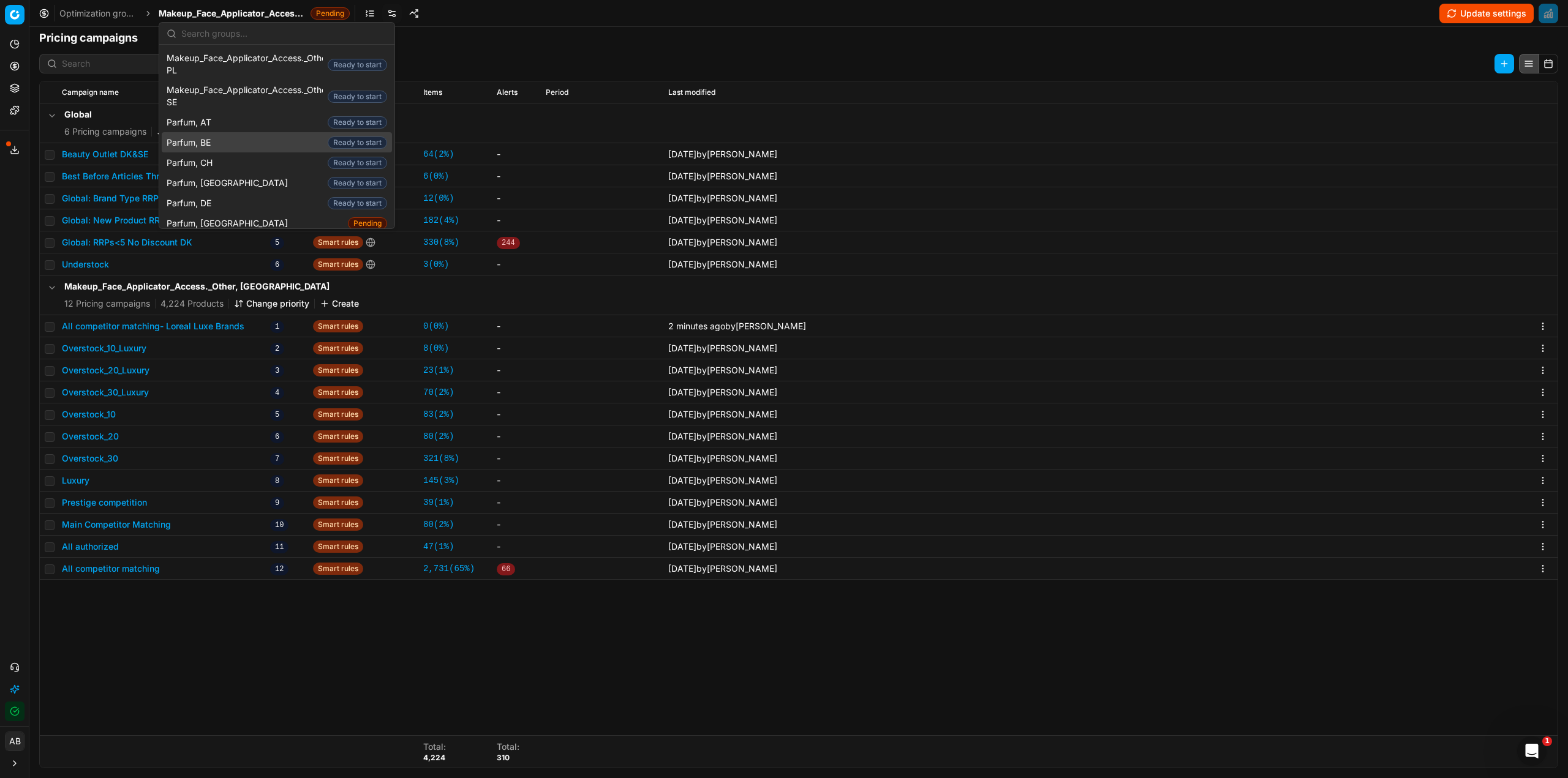
scroll to position [1164, 0]
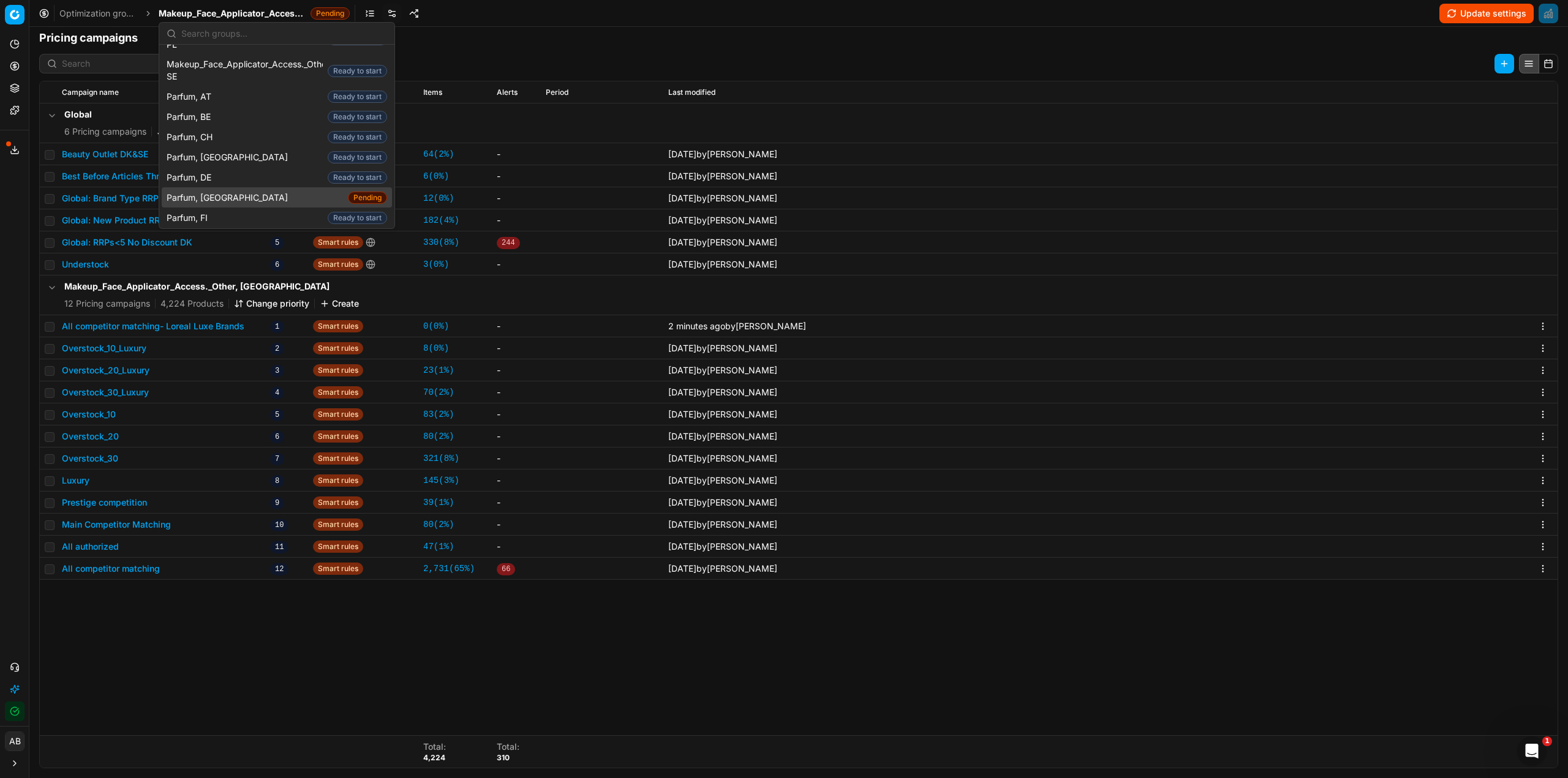
click at [252, 187] on div "Parfum, DK Pending" at bounding box center [277, 197] width 231 height 20
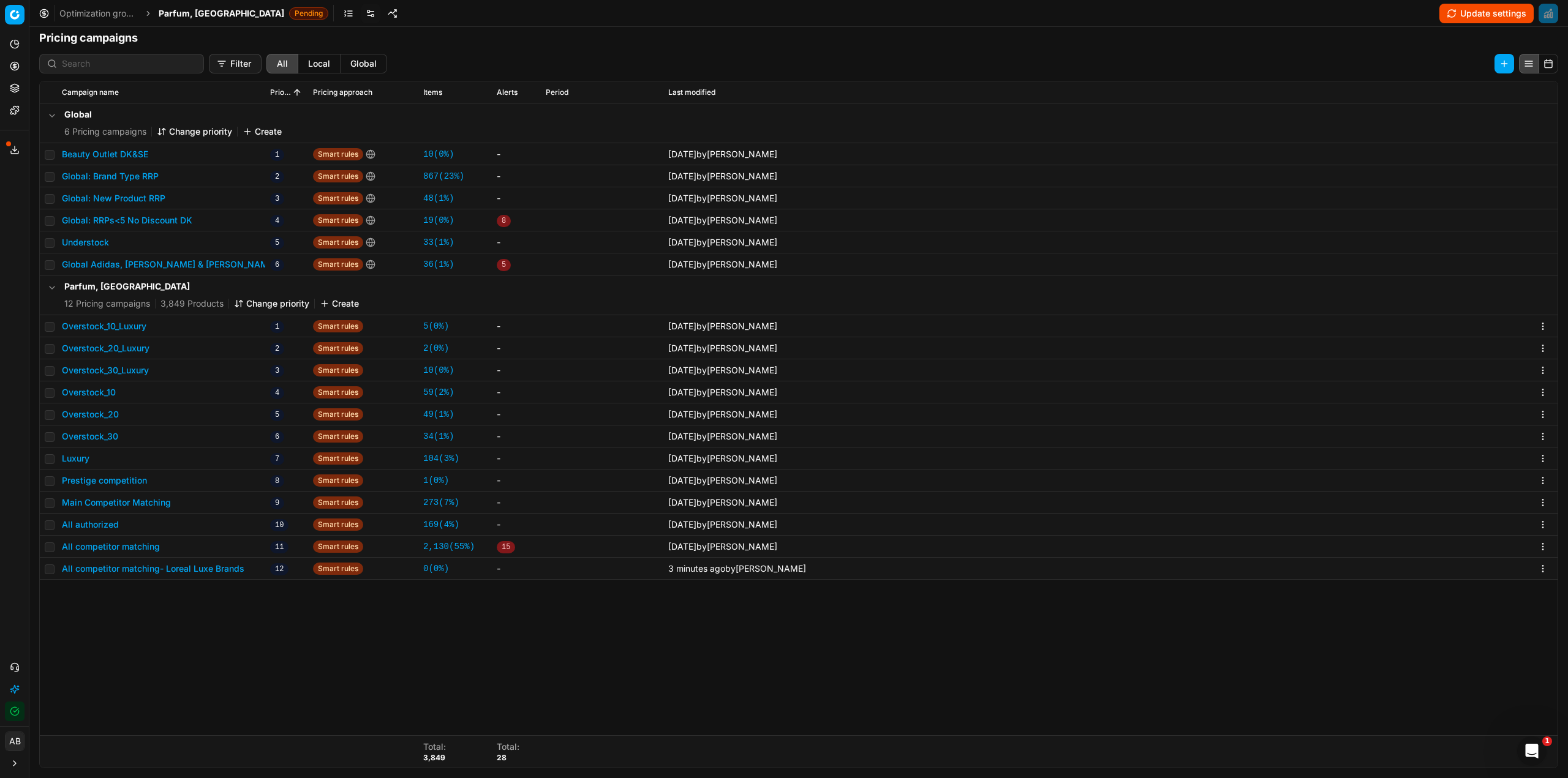
click at [245, 296] on div "Parfum, DK 12 Pricing campaigns 3,849 Products Change priority Create" at bounding box center [211, 295] width 295 height 29
click at [258, 306] on button "Change priority" at bounding box center [272, 304] width 75 height 12
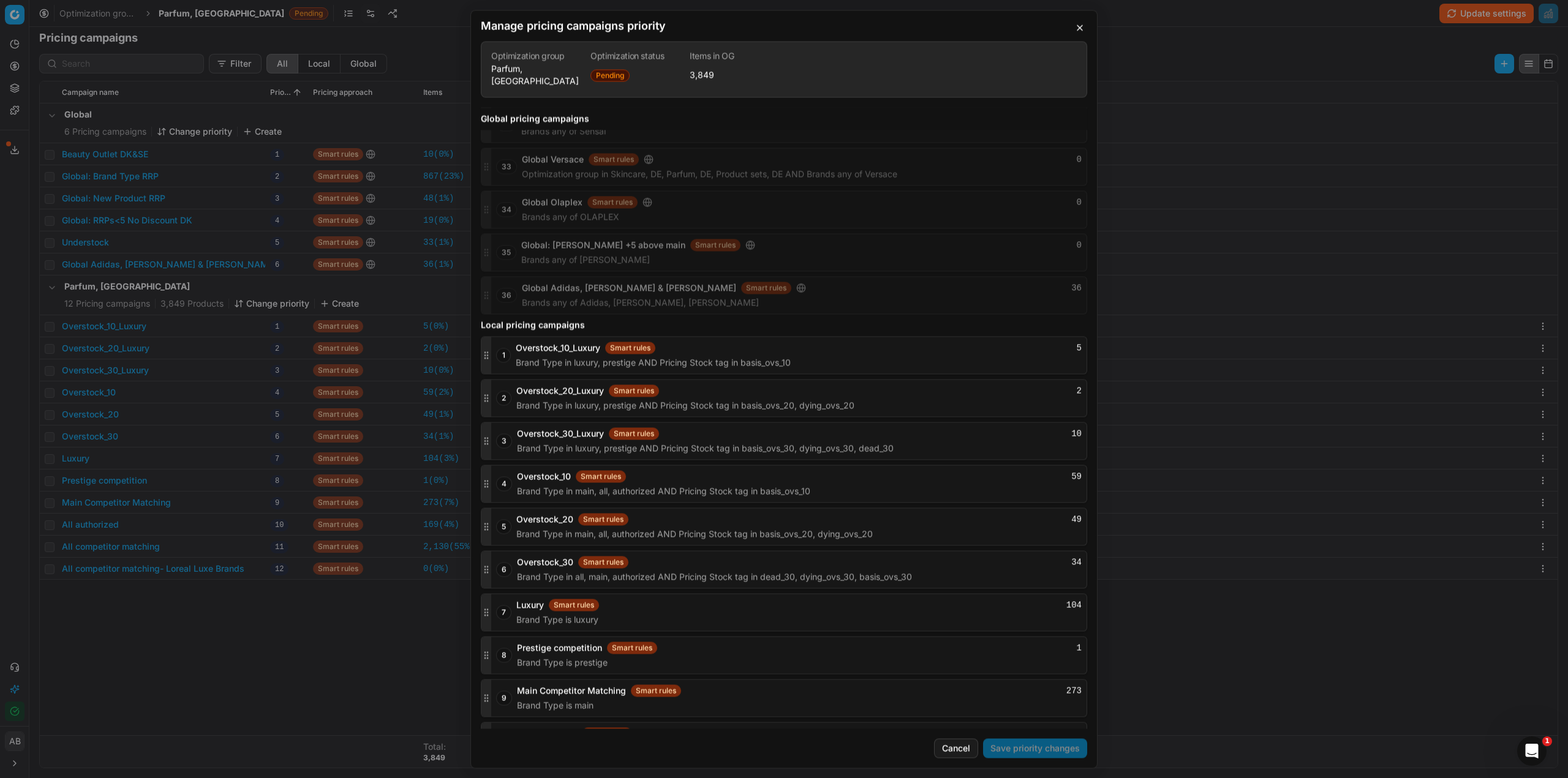
scroll to position [1330, 0]
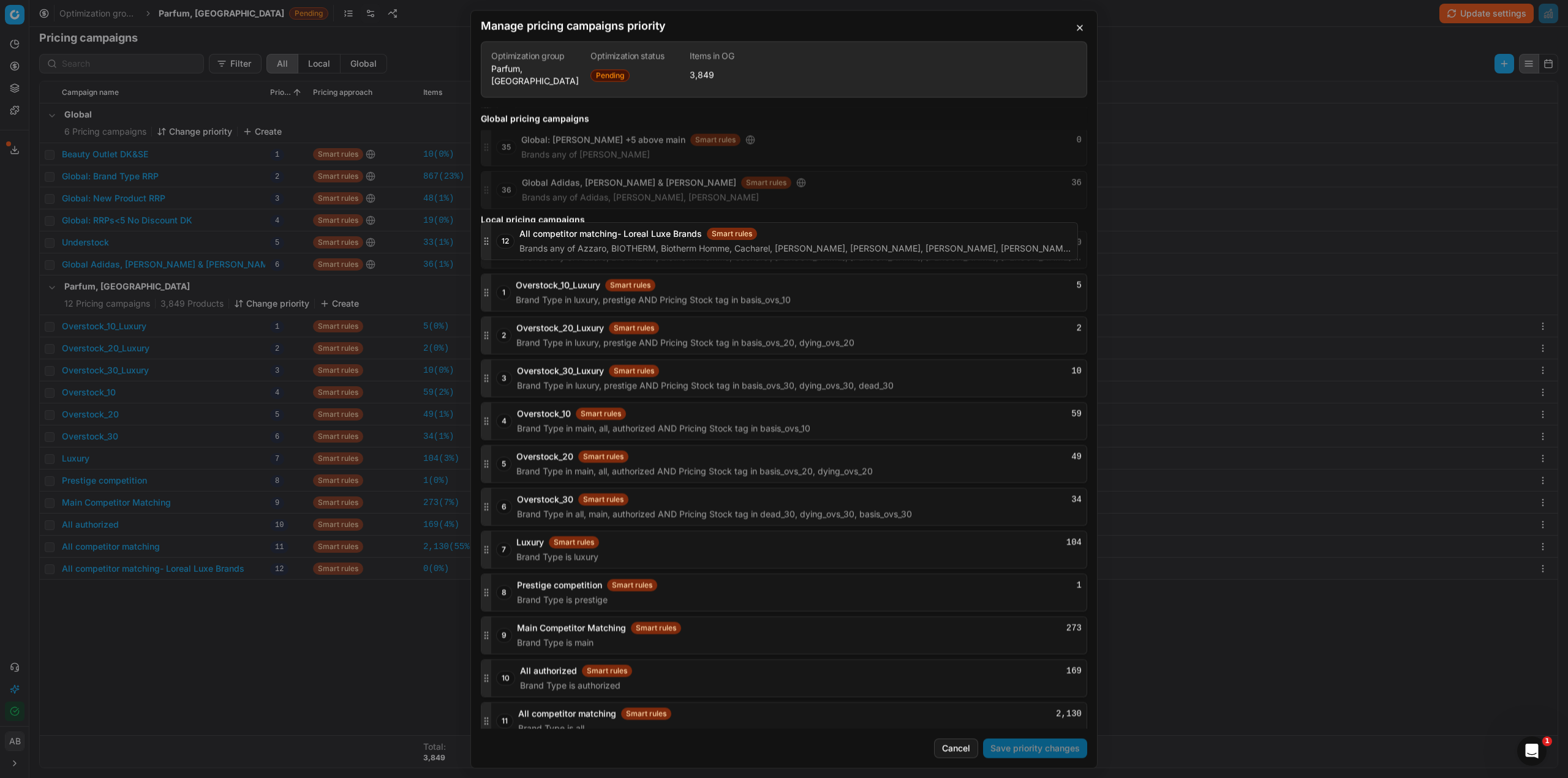
drag, startPoint x: 484, startPoint y: 707, endPoint x: 508, endPoint y: 239, distance: 468.6
click at [508, 239] on div "12 All competitor matching- Loreal Luxe Brands Smart rules 0 Brands any of Azza…" at bounding box center [784, 249] width 607 height 38
click at [999, 751] on button "Save priority changes" at bounding box center [1035, 748] width 104 height 19
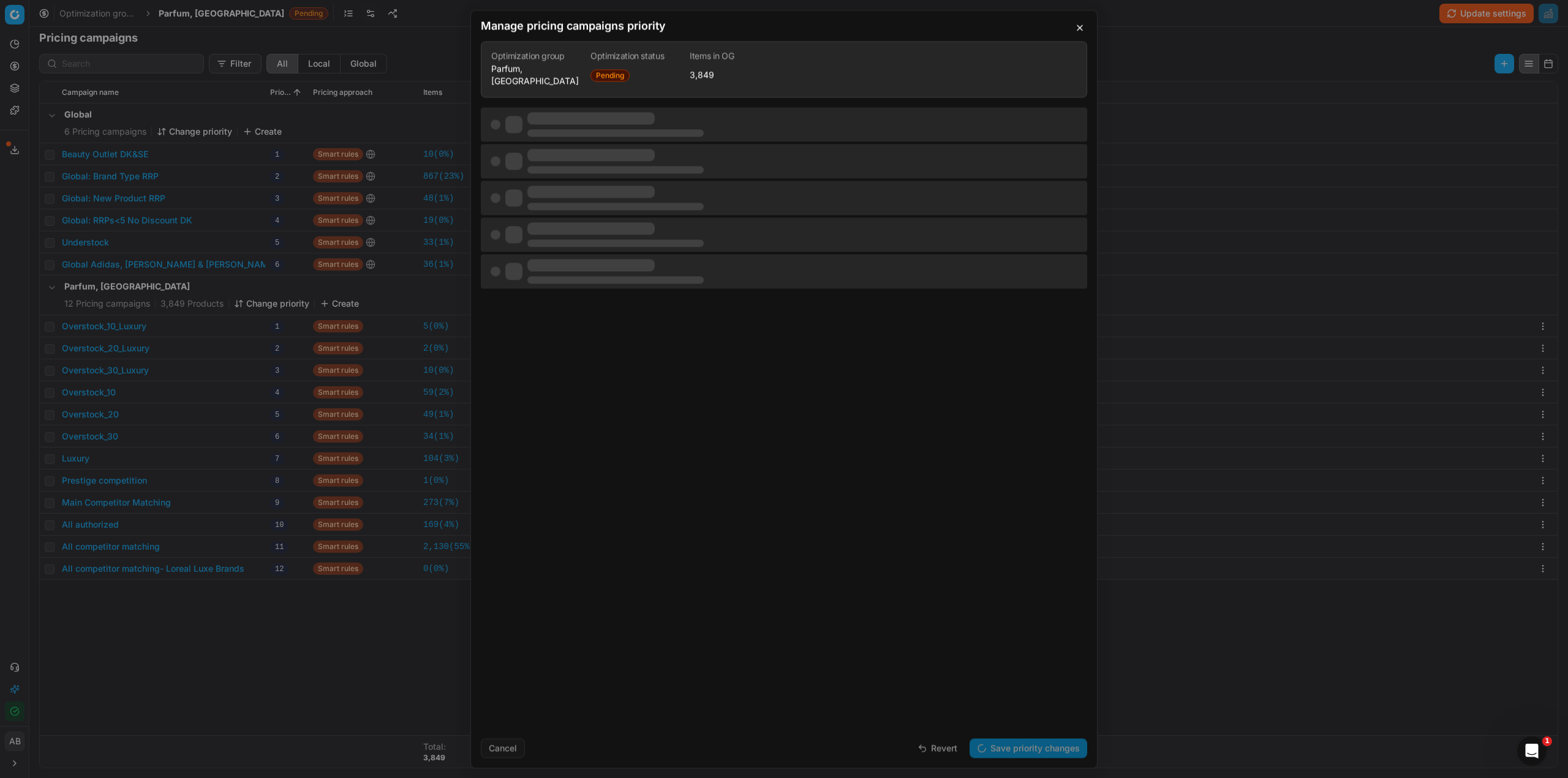
scroll to position [0, 0]
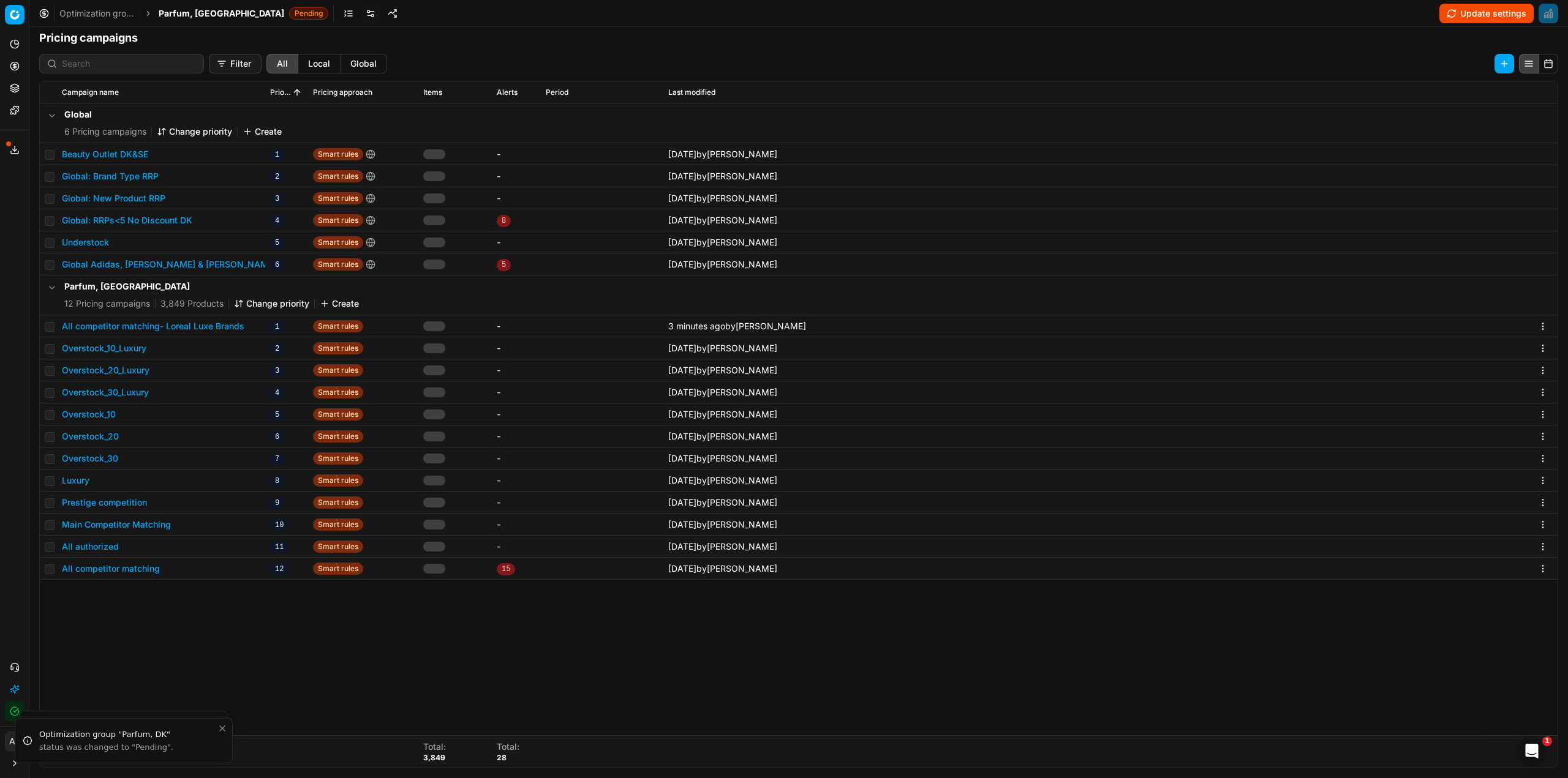
click at [182, 15] on span "Parfum, [GEOGRAPHIC_DATA]" at bounding box center [222, 13] width 125 height 12
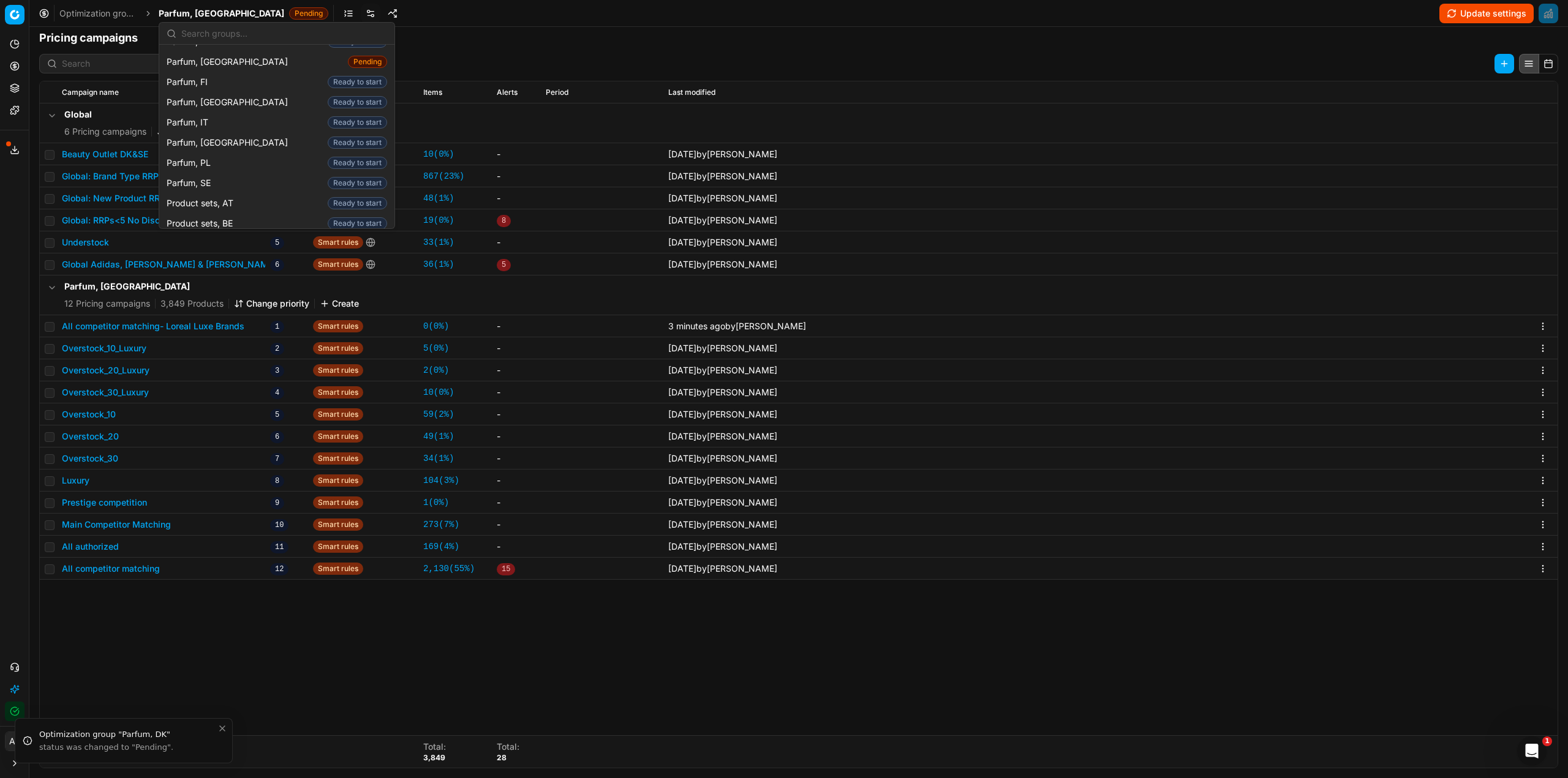
scroll to position [1347, 0]
click at [224, 251] on span "Product sets, [GEOGRAPHIC_DATA]" at bounding box center [240, 257] width 149 height 12
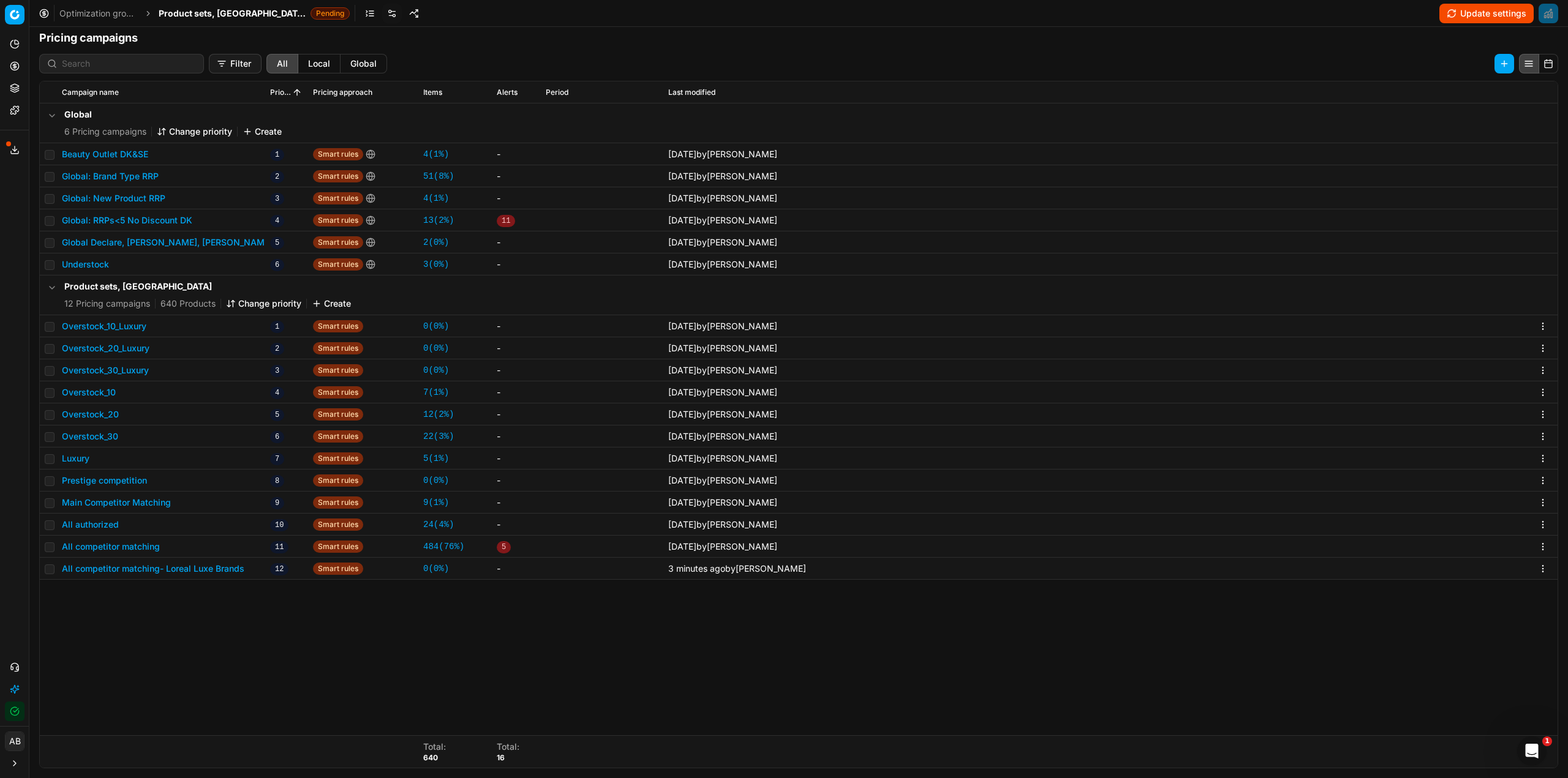
click at [261, 300] on button "Change priority" at bounding box center [263, 304] width 75 height 12
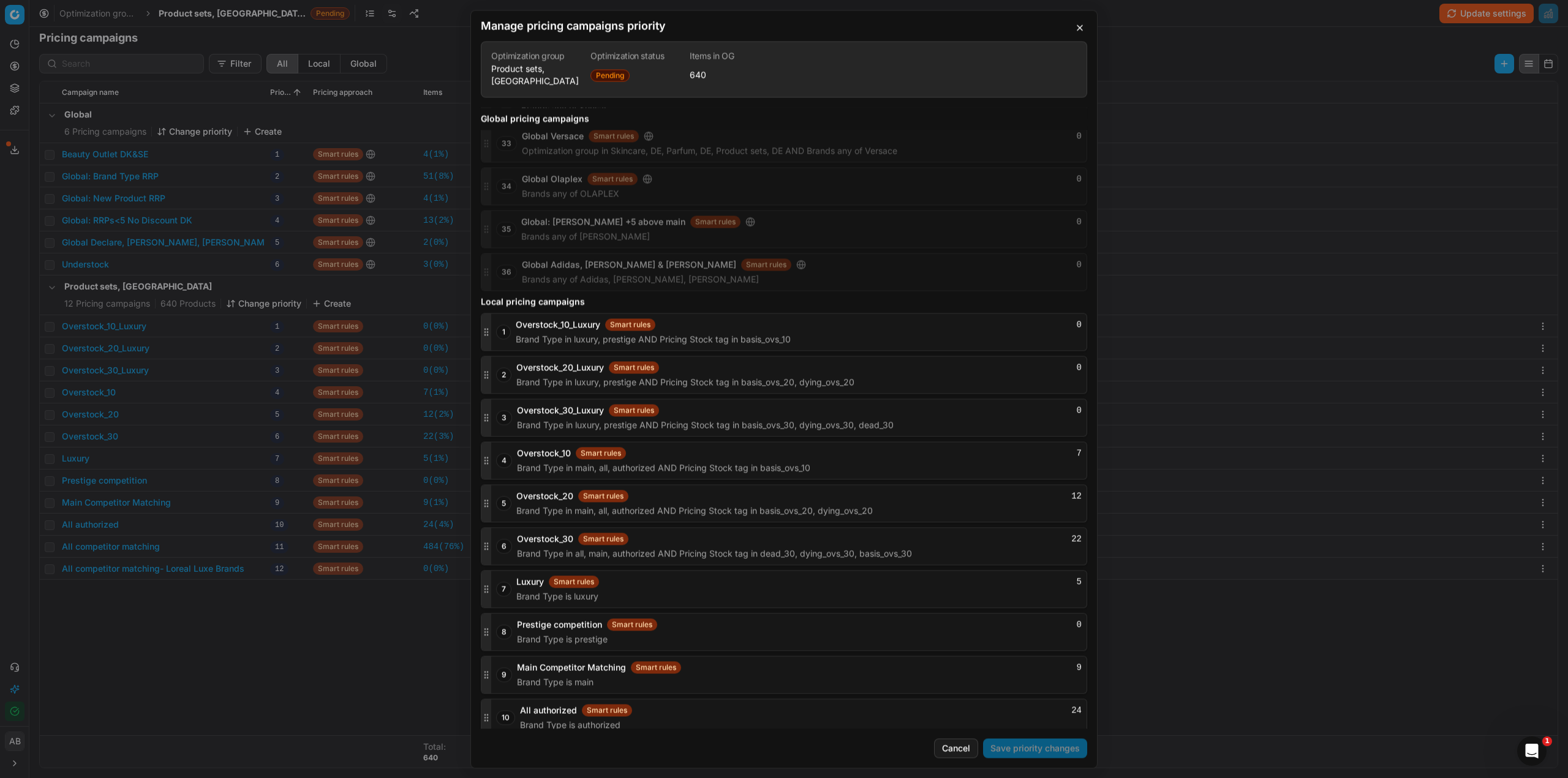
scroll to position [1330, 0]
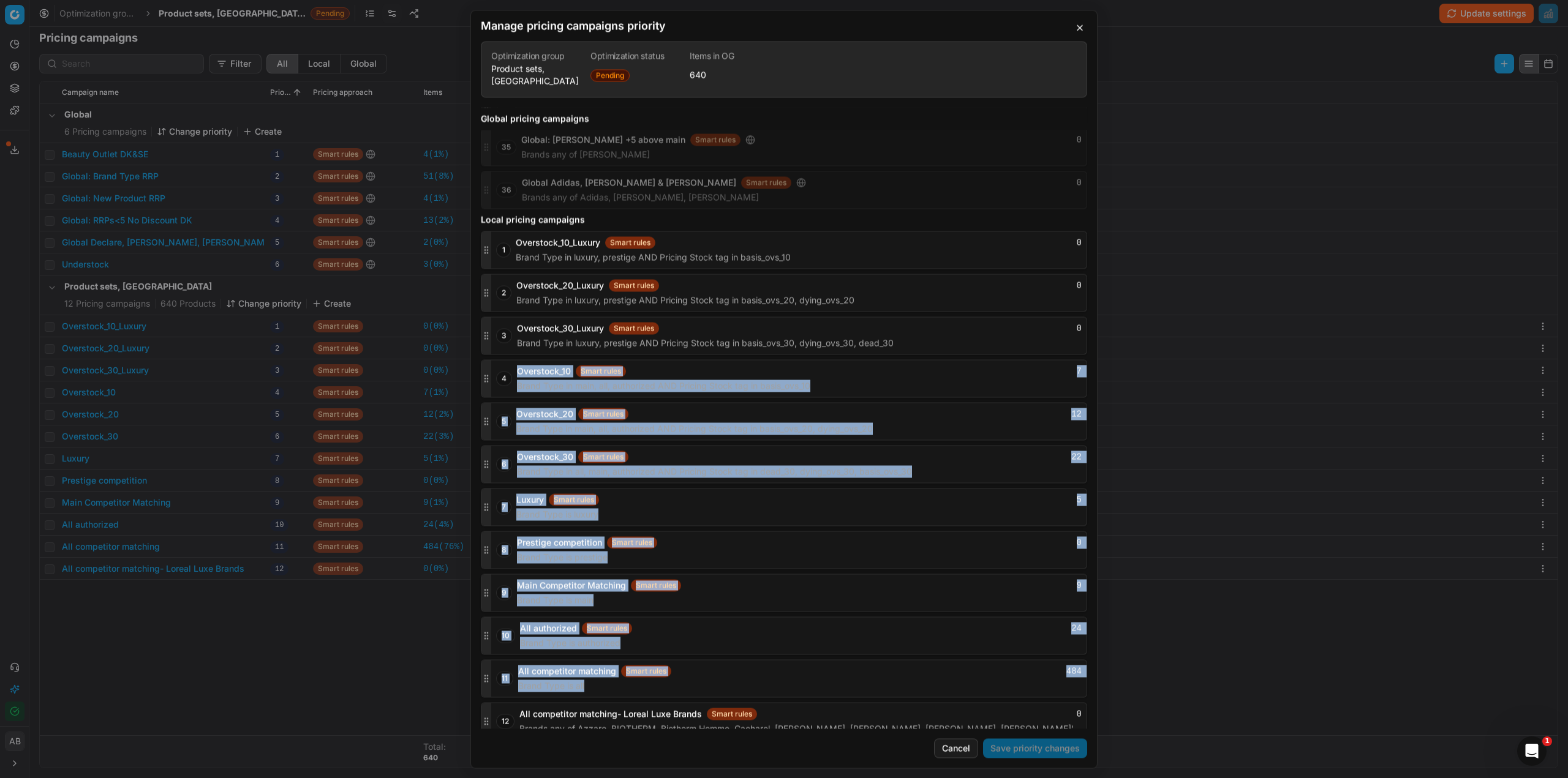
drag, startPoint x: 484, startPoint y: 715, endPoint x: 501, endPoint y: 424, distance: 291.5
click at [505, 383] on div "1 Overstock_10_Luxury Smart rules 0 Brand Type in luxury, prestige AND Pricing …" at bounding box center [784, 485] width 607 height 509
click at [479, 712] on div "Global pricing campaigns 1 Global: Gisada CH Smart rules 0 Brands is exactly Gi…" at bounding box center [784, 418] width 626 height 621
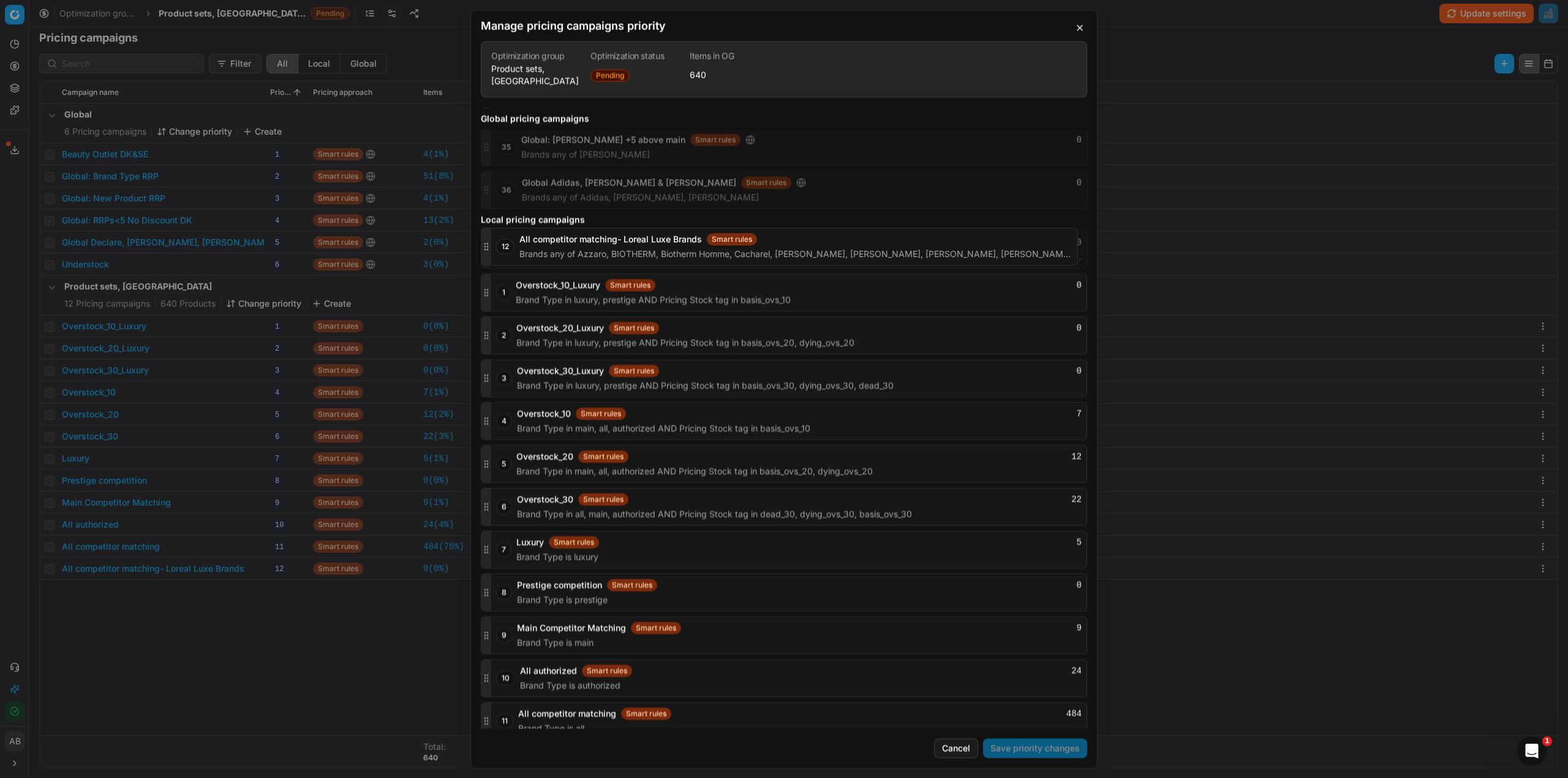
drag, startPoint x: 485, startPoint y: 710, endPoint x: 491, endPoint y: 245, distance: 465.0
click at [491, 245] on div "12 All competitor matching- Loreal Luxe Brands Smart rules 0 Brands any of Azza…" at bounding box center [784, 249] width 607 height 38
click at [1025, 749] on button "Save priority changes" at bounding box center [1035, 748] width 104 height 19
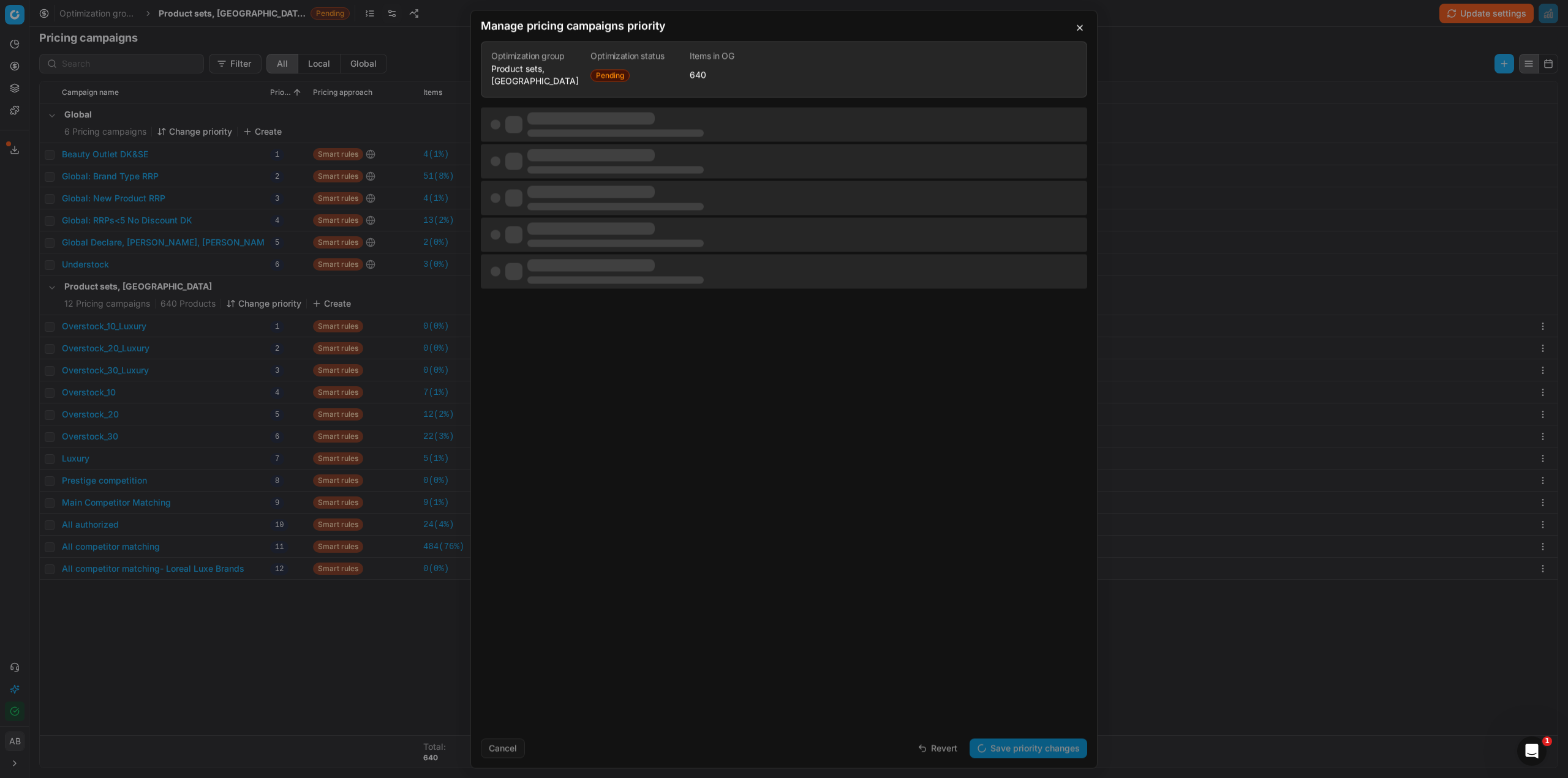
scroll to position [0, 0]
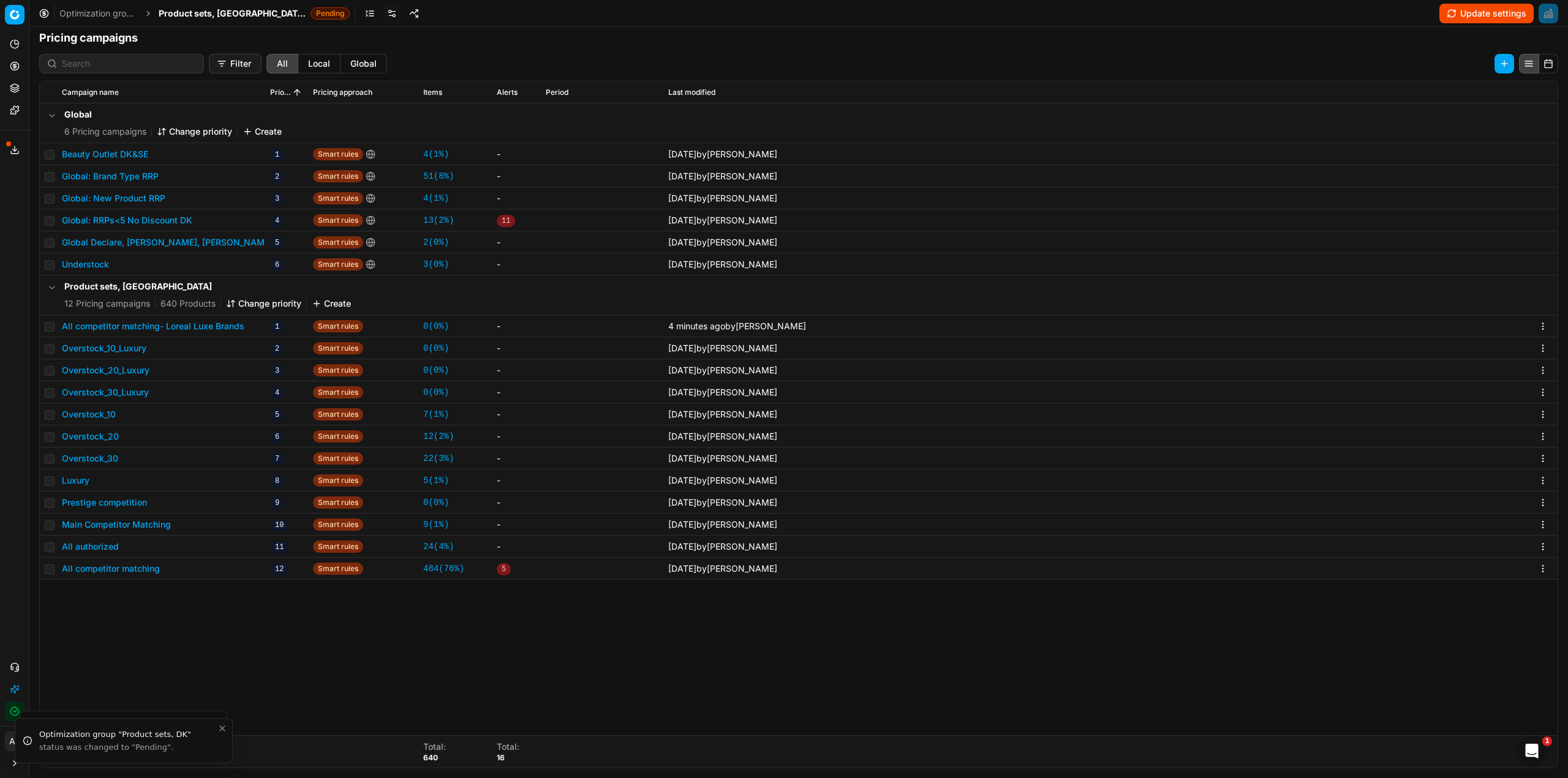
click at [187, 16] on span "Product sets, [GEOGRAPHIC_DATA]" at bounding box center [232, 13] width 147 height 12
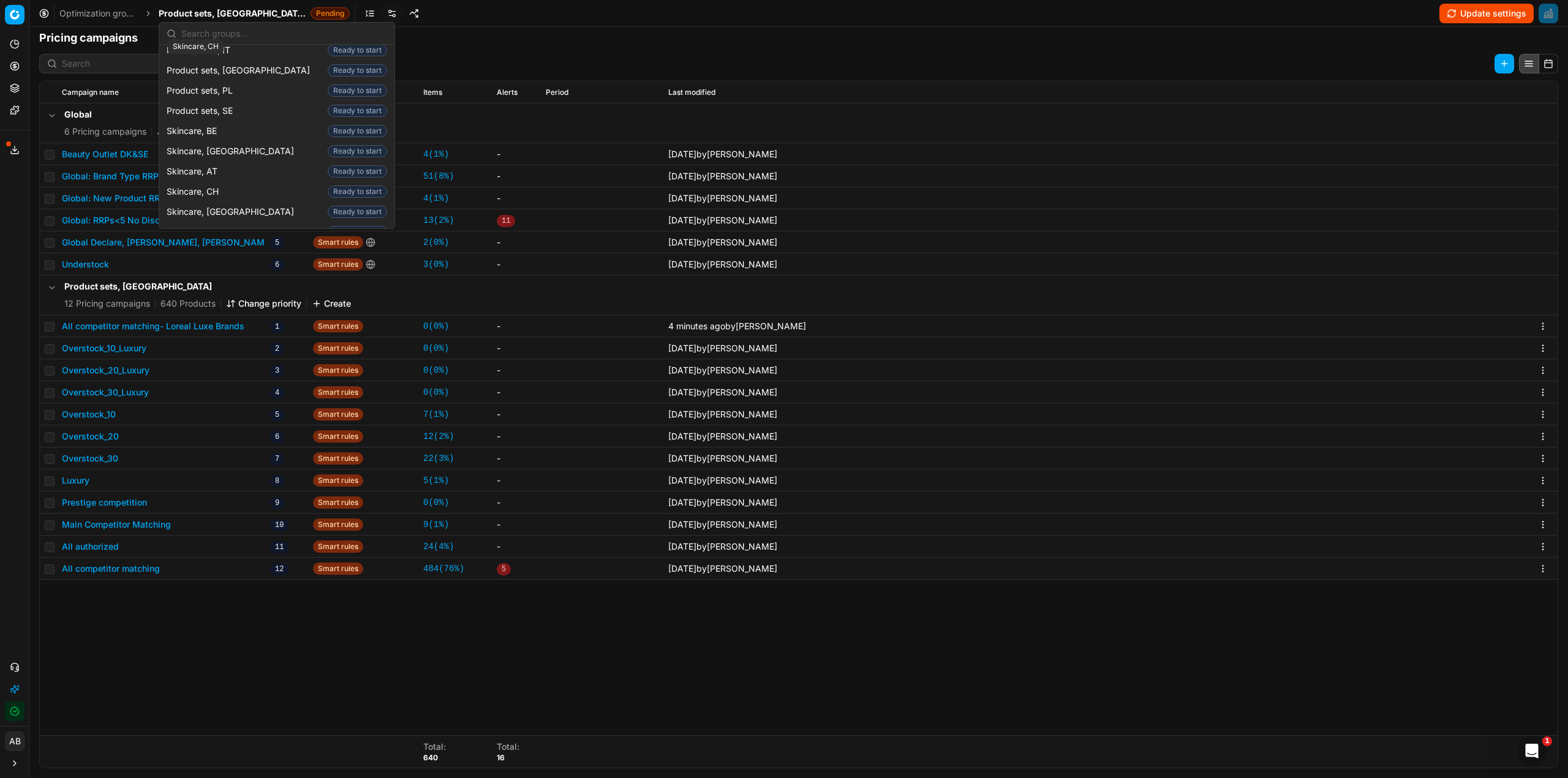
scroll to position [1653, 0]
click at [224, 207] on span "Skincare, [GEOGRAPHIC_DATA]" at bounding box center [232, 213] width 132 height 12
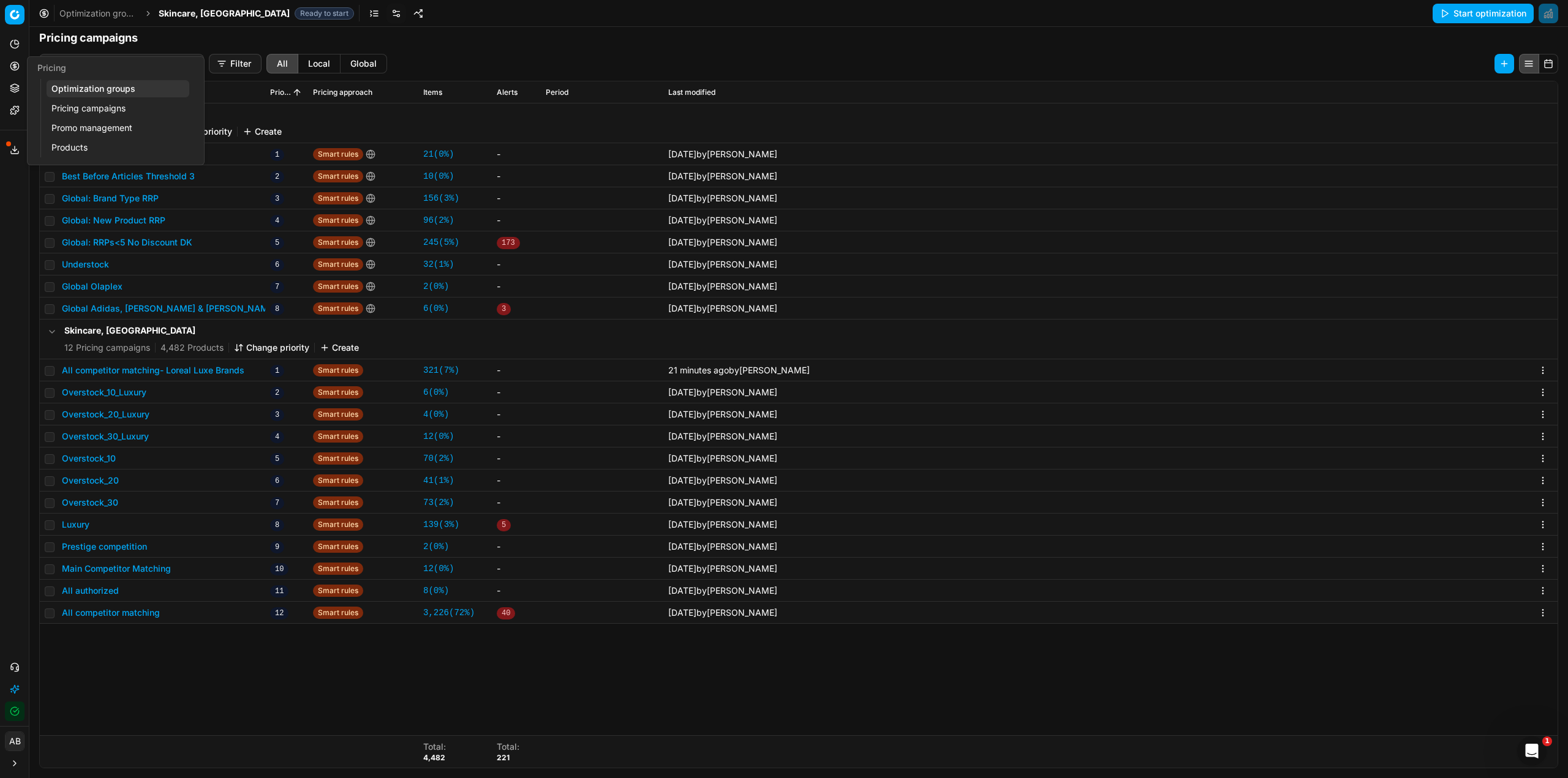
click at [93, 107] on link "Pricing campaigns" at bounding box center [117, 108] width 143 height 17
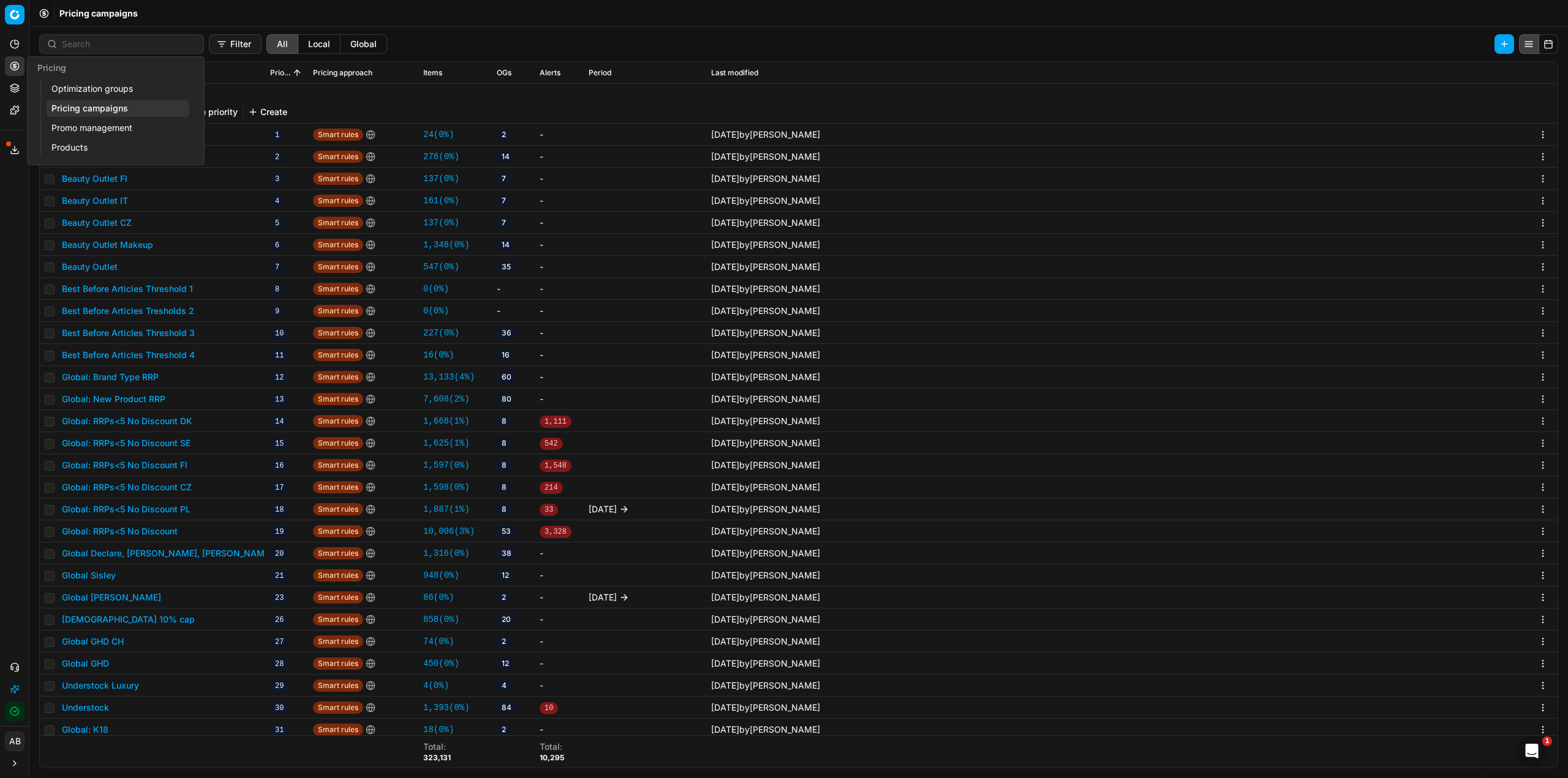
click at [69, 84] on link "Optimization groups" at bounding box center [117, 89] width 143 height 17
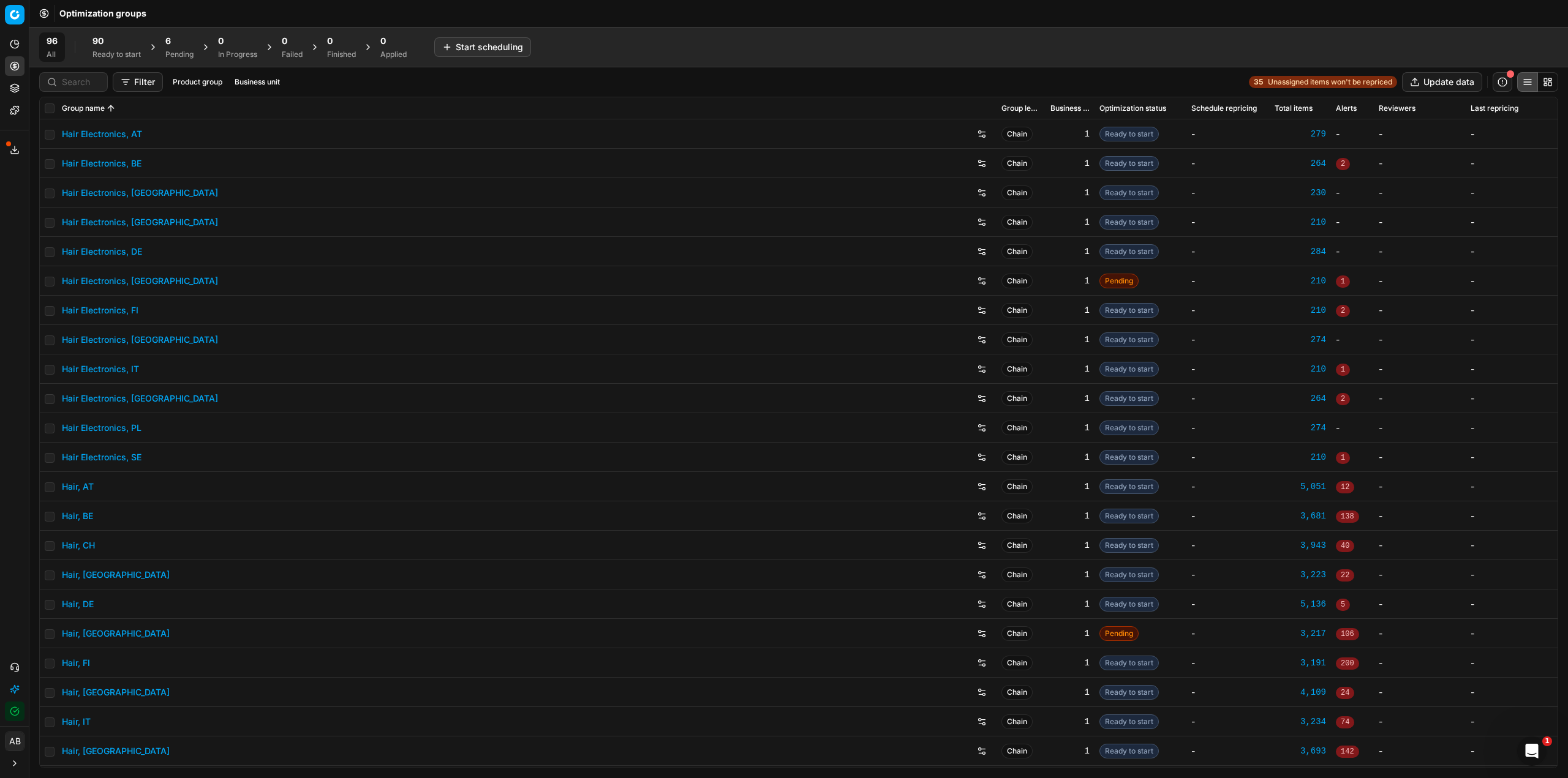
click at [180, 44] on div "6" at bounding box center [180, 41] width 28 height 12
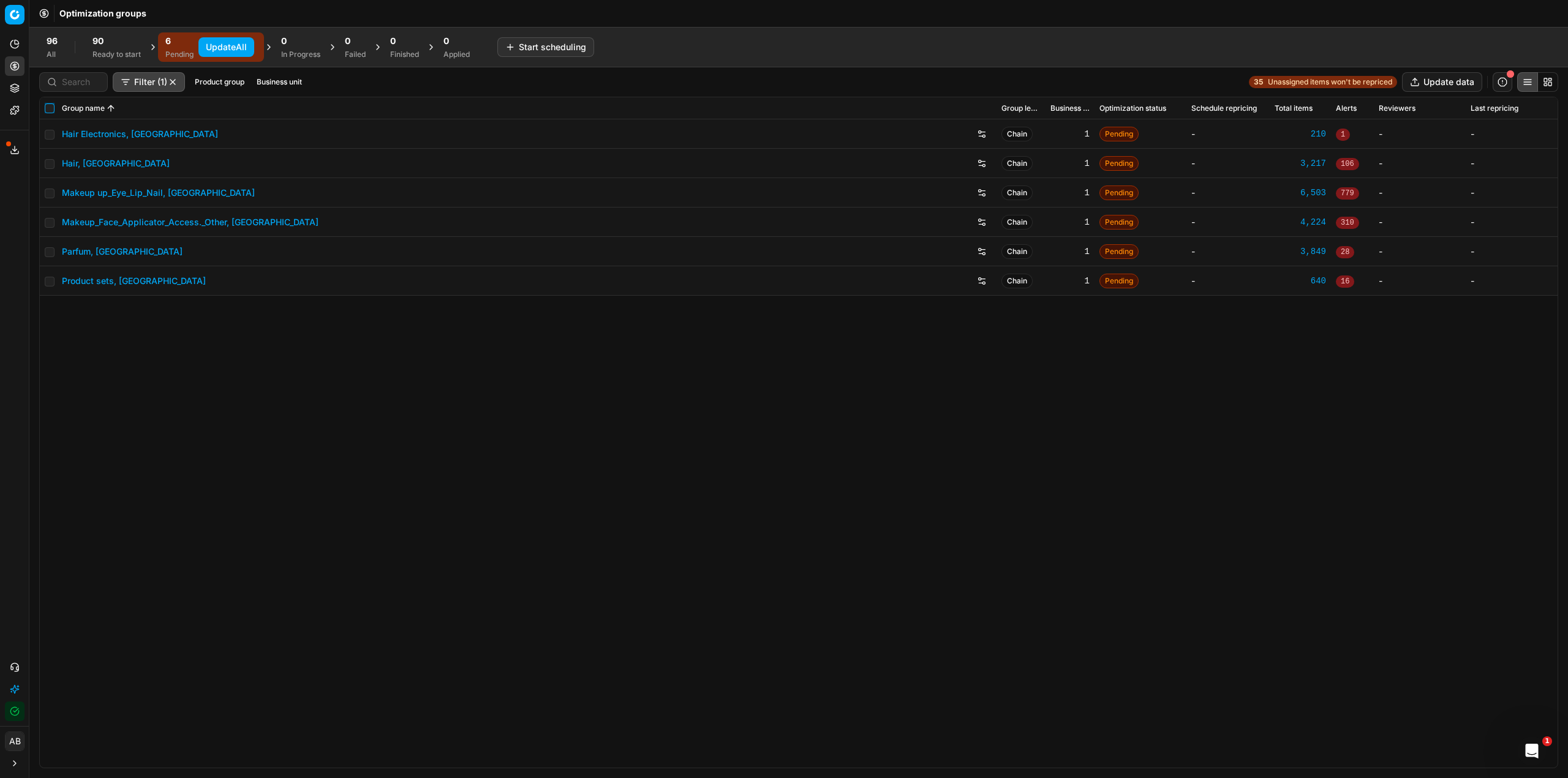
click at [48, 105] on input "checkbox" at bounding box center [49, 108] width 10 height 10
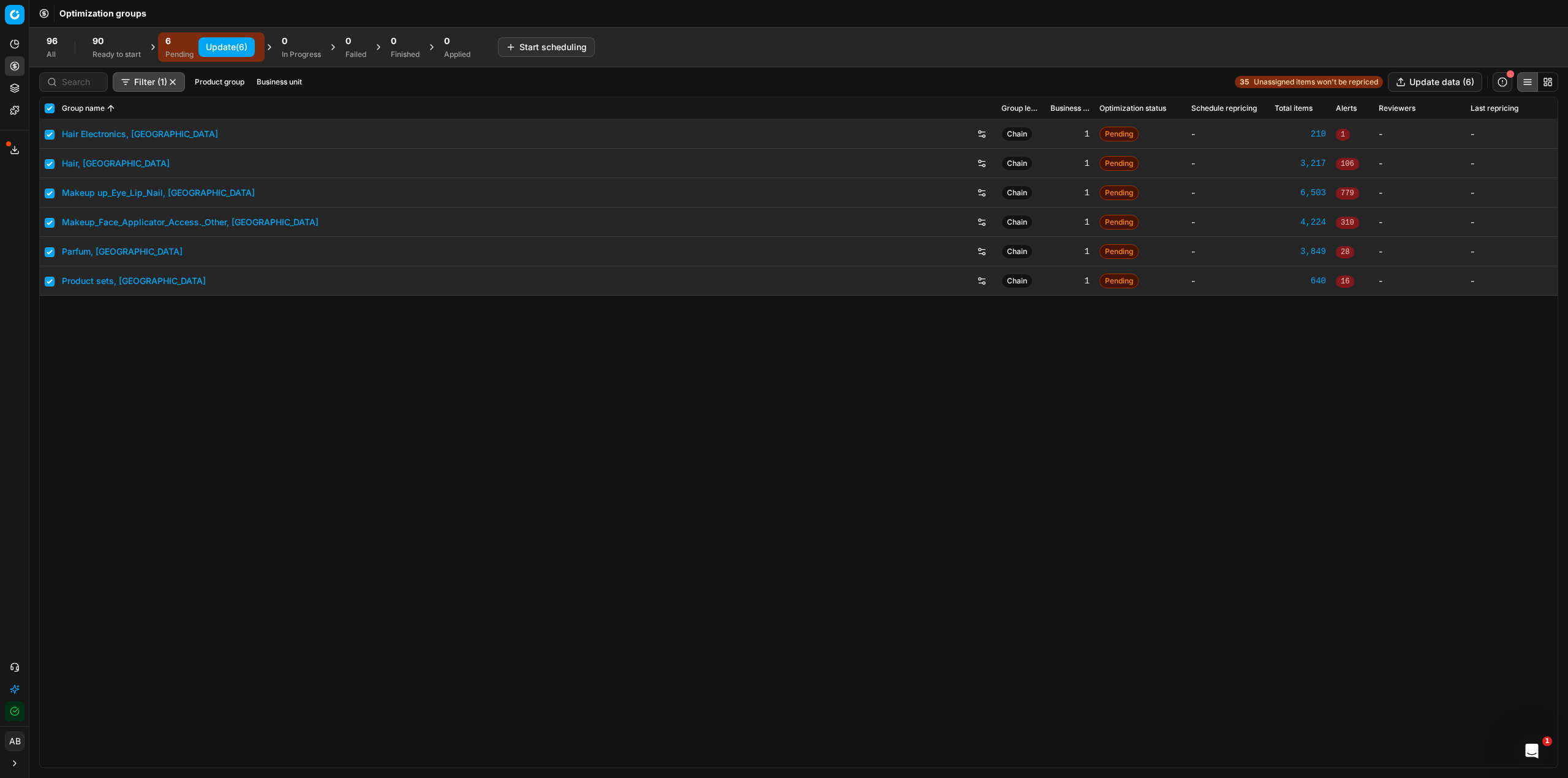
click at [235, 44] on button "Update (6)" at bounding box center [227, 47] width 57 height 19
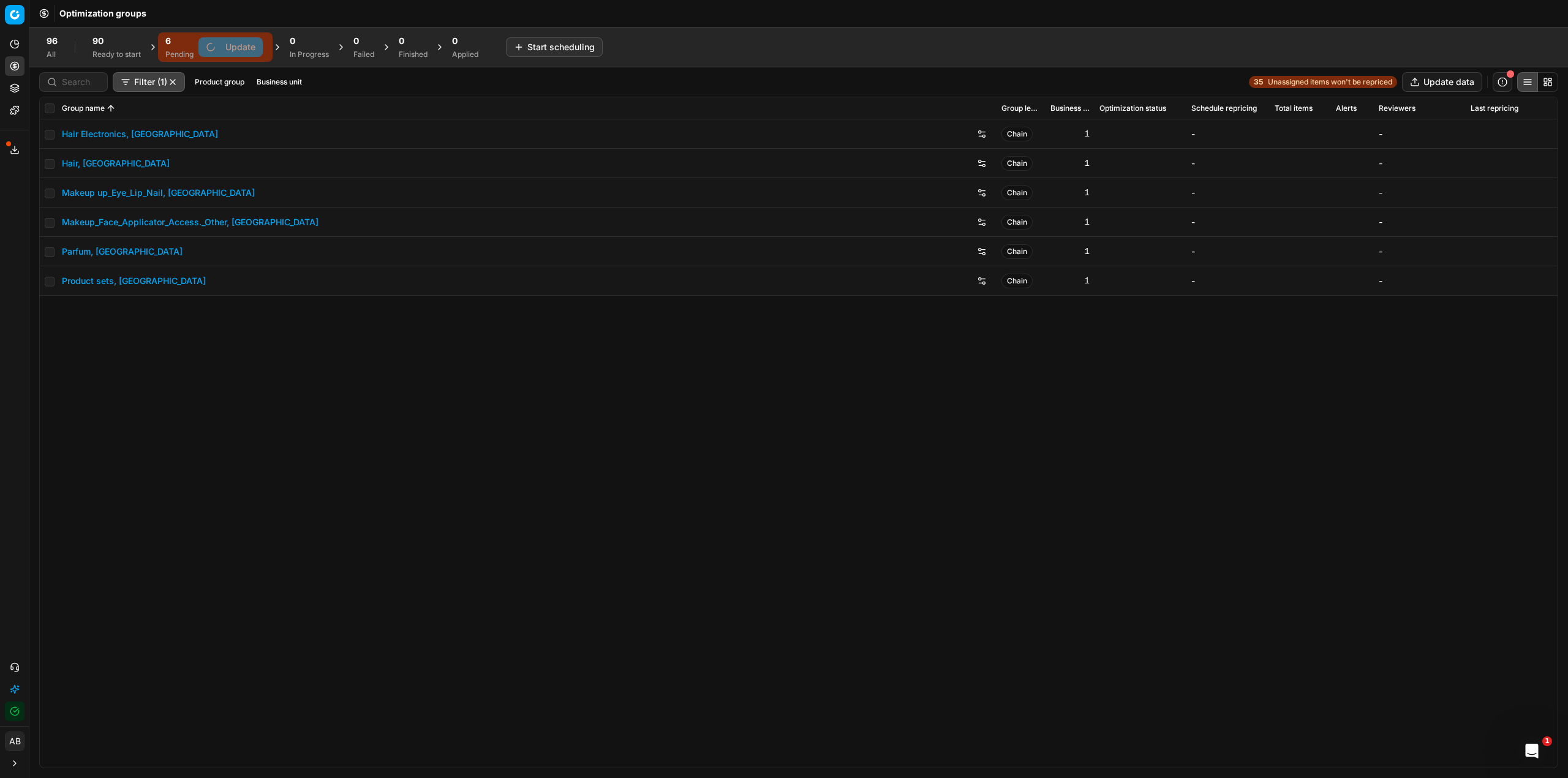
click at [122, 52] on div "Ready to start" at bounding box center [116, 54] width 49 height 10
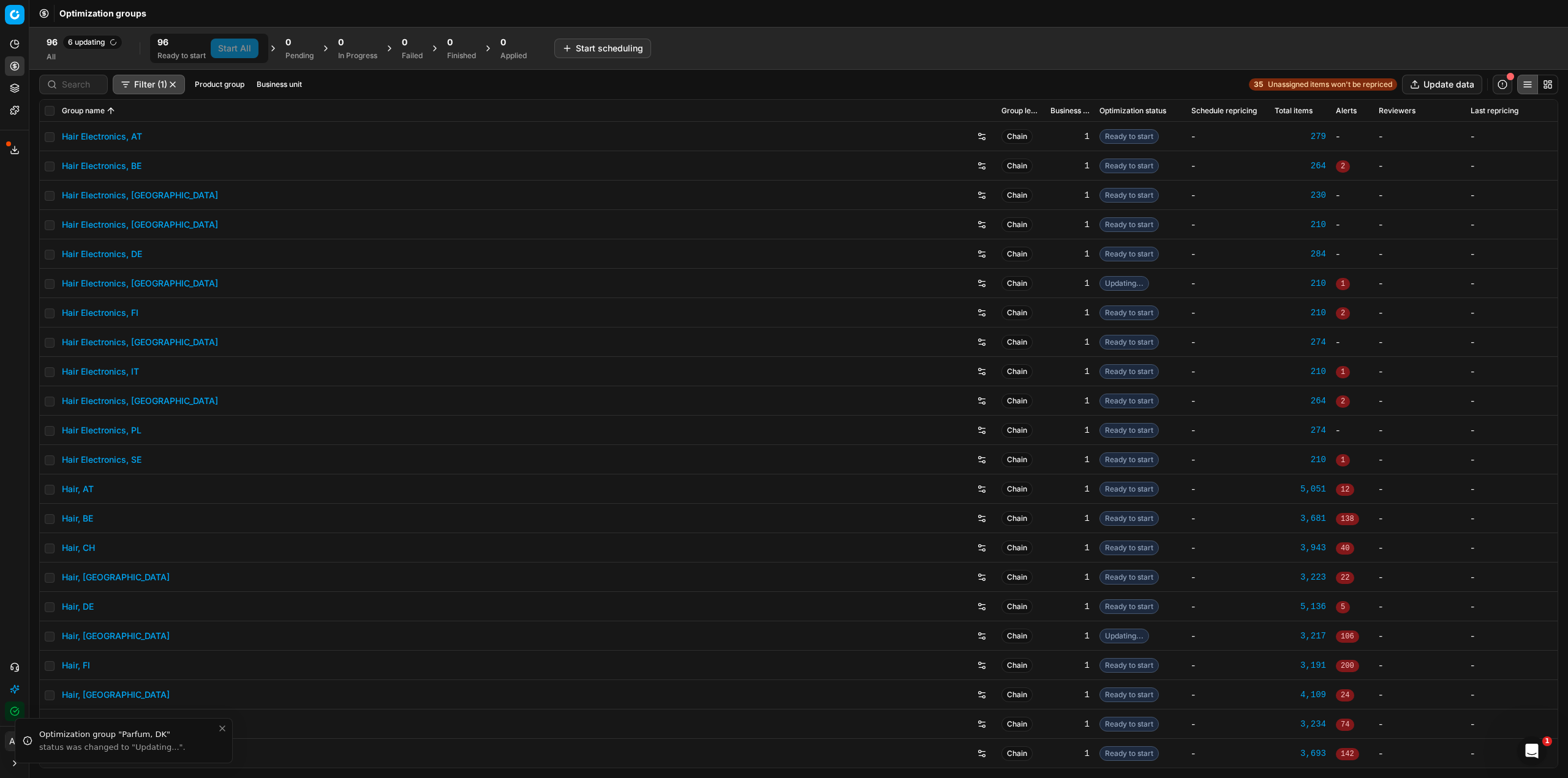
click at [103, 78] on div at bounding box center [74, 84] width 69 height 19
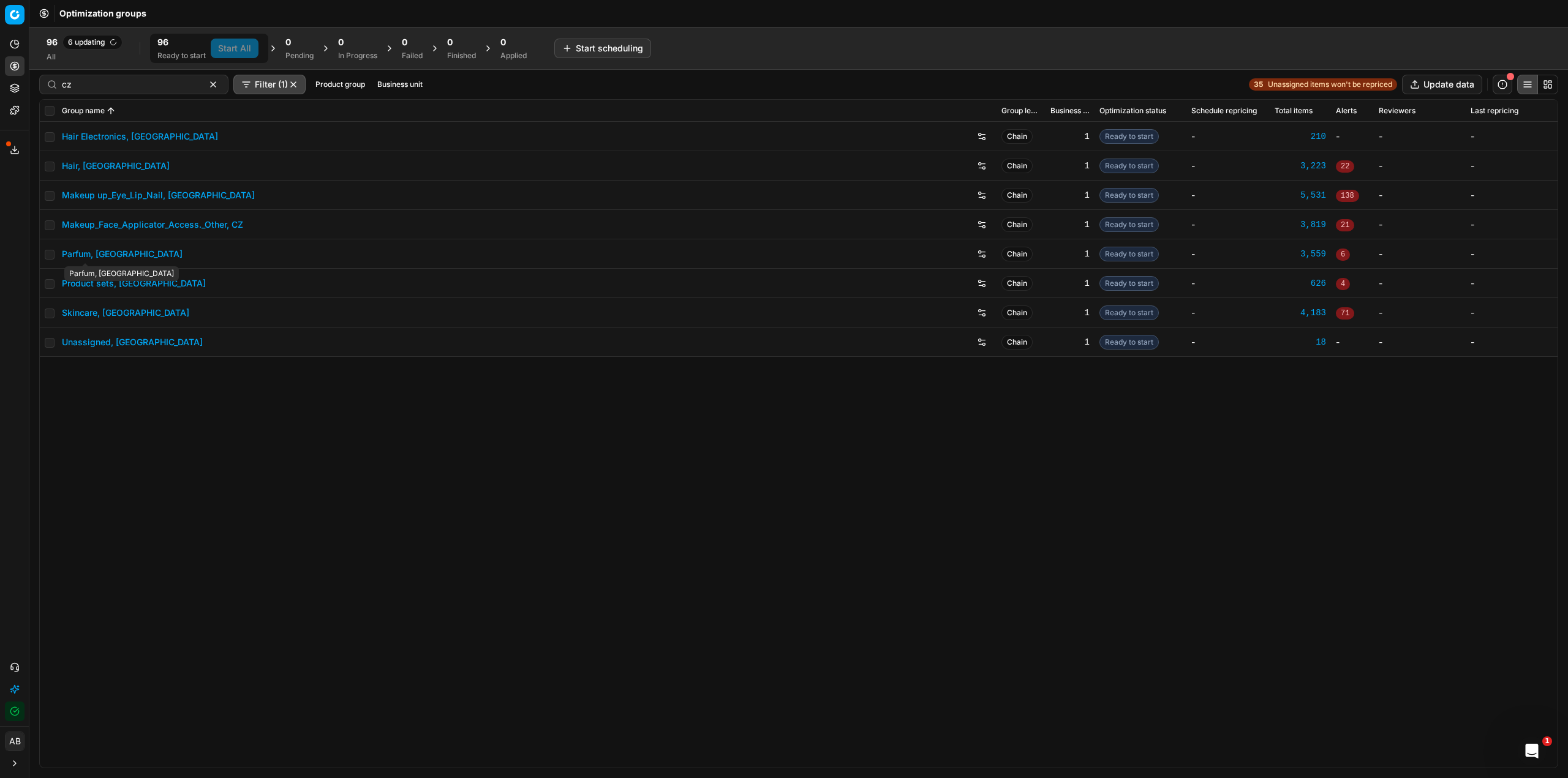
click at [94, 254] on link "Parfum, [GEOGRAPHIC_DATA]" at bounding box center [122, 254] width 121 height 12
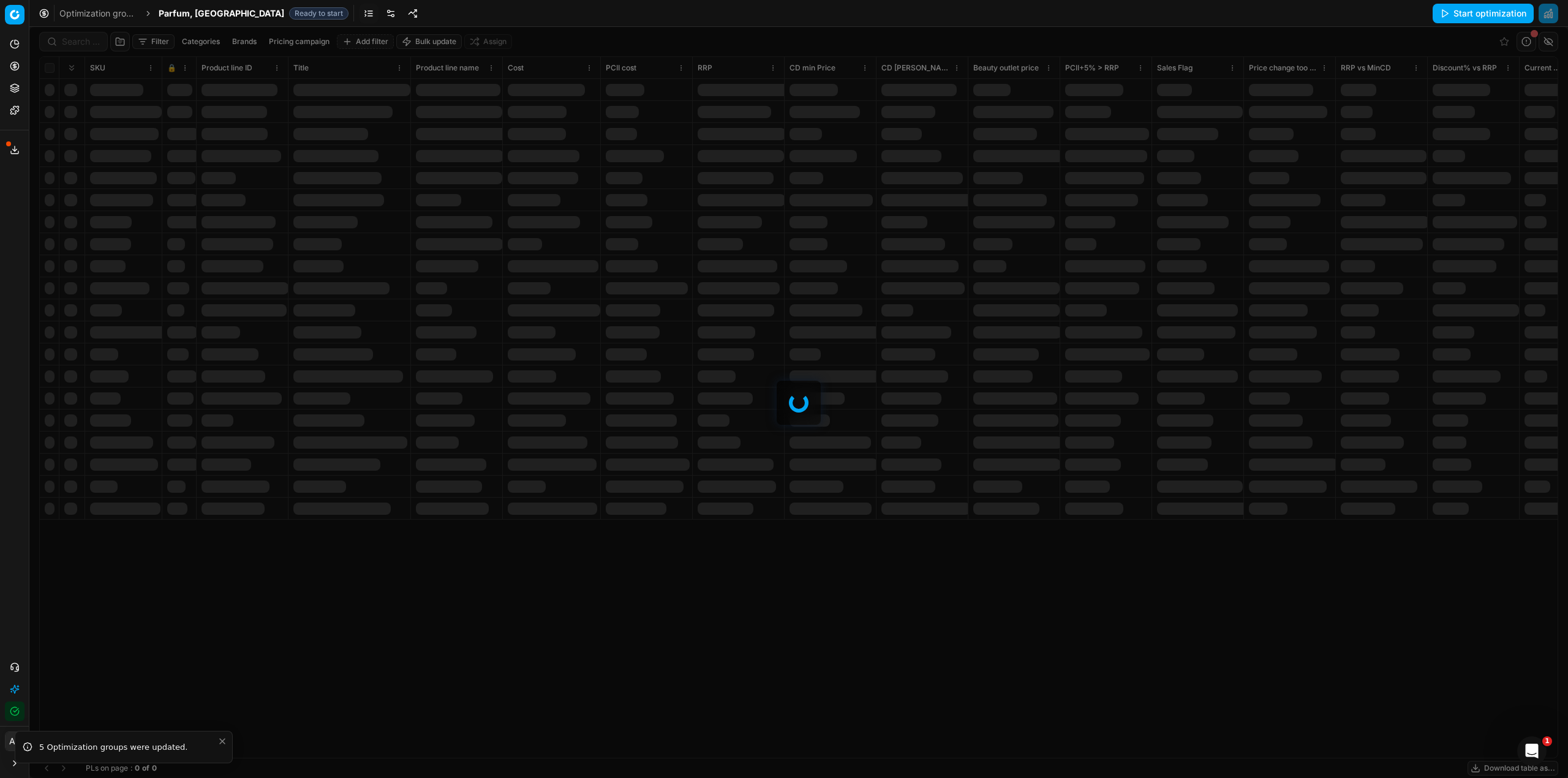
click at [381, 12] on link at bounding box center [391, 13] width 19 height 19
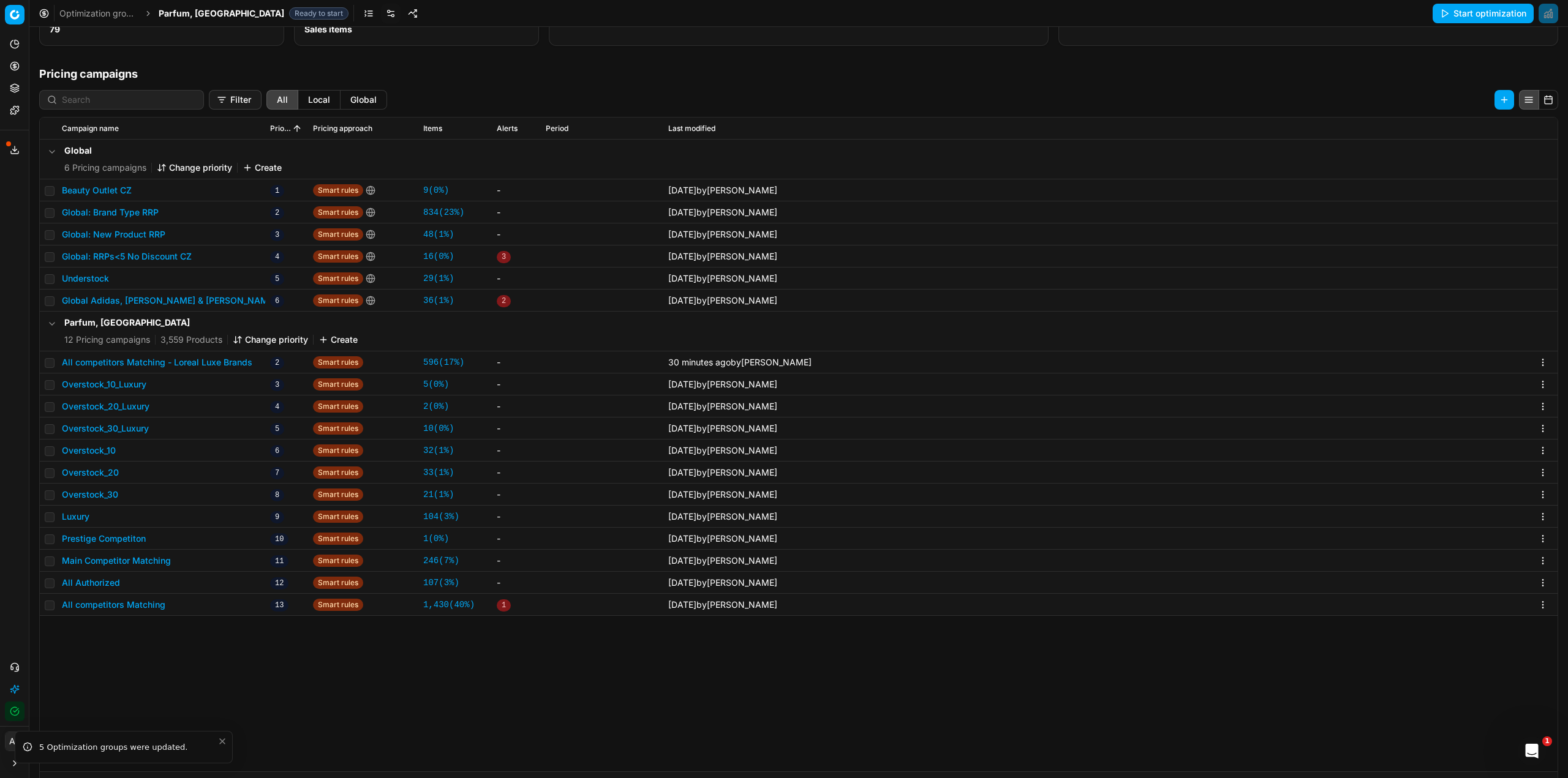
scroll to position [183, 0]
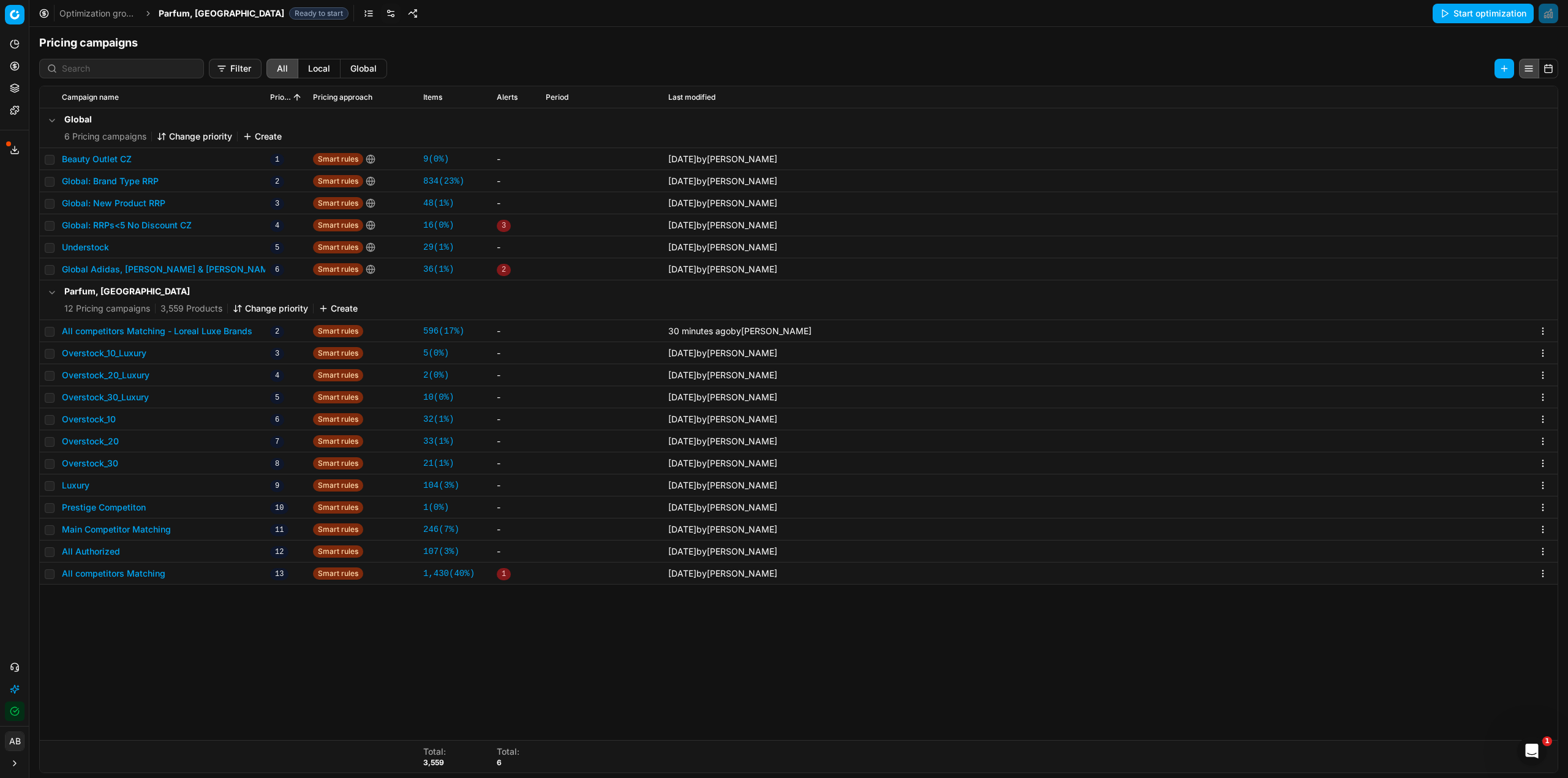
click at [54, 333] on td at bounding box center [48, 331] width 17 height 22
click at [51, 325] on td at bounding box center [48, 331] width 17 height 22
click at [49, 330] on input "checkbox" at bounding box center [49, 331] width 10 height 10
click at [1393, 71] on html "Pricing platform Analytics Pricing Product portfolio Templates Export service 2…" at bounding box center [784, 389] width 1568 height 778
click at [1360, 95] on div "Copy PC..." at bounding box center [1379, 93] width 131 height 19
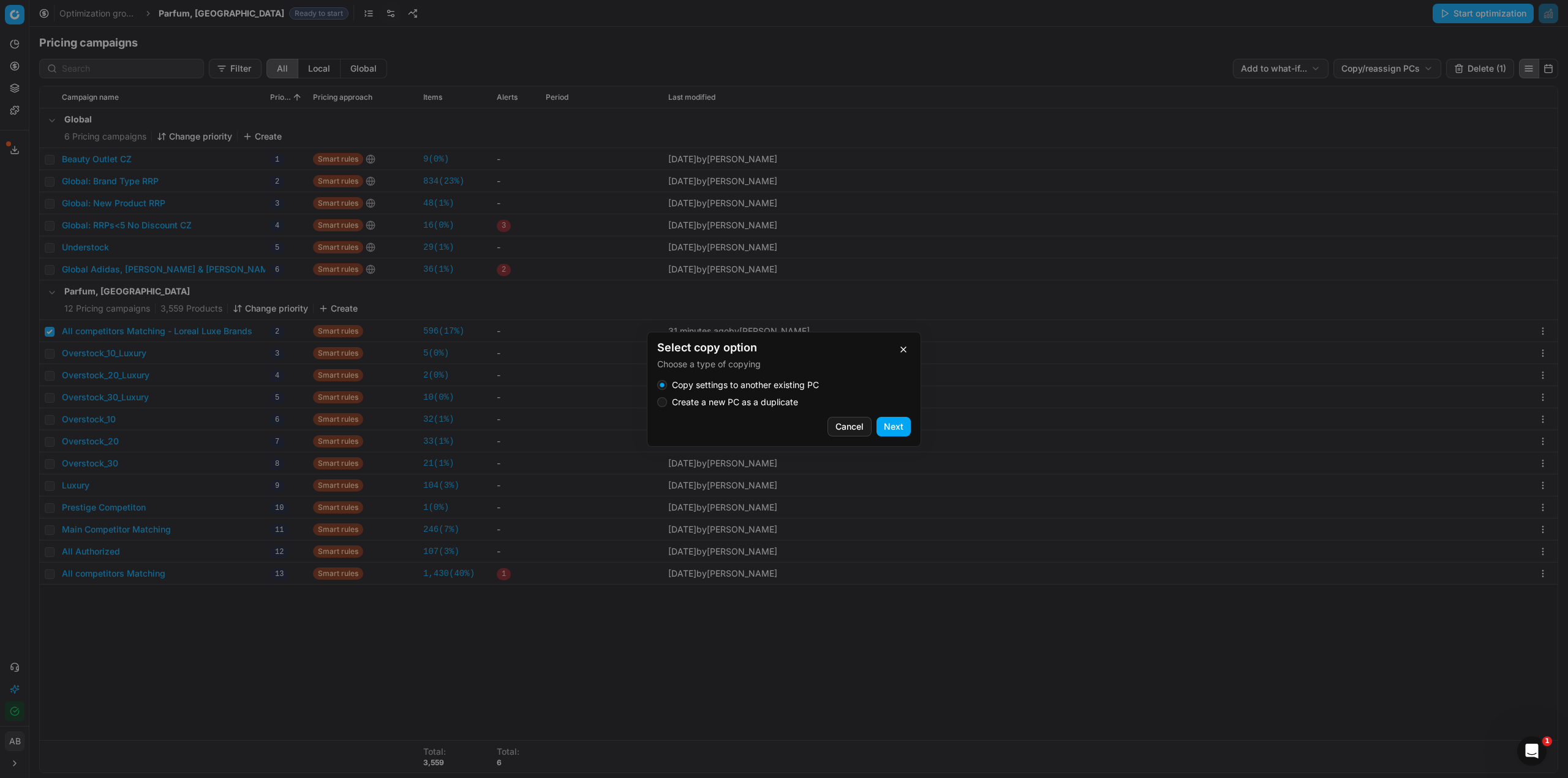
click at [706, 401] on label "Create a new PC as a duplicate" at bounding box center [734, 402] width 126 height 8
click at [667, 401] on button "Create a new PC as a duplicate" at bounding box center [662, 402] width 10 height 10
click at [896, 422] on button "Next" at bounding box center [894, 427] width 34 height 19
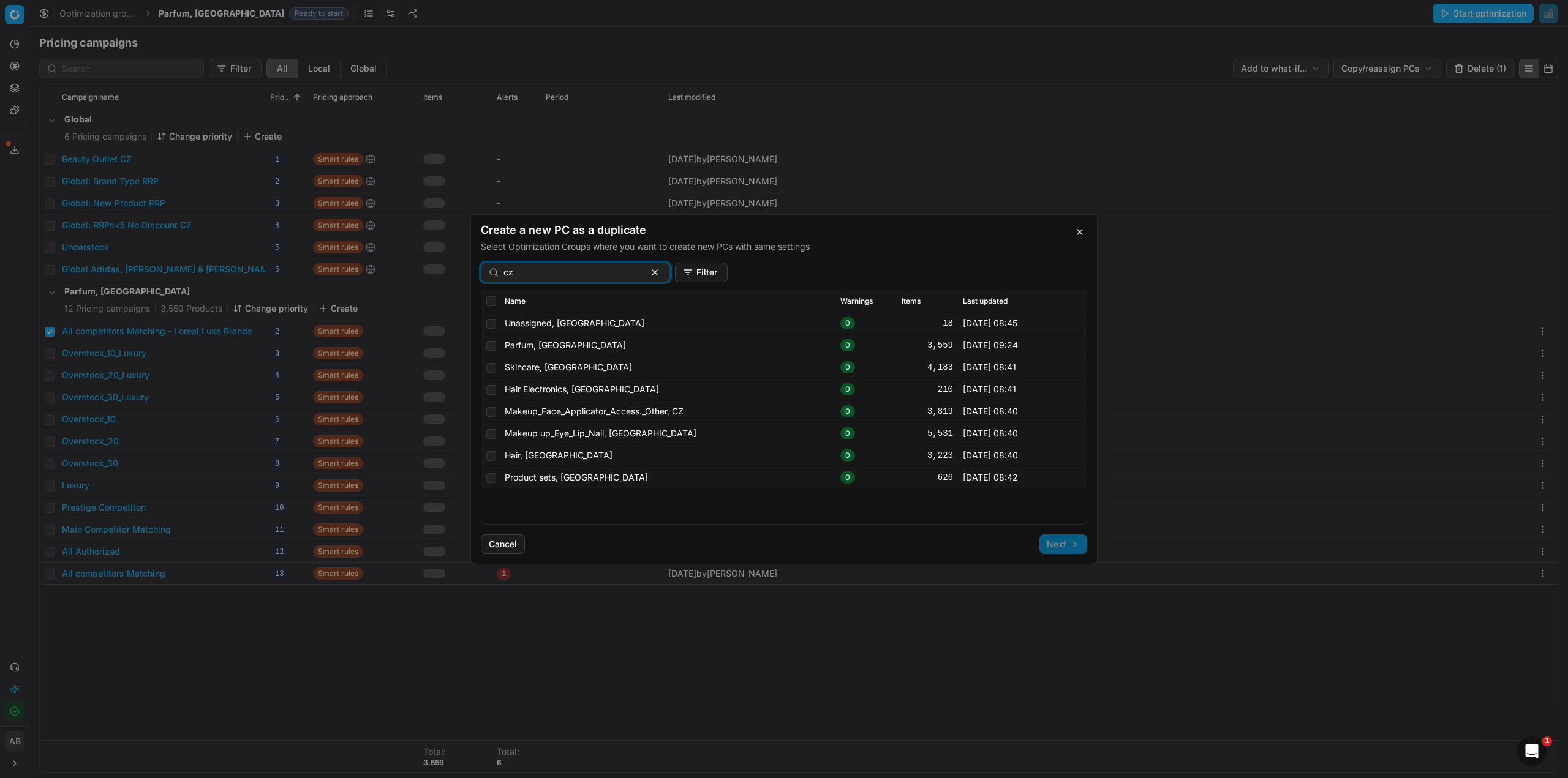
click at [496, 367] on td at bounding box center [490, 368] width 19 height 22
click at [492, 370] on input "checkbox" at bounding box center [491, 367] width 10 height 10
click at [496, 387] on input "checkbox" at bounding box center [491, 389] width 10 height 10
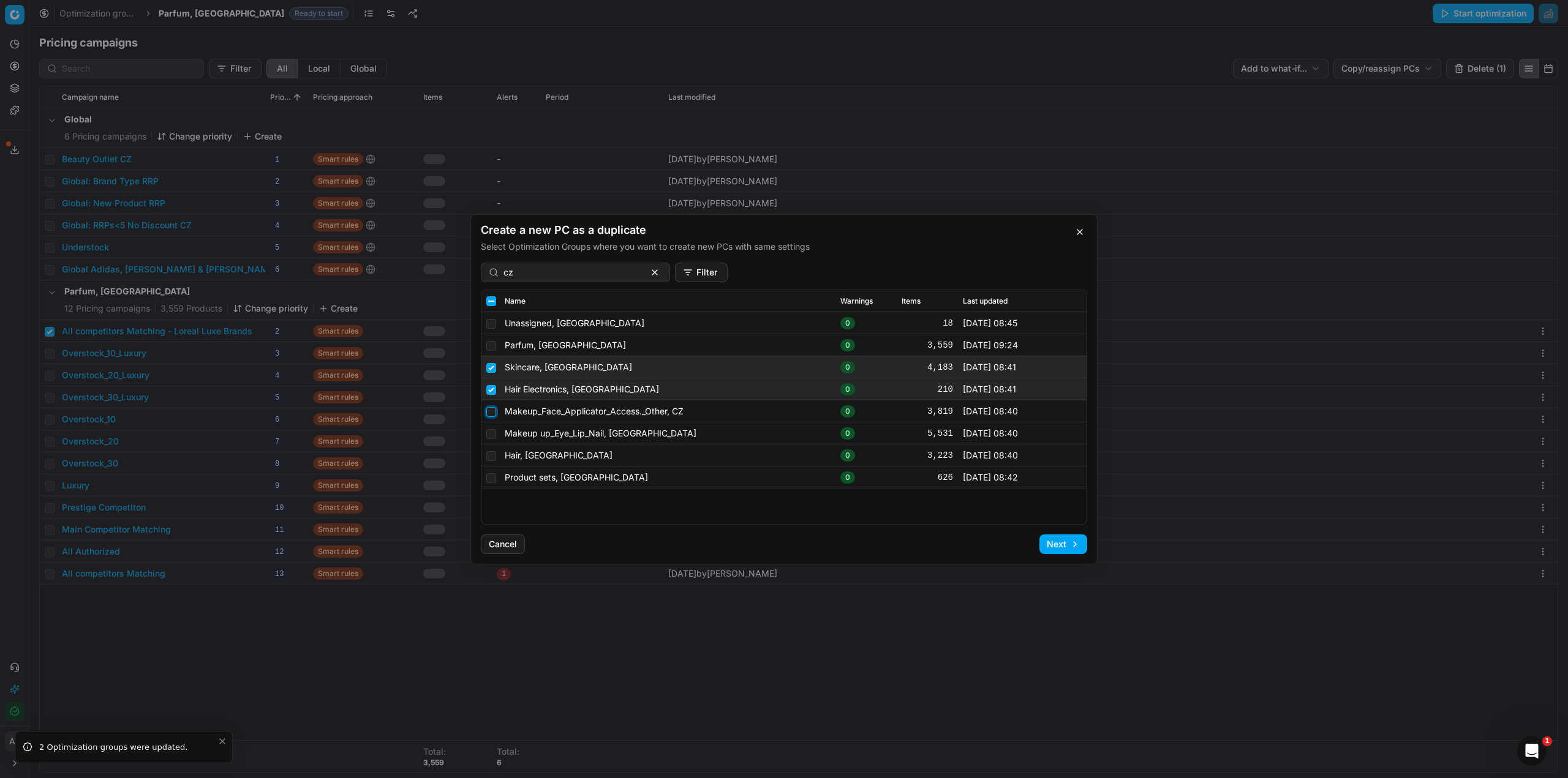
click at [494, 412] on input "checkbox" at bounding box center [491, 411] width 10 height 10
click at [489, 431] on input "checkbox" at bounding box center [491, 433] width 10 height 10
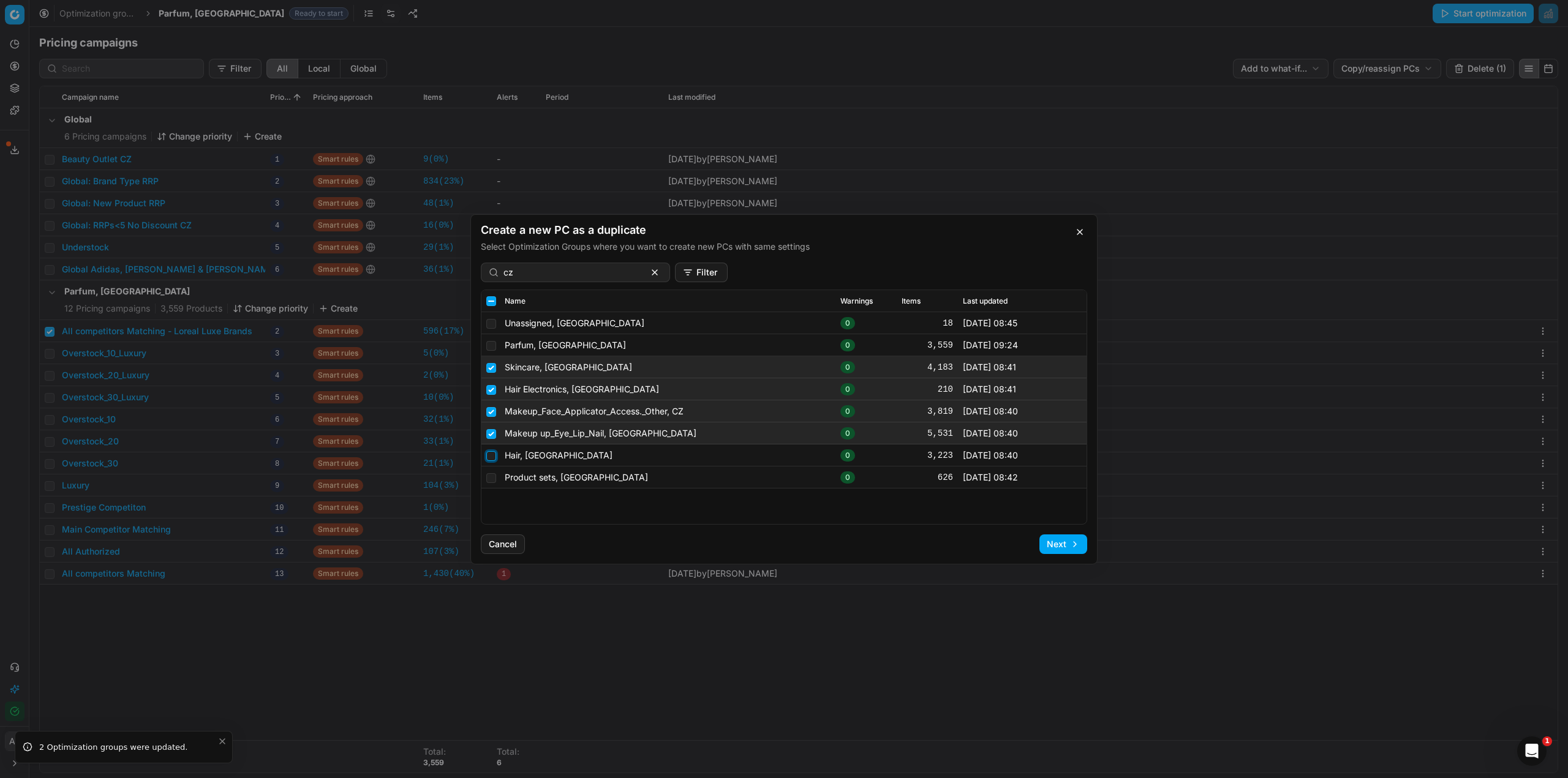
click at [493, 457] on input "checkbox" at bounding box center [491, 455] width 10 height 10
click at [490, 477] on input "checkbox" at bounding box center [491, 477] width 10 height 10
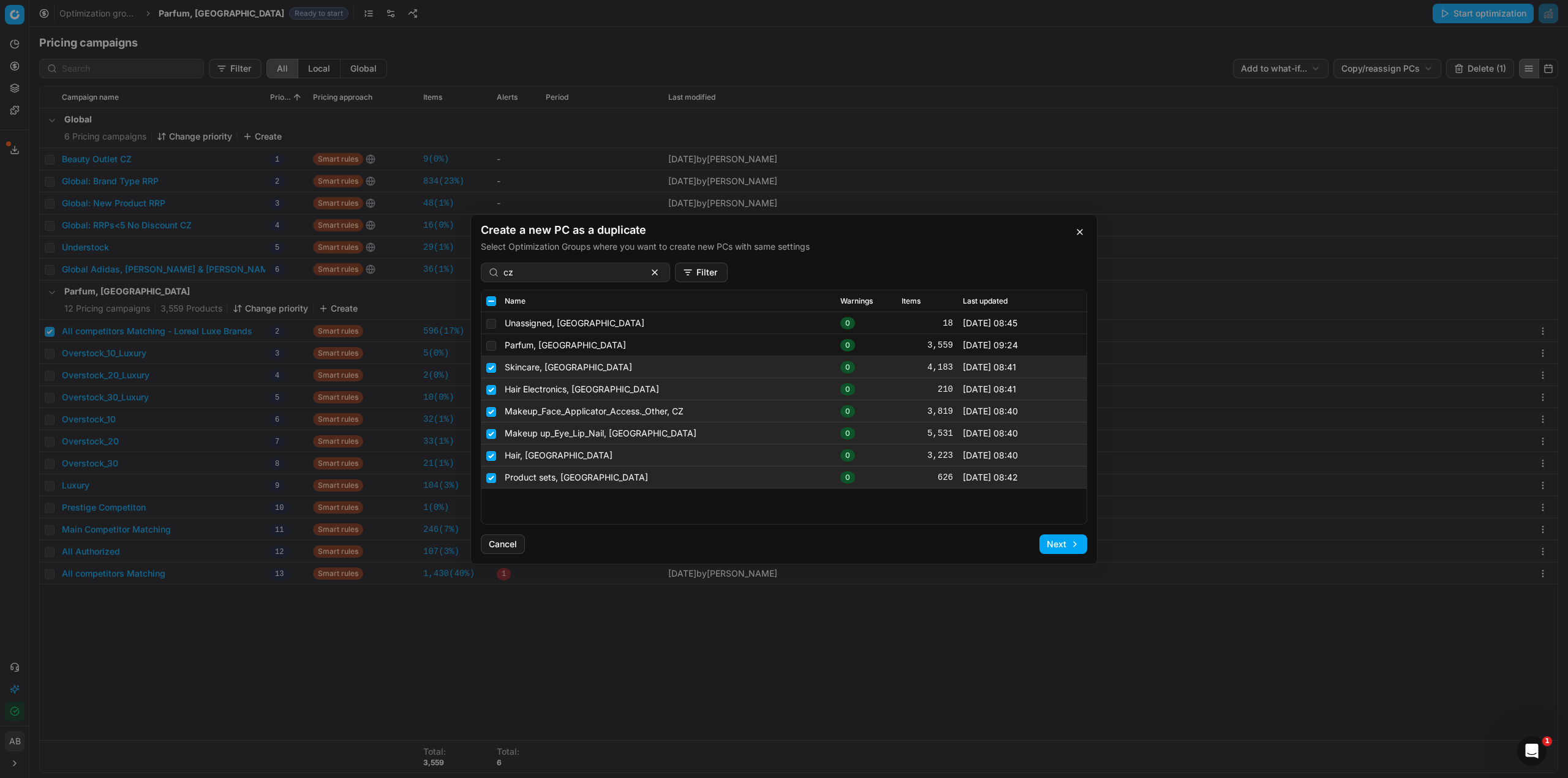
click at [1062, 542] on button "Next" at bounding box center [1063, 545] width 48 height 19
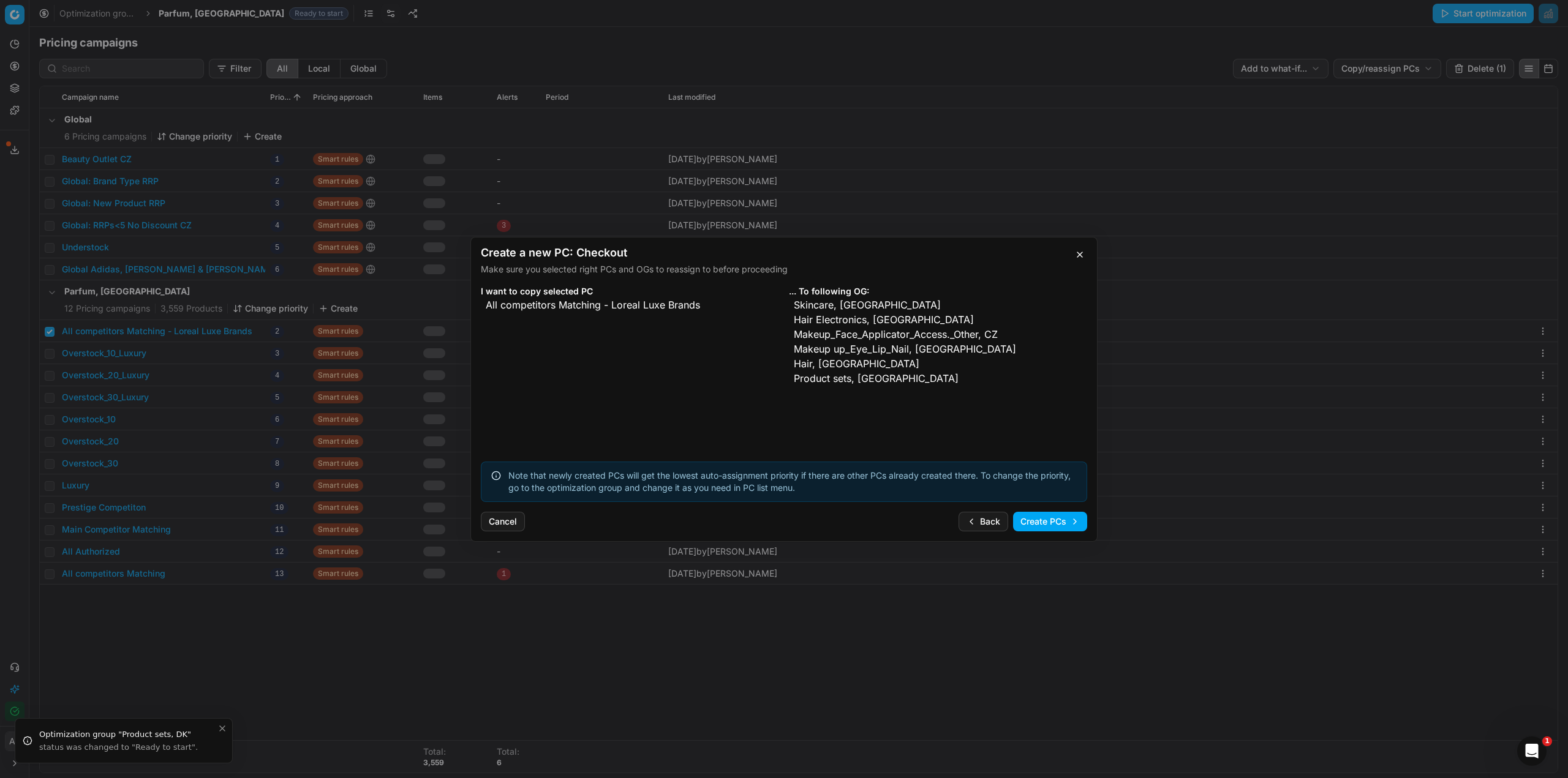
click at [1048, 525] on button "Create PCs" at bounding box center [1050, 521] width 74 height 19
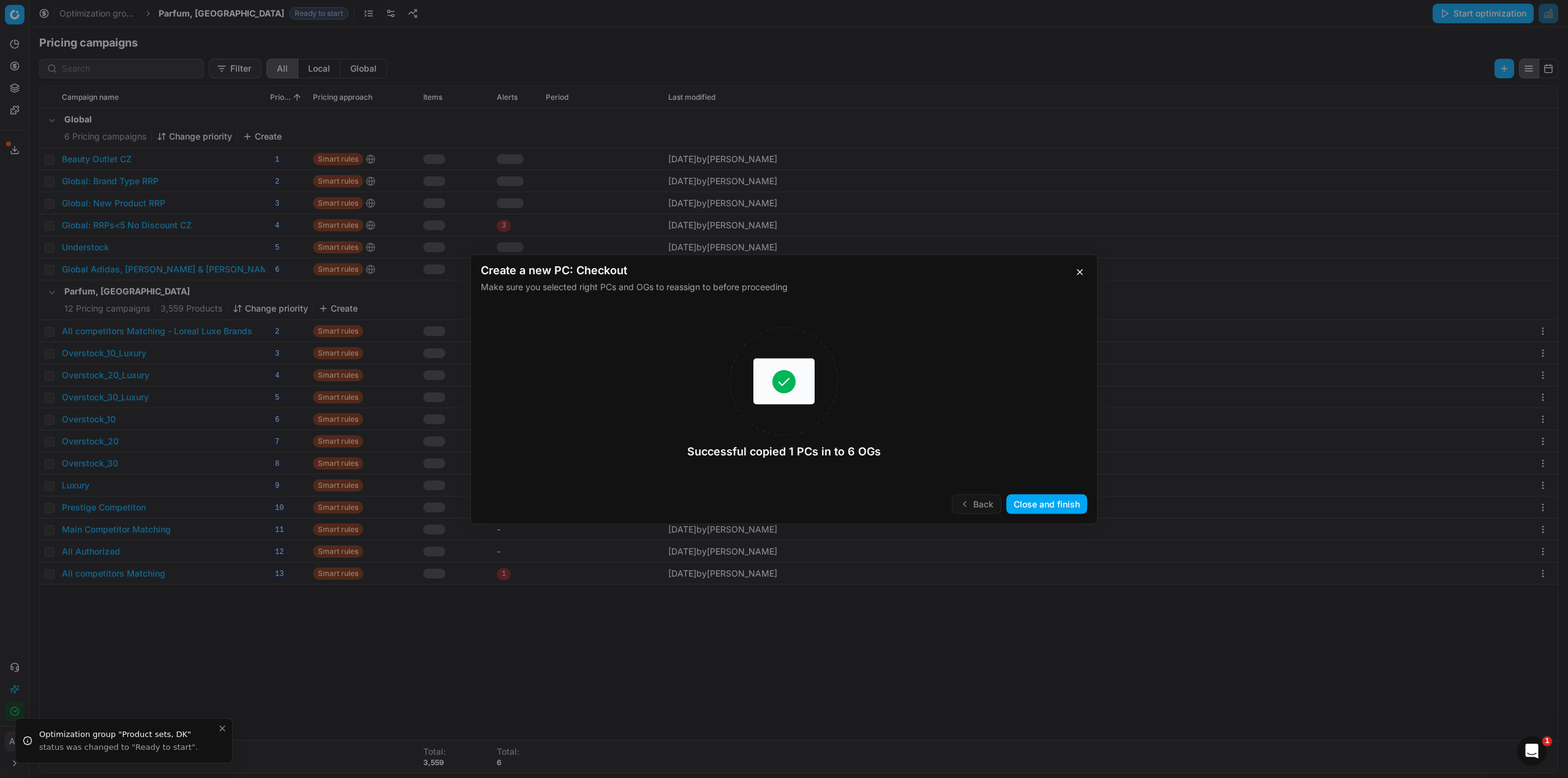
click at [1045, 503] on button "Close and finish" at bounding box center [1047, 503] width 81 height 19
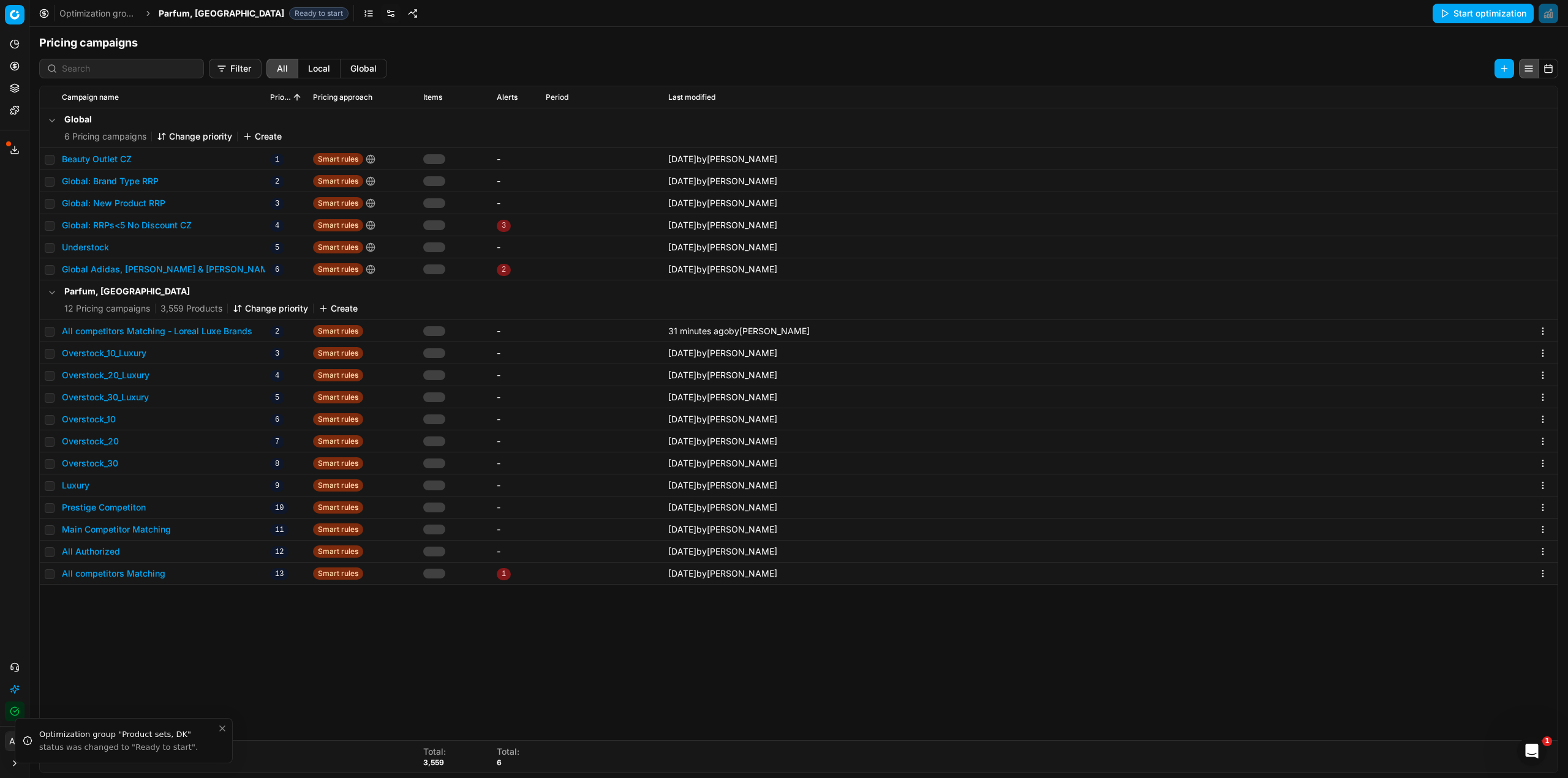
click at [187, 12] on span "Parfum, [GEOGRAPHIC_DATA]" at bounding box center [222, 13] width 125 height 12
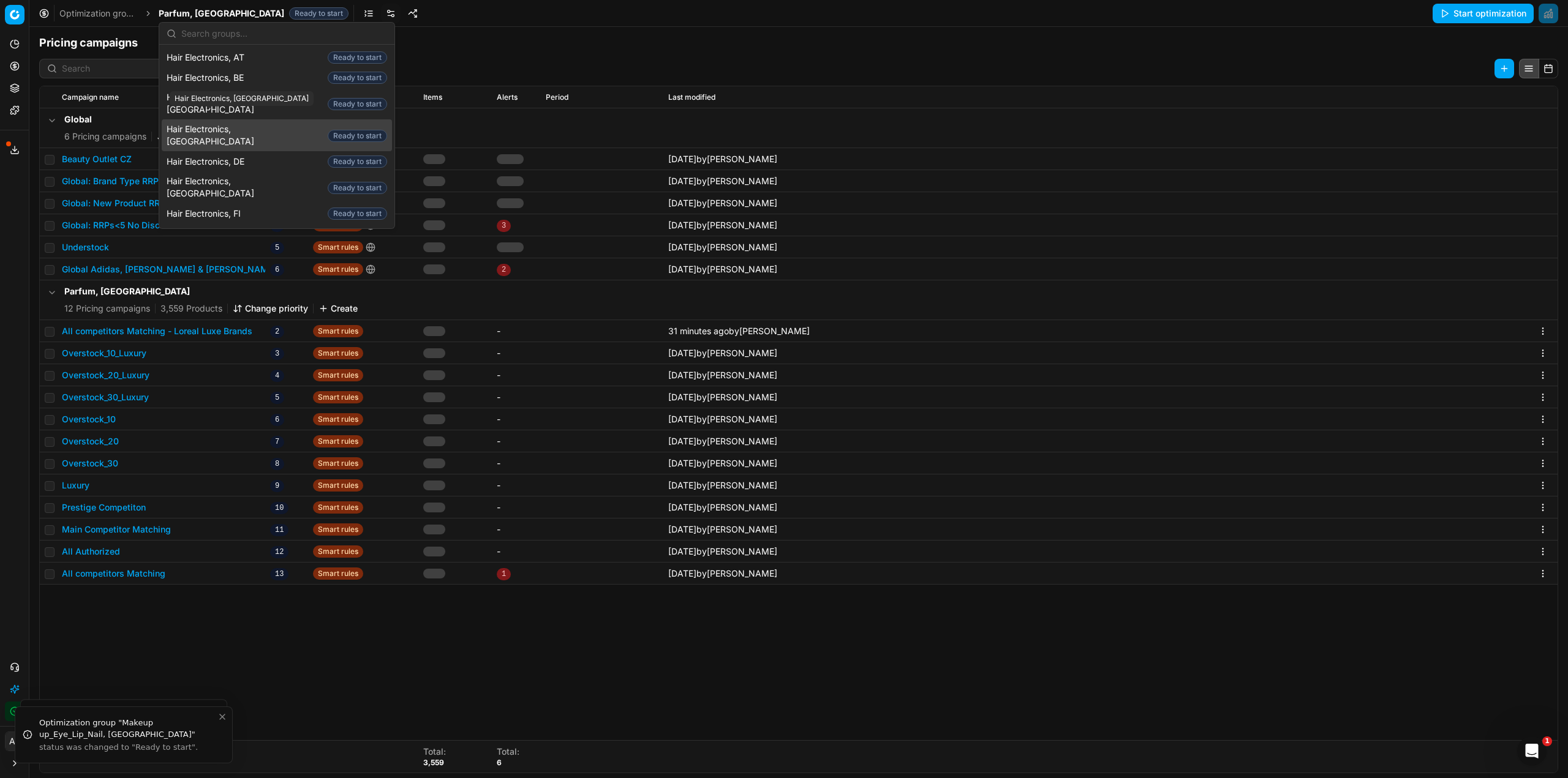
click at [248, 123] on span "Hair Electronics, [GEOGRAPHIC_DATA]" at bounding box center [244, 135] width 156 height 25
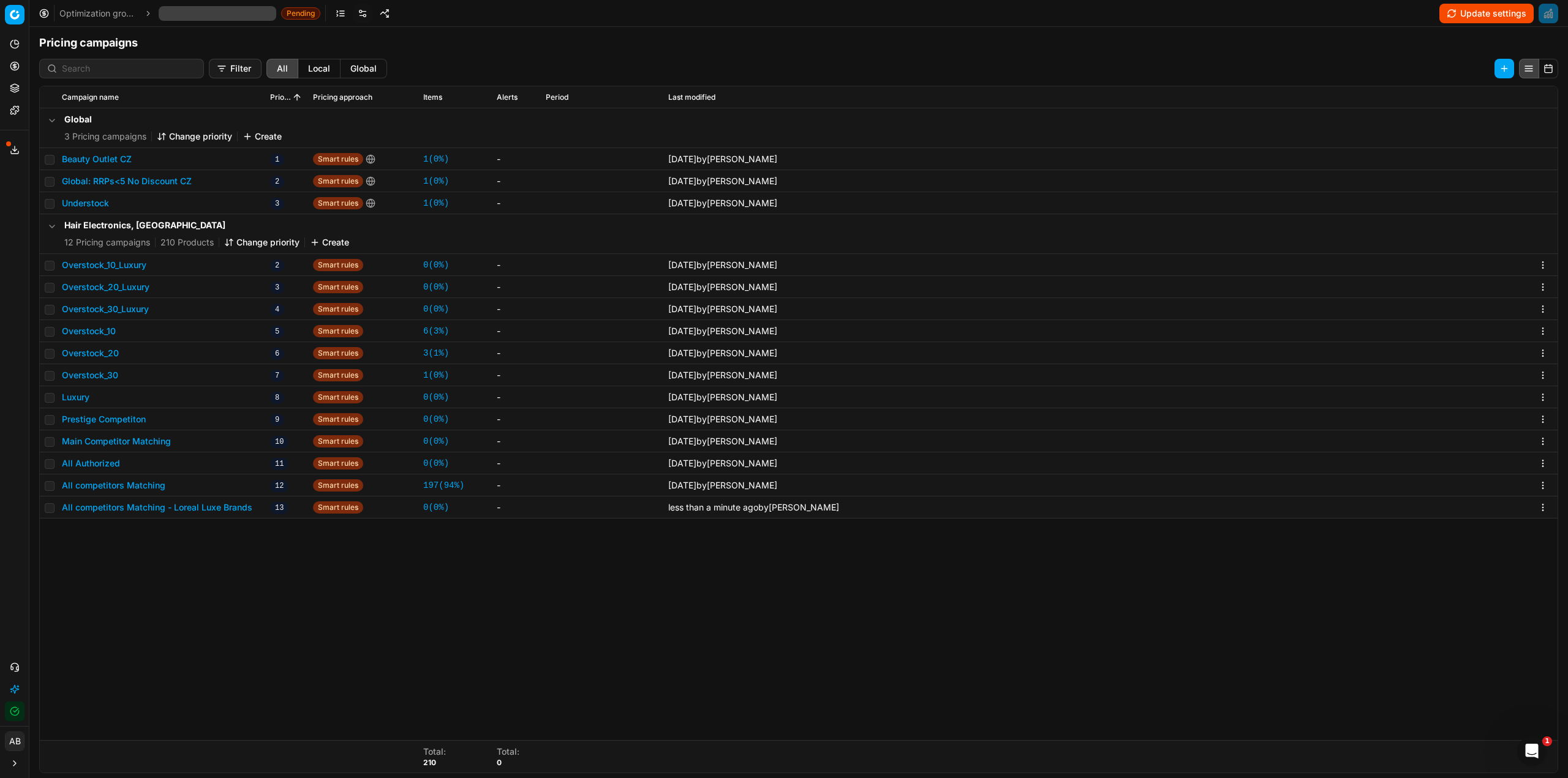
click at [248, 238] on button "Change priority" at bounding box center [261, 242] width 75 height 12
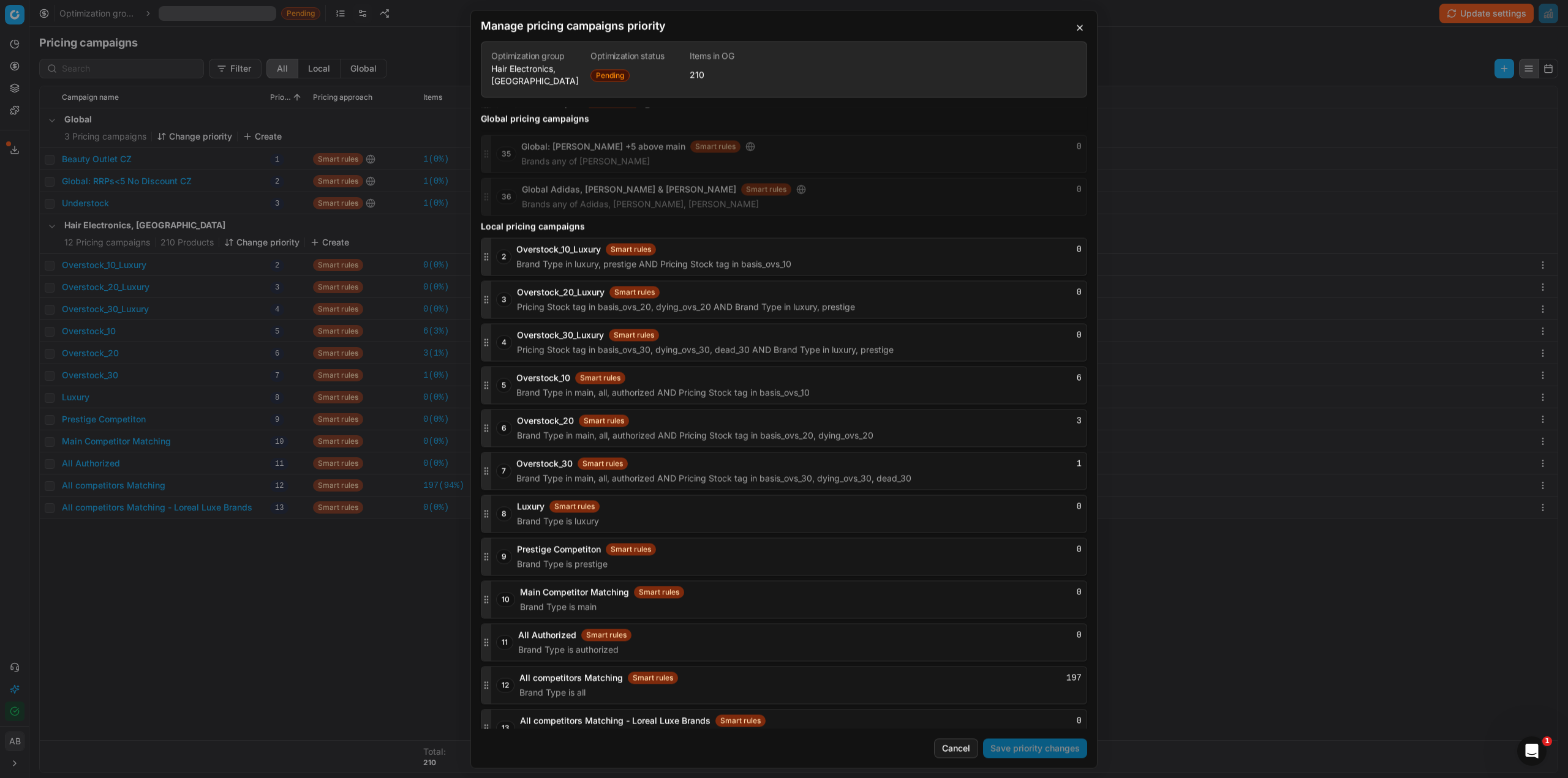
scroll to position [1330, 0]
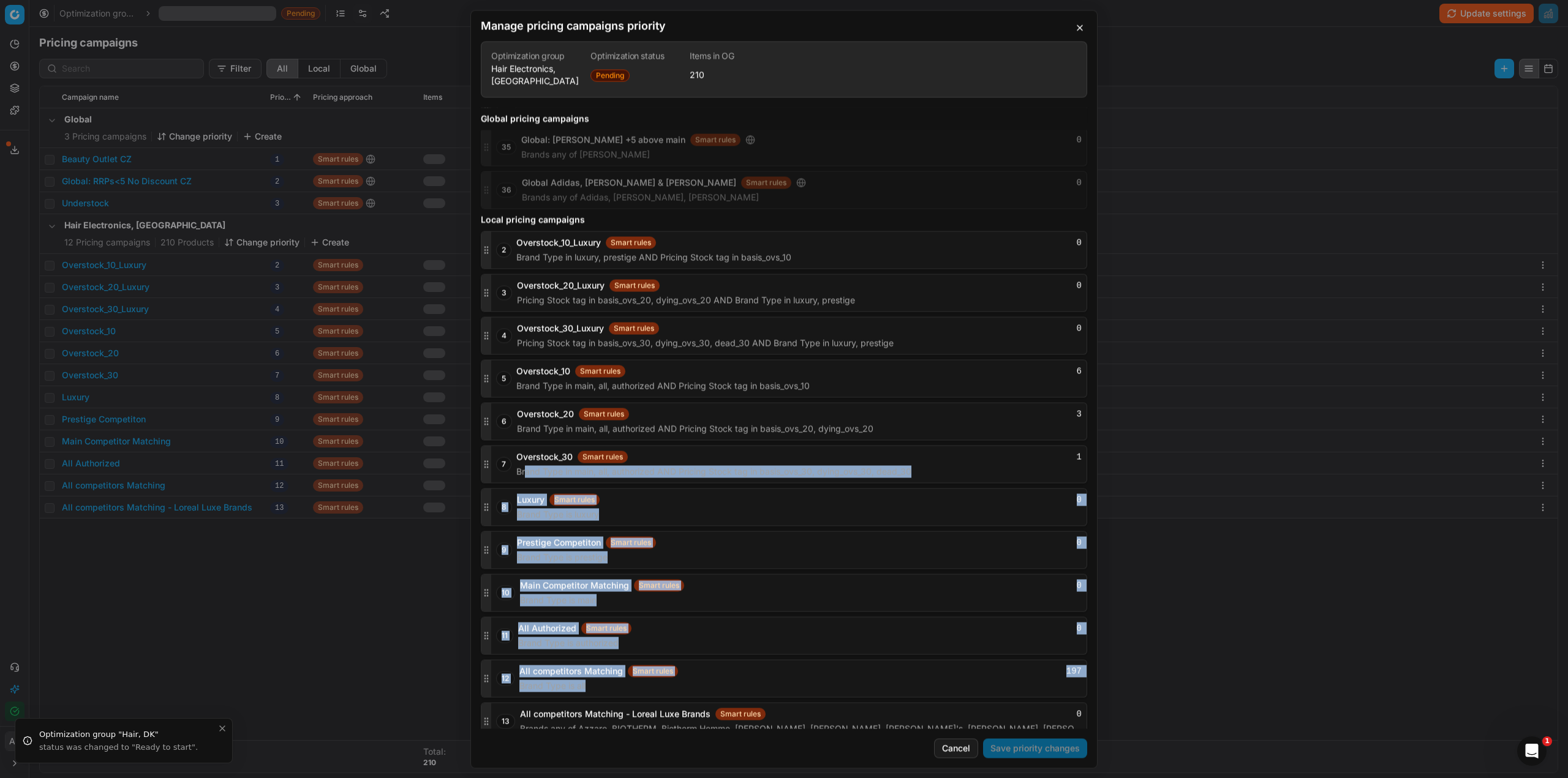
drag, startPoint x: 485, startPoint y: 719, endPoint x: 525, endPoint y: 548, distance: 175.6
click at [525, 538] on div "2 Overstock_10_Luxury Smart rules 0 Brand Type in luxury, prestige AND Pricing …" at bounding box center [784, 485] width 607 height 509
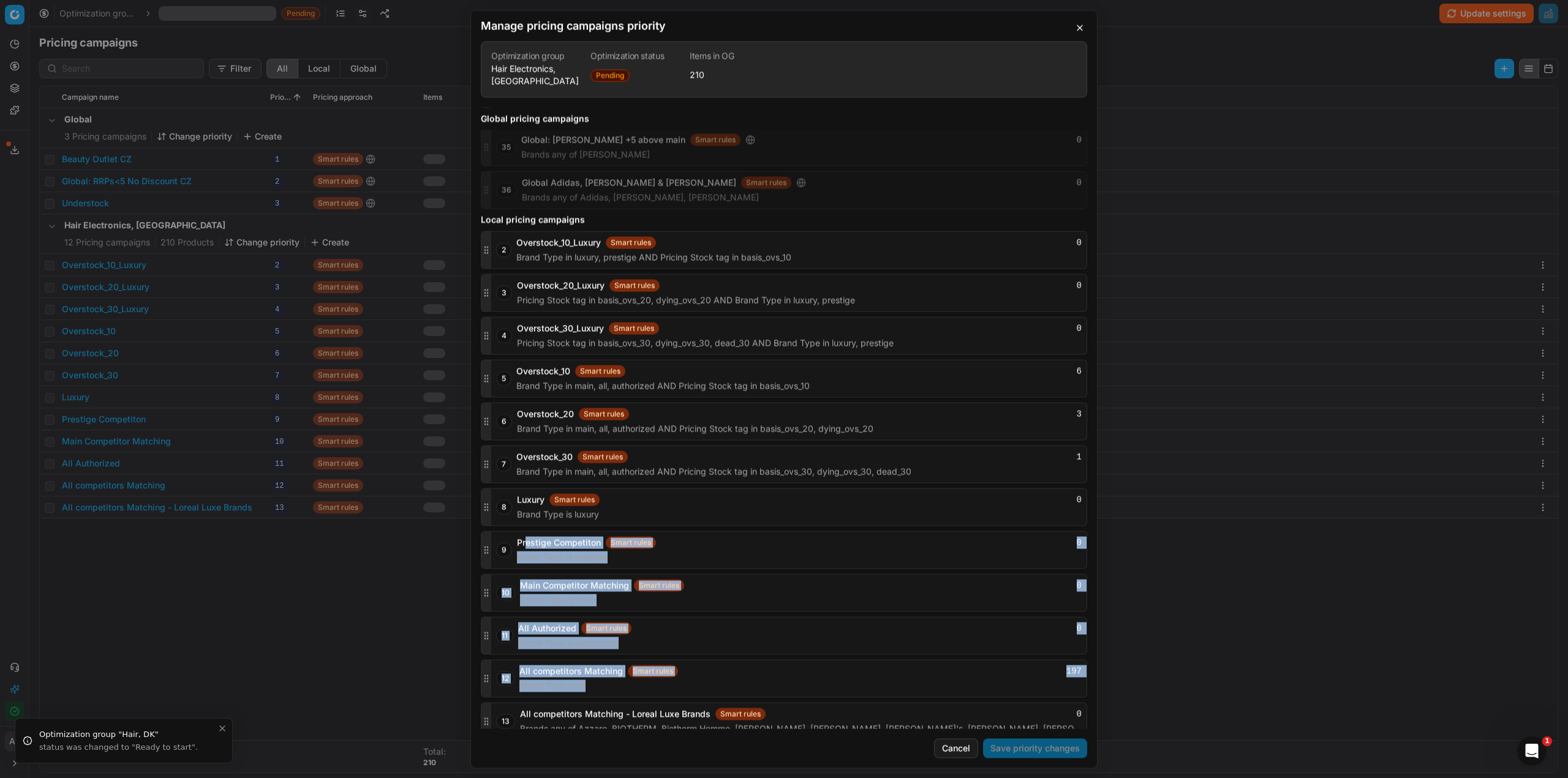
click at [486, 703] on div at bounding box center [486, 721] width 10 height 37
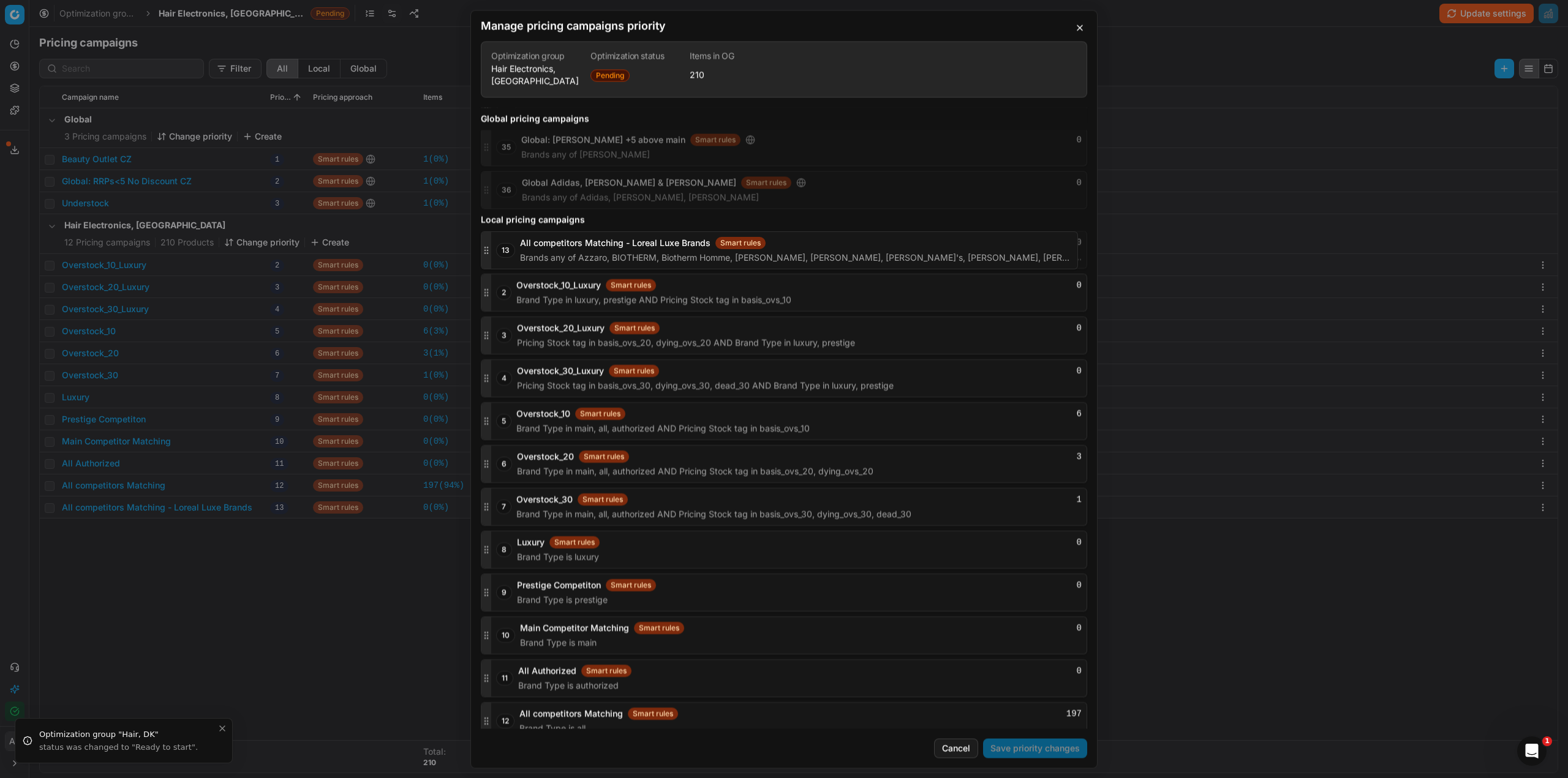
drag, startPoint x: 487, startPoint y: 706, endPoint x: 504, endPoint y: 246, distance: 460.3
click at [504, 246] on div "13 All competitors Matching - Loreal Luxe Brands Smart rules 0 Brands any of Az…" at bounding box center [784, 249] width 607 height 38
click at [1035, 745] on button "Save priority changes" at bounding box center [1035, 748] width 104 height 19
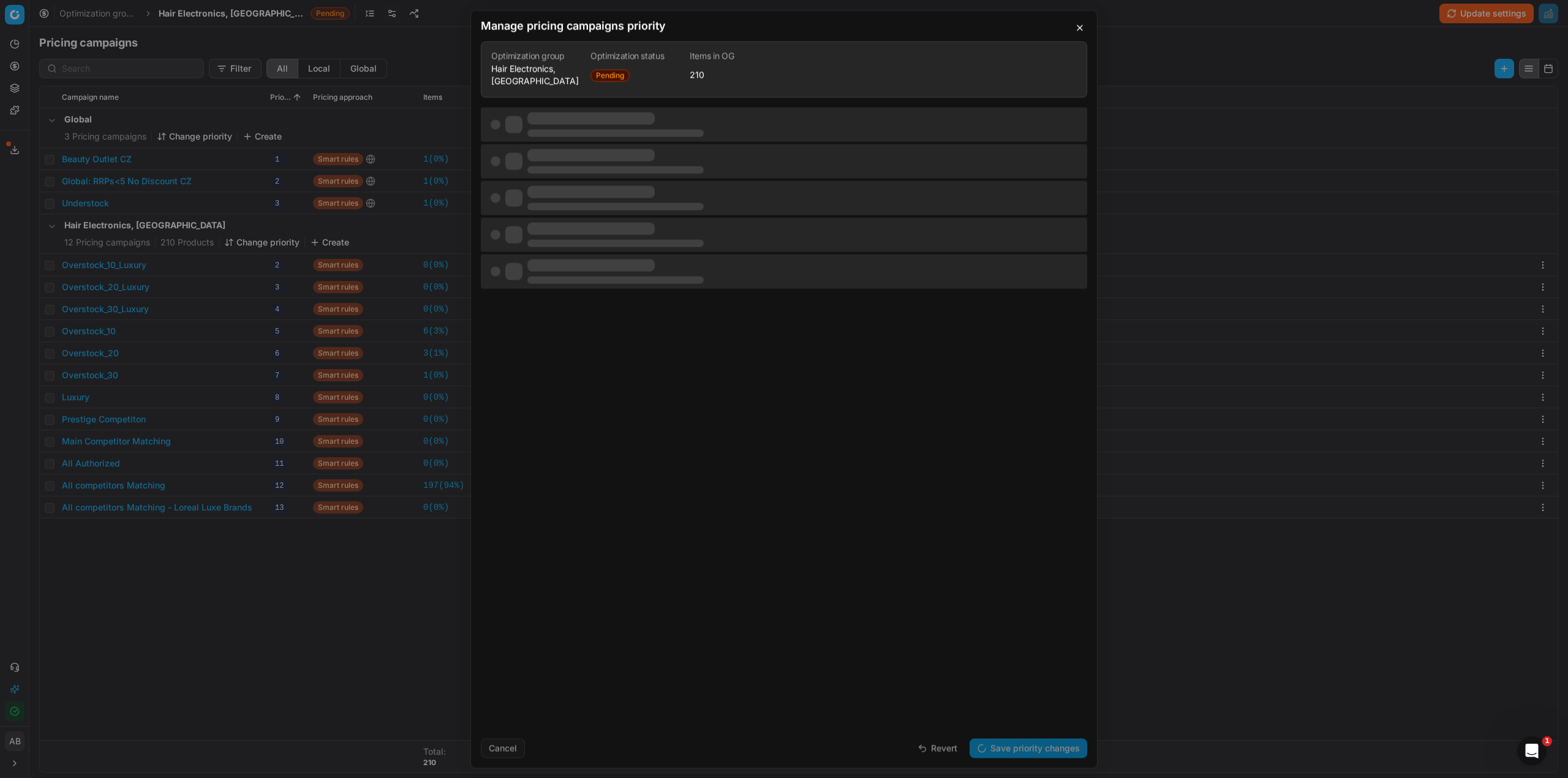
scroll to position [0, 0]
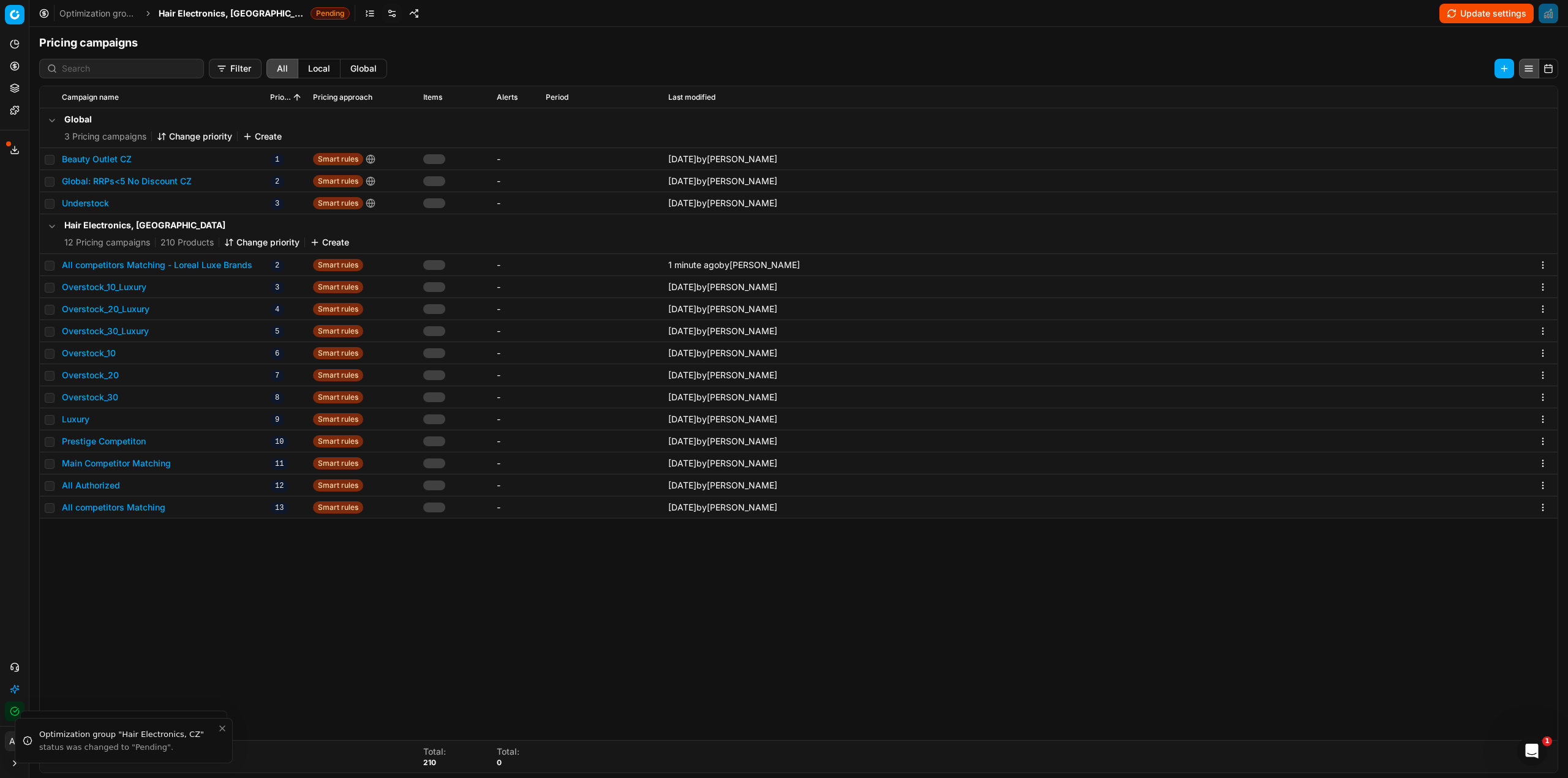
click at [215, 261] on button "All competitors Matching - Loreal Luxe Brands" at bounding box center [157, 265] width 190 height 12
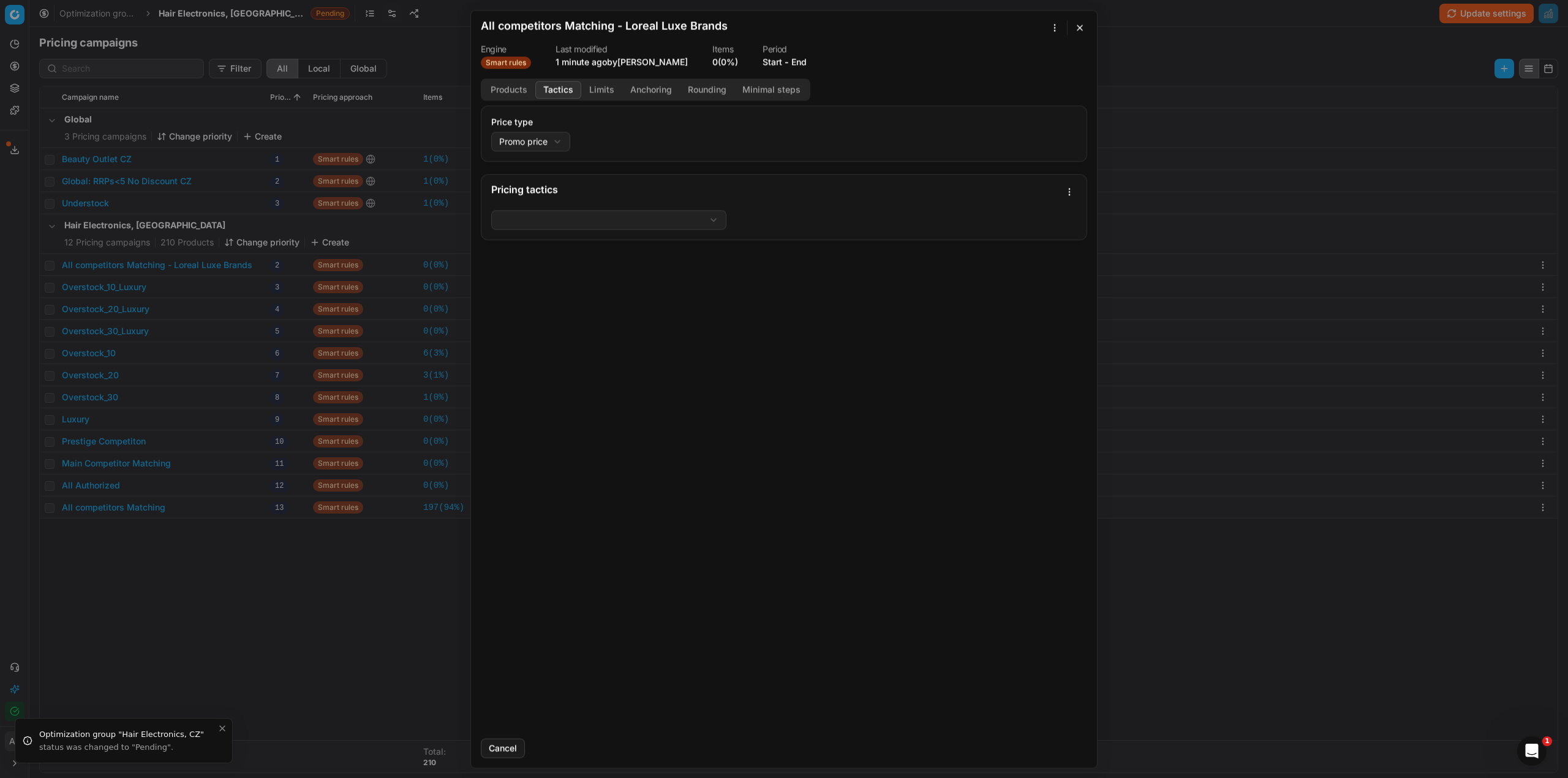
click at [569, 93] on button "Tactics" at bounding box center [558, 90] width 46 height 18
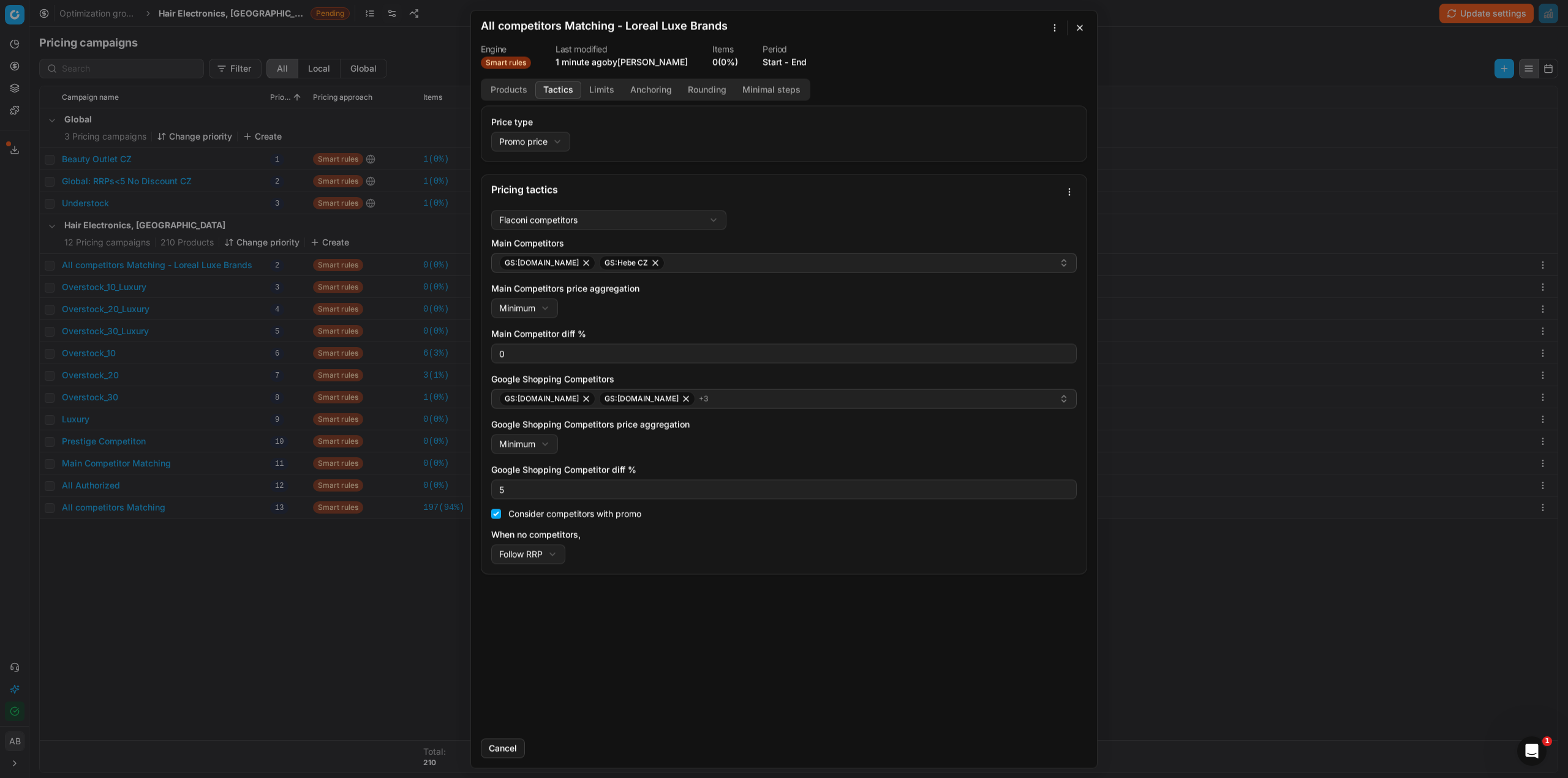
click at [1085, 29] on button "button" at bounding box center [1080, 28] width 15 height 15
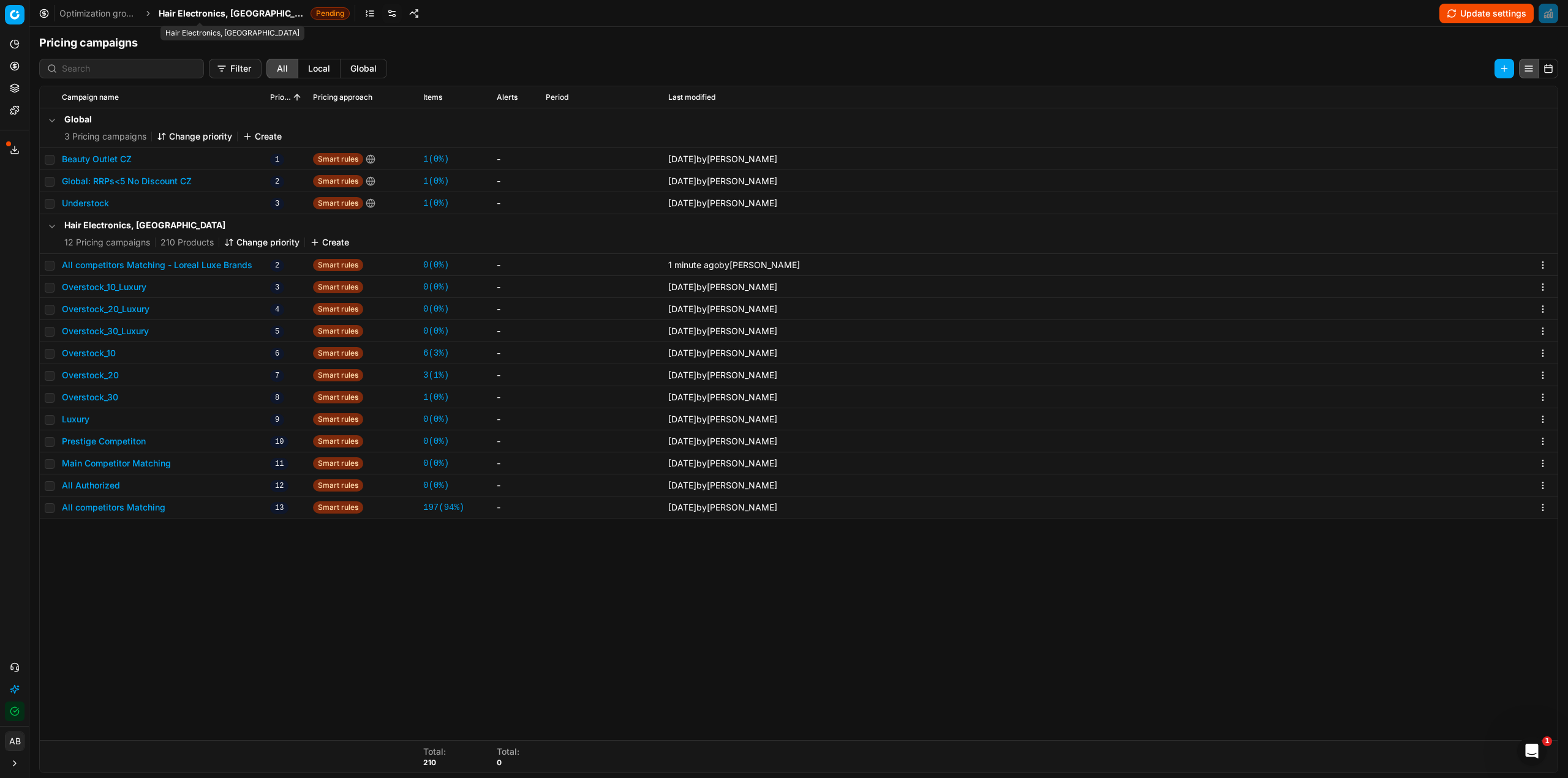
click at [186, 9] on span "Hair Electronics, [GEOGRAPHIC_DATA]" at bounding box center [232, 13] width 147 height 12
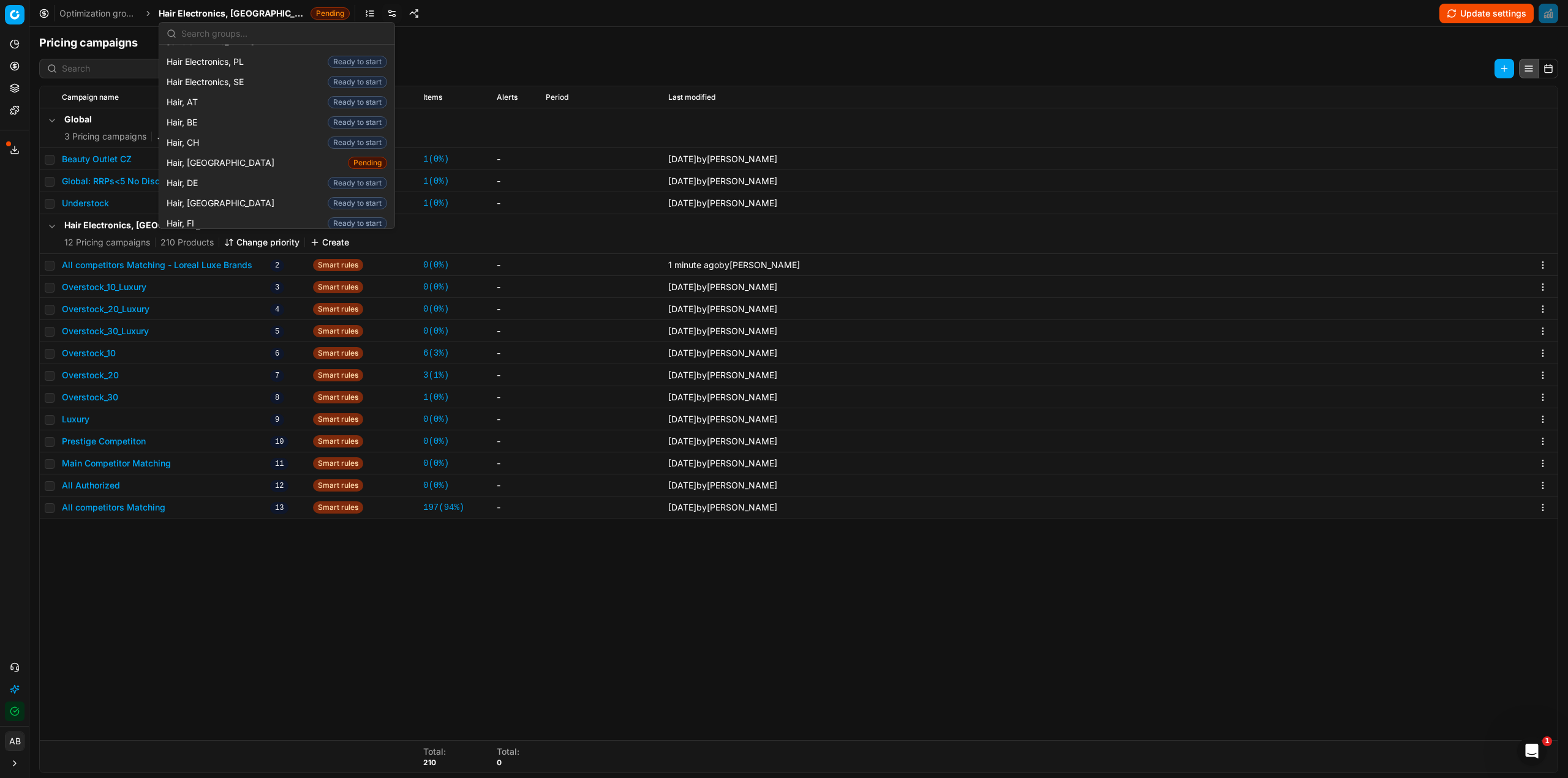
scroll to position [245, 0]
click at [193, 156] on span "Hair, [GEOGRAPHIC_DATA]" at bounding box center [222, 162] width 113 height 12
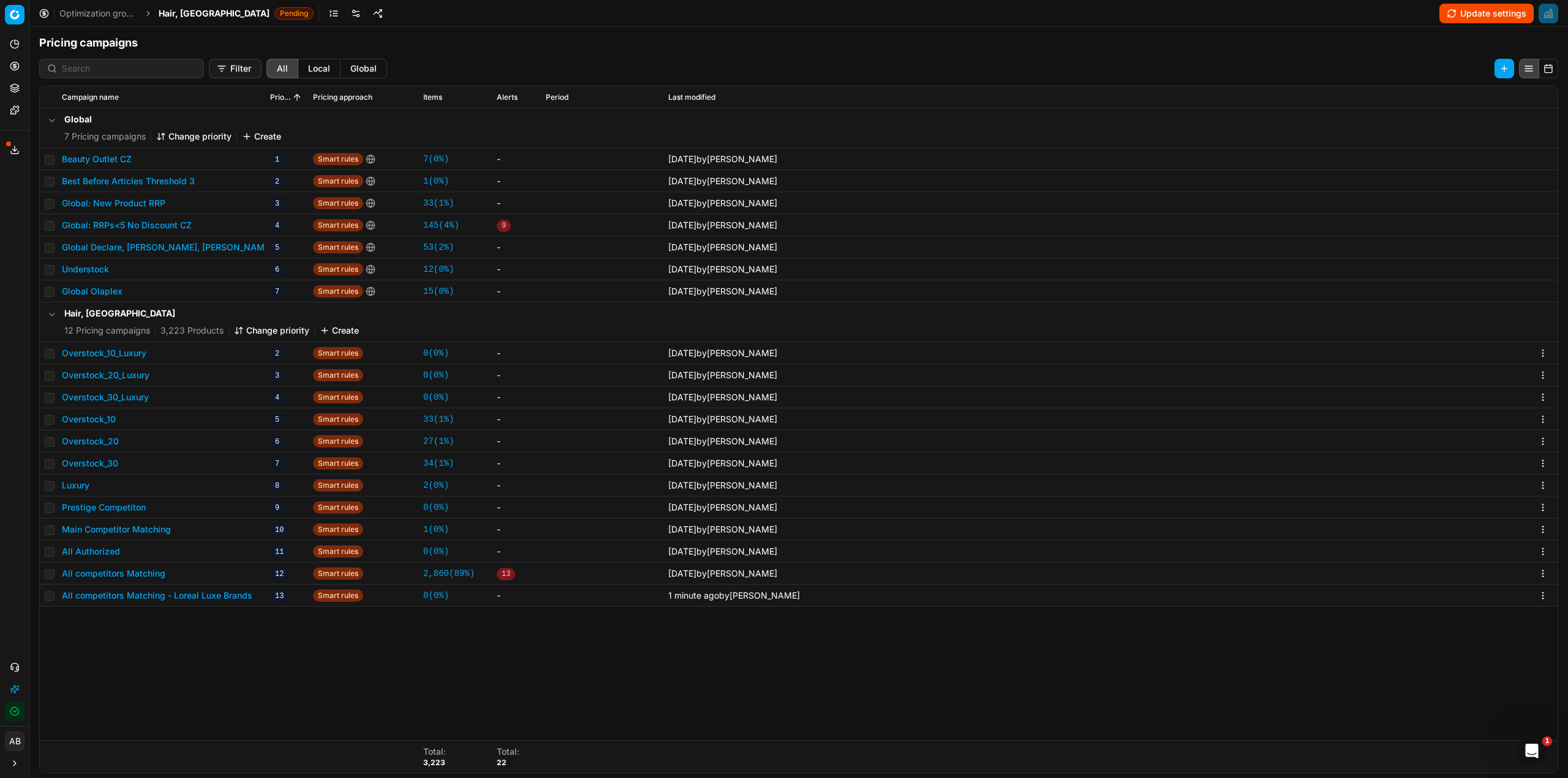
click at [253, 327] on button "Change priority" at bounding box center [272, 330] width 75 height 12
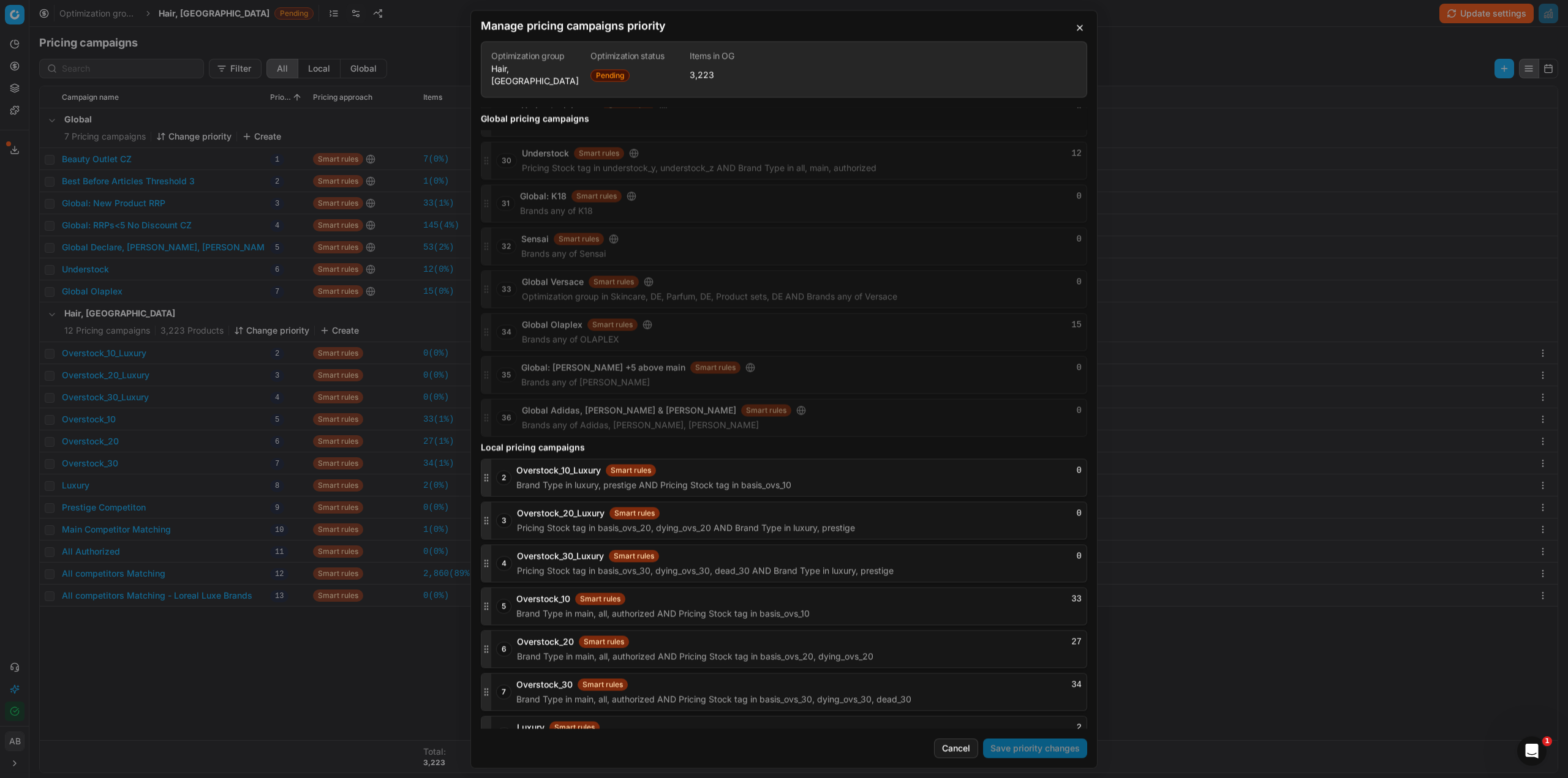
scroll to position [1330, 0]
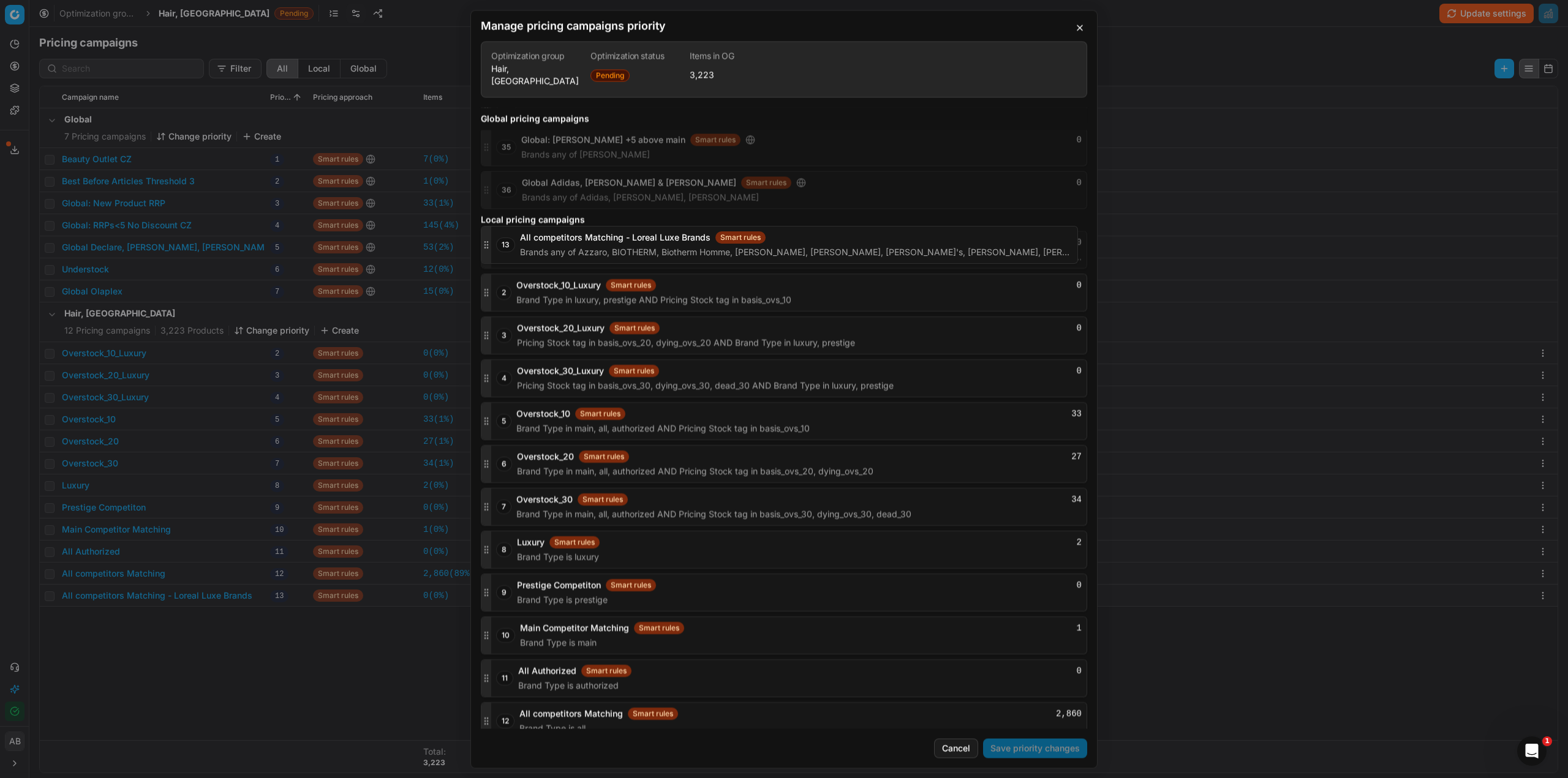
drag, startPoint x: 487, startPoint y: 710, endPoint x: 493, endPoint y: 245, distance: 465.0
click at [493, 245] on div "13 All competitors Matching - Loreal Luxe Brands Smart rules 0 Brands any of Az…" at bounding box center [784, 249] width 607 height 38
click at [1028, 750] on button "Save priority changes" at bounding box center [1035, 748] width 104 height 19
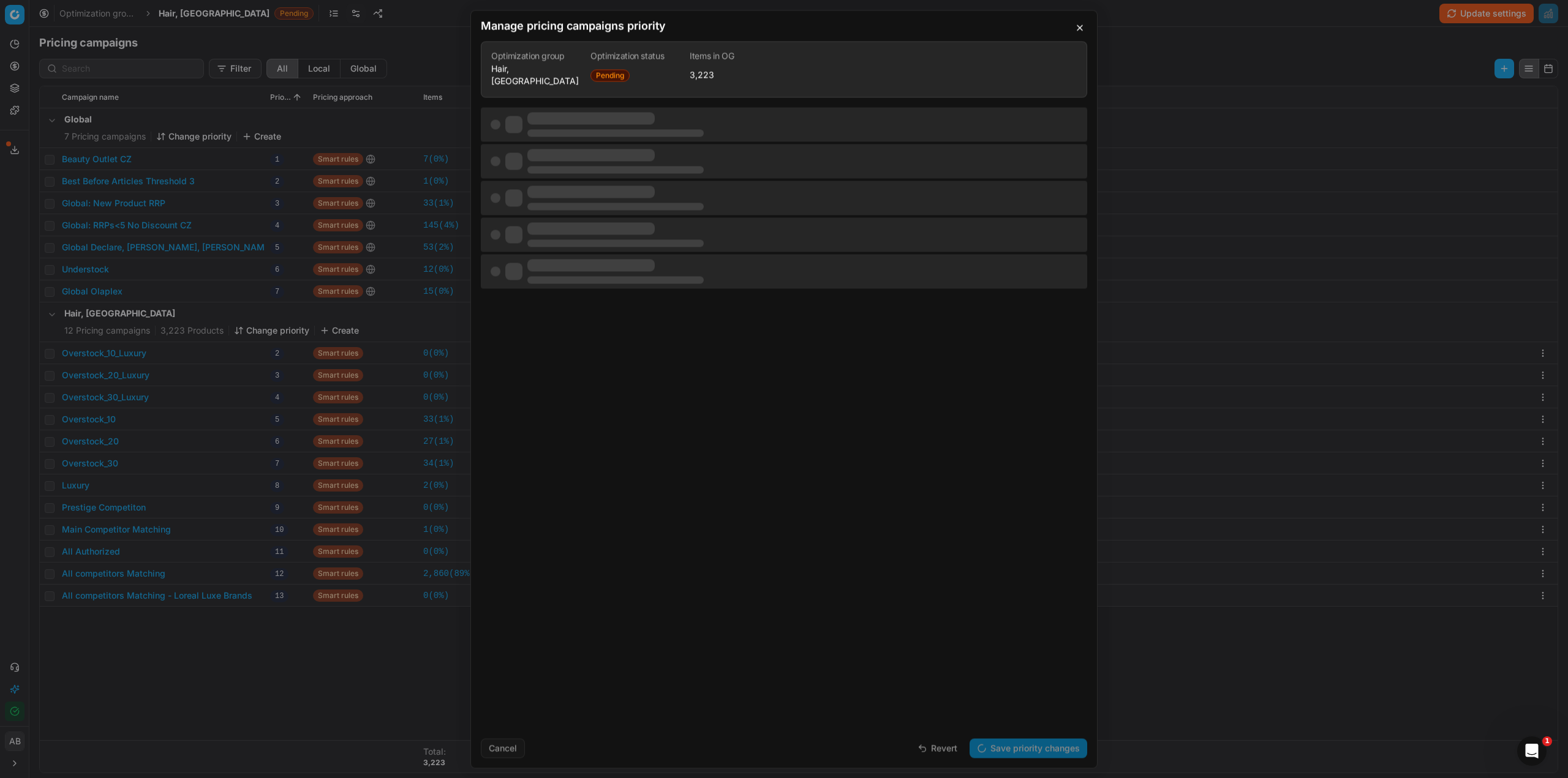
scroll to position [0, 0]
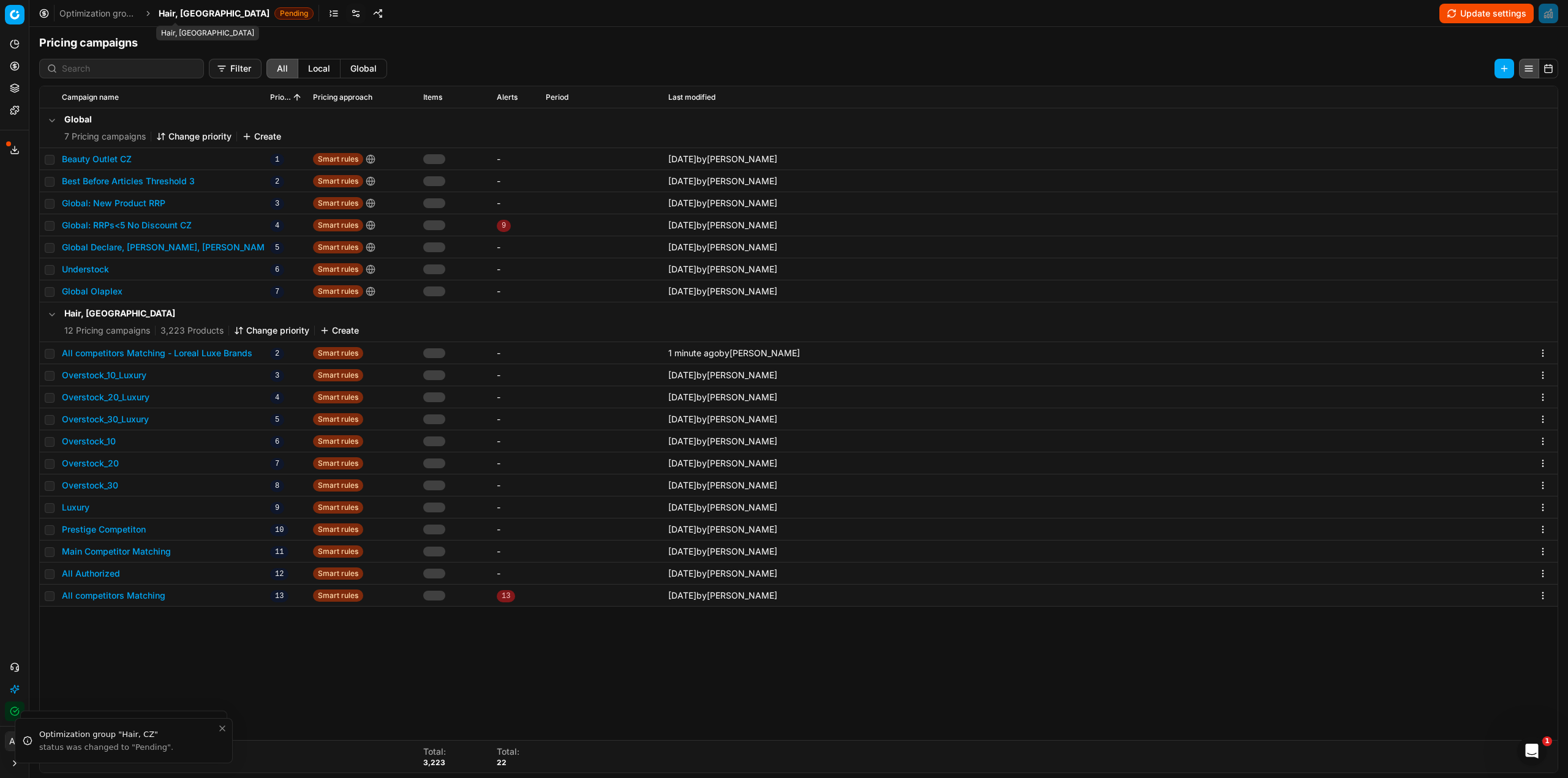
click at [169, 15] on span "Hair, [GEOGRAPHIC_DATA]" at bounding box center [214, 13] width 111 height 12
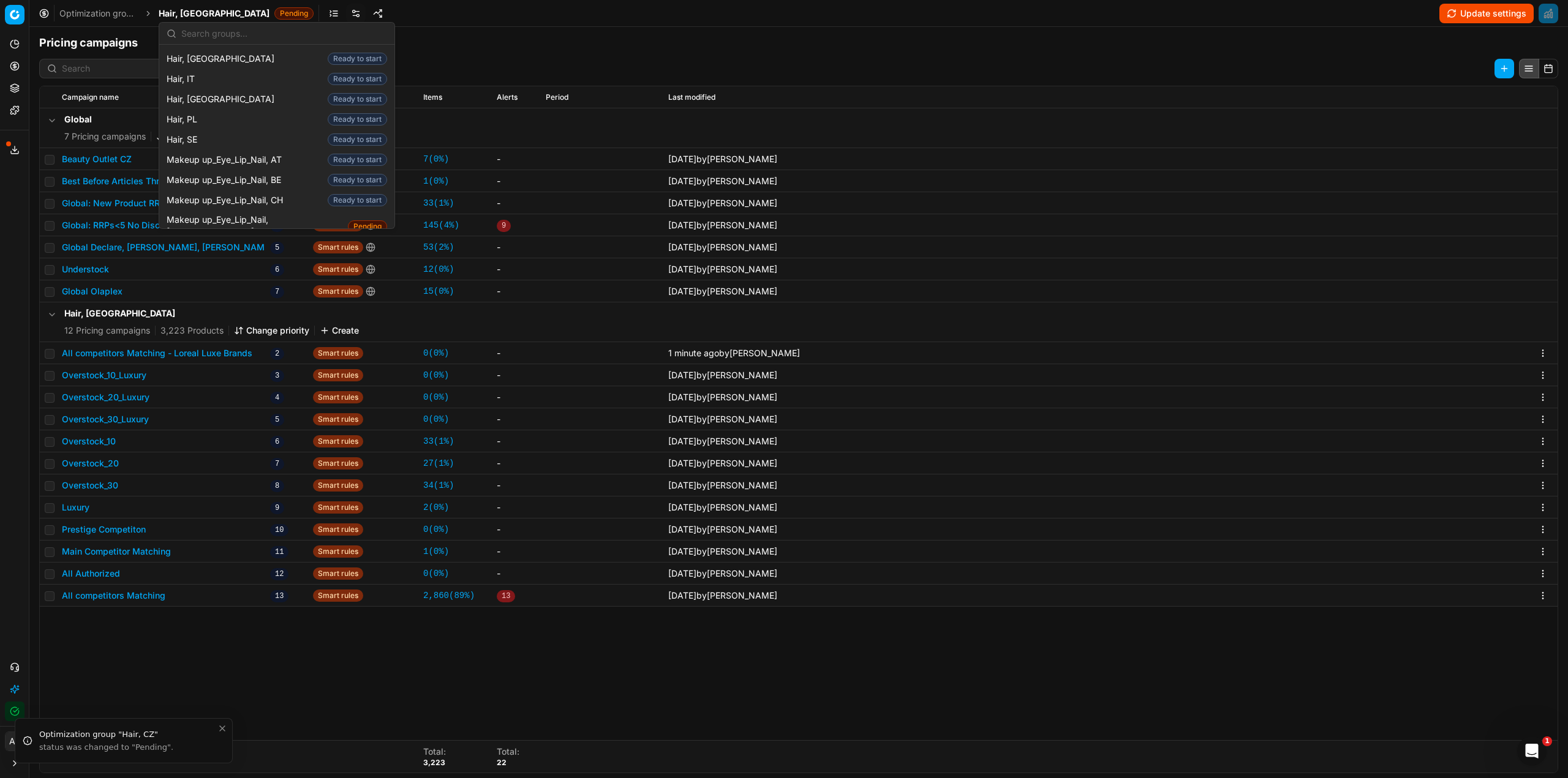
scroll to position [429, 0]
click at [230, 214] on span "Makeup up_Eye_Lip_Nail, [GEOGRAPHIC_DATA]" at bounding box center [254, 226] width 176 height 25
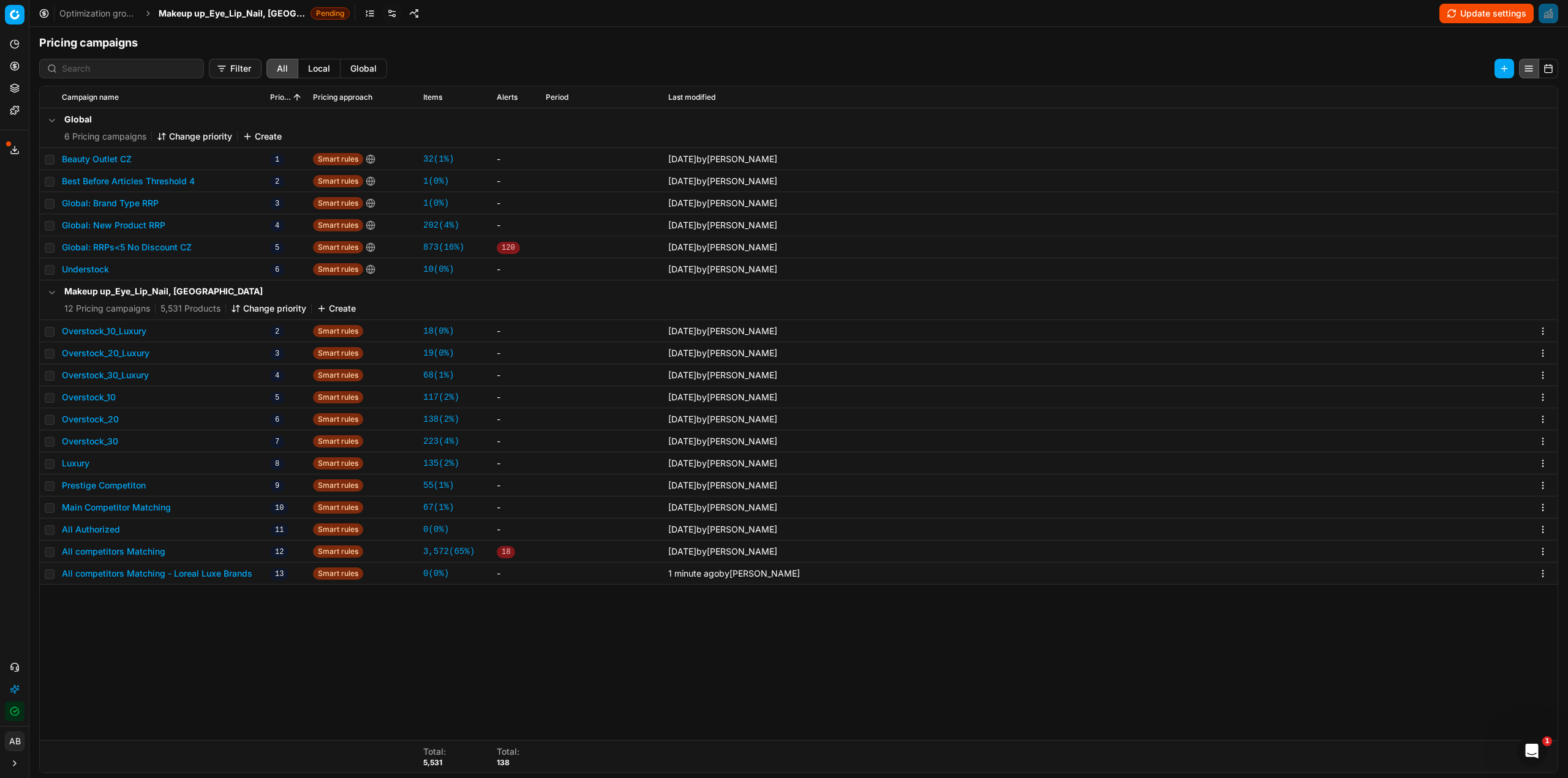
click at [257, 303] on button "Change priority" at bounding box center [268, 308] width 75 height 12
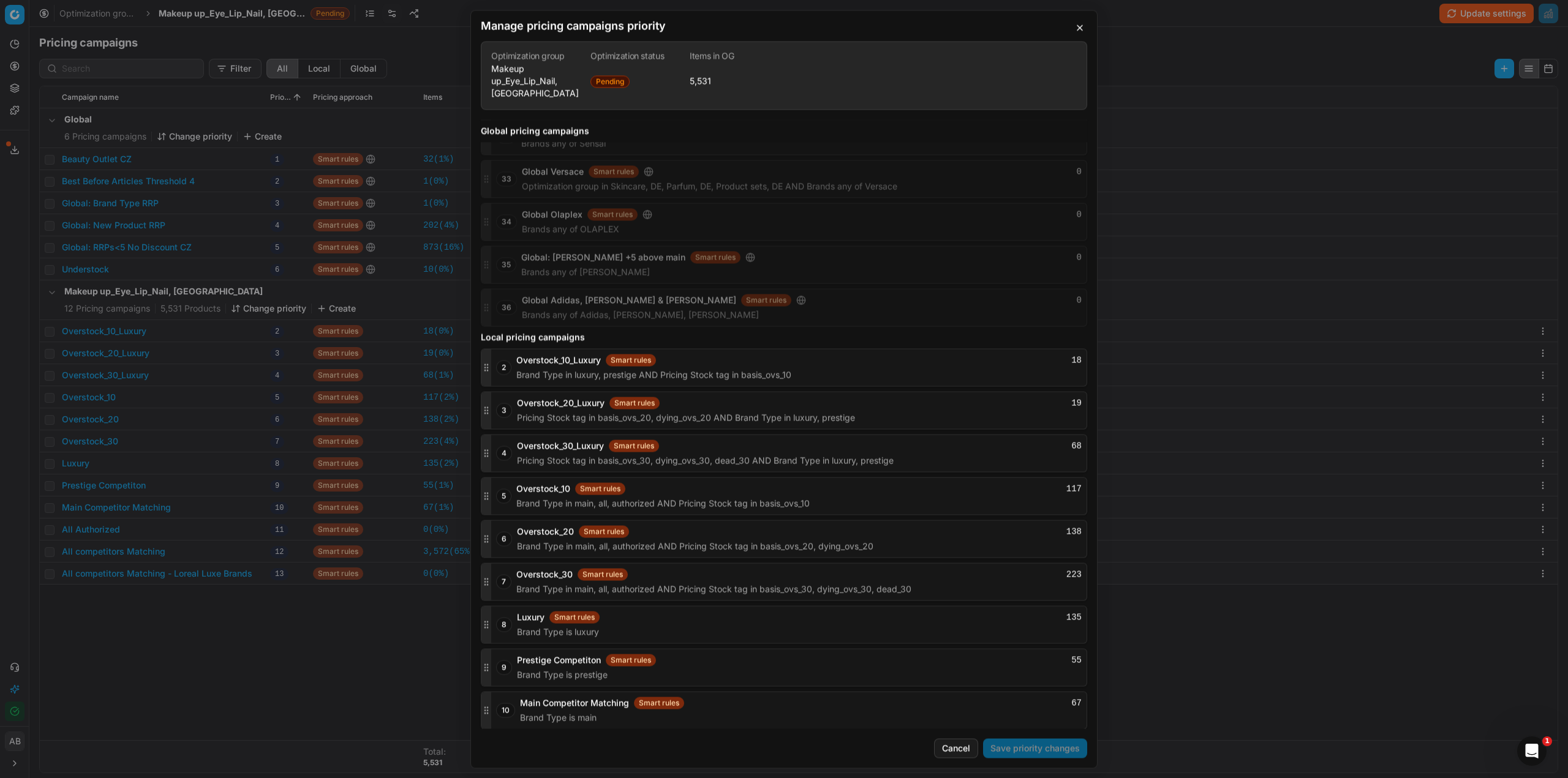
scroll to position [1341, 0]
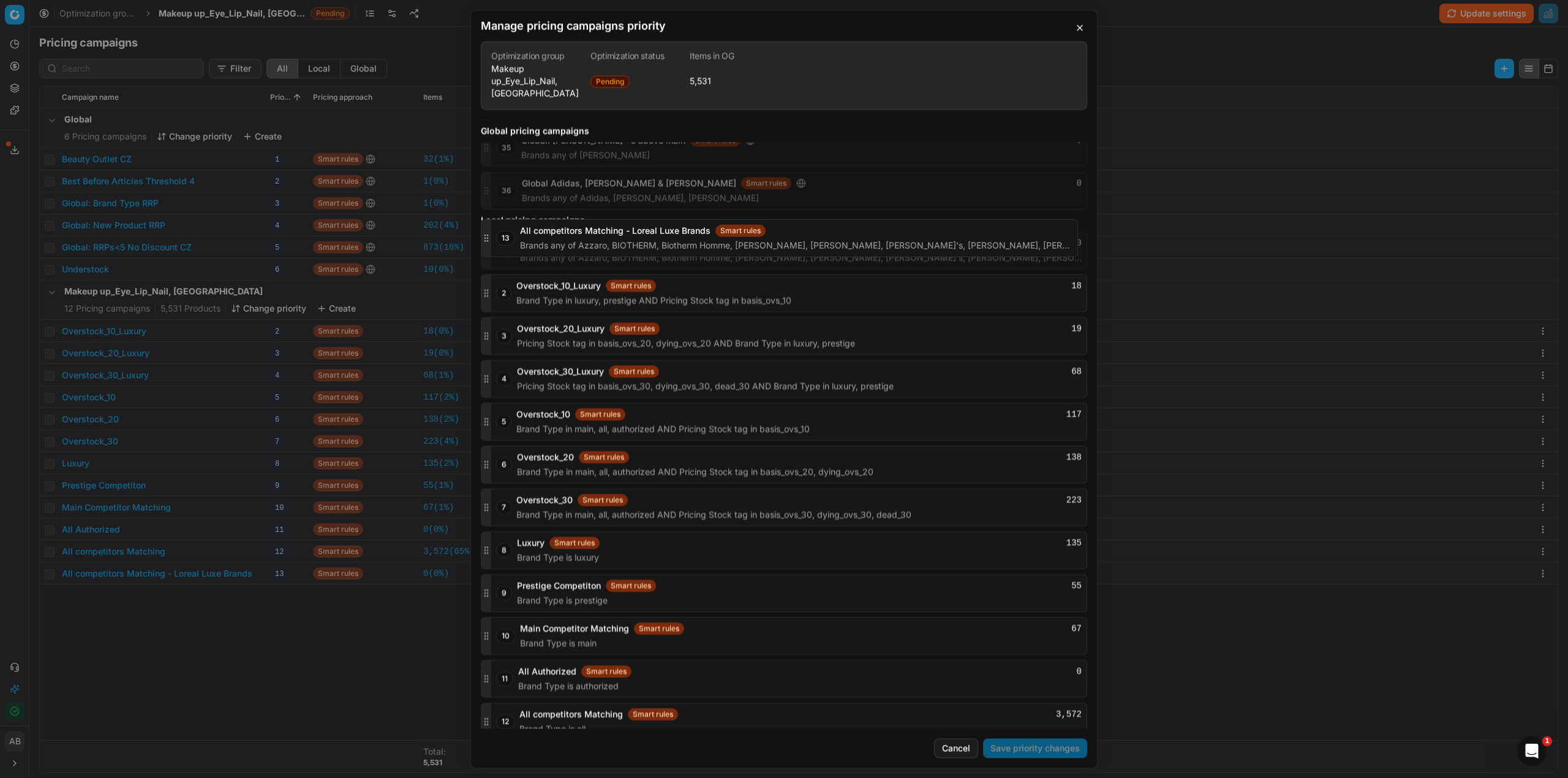
drag, startPoint x: 488, startPoint y: 707, endPoint x: 504, endPoint y: 228, distance: 479.3
click at [504, 231] on div "13 All competitors Matching - Loreal Luxe Brands Smart rules 0 Brands any of Az…" at bounding box center [784, 250] width 607 height 38
click at [1004, 750] on button "Save priority changes" at bounding box center [1035, 748] width 104 height 19
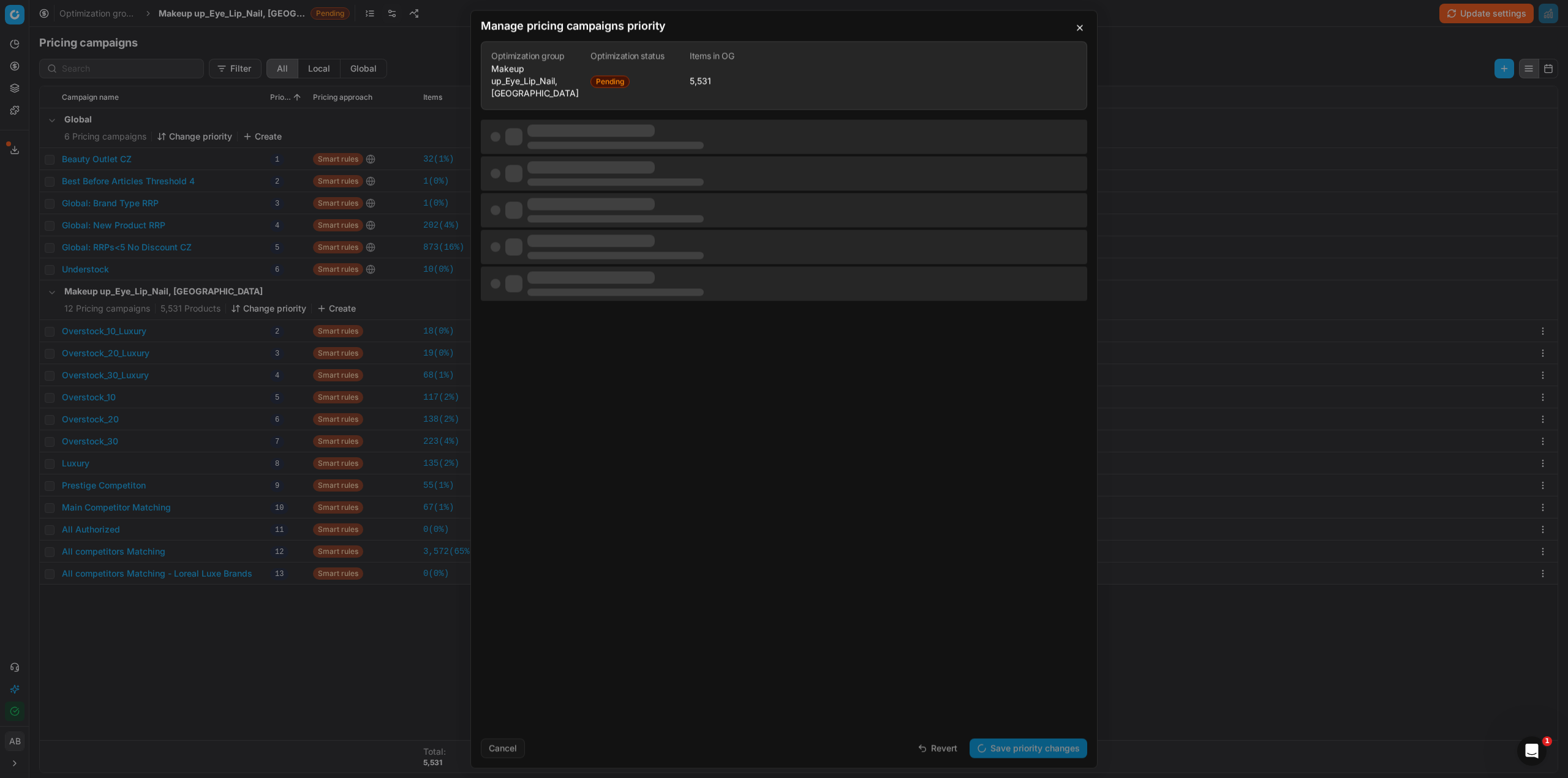
scroll to position [0, 0]
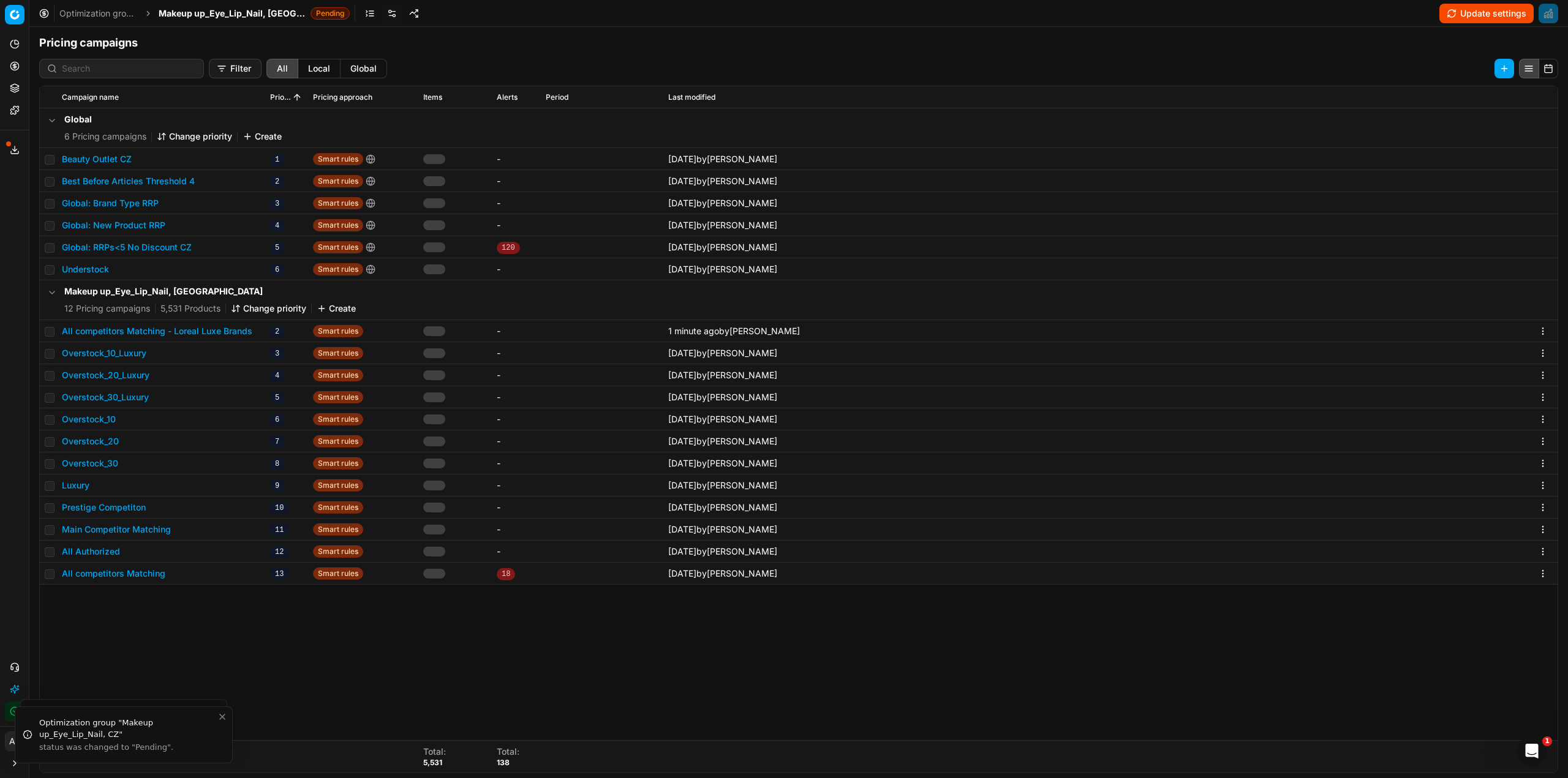
click at [252, 12] on span "Makeup up_Eye_Lip_Nail, [GEOGRAPHIC_DATA]" at bounding box center [232, 13] width 147 height 12
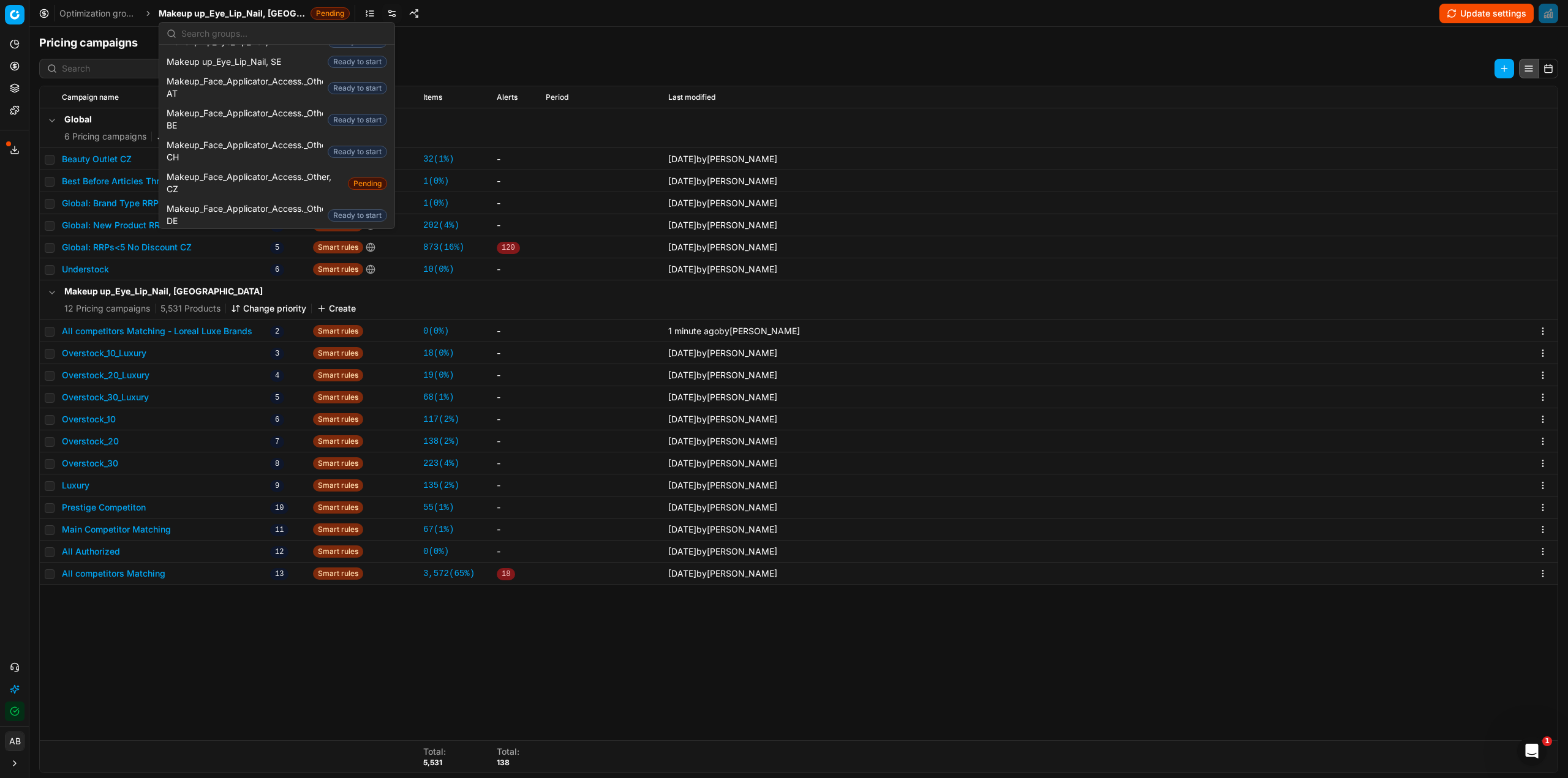
scroll to position [735, 0]
click at [265, 232] on span "Makeup_Face_Applicator_Access._Other, CZ" at bounding box center [254, 244] width 176 height 25
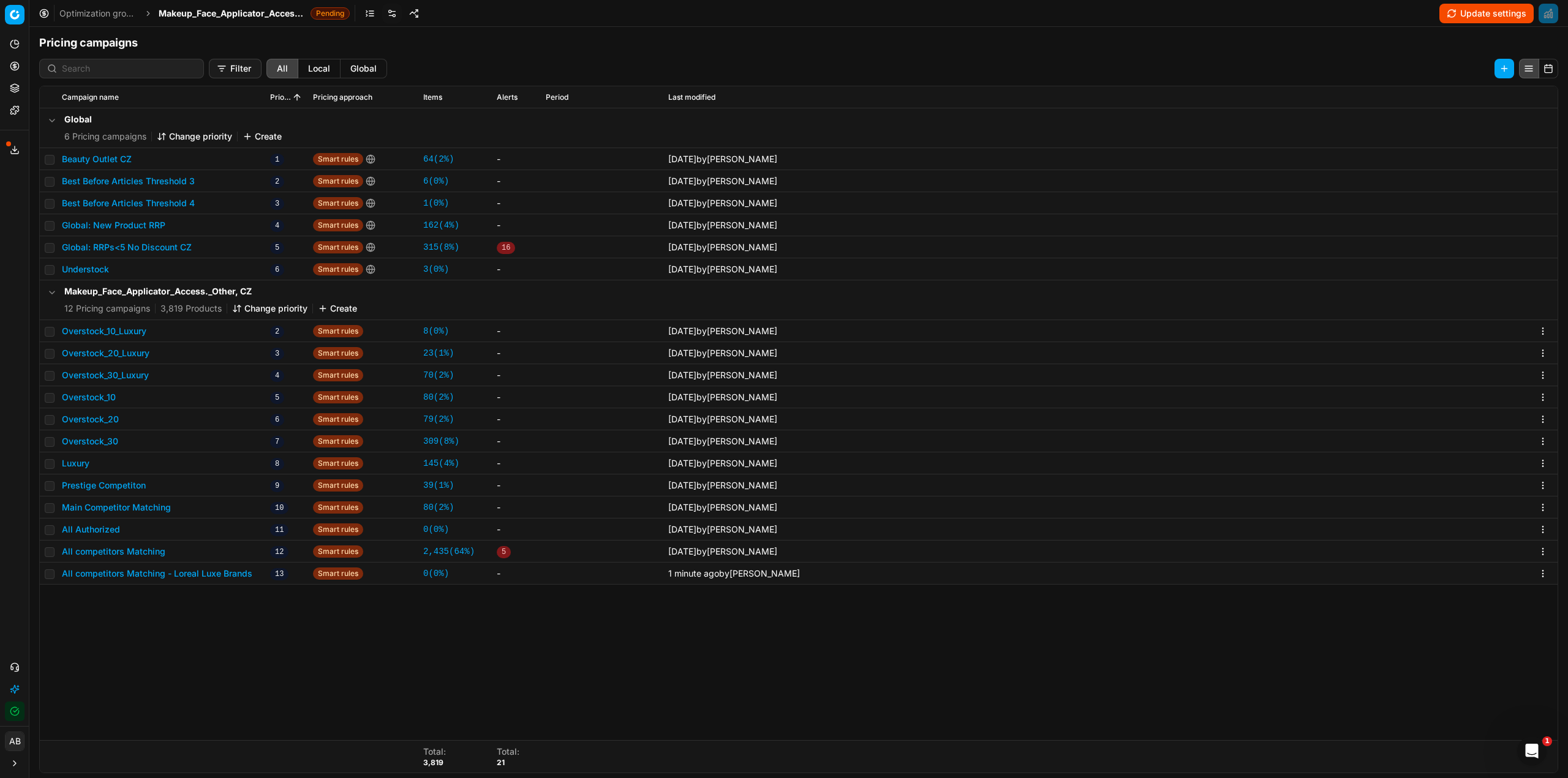
click at [266, 311] on button "Change priority" at bounding box center [269, 308] width 75 height 12
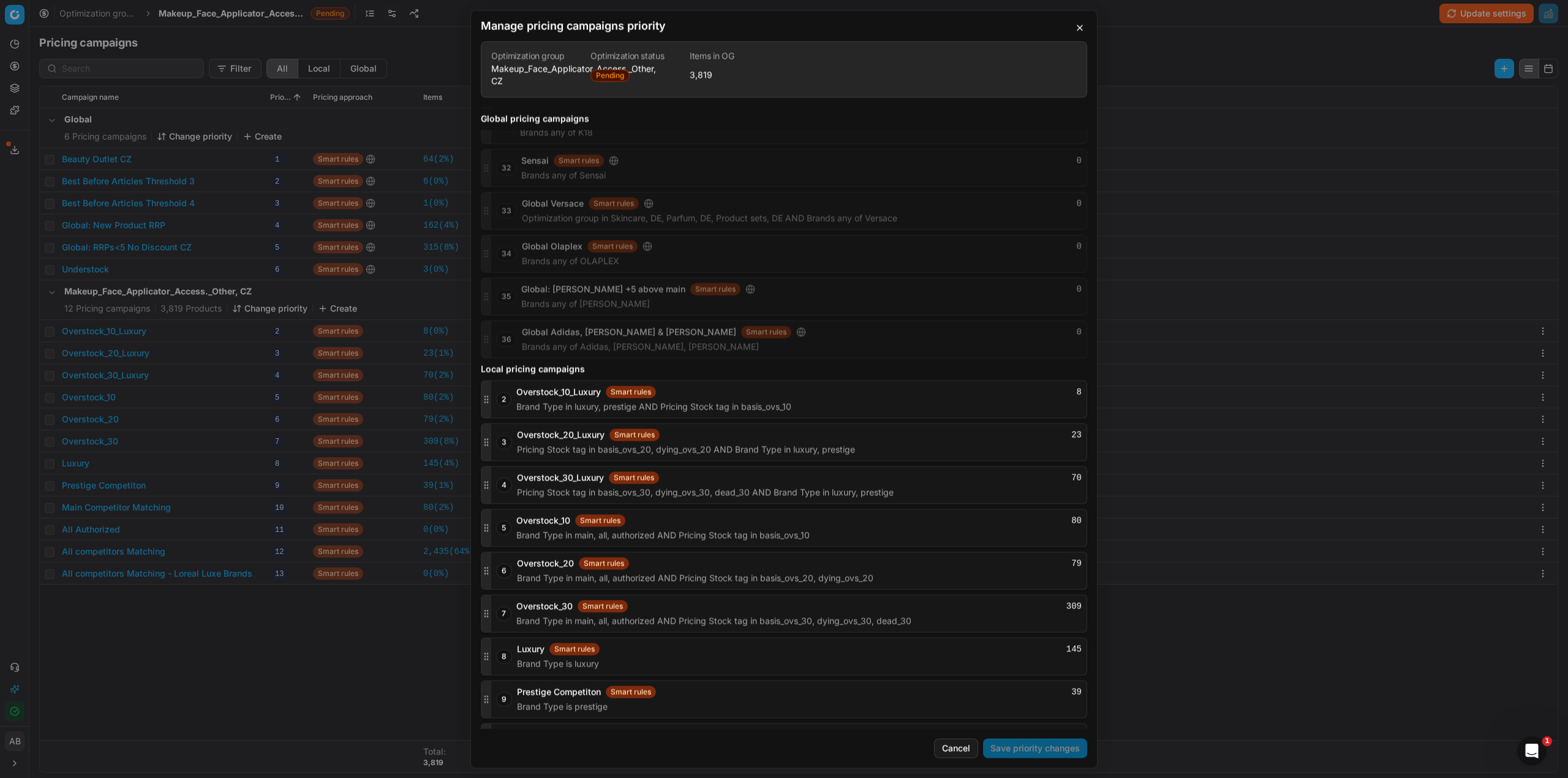
scroll to position [1341, 0]
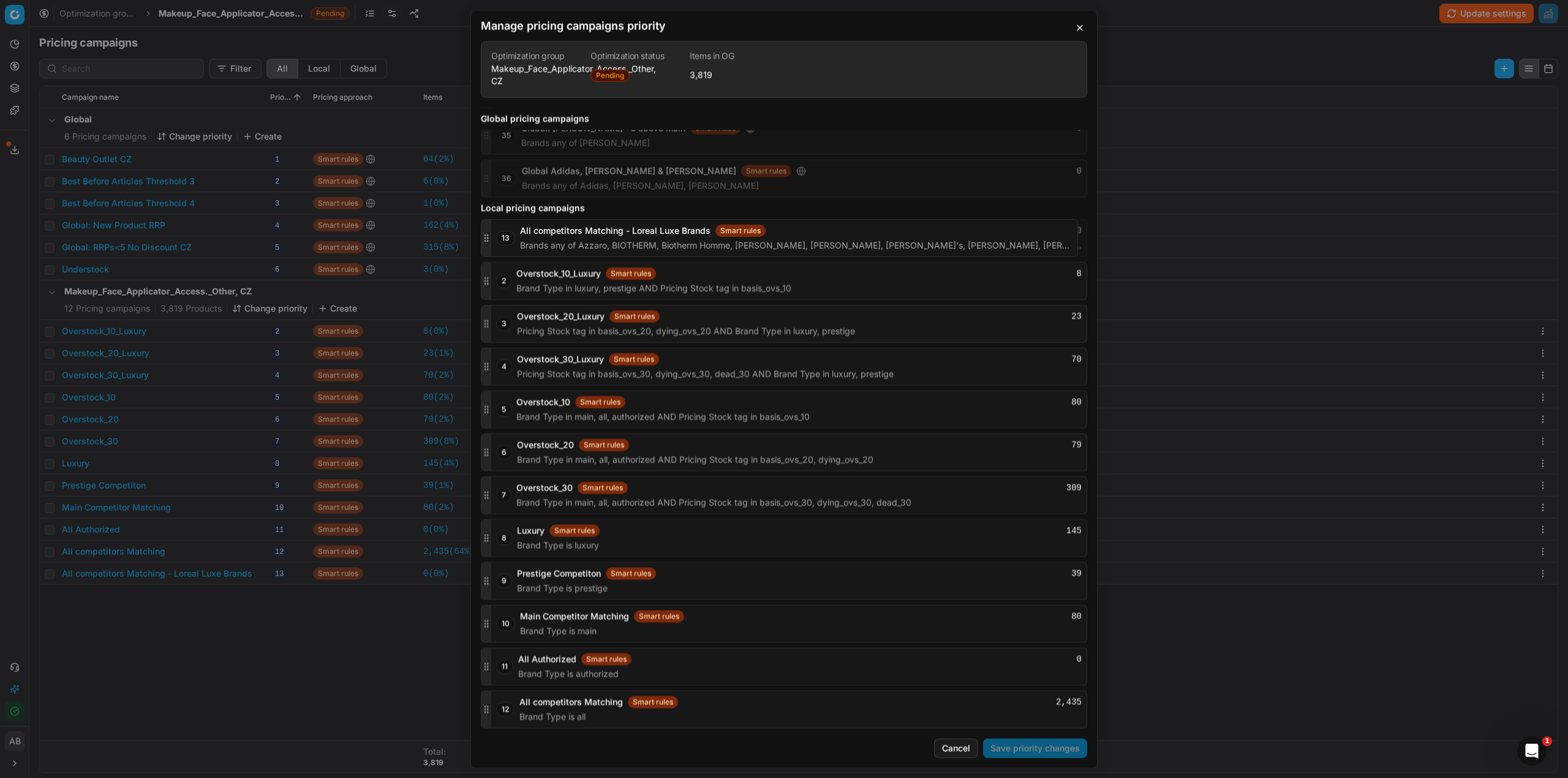
drag, startPoint x: 484, startPoint y: 708, endPoint x: 507, endPoint y: 228, distance: 480.6
click at [507, 228] on div "13 All competitors Matching - Loreal Luxe Brands Smart rules 0 Brands any of Az…" at bounding box center [784, 238] width 607 height 38
click at [1016, 752] on button "Save priority changes" at bounding box center [1035, 748] width 104 height 19
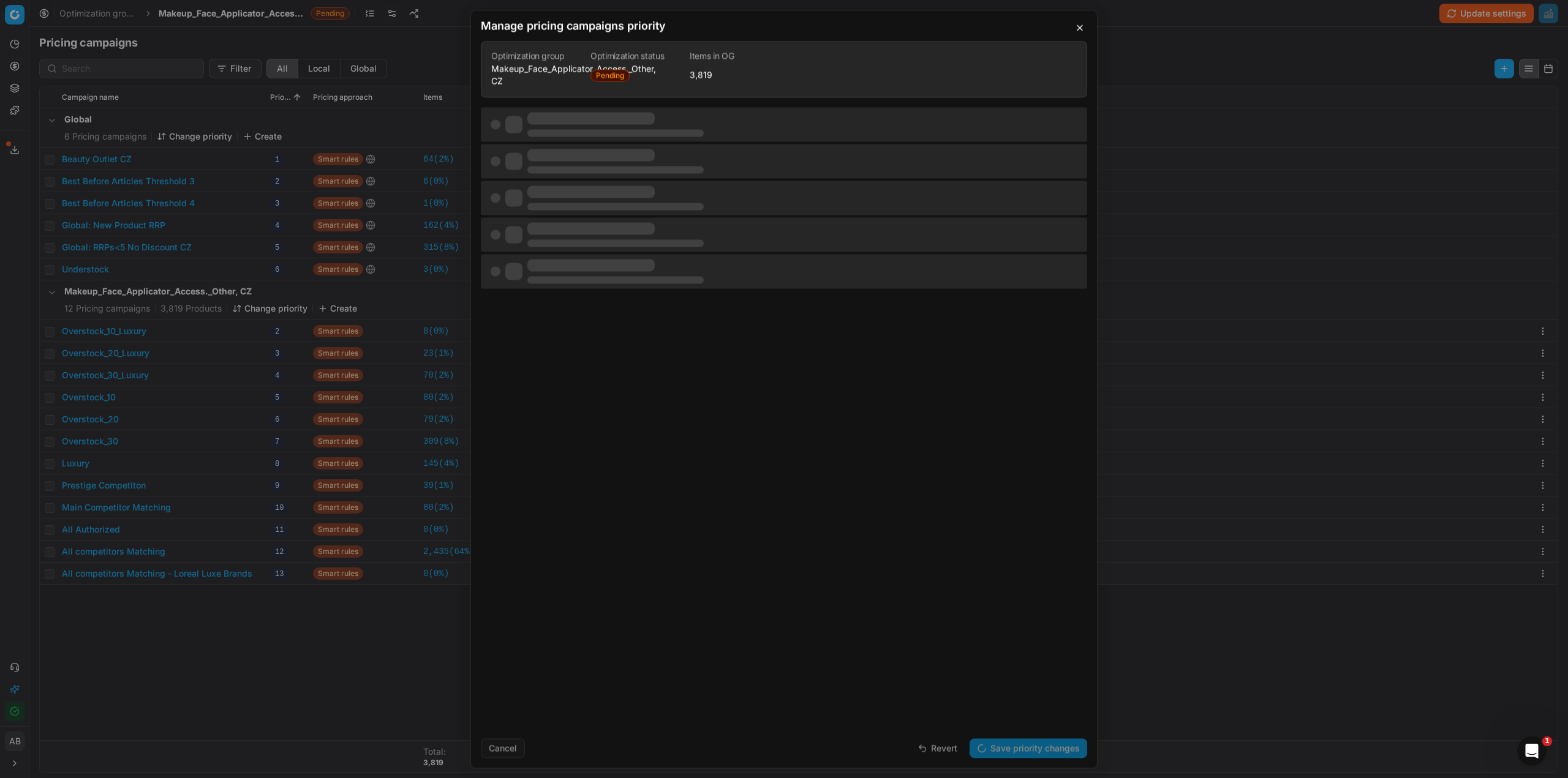
scroll to position [0, 0]
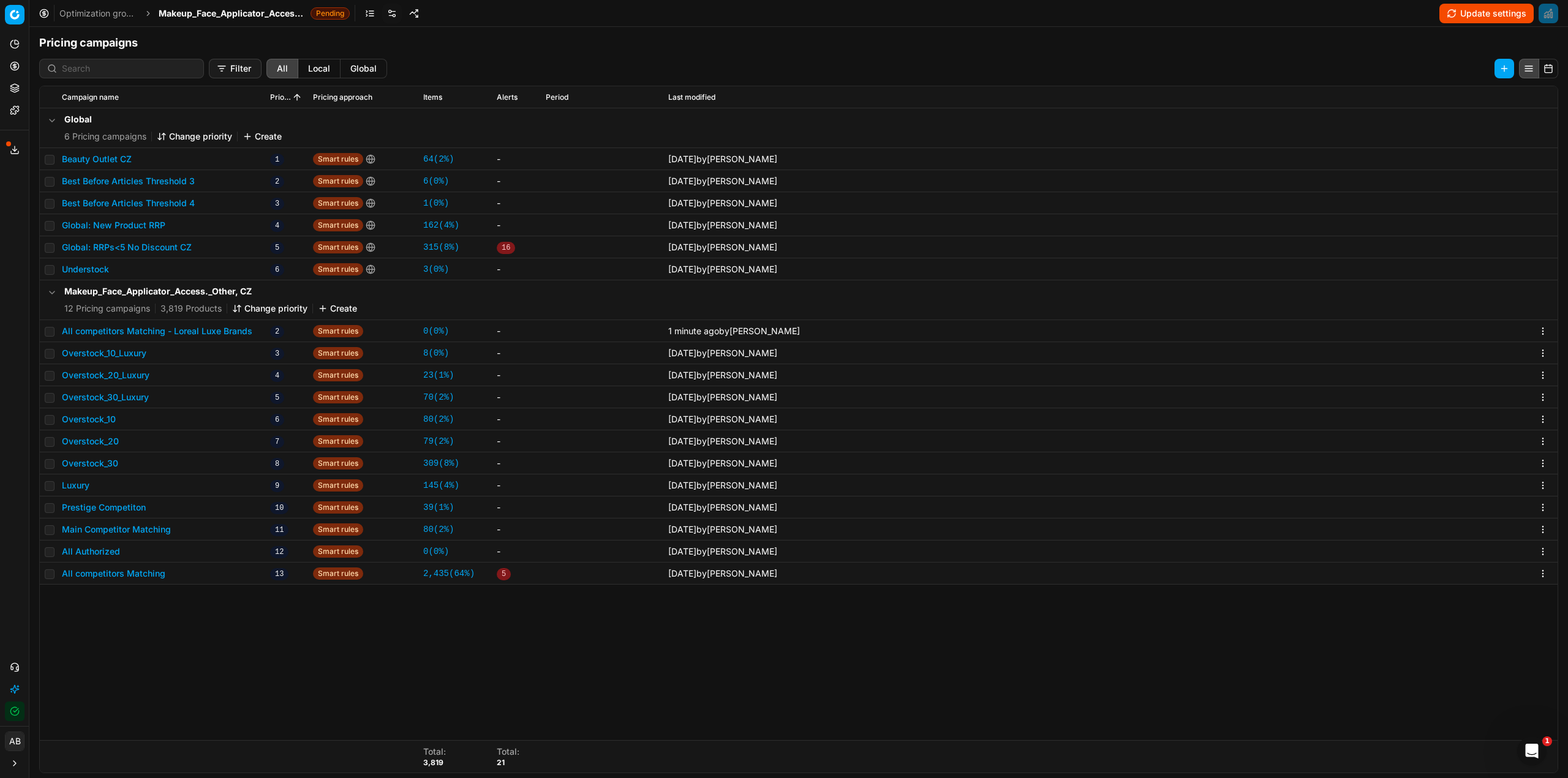
click at [247, 12] on span "Makeup_Face_Applicator_Access._Other, CZ" at bounding box center [232, 13] width 147 height 12
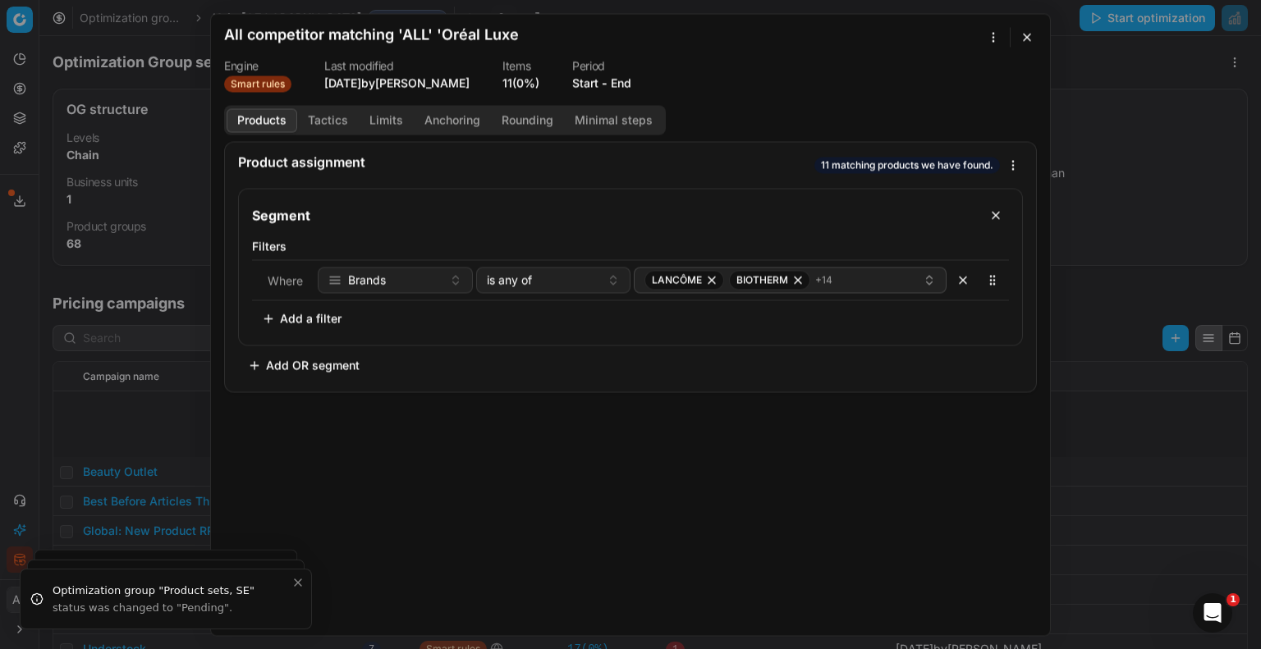
scroll to position [167, 0]
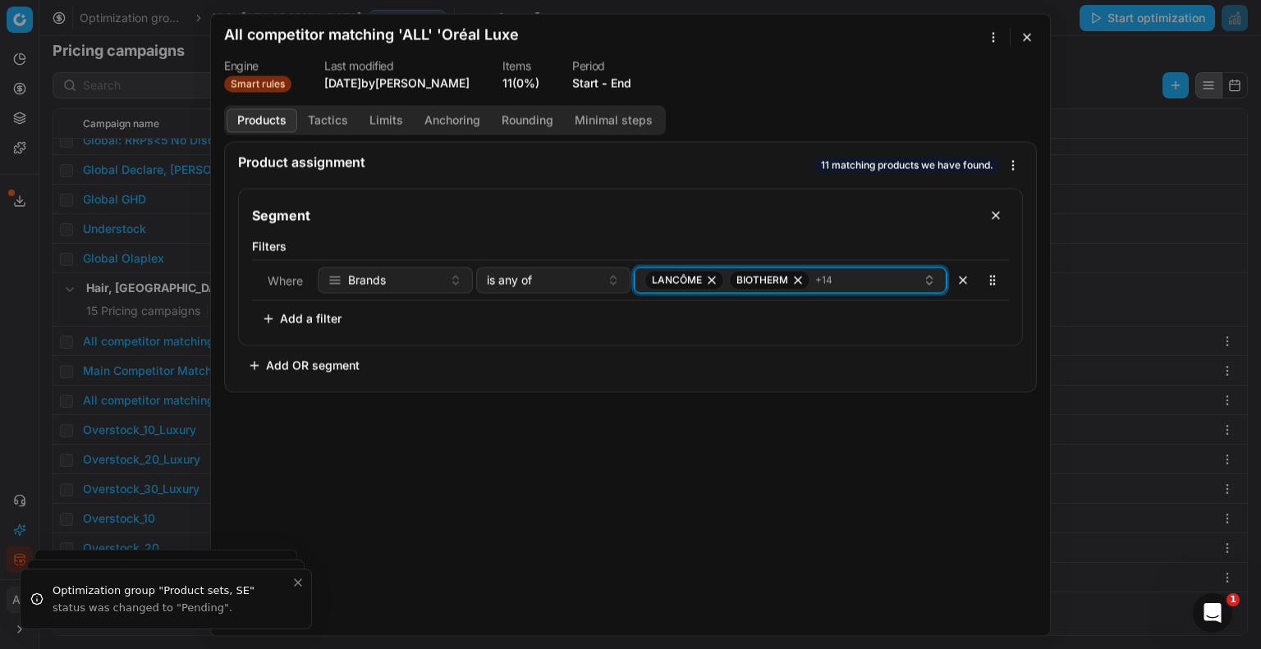
click at [877, 278] on div "LANCÔME BIOTHERM + 14" at bounding box center [783, 280] width 278 height 20
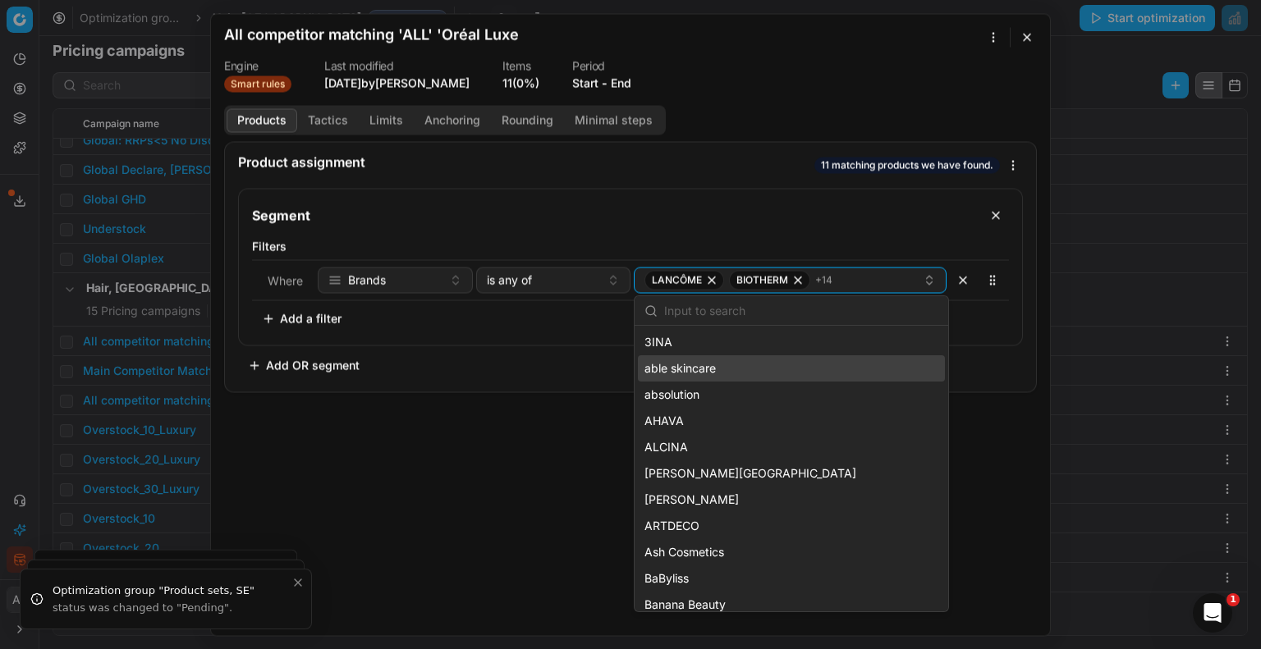
click at [972, 493] on div "Product assignment 11 matching products we have found. Segment Filters Where Br…" at bounding box center [630, 362] width 839 height 442
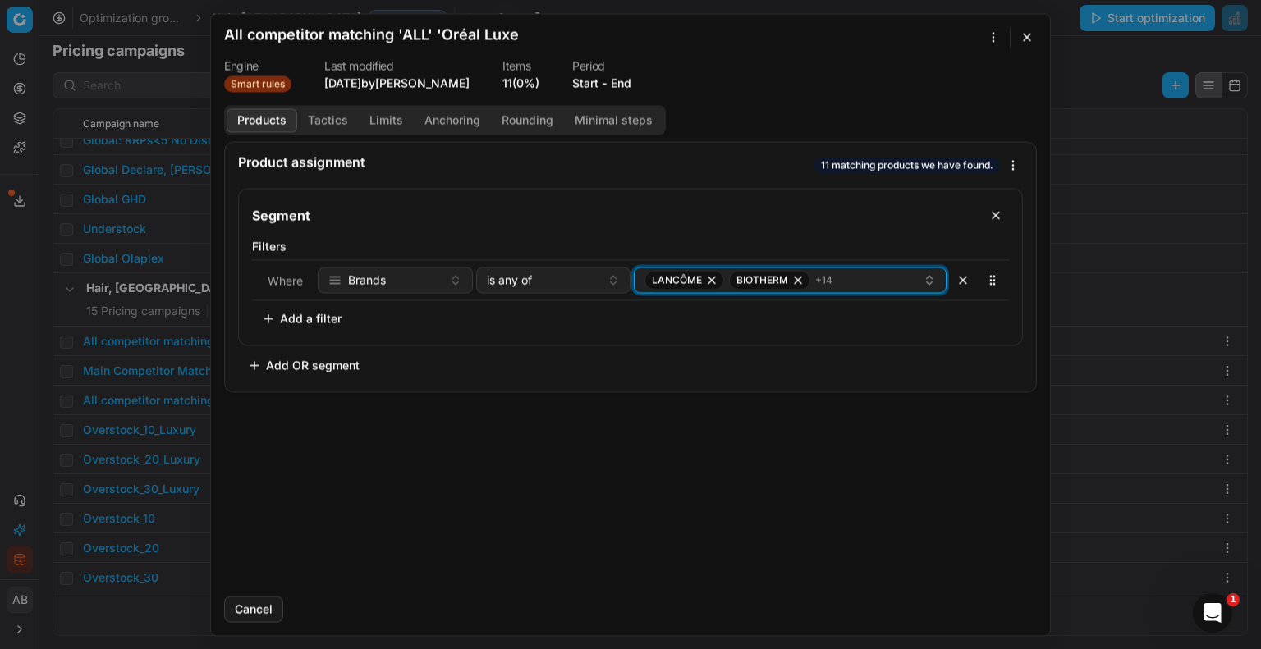
click at [929, 282] on icon "button" at bounding box center [929, 279] width 13 height 13
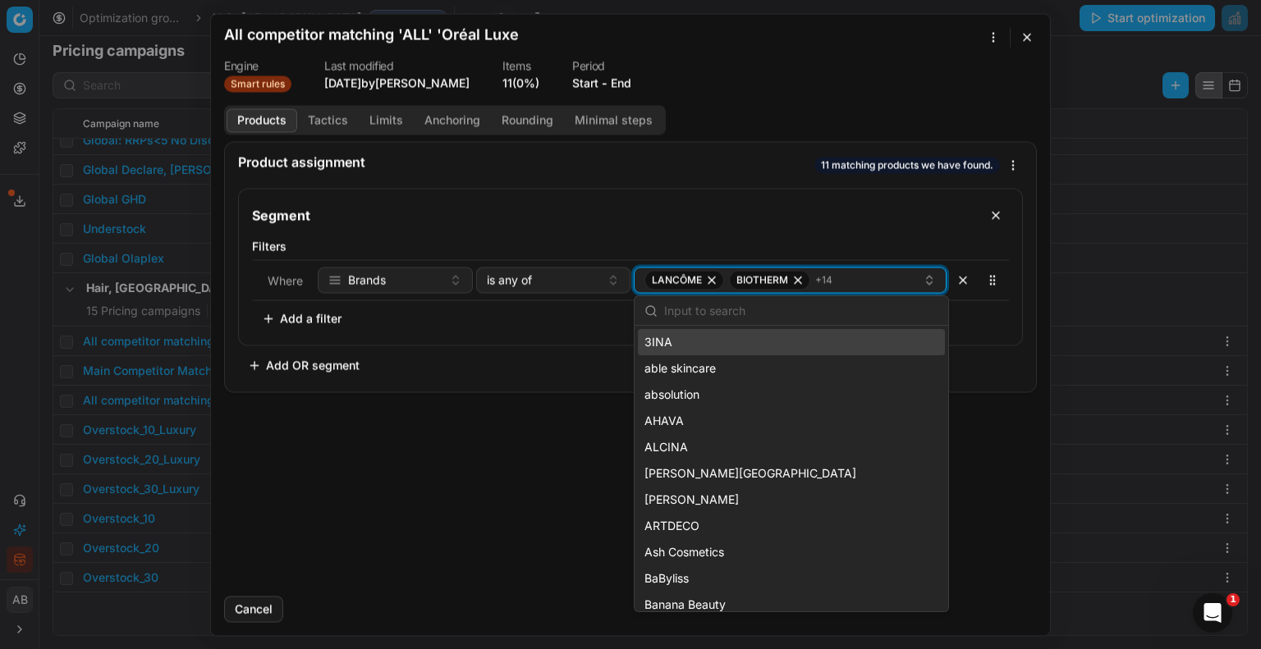
click at [929, 282] on icon "button" at bounding box center [929, 279] width 13 height 13
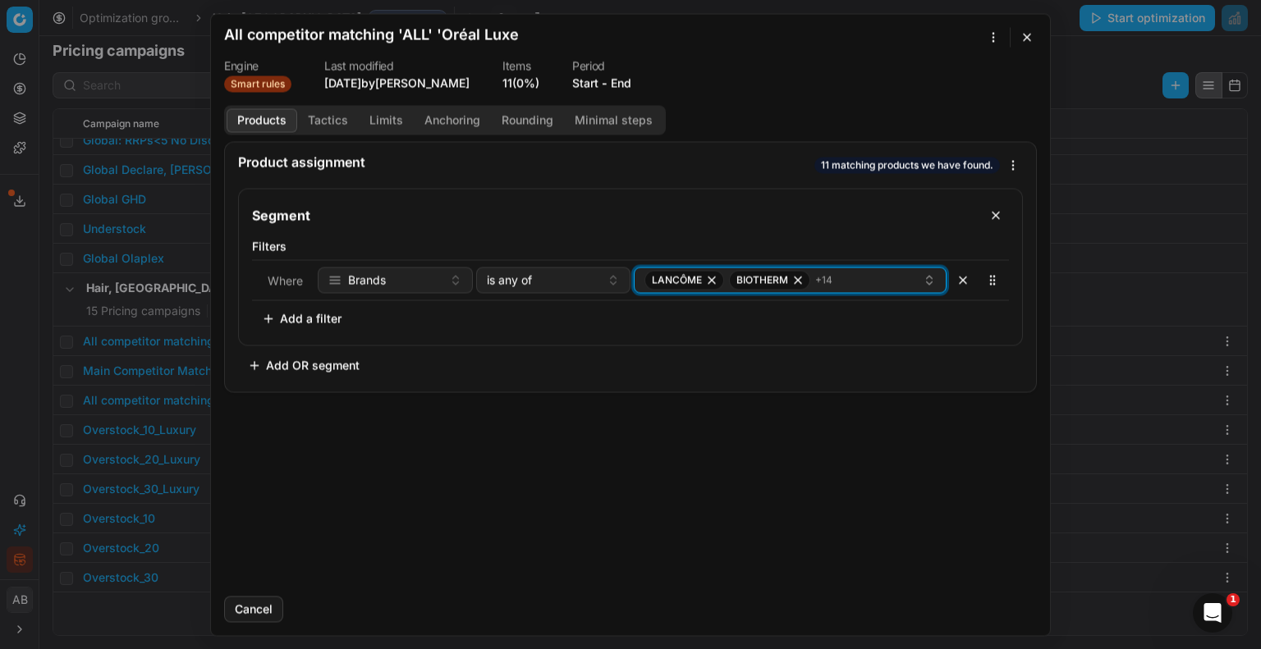
click at [929, 282] on icon "button" at bounding box center [929, 279] width 13 height 13
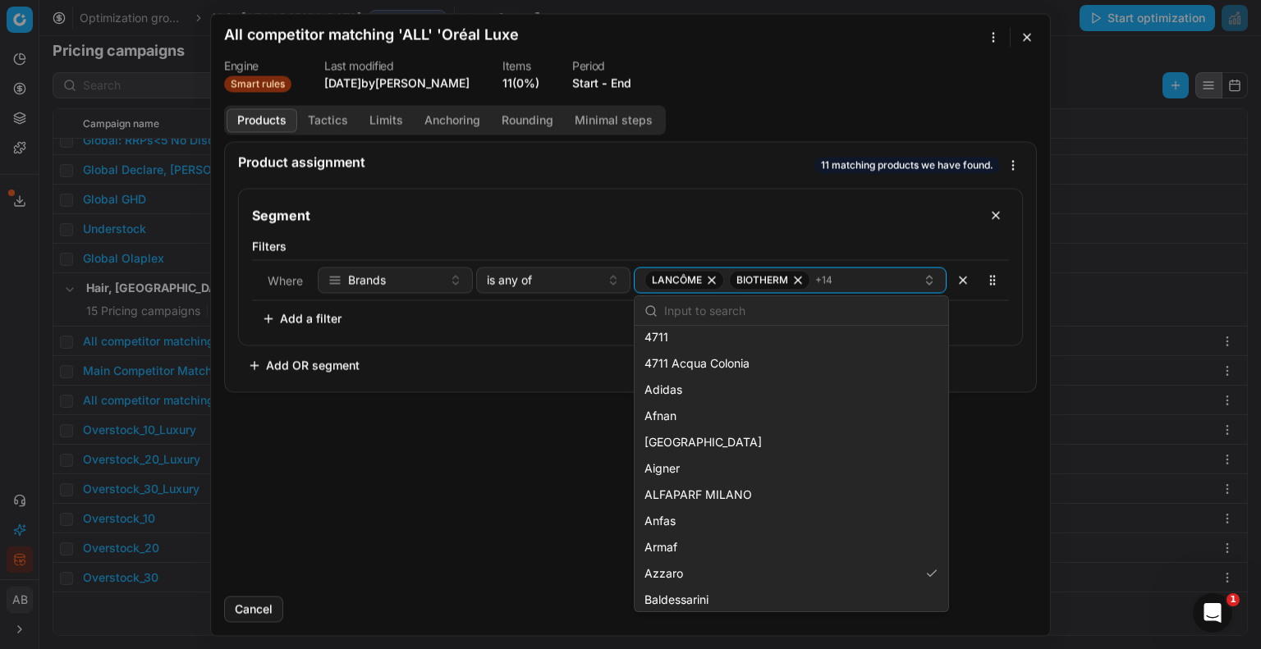
scroll to position [3858, 0]
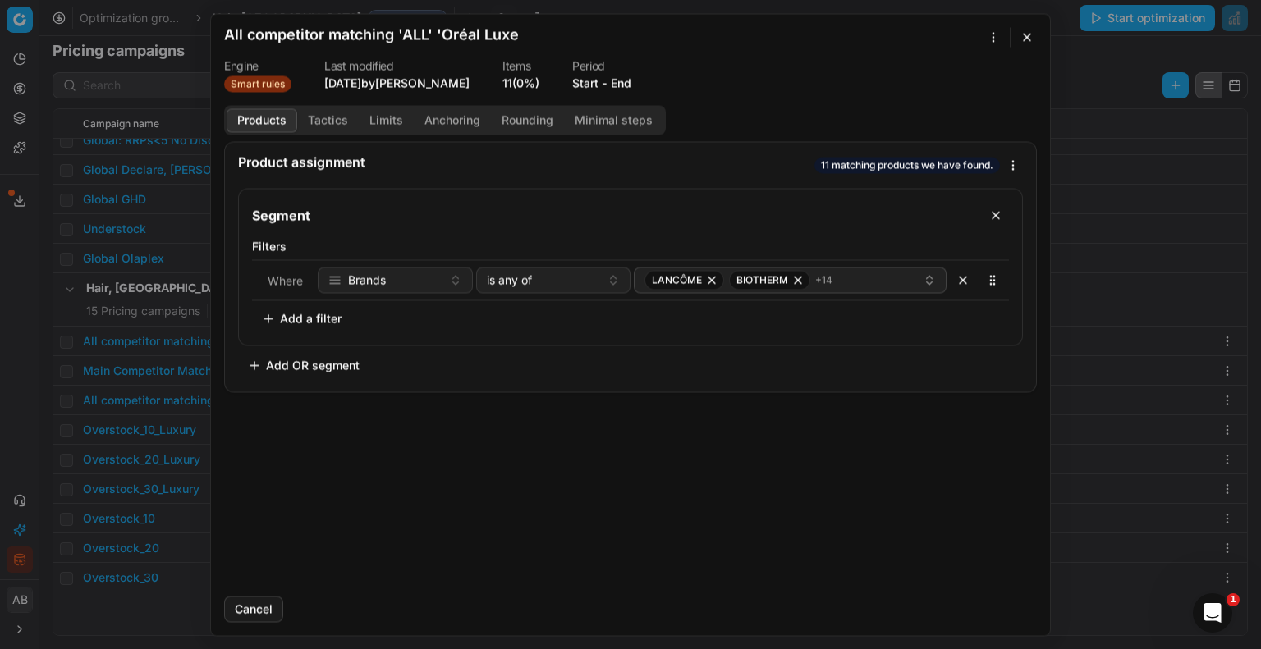
click at [526, 492] on div "Product assignment 11 matching products we have found. Segment Filters Where Br…" at bounding box center [630, 362] width 839 height 442
click at [334, 112] on button "Tactics" at bounding box center [328, 120] width 62 height 24
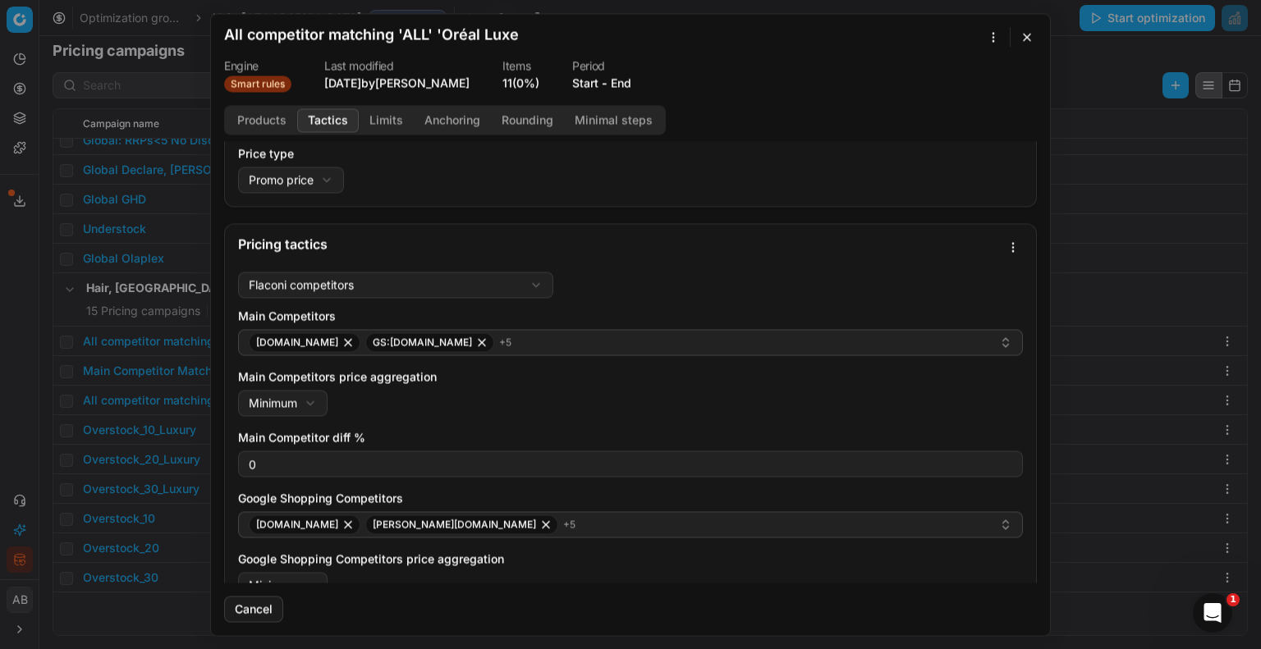
scroll to position [0, 0]
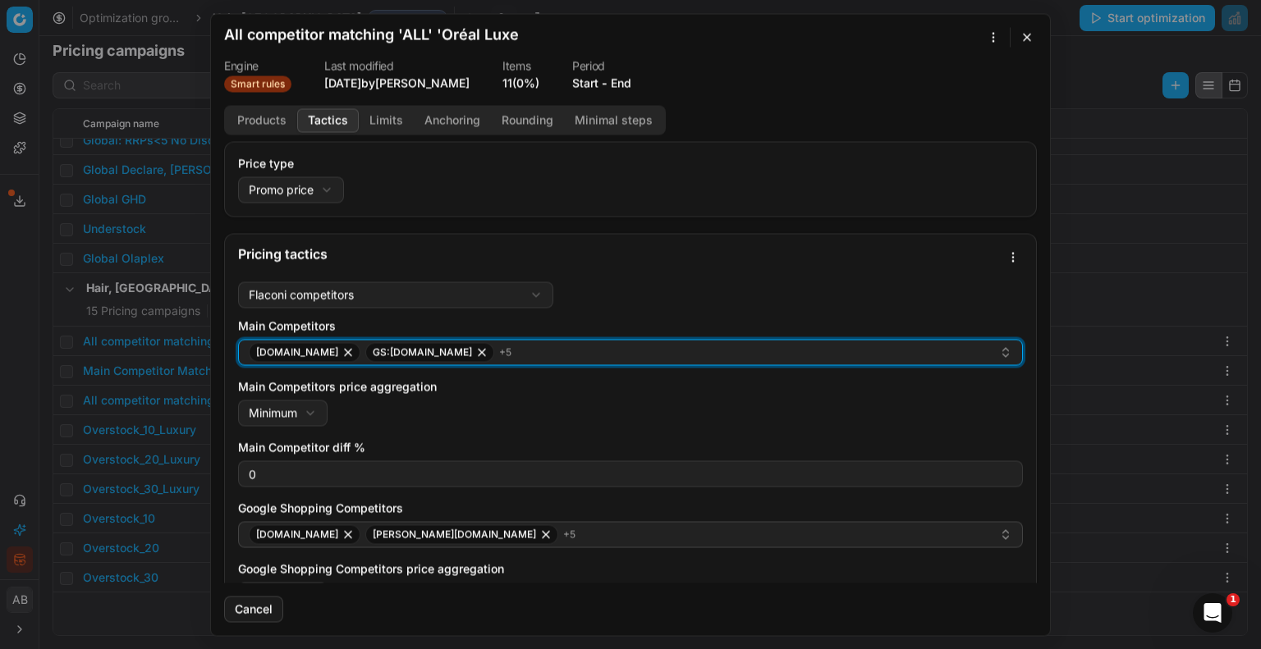
click at [475, 354] on icon "button" at bounding box center [481, 352] width 13 height 13
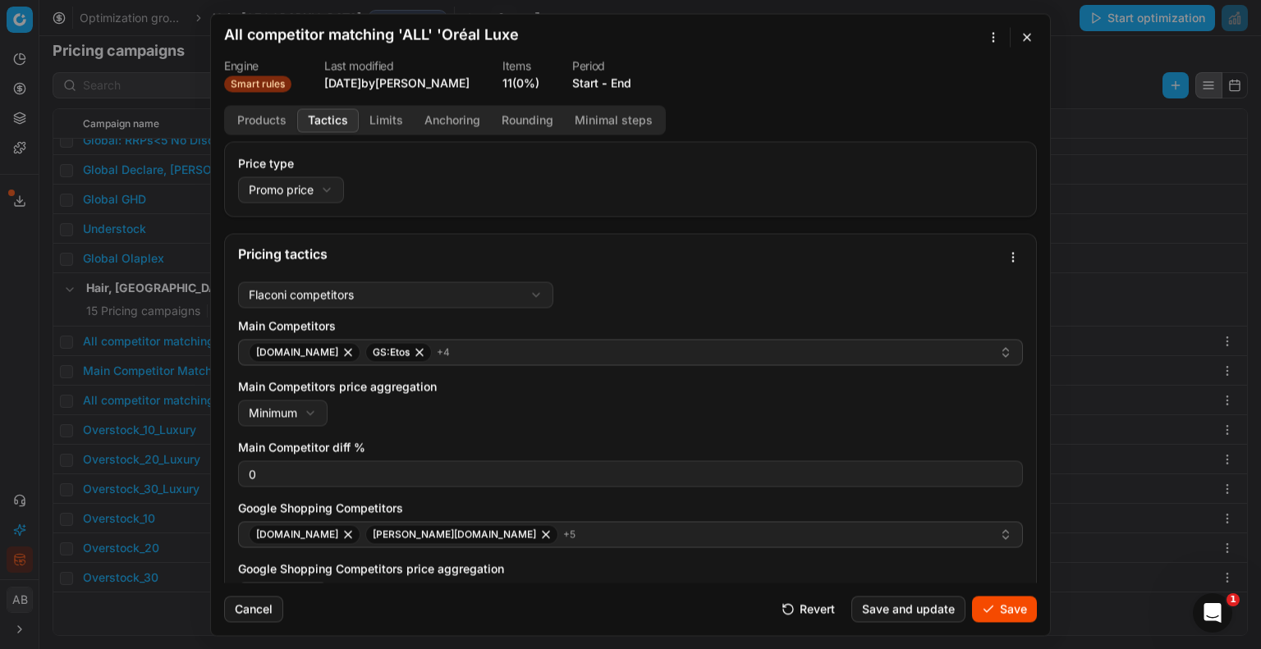
click at [243, 610] on button "Cancel" at bounding box center [253, 609] width 59 height 26
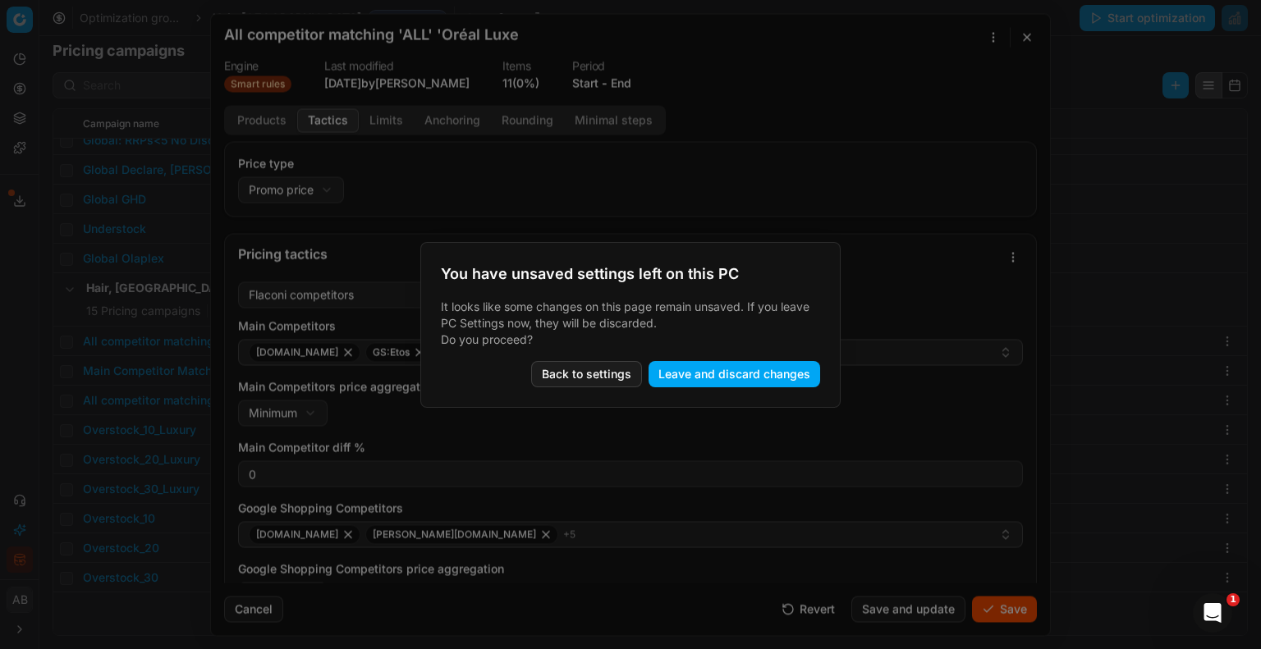
click at [622, 375] on button "Back to settings" at bounding box center [586, 374] width 111 height 26
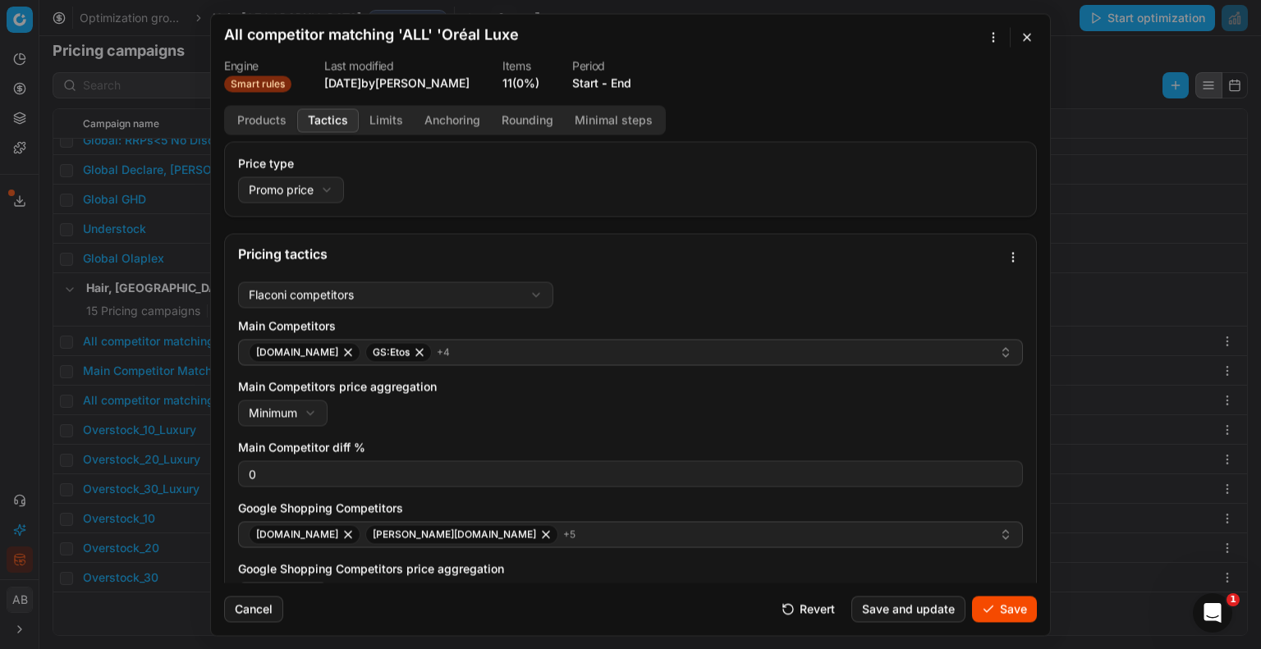
click at [1024, 35] on button "button" at bounding box center [1027, 37] width 20 height 20
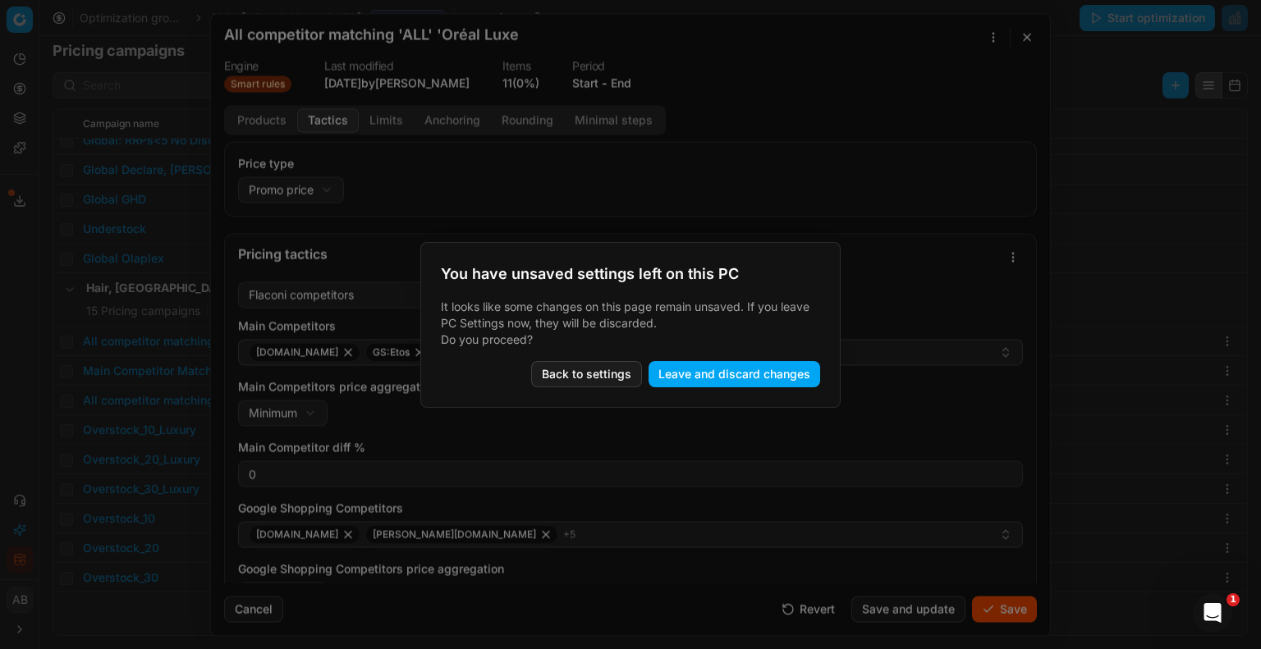
click at [719, 377] on button "Leave and discard changes" at bounding box center [734, 374] width 172 height 26
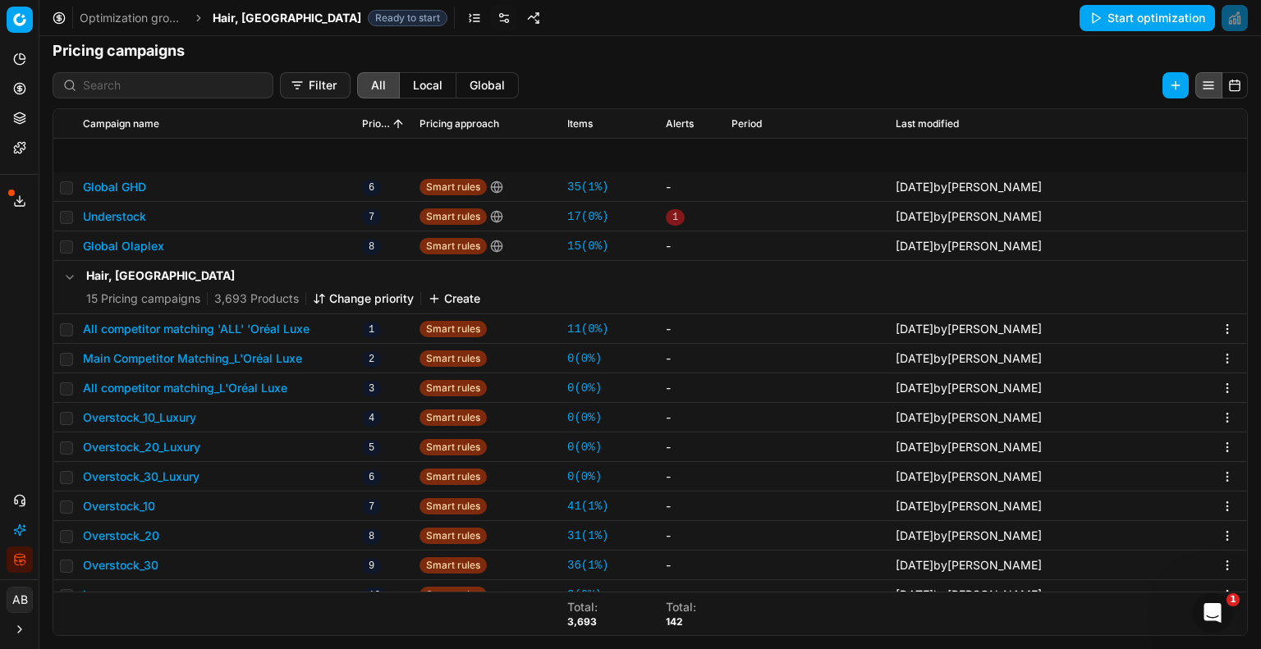
scroll to position [344, 0]
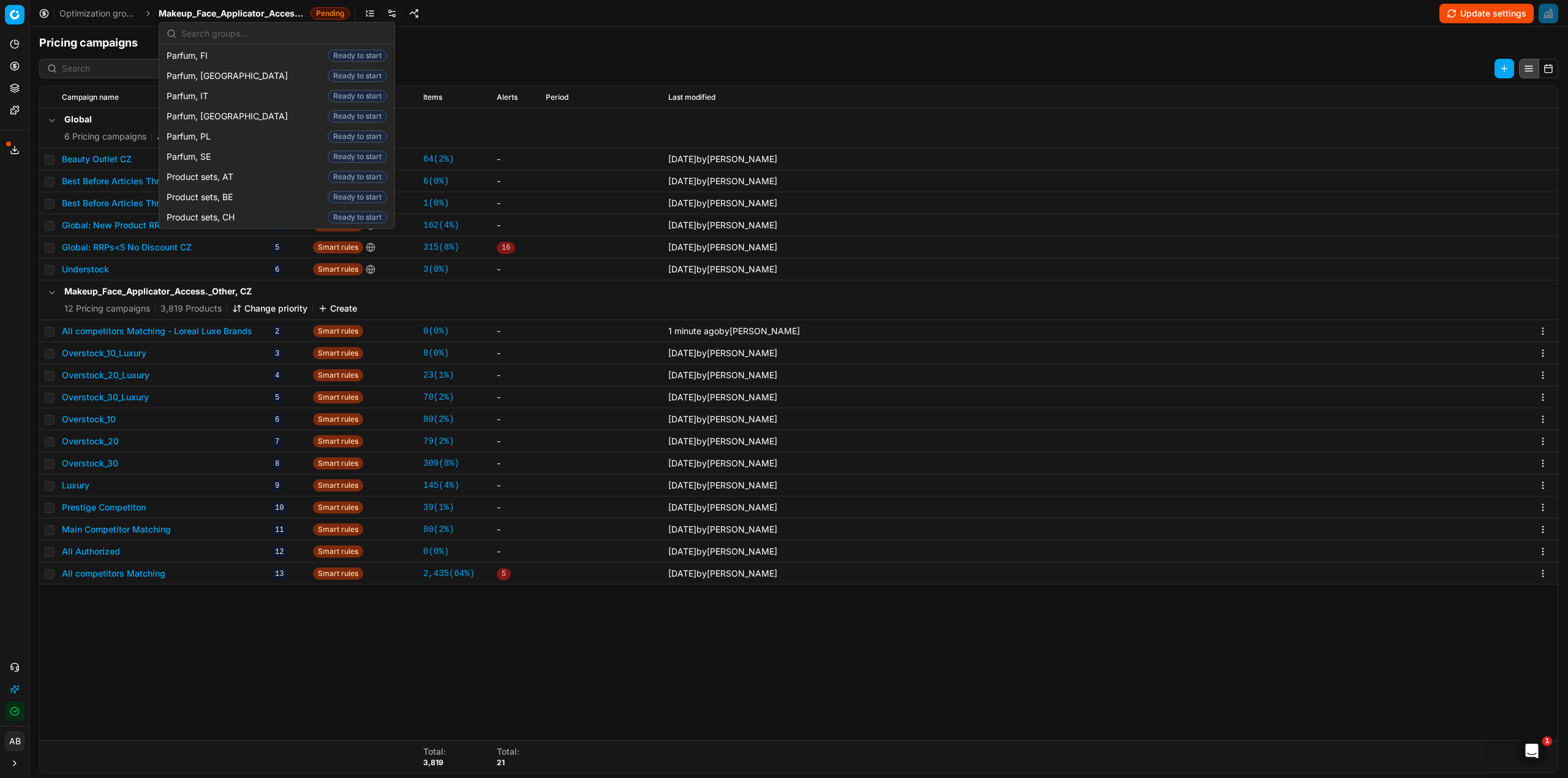
scroll to position [1347, 0]
click at [227, 210] on span "Product sets, [GEOGRAPHIC_DATA]" at bounding box center [240, 216] width 149 height 12
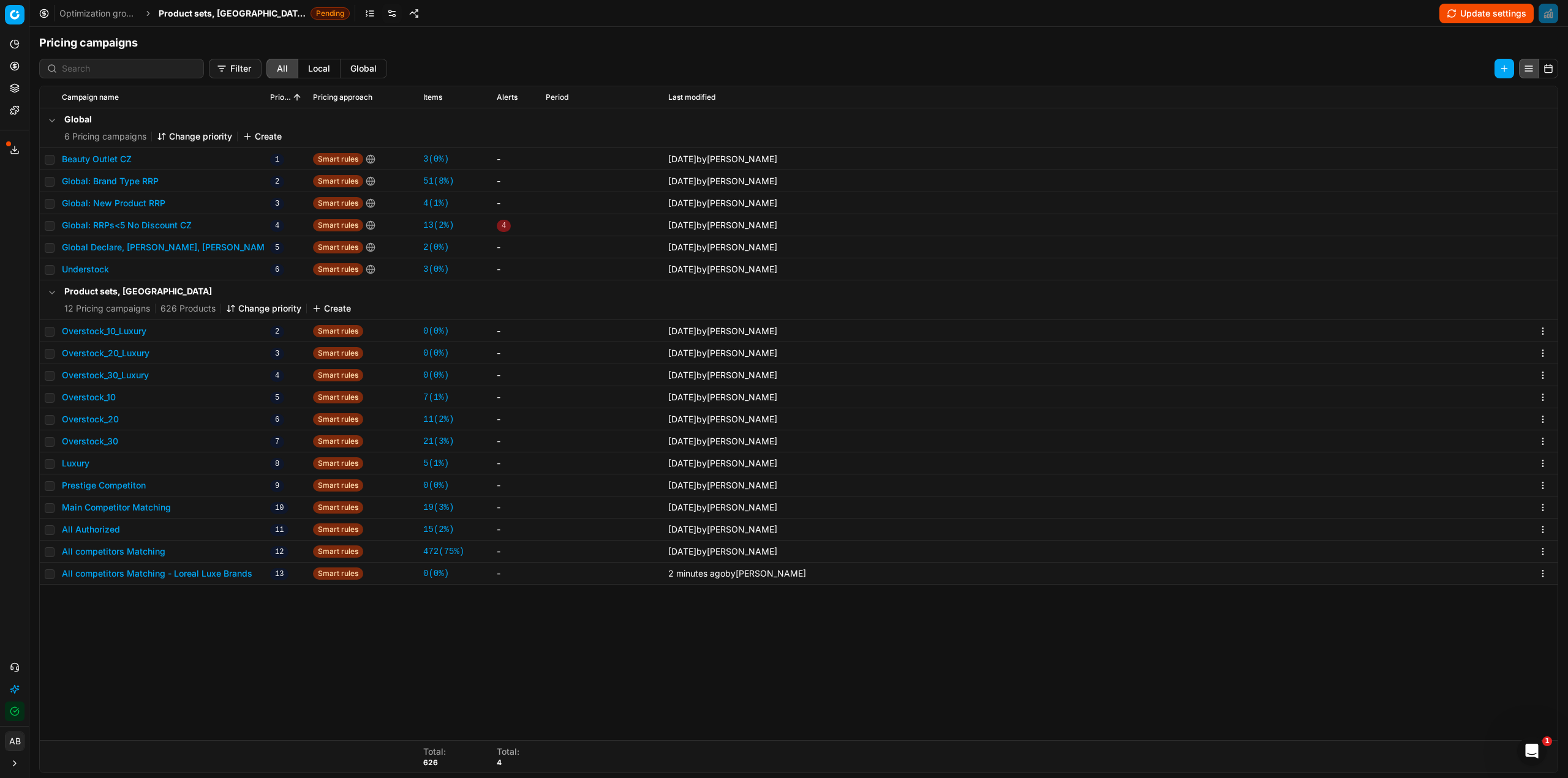
click at [241, 303] on button "Change priority" at bounding box center [263, 308] width 75 height 12
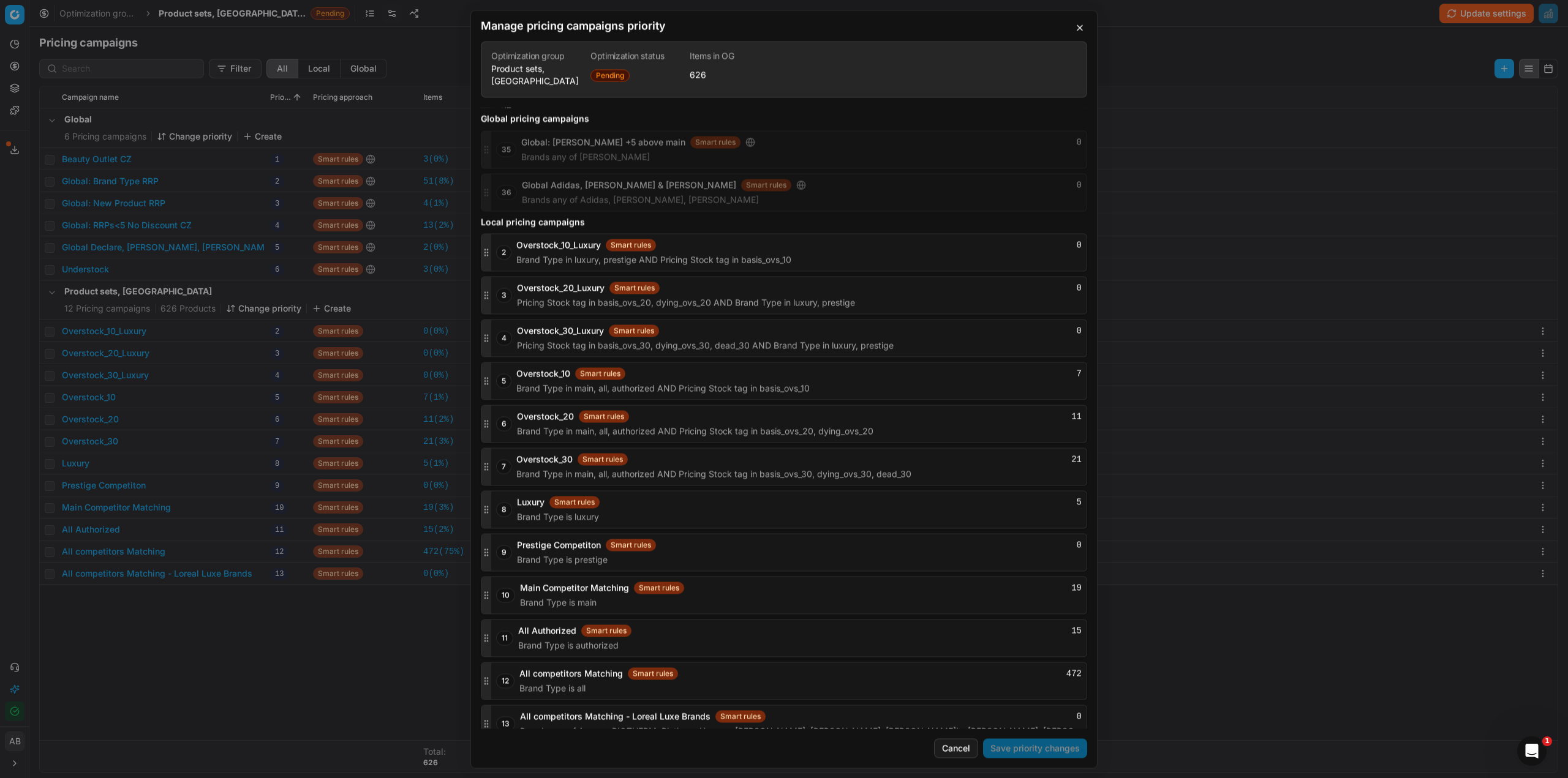
scroll to position [1330, 0]
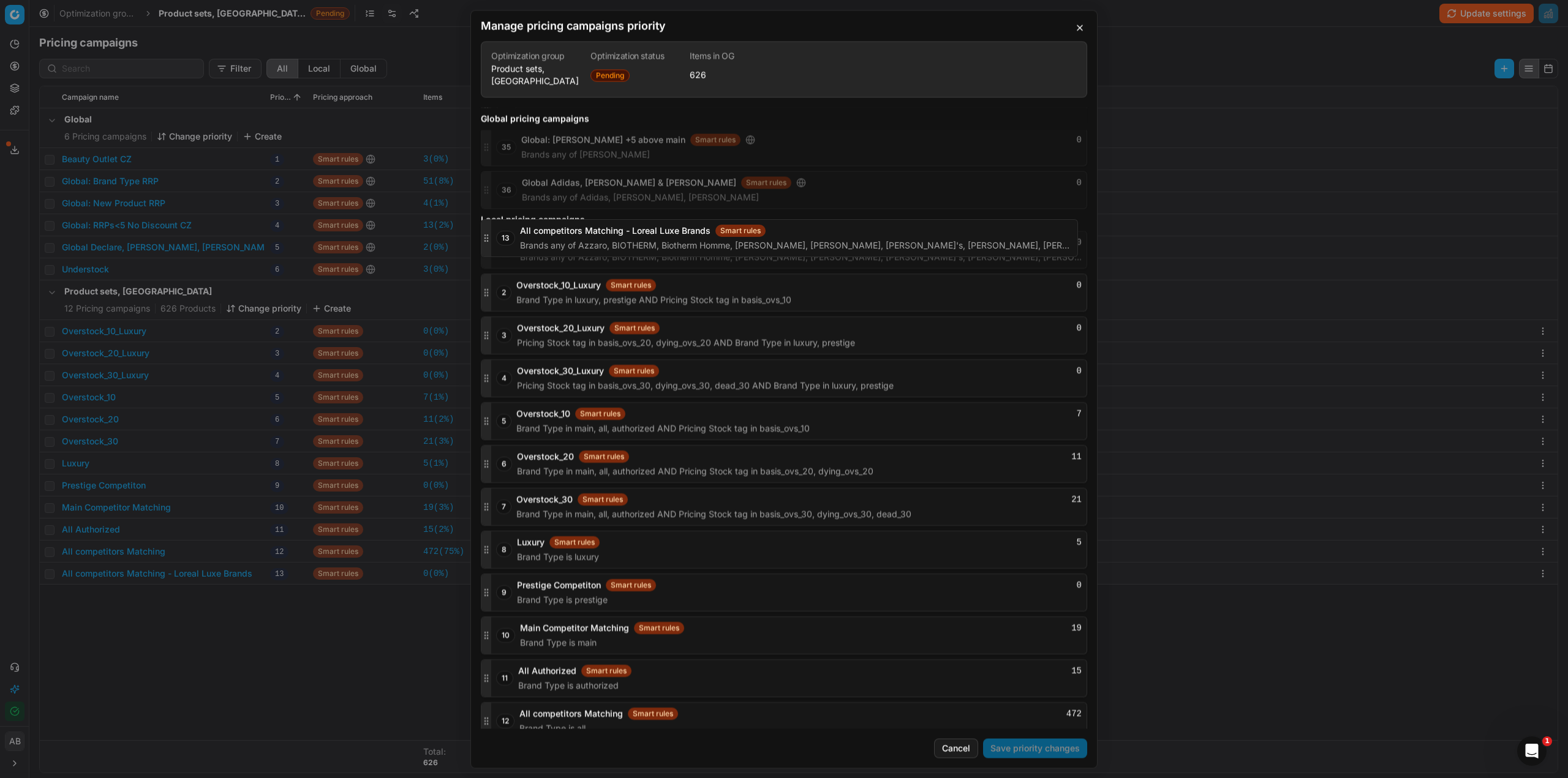
drag, startPoint x: 490, startPoint y: 706, endPoint x: 501, endPoint y: 220, distance: 486.1
click at [501, 230] on div "13 All competitors Matching - Loreal Luxe Brands Smart rules 0 Brands any of Az…" at bounding box center [784, 249] width 607 height 38
click at [1023, 747] on button "Save priority changes" at bounding box center [1035, 748] width 104 height 19
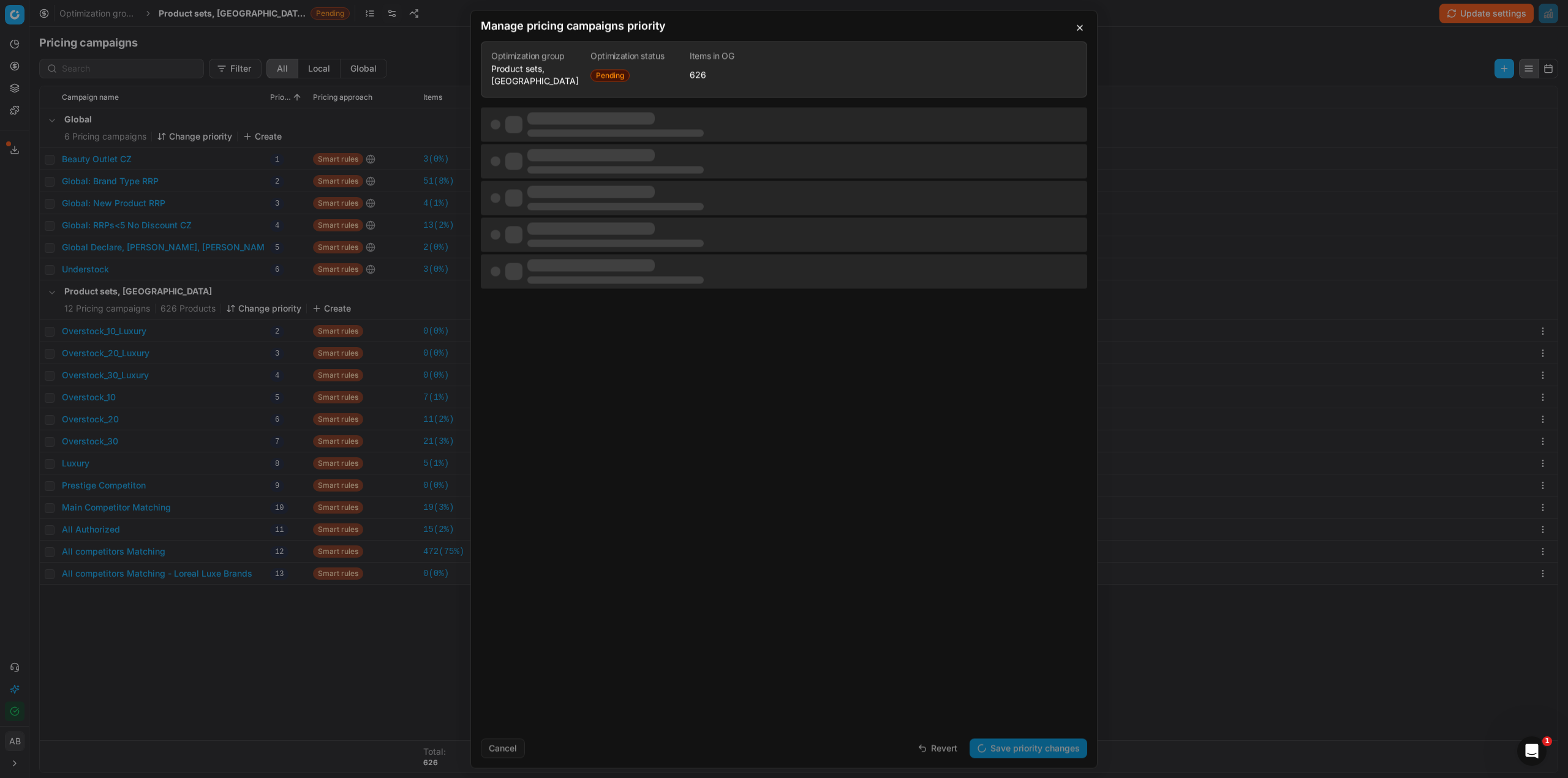
scroll to position [0, 0]
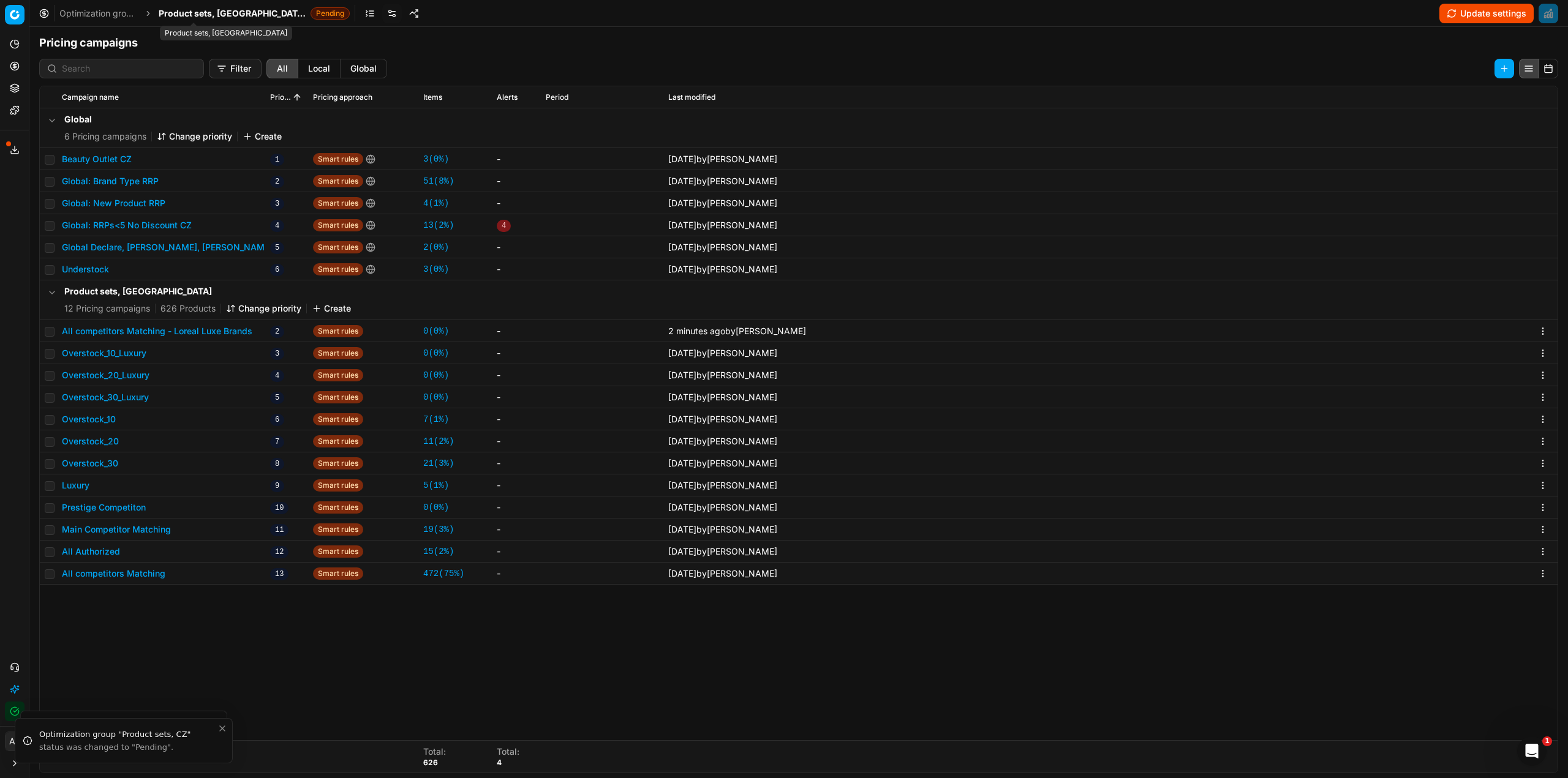
click at [208, 18] on span "Product sets, [GEOGRAPHIC_DATA]" at bounding box center [232, 13] width 147 height 12
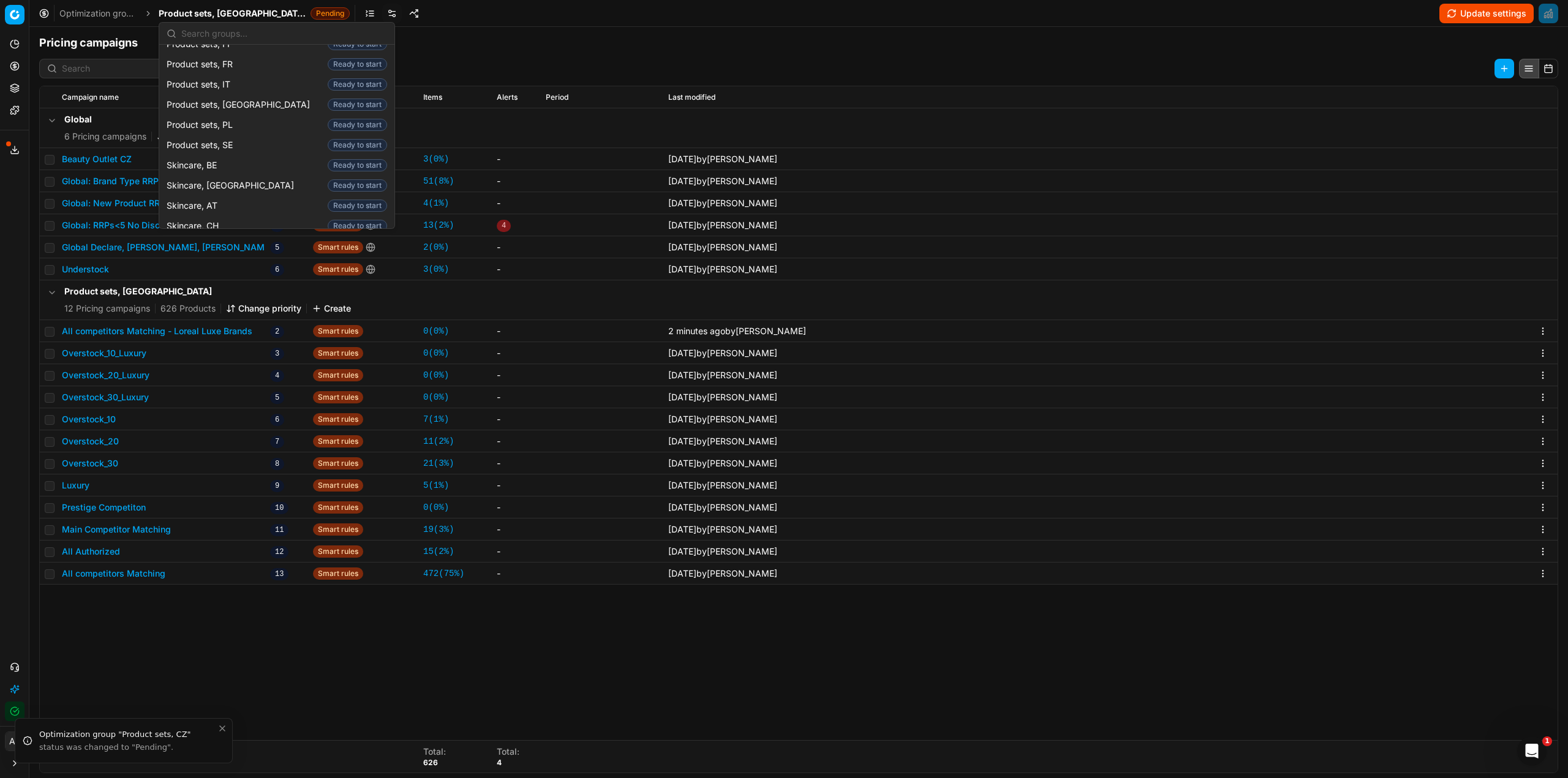
scroll to position [1592, 0]
click at [196, 228] on span "Skincare, [GEOGRAPHIC_DATA]" at bounding box center [232, 233] width 132 height 12
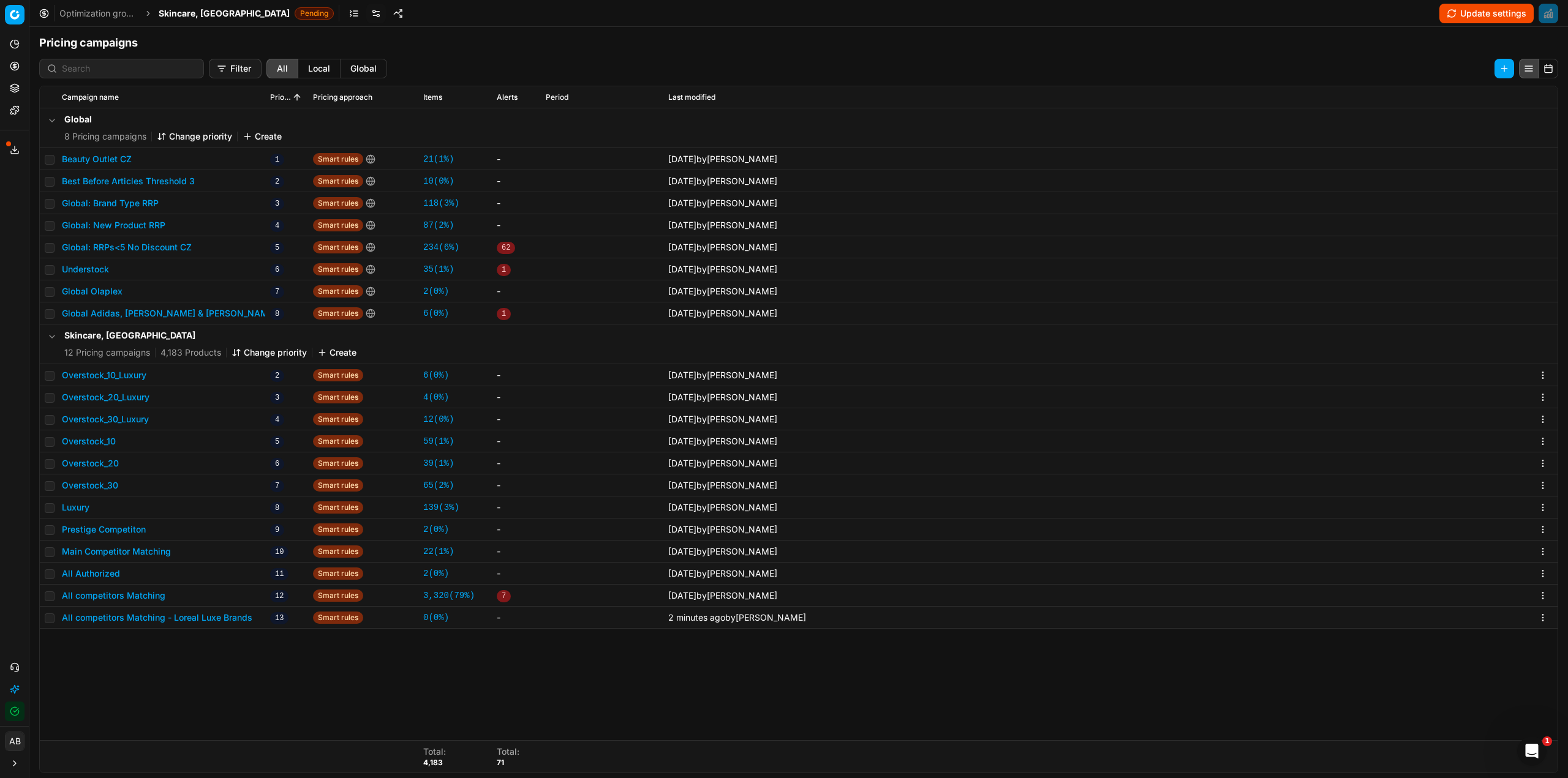
scroll to position [189, 0]
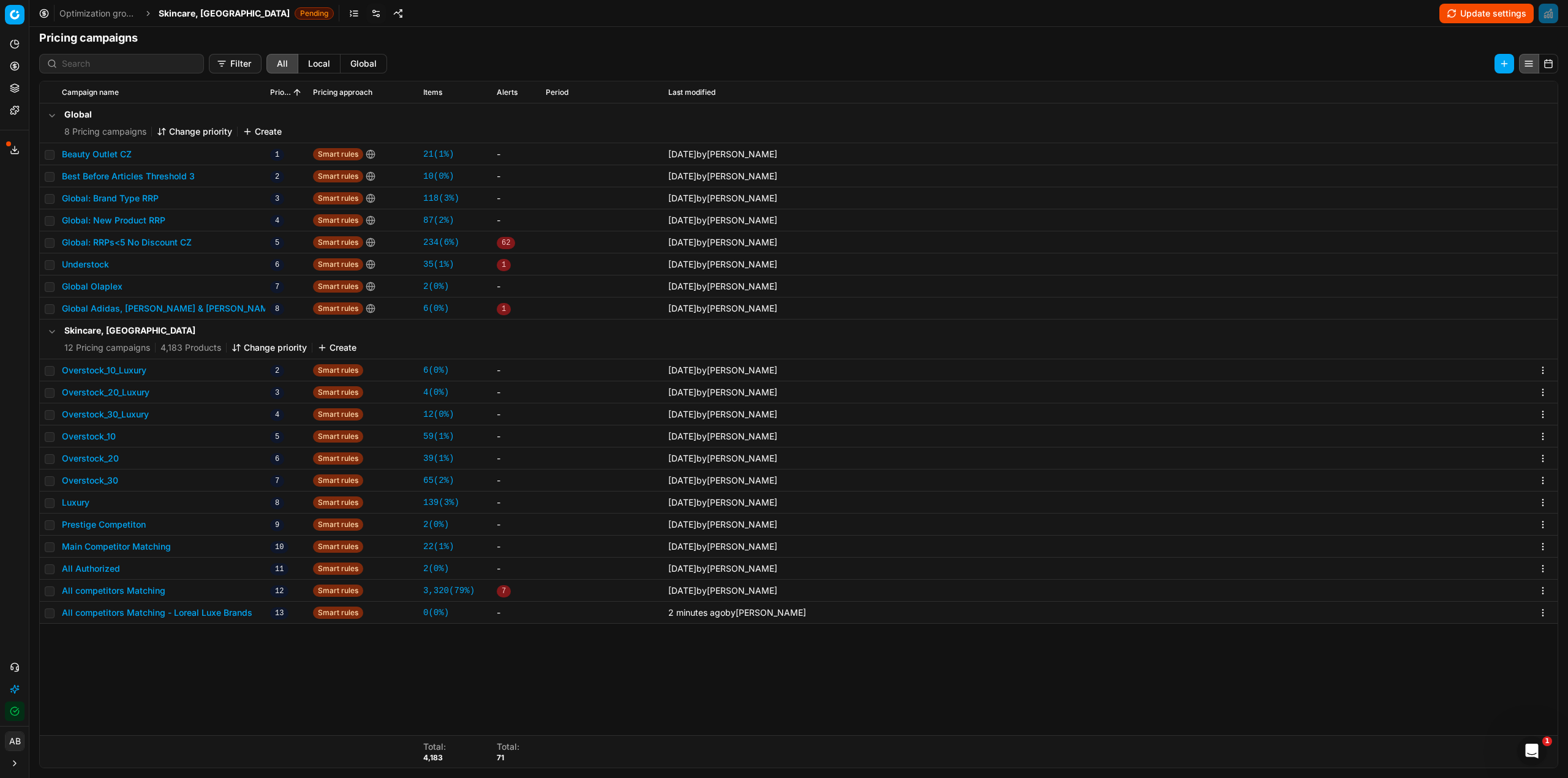
click at [273, 339] on div "Skincare, CZ 12 Pricing campaigns 4,183 Products Change priority Create" at bounding box center [210, 339] width 293 height 29
click at [275, 342] on button "Change priority" at bounding box center [269, 348] width 75 height 12
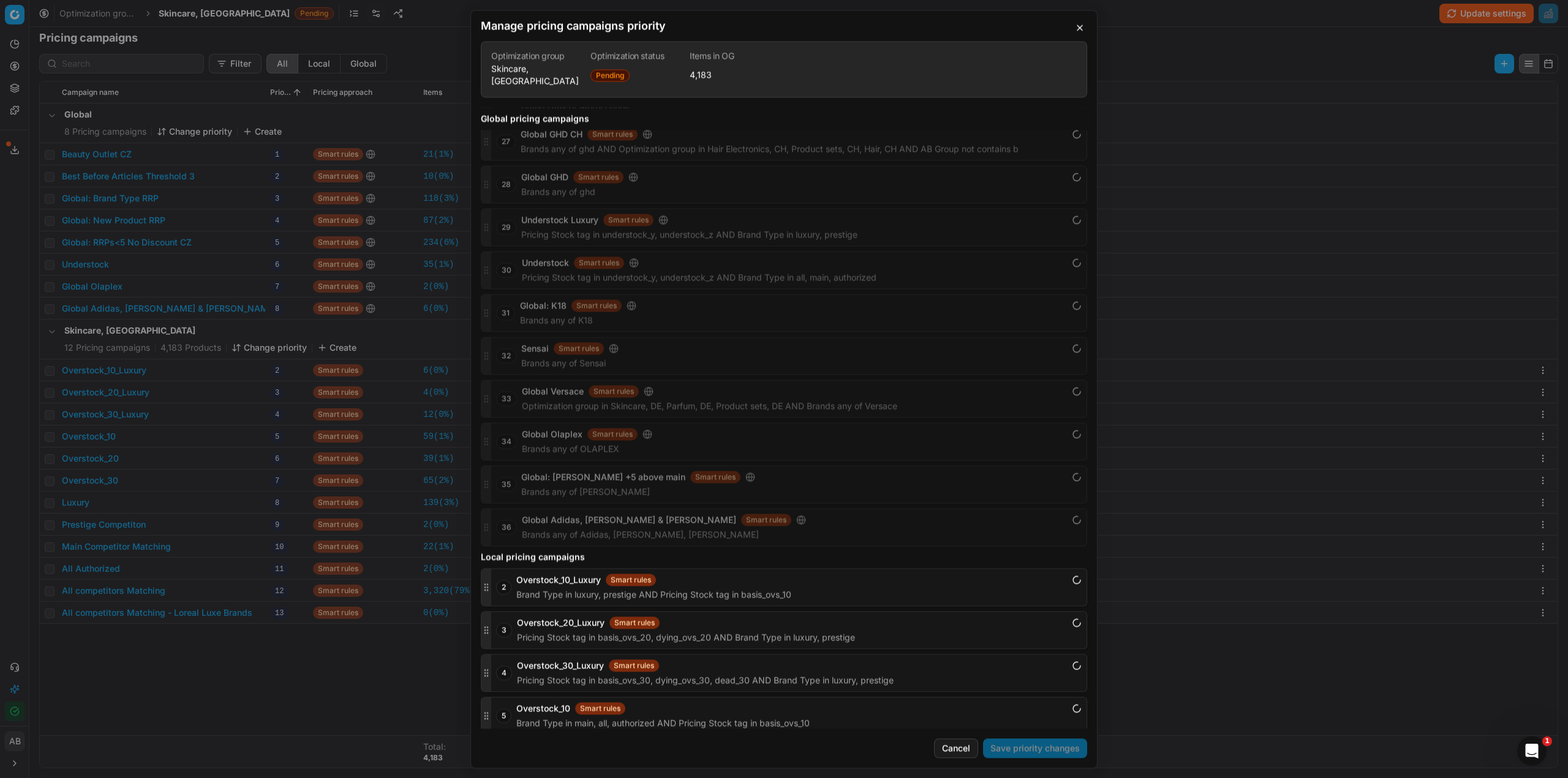
scroll to position [1330, 0]
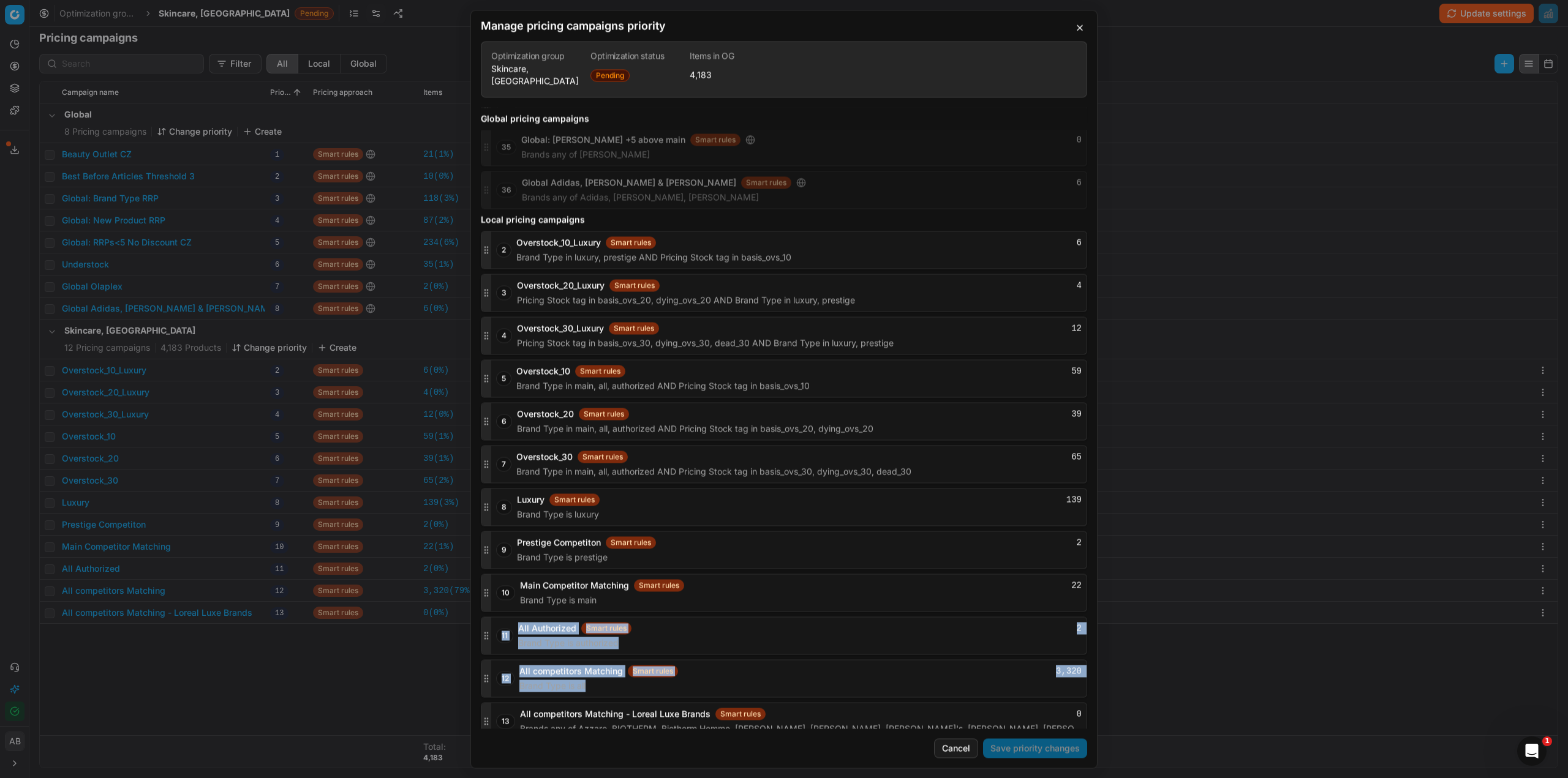
drag, startPoint x: 490, startPoint y: 717, endPoint x: 487, endPoint y: 671, distance: 46.1
click at [498, 639] on div "2 Overstock_10_Luxury Smart rules 6 Brand Type in luxury, prestige AND Pricing …" at bounding box center [784, 485] width 607 height 509
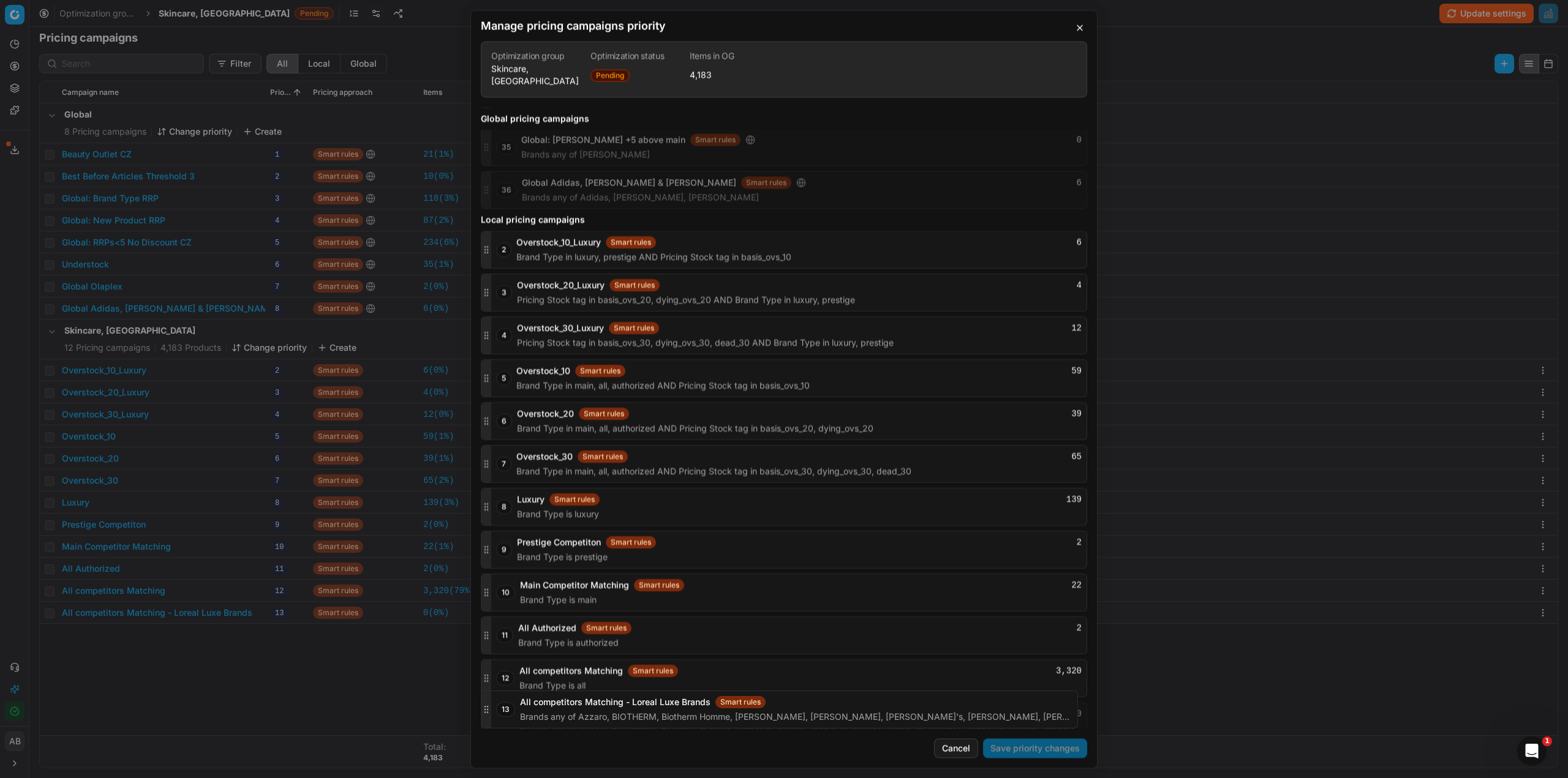
click at [484, 716] on icon "button" at bounding box center [486, 721] width 10 height 10
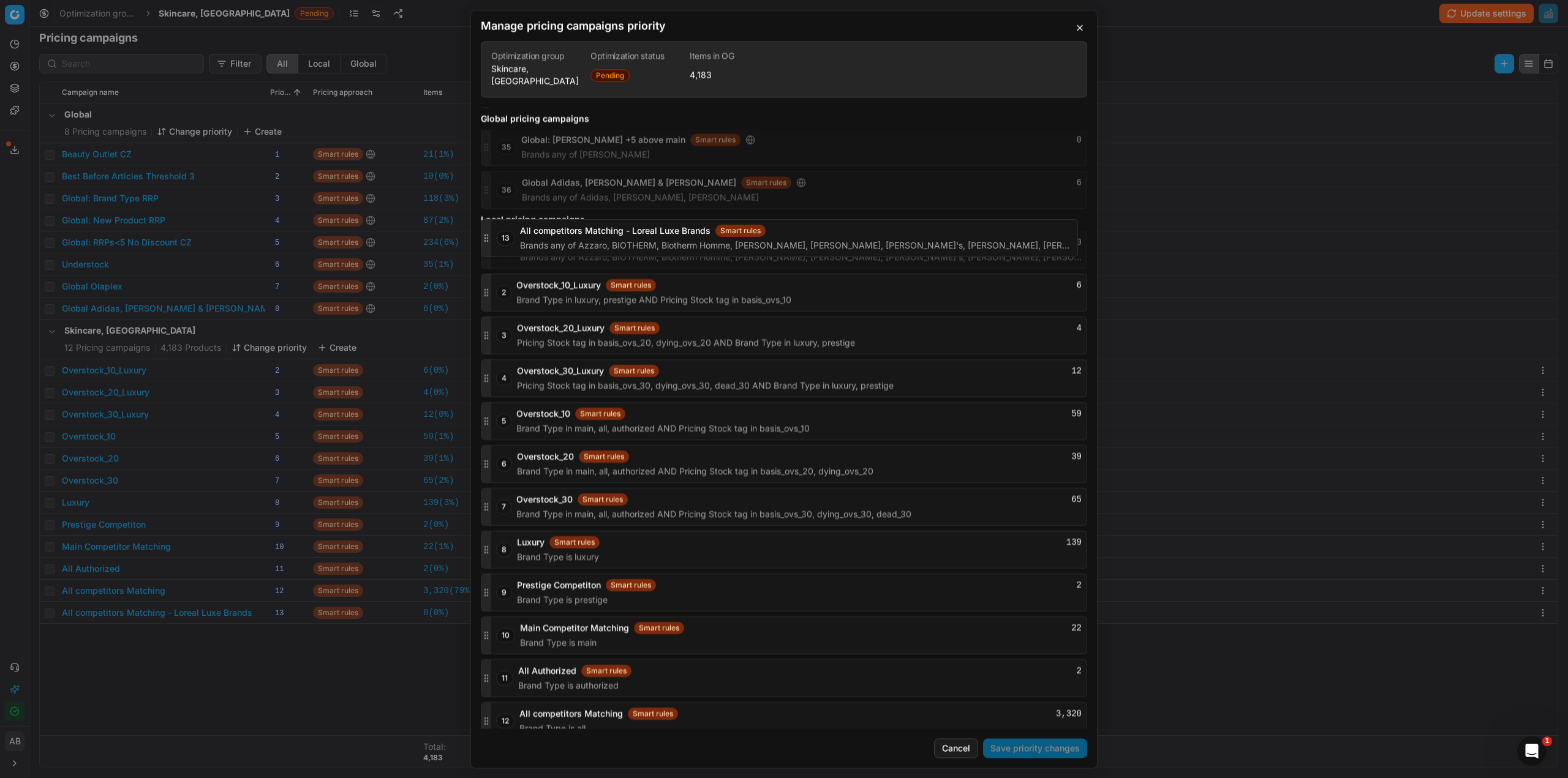
drag, startPoint x: 486, startPoint y: 706, endPoint x: 498, endPoint y: 240, distance: 466.2
click at [499, 230] on div "13 All competitors Matching - Loreal Luxe Brands Smart rules 0 Brands any of Az…" at bounding box center [784, 249] width 607 height 38
click at [1013, 741] on button "Save priority changes" at bounding box center [1035, 748] width 104 height 19
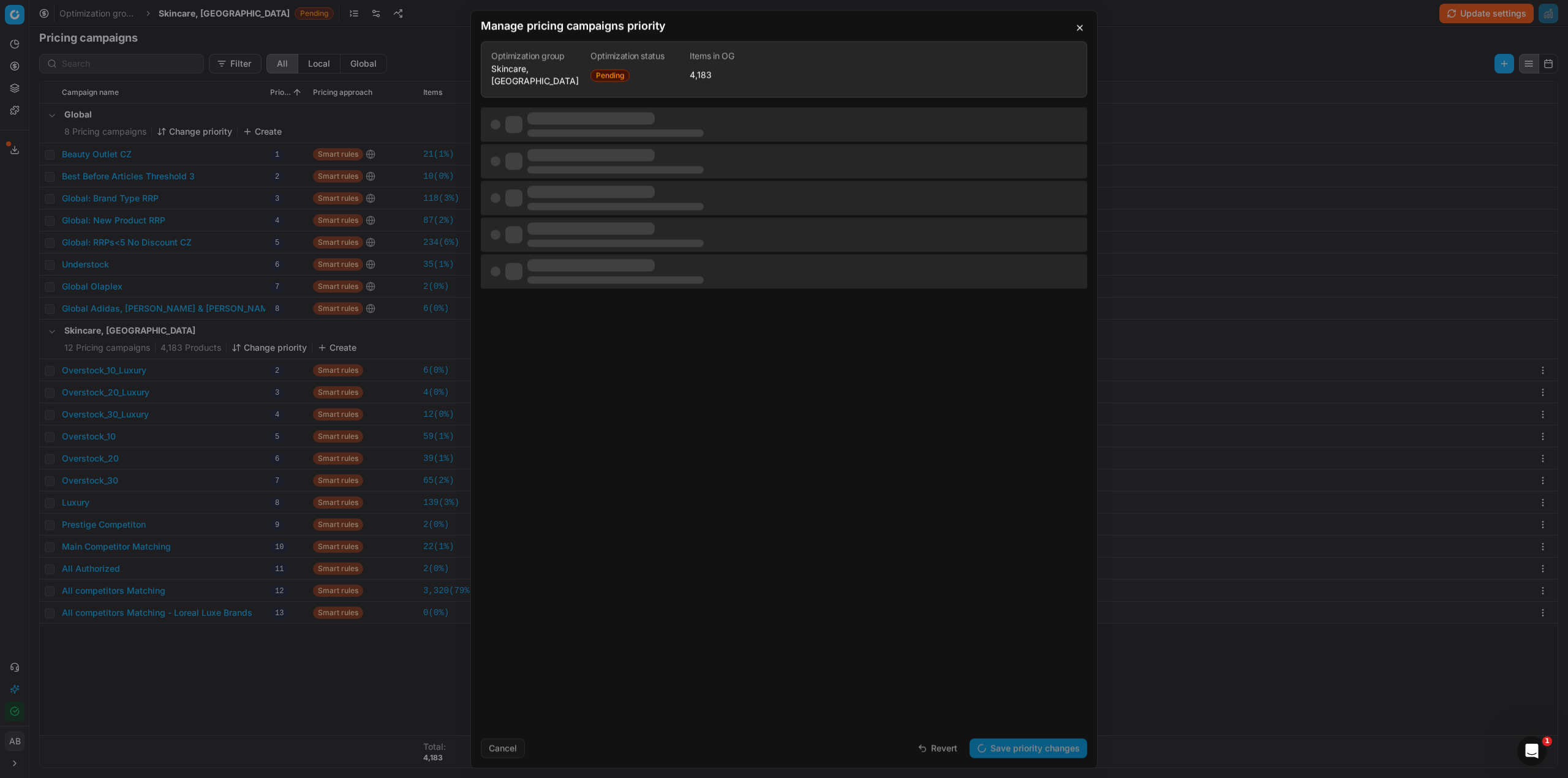
scroll to position [0, 0]
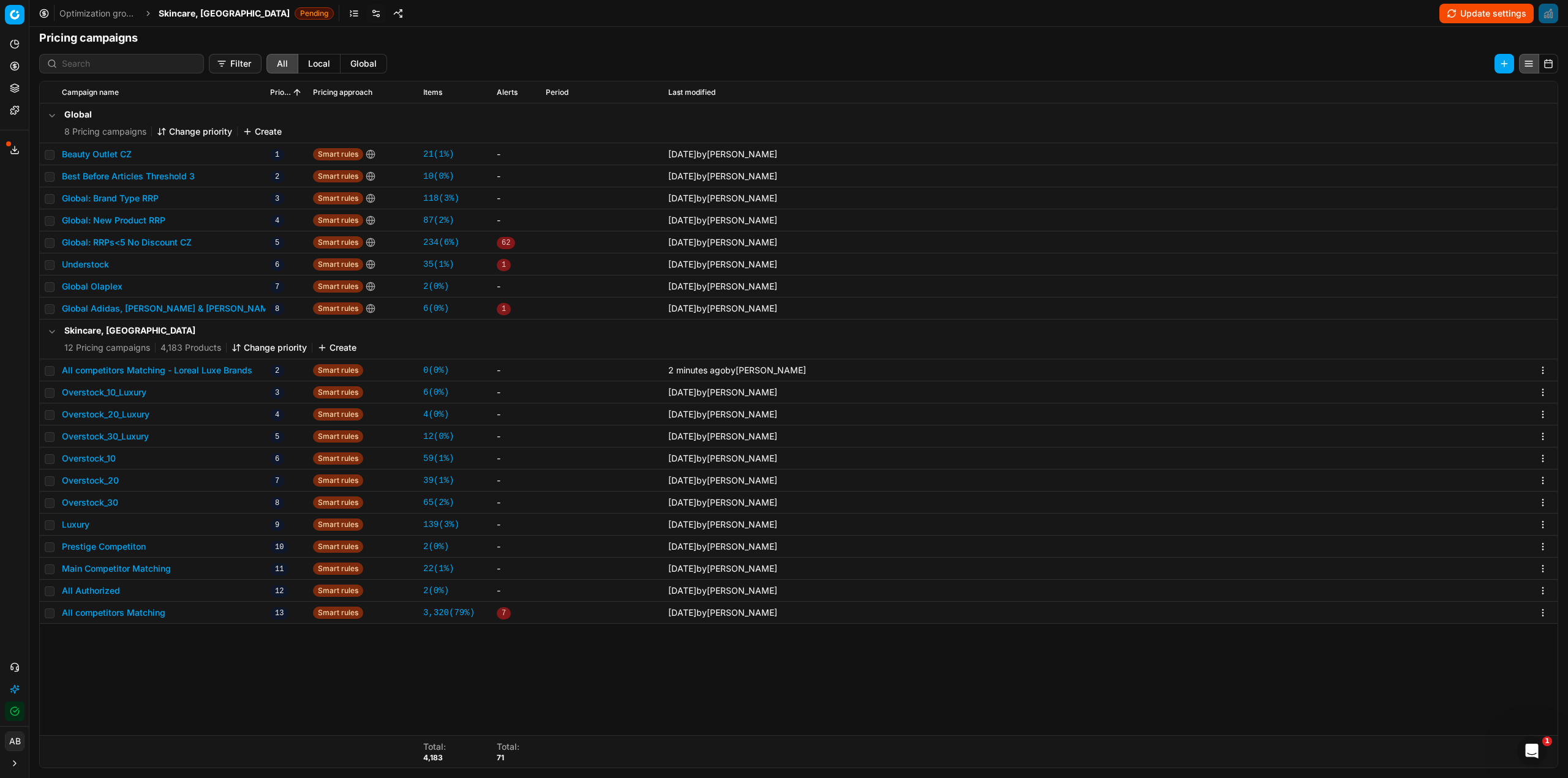
click at [234, 371] on button "All competitors Matching - Loreal Luxe Brands" at bounding box center [157, 370] width 190 height 12
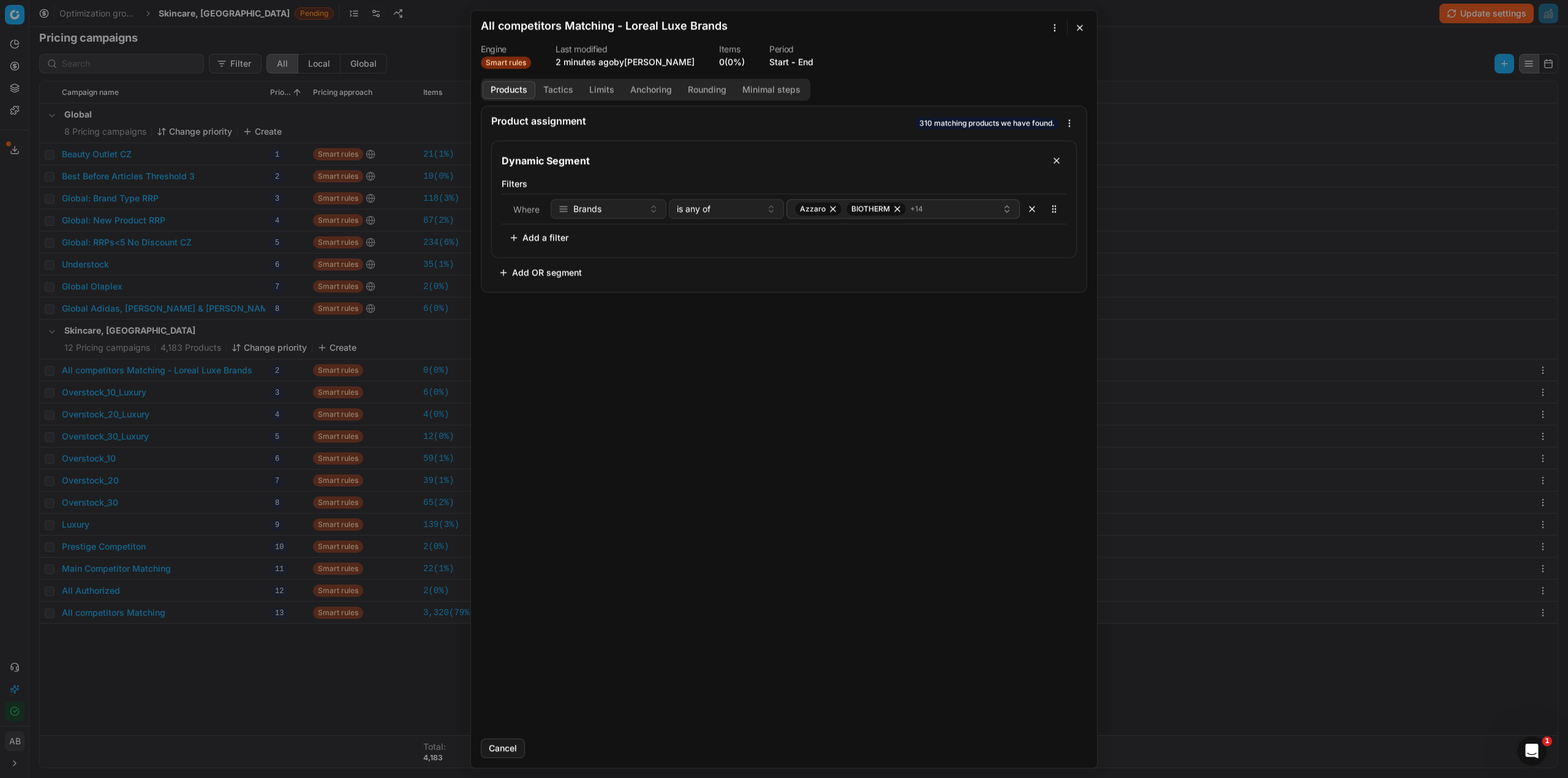
click at [1078, 28] on button "button" at bounding box center [1080, 28] width 15 height 15
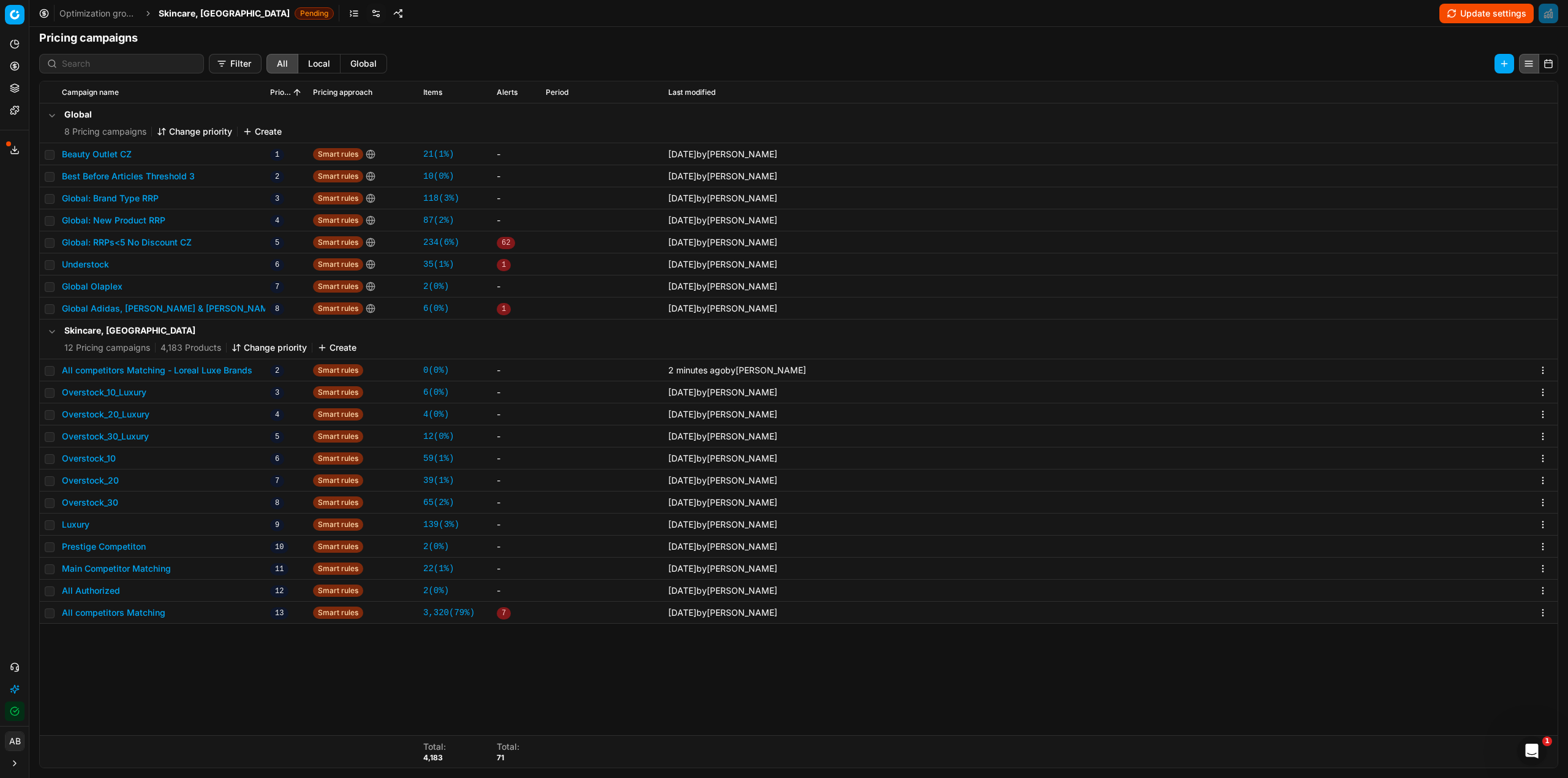
click at [264, 345] on button "Change priority" at bounding box center [269, 348] width 75 height 12
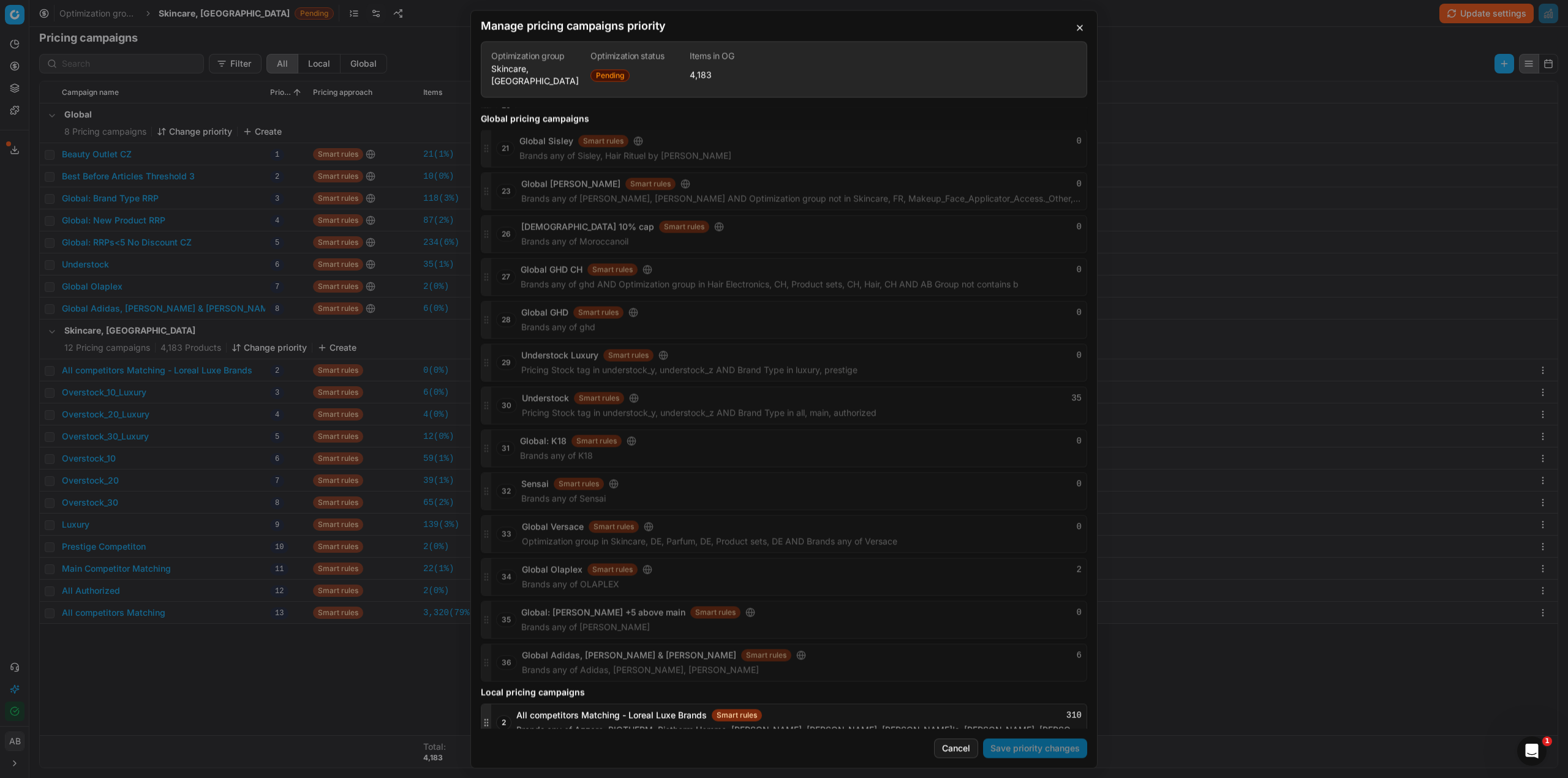
scroll to position [1225, 0]
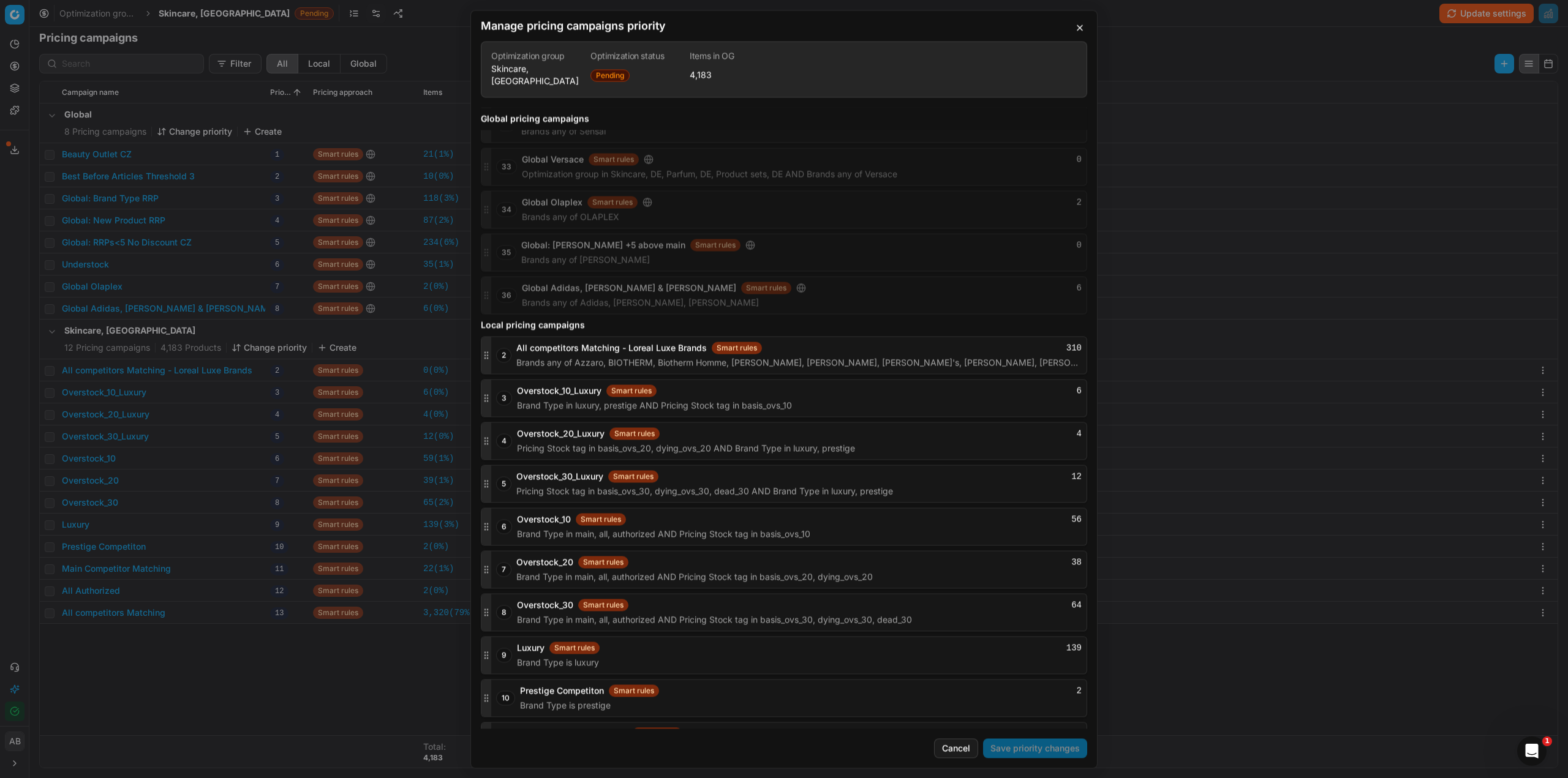
click at [1077, 31] on button "button" at bounding box center [1080, 28] width 15 height 15
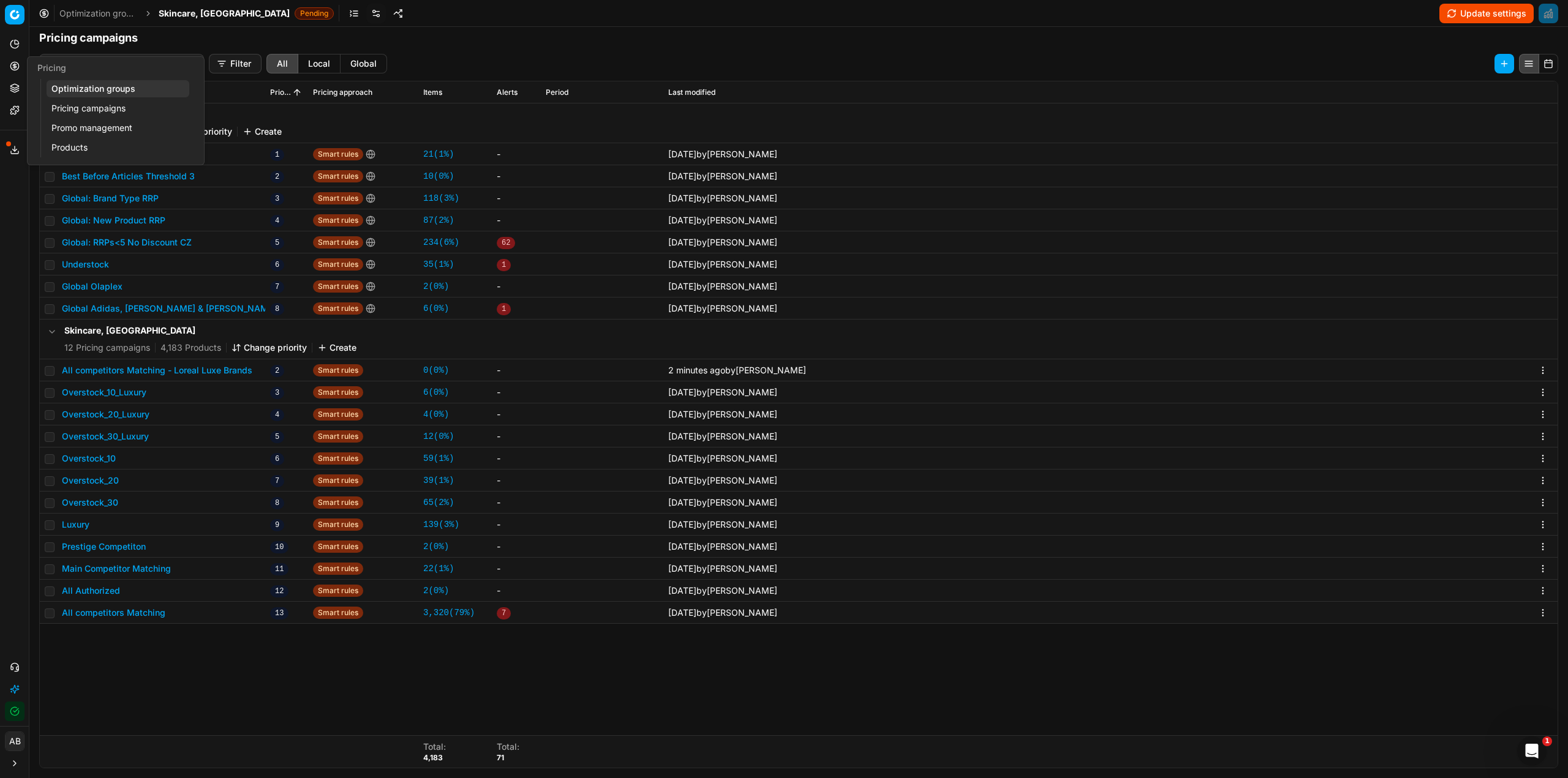
click at [86, 87] on link "Optimization groups" at bounding box center [117, 89] width 143 height 17
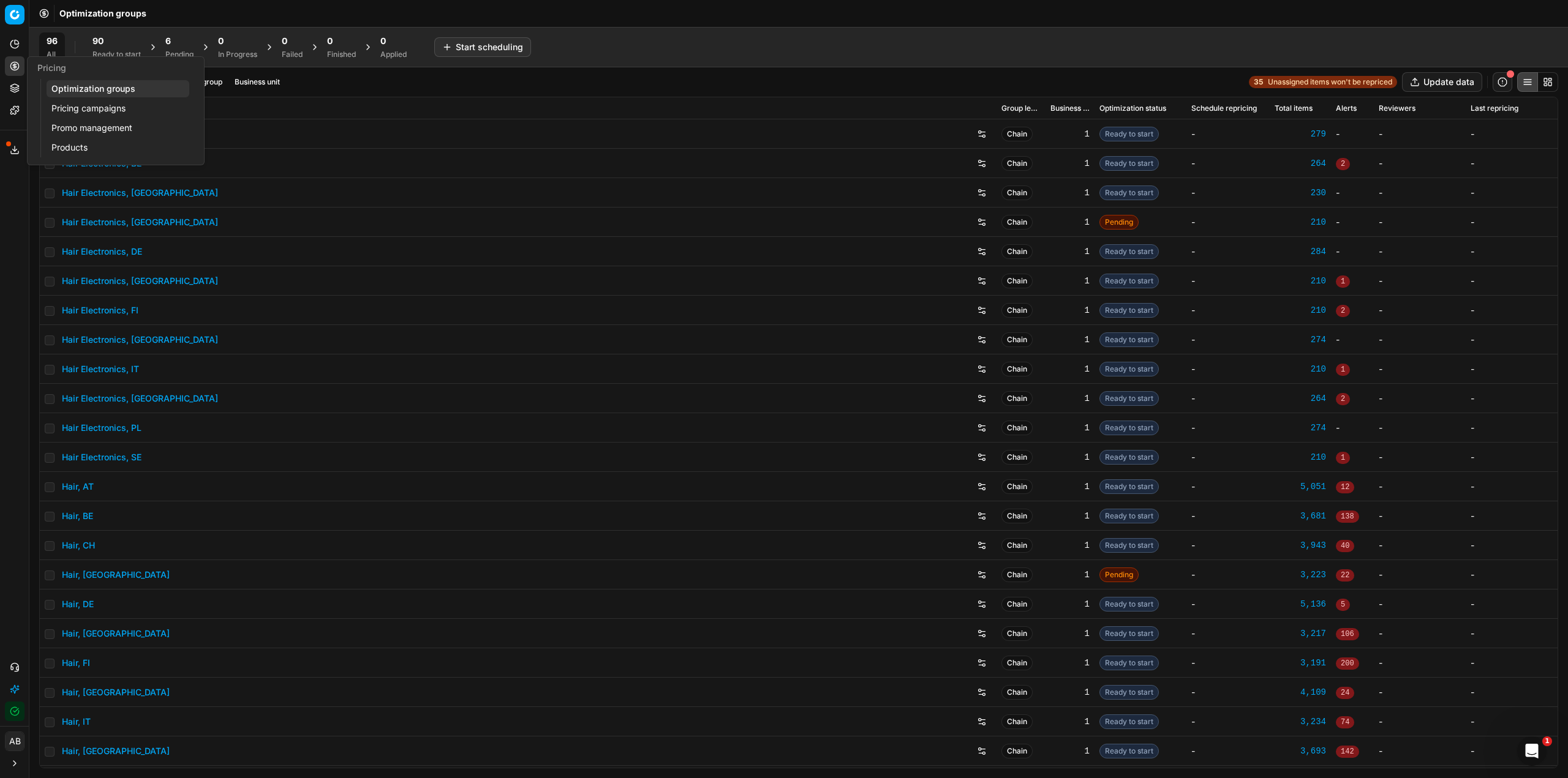
click at [166, 37] on span "6" at bounding box center [168, 41] width 5 height 12
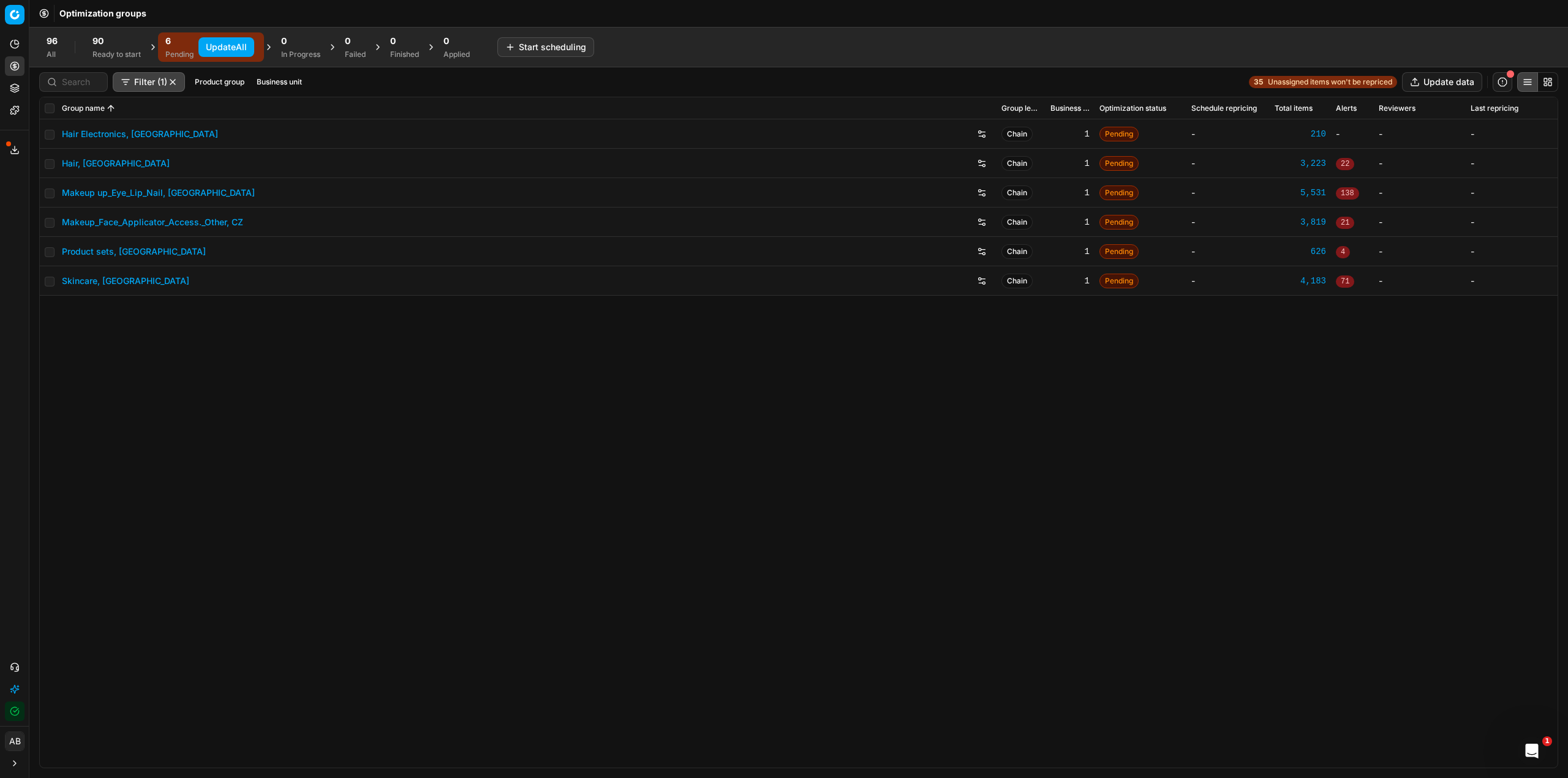
click at [218, 48] on button "Update All" at bounding box center [226, 47] width 56 height 19
